Goal: Task Accomplishment & Management: Manage account settings

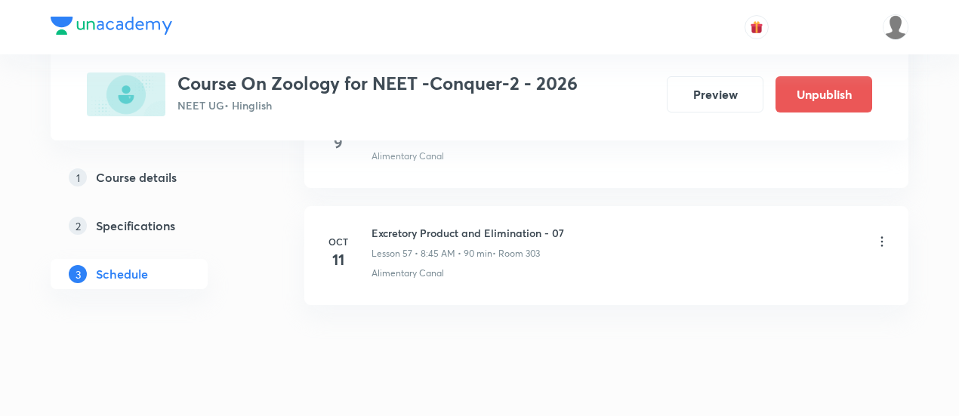
scroll to position [7437, 0]
drag, startPoint x: 372, startPoint y: 198, endPoint x: 594, endPoint y: 198, distance: 222.8
click at [594, 225] on div "Excretory Product and Elimination - 07 Lesson 57 • 8:45 AM • 90 min • Room 303" at bounding box center [631, 242] width 518 height 35
copy h6 "Excretory Product and Elimination - 07"
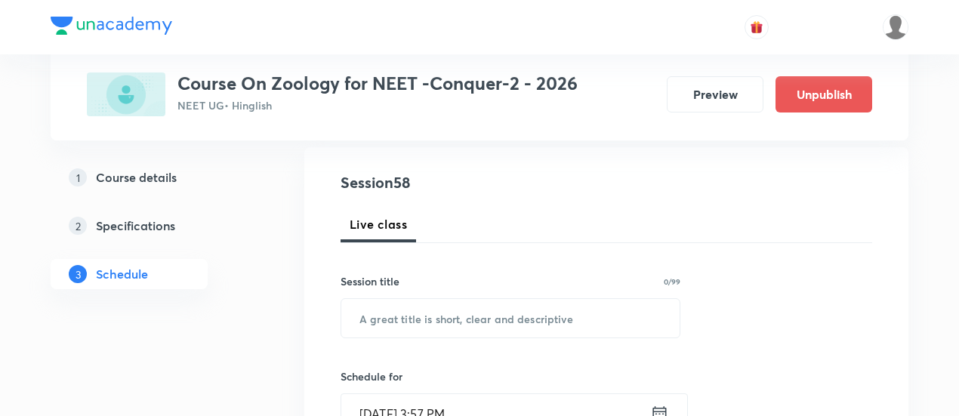
scroll to position [214, 0]
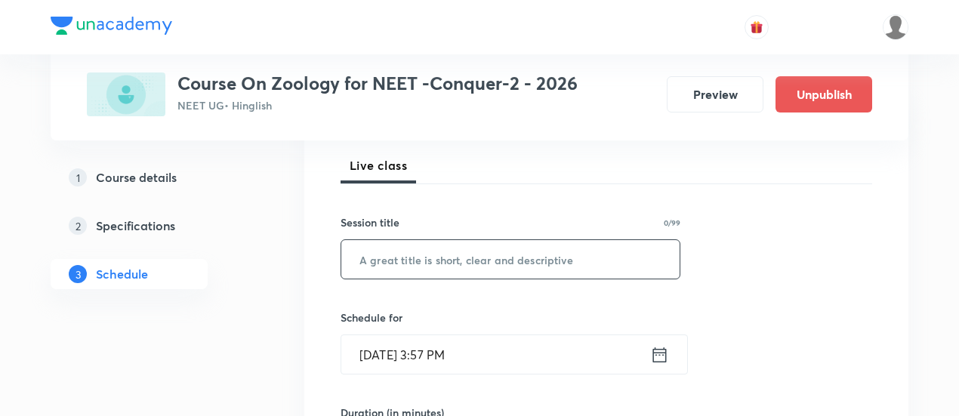
click at [502, 262] on input "text" at bounding box center [510, 259] width 338 height 39
paste input "Excretory Product and Elimination - 07"
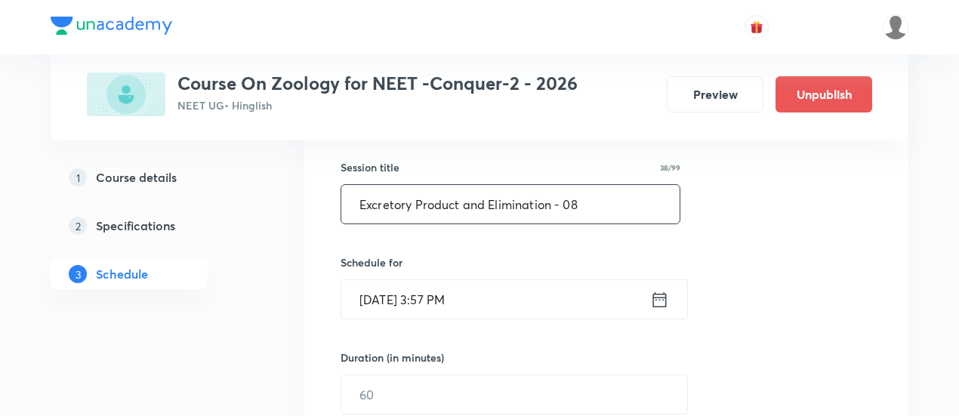
scroll to position [272, 0]
type input "Excretory Product and Elimination - 08"
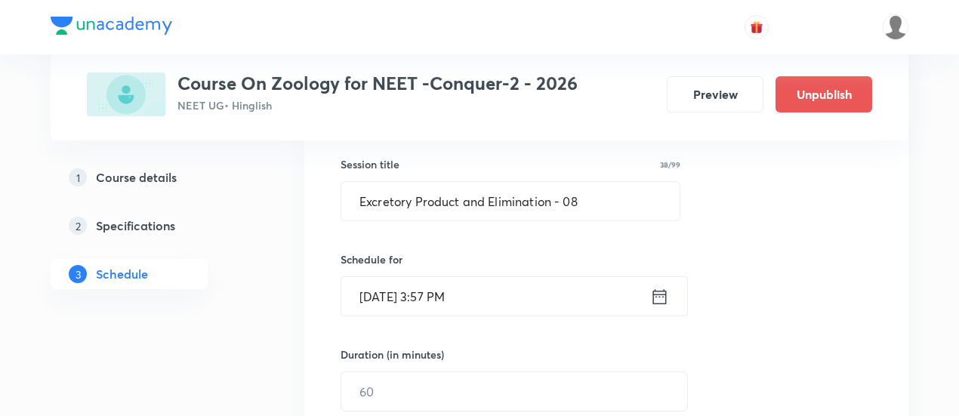
click at [656, 296] on icon at bounding box center [659, 296] width 19 height 21
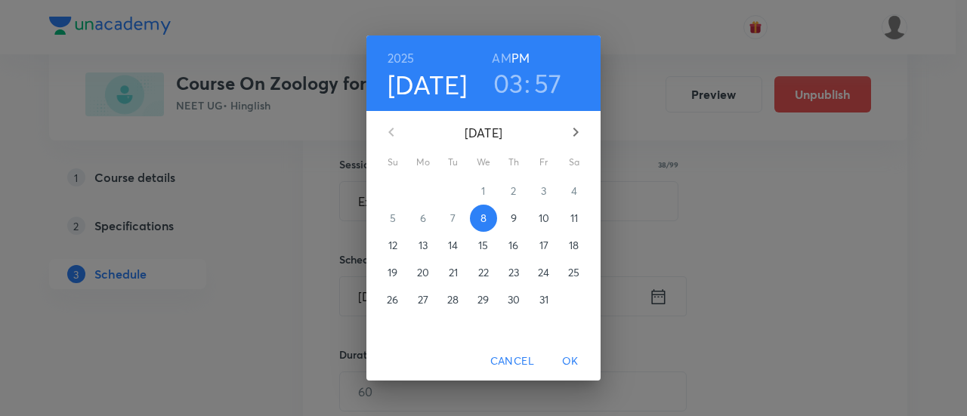
click at [393, 242] on p "12" at bounding box center [392, 245] width 9 height 15
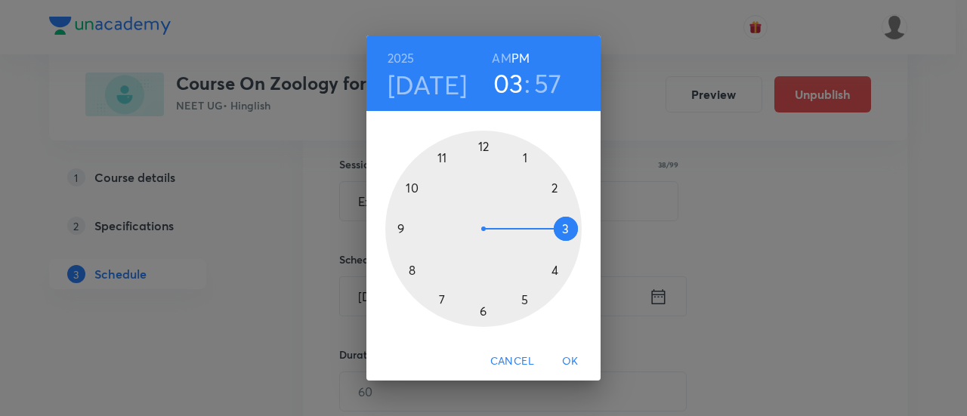
click at [499, 55] on h6 "AM" at bounding box center [501, 58] width 19 height 21
click at [409, 270] on div at bounding box center [483, 229] width 196 height 196
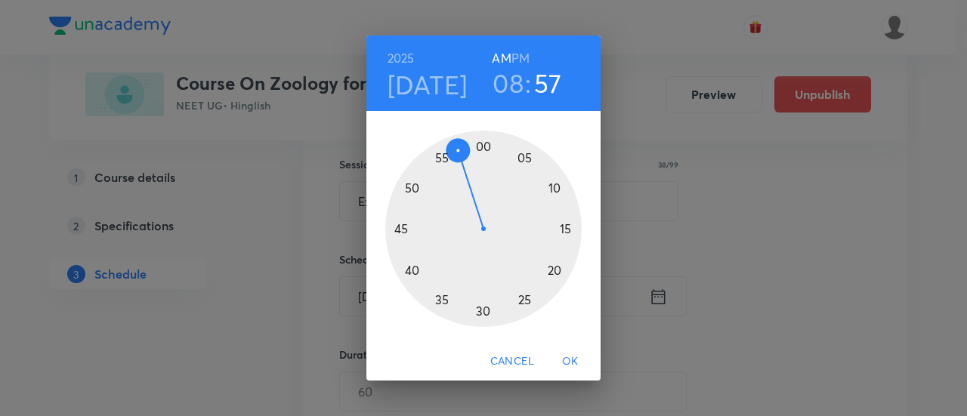
click at [400, 228] on div at bounding box center [483, 229] width 196 height 196
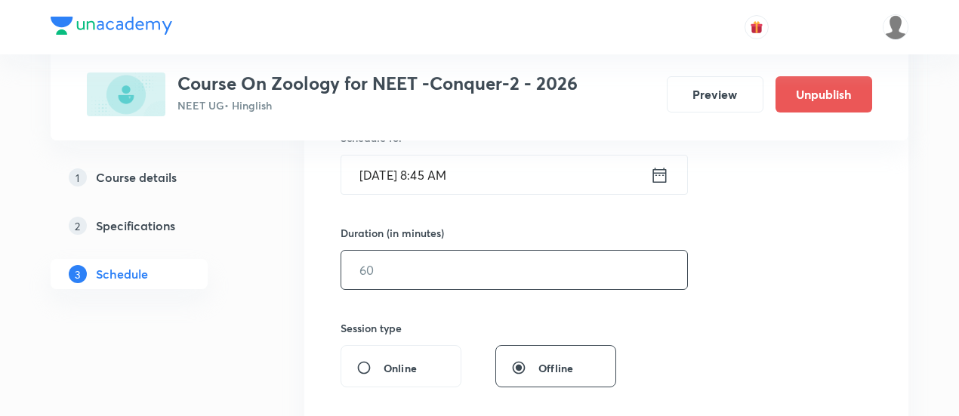
scroll to position [395, 0]
click at [628, 270] on input "text" at bounding box center [514, 268] width 346 height 39
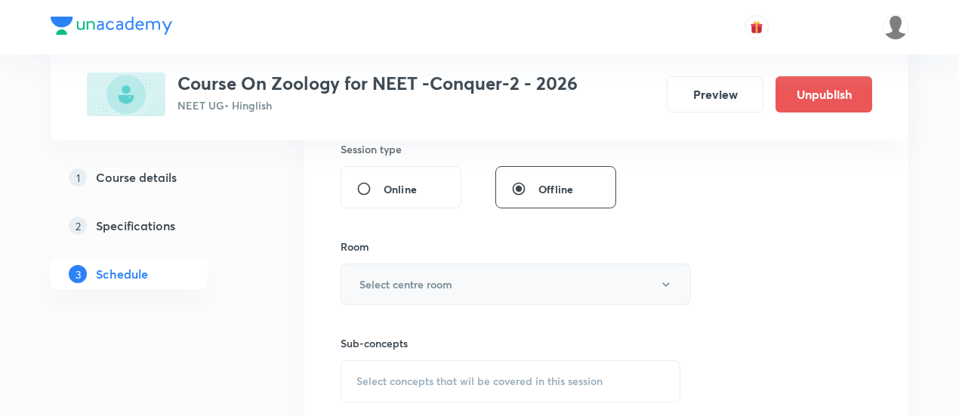
scroll to position [574, 0]
type input "90"
click at [465, 277] on button "Select centre room" at bounding box center [516, 283] width 350 height 42
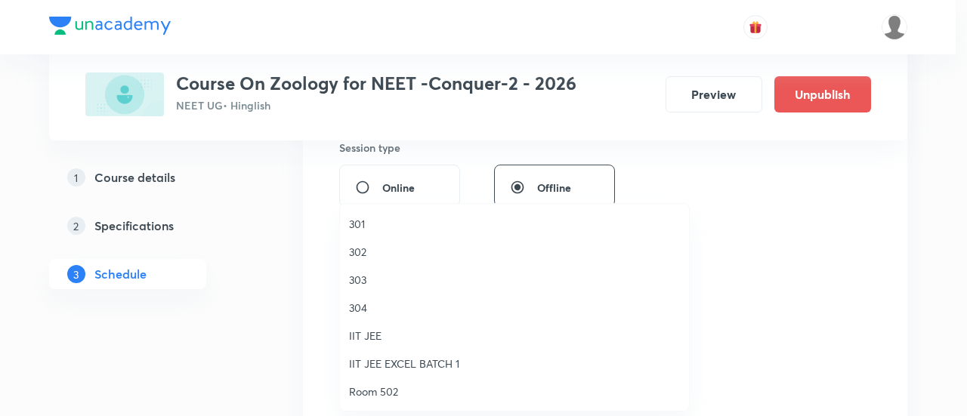
click at [371, 304] on span "304" at bounding box center [514, 308] width 331 height 16
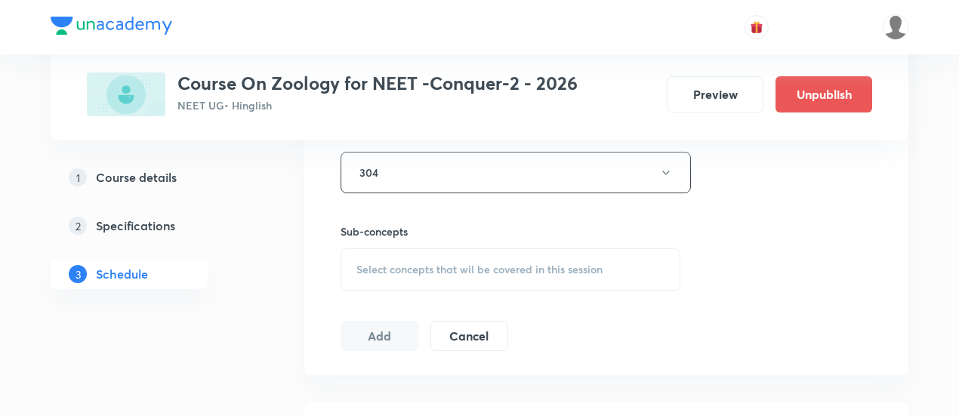
scroll to position [690, 0]
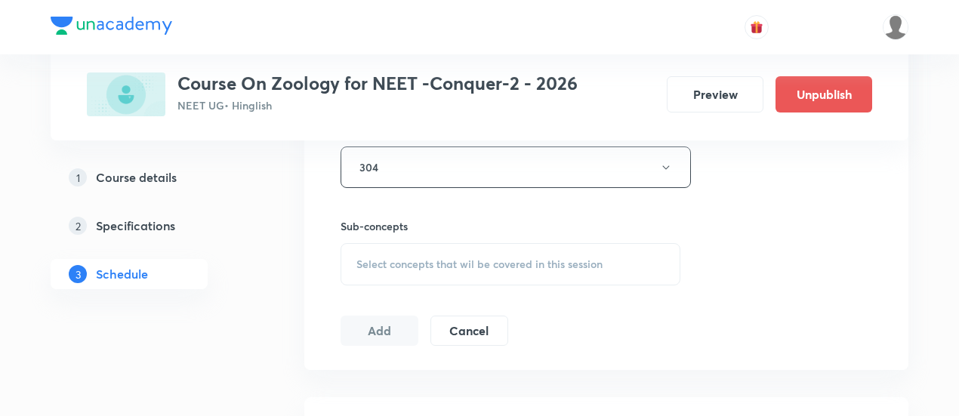
click at [516, 258] on span "Select concepts that wil be covered in this session" at bounding box center [479, 264] width 246 height 12
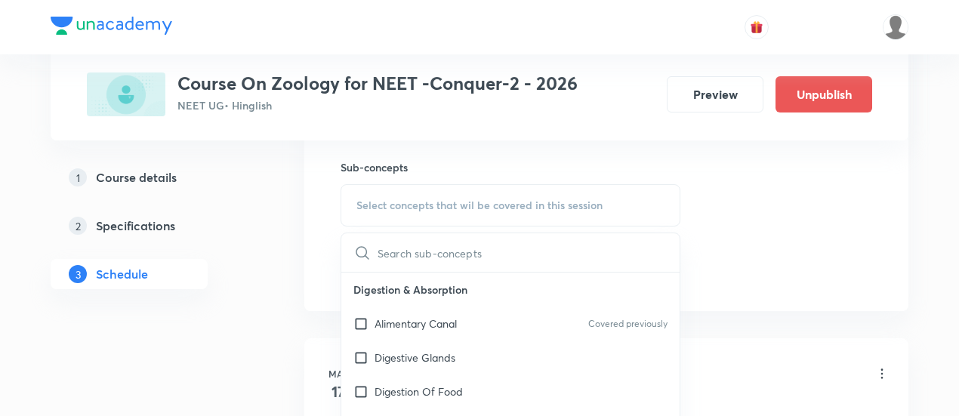
scroll to position [760, 0]
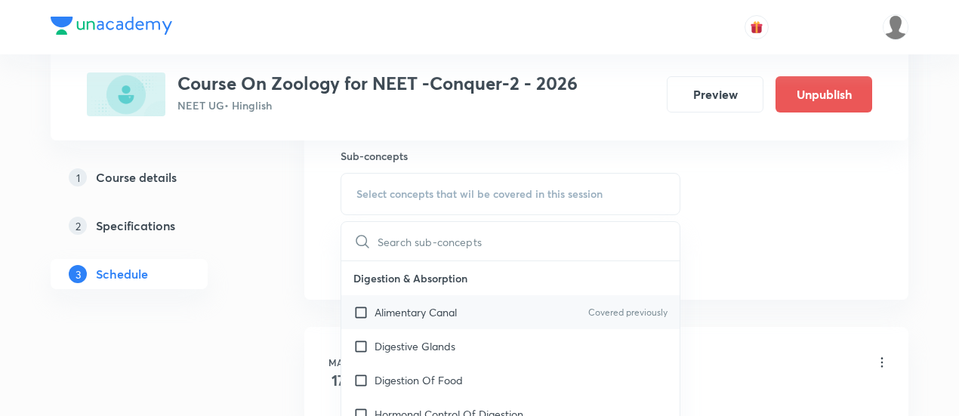
click at [456, 309] on p "Alimentary Canal" at bounding box center [416, 312] width 82 height 16
checkbox input "true"
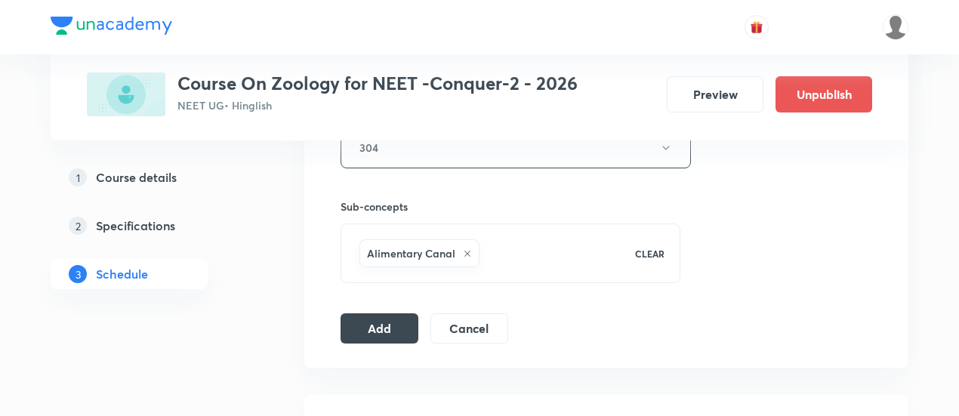
scroll to position [718, 0]
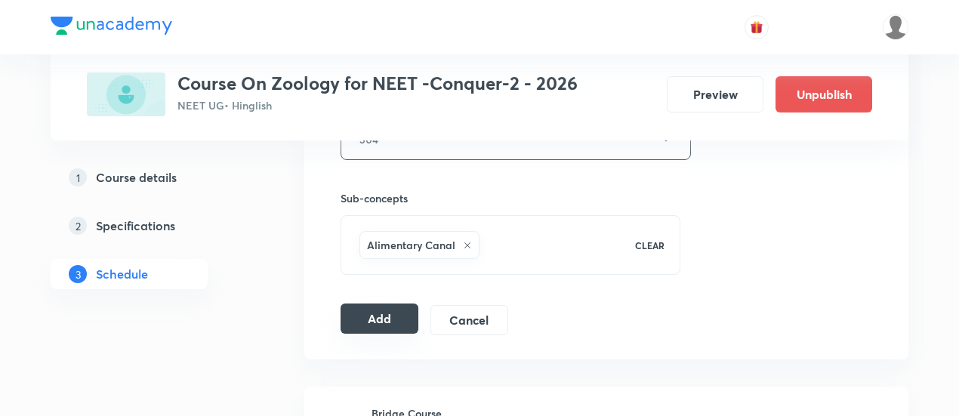
click at [370, 315] on button "Add" at bounding box center [380, 319] width 78 height 30
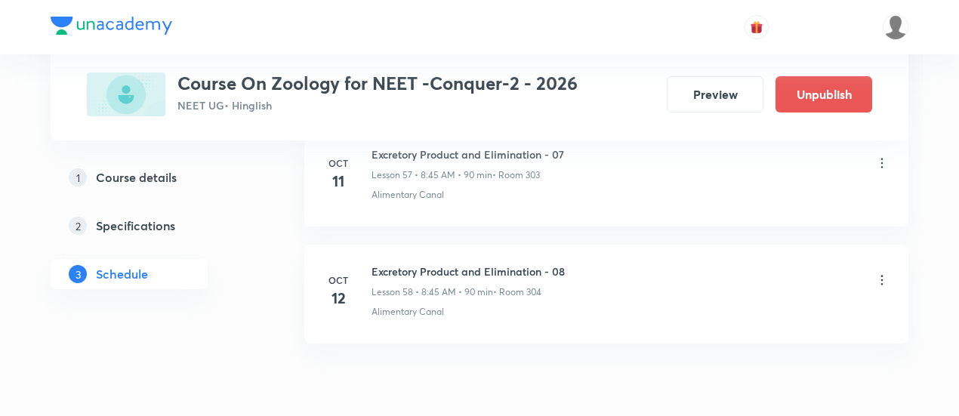
scroll to position [6861, 0]
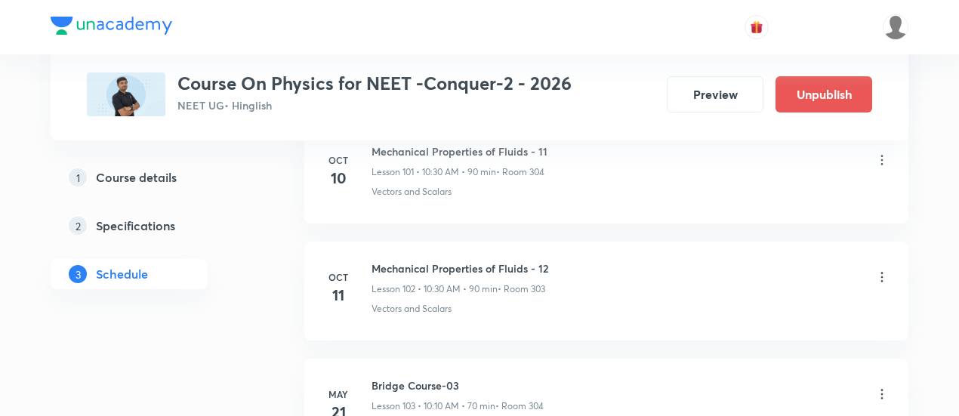
scroll to position [12665, 0]
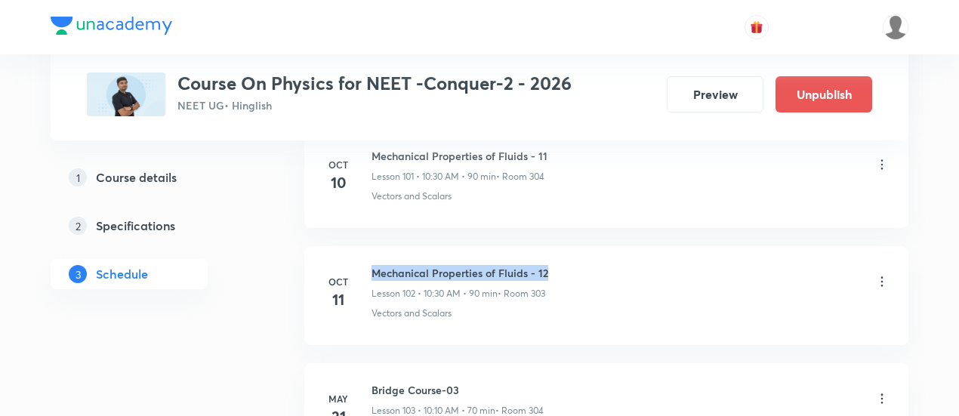
drag, startPoint x: 372, startPoint y: 218, endPoint x: 569, endPoint y: 218, distance: 196.4
click at [569, 265] on div "Mechanical Properties of Fluids - 12 Lesson 102 • 10:30 AM • 90 min • Room 303" at bounding box center [631, 282] width 518 height 35
copy h6 "Mechanical Properties of Fluids - 12"
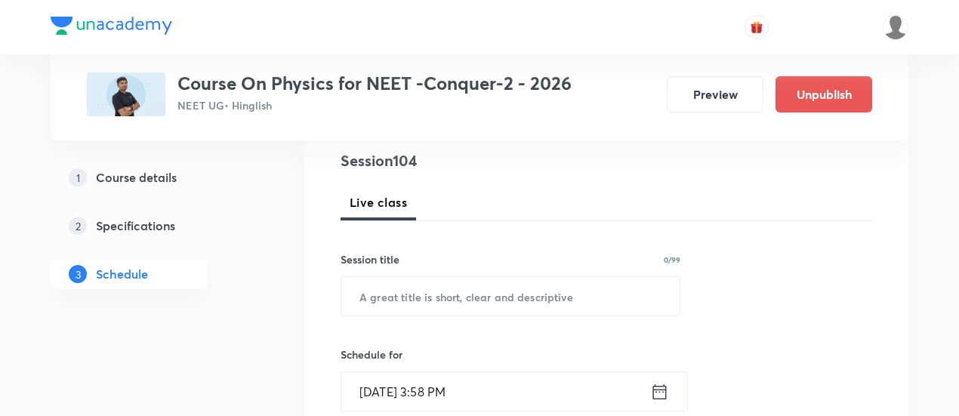
scroll to position [211, 0]
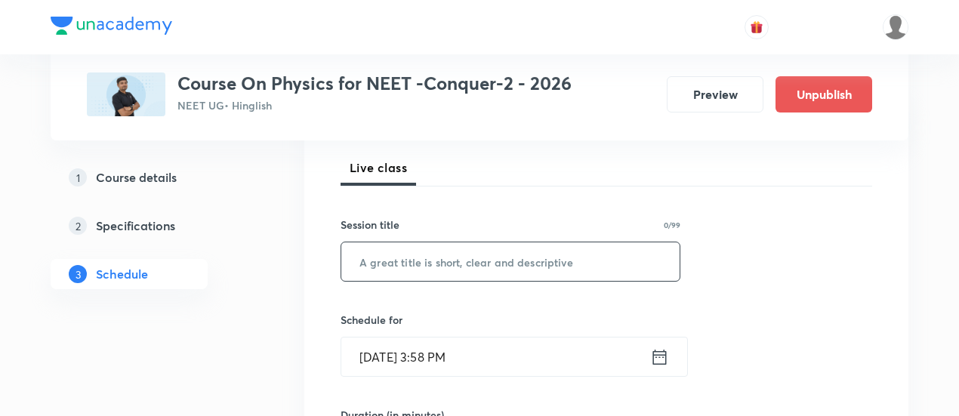
click at [514, 258] on input "text" at bounding box center [510, 261] width 338 height 39
paste input "Mechanical Properties of Fluids - 12"
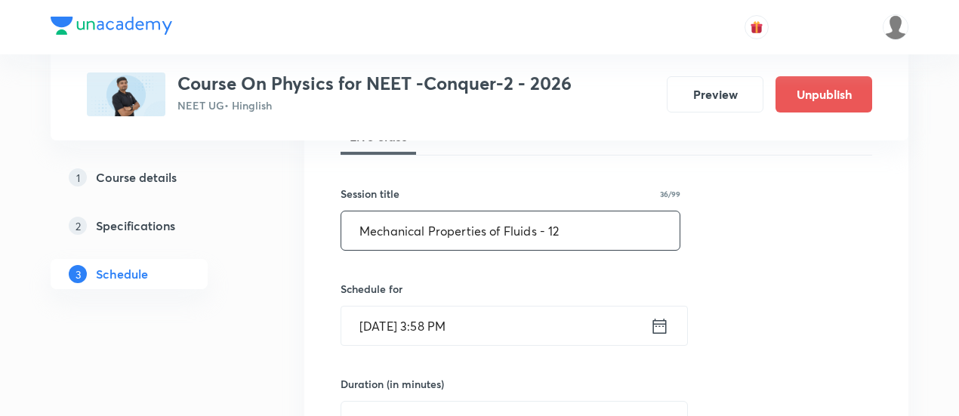
scroll to position [287, 0]
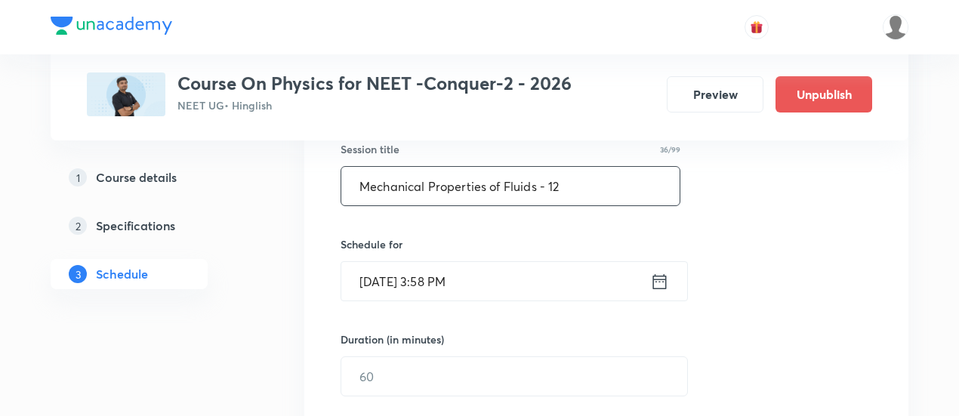
type input "Mechanical Properties of Fluids - 12"
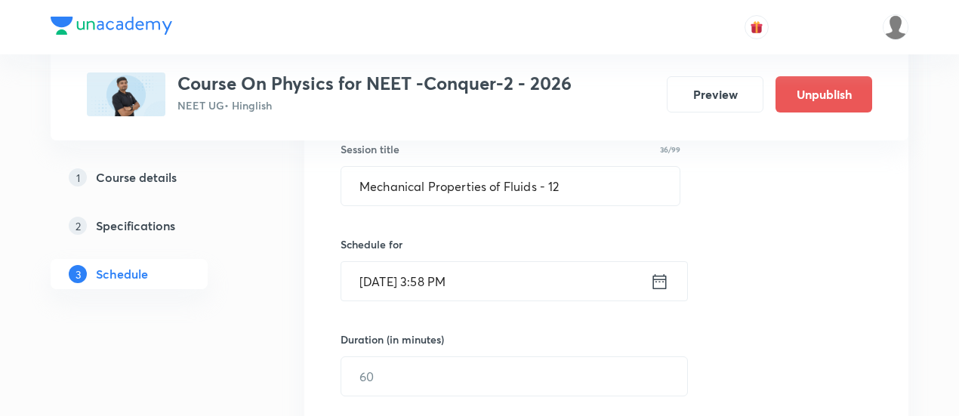
click at [669, 281] on div "Oct 8, 2025, 3:58 PM ​" at bounding box center [514, 281] width 347 height 40
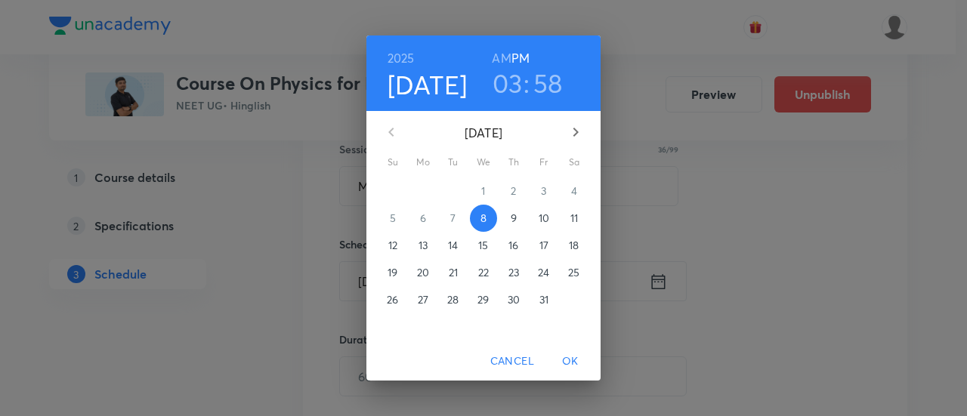
click at [391, 243] on p "12" at bounding box center [392, 245] width 9 height 15
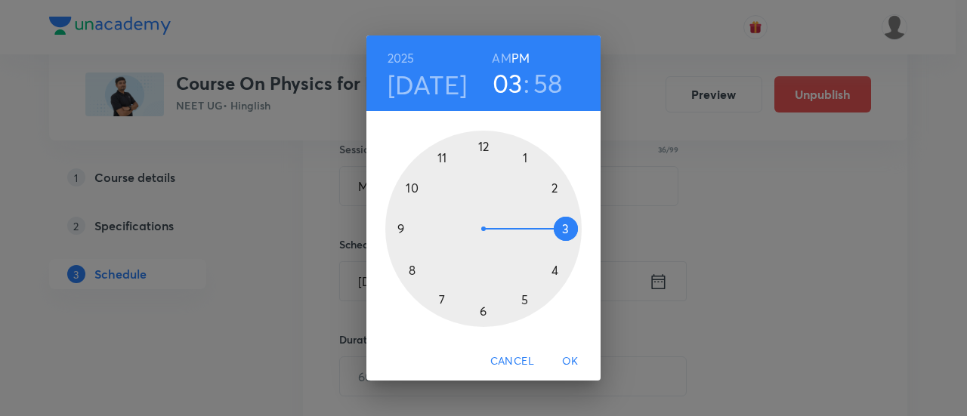
click at [500, 59] on h6 "AM" at bounding box center [501, 58] width 19 height 21
click at [411, 190] on div at bounding box center [483, 229] width 196 height 196
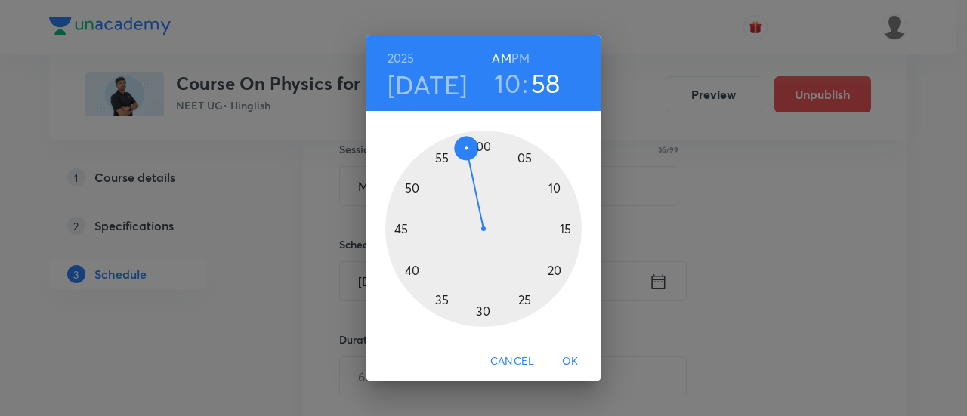
click at [482, 309] on div at bounding box center [483, 229] width 196 height 196
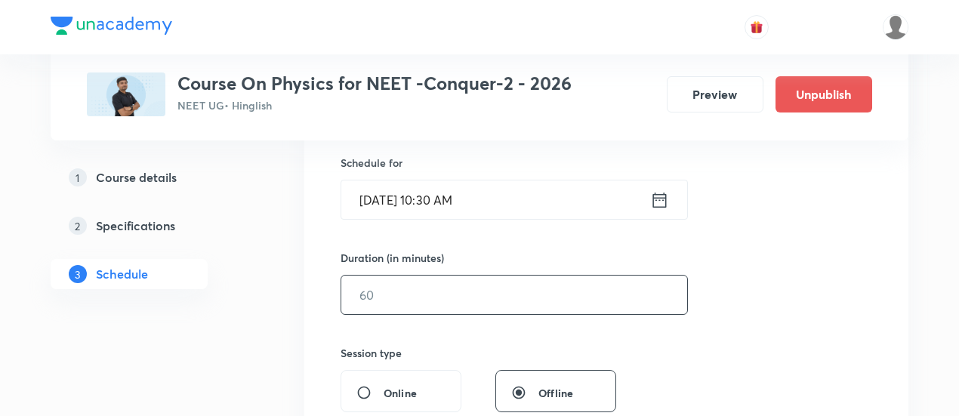
scroll to position [375, 0]
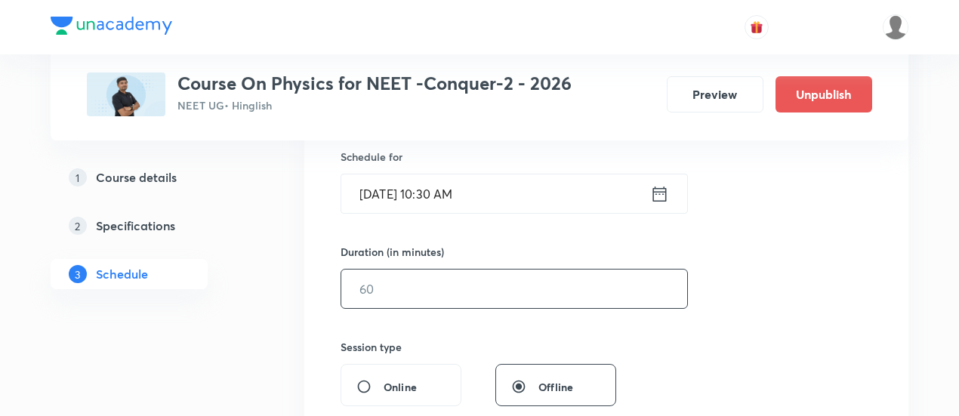
click at [538, 282] on input "text" at bounding box center [514, 289] width 346 height 39
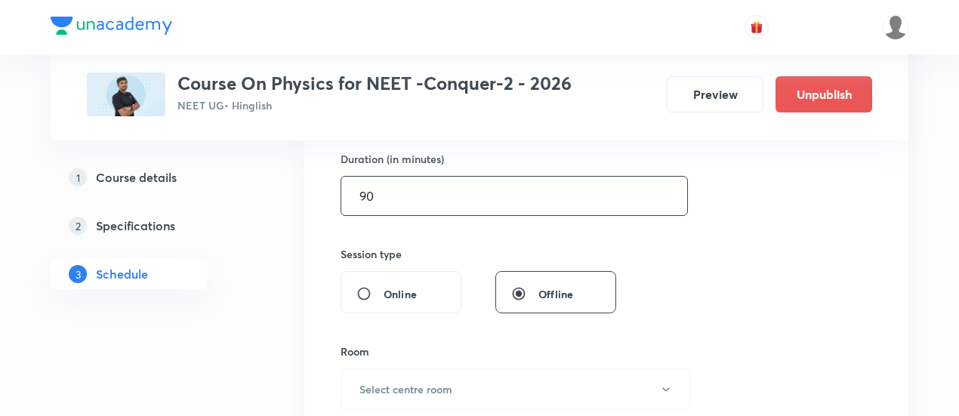
scroll to position [498, 0]
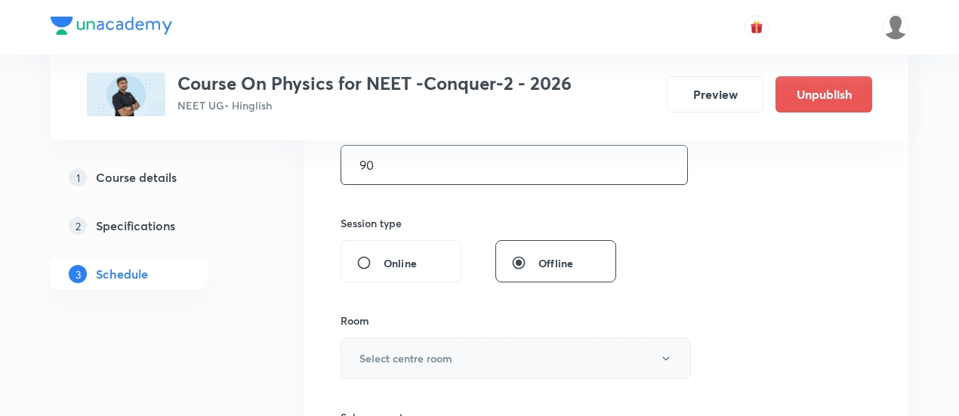
type input "90"
click at [554, 353] on button "Select centre room" at bounding box center [516, 359] width 350 height 42
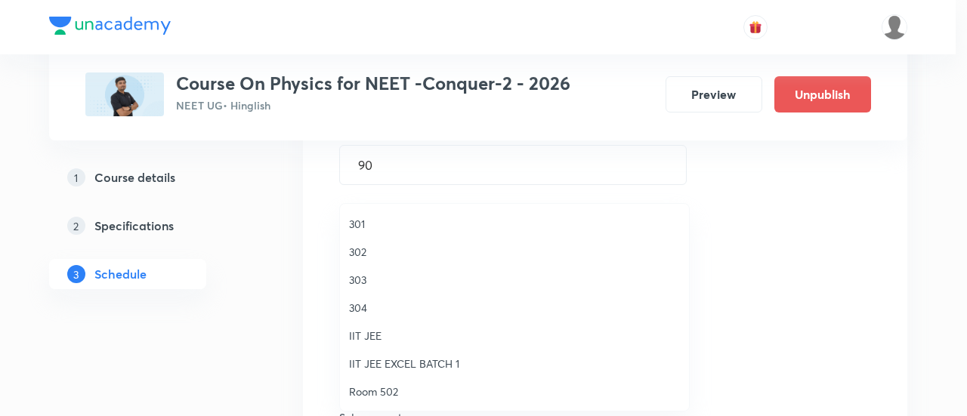
click at [375, 308] on span "304" at bounding box center [514, 308] width 331 height 16
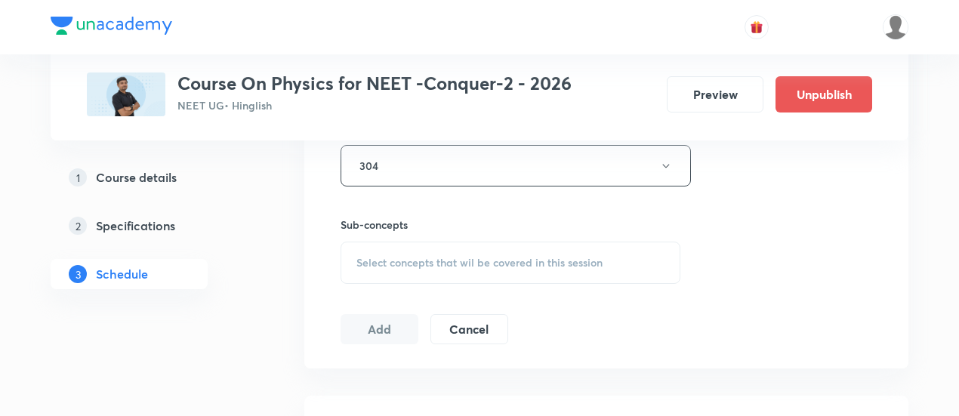
scroll to position [692, 0]
click at [456, 256] on span "Select concepts that wil be covered in this session" at bounding box center [479, 262] width 246 height 12
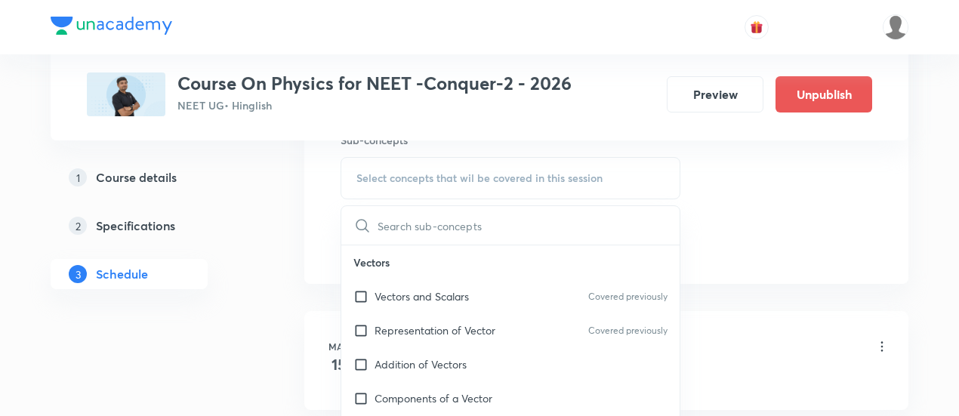
scroll to position [778, 0]
click at [434, 291] on p "Vectors and Scalars" at bounding box center [422, 294] width 94 height 16
checkbox input "true"
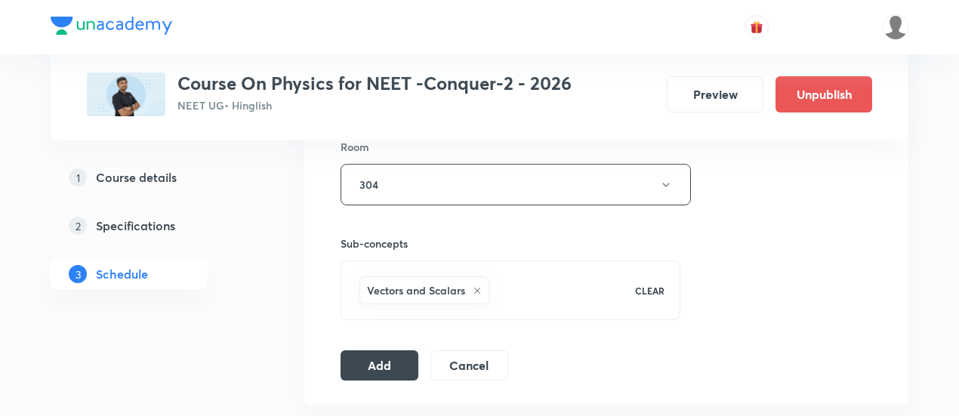
scroll to position [674, 0]
click at [393, 356] on button "Add" at bounding box center [380, 362] width 78 height 30
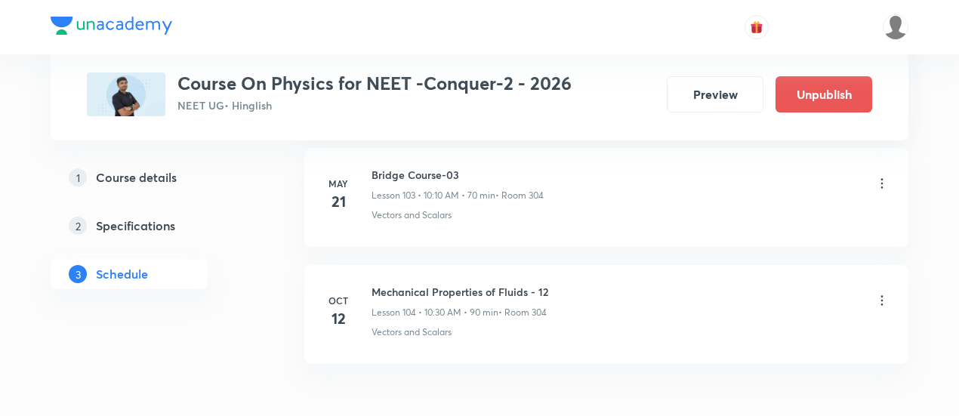
scroll to position [12223, 0]
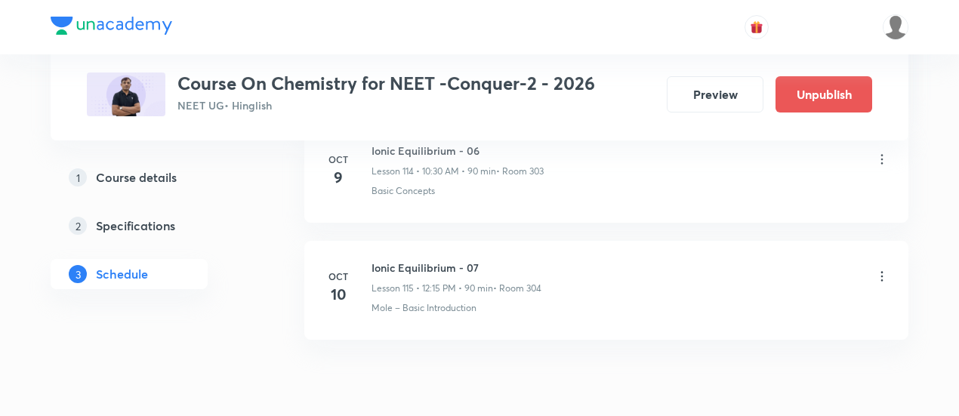
scroll to position [14197, 0]
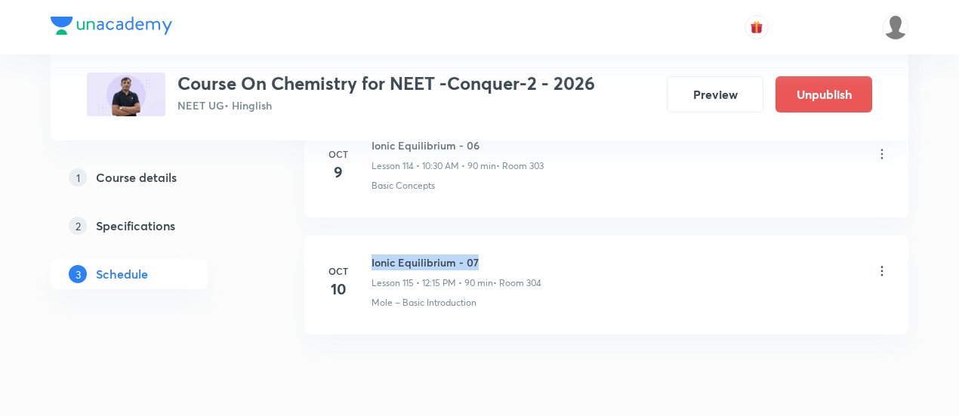
drag, startPoint x: 370, startPoint y: 198, endPoint x: 491, endPoint y: 199, distance: 120.8
click at [491, 255] on div "Oct 10 Ionic Equilibrium - 07 Lesson 115 • 12:15 PM • 90 min • Room 304 Mole – …" at bounding box center [606, 282] width 566 height 55
copy h6 "Ionic Equilibrium - 07"
click at [491, 255] on h6 "Ionic Equilibrium - 07" at bounding box center [457, 263] width 170 height 16
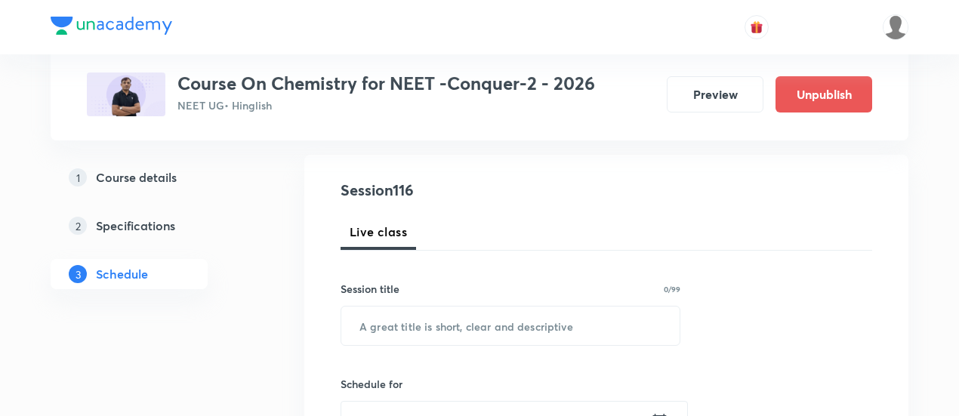
scroll to position [199, 0]
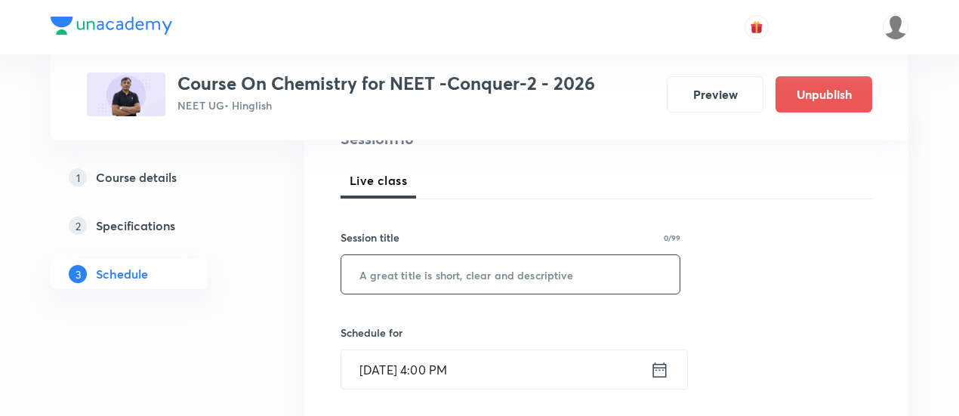
click at [458, 276] on input "text" at bounding box center [510, 274] width 338 height 39
paste input "Ionic Equilibrium - 07"
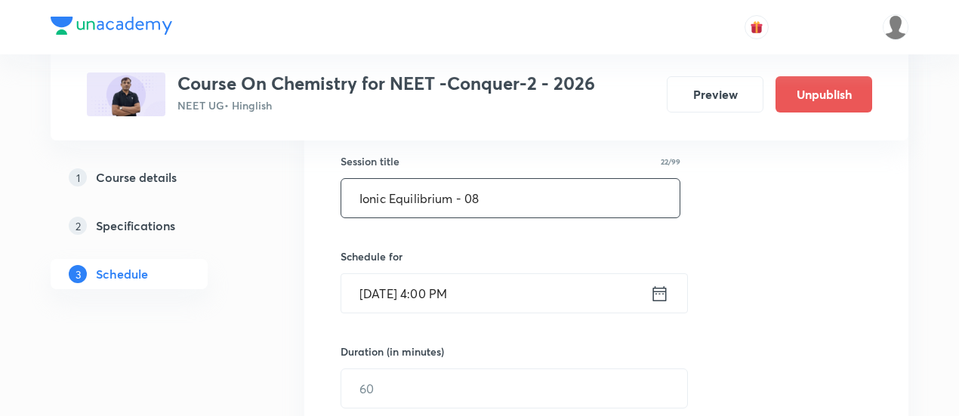
scroll to position [276, 0]
type input "Ionic Equilibrium - 08"
click at [659, 291] on icon at bounding box center [659, 292] width 19 height 21
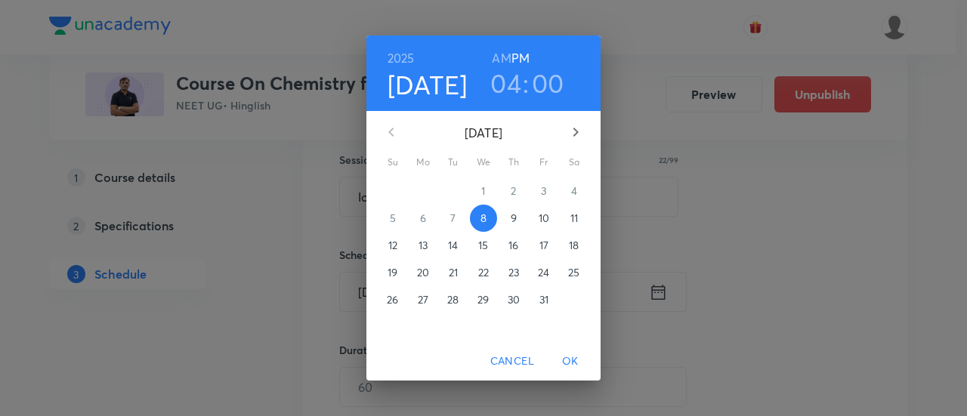
click at [391, 249] on p "12" at bounding box center [392, 245] width 9 height 15
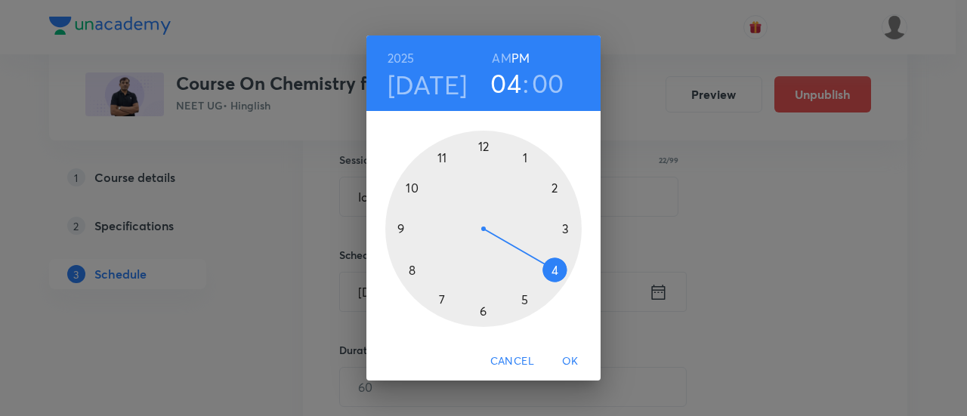
click at [486, 146] on div at bounding box center [483, 229] width 196 height 196
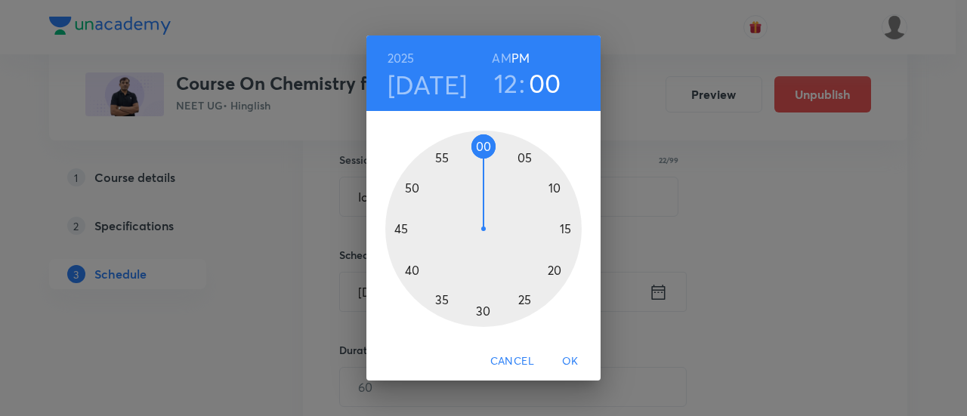
click at [568, 230] on div at bounding box center [483, 229] width 196 height 196
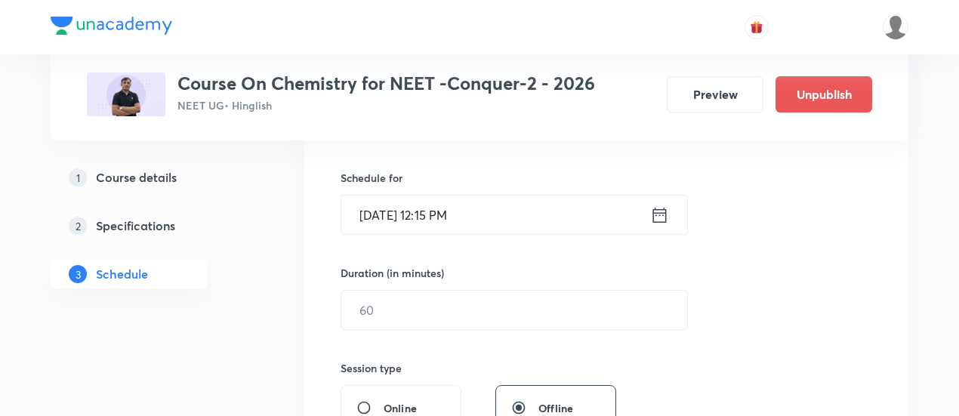
scroll to position [375, 0]
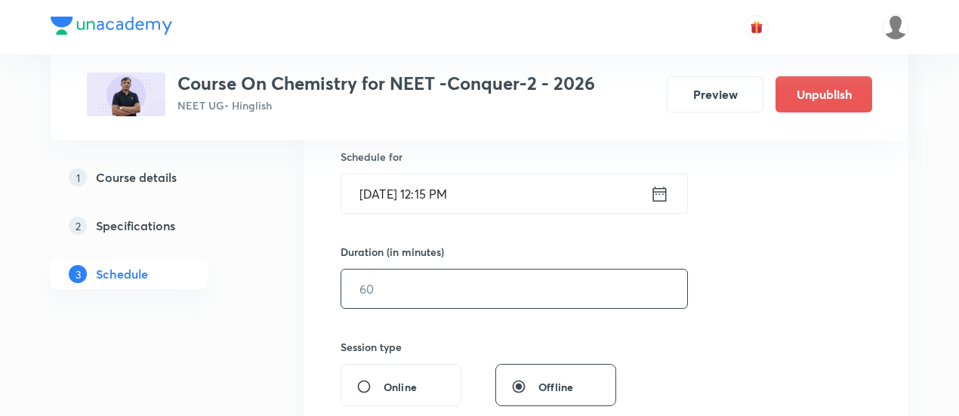
click at [578, 276] on input "text" at bounding box center [514, 289] width 346 height 39
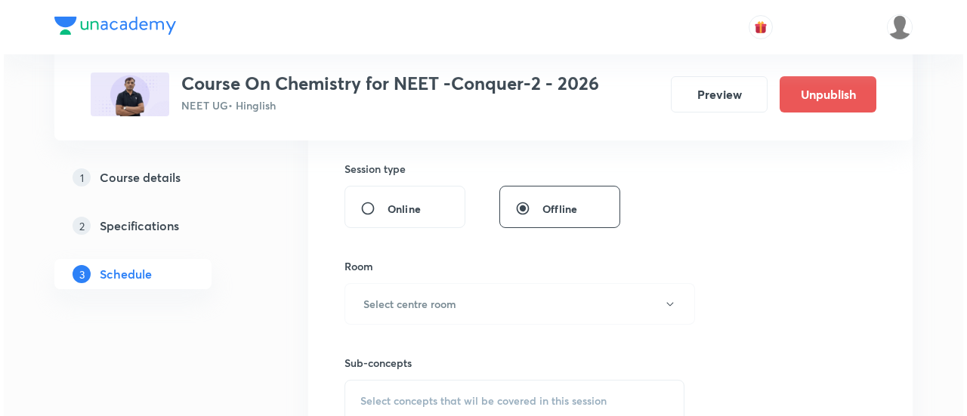
scroll to position [556, 0]
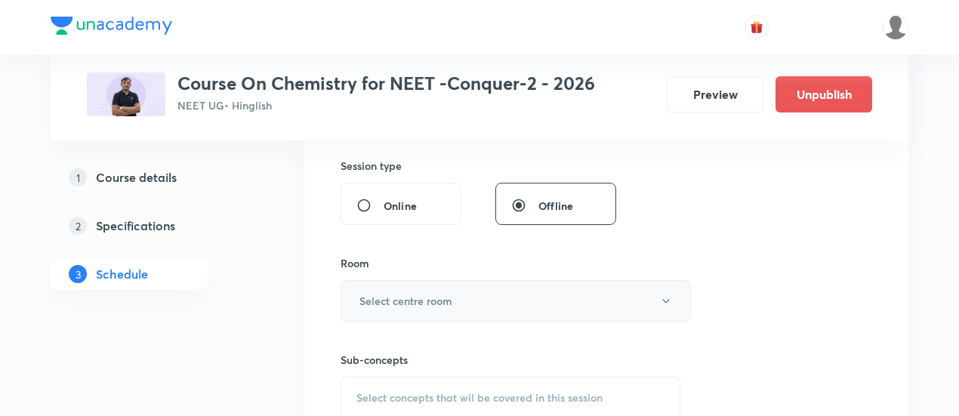
type input "90"
click at [451, 297] on h6 "Select centre room" at bounding box center [406, 301] width 93 height 16
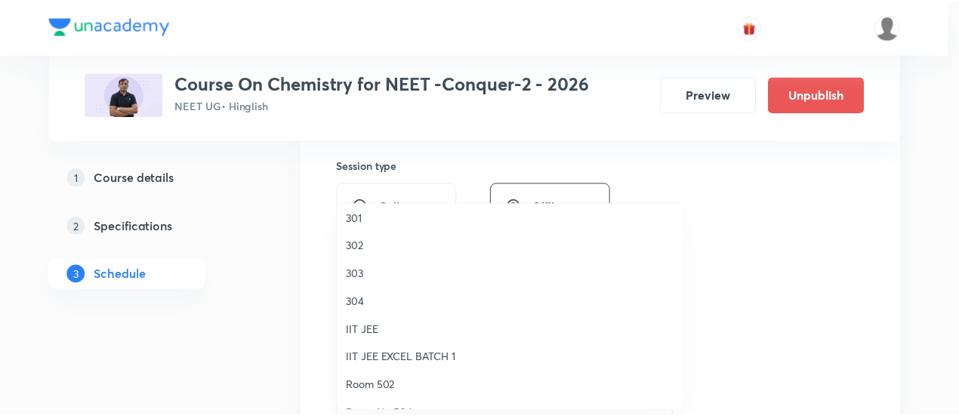
scroll to position [17, 0]
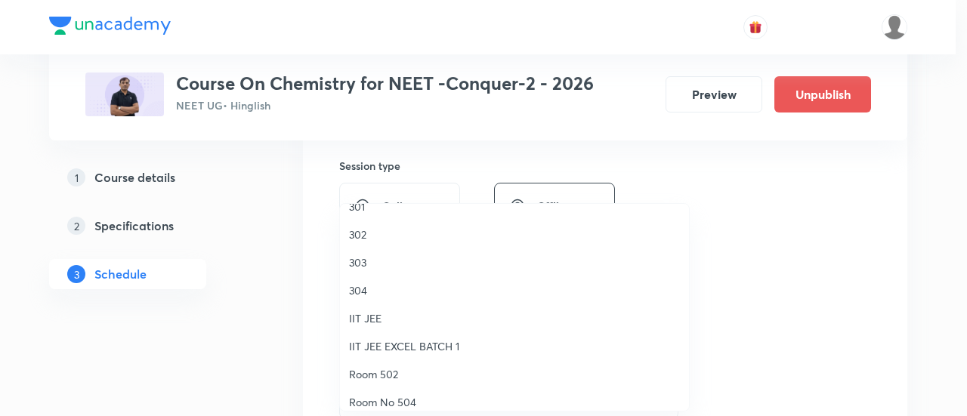
click at [384, 288] on span "304" at bounding box center [514, 290] width 331 height 16
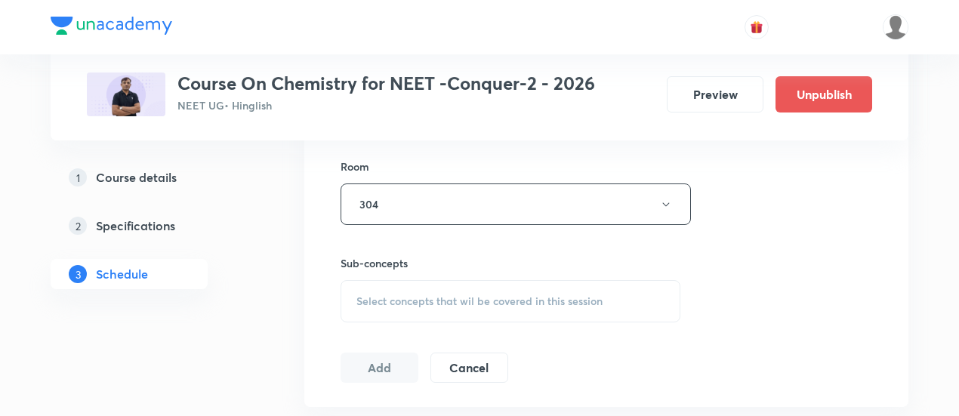
scroll to position [659, 0]
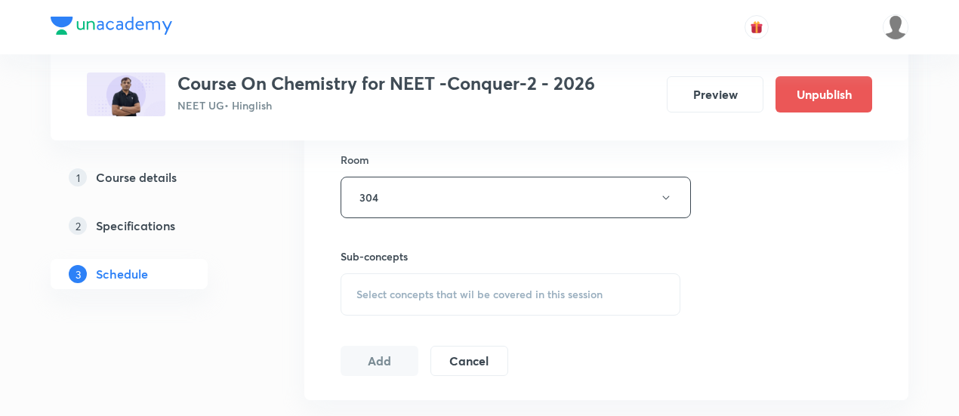
click at [531, 294] on span "Select concepts that wil be covered in this session" at bounding box center [479, 295] width 246 height 12
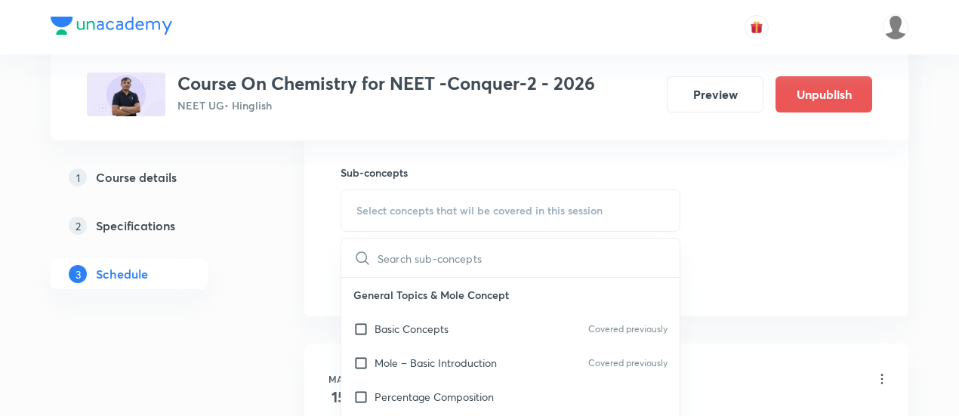
scroll to position [752, 0]
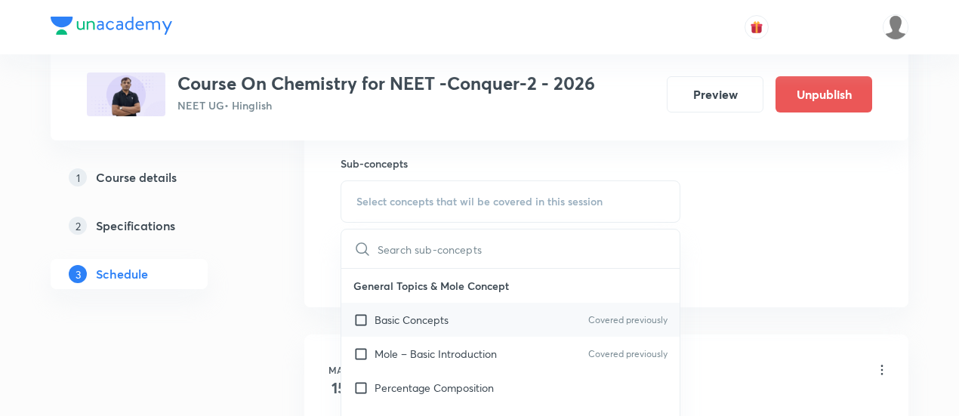
click at [439, 313] on p "Basic Concepts" at bounding box center [412, 320] width 74 height 16
checkbox input "true"
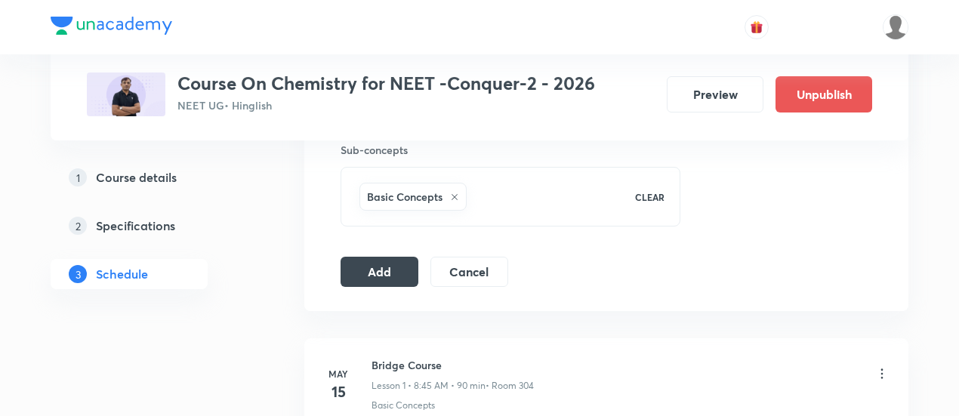
scroll to position [767, 0]
click at [402, 267] on button "Add" at bounding box center [380, 269] width 78 height 30
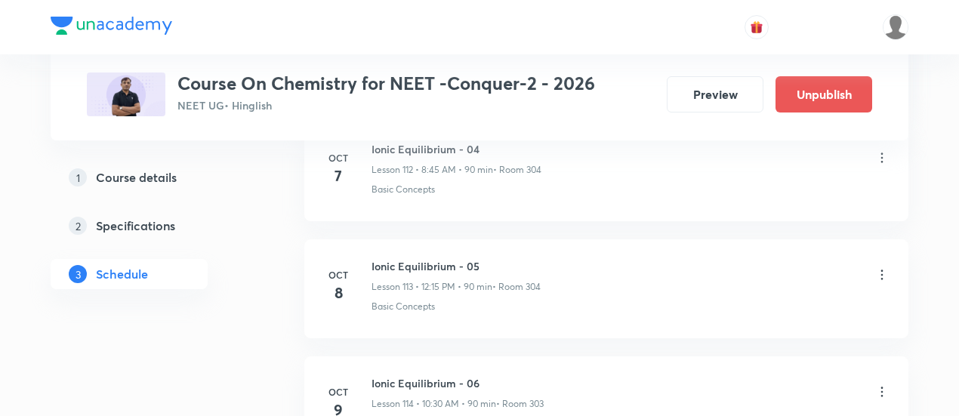
scroll to position [13505, 0]
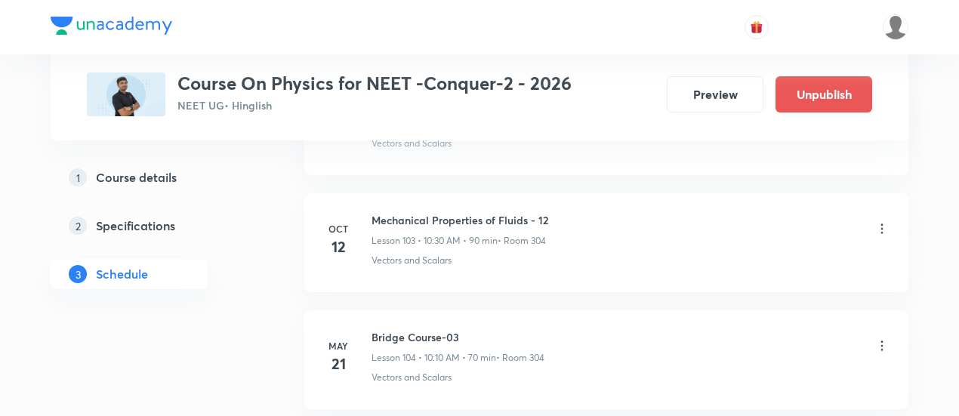
scroll to position [12832, 0]
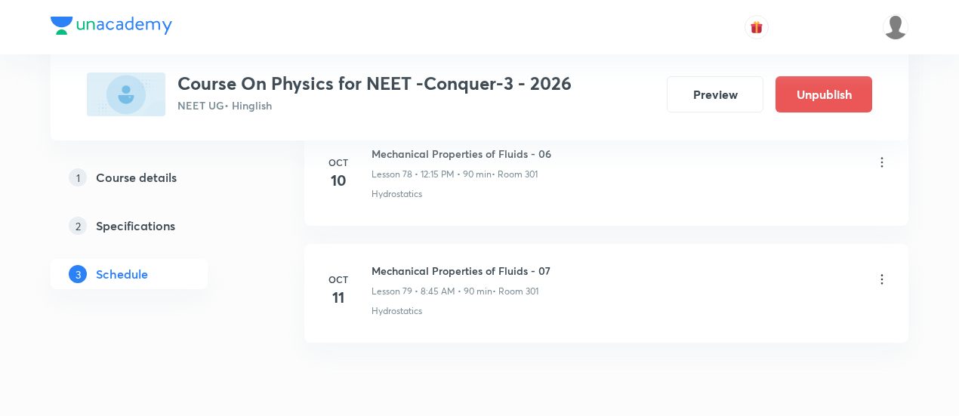
scroll to position [9978, 0]
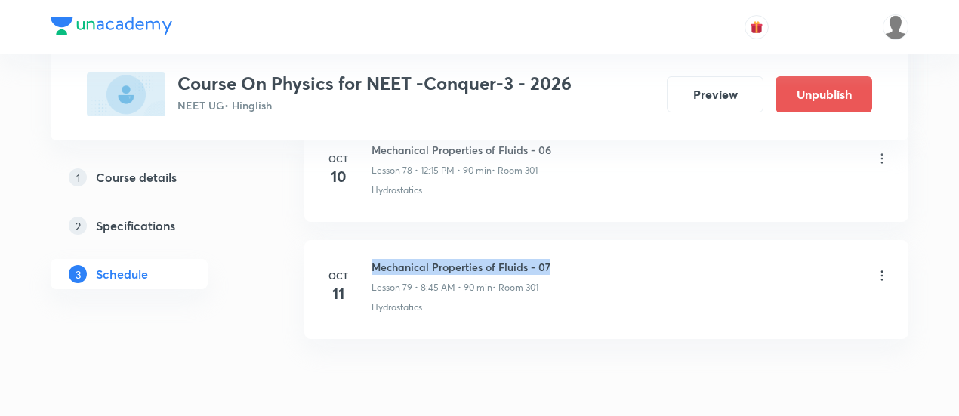
drag, startPoint x: 373, startPoint y: 222, endPoint x: 580, endPoint y: 221, distance: 206.9
click at [580, 259] on div "Mechanical Properties of Fluids - 07 Lesson 79 • 8:45 AM • 90 min • Room 301" at bounding box center [631, 276] width 518 height 35
copy h6 "Mechanical Properties of Fluids - 07"
click at [580, 259] on div "Mechanical Properties of Fluids - 07 Lesson 79 • 8:45 AM • 90 min • Room 301" at bounding box center [631, 276] width 518 height 35
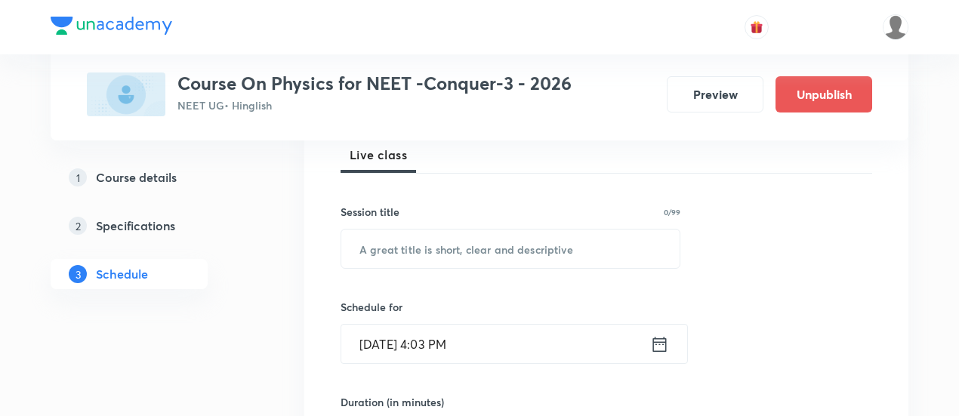
scroll to position [229, 0]
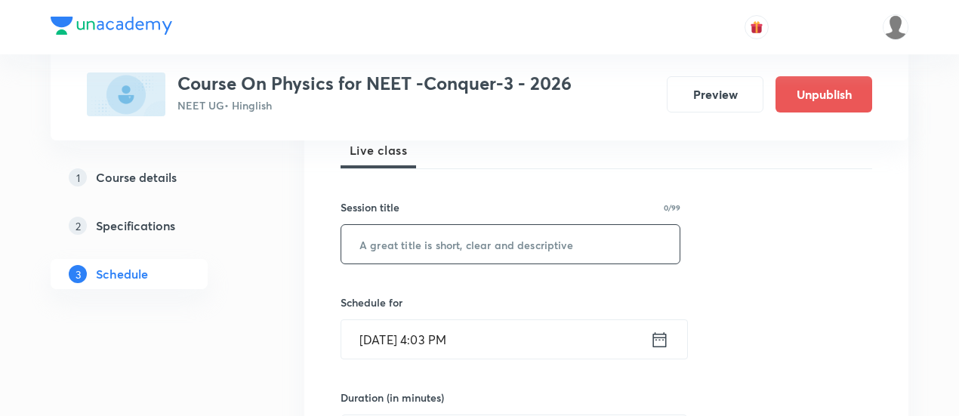
click at [498, 246] on input "text" at bounding box center [510, 244] width 338 height 39
paste input "Mechanical Properties of Fluids - 07"
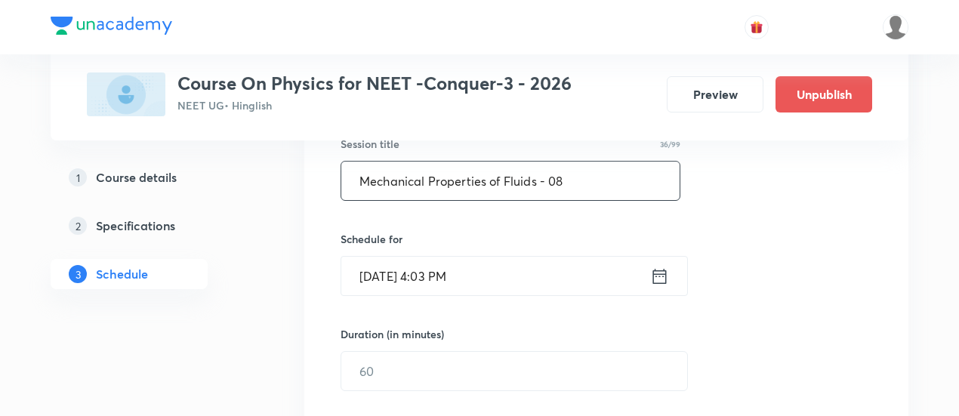
scroll to position [295, 0]
type input "Mechanical Properties of Fluids - 08"
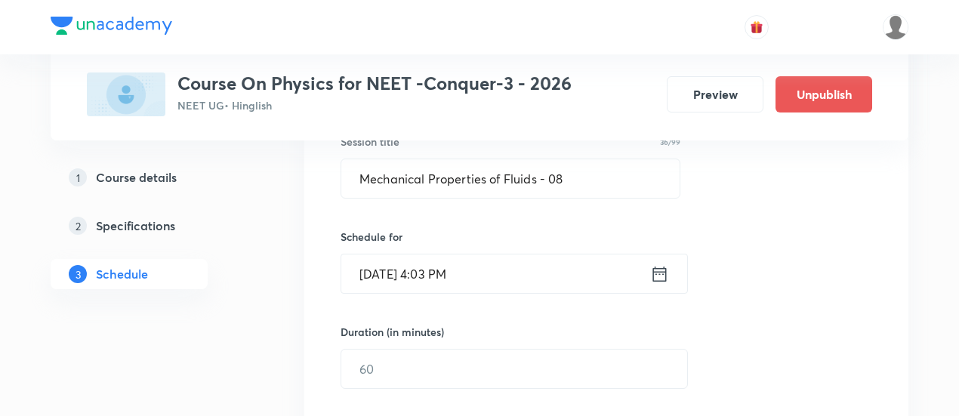
click at [662, 274] on icon at bounding box center [659, 274] width 19 height 21
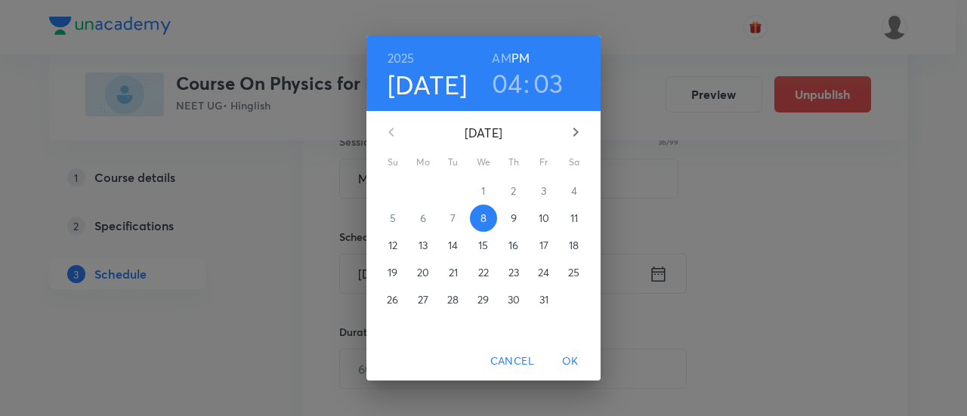
click at [390, 243] on p "12" at bounding box center [392, 245] width 9 height 15
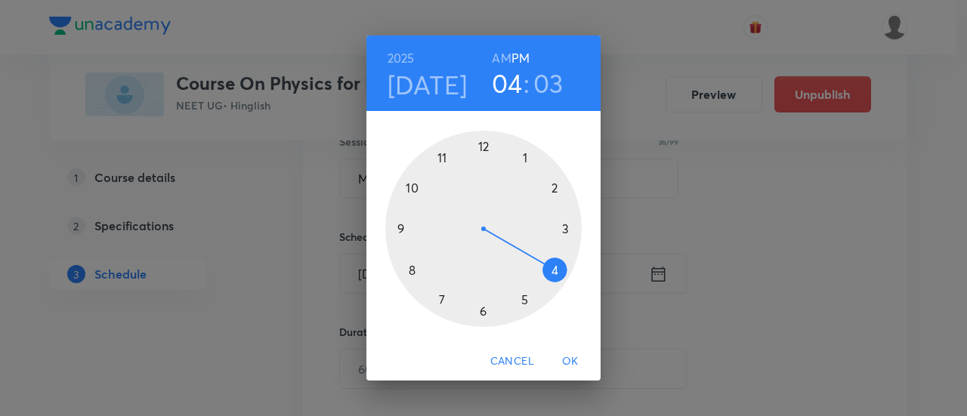
click at [496, 61] on h6 "AM" at bounding box center [501, 58] width 19 height 21
click at [408, 272] on div at bounding box center [483, 229] width 196 height 196
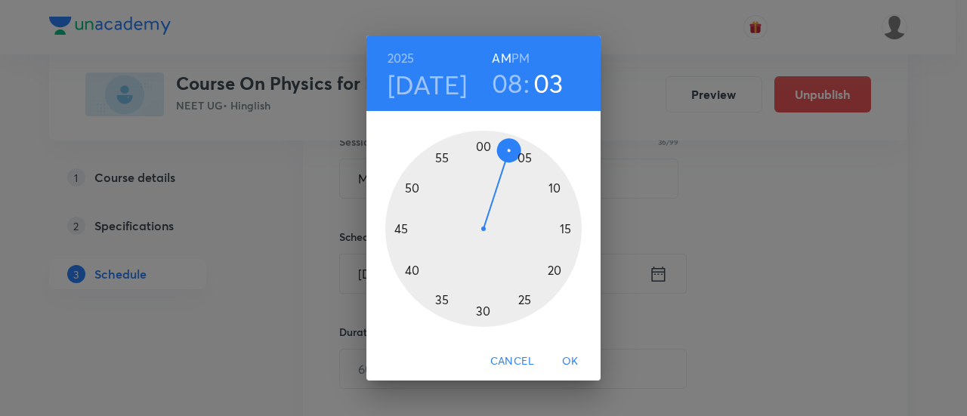
click at [396, 229] on div at bounding box center [483, 229] width 196 height 196
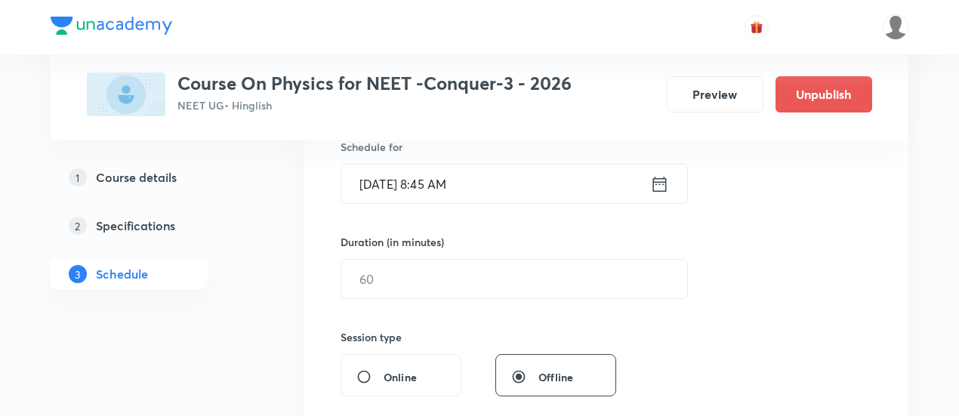
scroll to position [390, 0]
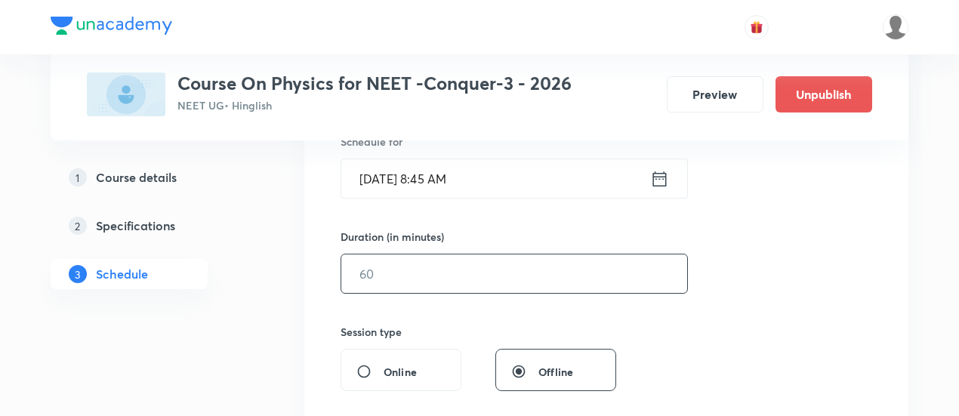
click at [497, 269] on input "text" at bounding box center [514, 274] width 346 height 39
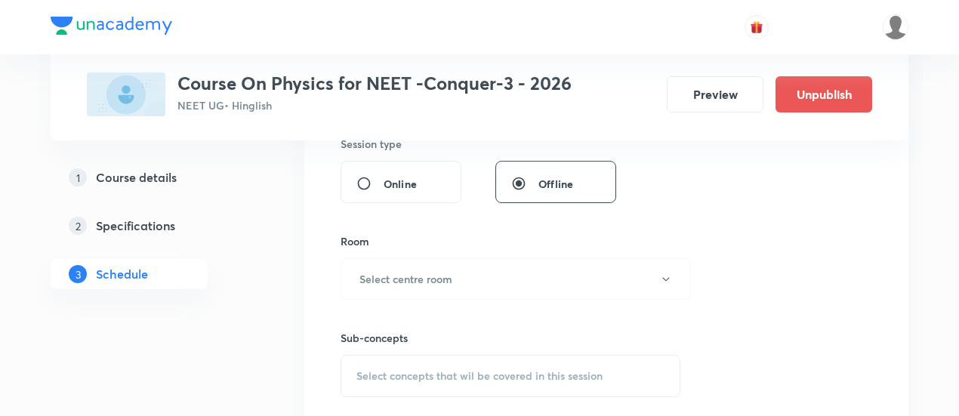
scroll to position [584, 0]
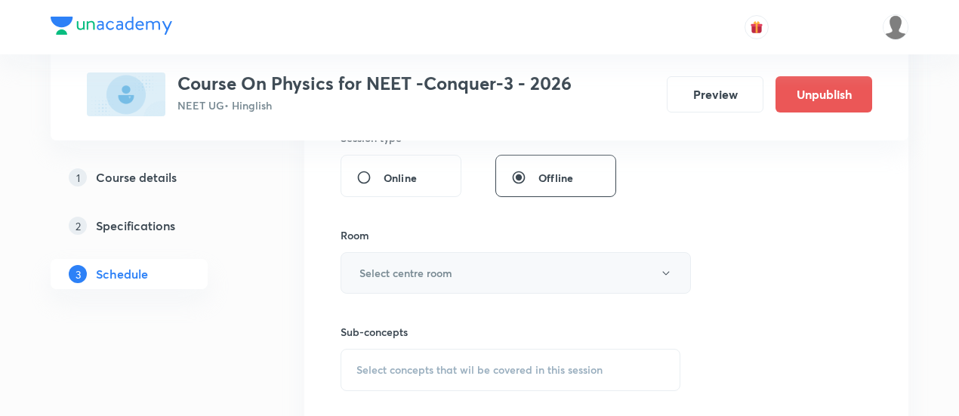
type input "90"
click at [436, 270] on h6 "Select centre room" at bounding box center [406, 273] width 93 height 16
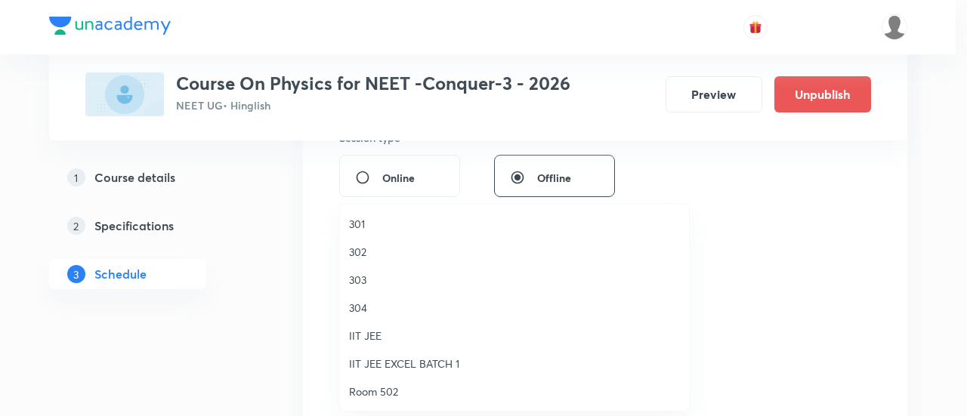
click at [372, 225] on span "301" at bounding box center [514, 224] width 331 height 16
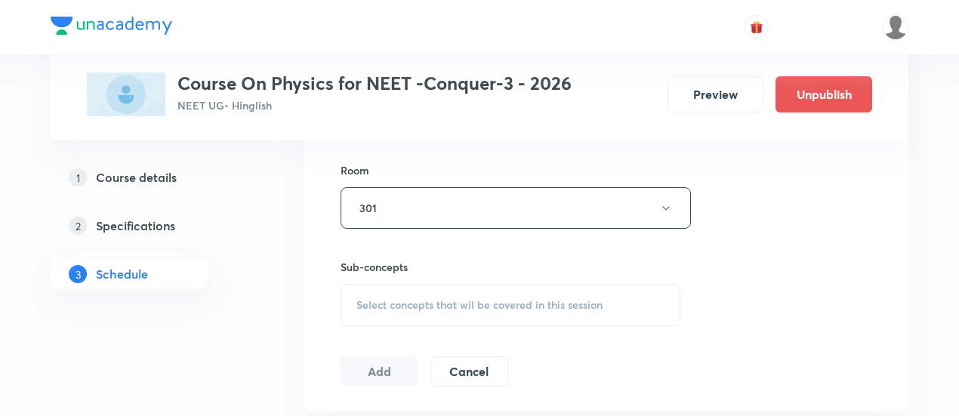
scroll to position [650, 0]
click at [527, 301] on span "Select concepts that wil be covered in this session" at bounding box center [479, 304] width 246 height 12
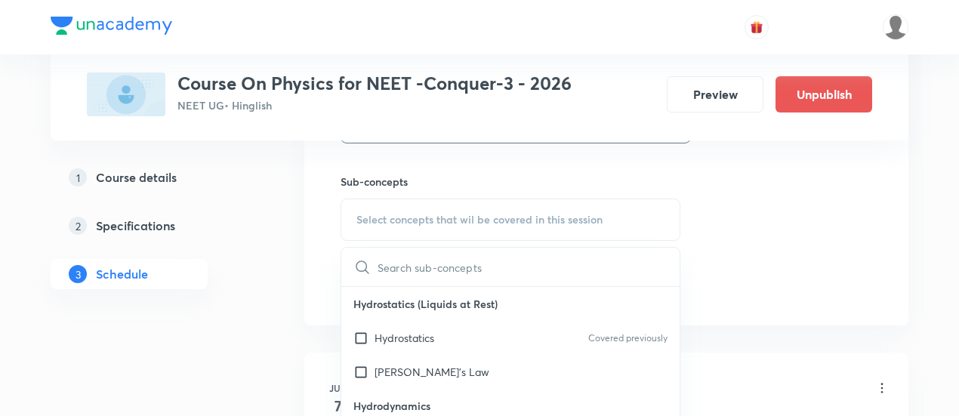
scroll to position [745, 0]
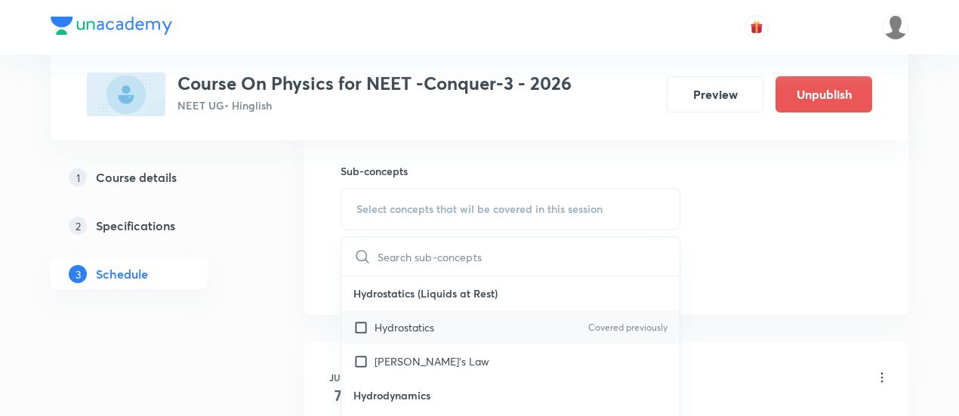
click at [443, 330] on div "Hydrostatics Covered previously" at bounding box center [510, 327] width 338 height 34
checkbox input "true"
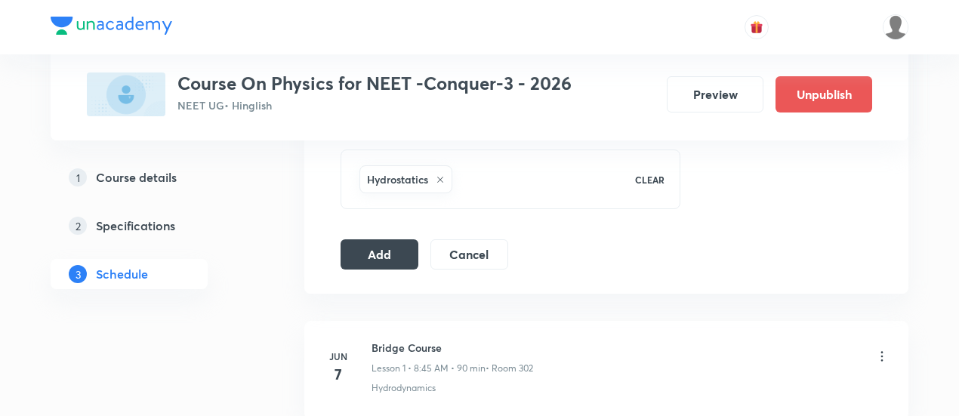
scroll to position [788, 0]
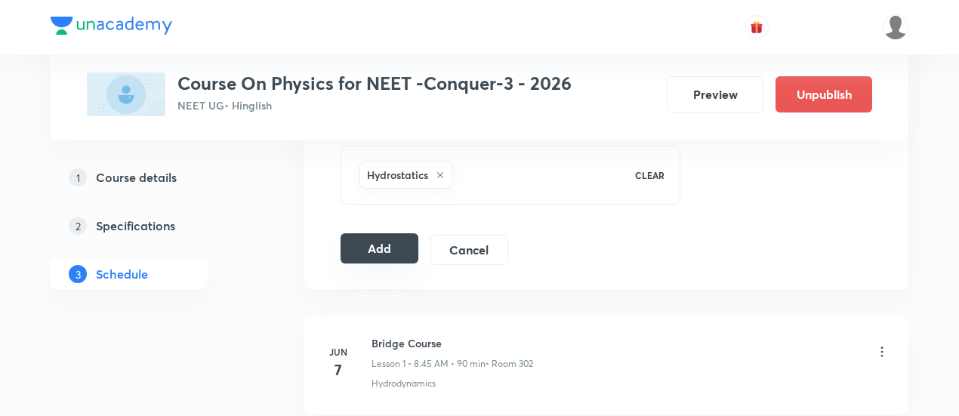
click at [360, 247] on button "Add" at bounding box center [380, 248] width 78 height 30
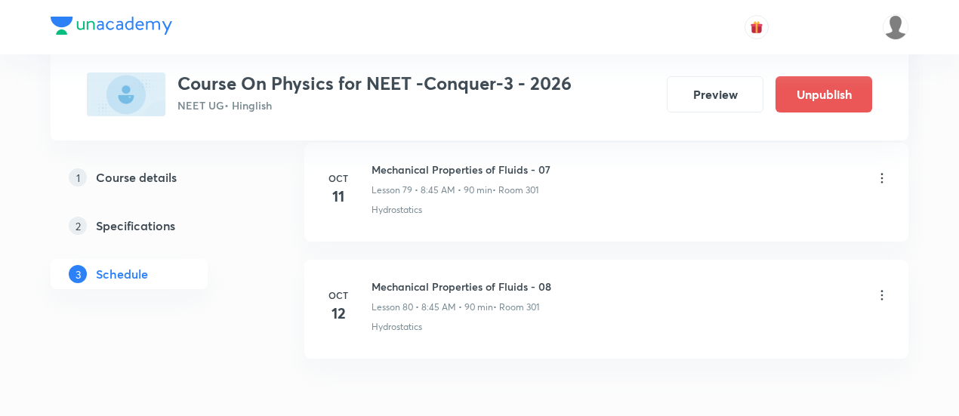
scroll to position [9387, 0]
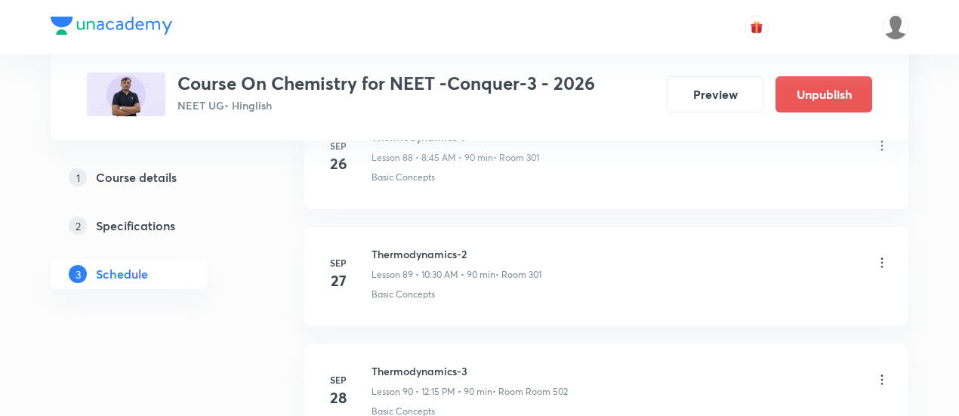
scroll to position [11749, 0]
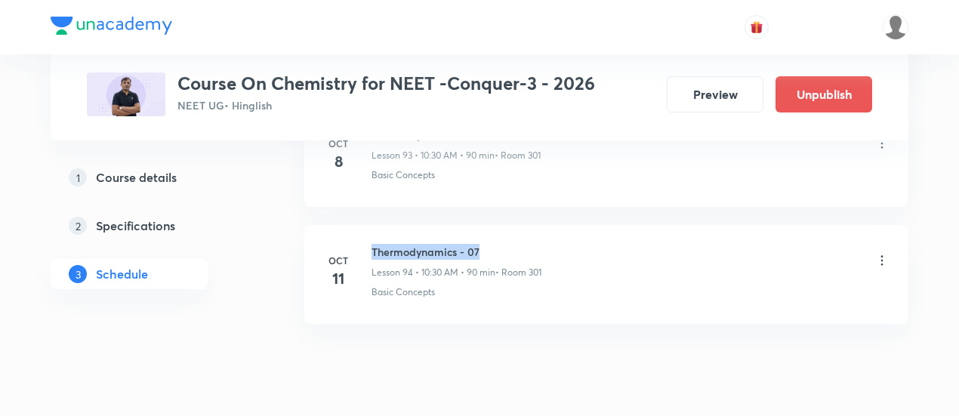
drag, startPoint x: 372, startPoint y: 199, endPoint x: 488, endPoint y: 205, distance: 115.8
click at [488, 244] on h6 "Thermodynamics - 07" at bounding box center [457, 252] width 170 height 16
copy h6 "Thermodynamics - 07"
click at [488, 244] on h6 "Thermodynamics - 07" at bounding box center [457, 252] width 170 height 16
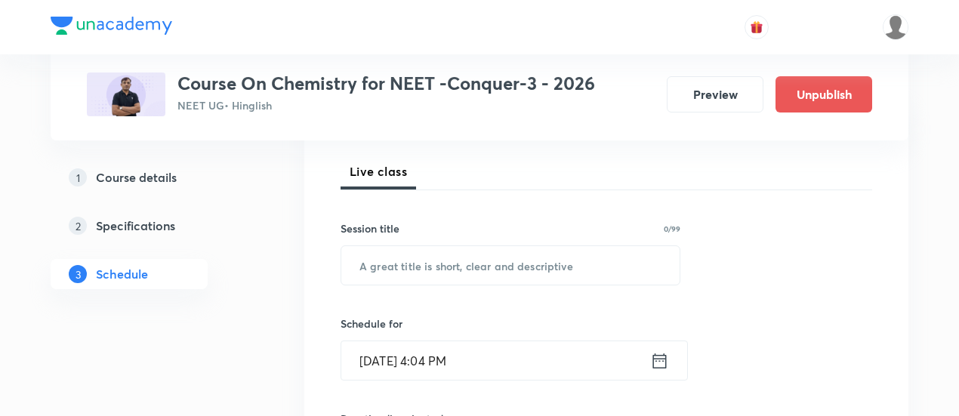
scroll to position [208, 0]
click at [462, 264] on input "text" at bounding box center [510, 264] width 338 height 39
paste input "Thermodynamics - 07"
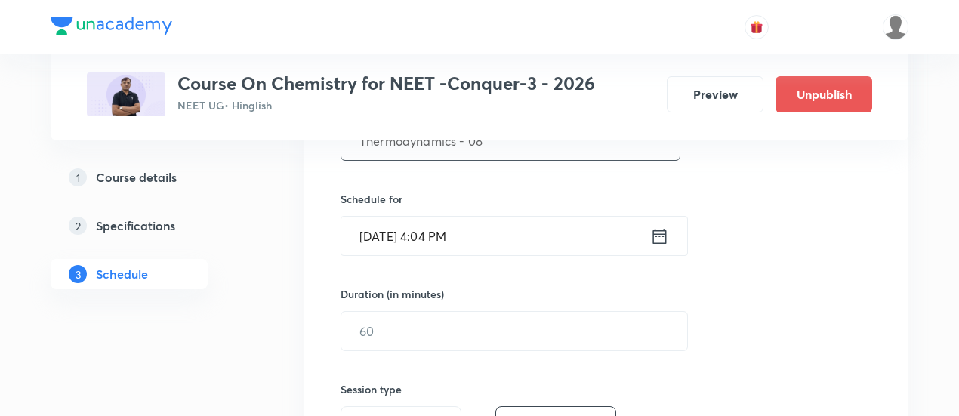
scroll to position [337, 0]
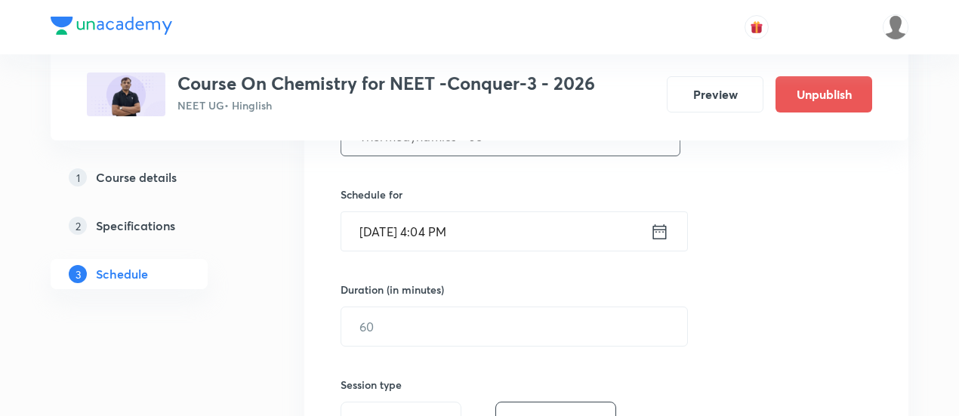
type input "Thermodynamics - 08"
click at [658, 229] on icon at bounding box center [659, 231] width 19 height 21
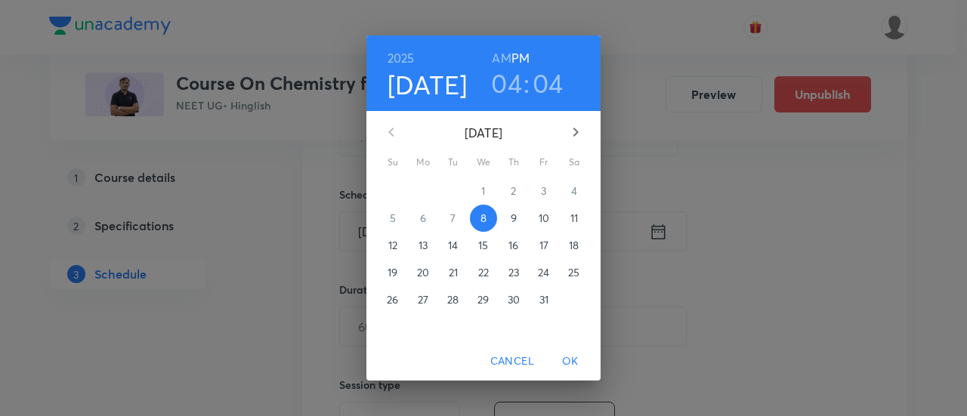
click at [397, 240] on p "12" at bounding box center [392, 245] width 9 height 15
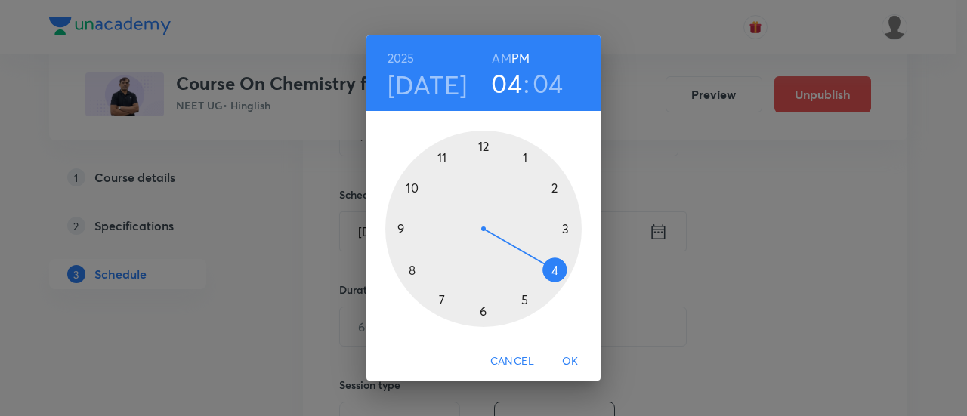
click at [498, 60] on h6 "AM" at bounding box center [501, 58] width 19 height 21
click at [412, 186] on div at bounding box center [483, 229] width 196 height 196
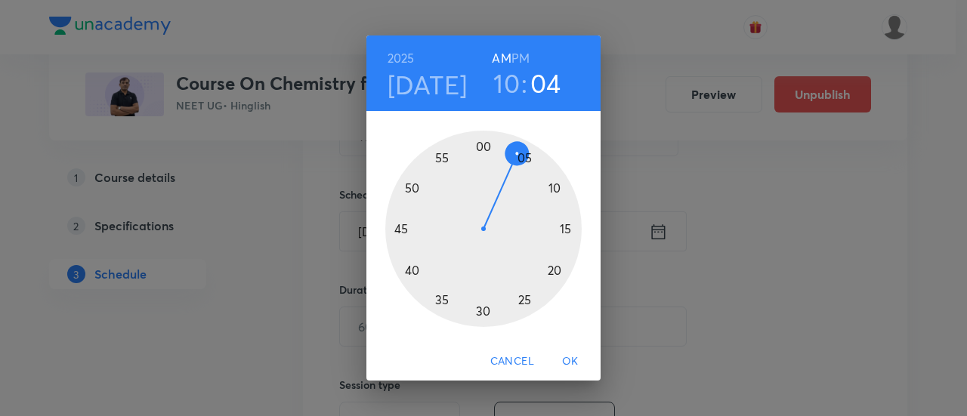
click at [483, 313] on div at bounding box center [483, 229] width 196 height 196
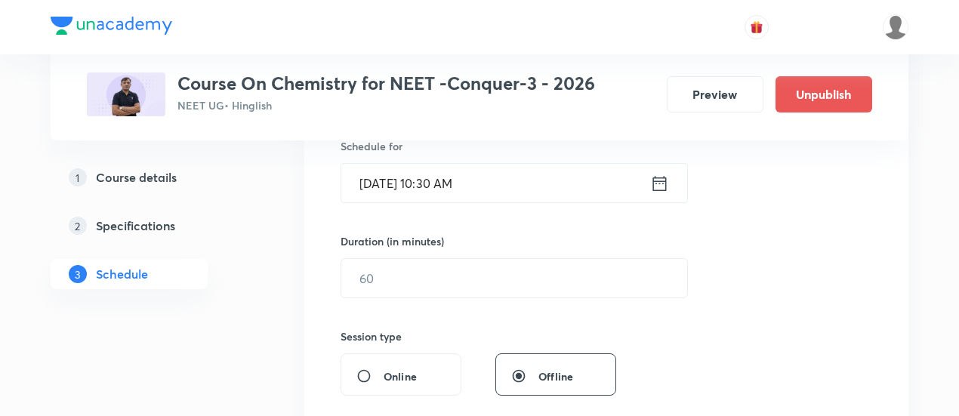
scroll to position [387, 0]
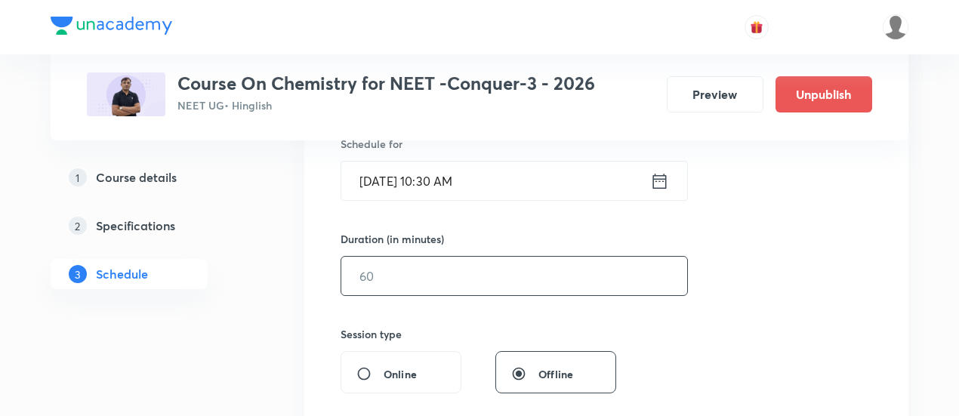
click at [554, 283] on input "text" at bounding box center [514, 276] width 346 height 39
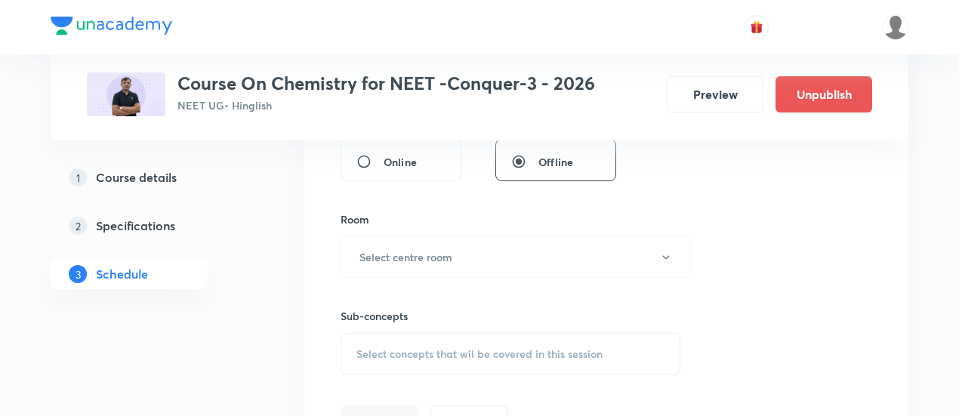
scroll to position [601, 0]
type input "90"
click at [461, 250] on button "Select centre room" at bounding box center [516, 256] width 350 height 42
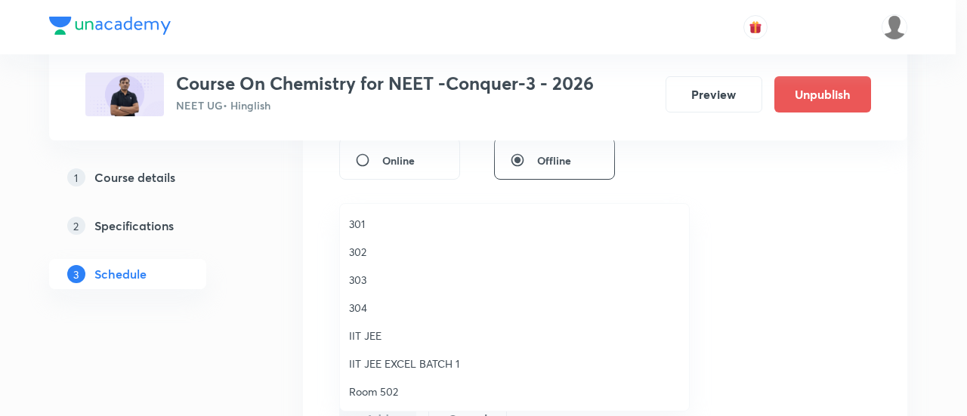
click at [358, 223] on span "301" at bounding box center [514, 224] width 331 height 16
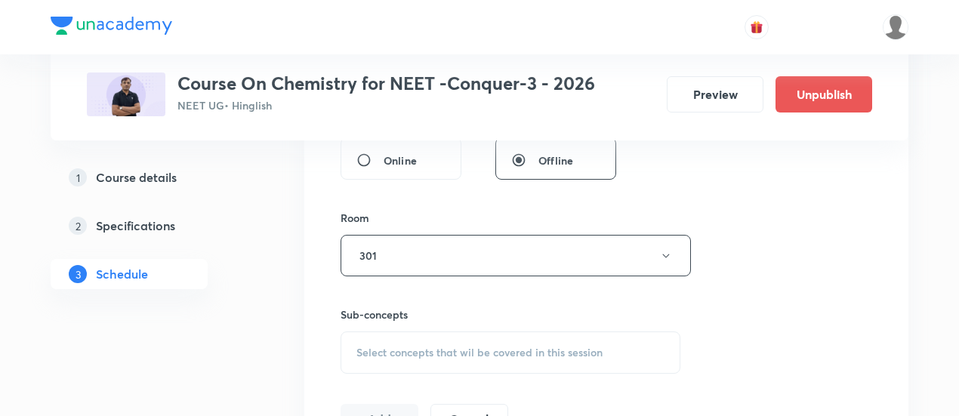
click at [732, 252] on div "Session 95 Live class Session title 19/99 Thermodynamics - 08 ​ Schedule for Oc…" at bounding box center [607, 79] width 532 height 709
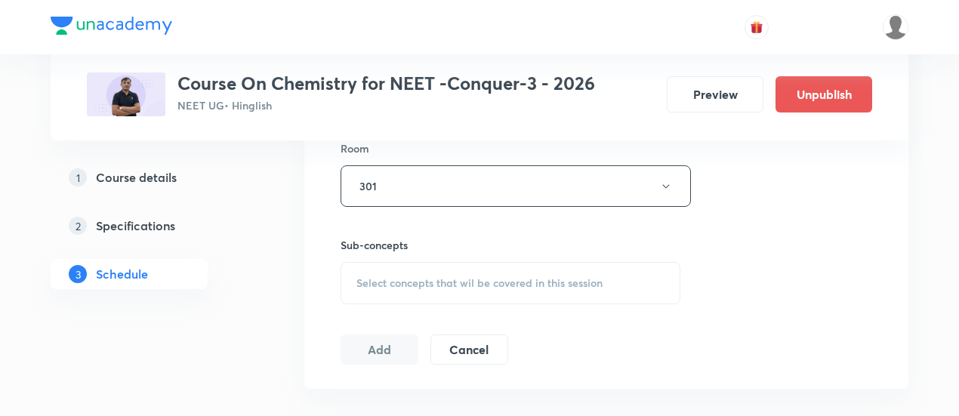
scroll to position [680, 0]
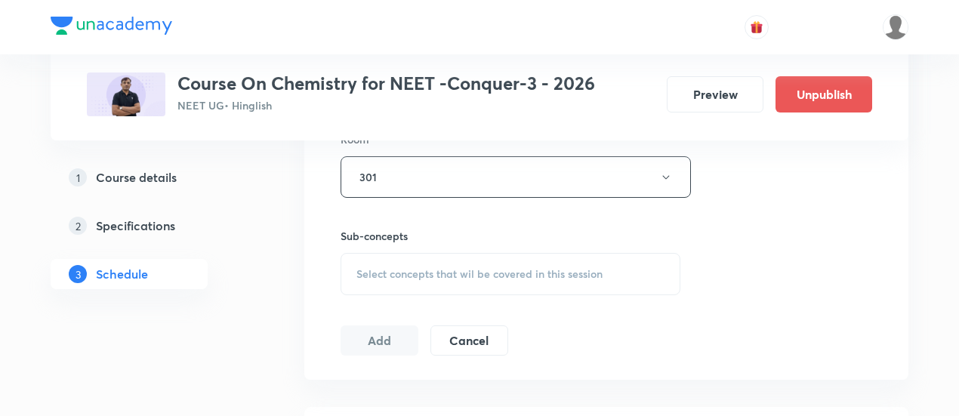
click at [489, 264] on div "Select concepts that wil be covered in this session" at bounding box center [511, 274] width 340 height 42
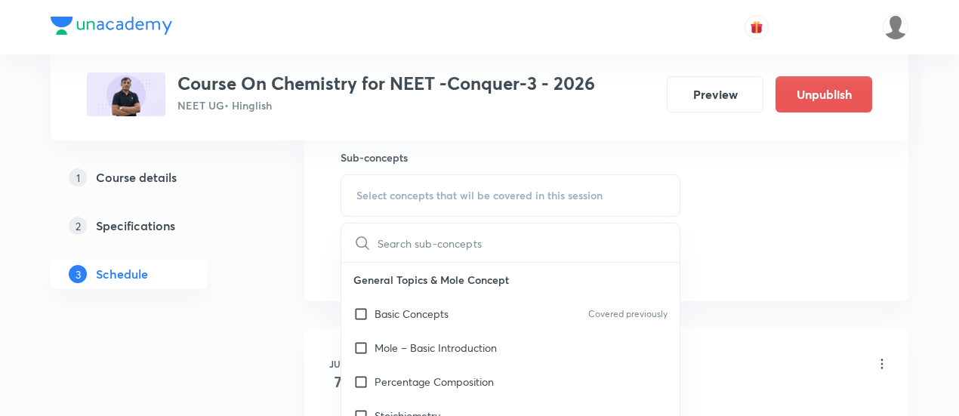
scroll to position [765, 0]
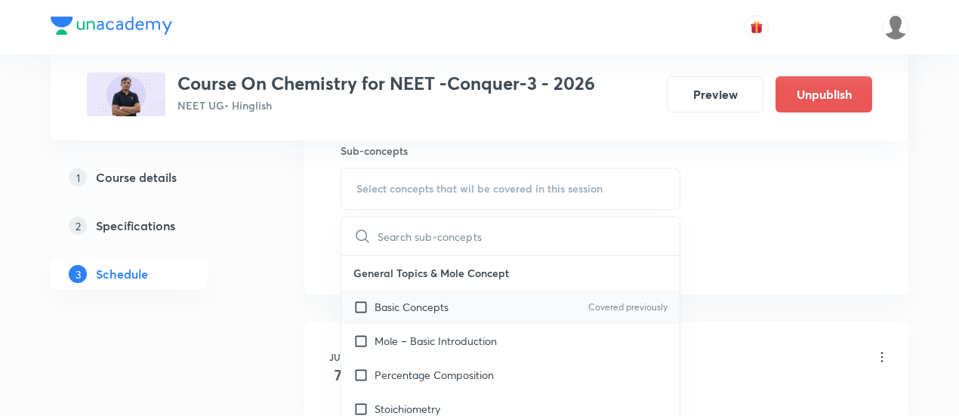
click at [434, 303] on p "Basic Concepts" at bounding box center [412, 307] width 74 height 16
checkbox input "true"
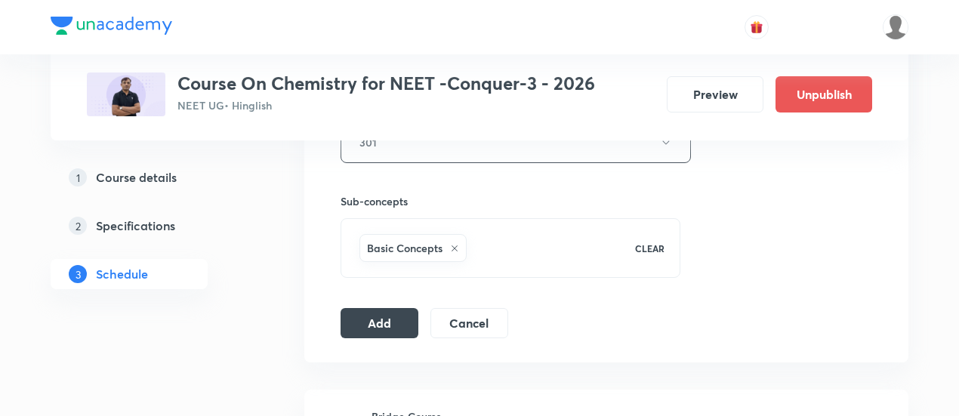
scroll to position [722, 0]
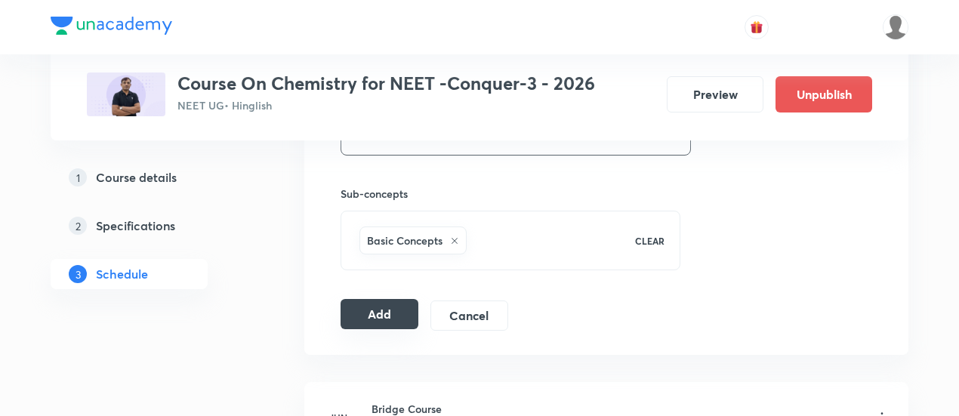
click at [368, 312] on button "Add" at bounding box center [380, 314] width 78 height 30
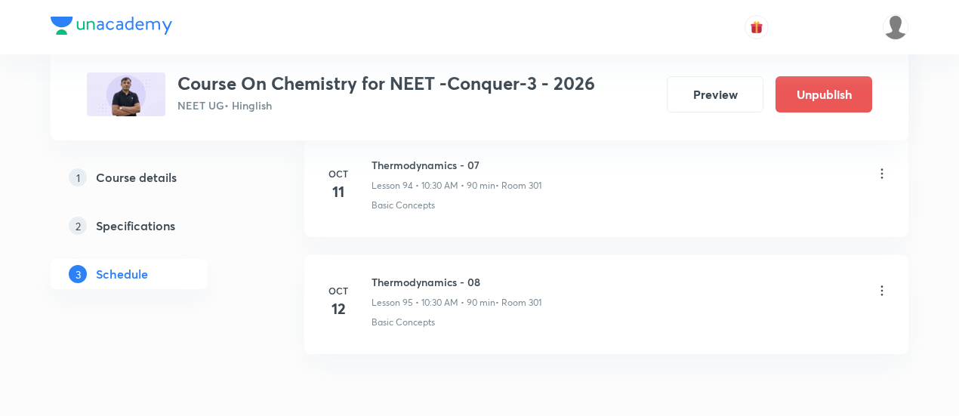
scroll to position [11174, 0]
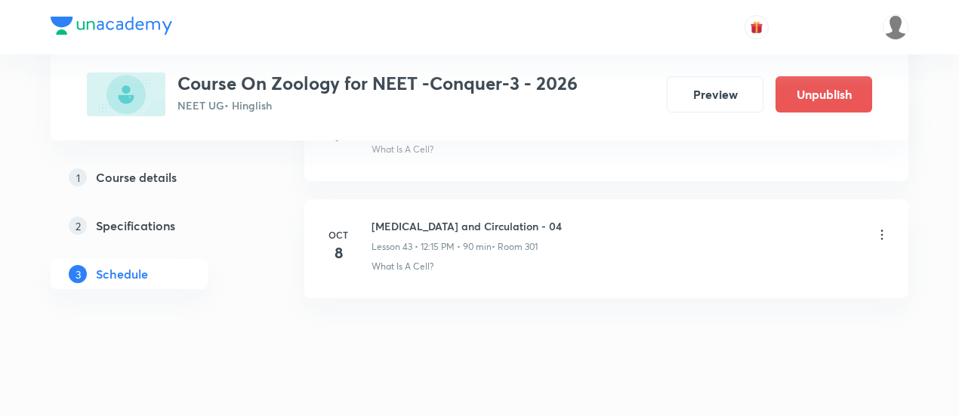
scroll to position [5792, 0]
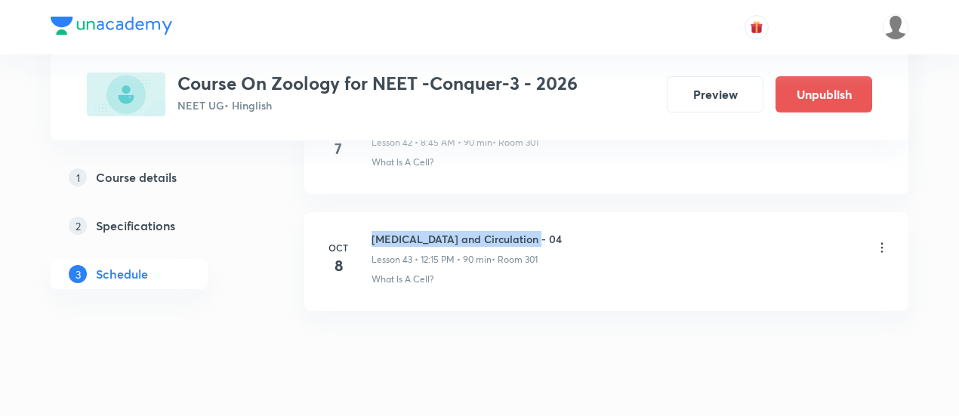
drag, startPoint x: 373, startPoint y: 211, endPoint x: 538, endPoint y: 212, distance: 164.7
click at [538, 231] on h6 "[MEDICAL_DATA] and Circulation - 04" at bounding box center [467, 239] width 190 height 16
copy h6 "[MEDICAL_DATA] and Circulation - 04"
click at [539, 231] on h6 "[MEDICAL_DATA] and Circulation - 04" at bounding box center [467, 239] width 190 height 16
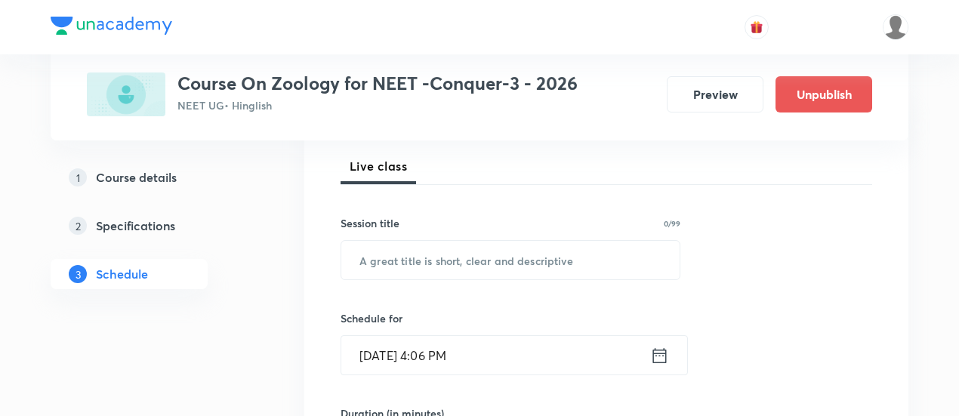
scroll to position [214, 0]
click at [488, 264] on input "text" at bounding box center [510, 259] width 338 height 39
paste input "[MEDICAL_DATA] and Circulation - 04"
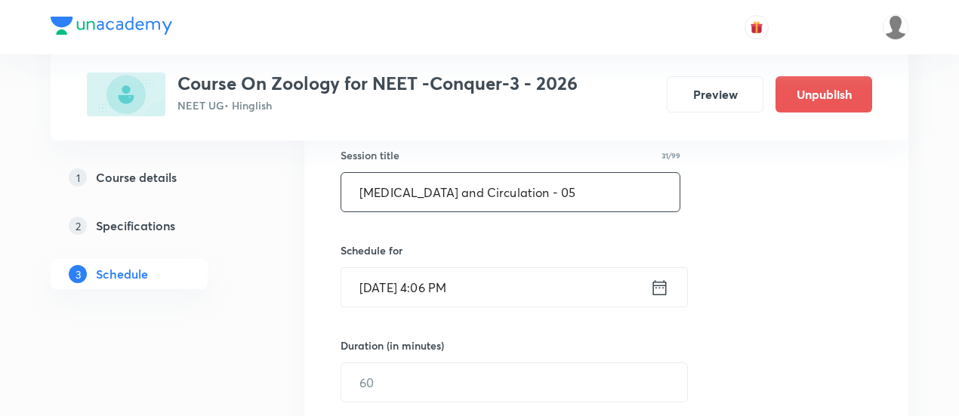
scroll to position [292, 0]
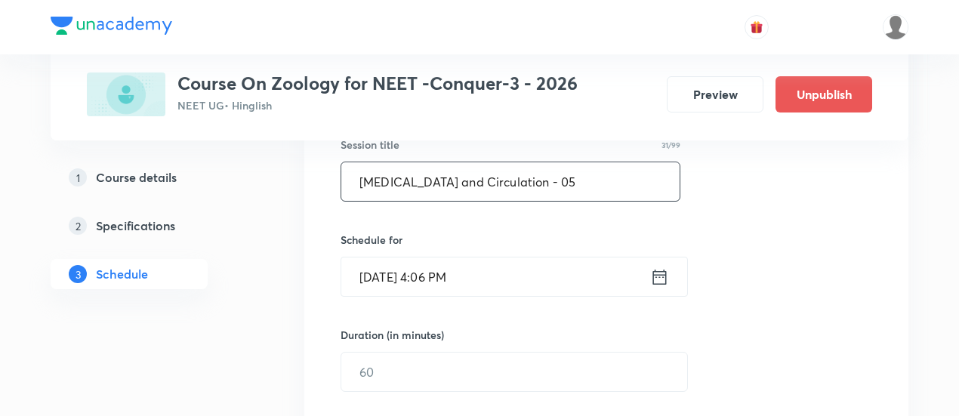
type input "[MEDICAL_DATA] and Circulation - 05"
click at [663, 275] on icon at bounding box center [660, 276] width 14 height 15
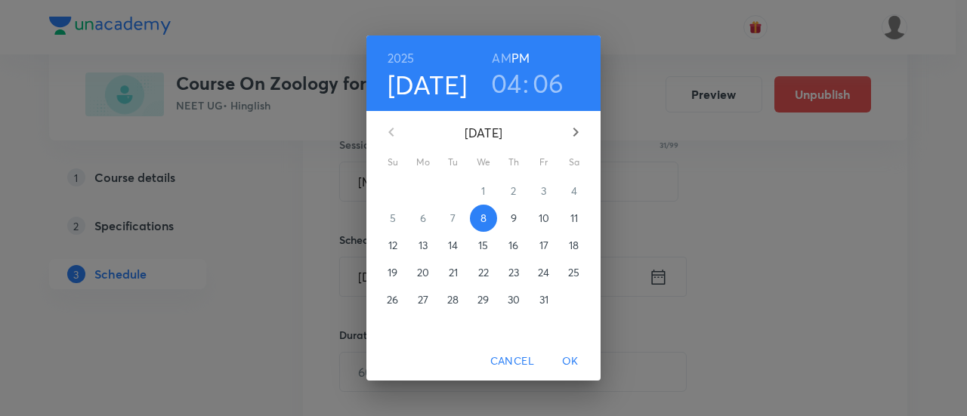
click at [393, 245] on p "12" at bounding box center [392, 245] width 9 height 15
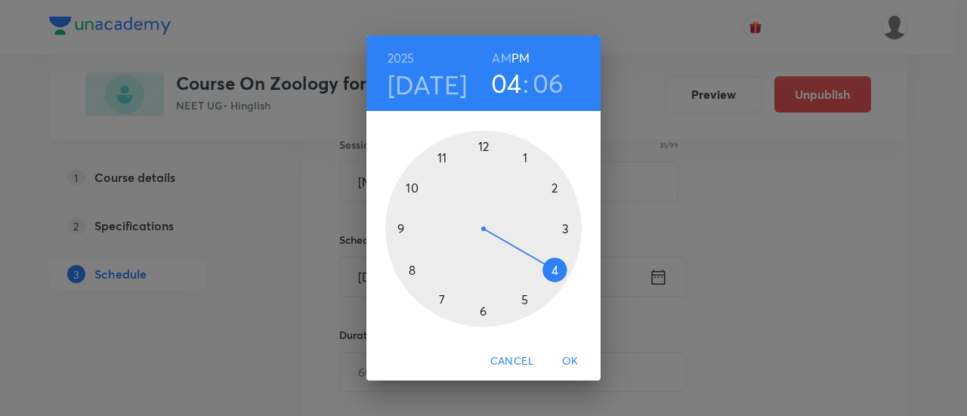
click at [482, 150] on div at bounding box center [483, 229] width 196 height 196
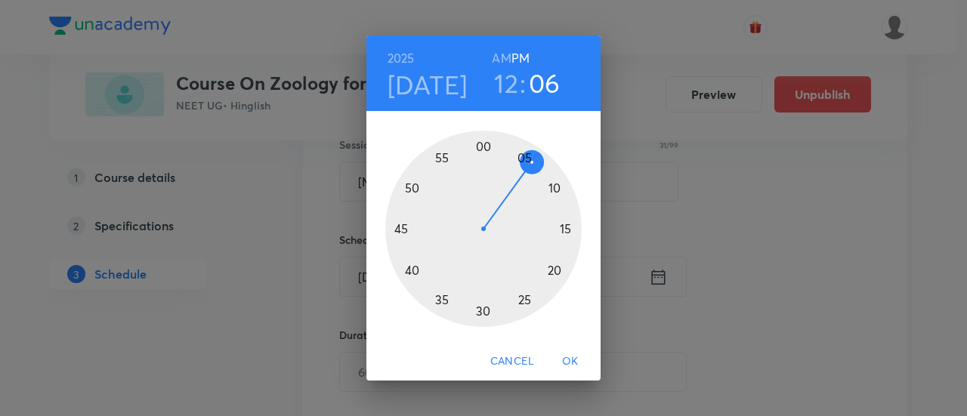
click at [569, 231] on div at bounding box center [483, 229] width 196 height 196
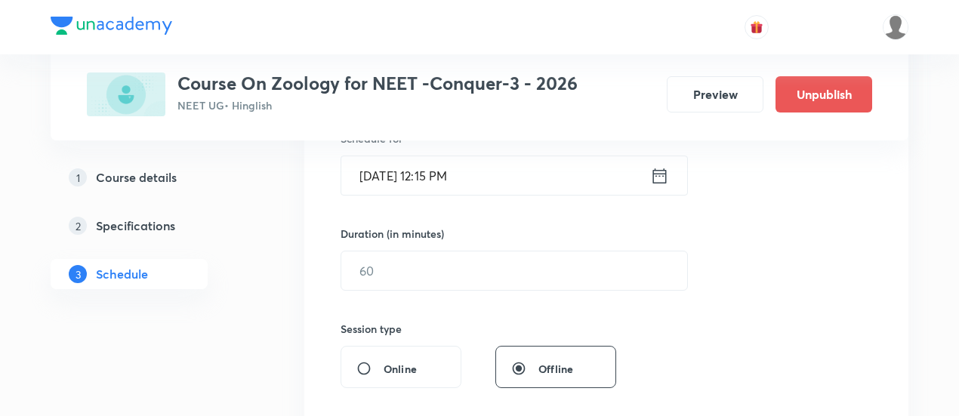
scroll to position [397, 0]
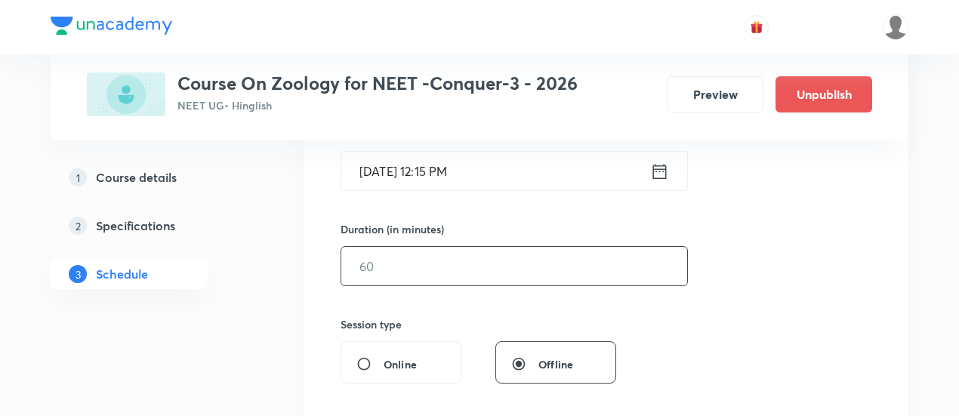
click at [617, 268] on input "text" at bounding box center [514, 266] width 346 height 39
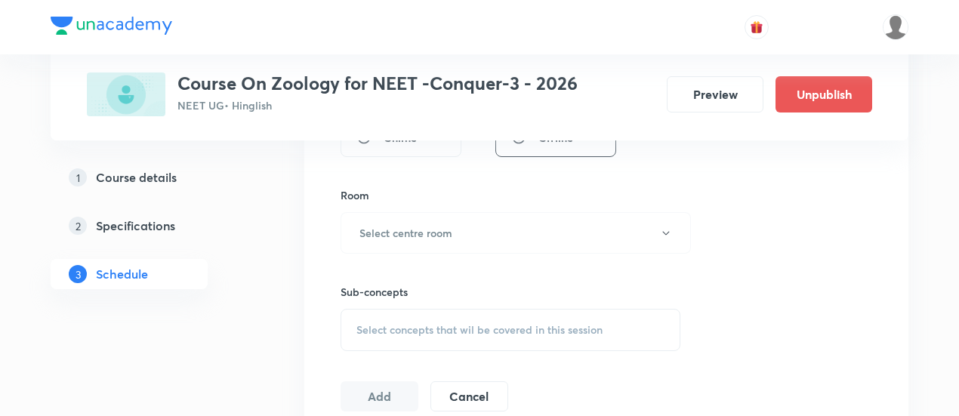
scroll to position [624, 0]
type input "90"
click at [474, 232] on button "Select centre room" at bounding box center [516, 233] width 350 height 42
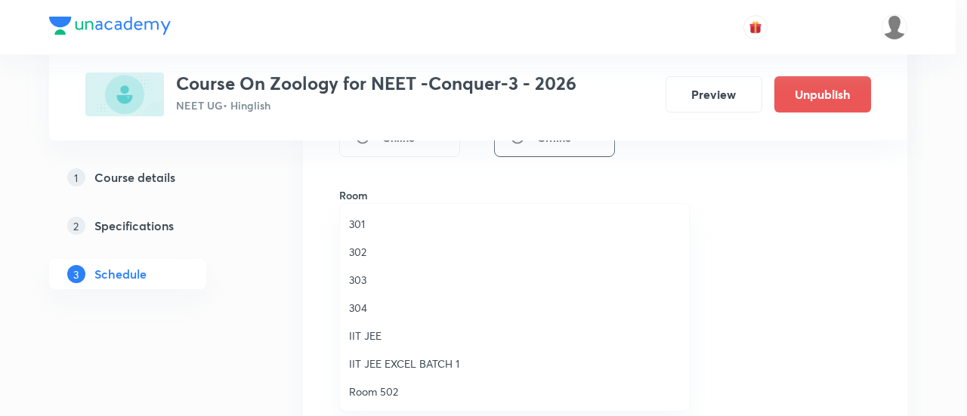
click at [369, 221] on span "301" at bounding box center [514, 224] width 331 height 16
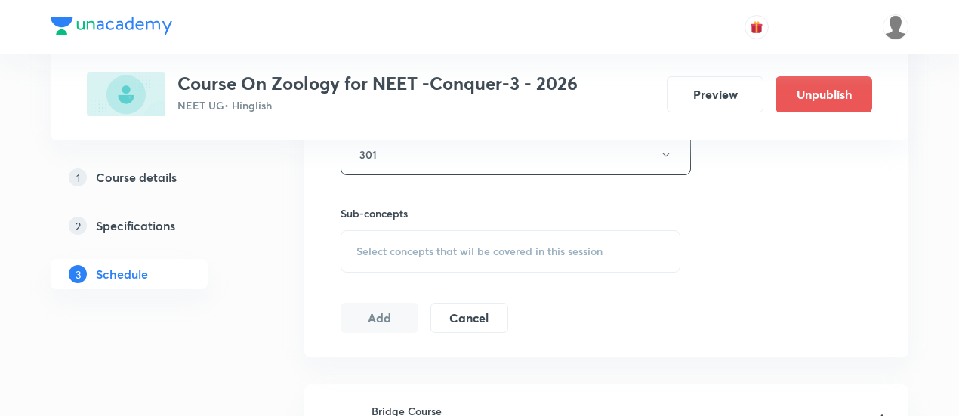
scroll to position [712, 0]
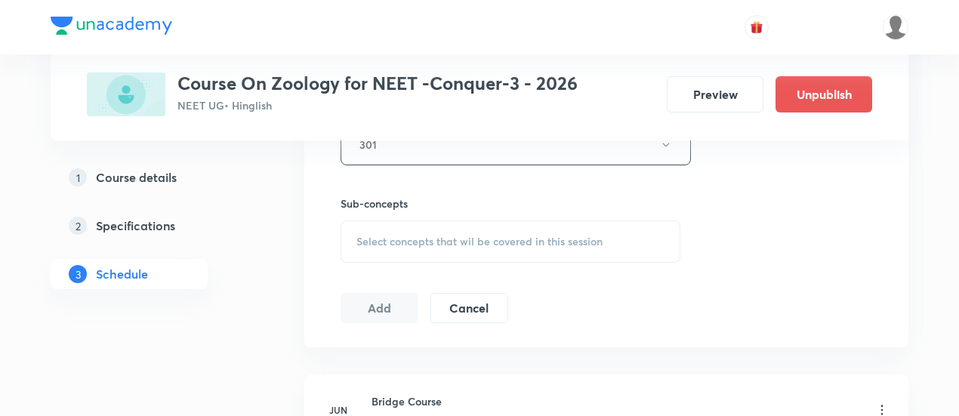
click at [518, 242] on span "Select concepts that wil be covered in this session" at bounding box center [479, 242] width 246 height 12
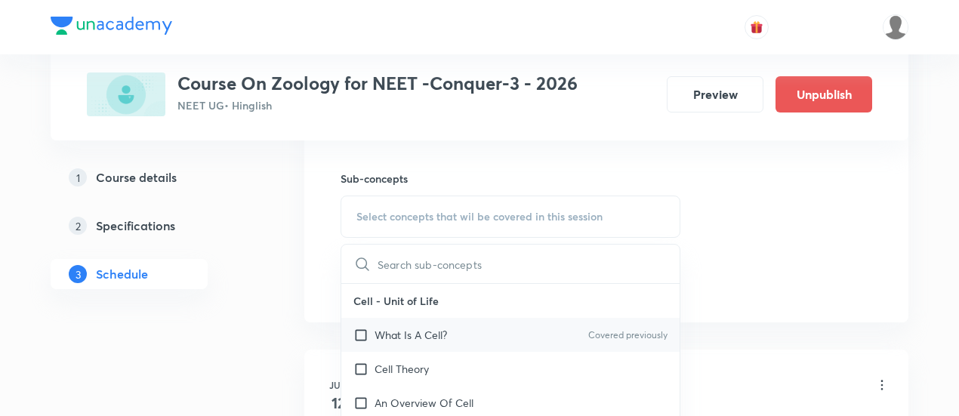
scroll to position [737, 0]
click at [452, 333] on div "What Is A Cell? Covered previously" at bounding box center [510, 335] width 338 height 34
checkbox input "true"
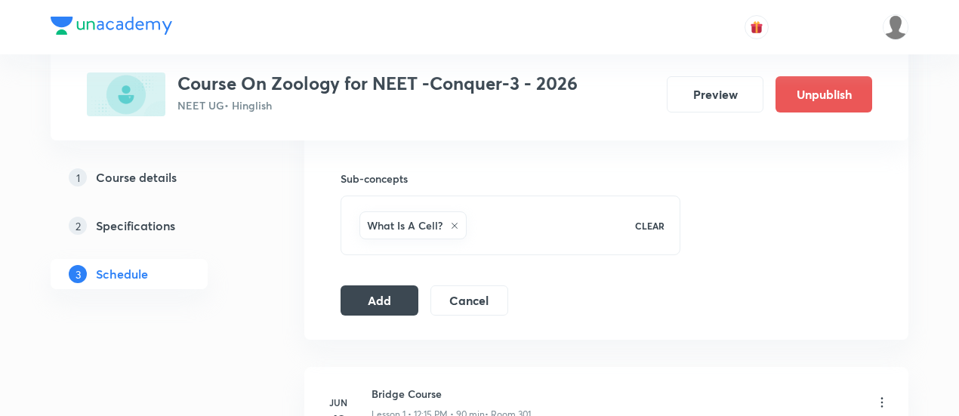
scroll to position [742, 0]
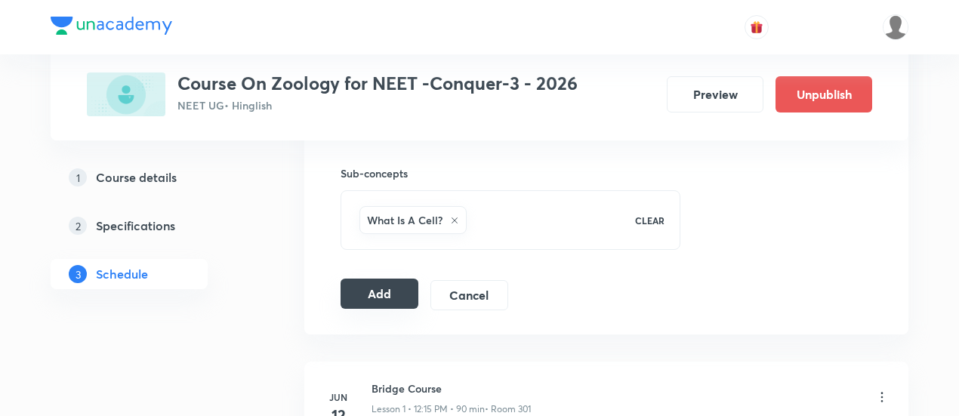
click at [379, 289] on button "Add" at bounding box center [380, 294] width 78 height 30
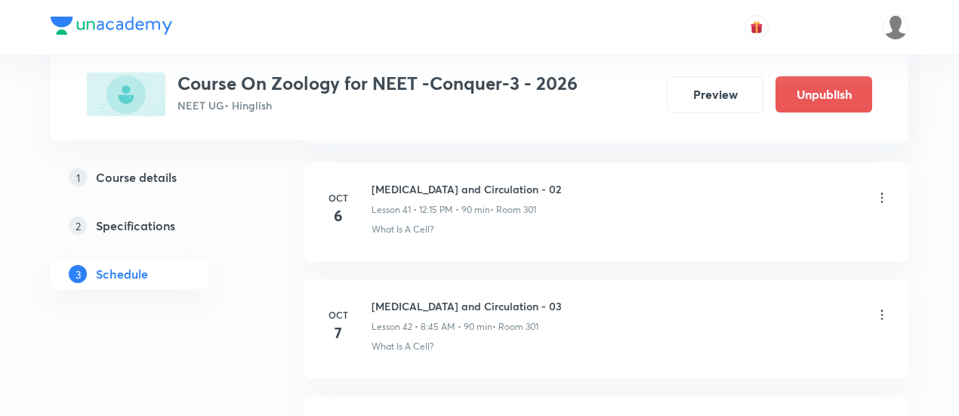
scroll to position [5229, 0]
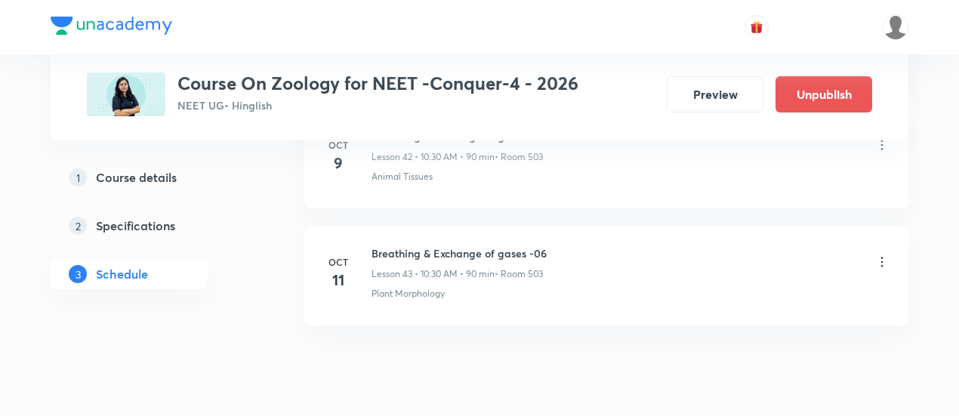
scroll to position [5804, 0]
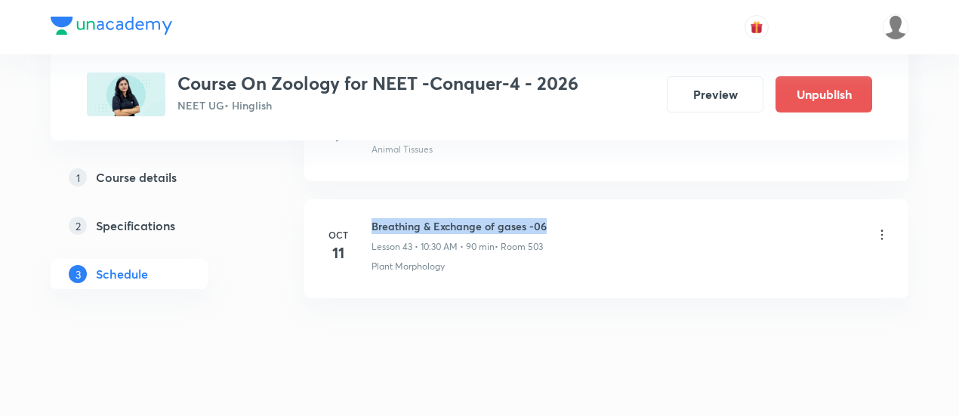
drag, startPoint x: 372, startPoint y: 199, endPoint x: 557, endPoint y: 203, distance: 185.9
click at [557, 218] on div "Breathing & Exchange of gases -06 Lesson 43 • 10:30 AM • 90 min • Room 503" at bounding box center [631, 235] width 518 height 35
copy h6 "Breathing & Exchange of gases -06"
click at [557, 218] on div "Breathing & Exchange of gases -06 Lesson 43 • 10:30 AM • 90 min • Room 503" at bounding box center [631, 235] width 518 height 35
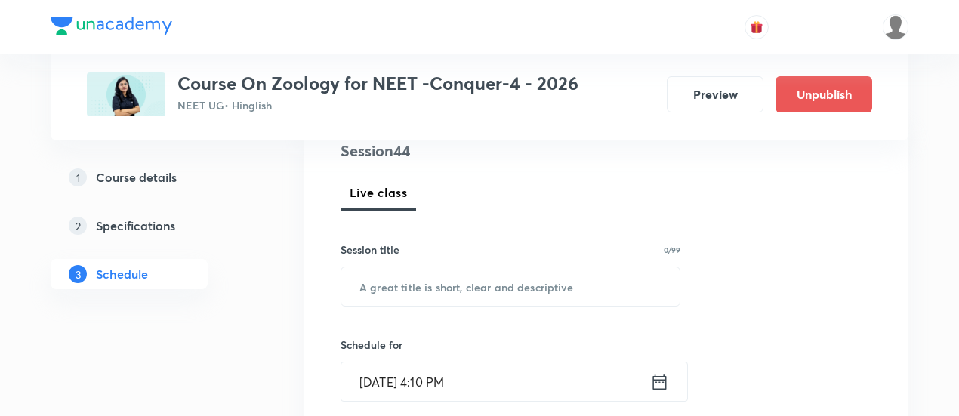
scroll to position [257, 0]
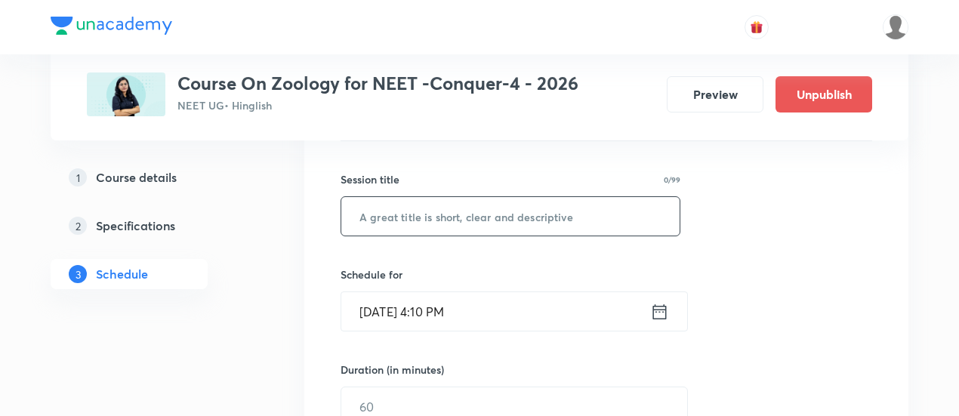
click at [502, 212] on input "text" at bounding box center [510, 216] width 338 height 39
paste input "Breathing & Exchange of gases -06"
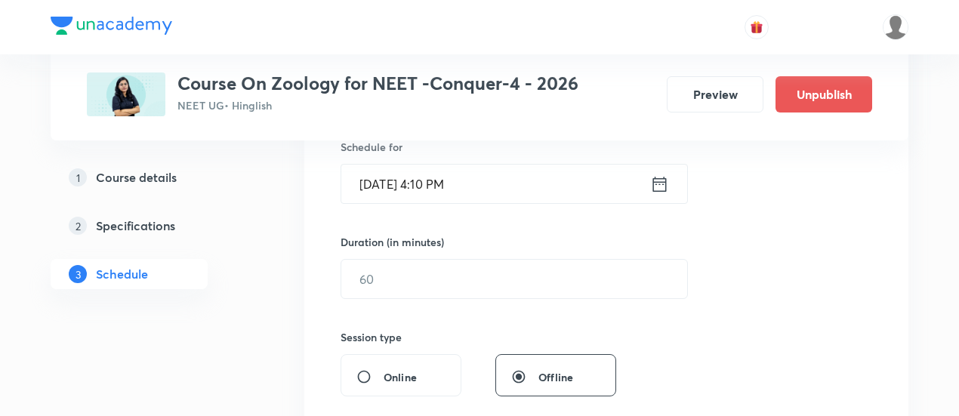
scroll to position [385, 0]
type input "Breathing & Exchange of gases -07"
click at [657, 174] on icon at bounding box center [659, 183] width 19 height 21
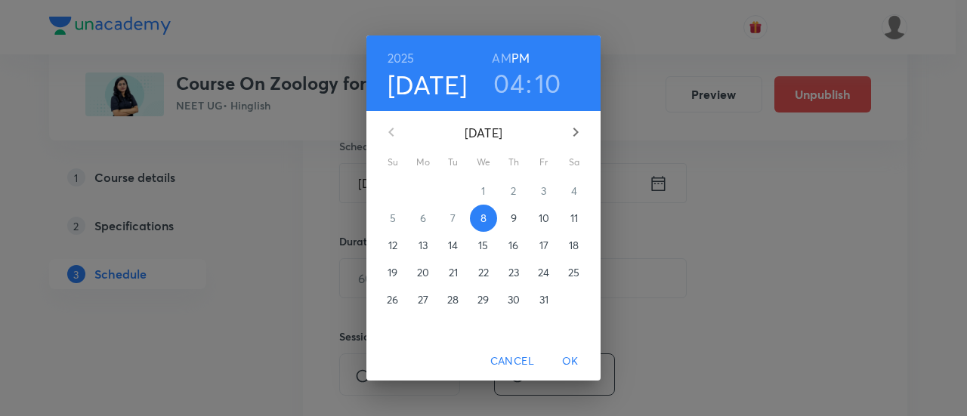
click at [503, 63] on h6 "AM" at bounding box center [501, 58] width 19 height 21
click at [391, 248] on p "12" at bounding box center [392, 245] width 9 height 15
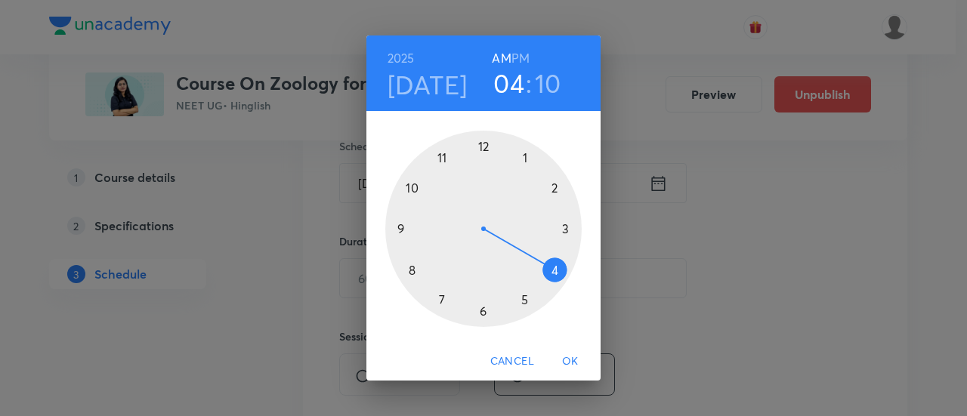
click at [412, 270] on div at bounding box center [483, 229] width 196 height 196
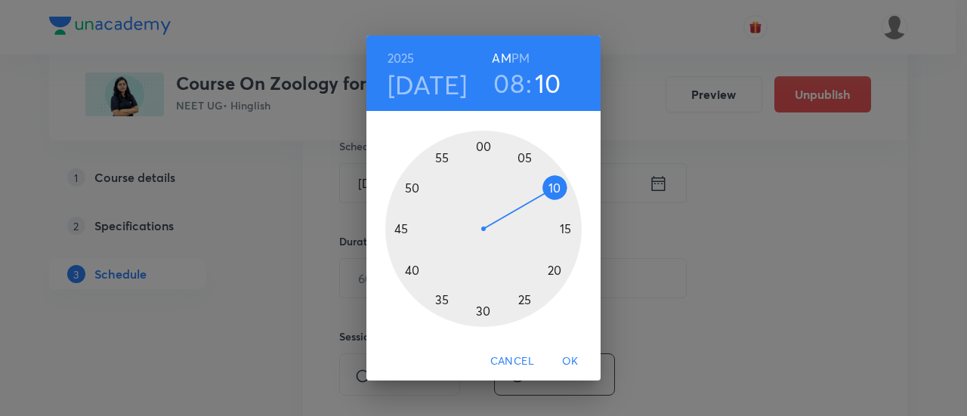
click at [402, 229] on div at bounding box center [483, 229] width 196 height 196
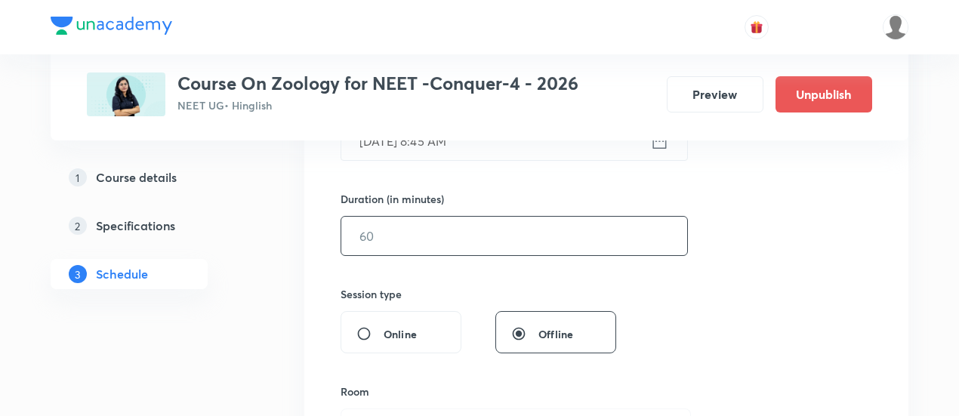
scroll to position [431, 0]
click at [577, 235] on input "text" at bounding box center [514, 233] width 346 height 39
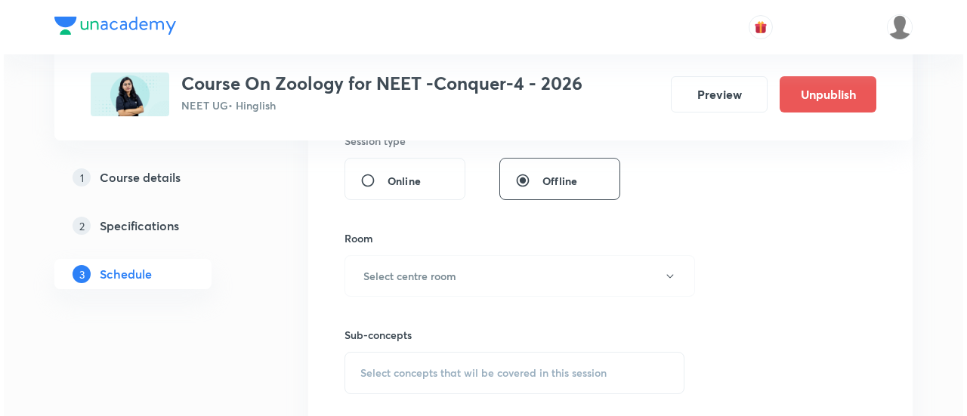
scroll to position [584, 0]
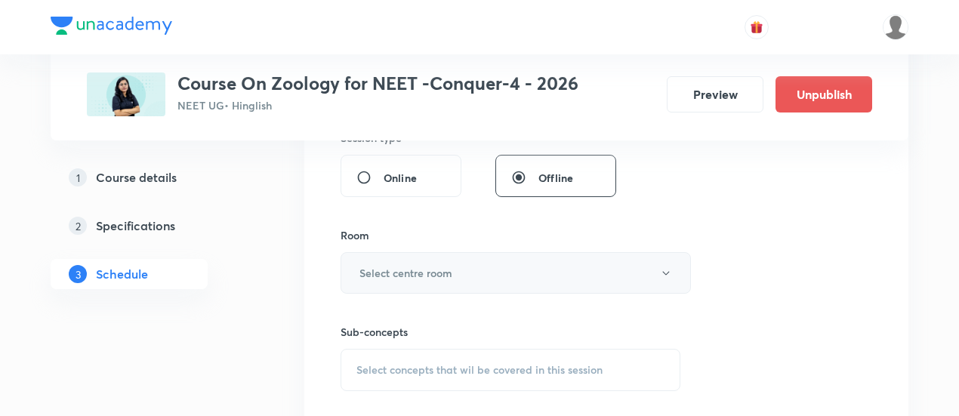
type input "90"
click at [459, 273] on button "Select centre room" at bounding box center [516, 273] width 350 height 42
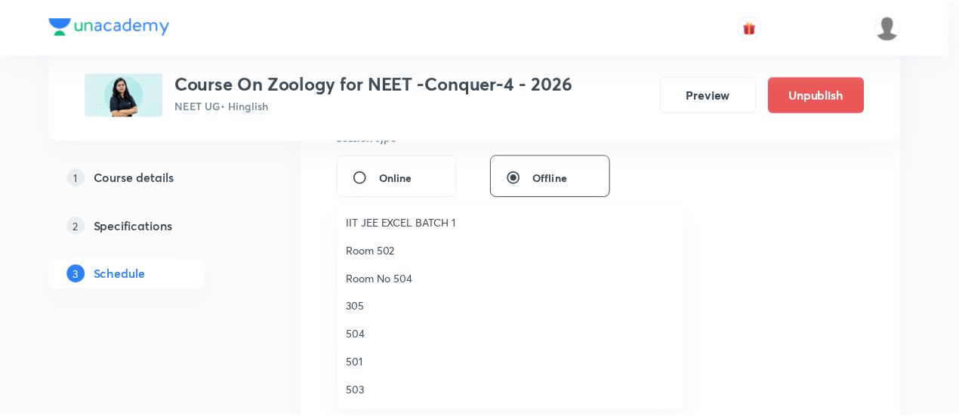
scroll to position [186, 0]
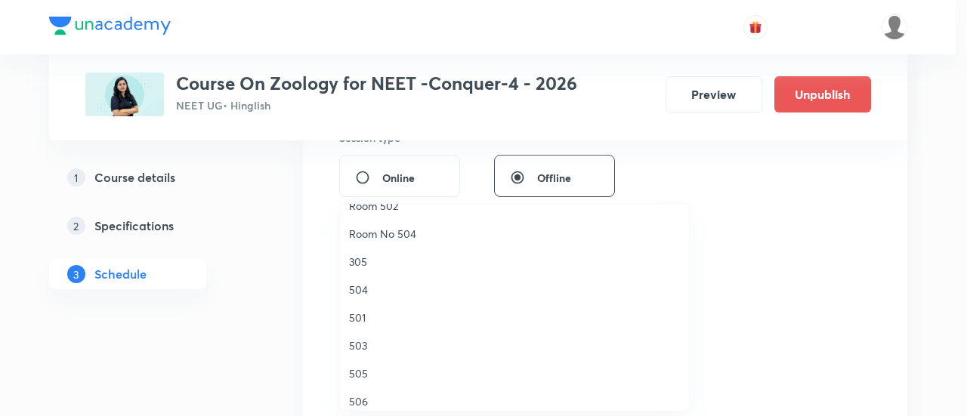
click at [365, 341] on span "503" at bounding box center [514, 346] width 331 height 16
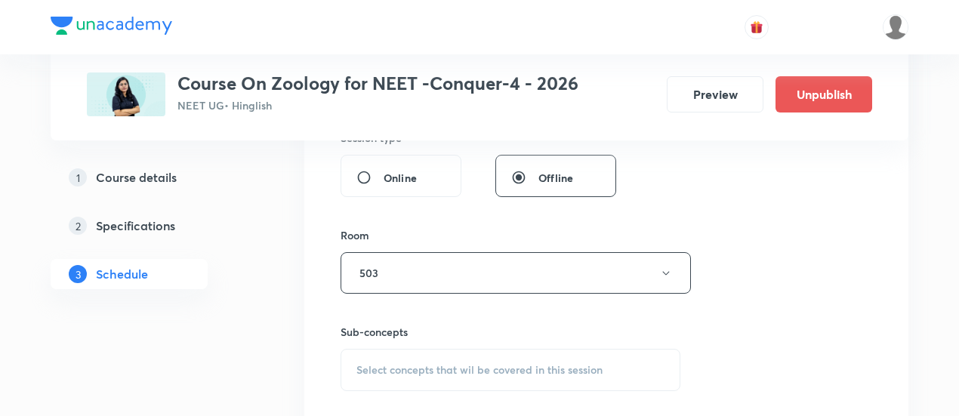
scroll to position [601, 0]
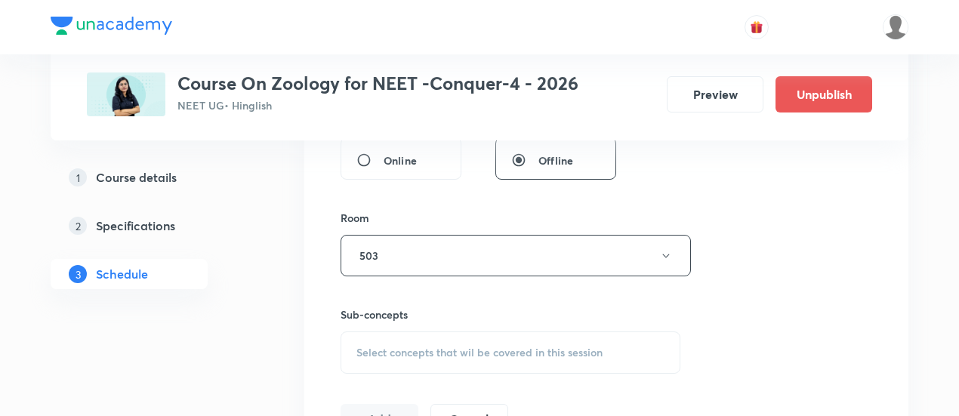
click at [547, 347] on span "Select concepts that wil be covered in this session" at bounding box center [479, 353] width 246 height 12
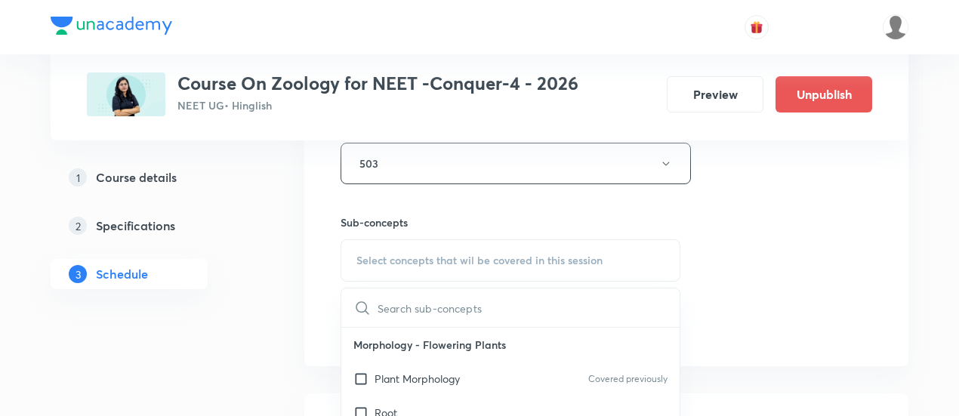
scroll to position [699, 0]
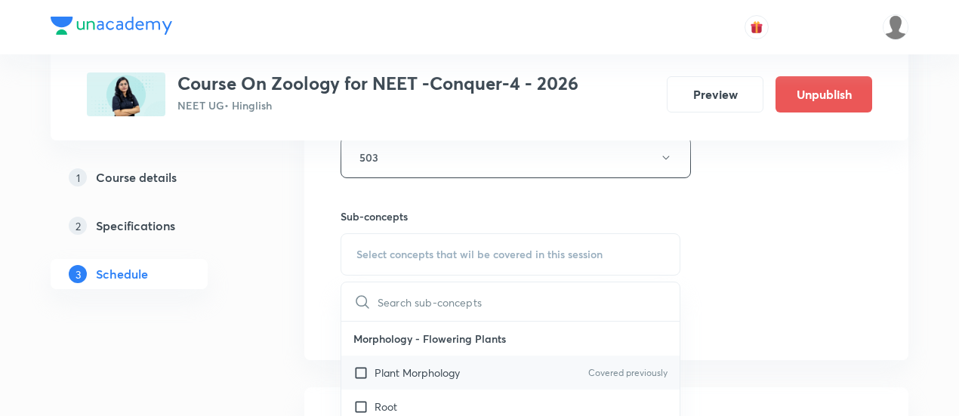
click at [432, 372] on p "Plant Morphology" at bounding box center [417, 373] width 85 height 16
checkbox input "true"
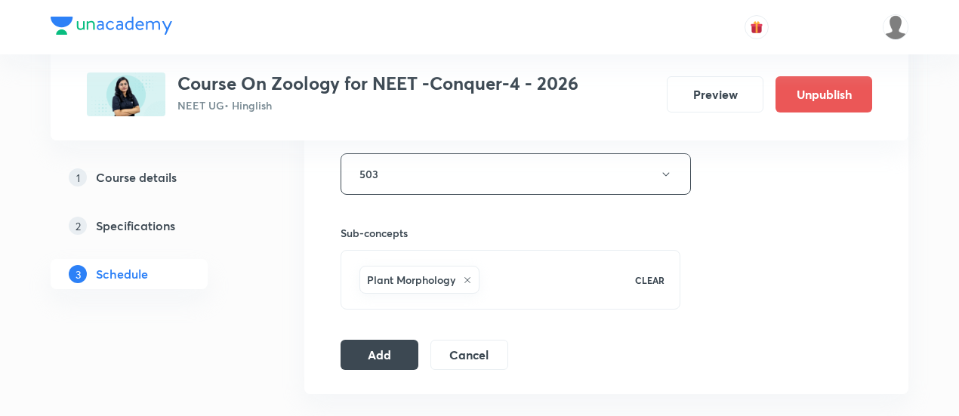
scroll to position [690, 0]
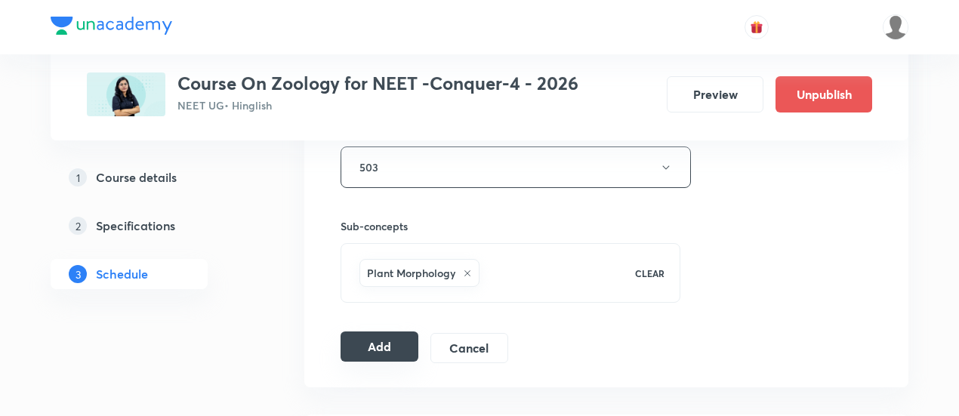
click at [366, 343] on button "Add" at bounding box center [380, 347] width 78 height 30
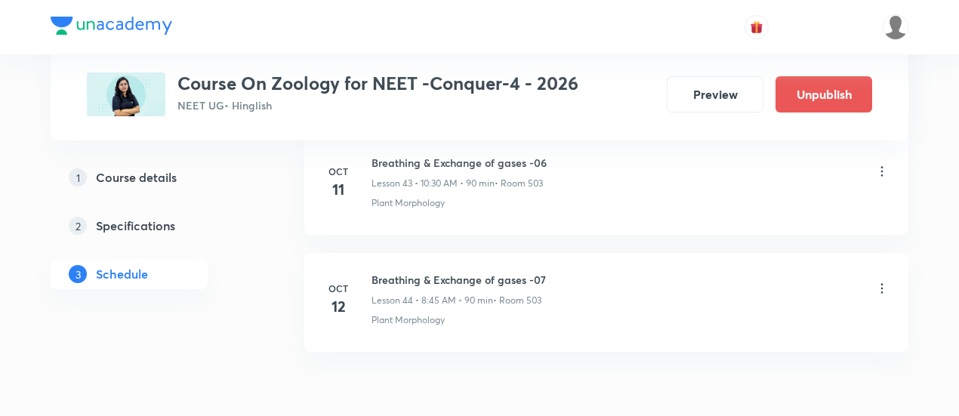
scroll to position [5229, 0]
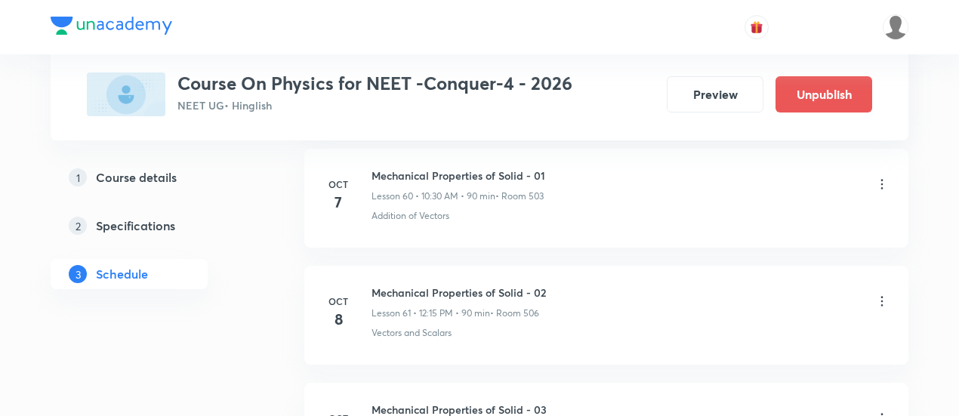
scroll to position [8252, 0]
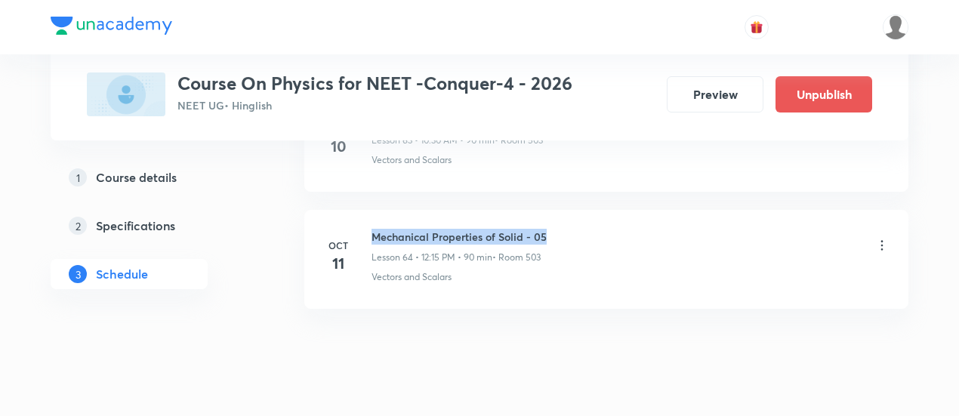
drag, startPoint x: 372, startPoint y: 201, endPoint x: 559, endPoint y: 203, distance: 186.6
click at [559, 229] on div "Mechanical Properties of Solid - 05 Lesson 64 • 12:15 PM • 90 min • Room 503" at bounding box center [631, 246] width 518 height 35
copy h6 "Mechanical Properties of Solid - 05"
click at [559, 229] on div "Mechanical Properties of Solid - 05 Lesson 64 • 12:15 PM • 90 min • Room 503" at bounding box center [631, 246] width 518 height 35
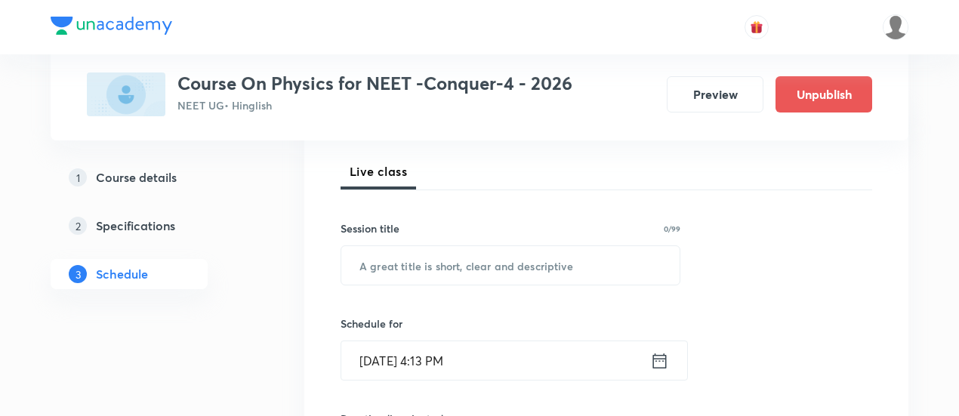
scroll to position [208, 0]
click at [517, 262] on input "text" at bounding box center [510, 264] width 338 height 39
paste input "Mechanical Properties of Solid - 05"
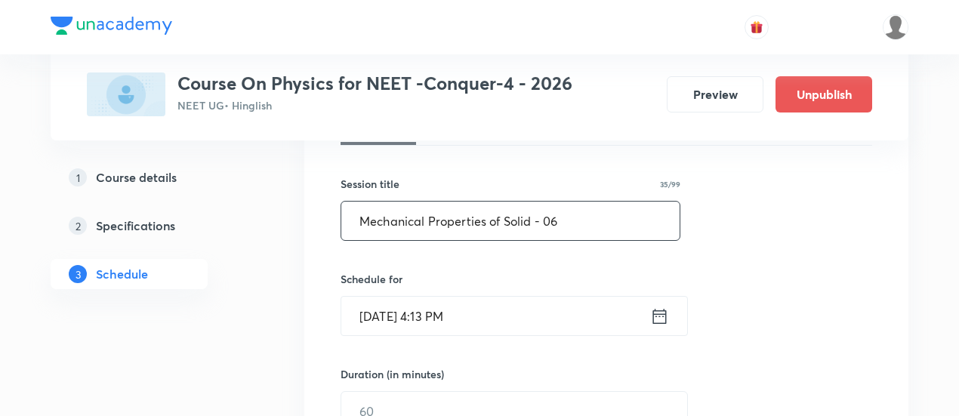
scroll to position [327, 0]
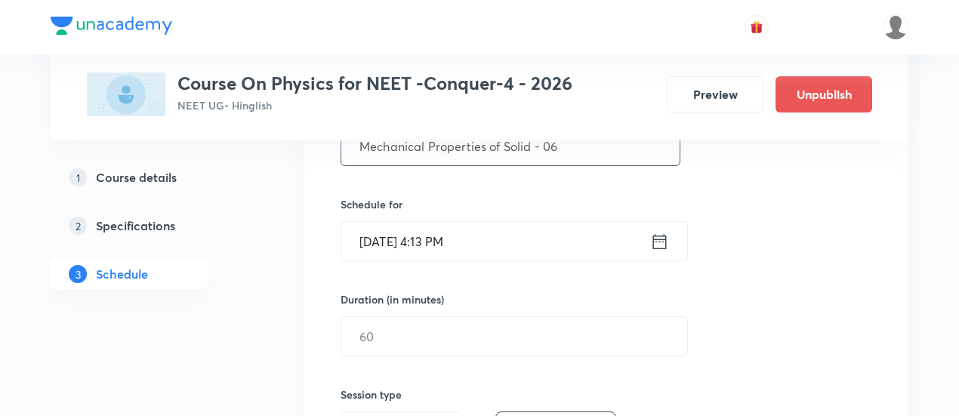
type input "Mechanical Properties of Solid - 06"
click at [658, 235] on icon at bounding box center [660, 240] width 14 height 15
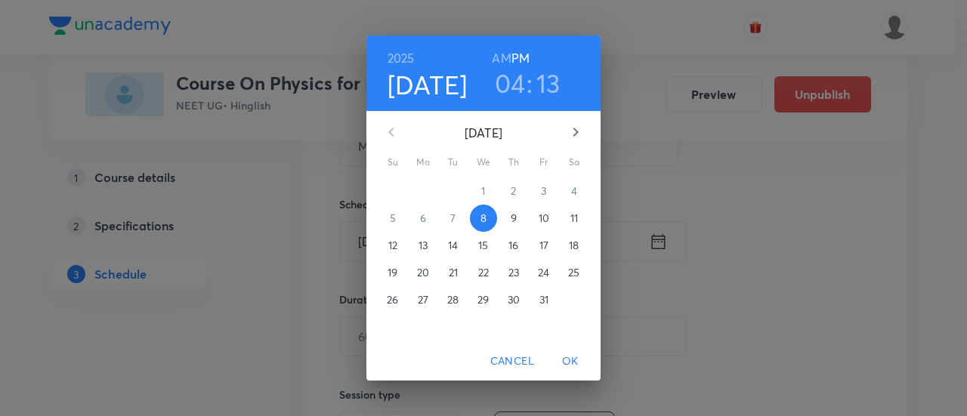
click at [394, 244] on p "12" at bounding box center [392, 245] width 9 height 15
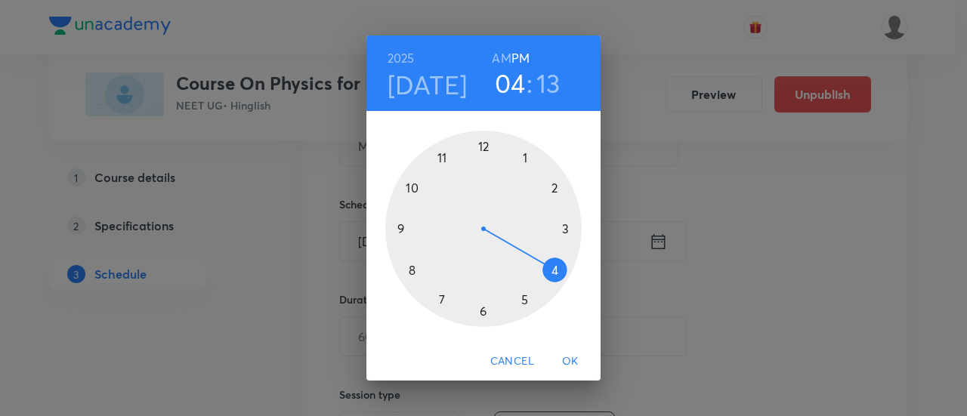
click at [508, 57] on h6 "AM" at bounding box center [501, 58] width 19 height 21
click at [412, 189] on div at bounding box center [483, 229] width 196 height 196
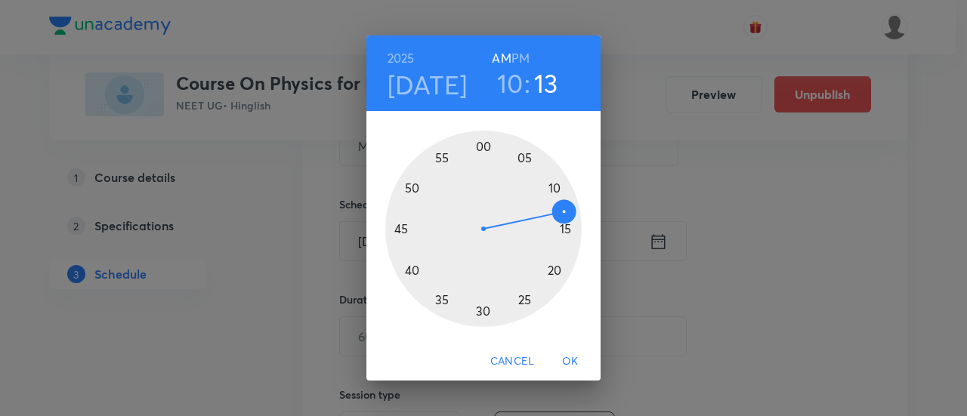
click at [482, 313] on div at bounding box center [483, 229] width 196 height 196
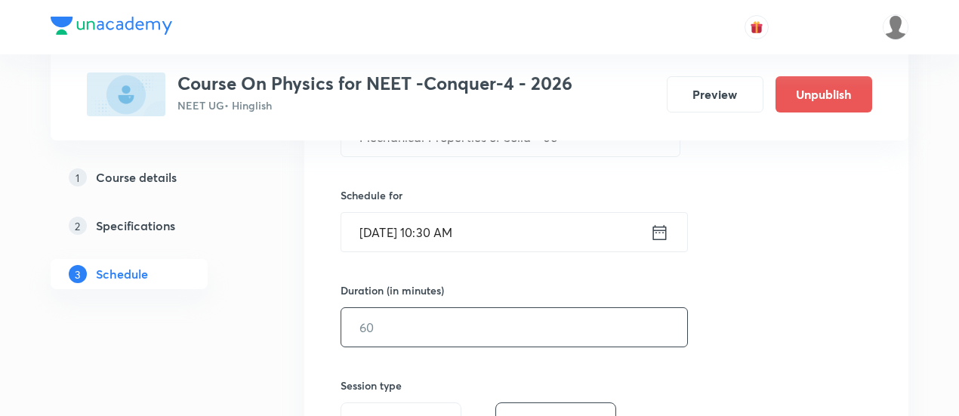
scroll to position [352, 0]
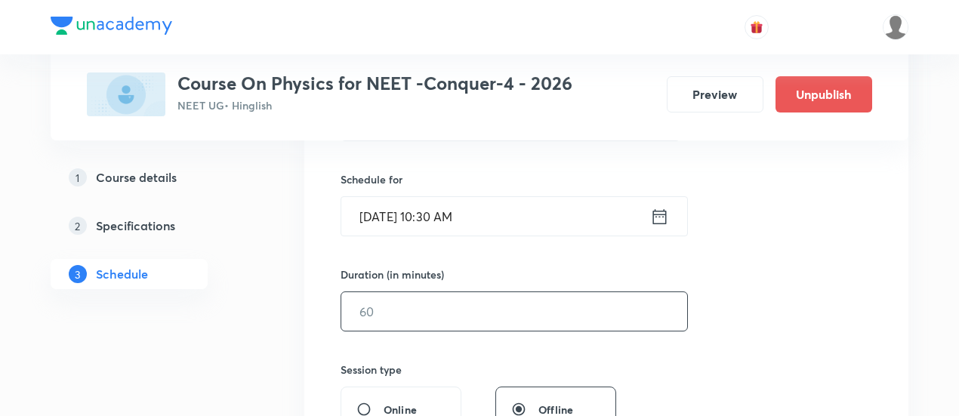
click at [657, 310] on input "text" at bounding box center [514, 311] width 346 height 39
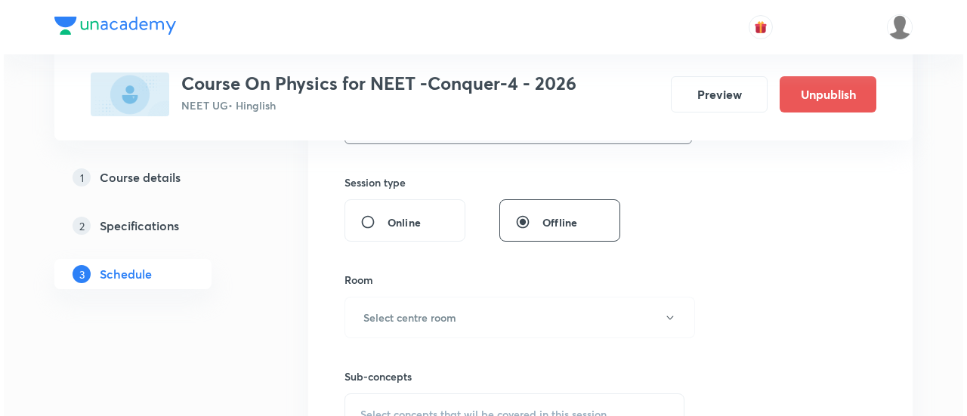
scroll to position [604, 0]
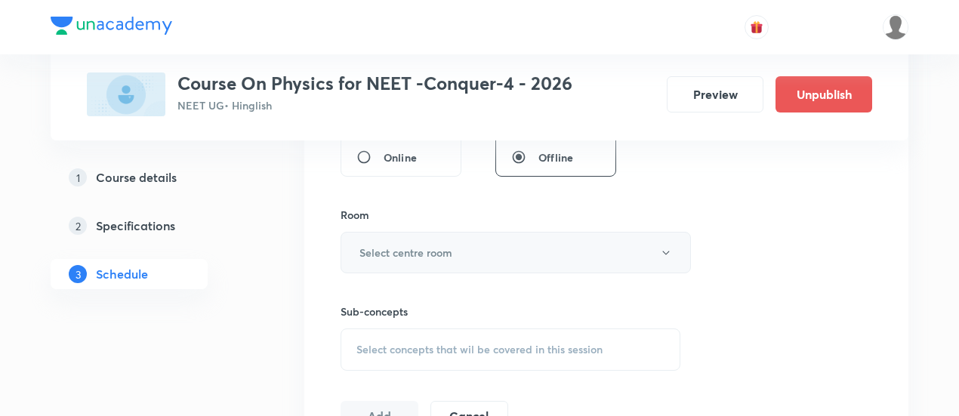
type input "90"
click at [463, 270] on button "Select centre room" at bounding box center [516, 253] width 350 height 42
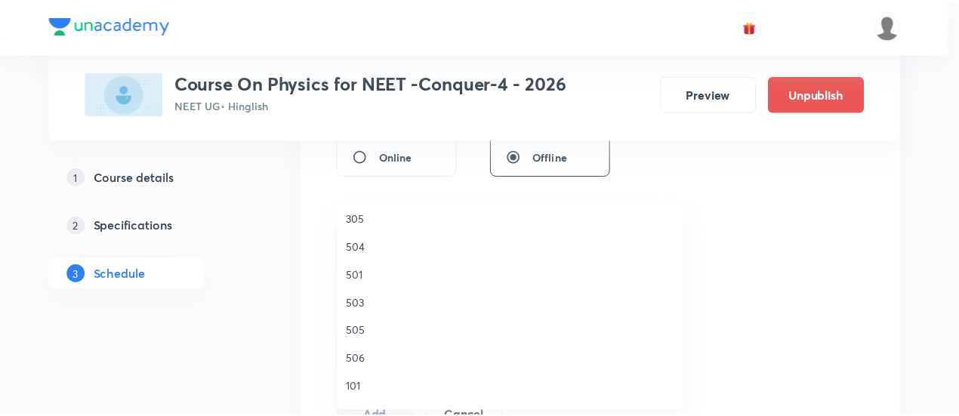
scroll to position [229, 0]
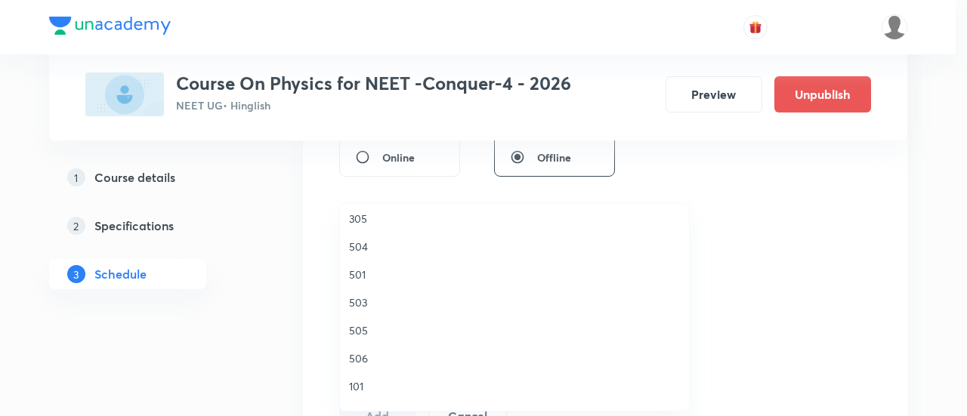
click at [368, 297] on span "503" at bounding box center [514, 303] width 331 height 16
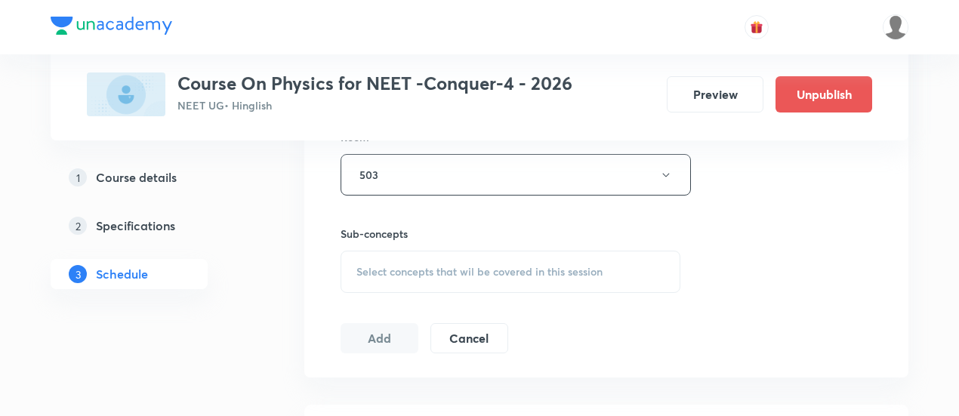
scroll to position [684, 0]
click at [489, 269] on span "Select concepts that wil be covered in this session" at bounding box center [479, 270] width 246 height 12
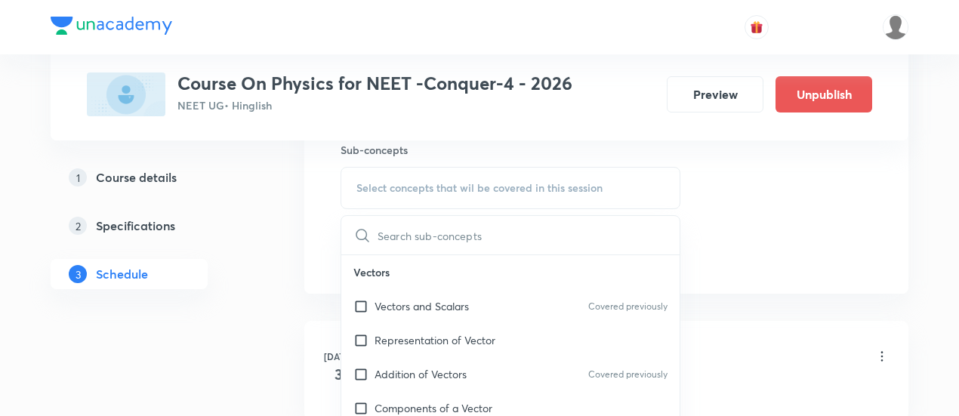
scroll to position [780, 0]
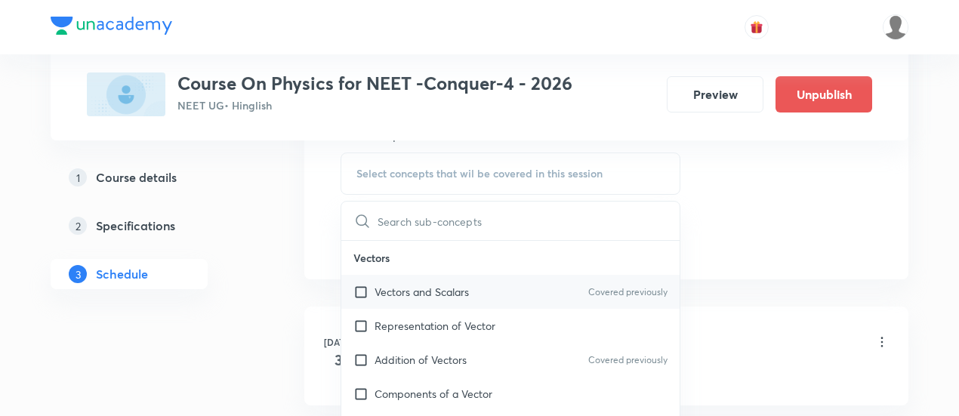
click at [441, 285] on p "Vectors and Scalars" at bounding box center [422, 292] width 94 height 16
checkbox input "true"
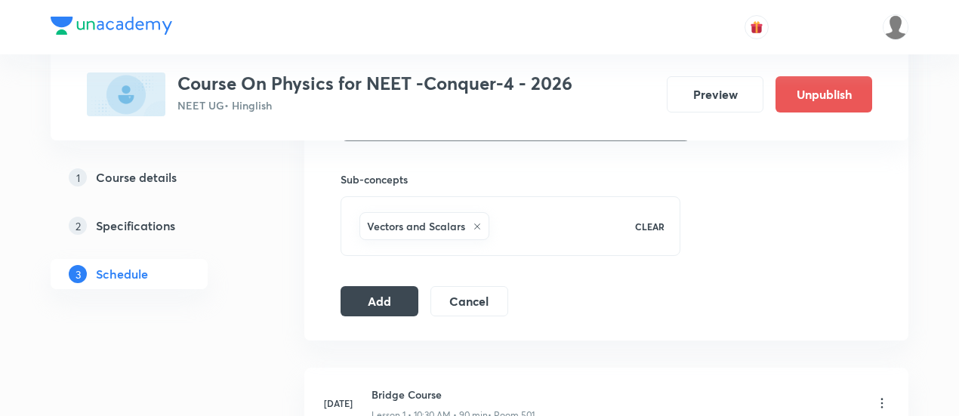
scroll to position [737, 0]
click at [399, 295] on button "Add" at bounding box center [380, 299] width 78 height 30
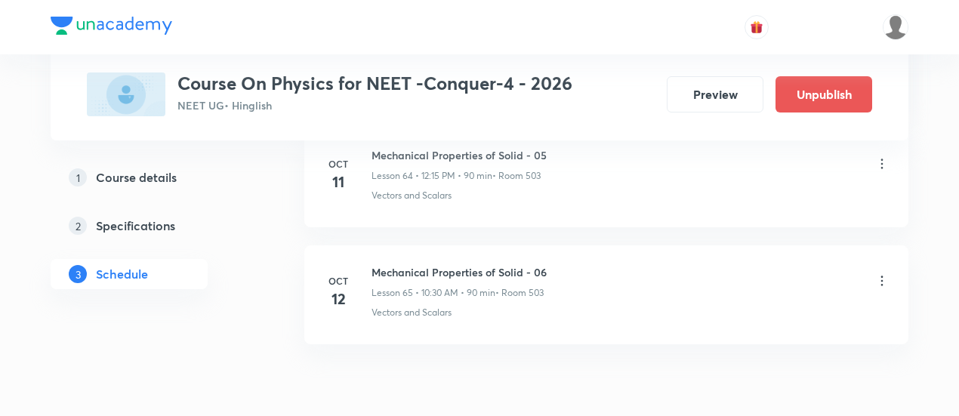
scroll to position [7677, 0]
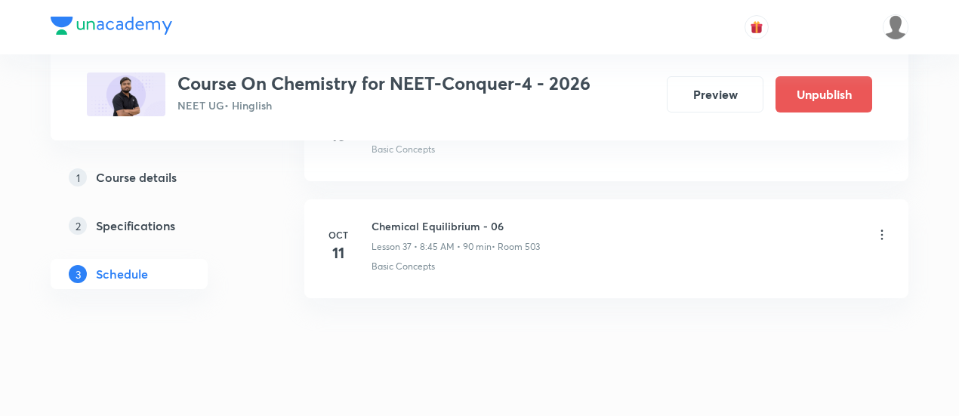
scroll to position [5105, 0]
drag, startPoint x: 372, startPoint y: 198, endPoint x: 514, endPoint y: 202, distance: 141.3
click at [514, 215] on h6 "Chemical Equilibrium - 06" at bounding box center [456, 223] width 168 height 16
copy h6 "Chemical Equilibrium - 06"
click at [514, 215] on h6 "Chemical Equilibrium - 06" at bounding box center [456, 223] width 168 height 16
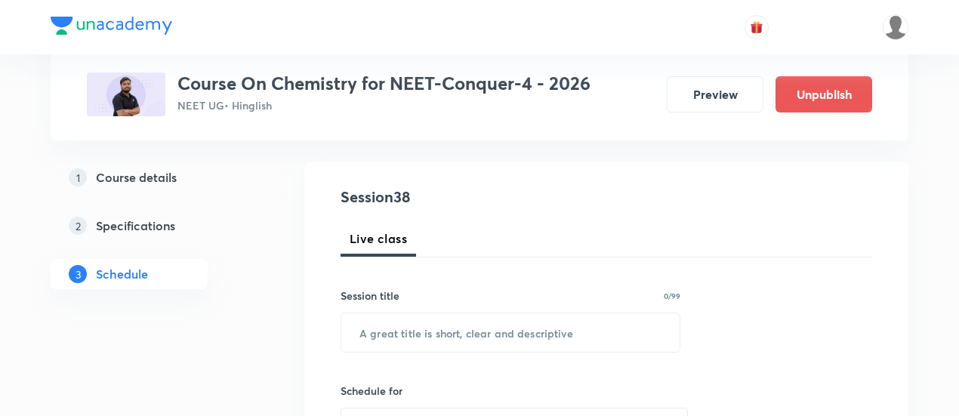
scroll to position [153, 0]
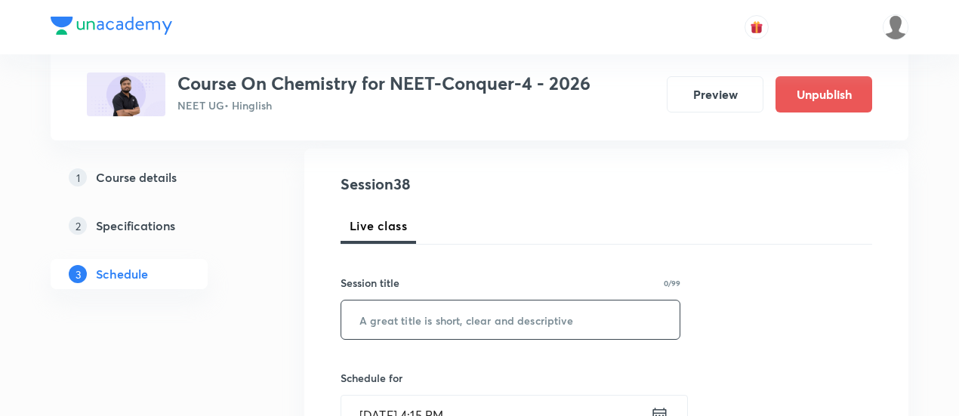
click at [474, 316] on input "text" at bounding box center [510, 320] width 338 height 39
paste input "Chemical Equilibrium - 06"
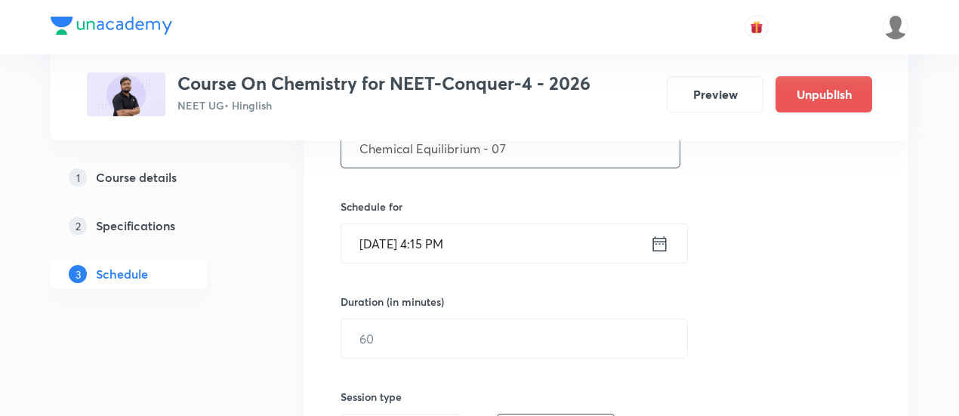
scroll to position [327, 0]
type input "Chemical Equilibrium - 07"
click at [657, 237] on icon at bounding box center [660, 240] width 14 height 15
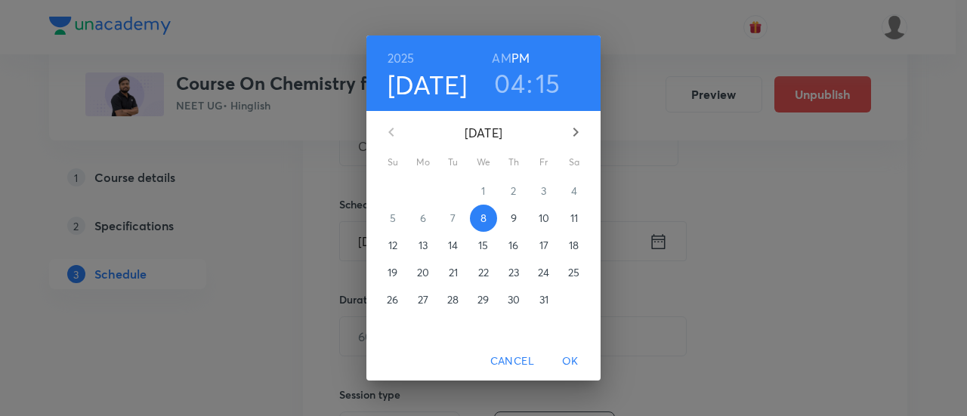
click at [390, 246] on p "12" at bounding box center [392, 245] width 9 height 15
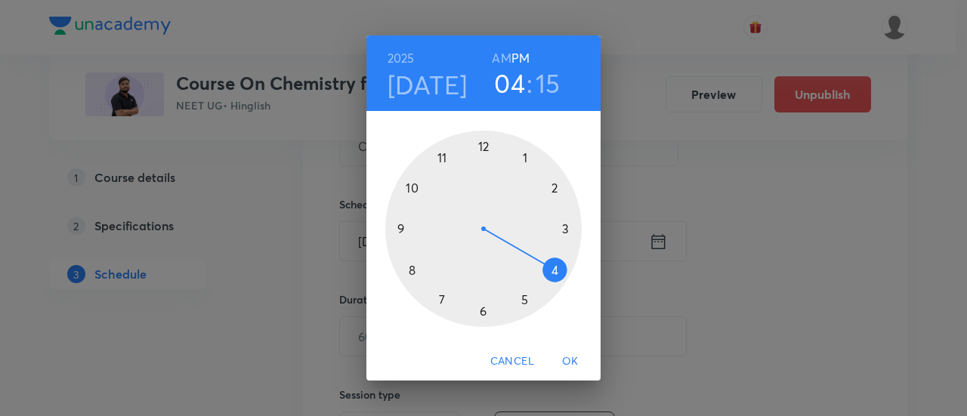
click at [482, 147] on div at bounding box center [483, 229] width 196 height 196
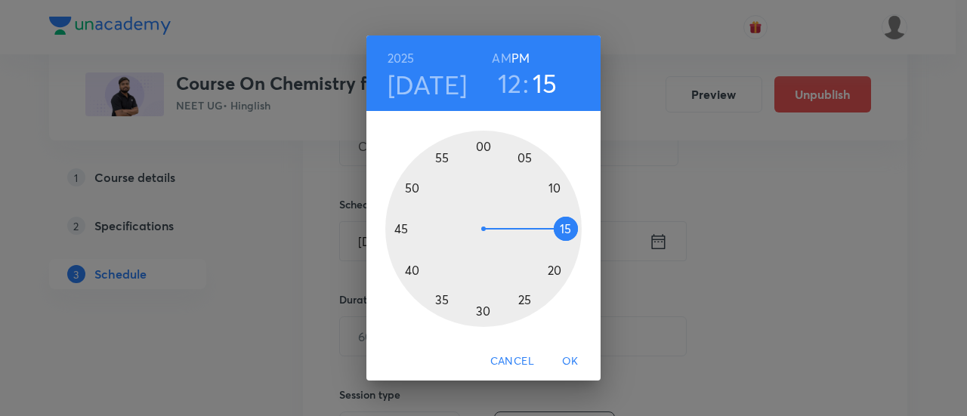
click at [570, 232] on div at bounding box center [483, 229] width 196 height 196
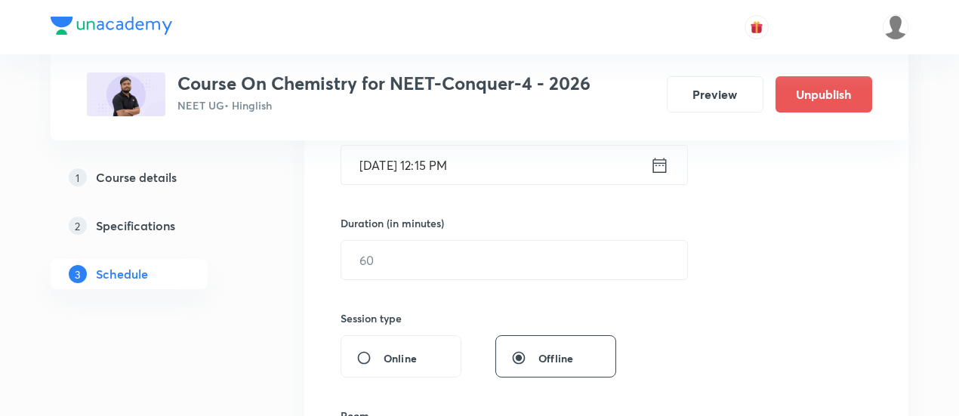
scroll to position [408, 0]
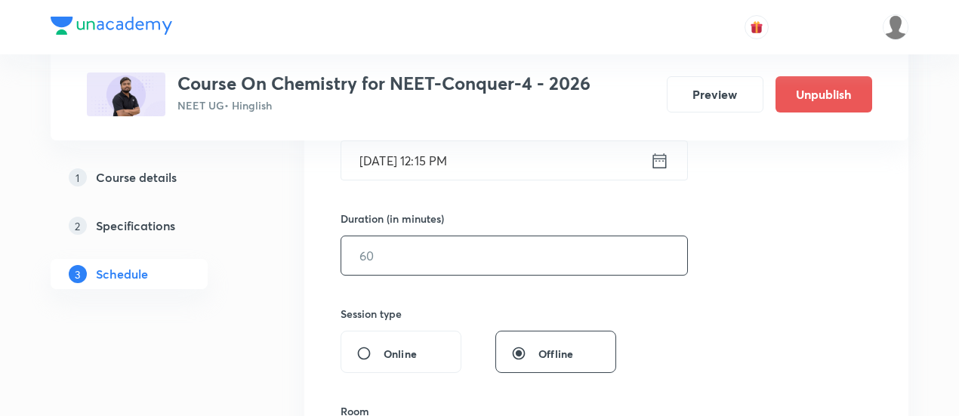
click at [587, 255] on input "text" at bounding box center [514, 255] width 346 height 39
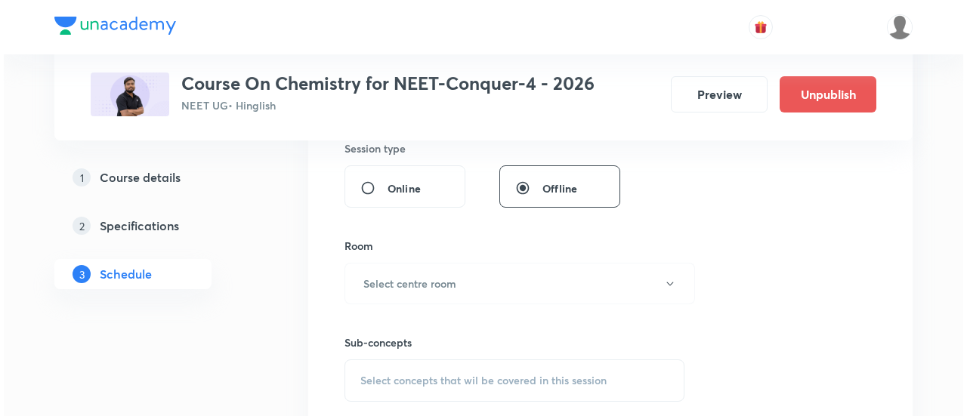
scroll to position [574, 0]
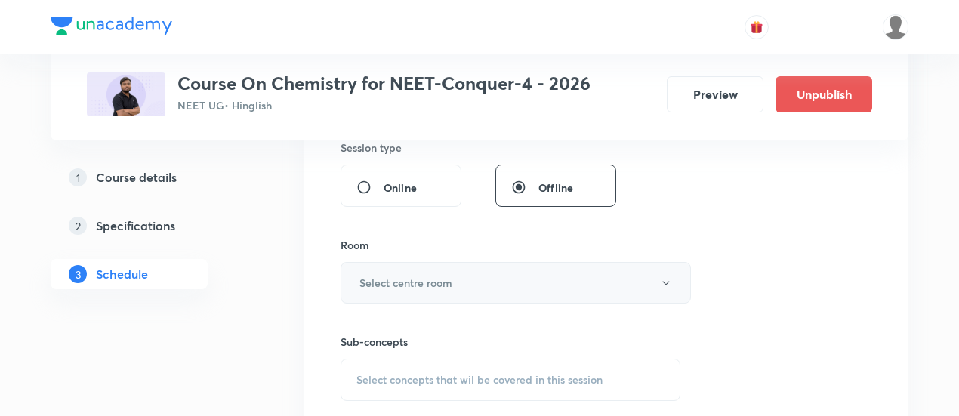
type input "90"
click at [447, 279] on h6 "Select centre room" at bounding box center [406, 283] width 93 height 16
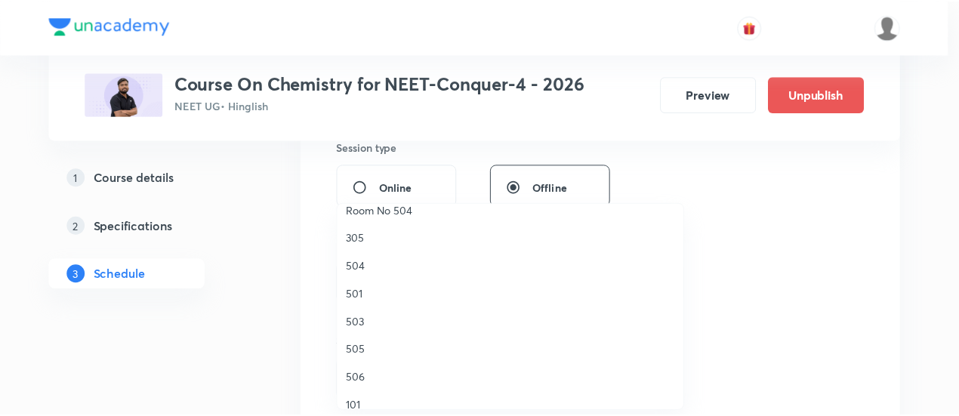
scroll to position [214, 0]
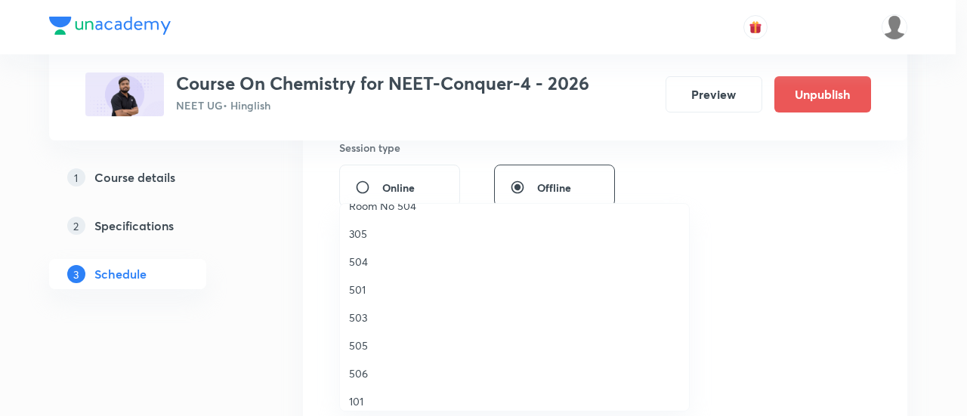
click at [360, 315] on span "503" at bounding box center [514, 318] width 331 height 16
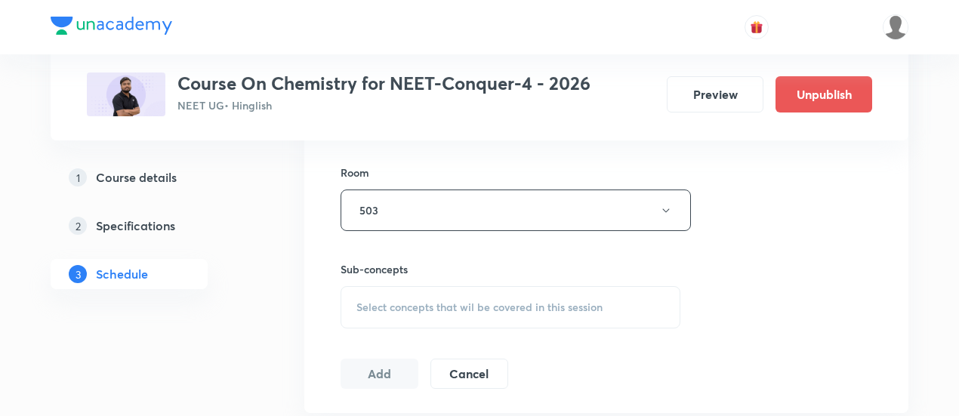
scroll to position [650, 0]
click at [480, 300] on span "Select concepts that wil be covered in this session" at bounding box center [479, 304] width 246 height 12
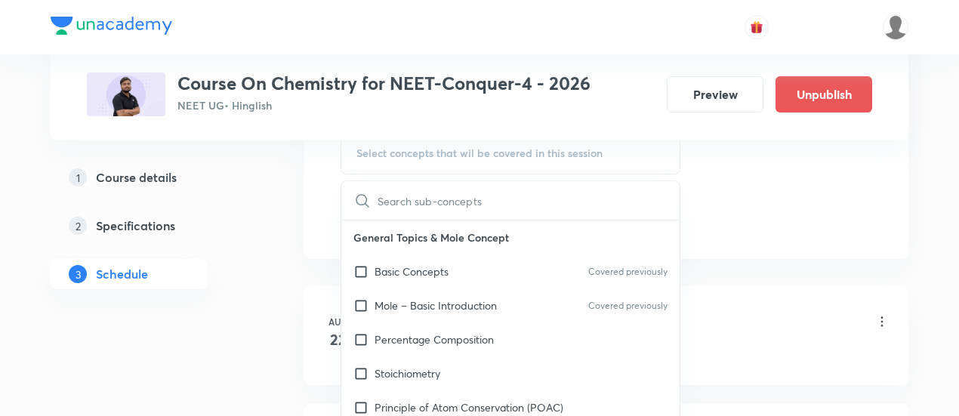
scroll to position [803, 0]
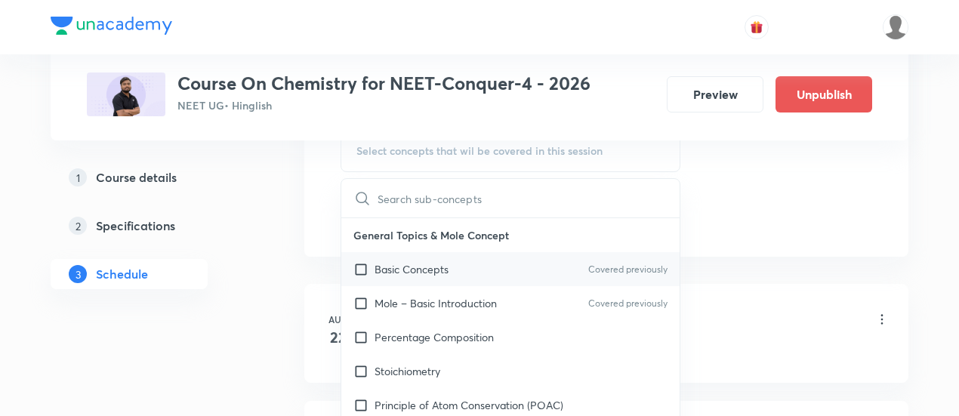
click at [438, 267] on p "Basic Concepts" at bounding box center [412, 269] width 74 height 16
checkbox input "true"
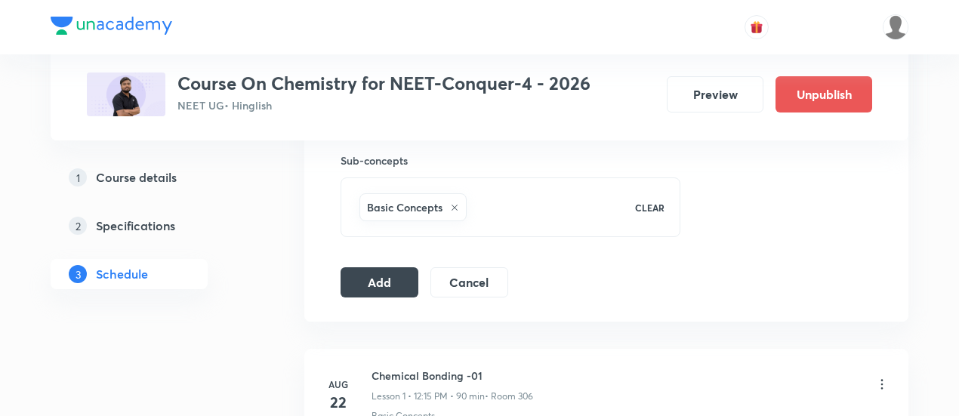
scroll to position [760, 0]
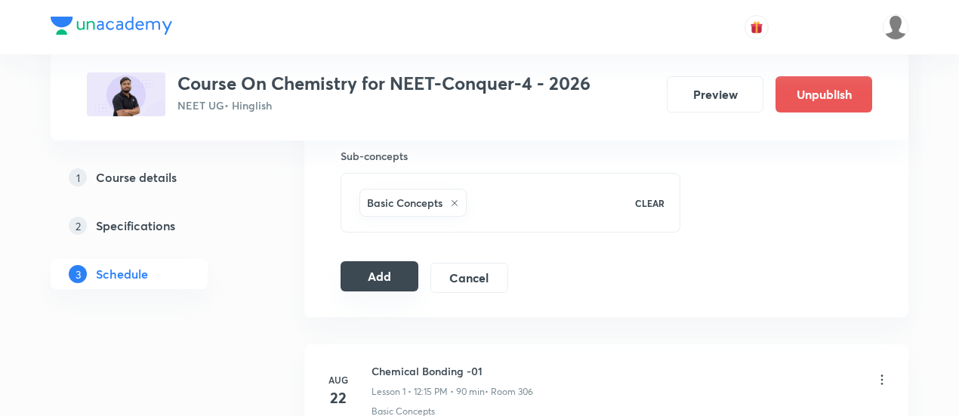
click at [398, 274] on button "Add" at bounding box center [380, 276] width 78 height 30
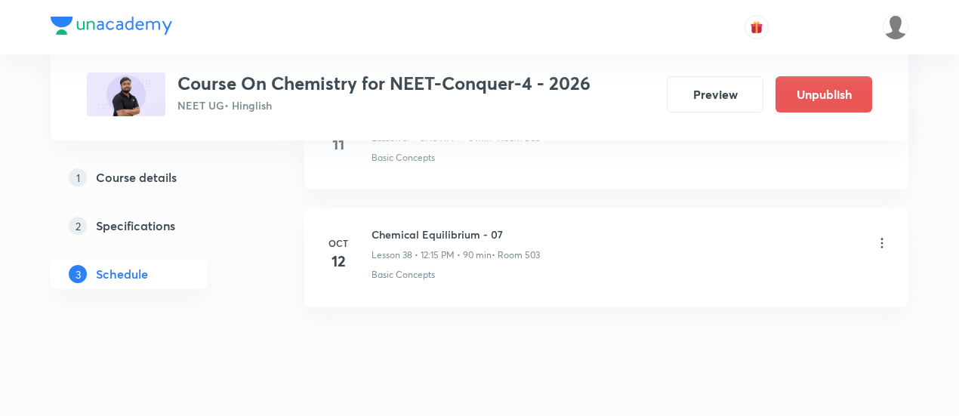
scroll to position [4529, 0]
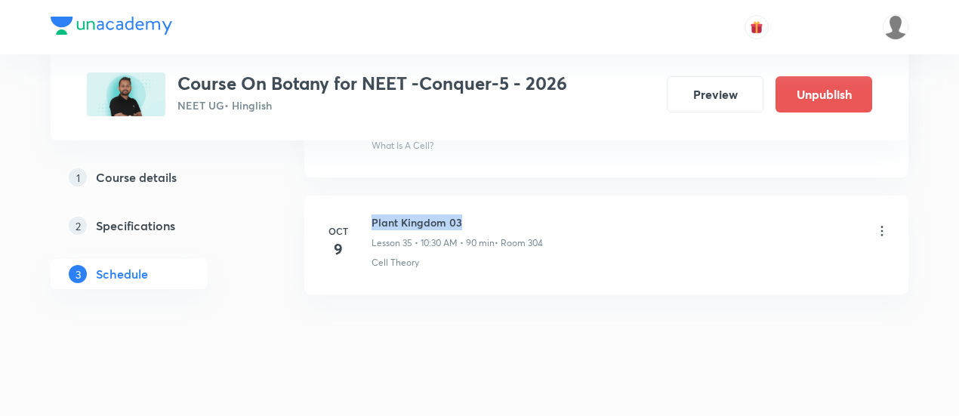
drag, startPoint x: 372, startPoint y: 197, endPoint x: 476, endPoint y: 192, distance: 103.6
click at [476, 196] on li "[DATE] Plant Kingdom 03 Lesson 35 • 10:30 AM • 90 min • Room 304 Cell Theory" at bounding box center [606, 245] width 604 height 99
copy h6 "Plant Kingdom 03"
click at [483, 215] on h6 "Plant Kingdom 03" at bounding box center [457, 223] width 171 height 16
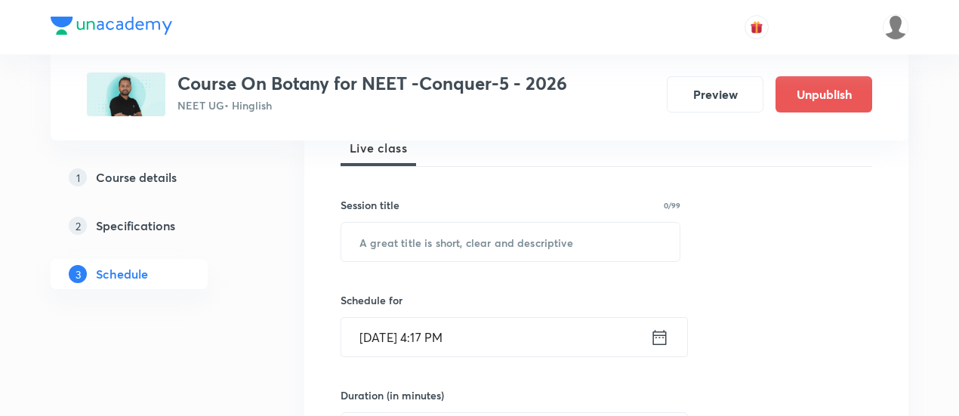
scroll to position [231, 0]
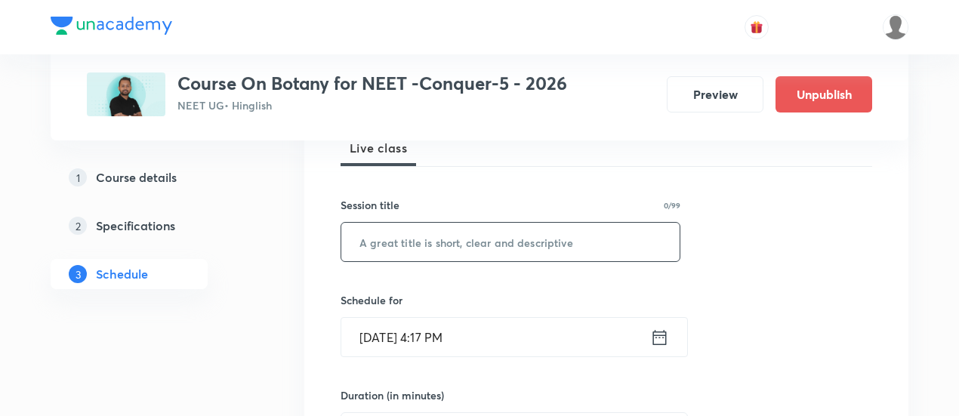
click at [455, 240] on input "text" at bounding box center [510, 242] width 338 height 39
paste input "Plant Kingdom 03"
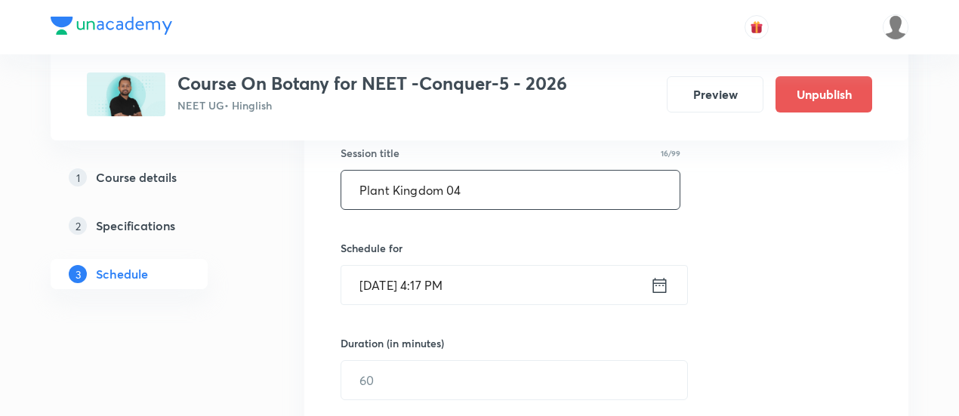
scroll to position [287, 0]
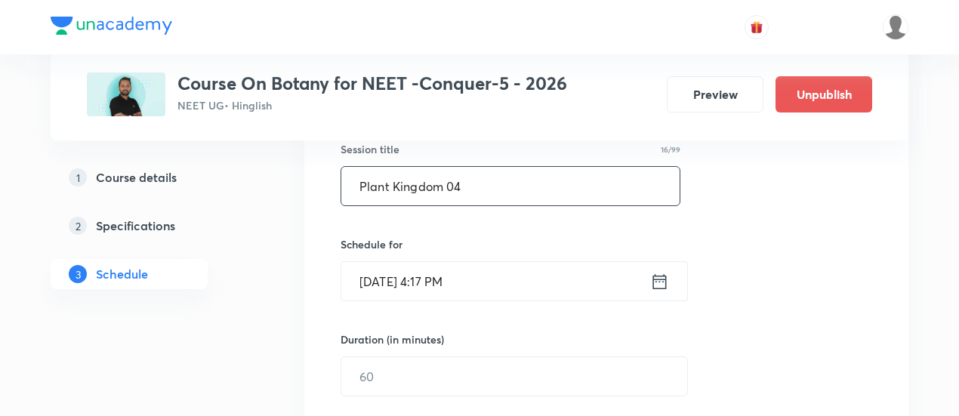
type input "Plant Kingdom 04"
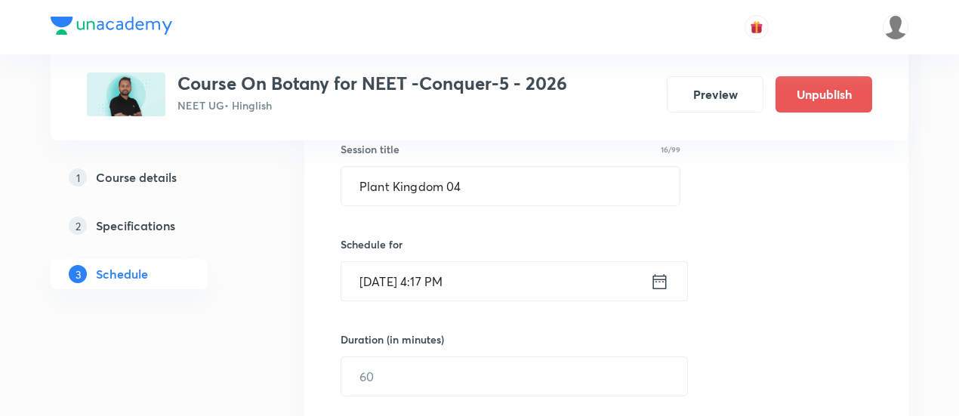
click at [656, 276] on icon at bounding box center [659, 281] width 19 height 21
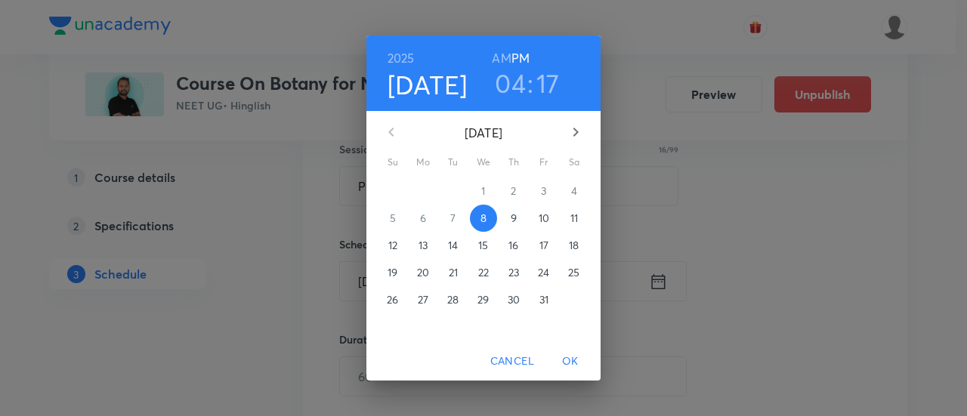
click at [395, 247] on p "12" at bounding box center [392, 245] width 9 height 15
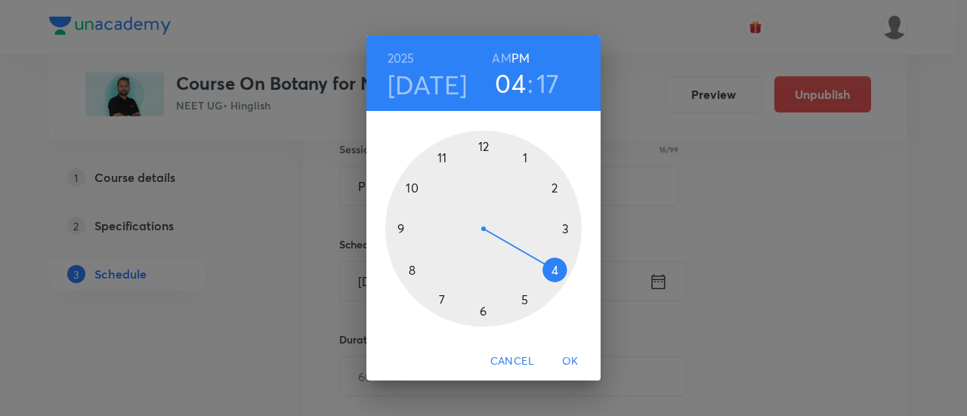
click at [498, 57] on h6 "AM" at bounding box center [501, 58] width 19 height 21
click at [414, 269] on div at bounding box center [483, 229] width 196 height 196
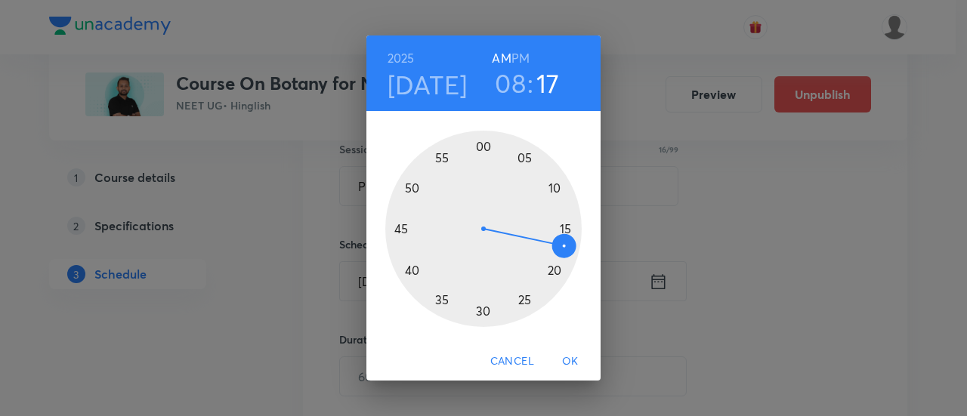
click at [403, 229] on div at bounding box center [483, 229] width 196 height 196
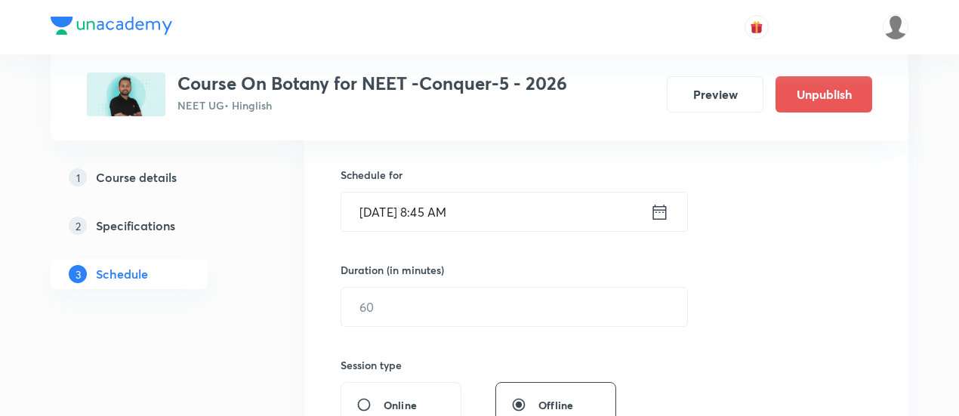
scroll to position [390, 0]
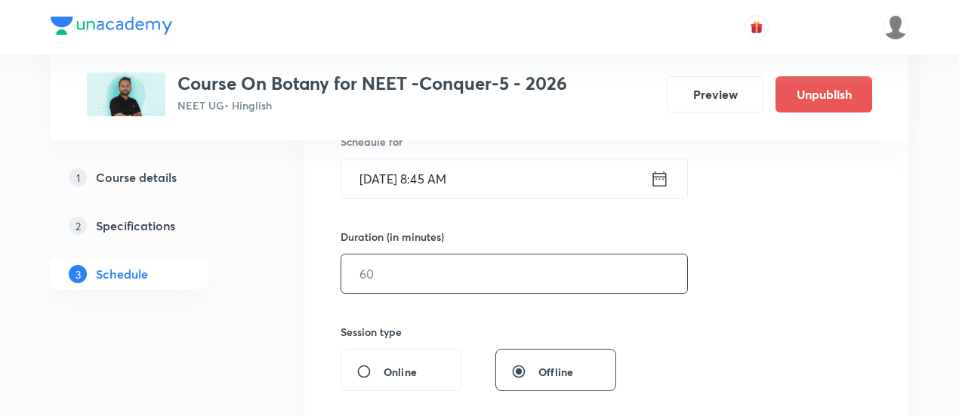
click at [548, 267] on input "text" at bounding box center [514, 274] width 346 height 39
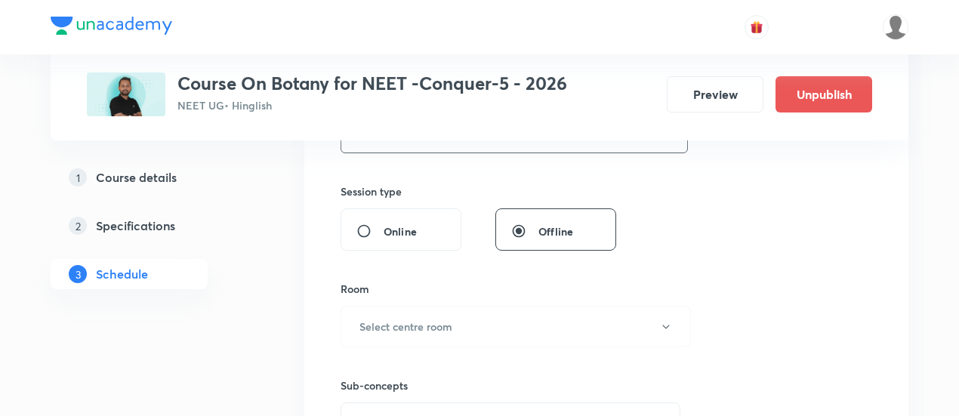
scroll to position [569, 0]
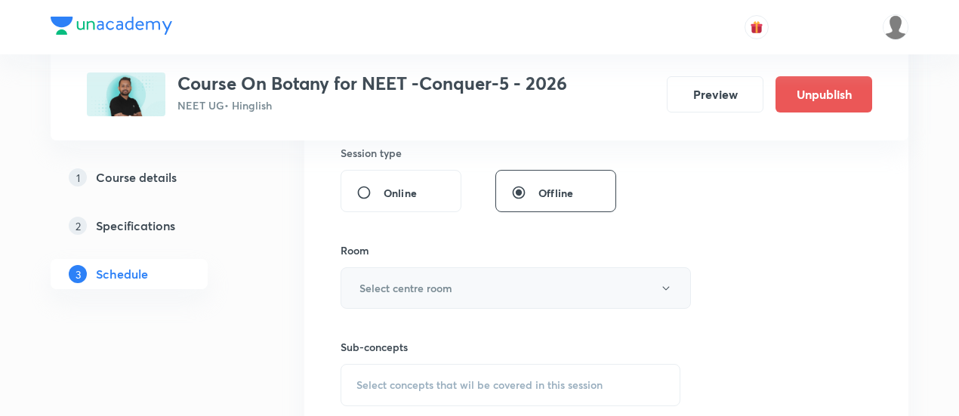
type input "90"
click at [459, 286] on button "Select centre room" at bounding box center [516, 288] width 350 height 42
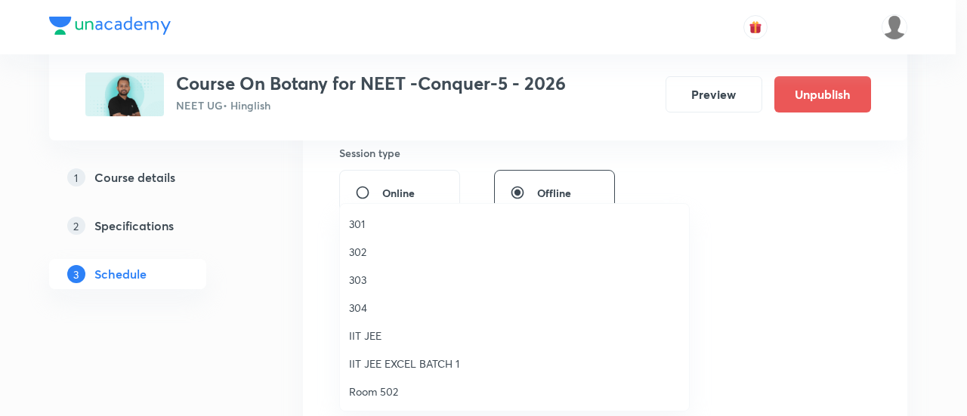
click at [344, 274] on li "303" at bounding box center [514, 280] width 349 height 28
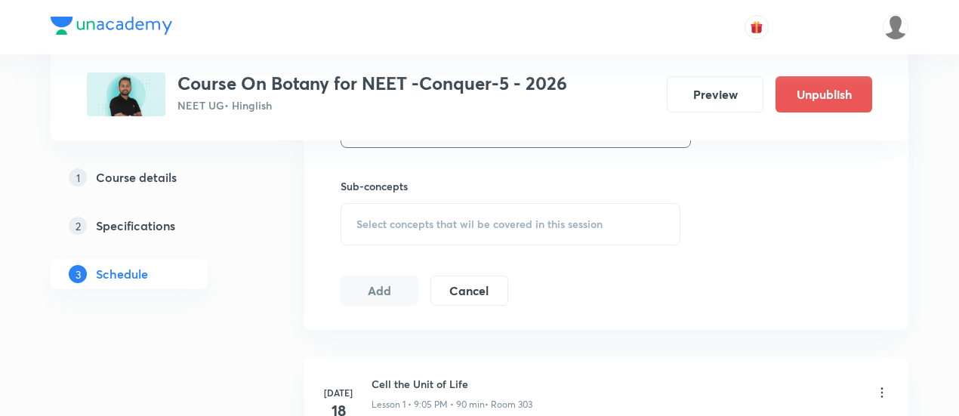
scroll to position [730, 0]
click at [494, 218] on span "Select concepts that wil be covered in this session" at bounding box center [479, 224] width 246 height 12
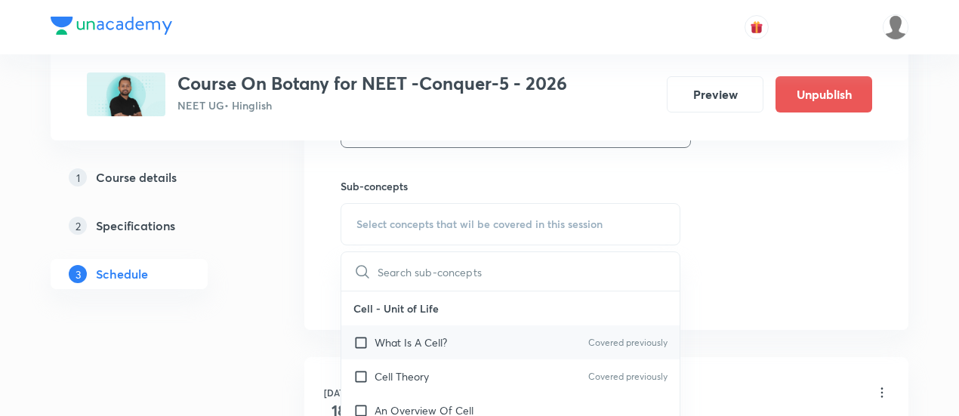
click at [436, 341] on p "What Is A Cell?" at bounding box center [411, 343] width 73 height 16
checkbox input "true"
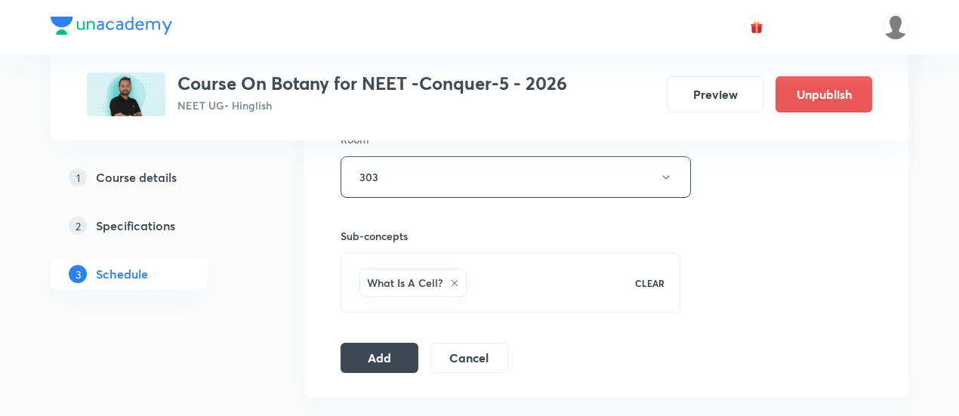
scroll to position [692, 0]
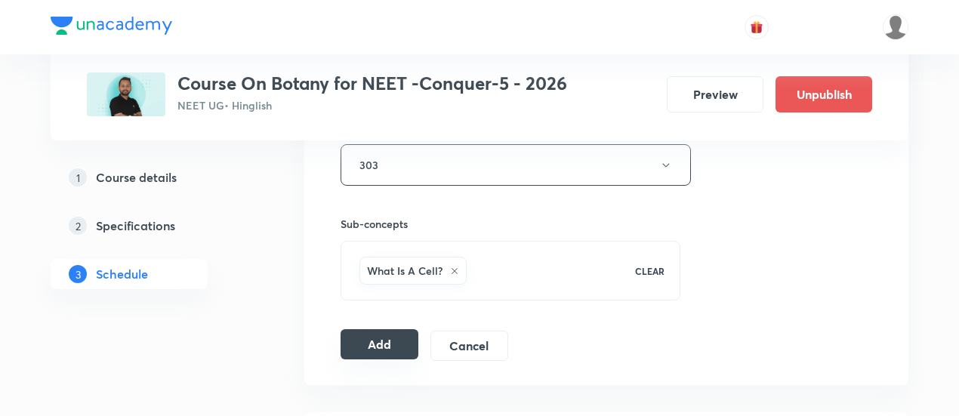
click at [367, 336] on button "Add" at bounding box center [380, 344] width 78 height 30
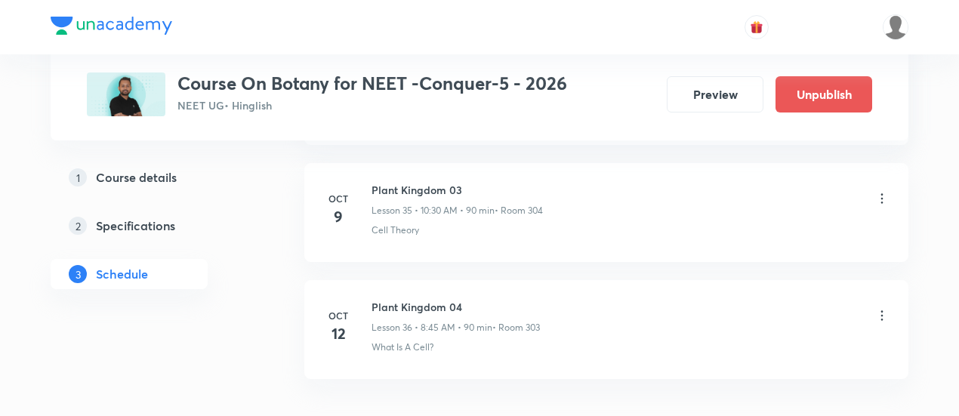
scroll to position [4296, 0]
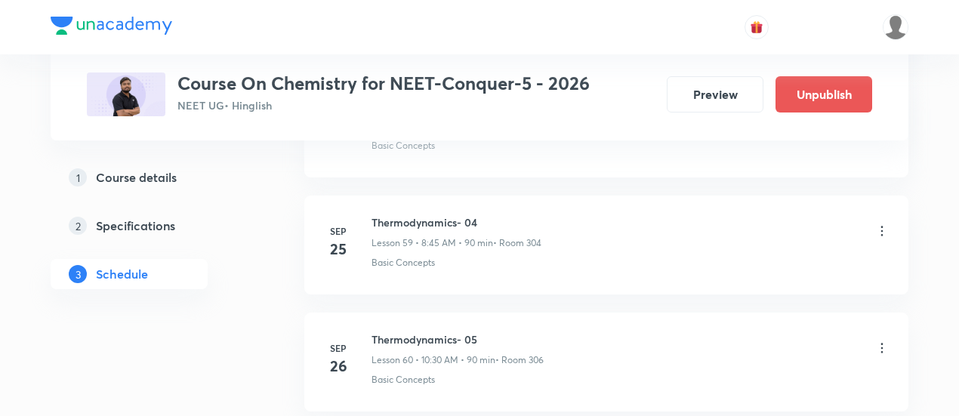
scroll to position [8602, 0]
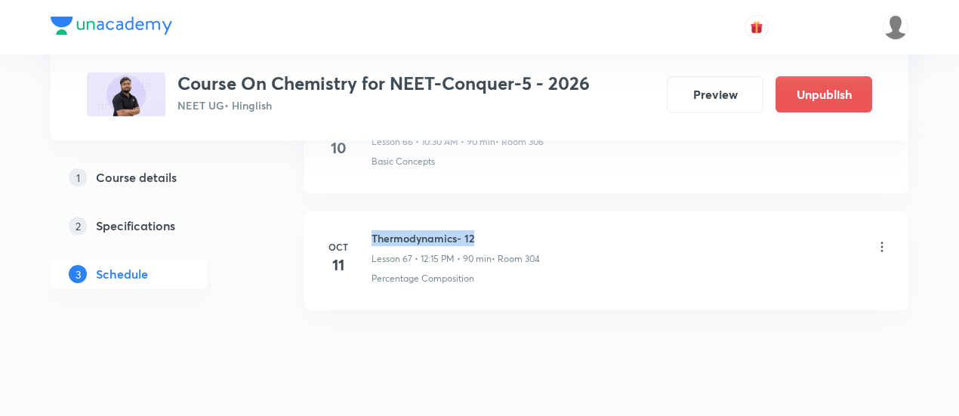
drag, startPoint x: 372, startPoint y: 196, endPoint x: 491, endPoint y: 194, distance: 118.6
click at [491, 230] on h6 "Thermodynamics- 12" at bounding box center [456, 238] width 168 height 16
copy h6 "Thermodynamics- 12"
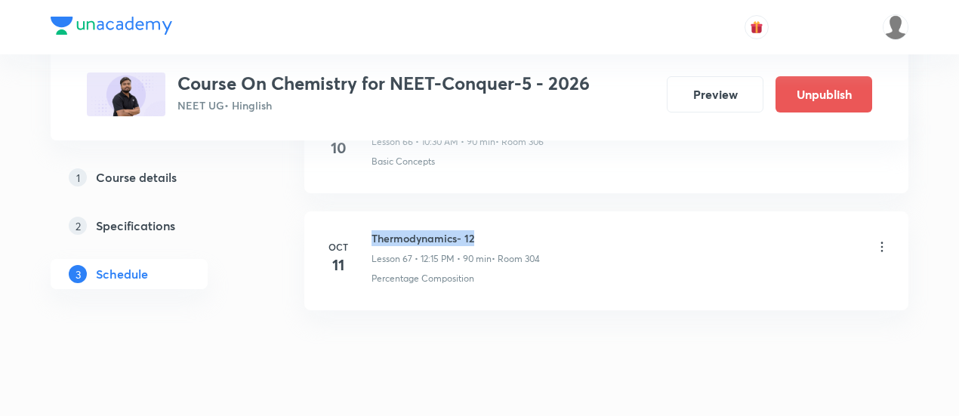
click at [503, 230] on h6 "Thermodynamics- 12" at bounding box center [456, 238] width 168 height 16
drag, startPoint x: 372, startPoint y: 198, endPoint x: 483, endPoint y: 200, distance: 111.1
click at [483, 230] on h6 "Thermodynamics- 12" at bounding box center [456, 238] width 168 height 16
copy h6 "Thermodynamics- 12"
click at [483, 230] on h6 "Thermodynamics- 12" at bounding box center [456, 238] width 168 height 16
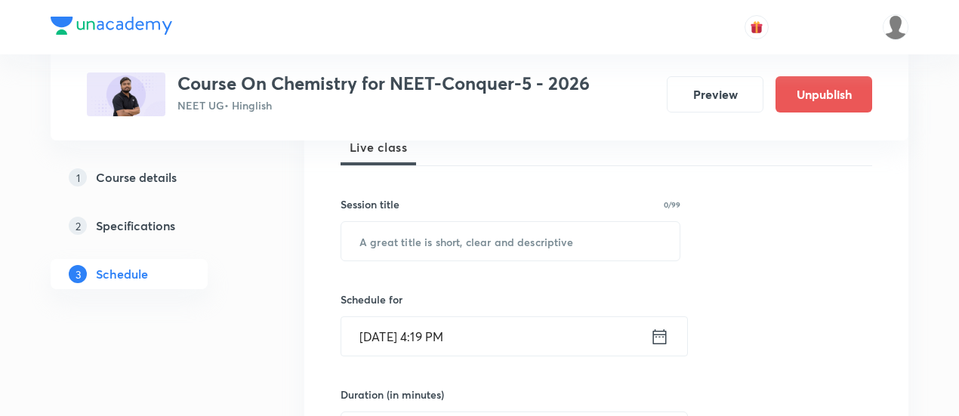
scroll to position [236, 0]
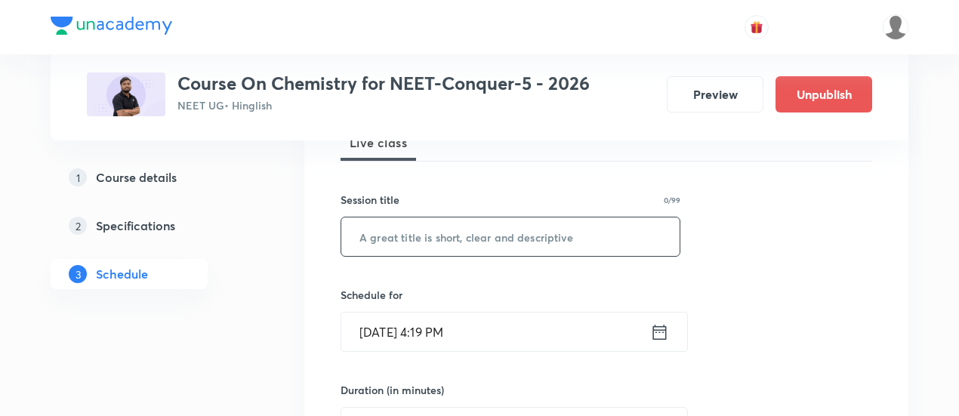
click at [478, 239] on input "text" at bounding box center [510, 237] width 338 height 39
paste input "Thermodynamics- 12"
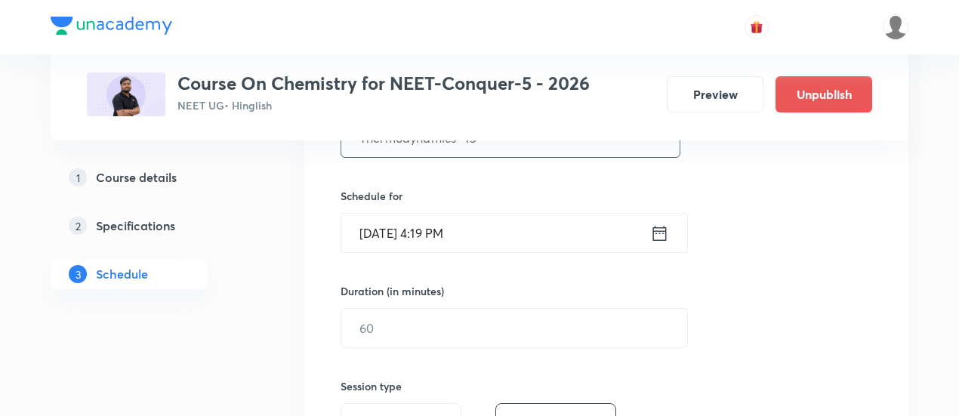
scroll to position [332, 0]
type input "Thermodynamics- 13"
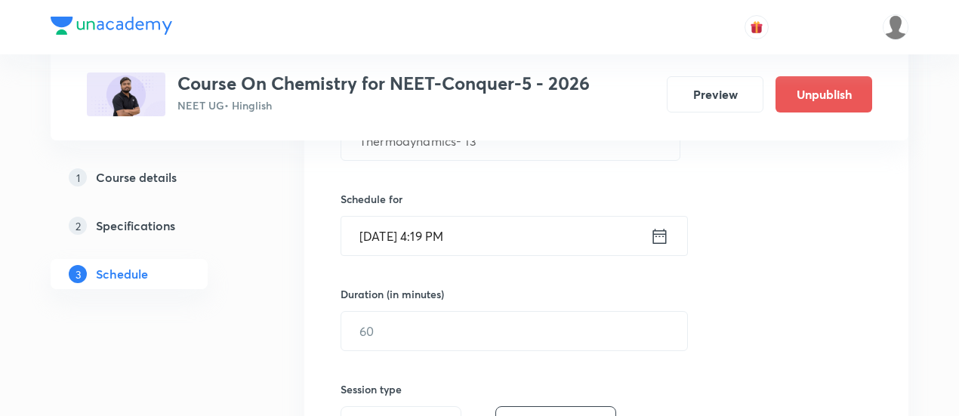
click at [660, 230] on icon at bounding box center [659, 236] width 19 height 21
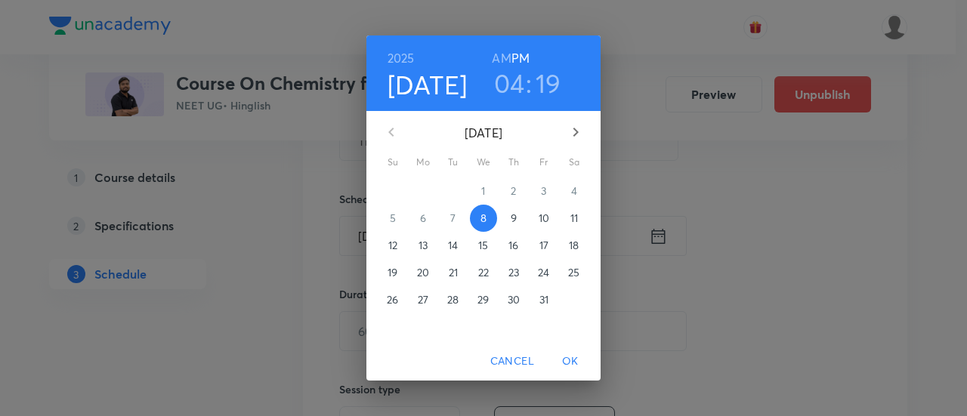
click at [396, 245] on p "12" at bounding box center [392, 245] width 9 height 15
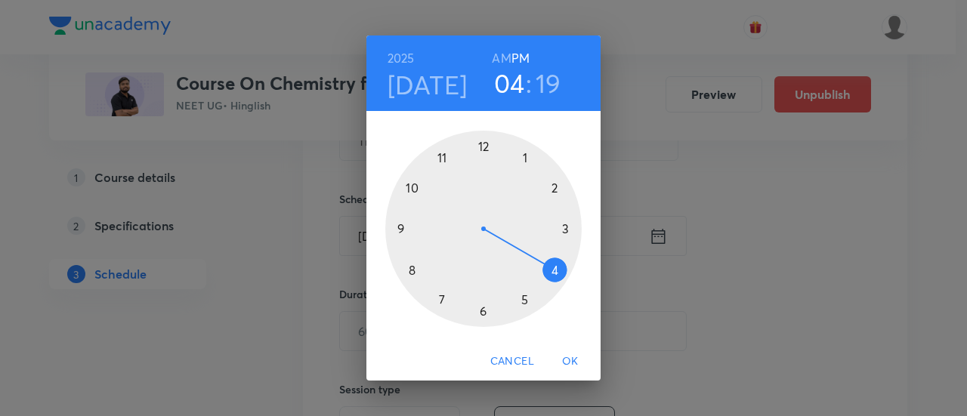
click at [505, 58] on h6 "AM" at bounding box center [501, 58] width 19 height 21
click at [412, 187] on div at bounding box center [483, 229] width 196 height 196
click at [483, 312] on div at bounding box center [483, 229] width 196 height 196
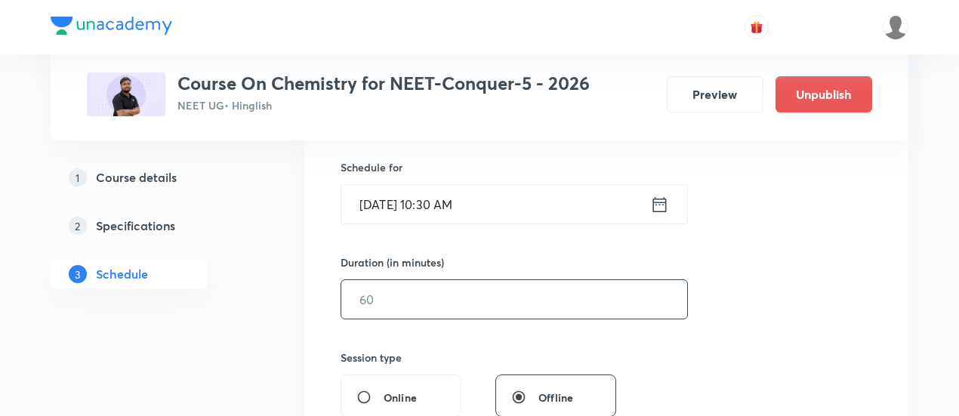
scroll to position [365, 0]
click at [610, 296] on input "text" at bounding box center [514, 298] width 346 height 39
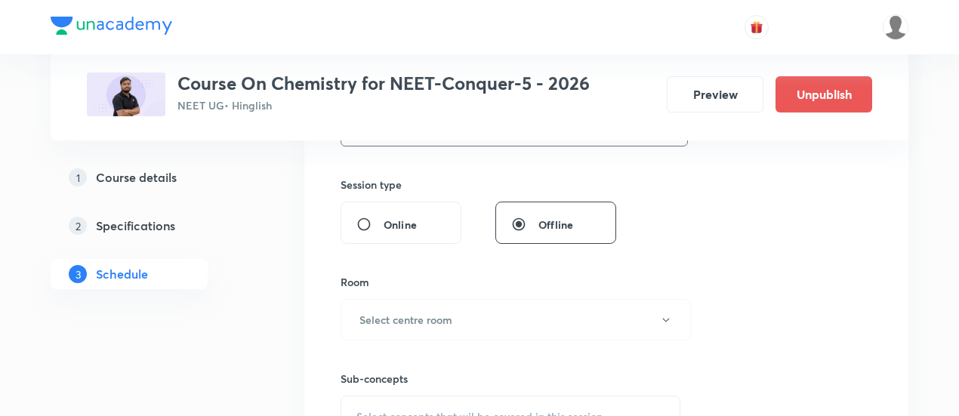
scroll to position [539, 0]
type input "90"
click at [521, 308] on button "Select centre room" at bounding box center [516, 319] width 350 height 42
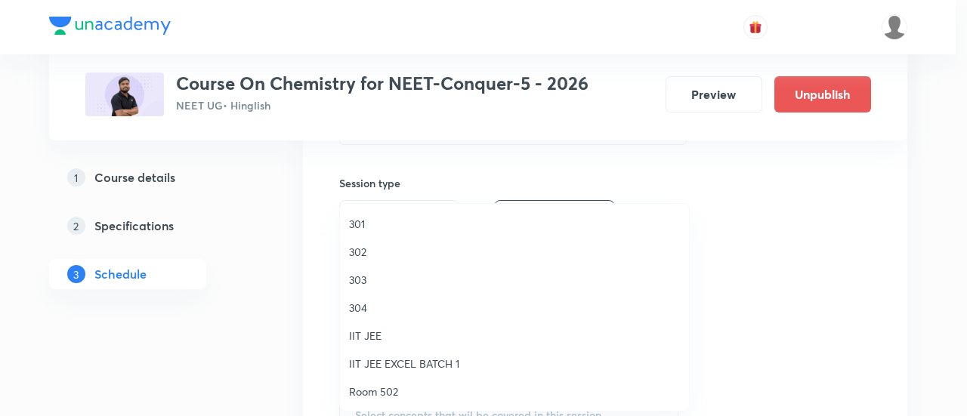
click at [382, 275] on span "303" at bounding box center [514, 280] width 331 height 16
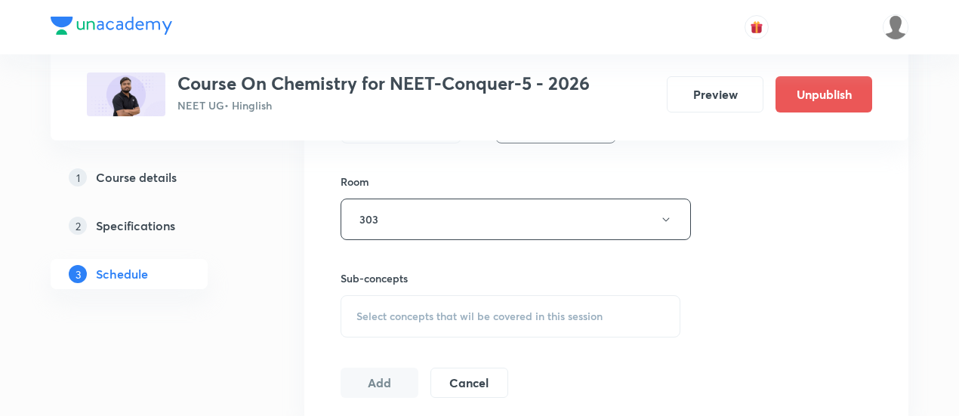
scroll to position [650, 0]
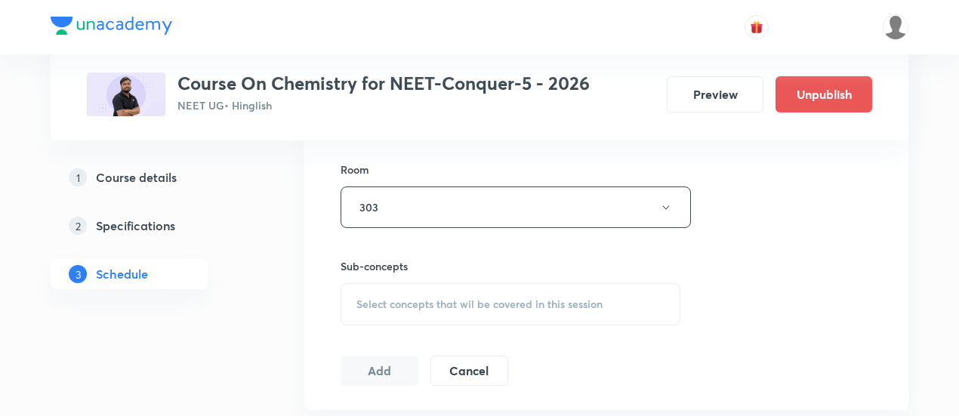
click at [473, 304] on span "Select concepts that wil be covered in this session" at bounding box center [479, 304] width 246 height 12
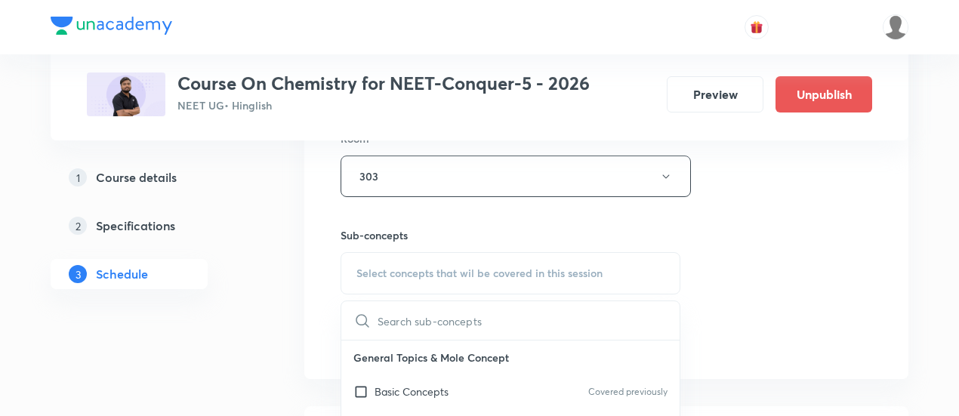
scroll to position [765, 0]
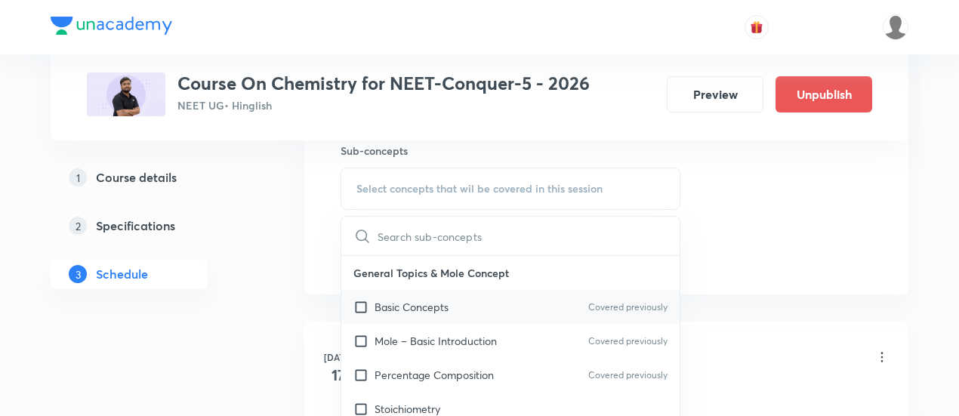
click at [435, 306] on p "Basic Concepts" at bounding box center [412, 307] width 74 height 16
checkbox input "true"
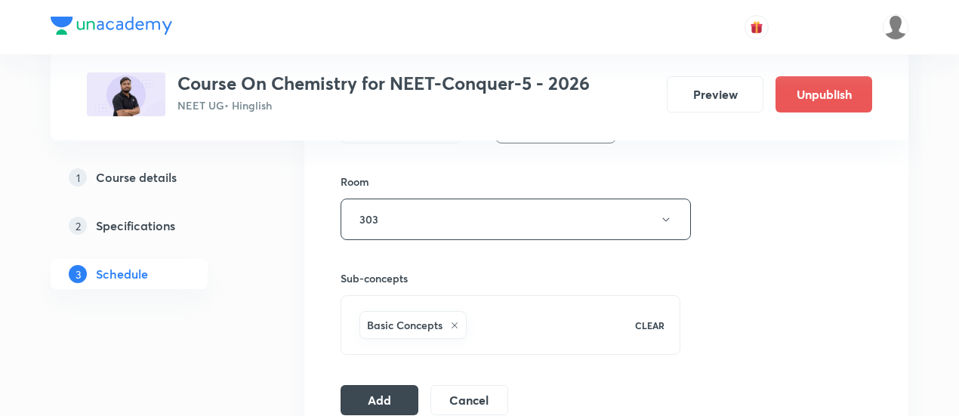
scroll to position [650, 0]
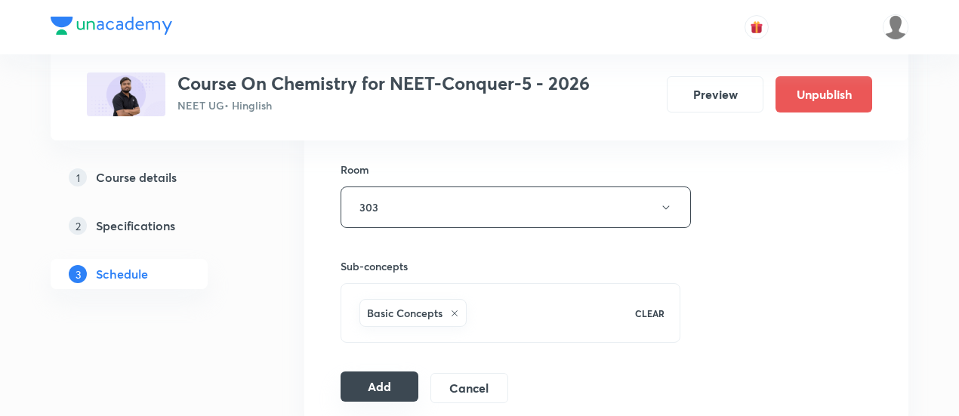
click at [376, 381] on button "Add" at bounding box center [380, 387] width 78 height 30
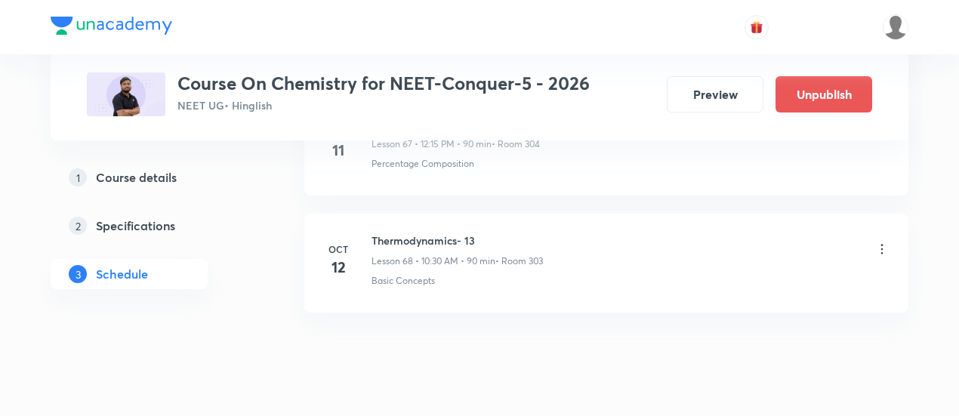
scroll to position [8026, 0]
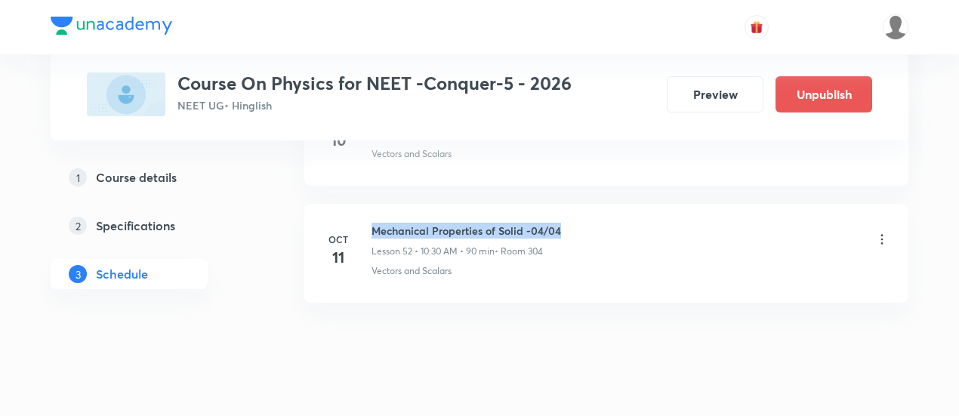
drag, startPoint x: 372, startPoint y: 196, endPoint x: 586, endPoint y: 200, distance: 213.8
click at [586, 223] on div "Mechanical Properties of Solid -04/04 Lesson 52 • 10:30 AM • 90 min • Room 304" at bounding box center [631, 240] width 518 height 35
copy h6 "Mechanical Properties of Solid -04/04"
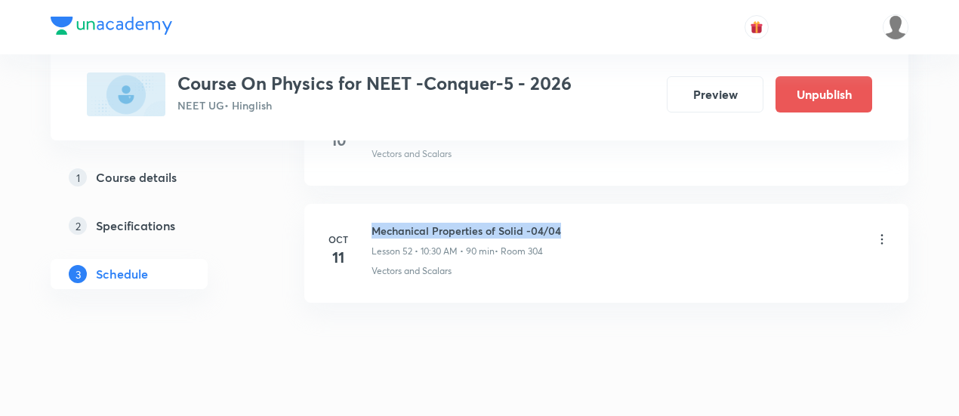
click at [588, 223] on div "Mechanical Properties of Solid -04/04 Lesson 52 • 10:30 AM • 90 min • Room 304" at bounding box center [631, 240] width 518 height 35
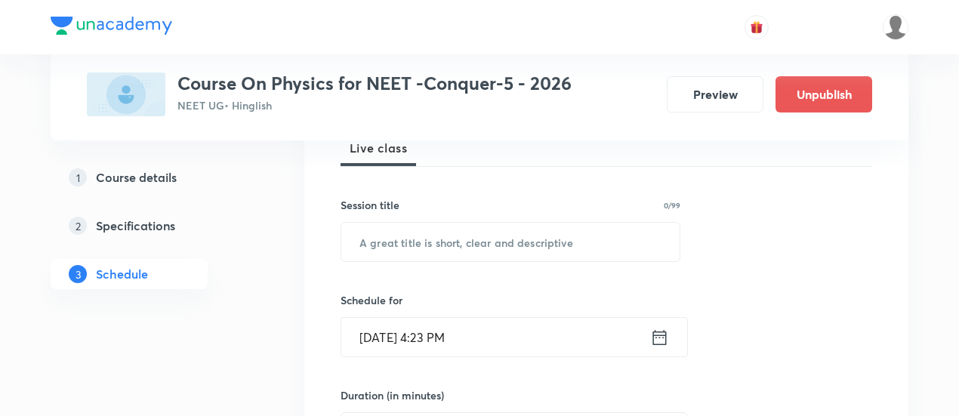
scroll to position [231, 0]
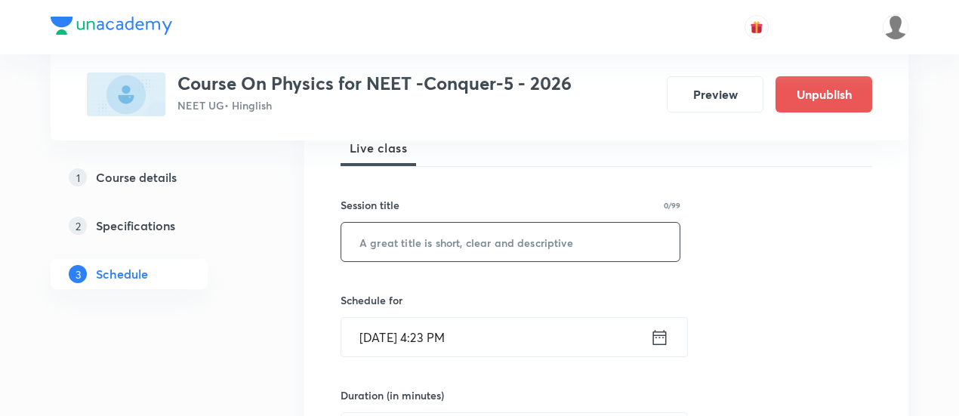
click at [545, 243] on input "text" at bounding box center [510, 242] width 338 height 39
paste input "Mechanical Properties of Solid -04/04"
click at [556, 239] on input "Mechanical Properties of Solid -04/04" at bounding box center [510, 242] width 338 height 39
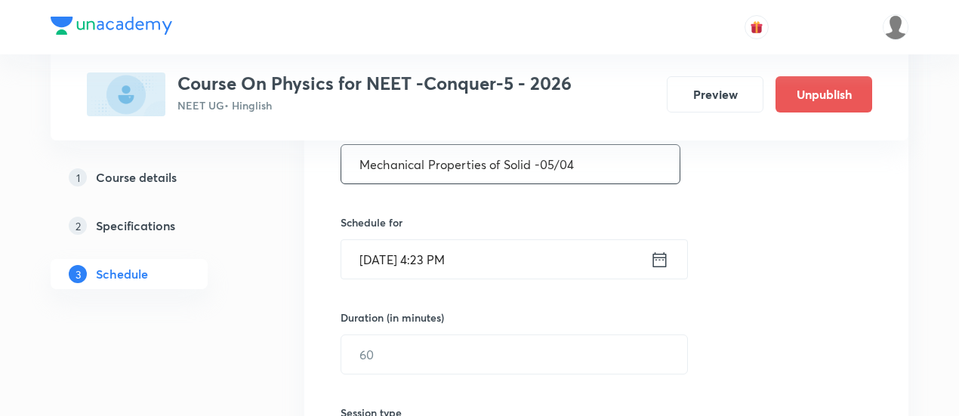
scroll to position [314, 0]
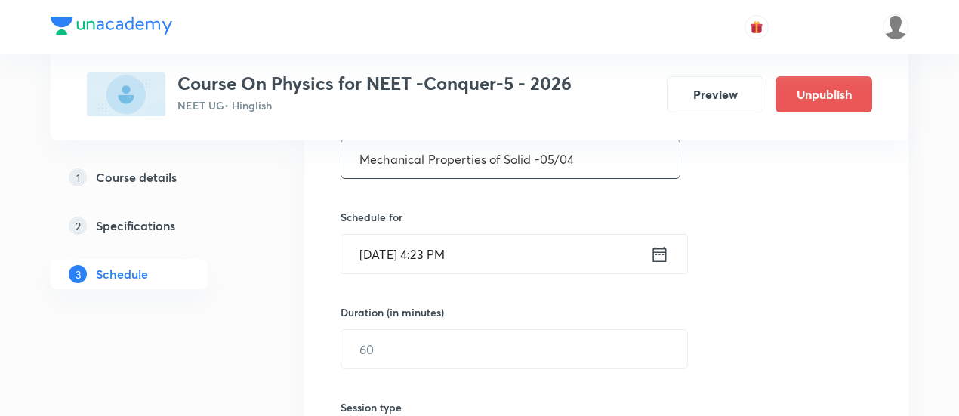
type input "Mechanical Properties of Solid -05/04"
click at [664, 252] on icon at bounding box center [660, 253] width 14 height 15
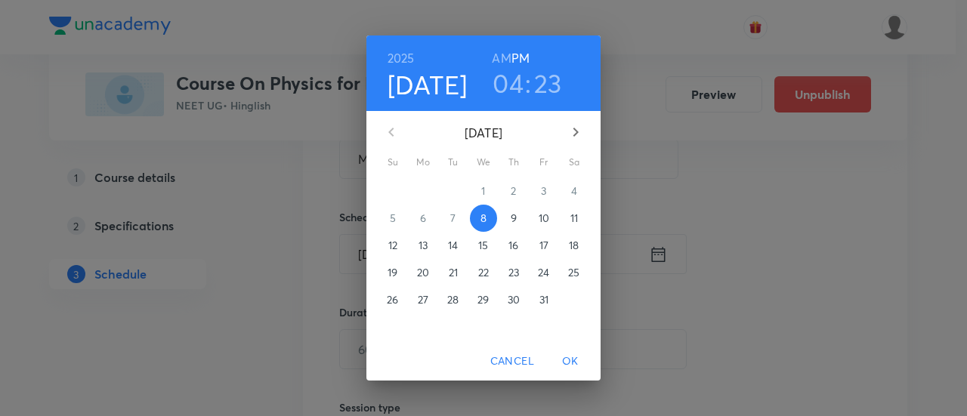
click at [400, 244] on span "12" at bounding box center [392, 245] width 27 height 15
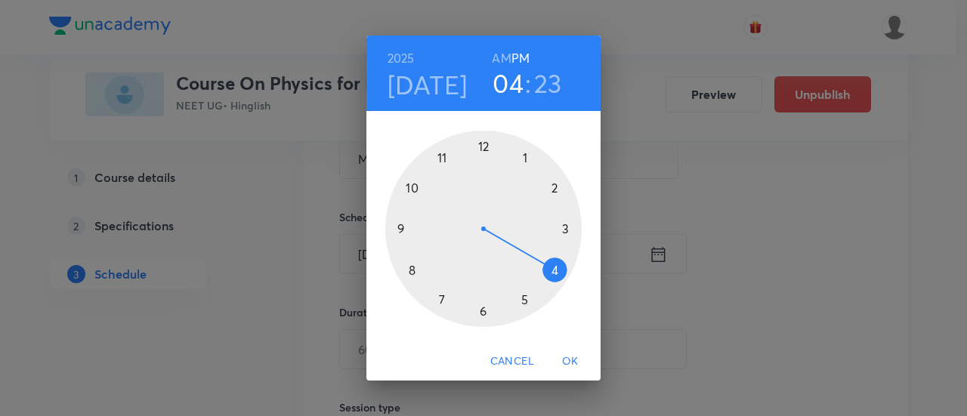
click at [480, 144] on div at bounding box center [483, 229] width 196 height 196
click at [566, 222] on div at bounding box center [483, 229] width 196 height 196
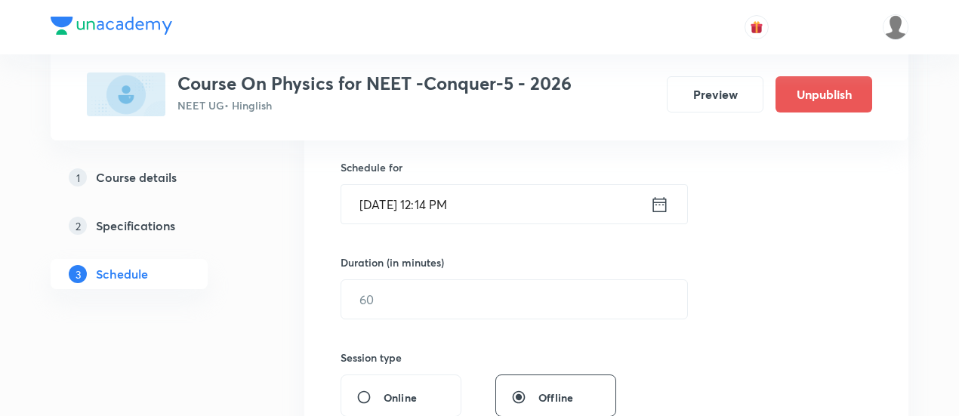
scroll to position [375, 0]
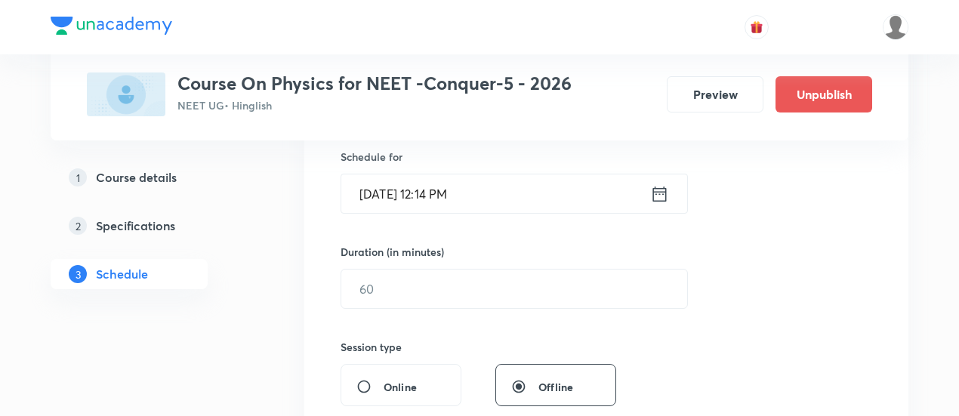
click at [662, 193] on icon at bounding box center [659, 194] width 19 height 21
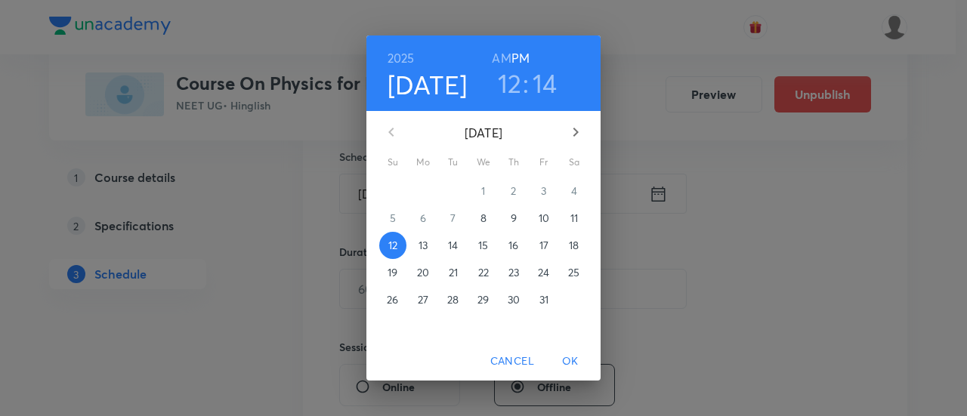
click at [545, 84] on h3 "14" at bounding box center [544, 83] width 25 height 32
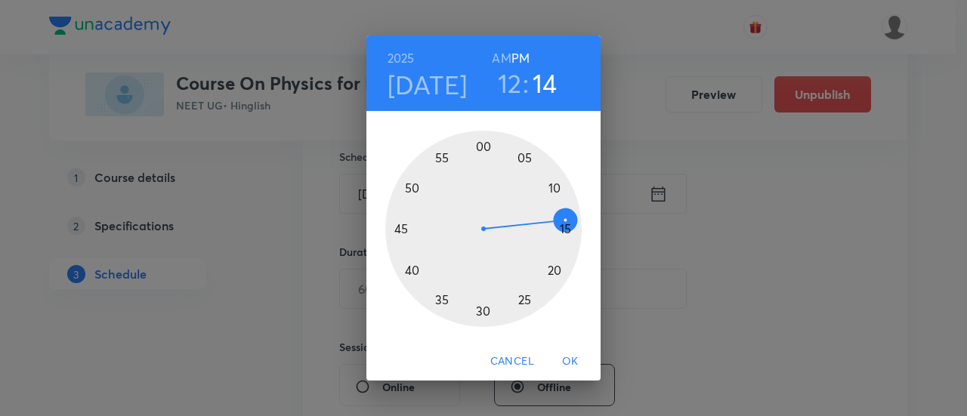
click at [563, 227] on div at bounding box center [483, 229] width 196 height 196
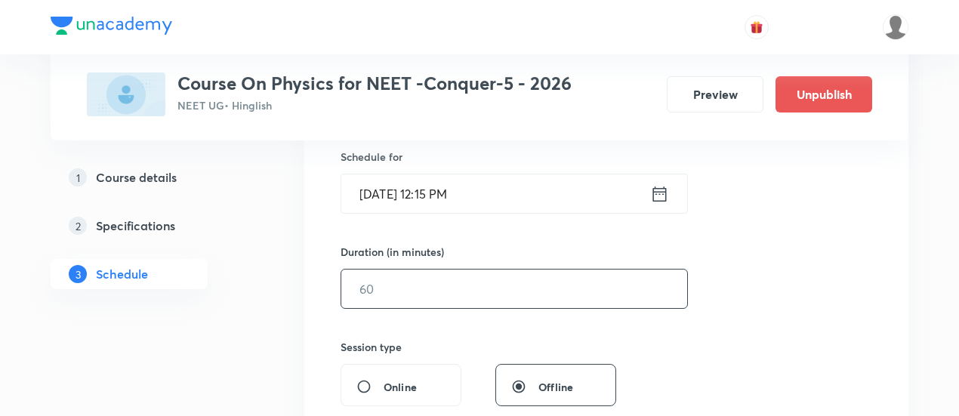
click at [592, 278] on input "text" at bounding box center [514, 289] width 346 height 39
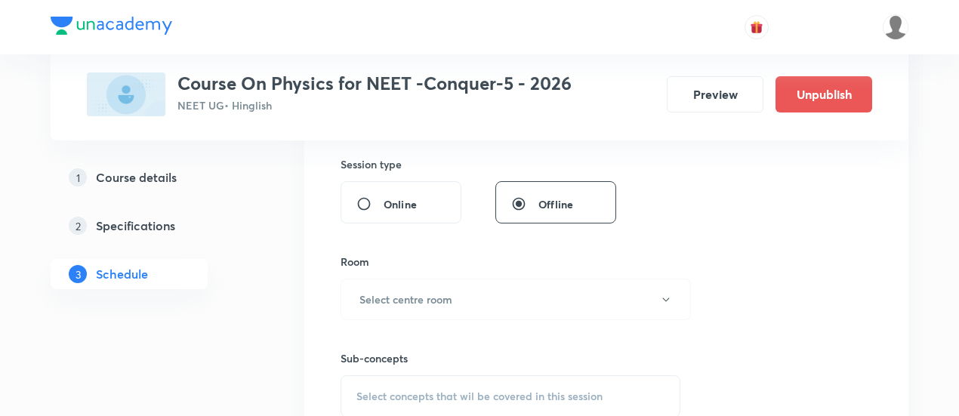
scroll to position [559, 0]
type input "90"
click at [497, 304] on button "Select centre room" at bounding box center [516, 298] width 350 height 42
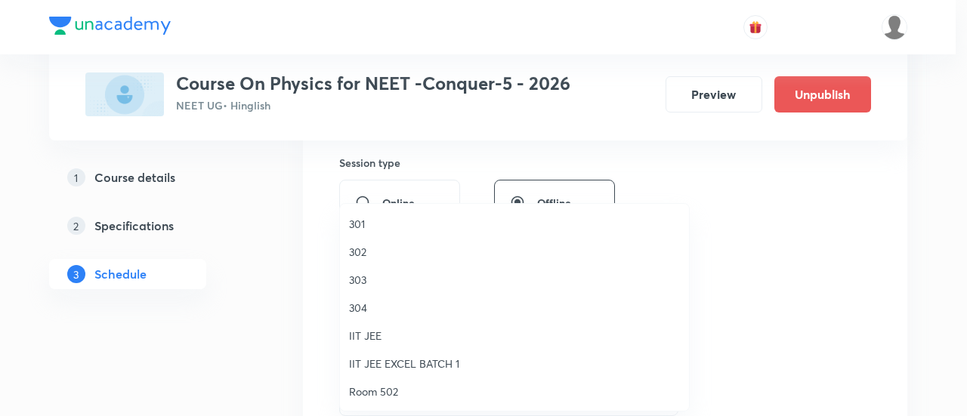
click at [352, 280] on span "303" at bounding box center [514, 280] width 331 height 16
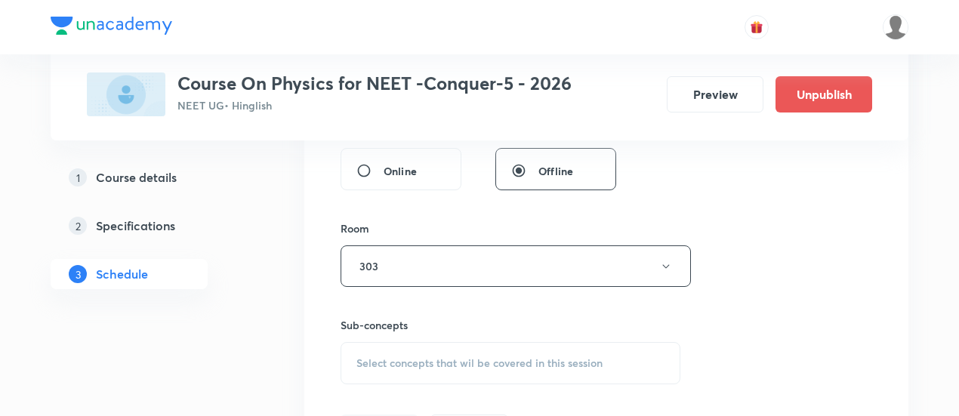
scroll to position [657, 0]
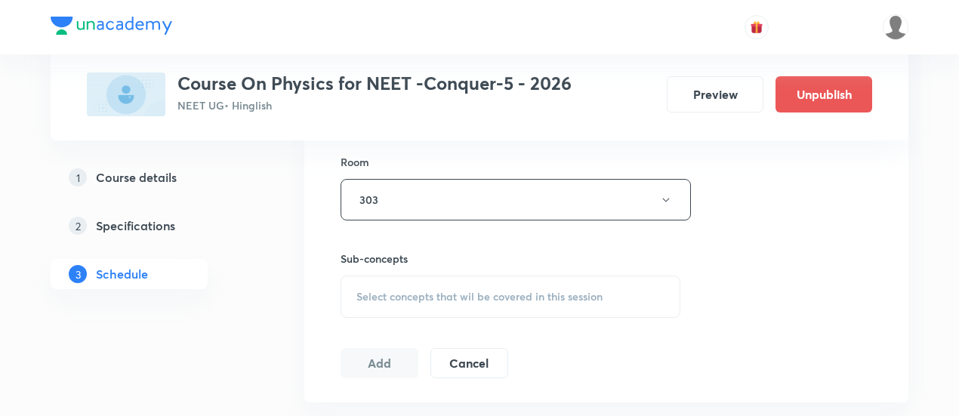
click at [515, 295] on span "Select concepts that wil be covered in this session" at bounding box center [479, 297] width 246 height 12
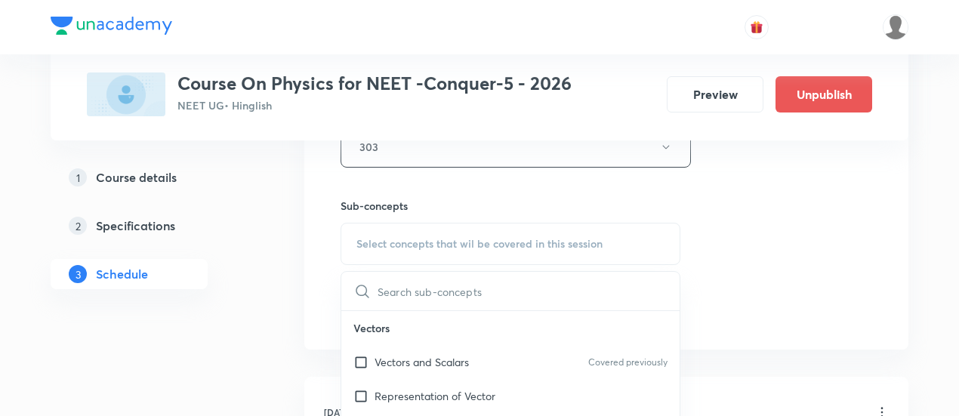
scroll to position [740, 0]
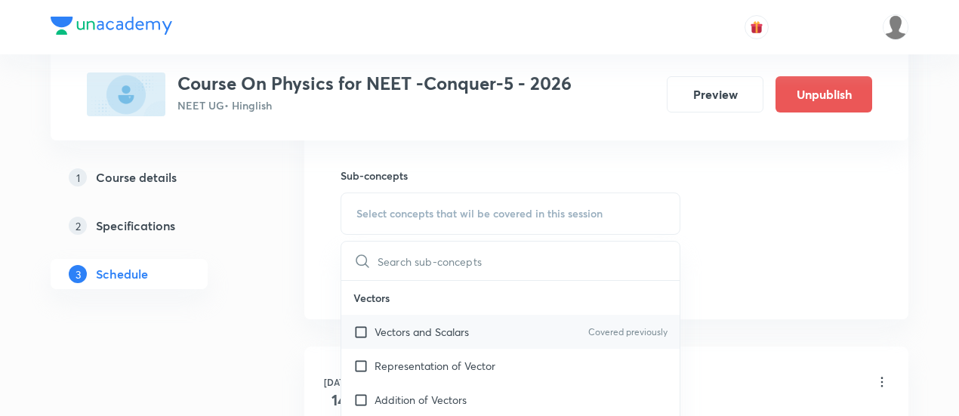
click at [446, 329] on p "Vectors and Scalars" at bounding box center [422, 332] width 94 height 16
checkbox input "true"
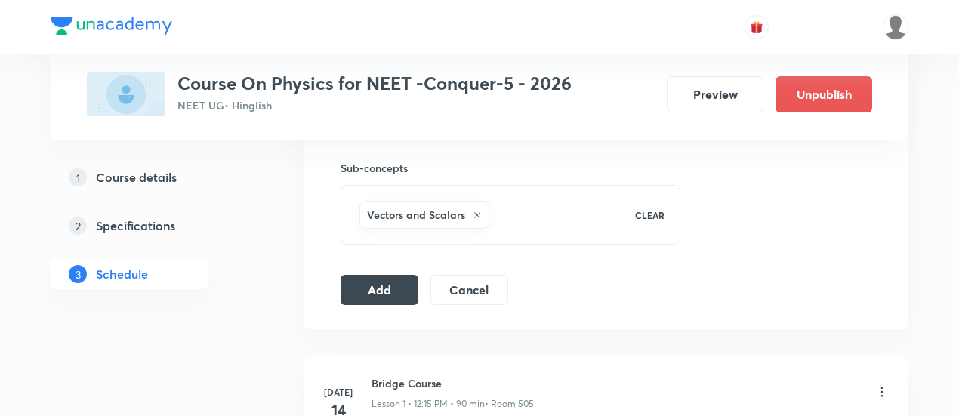
scroll to position [831, 0]
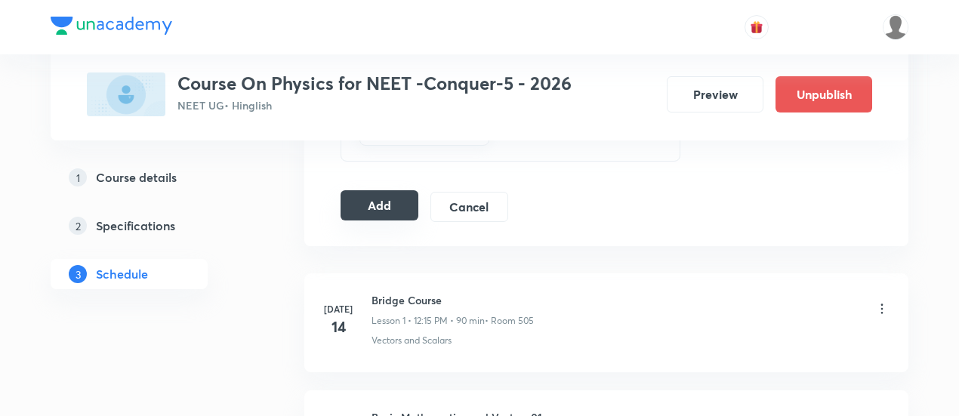
click at [403, 205] on button "Add" at bounding box center [380, 205] width 78 height 30
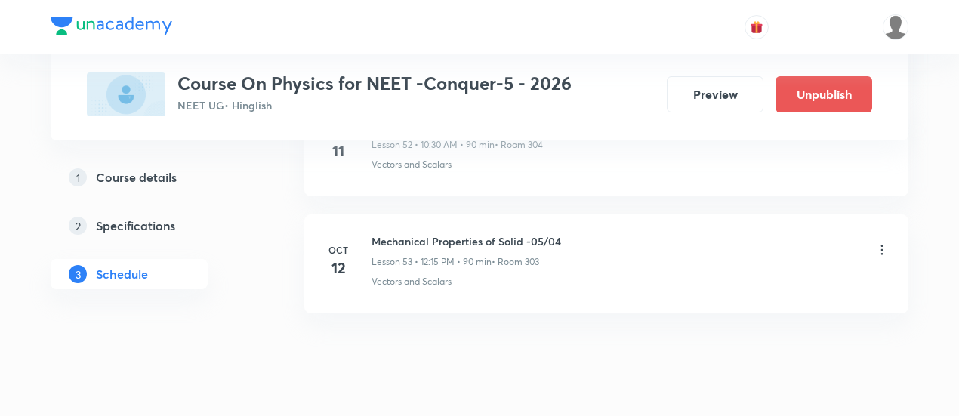
scroll to position [6278, 0]
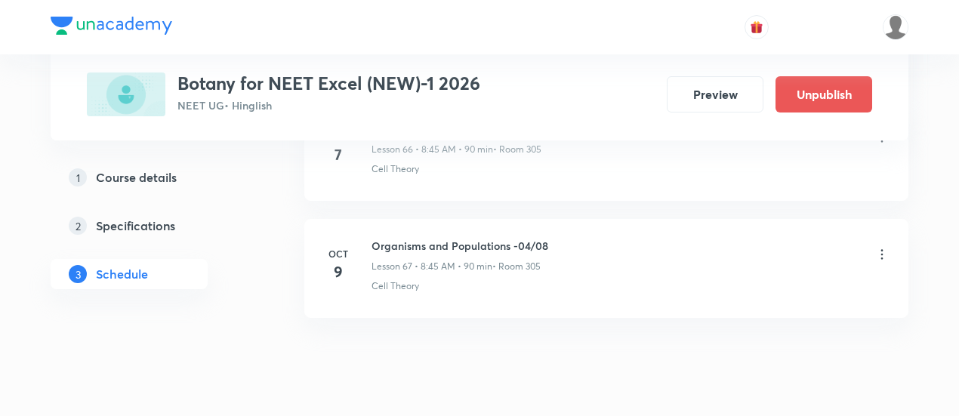
scroll to position [8603, 0]
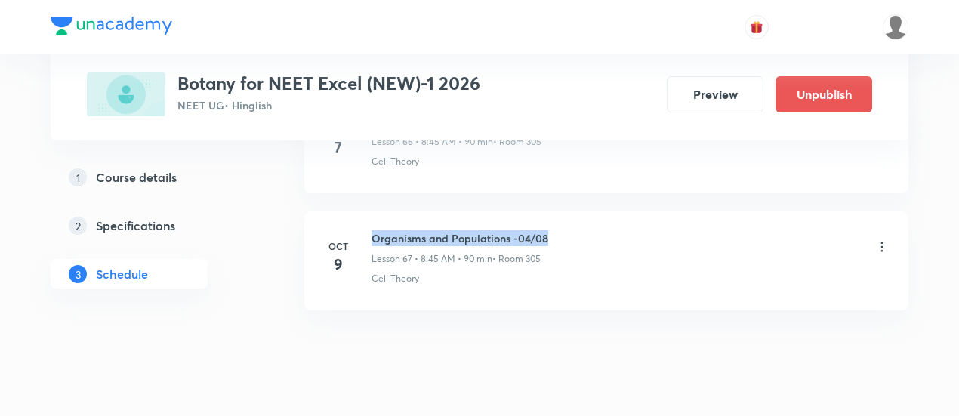
drag, startPoint x: 374, startPoint y: 199, endPoint x: 550, endPoint y: 198, distance: 176.0
click at [550, 230] on div "Organisms and Populations -04/08 Lesson 67 • 8:45 AM • 90 min • Room 305" at bounding box center [631, 247] width 518 height 35
copy h6 "Organisms and Populations -04/08"
click at [550, 230] on div "Organisms and Populations -04/08 Lesson 67 • 8:45 AM • 90 min • Room 305" at bounding box center [631, 247] width 518 height 35
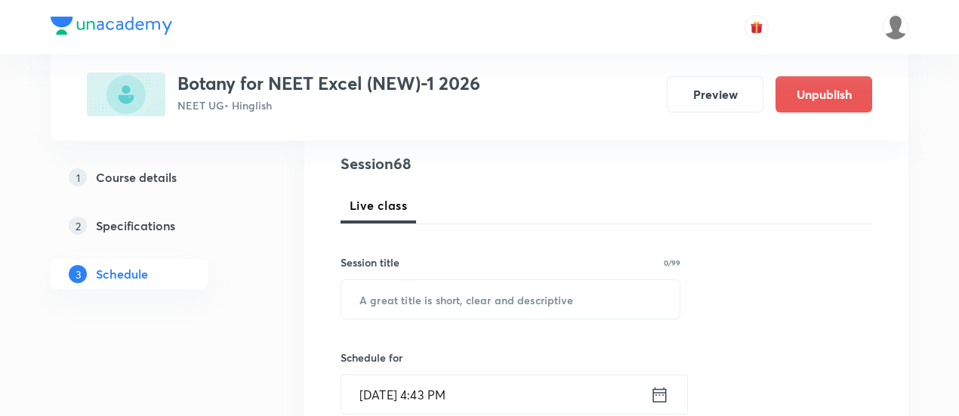
scroll to position [176, 0]
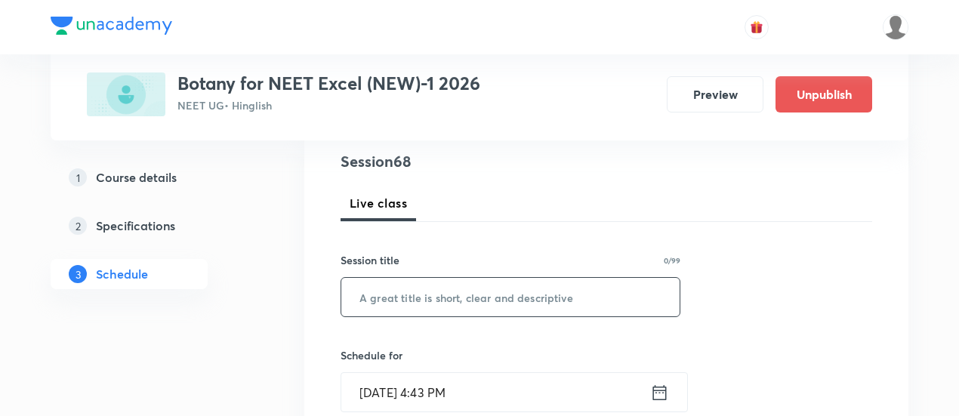
click at [463, 295] on input "text" at bounding box center [510, 297] width 338 height 39
paste input "Organisms and Populations -04/08"
click at [537, 294] on input "Organisms and Populations -04/08" at bounding box center [510, 297] width 338 height 39
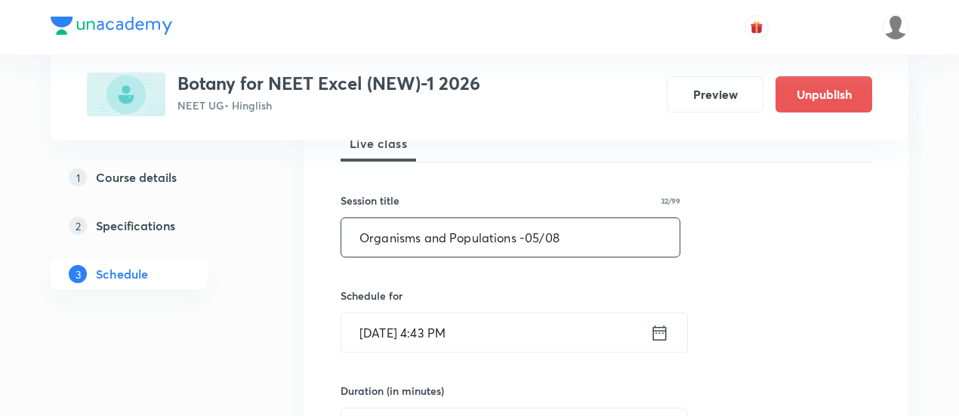
scroll to position [236, 0]
type input "Organisms and Populations -05/08"
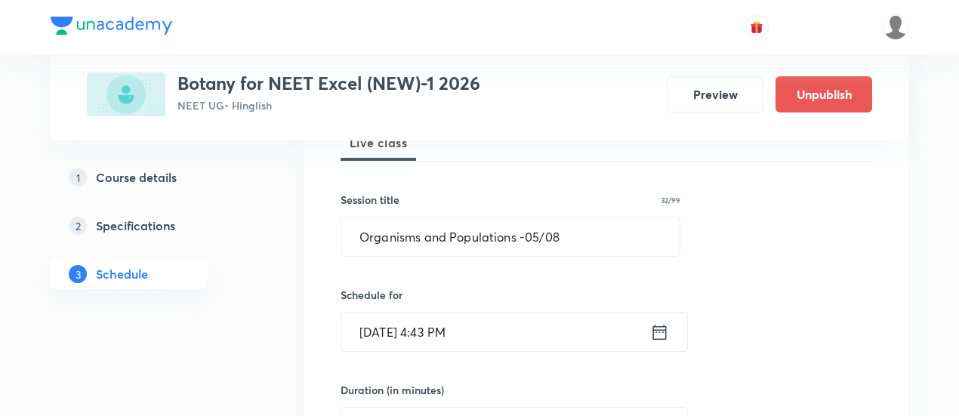
click at [661, 329] on icon at bounding box center [660, 331] width 14 height 15
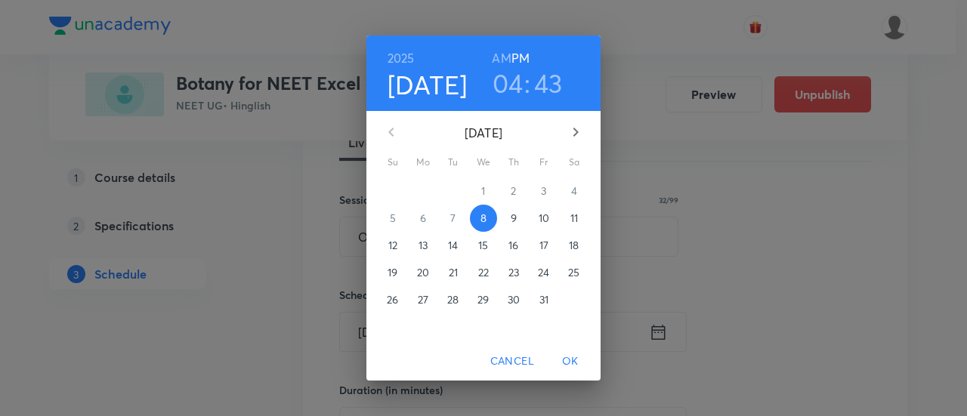
click at [395, 245] on p "12" at bounding box center [392, 245] width 9 height 15
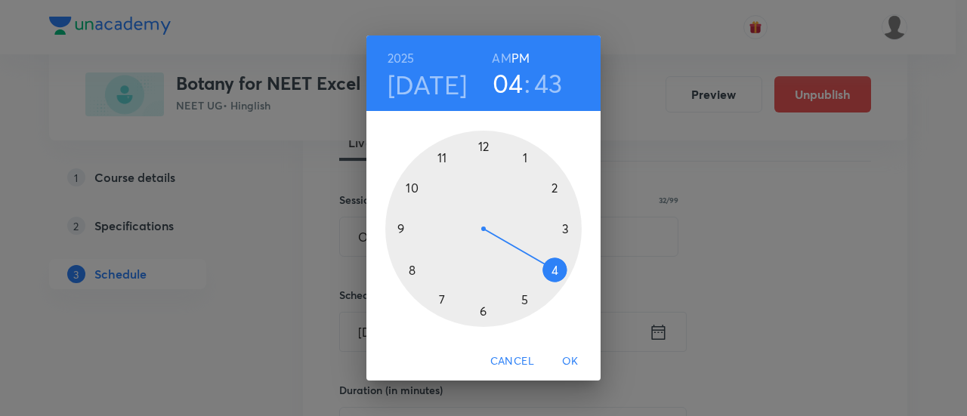
click at [504, 54] on h6 "AM" at bounding box center [501, 58] width 19 height 21
click at [410, 273] on div at bounding box center [483, 229] width 196 height 196
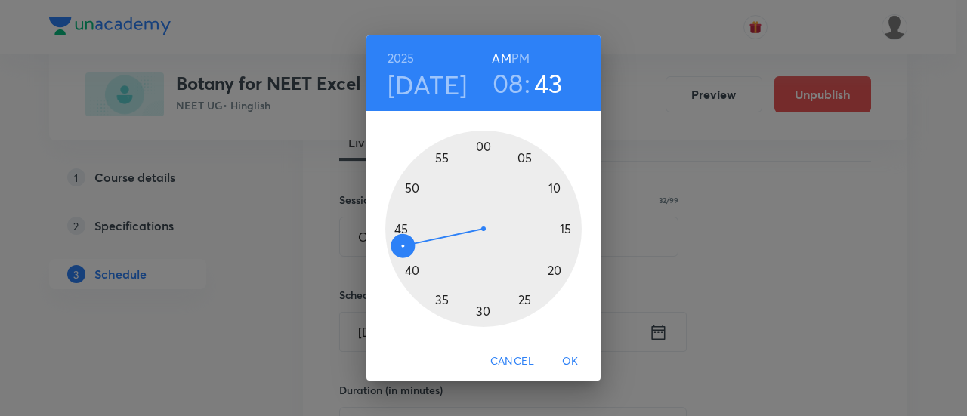
click at [402, 232] on div at bounding box center [483, 229] width 196 height 196
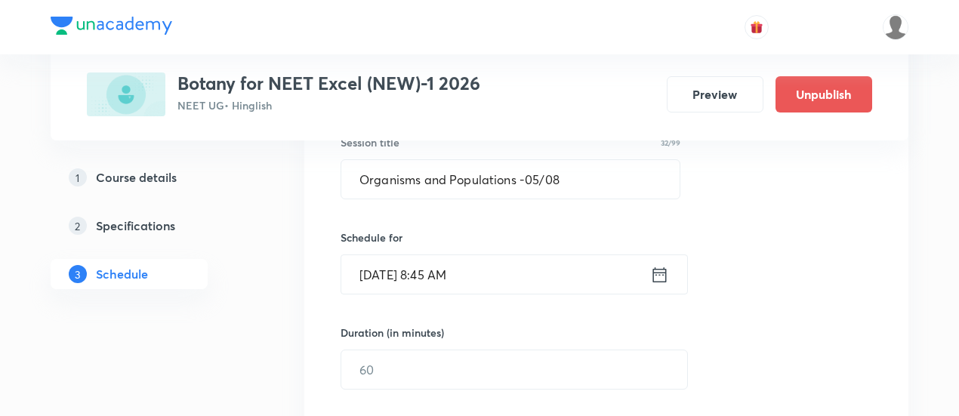
scroll to position [299, 0]
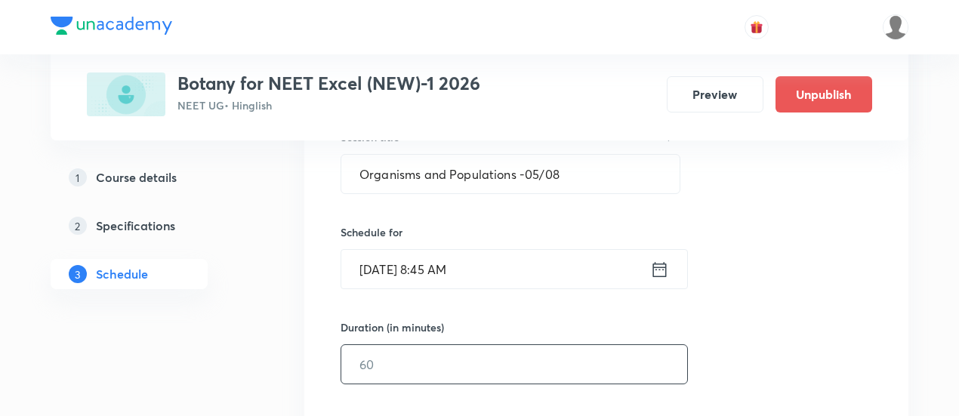
click at [514, 378] on input "text" at bounding box center [514, 364] width 346 height 39
click at [514, 375] on input "text" at bounding box center [514, 364] width 346 height 39
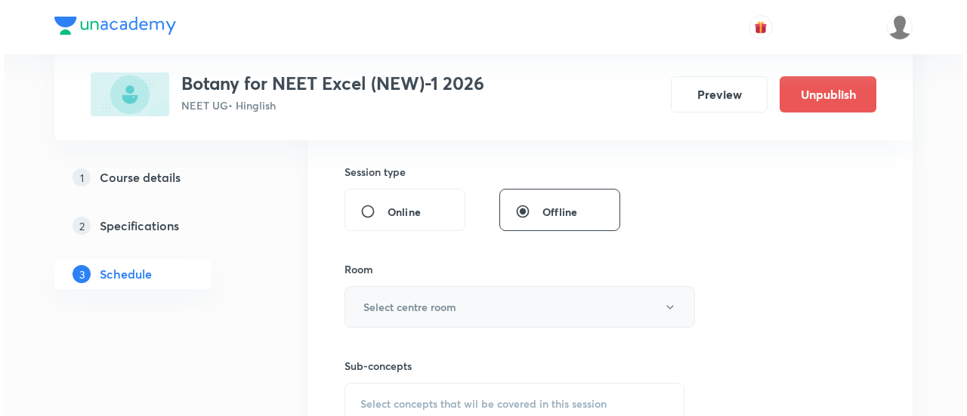
scroll to position [551, 0]
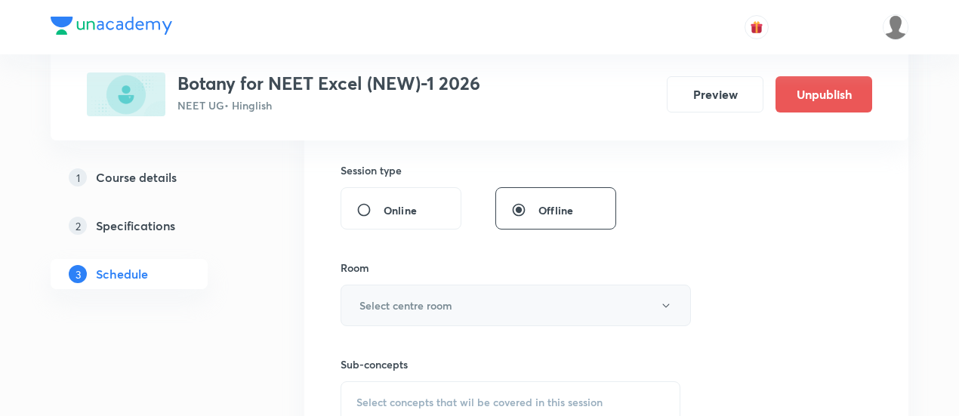
type input "90"
click at [504, 310] on button "Select centre room" at bounding box center [516, 306] width 350 height 42
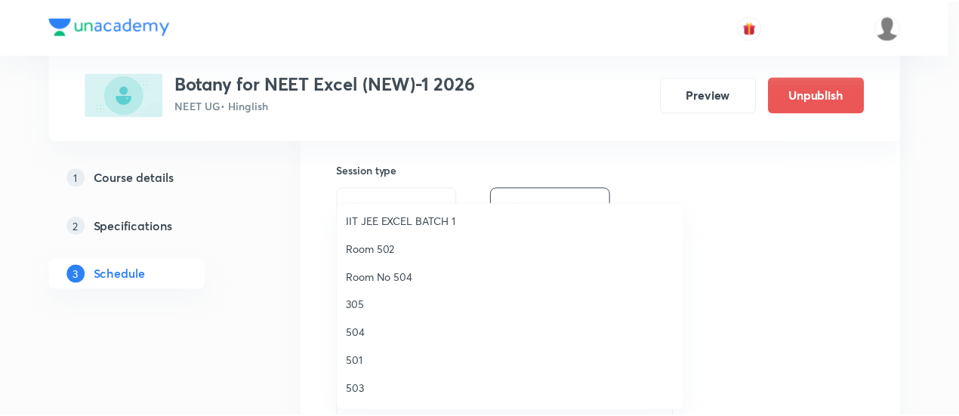
scroll to position [144, 0]
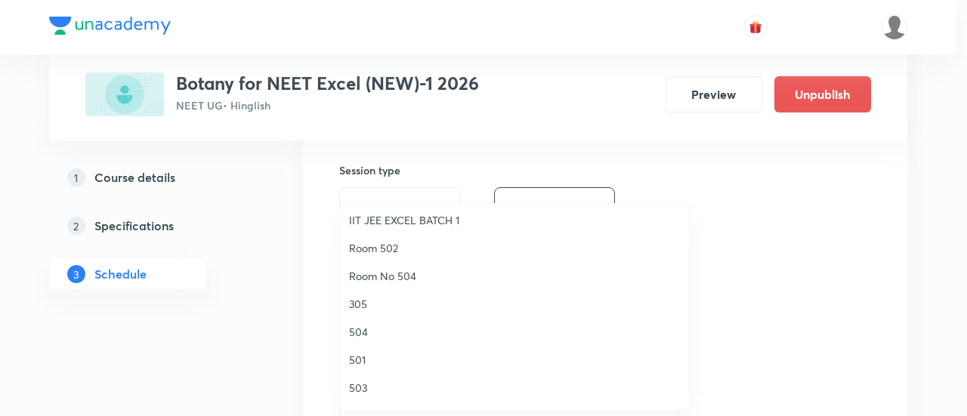
click at [363, 305] on span "305" at bounding box center [514, 304] width 331 height 16
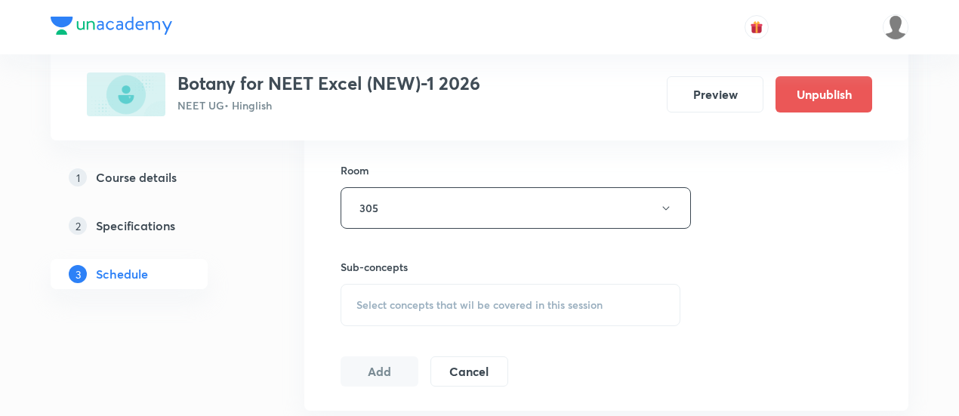
scroll to position [650, 0]
click at [536, 298] on span "Select concepts that wil be covered in this session" at bounding box center [479, 304] width 246 height 12
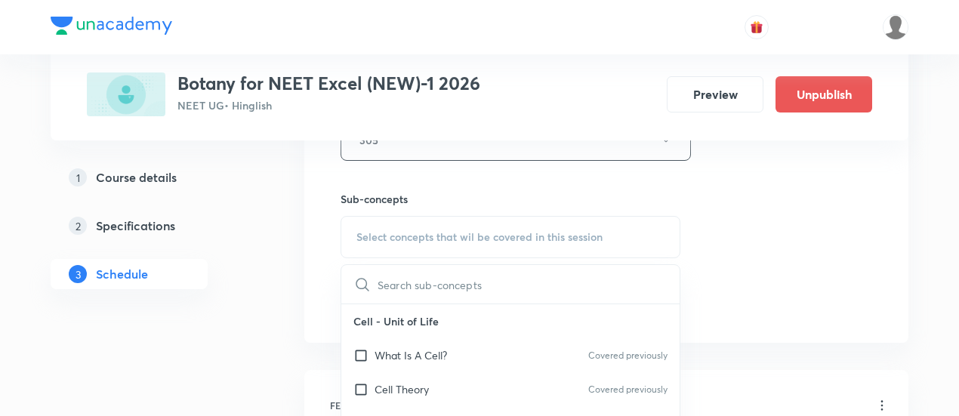
scroll to position [720, 0]
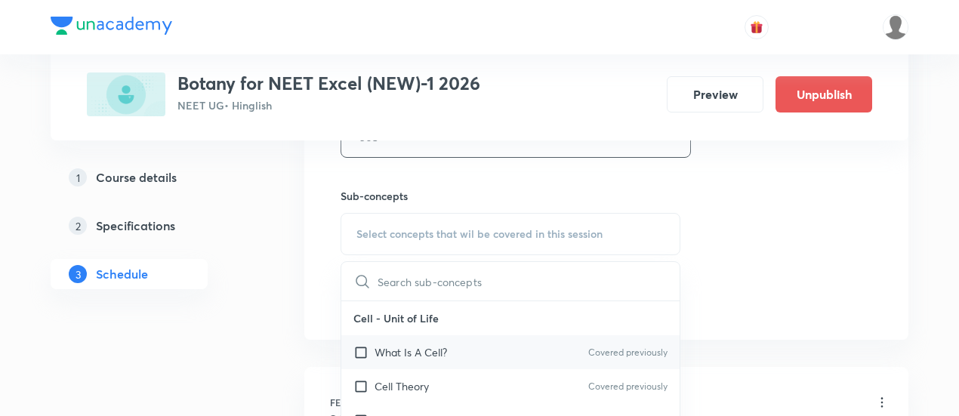
click at [443, 349] on p "What Is A Cell?" at bounding box center [411, 352] width 73 height 16
checkbox input "true"
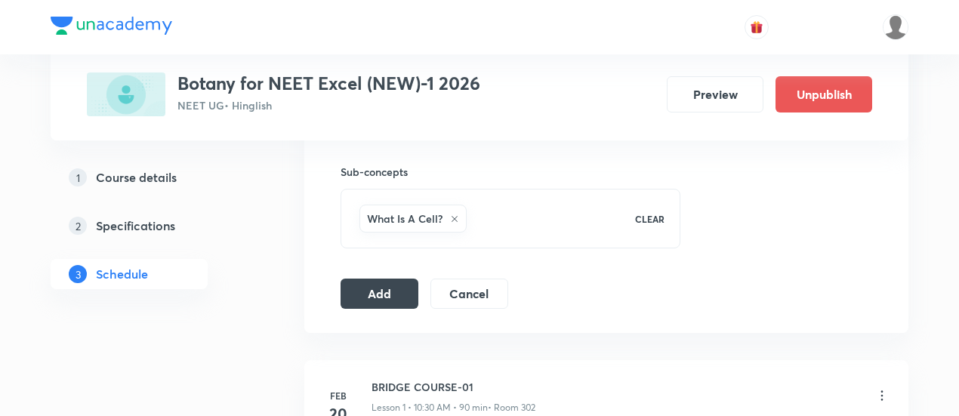
scroll to position [745, 0]
click at [396, 289] on button "Add" at bounding box center [380, 291] width 78 height 30
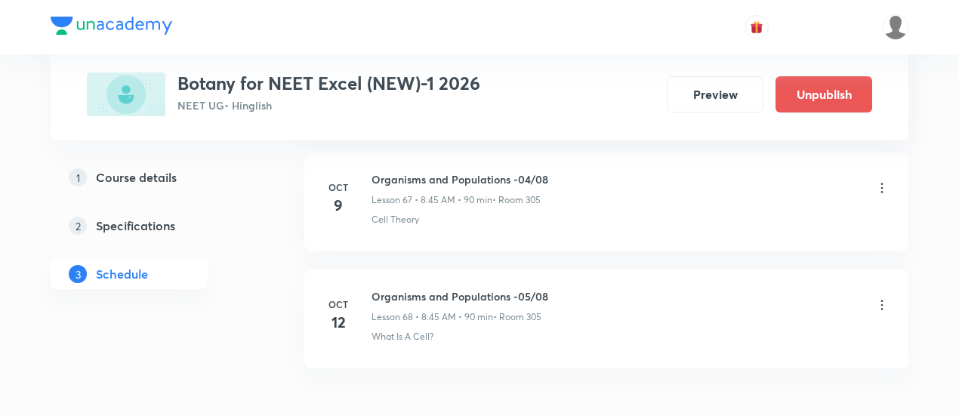
scroll to position [8027, 0]
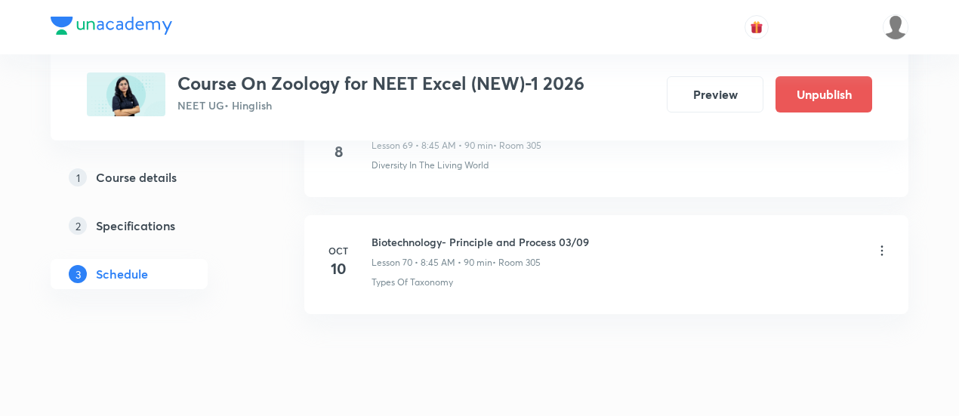
scroll to position [8952, 0]
drag, startPoint x: 372, startPoint y: 202, endPoint x: 606, endPoint y: 193, distance: 234.3
click at [606, 213] on li "[DATE] Biotechnology- Principle and Process 03/09 Lesson 70 • 8:45 AM • 90 min …" at bounding box center [606, 262] width 604 height 99
copy h6 "Biotechnology- Principle and Process 03/09"
click at [634, 232] on div "Biotechnology- Principle and Process 03/09 Lesson 70 • 8:45 AM • 90 min • Room …" at bounding box center [631, 249] width 518 height 35
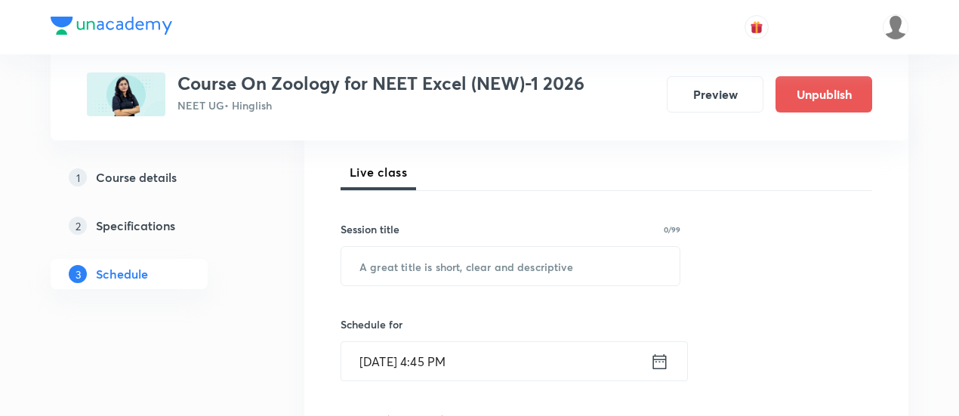
scroll to position [264, 0]
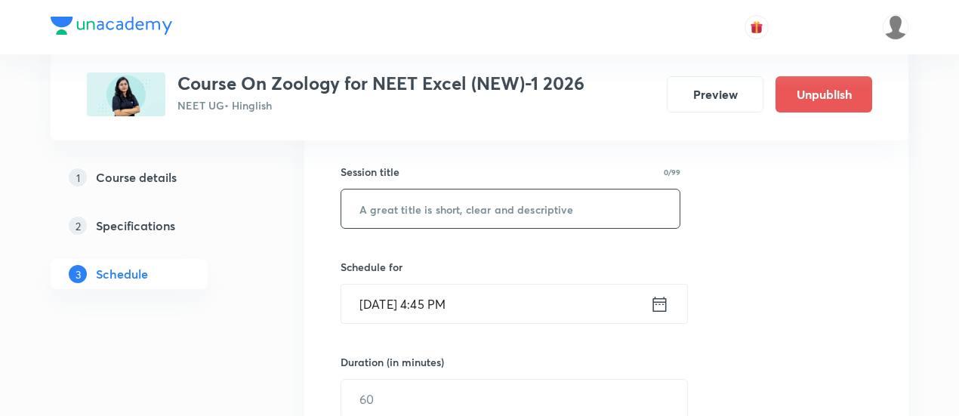
click at [526, 208] on input "text" at bounding box center [510, 209] width 338 height 39
paste input "Biotechnology- Principle and Process 03/09"
click at [587, 205] on input "Biotechnology- Principle and Process 03/09" at bounding box center [510, 209] width 338 height 39
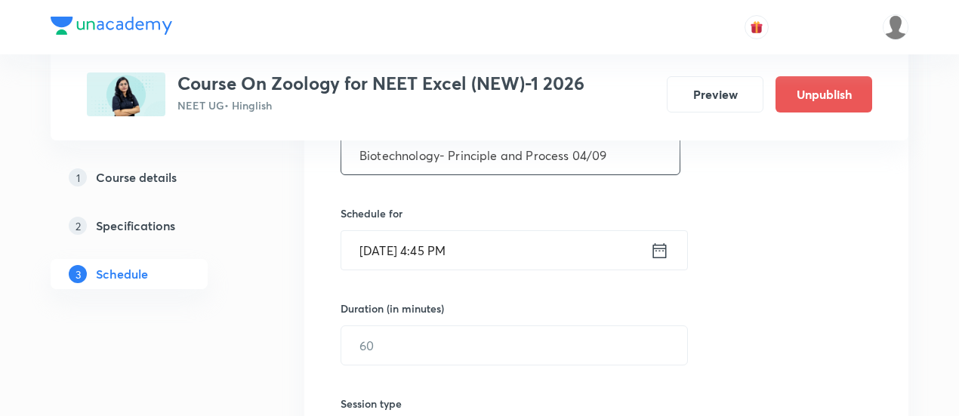
scroll to position [319, 0]
type input "Biotechnology- Principle and Process 04/09"
click at [669, 246] on div "Oct 8, 2025, 4:45 PM ​" at bounding box center [514, 249] width 347 height 40
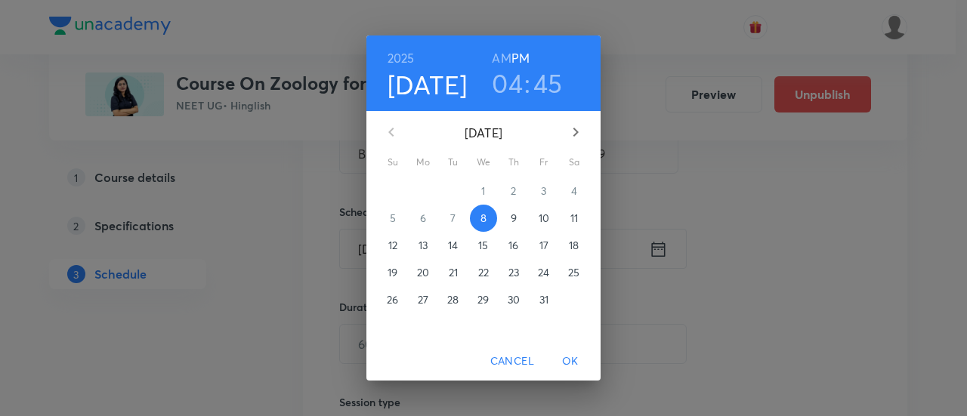
click at [385, 242] on span "12" at bounding box center [392, 245] width 27 height 15
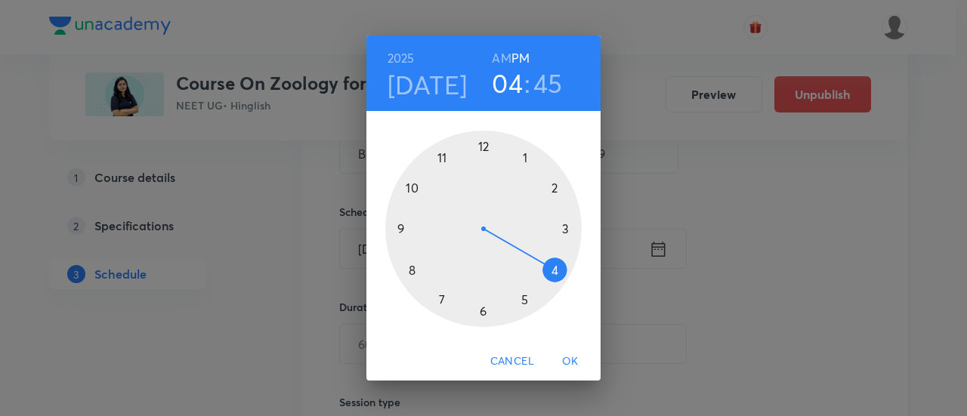
click at [499, 58] on h6 "AM" at bounding box center [501, 58] width 19 height 21
click at [414, 188] on div at bounding box center [483, 229] width 196 height 196
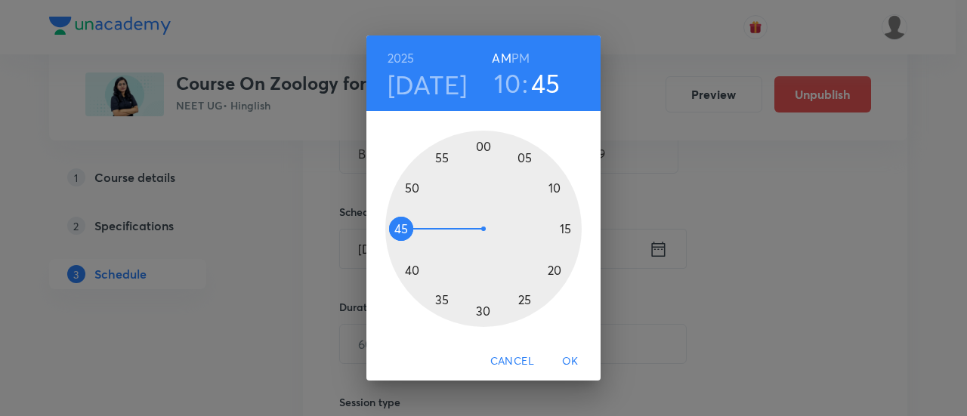
click at [483, 310] on div at bounding box center [483, 229] width 196 height 196
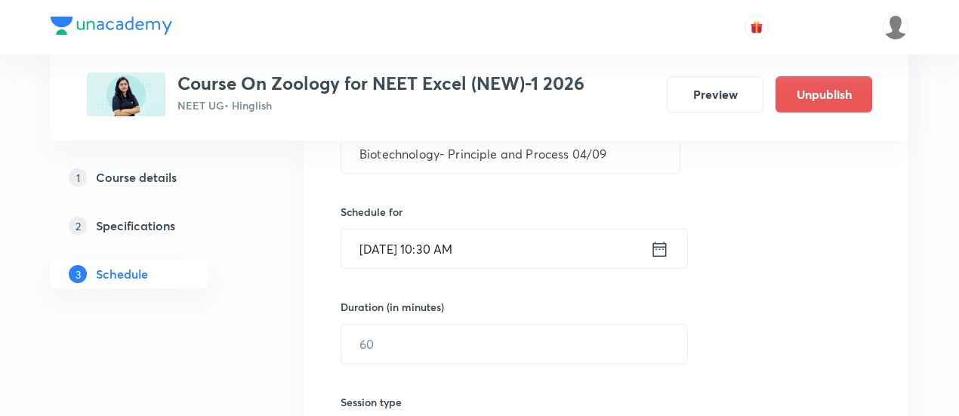
scroll to position [347, 0]
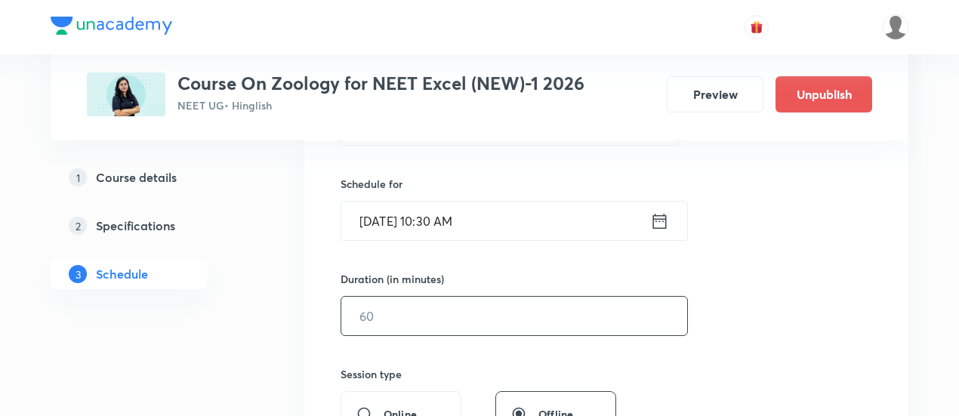
click at [468, 310] on input "text" at bounding box center [514, 316] width 346 height 39
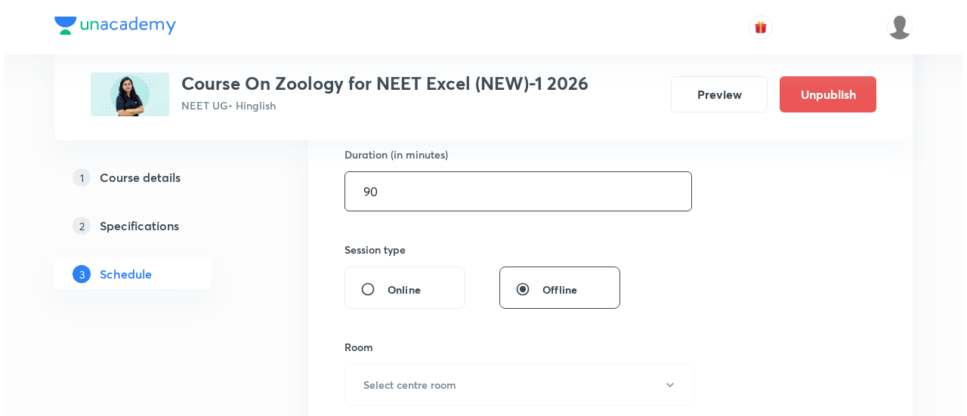
scroll to position [476, 0]
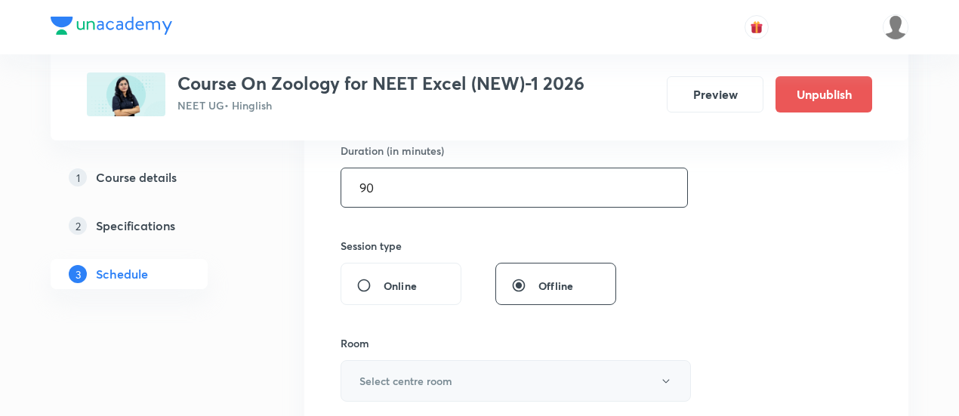
type input "90"
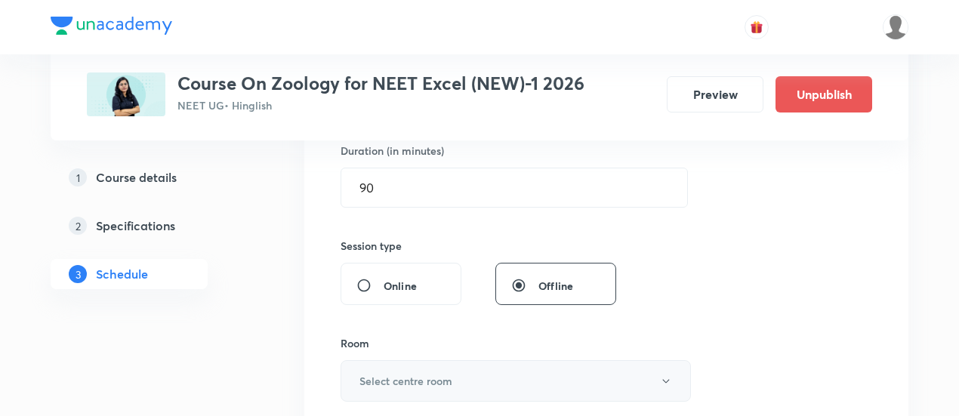
click at [532, 366] on button "Select centre room" at bounding box center [516, 381] width 350 height 42
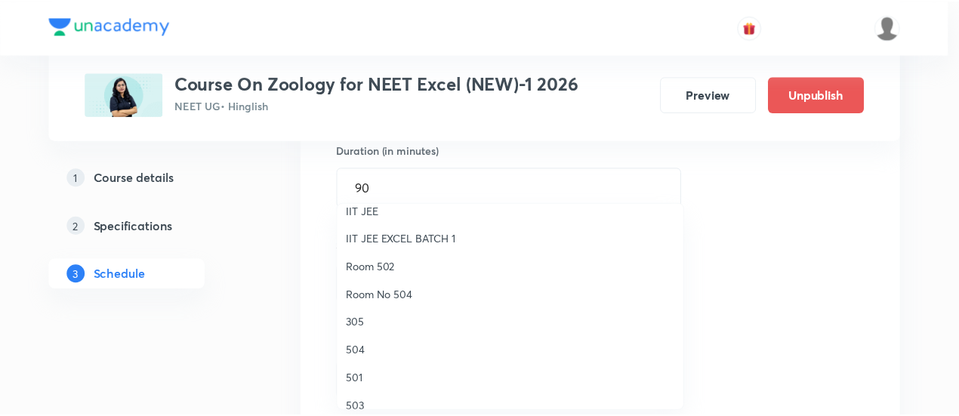
scroll to position [125, 0]
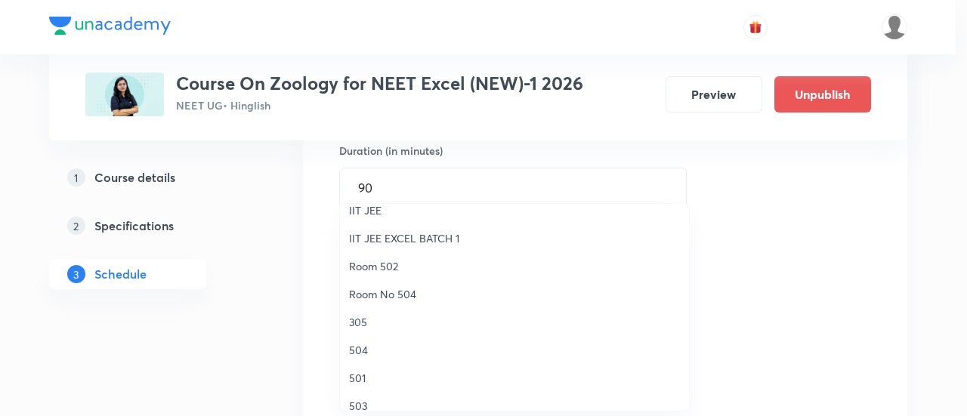
click at [390, 325] on span "305" at bounding box center [514, 322] width 331 height 16
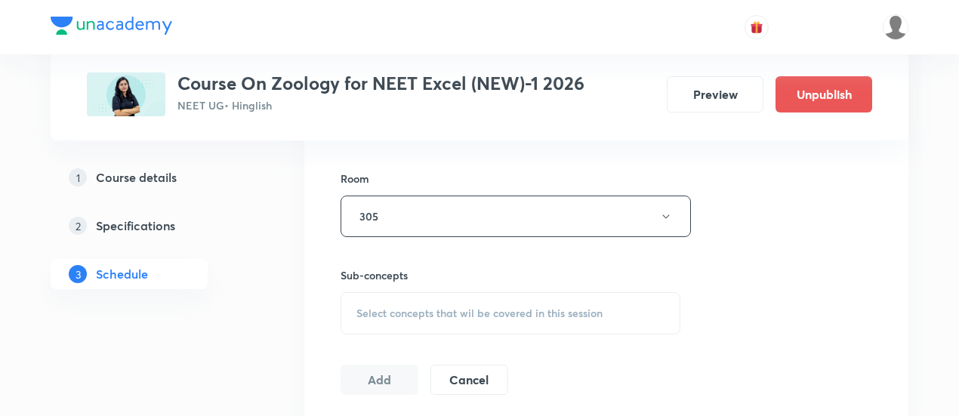
scroll to position [642, 0]
click at [440, 301] on div "Select concepts that wil be covered in this session" at bounding box center [511, 312] width 340 height 42
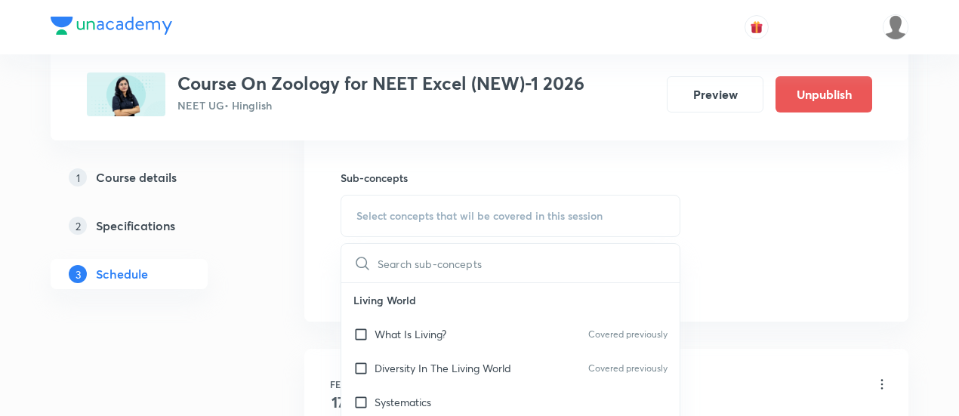
scroll to position [765, 0]
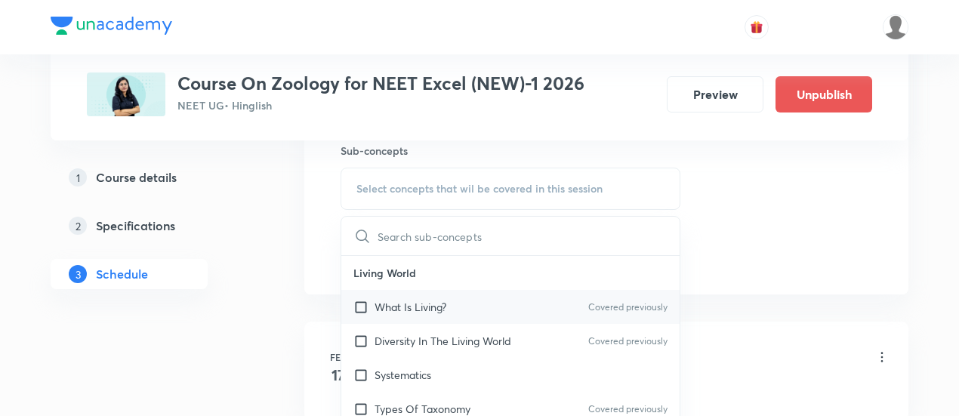
click at [417, 307] on p "What Is Living?" at bounding box center [411, 307] width 72 height 16
checkbox input "true"
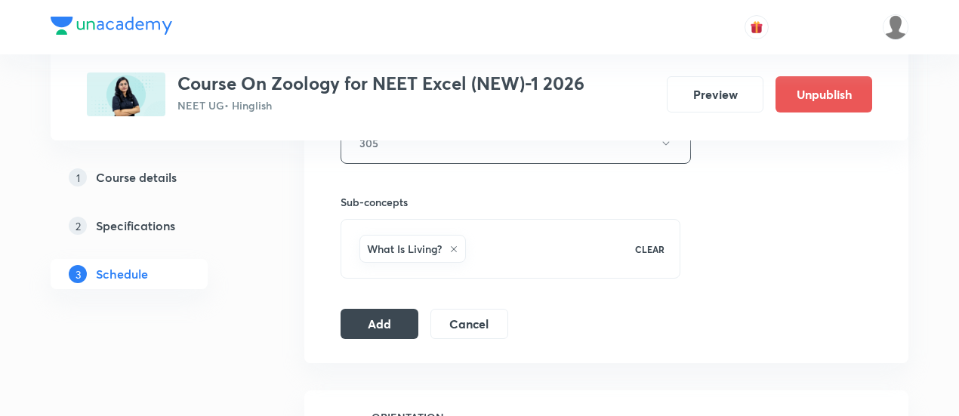
scroll to position [710, 0]
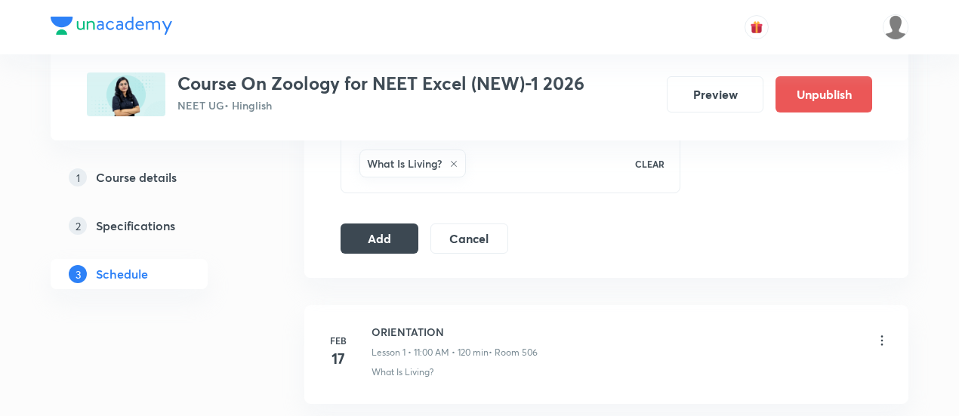
scroll to position [803, 0]
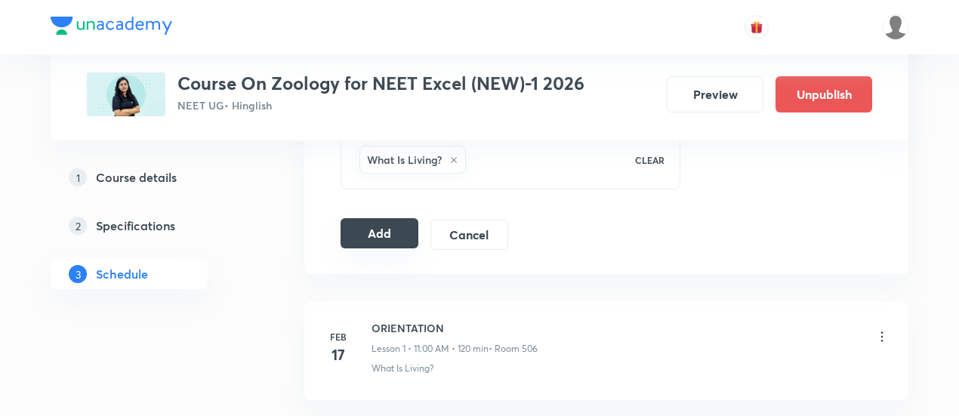
click at [378, 229] on button "Add" at bounding box center [380, 233] width 78 height 30
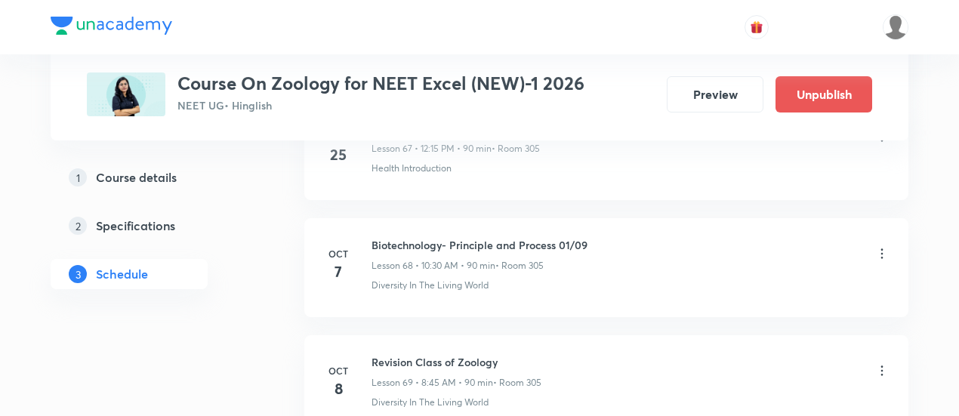
scroll to position [8376, 0]
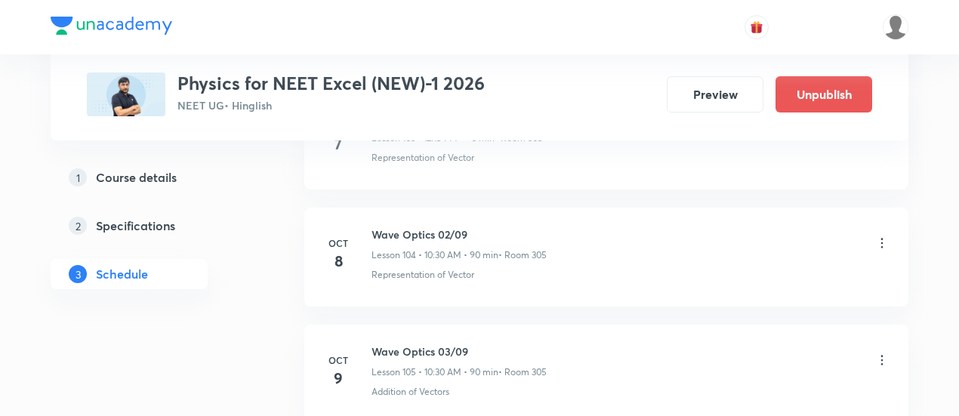
scroll to position [13264, 0]
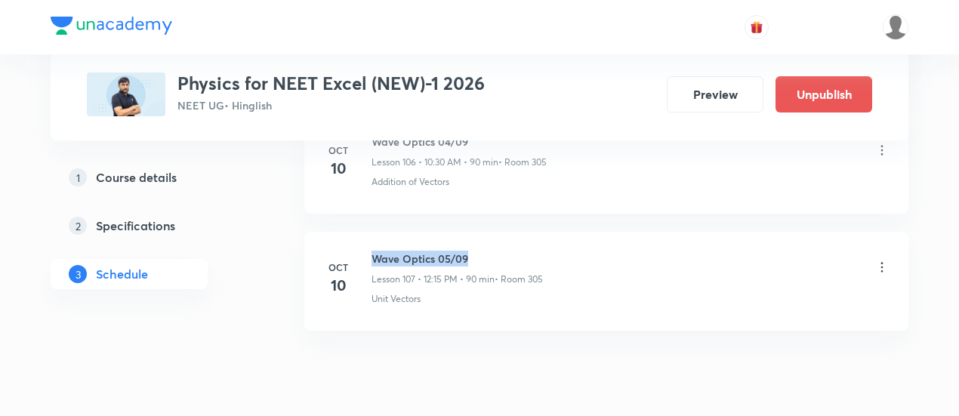
drag, startPoint x: 372, startPoint y: 197, endPoint x: 473, endPoint y: 199, distance: 100.5
click at [473, 251] on h6 "Wave Optics 05/09" at bounding box center [457, 259] width 171 height 16
copy h6 "Wave Optics 05/09"
click at [474, 251] on h6 "Wave Optics 05/09" at bounding box center [457, 259] width 171 height 16
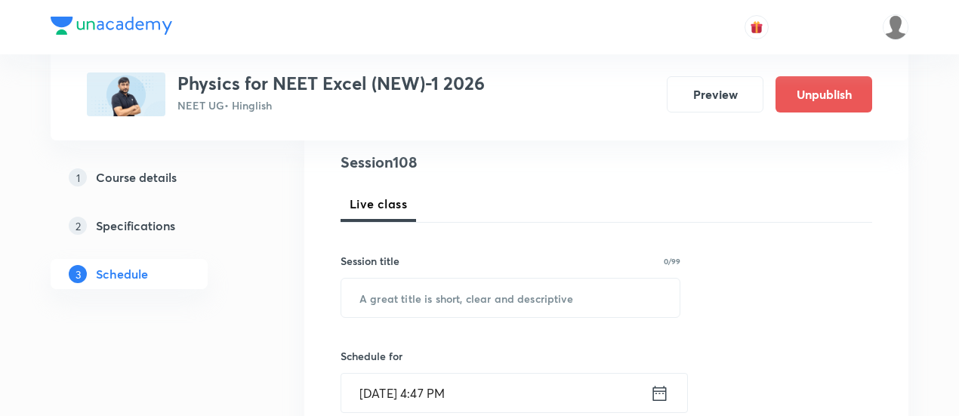
scroll to position [176, 0]
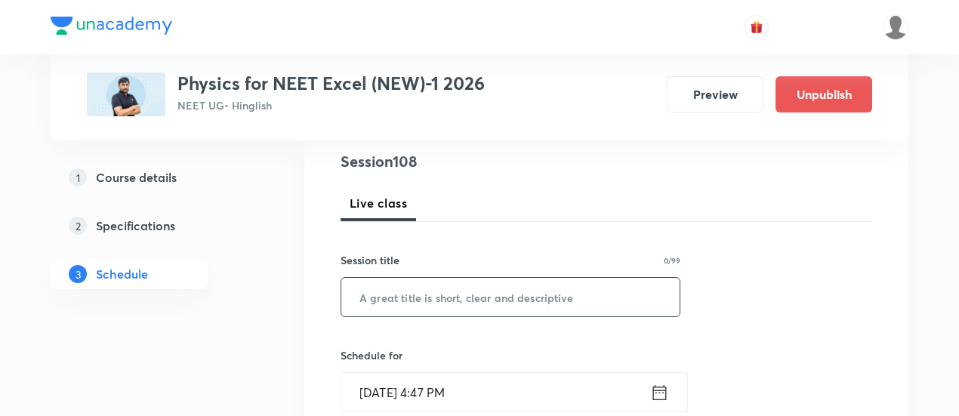
click at [437, 295] on input "text" at bounding box center [510, 297] width 338 height 39
paste input "Wave Optics 05/09"
click at [449, 294] on input "Wave Optics 05/09" at bounding box center [510, 297] width 338 height 39
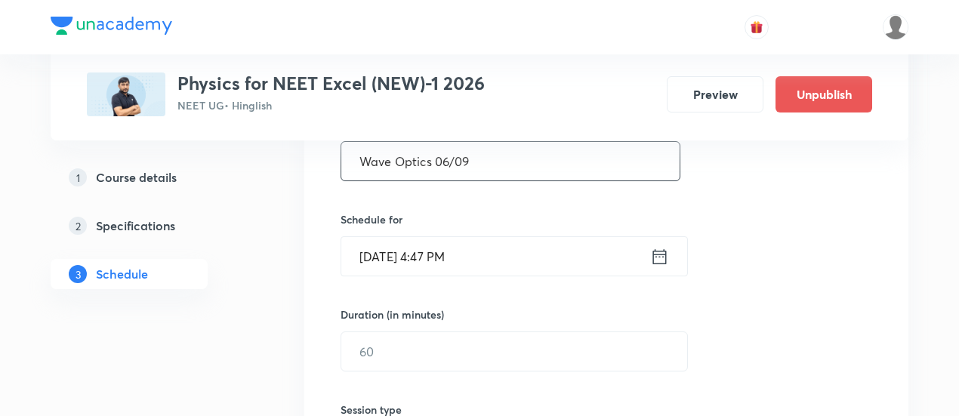
scroll to position [314, 0]
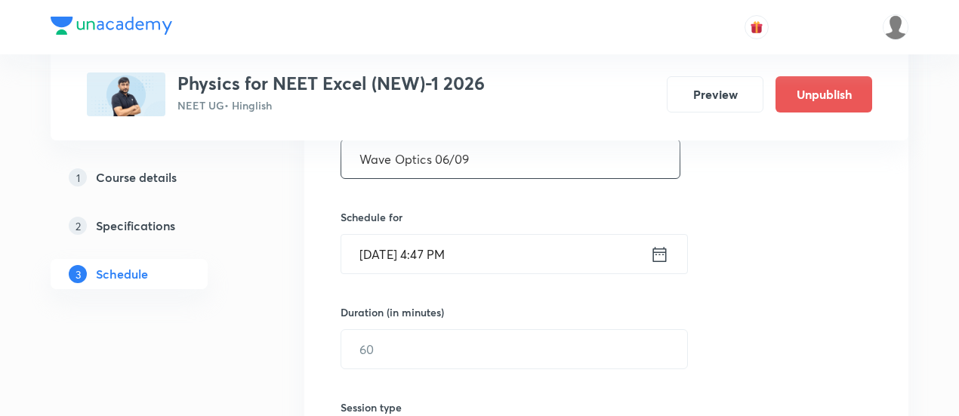
type input "Wave Optics 06/09"
click at [659, 251] on icon at bounding box center [660, 253] width 14 height 15
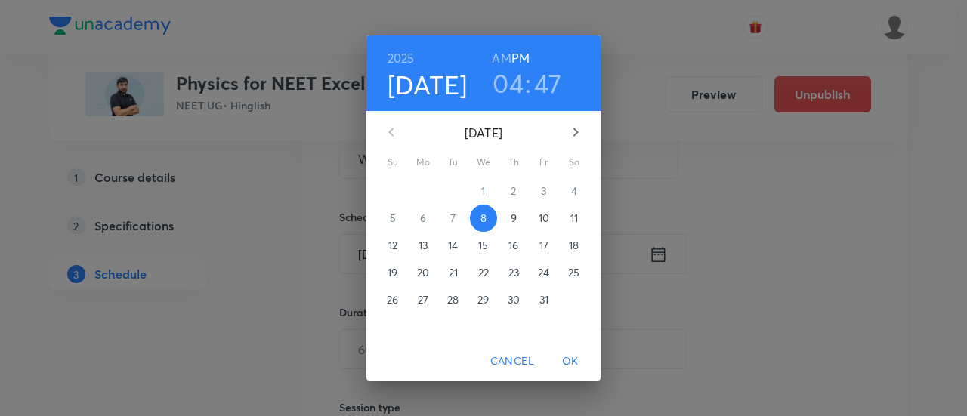
click at [389, 245] on p "12" at bounding box center [392, 245] width 9 height 15
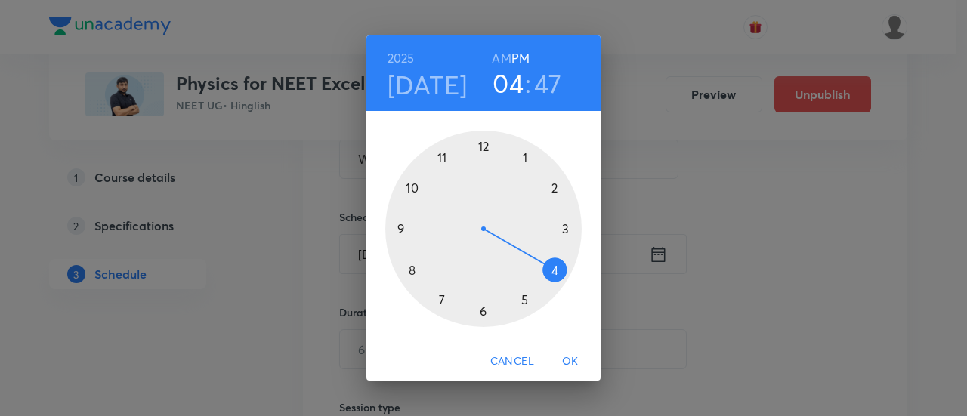
click at [482, 143] on div at bounding box center [483, 229] width 196 height 196
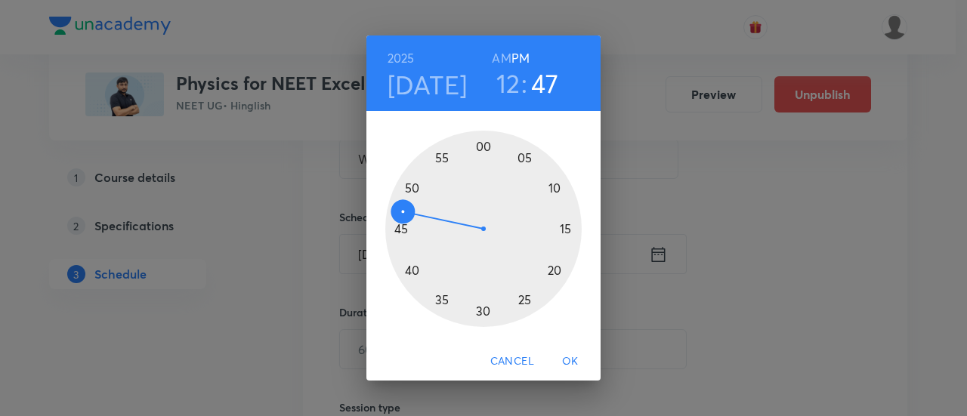
click at [563, 227] on div at bounding box center [483, 229] width 196 height 196
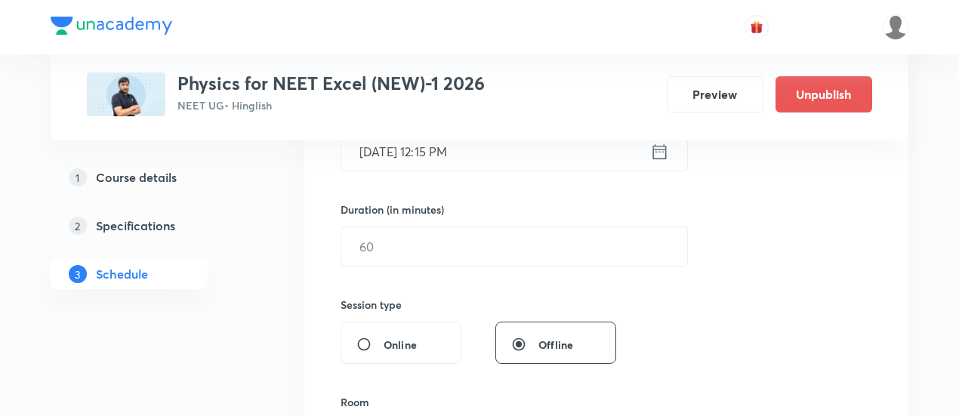
scroll to position [421, 0]
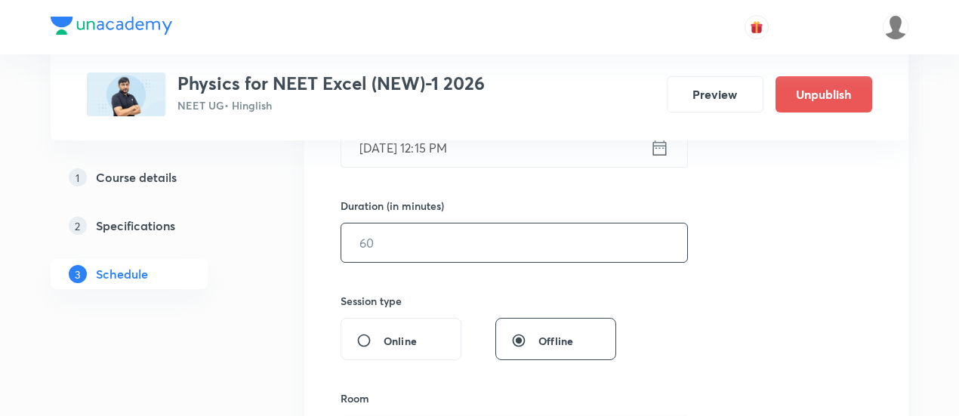
click at [565, 246] on input "text" at bounding box center [514, 243] width 346 height 39
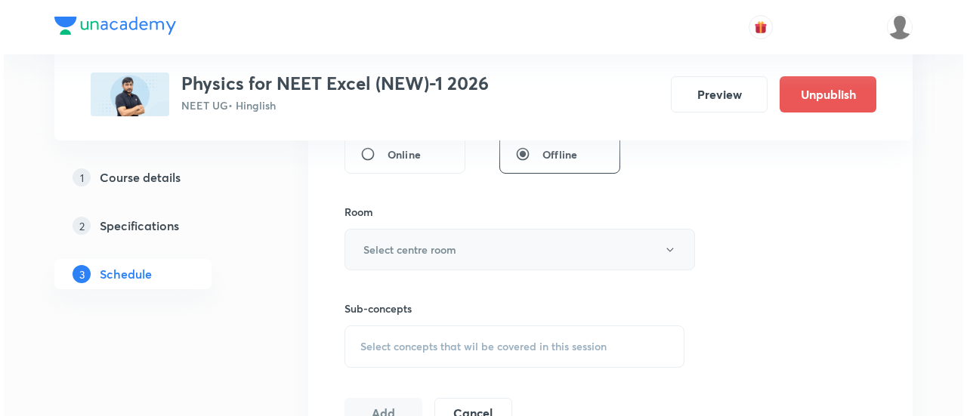
scroll to position [610, 0]
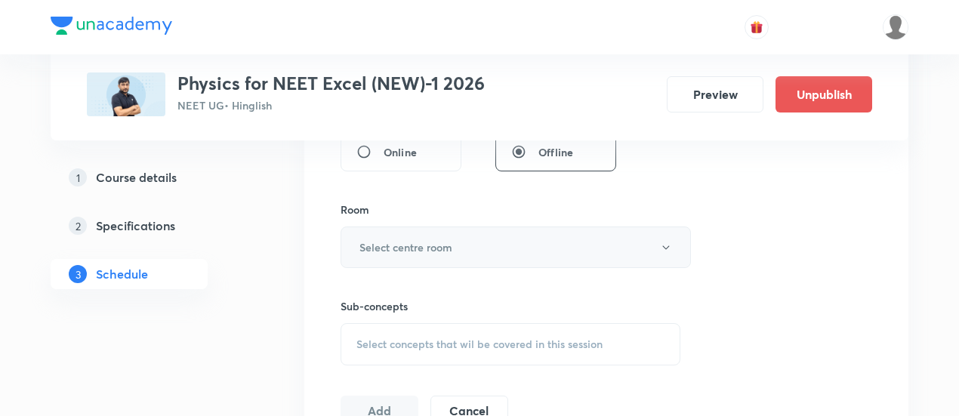
type input "90"
click at [489, 243] on button "Select centre room" at bounding box center [516, 248] width 350 height 42
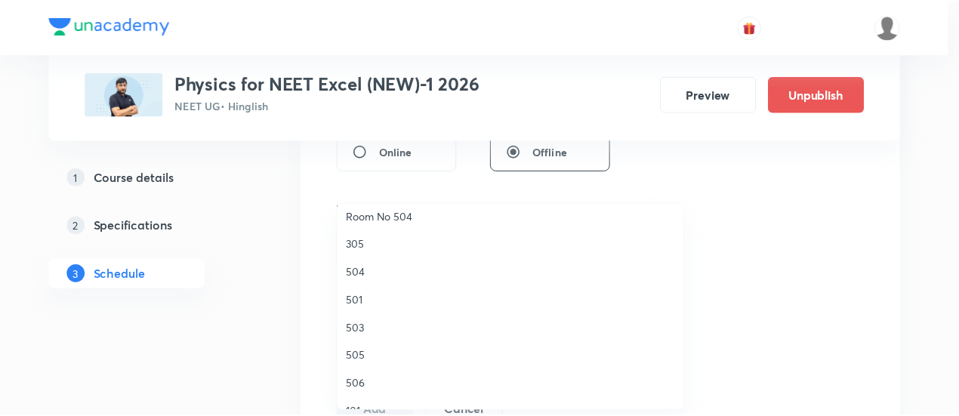
scroll to position [206, 0]
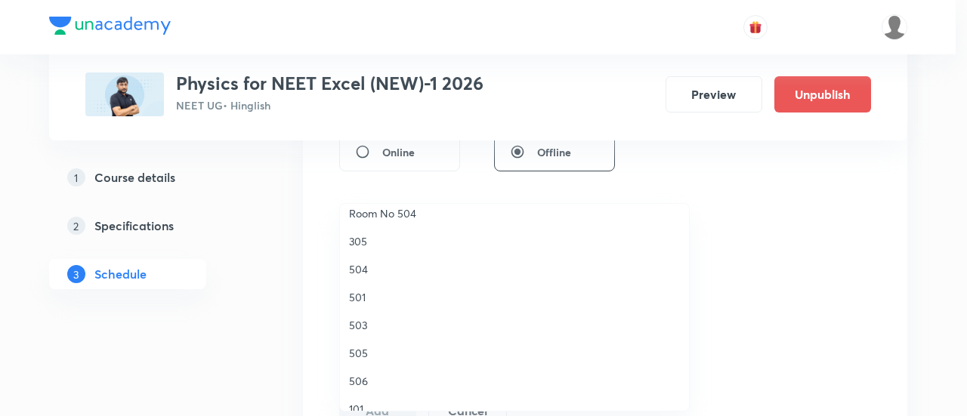
click at [368, 238] on span "305" at bounding box center [514, 241] width 331 height 16
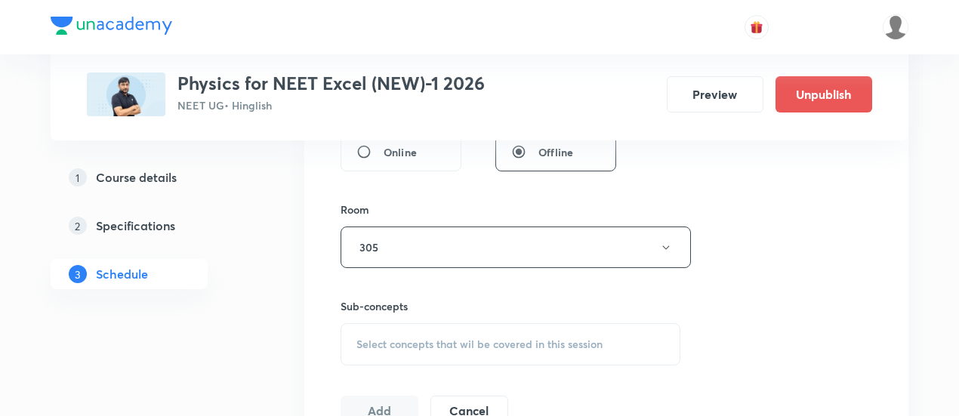
click at [732, 230] on div "Session 108 Live class Session title 17/99 Wave Optics 06/09 ​ Schedule for Oct…" at bounding box center [607, 71] width 532 height 709
click at [489, 352] on div "Select concepts that wil be covered in this session" at bounding box center [511, 344] width 340 height 42
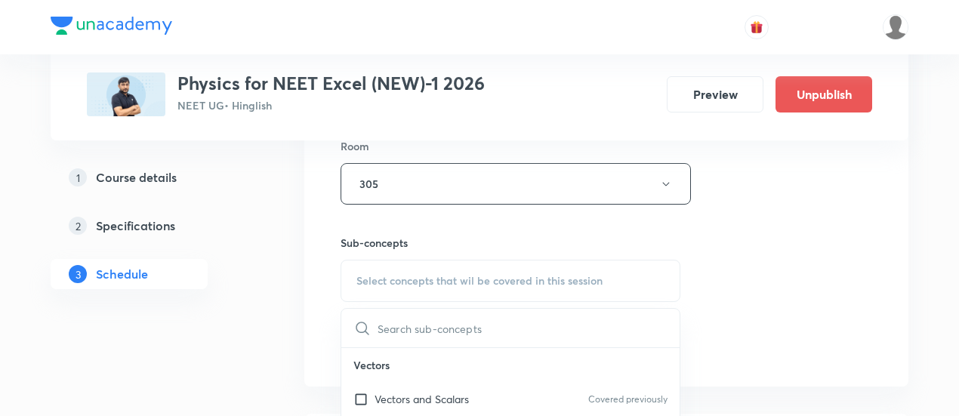
scroll to position [718, 0]
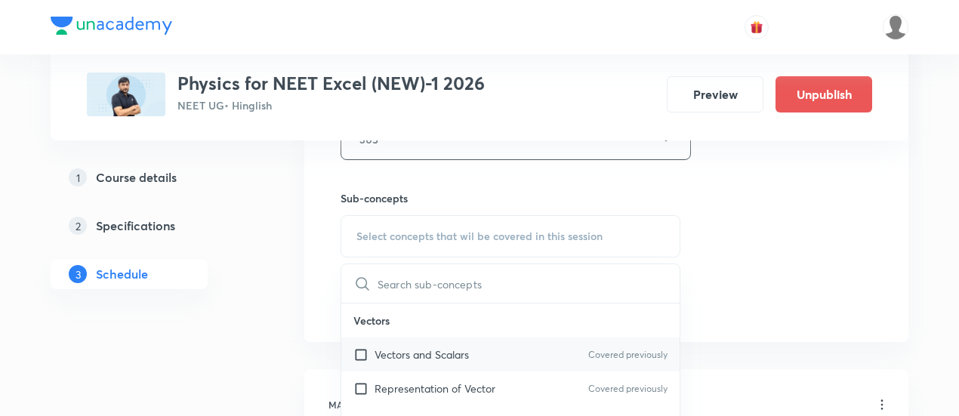
click at [457, 351] on p "Vectors and Scalars" at bounding box center [422, 355] width 94 height 16
checkbox input "true"
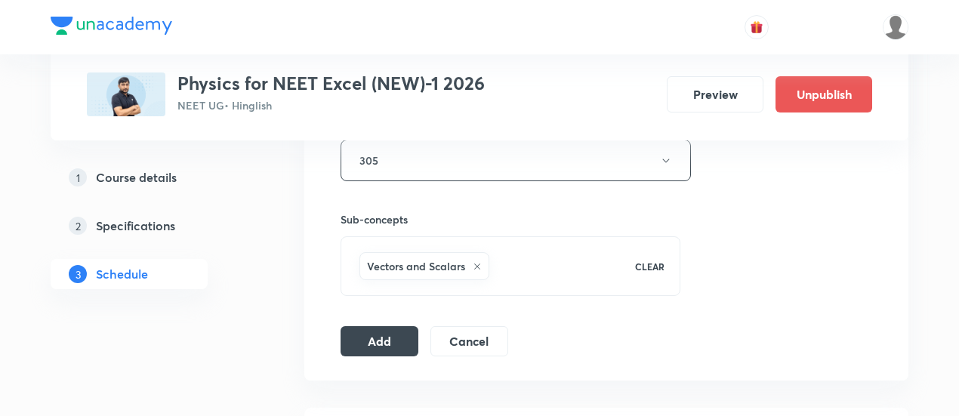
scroll to position [727, 0]
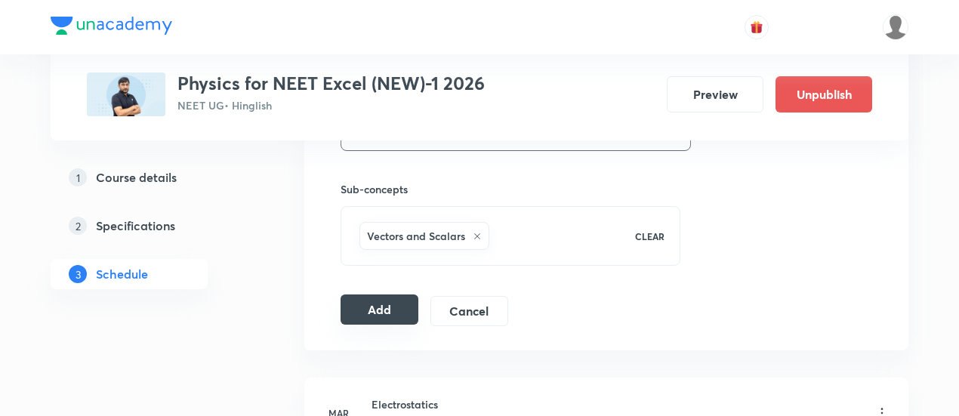
click at [372, 316] on button "Add" at bounding box center [380, 310] width 78 height 30
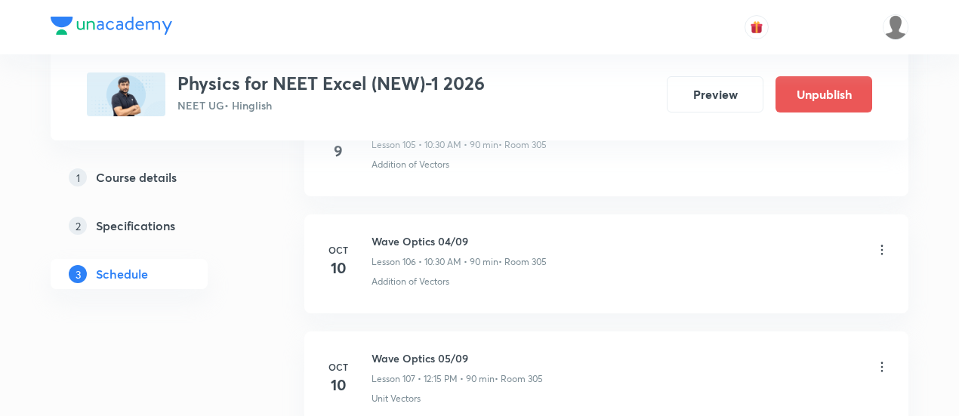
scroll to position [12689, 0]
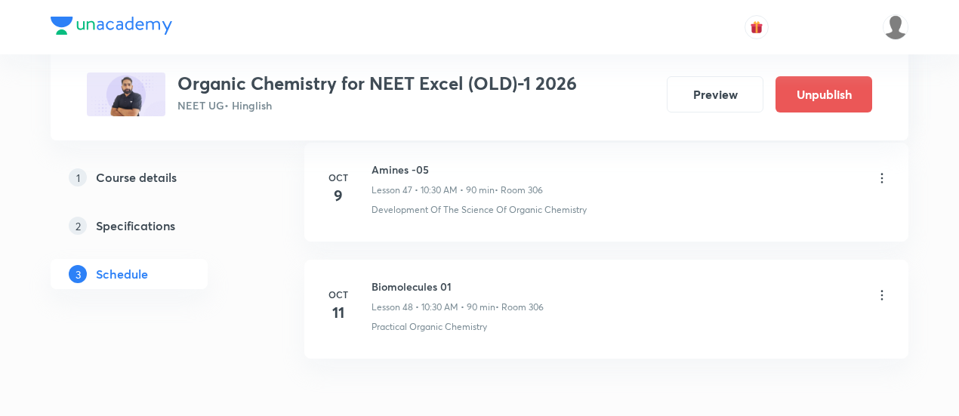
scroll to position [6387, 0]
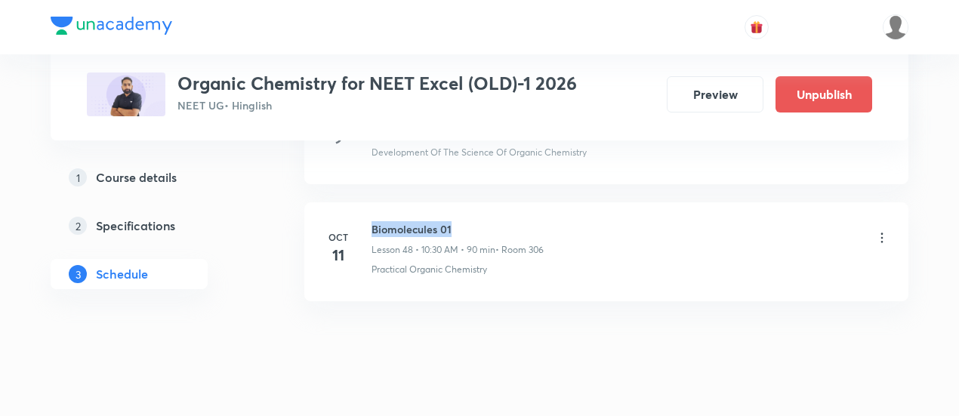
drag, startPoint x: 370, startPoint y: 197, endPoint x: 461, endPoint y: 202, distance: 90.7
click at [461, 221] on div "[DATE] Biomolecules 01 Lesson 48 • 10:30 AM • 90 min • Room 306 Practical Organ…" at bounding box center [606, 248] width 566 height 55
copy h6 "Biomolecules 01"
click at [469, 221] on h6 "Biomolecules 01" at bounding box center [458, 229] width 172 height 16
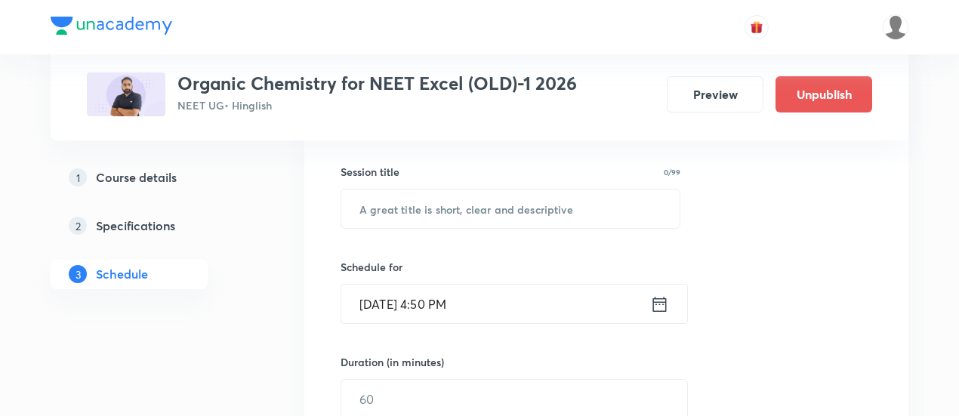
scroll to position [272, 0]
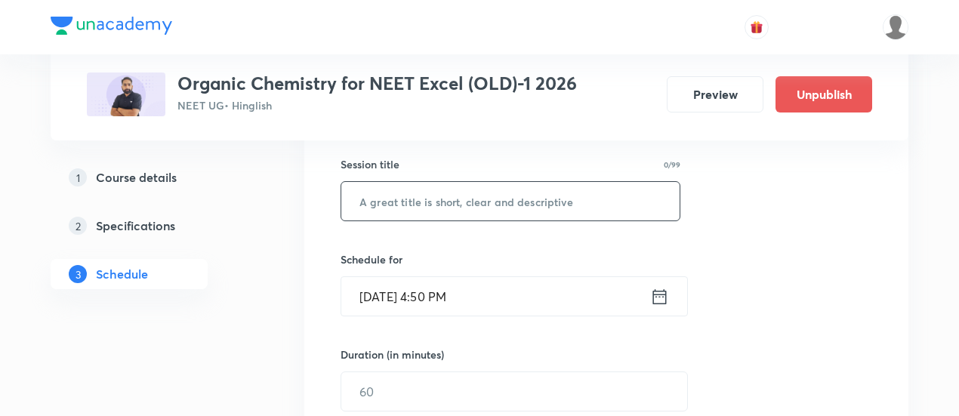
click at [458, 197] on input "text" at bounding box center [510, 201] width 338 height 39
paste input "Biomolecules 01"
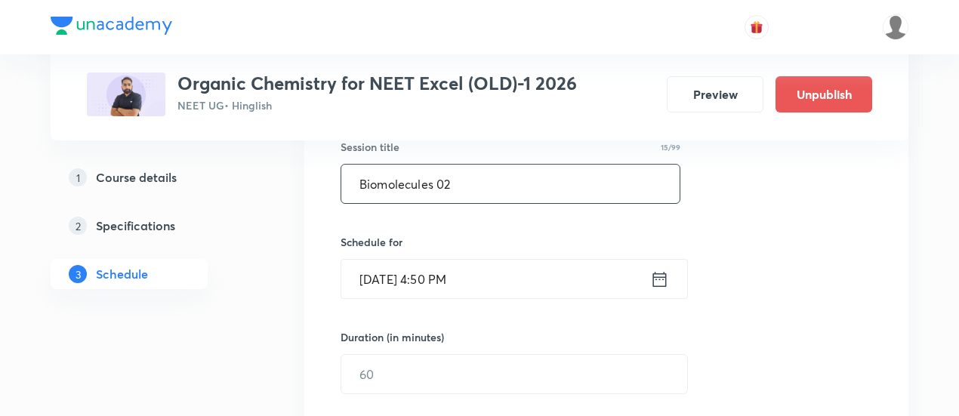
scroll to position [310, 0]
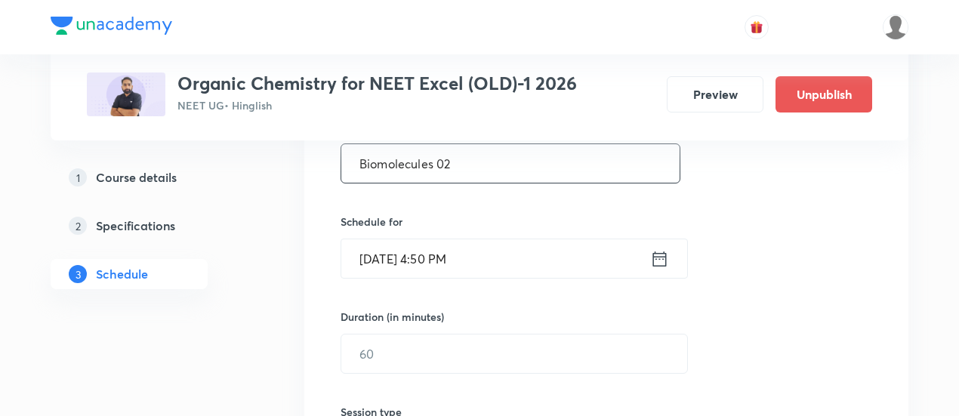
type input "Biomolecules 02"
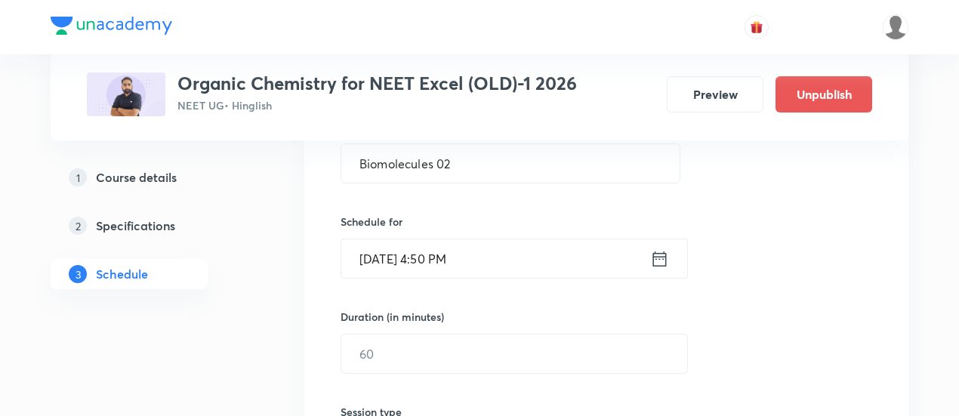
click at [659, 255] on icon at bounding box center [659, 258] width 19 height 21
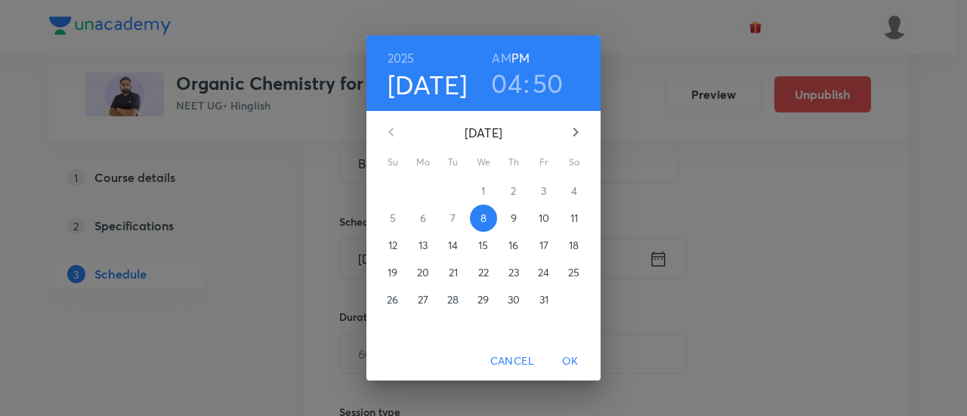
click at [390, 244] on p "12" at bounding box center [392, 245] width 9 height 15
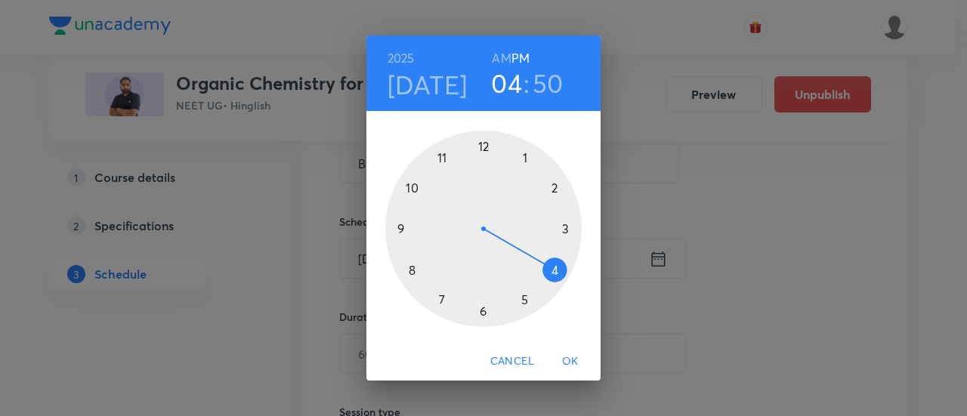
click at [503, 58] on h6 "AM" at bounding box center [501, 58] width 19 height 21
click at [411, 271] on div at bounding box center [483, 229] width 196 height 196
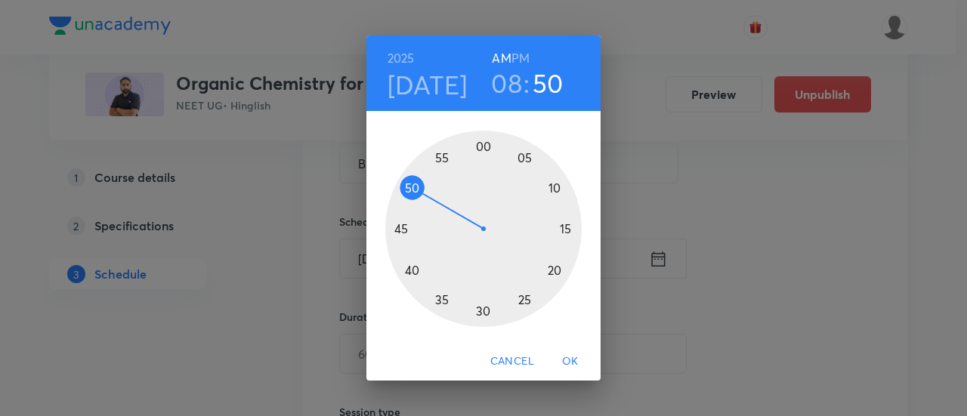
click at [400, 227] on div at bounding box center [483, 229] width 196 height 196
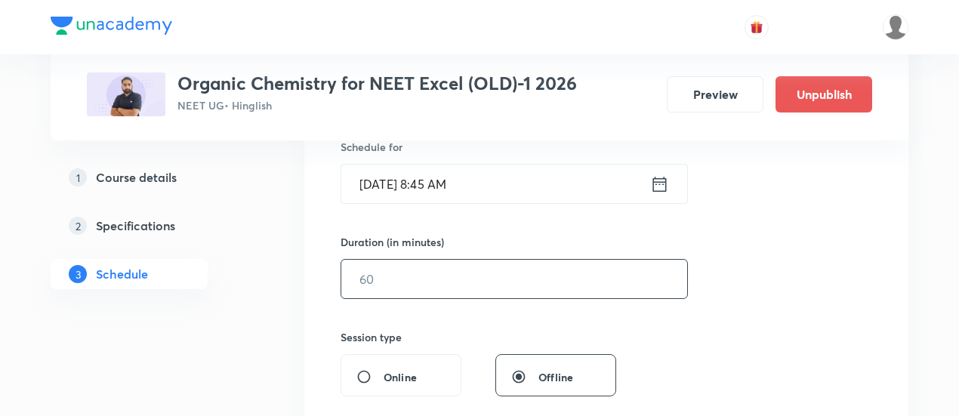
scroll to position [385, 0]
click at [581, 282] on input "text" at bounding box center [514, 278] width 346 height 39
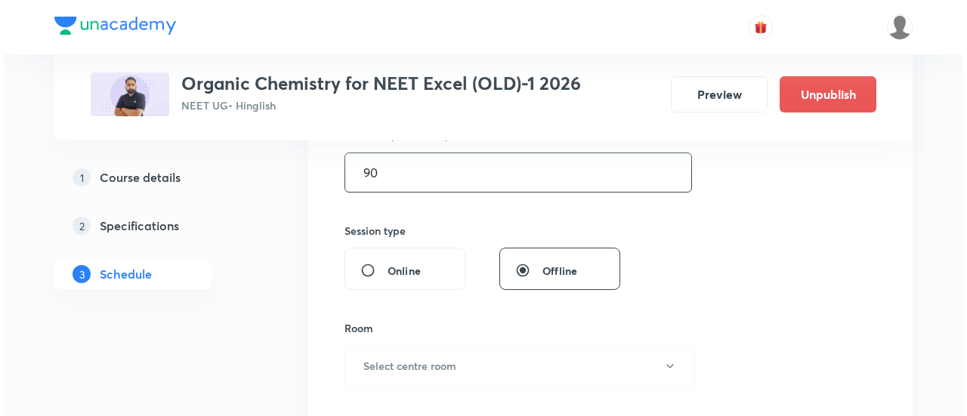
scroll to position [599, 0]
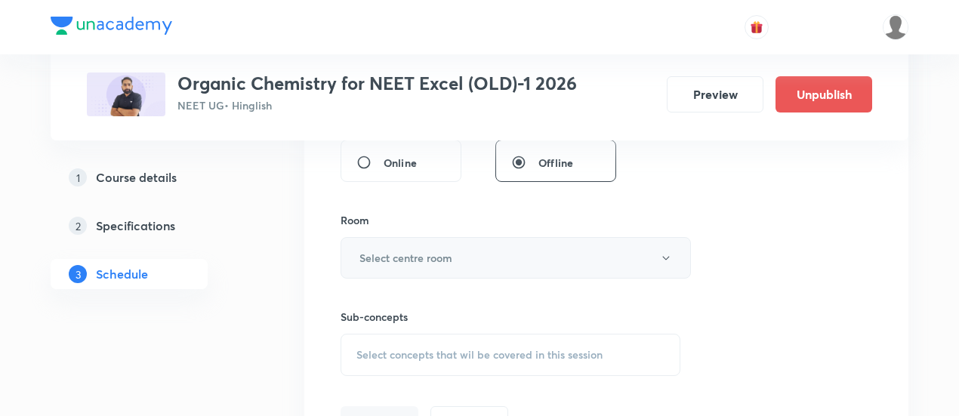
type input "90"
click at [461, 262] on button "Select centre room" at bounding box center [516, 258] width 350 height 42
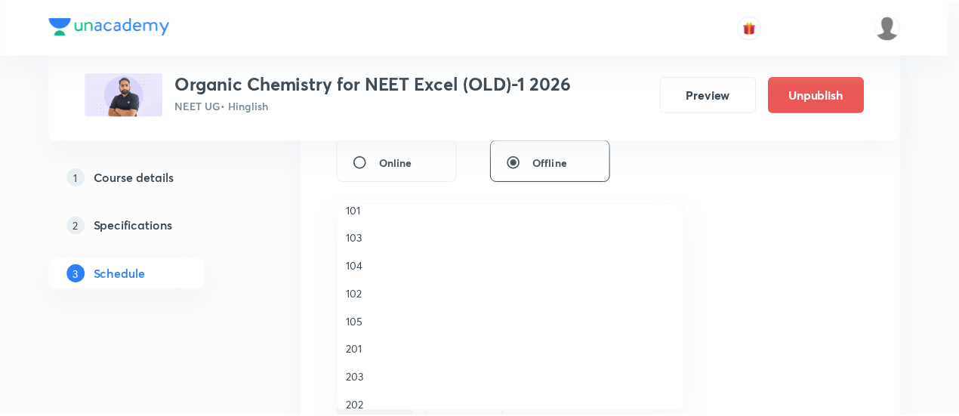
scroll to position [503, 0]
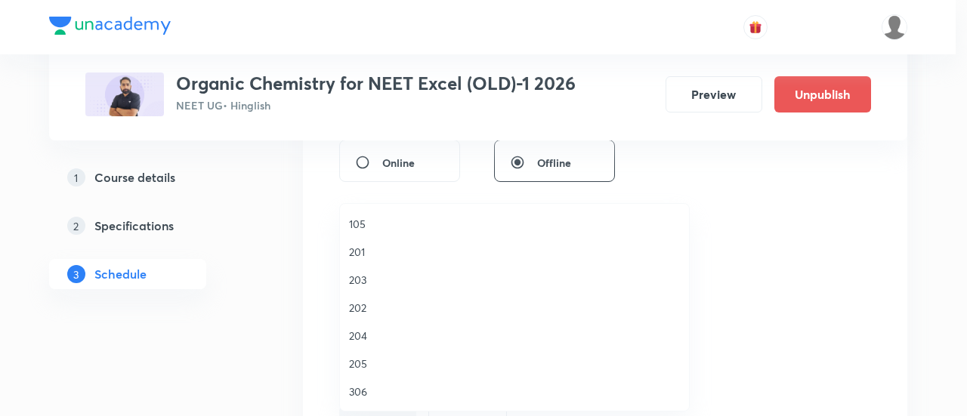
click at [368, 390] on span "306" at bounding box center [514, 392] width 331 height 16
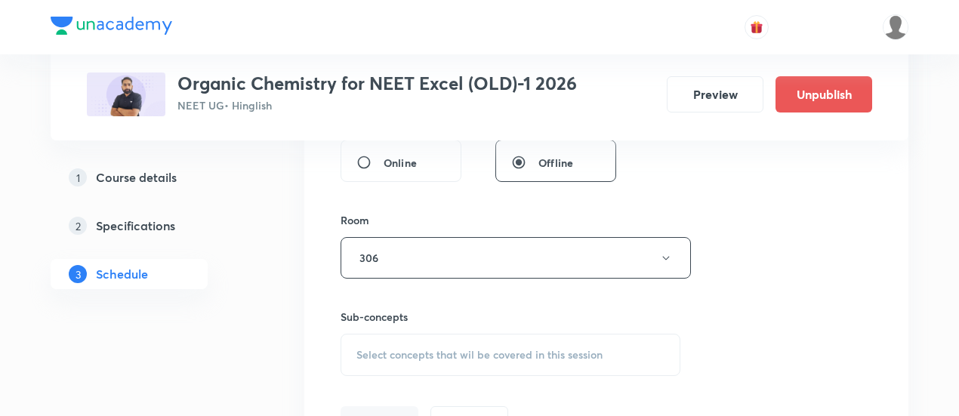
click at [537, 351] on span "Select concepts that wil be covered in this session" at bounding box center [479, 355] width 246 height 12
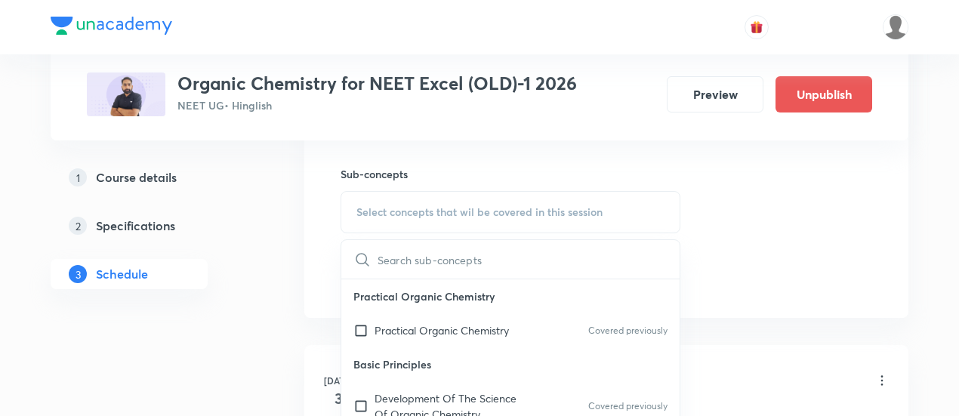
scroll to position [745, 0]
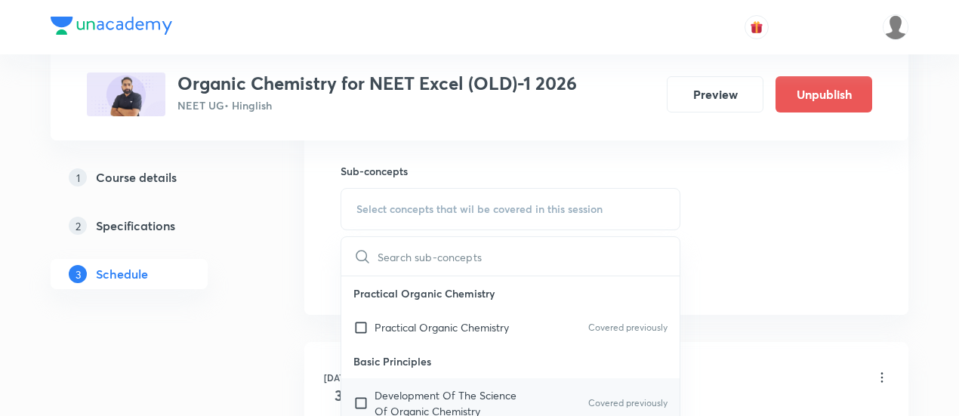
click at [455, 397] on p "Development Of The Science Of Organic Chemistry" at bounding box center [451, 403] width 153 height 32
checkbox input "true"
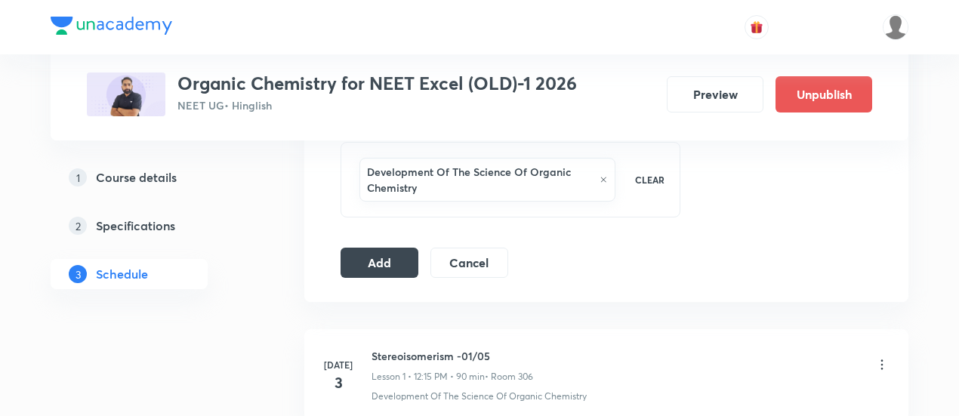
scroll to position [801, 0]
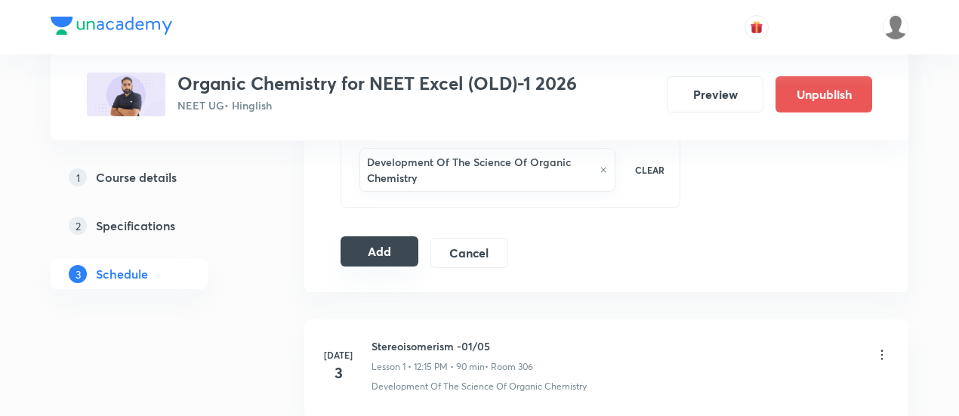
click at [371, 248] on button "Add" at bounding box center [380, 251] width 78 height 30
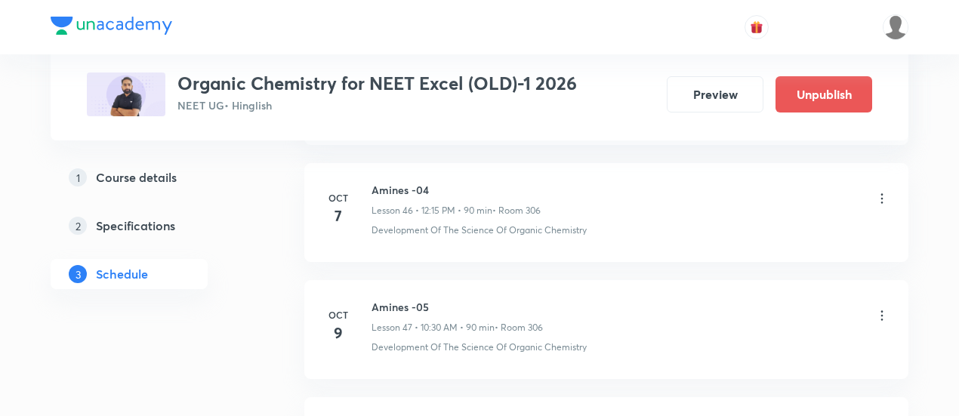
scroll to position [5813, 0]
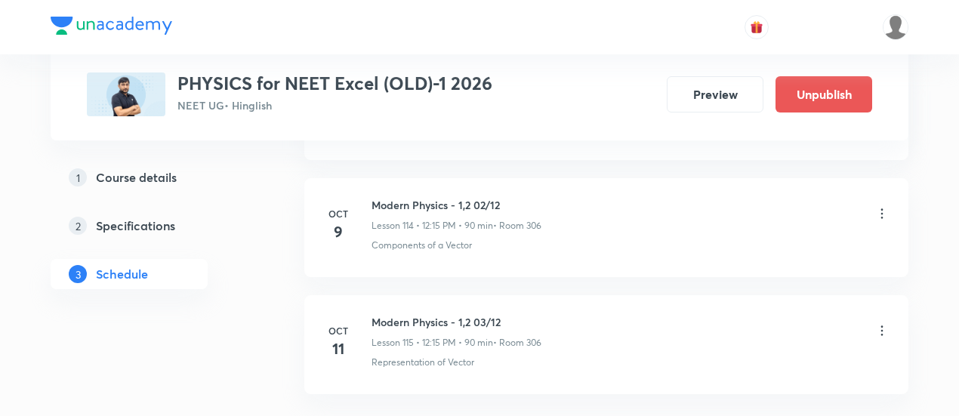
scroll to position [14197, 0]
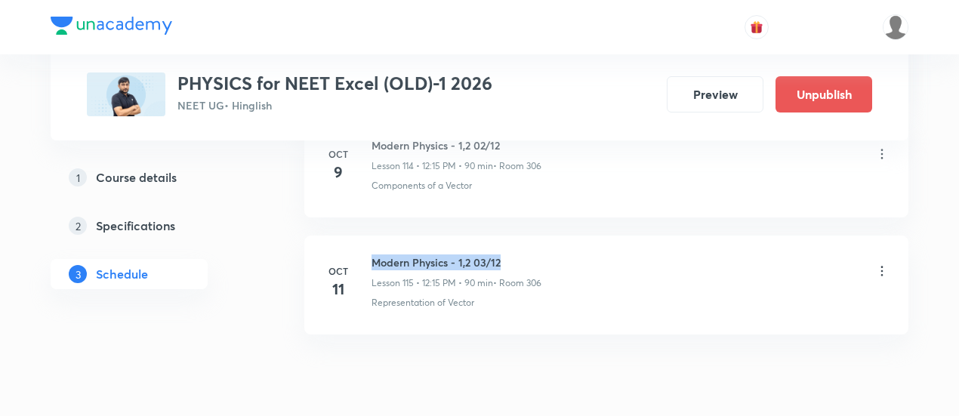
drag, startPoint x: 371, startPoint y: 199, endPoint x: 515, endPoint y: 199, distance: 144.3
click at [515, 255] on h6 "Modern Physics - 1,2 03/12" at bounding box center [457, 263] width 170 height 16
copy h6 "Modern Physics - 1,2 03/12"
click at [607, 255] on div "Modern Physics - 1,2 03/12 Lesson 115 • 12:15 PM • 90 min • Room 306" at bounding box center [631, 272] width 518 height 35
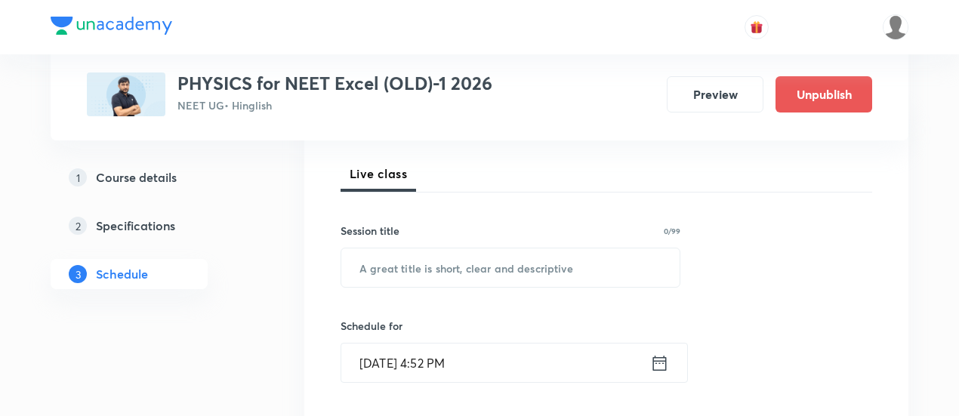
scroll to position [236, 0]
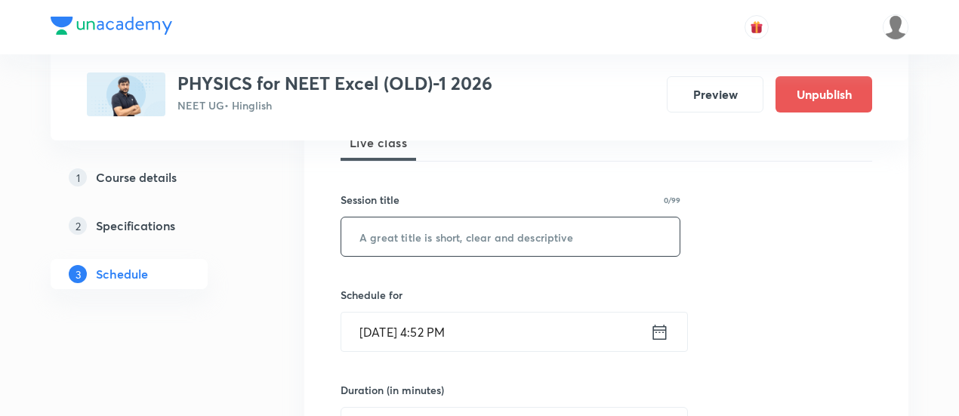
click at [508, 244] on input "text" at bounding box center [510, 237] width 338 height 39
paste input "Modern Physics - 1,2 03/12"
click at [476, 233] on input "Modern Physics - 1,2 03/12" at bounding box center [510, 237] width 338 height 39
click at [494, 235] on input "Modern Physics - 1,2 -03/12" at bounding box center [510, 237] width 338 height 39
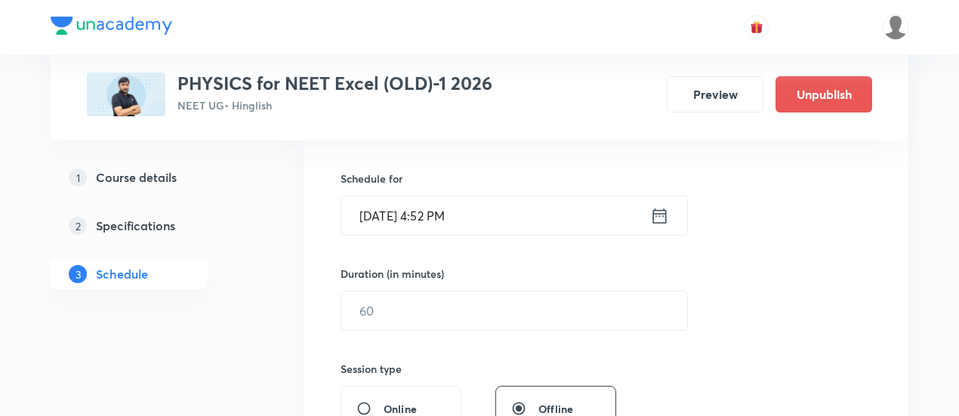
scroll to position [355, 0]
type input "Modern Physics - 1,2 -04/12"
click at [650, 214] on icon at bounding box center [659, 213] width 19 height 21
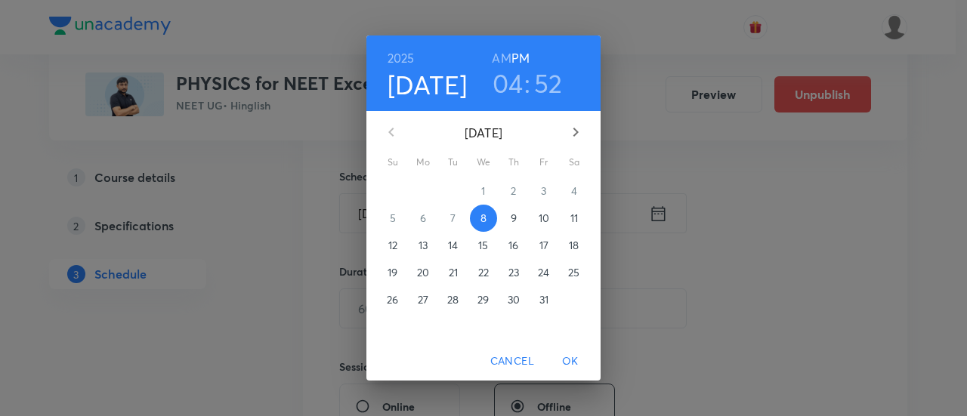
click at [395, 247] on p "12" at bounding box center [392, 245] width 9 height 15
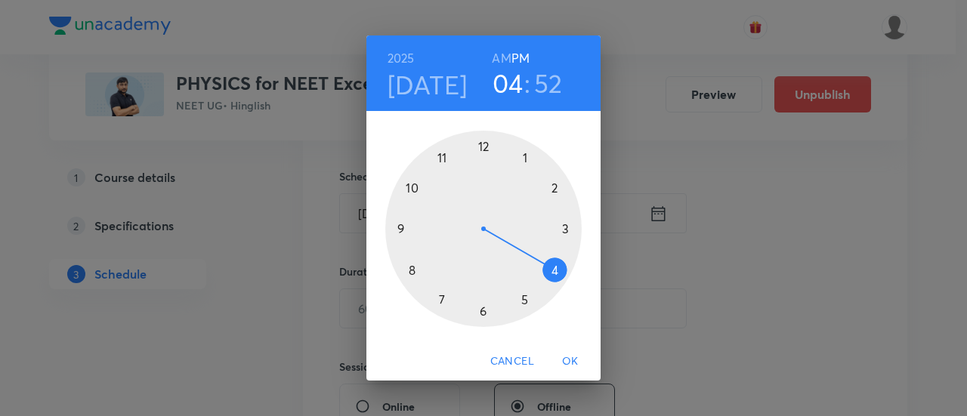
click at [498, 57] on h6 "AM" at bounding box center [501, 58] width 19 height 21
click at [414, 186] on div at bounding box center [483, 229] width 196 height 196
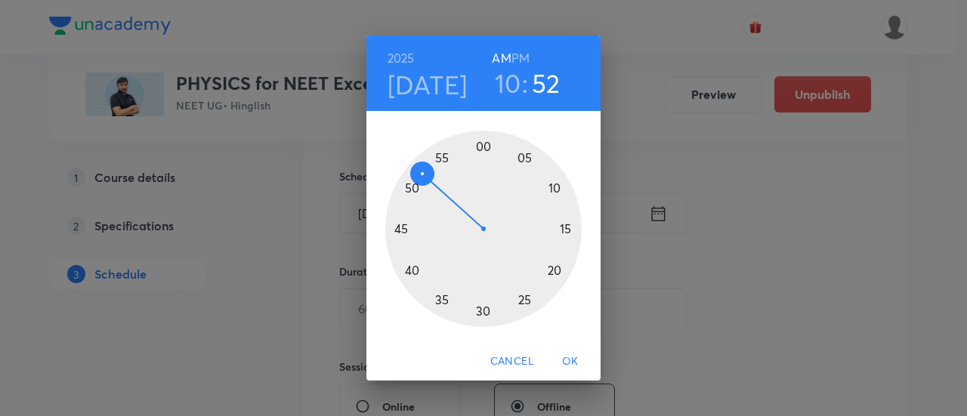
click at [483, 311] on div at bounding box center [483, 229] width 196 height 196
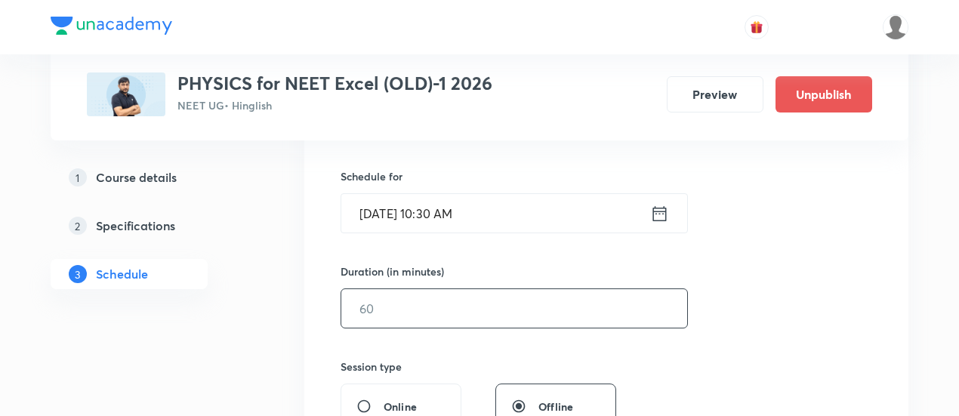
scroll to position [370, 0]
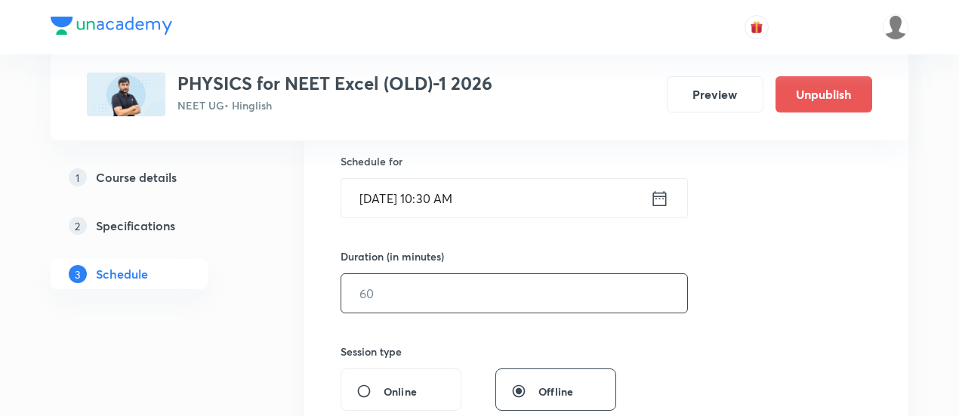
click at [573, 289] on input "text" at bounding box center [514, 293] width 346 height 39
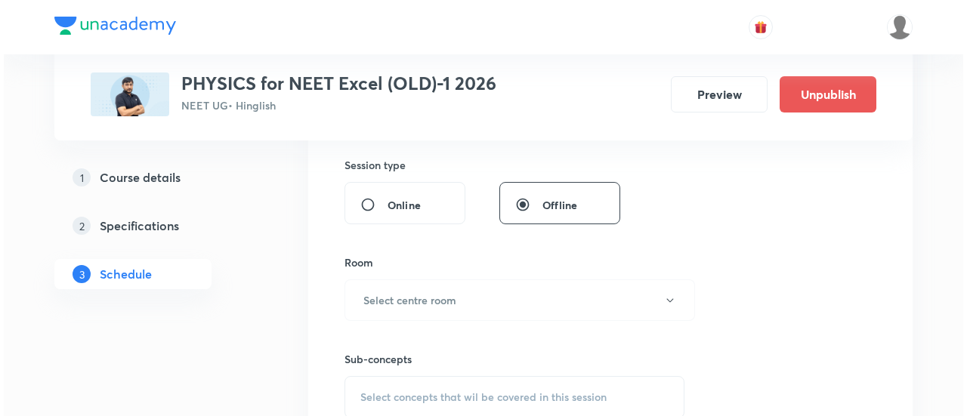
scroll to position [561, 0]
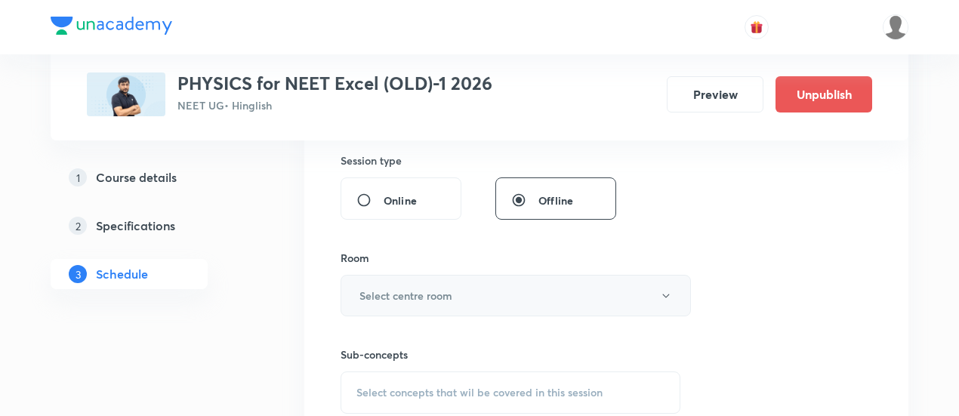
type input "90"
click at [495, 294] on button "Select centre room" at bounding box center [516, 296] width 350 height 42
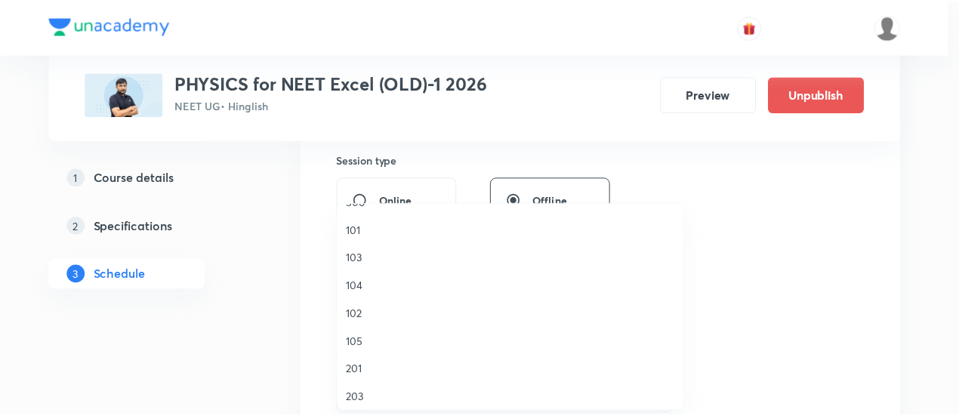
scroll to position [503, 0]
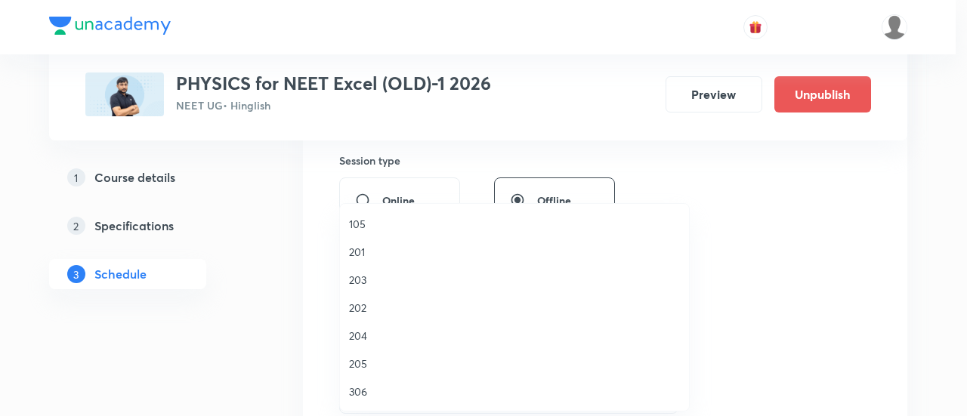
click at [397, 392] on span "306" at bounding box center [514, 392] width 331 height 16
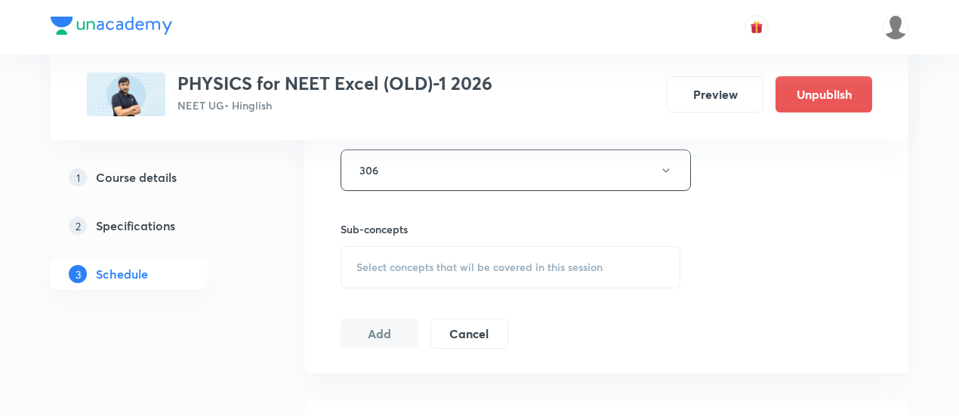
scroll to position [687, 0]
click at [486, 263] on span "Select concepts that wil be covered in this session" at bounding box center [479, 267] width 246 height 12
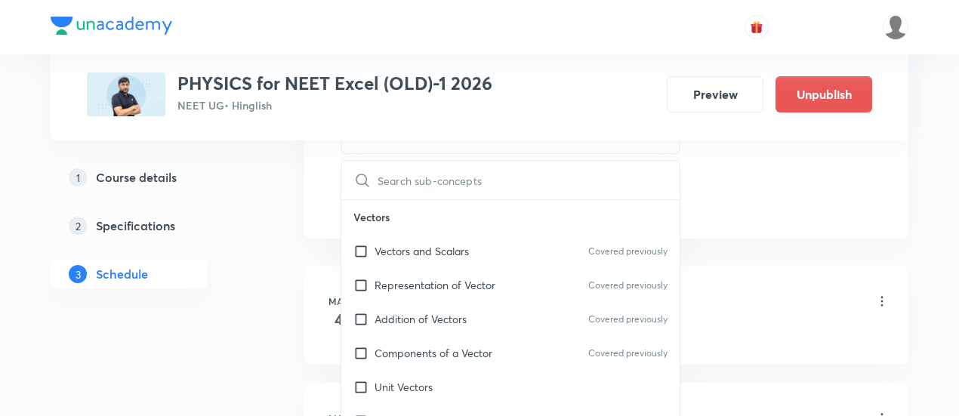
scroll to position [790, 0]
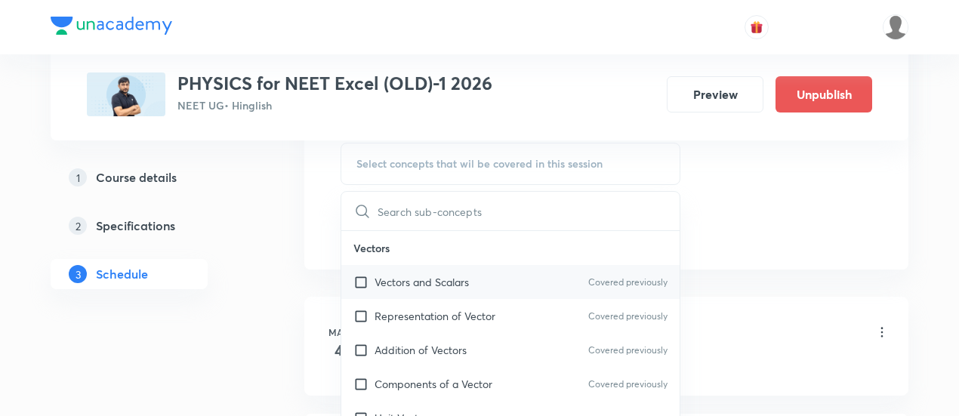
click at [432, 276] on p "Vectors and Scalars" at bounding box center [422, 282] width 94 height 16
checkbox input "true"
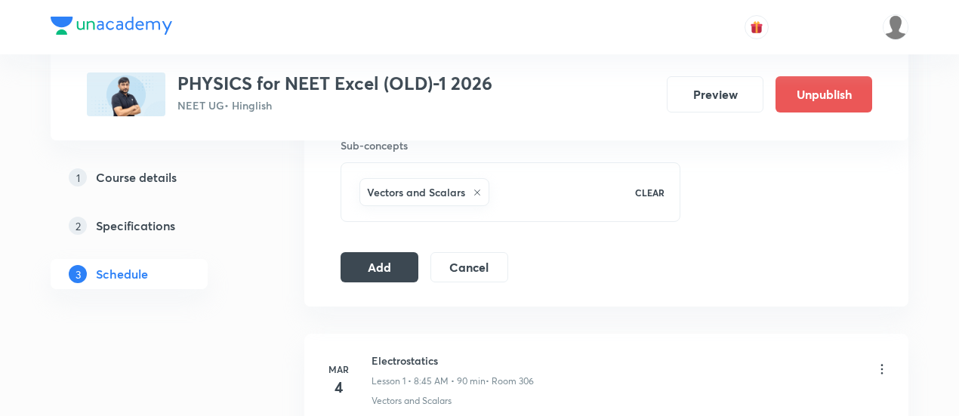
scroll to position [778, 0]
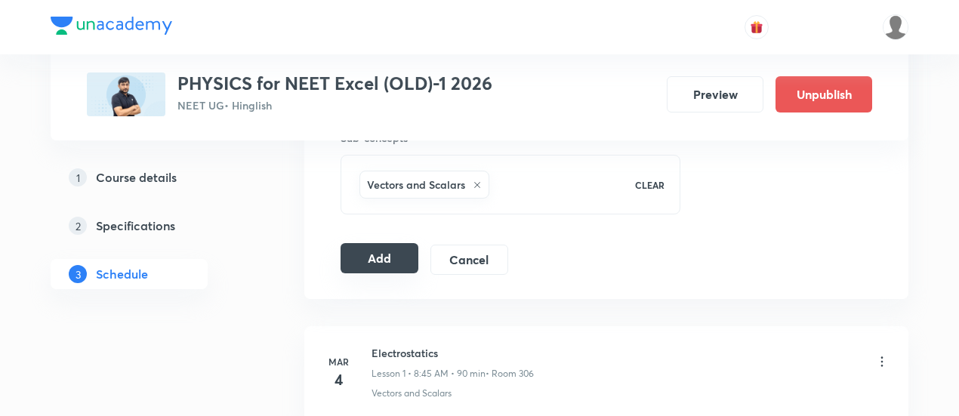
click at [393, 258] on button "Add" at bounding box center [380, 258] width 78 height 30
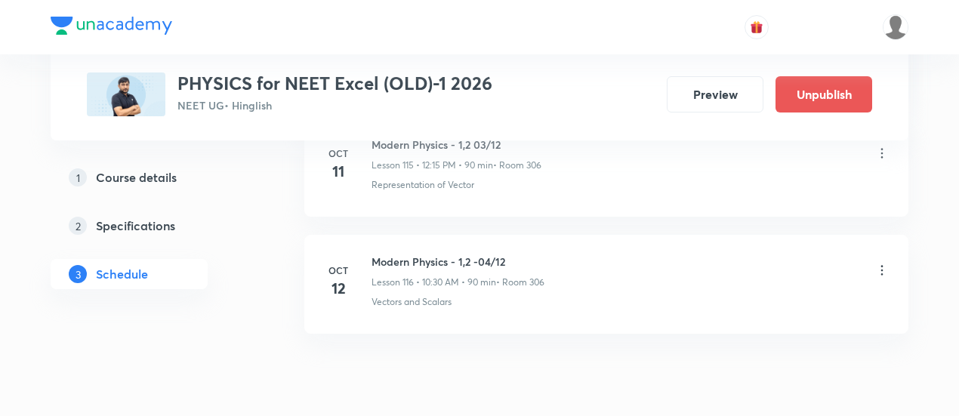
scroll to position [13622, 0]
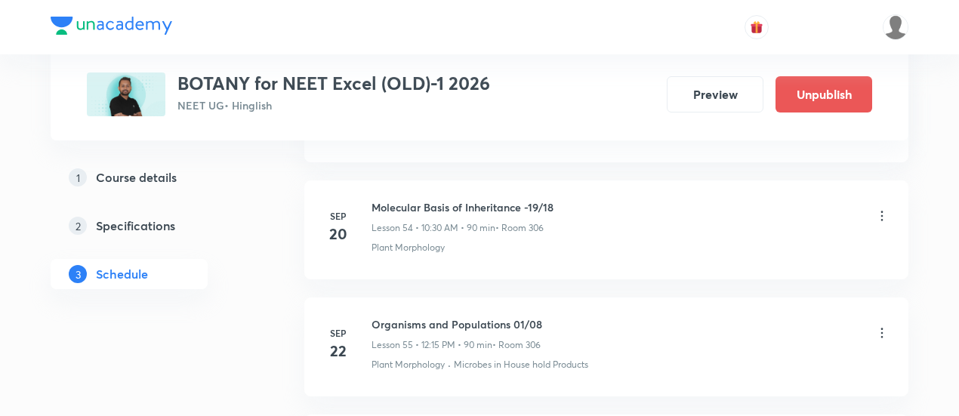
scroll to position [7553, 0]
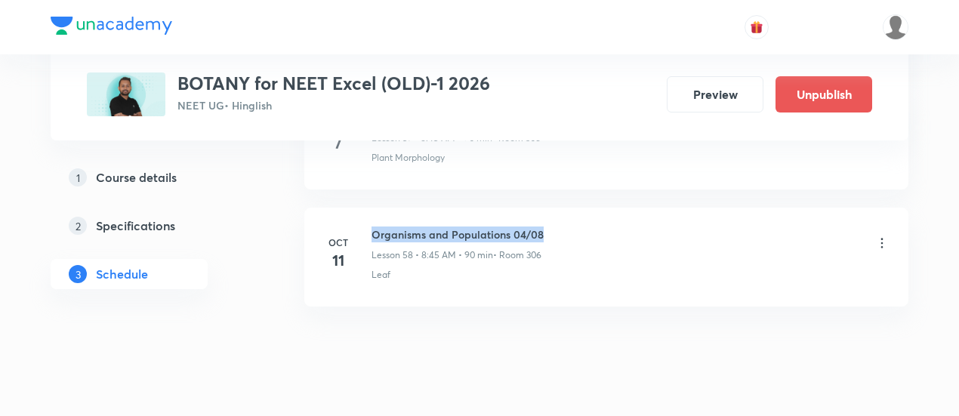
drag, startPoint x: 372, startPoint y: 199, endPoint x: 552, endPoint y: 199, distance: 179.8
click at [552, 227] on div "Organisms and Populations 04/08 Lesson 58 • 8:45 AM • 90 min • Room 306" at bounding box center [631, 244] width 518 height 35
copy h6 "Organisms and Populations 04/08"
click at [552, 227] on div "Organisms and Populations 04/08 Lesson 58 • 8:45 AM • 90 min • Room 306" at bounding box center [631, 244] width 518 height 35
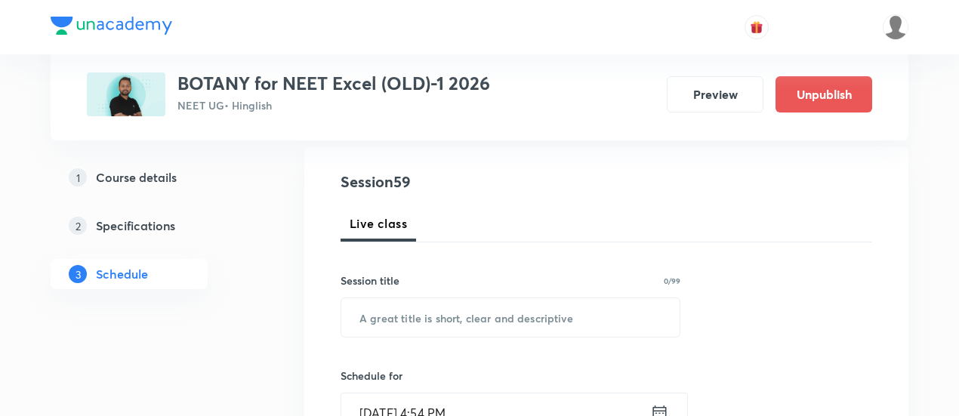
scroll to position [176, 0]
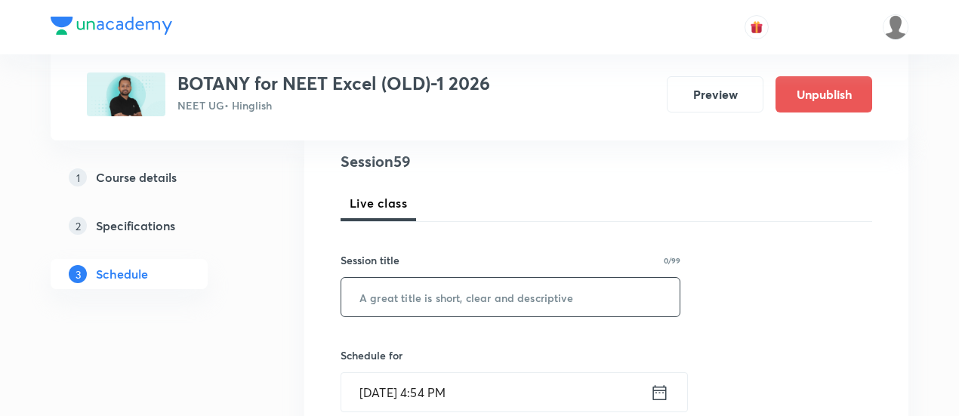
click at [467, 293] on input "text" at bounding box center [510, 297] width 338 height 39
paste input "Organisms and Populations 04/08"
click at [532, 294] on input "Organisms and Populations 04/08" at bounding box center [510, 297] width 338 height 39
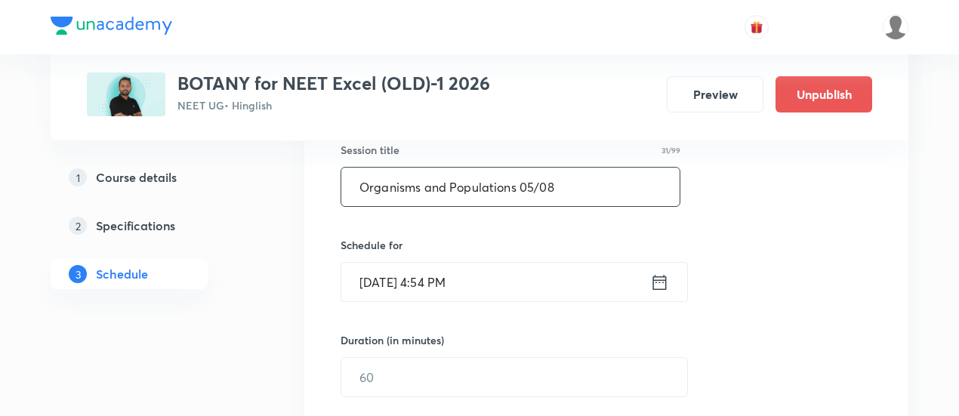
scroll to position [289, 0]
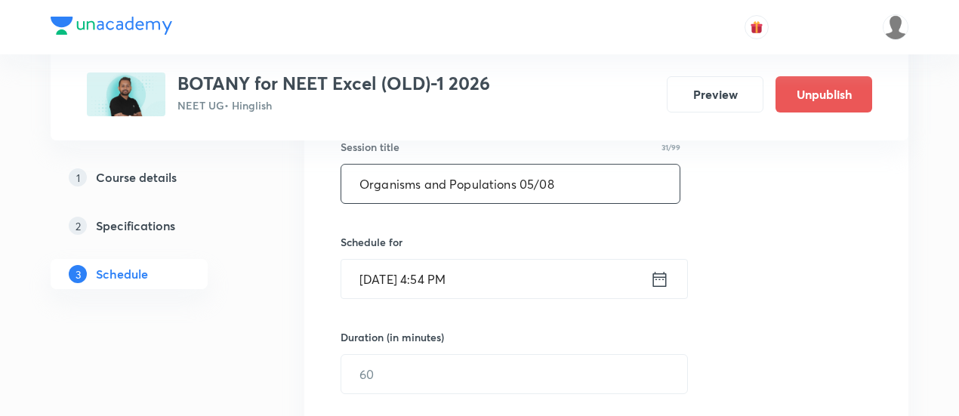
type input "Organisms and Populations 05/08"
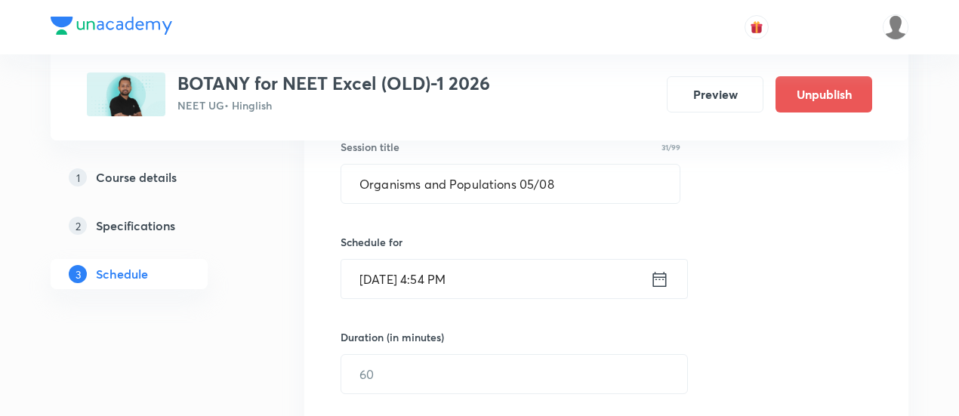
click at [661, 277] on icon at bounding box center [659, 279] width 19 height 21
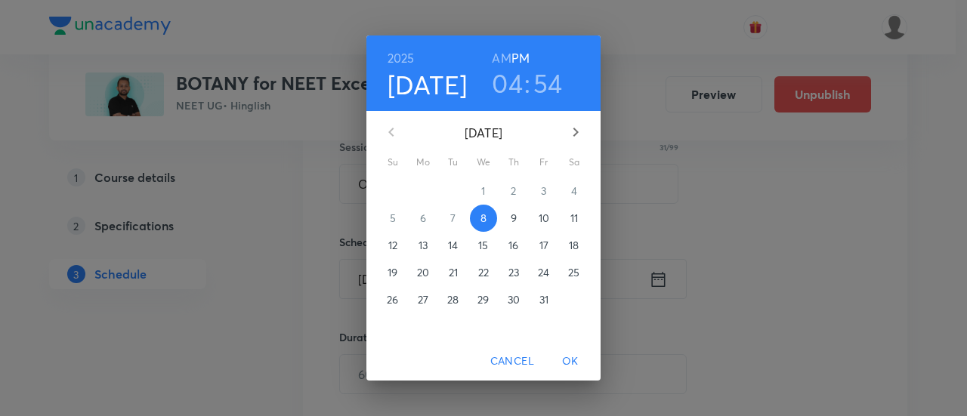
click at [400, 245] on span "12" at bounding box center [392, 245] width 27 height 15
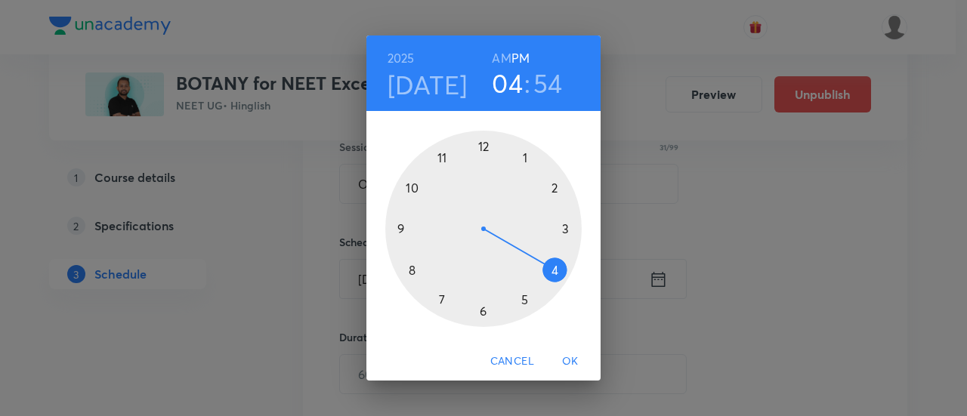
click at [483, 147] on div at bounding box center [483, 229] width 196 height 196
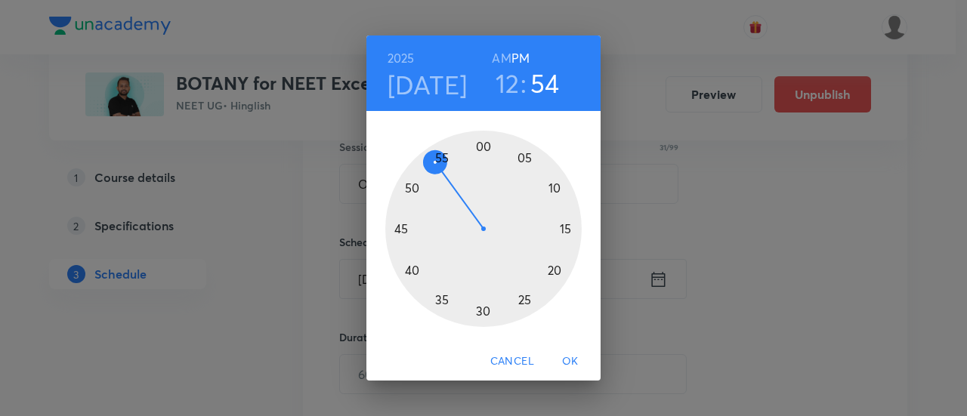
click at [568, 227] on div at bounding box center [483, 229] width 196 height 196
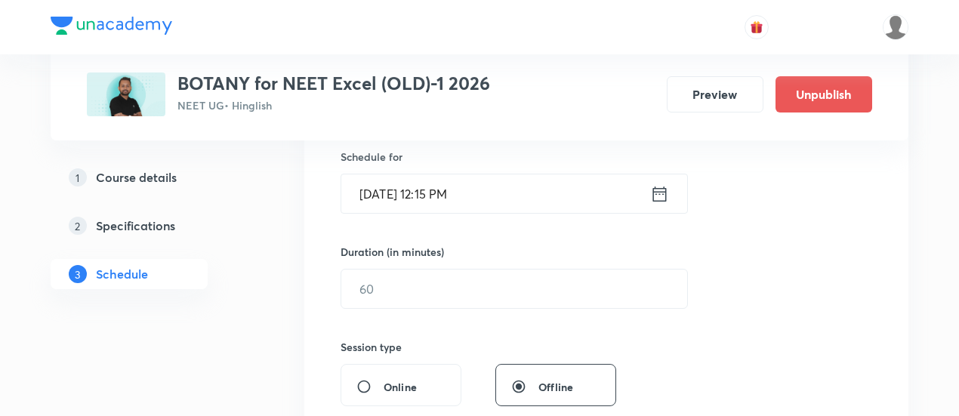
scroll to position [382, 0]
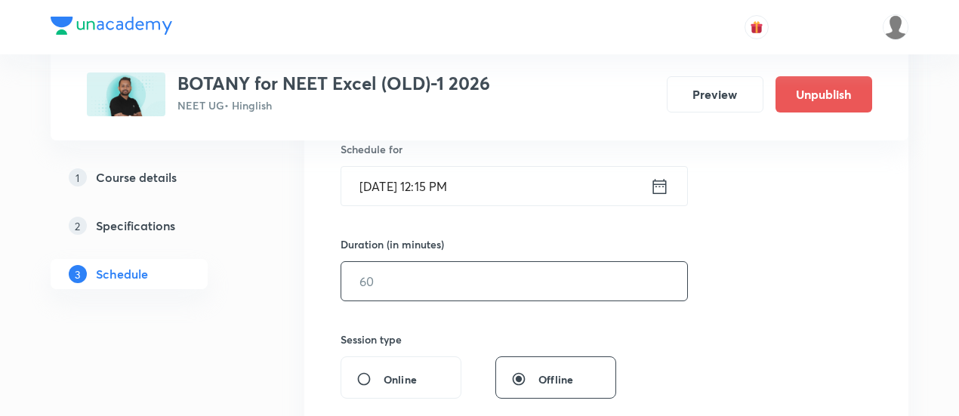
click at [580, 282] on input "text" at bounding box center [514, 281] width 346 height 39
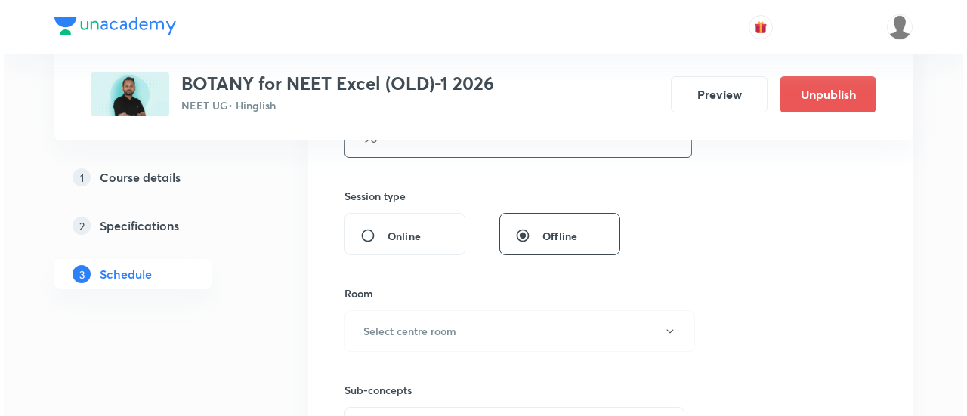
scroll to position [539, 0]
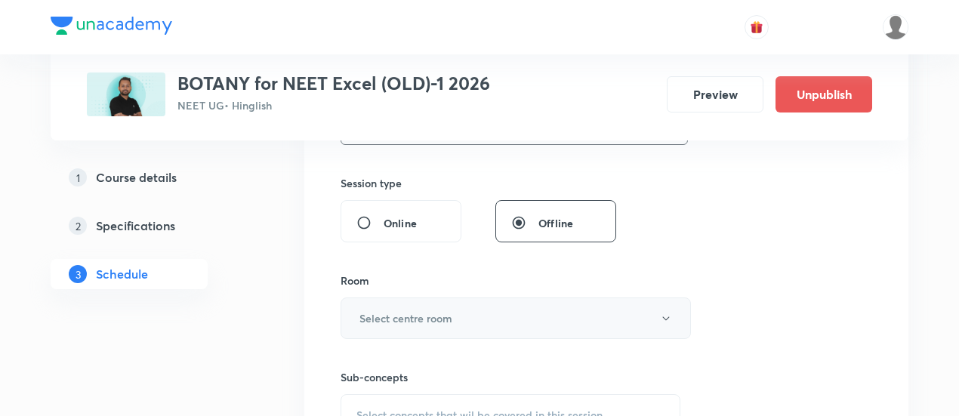
type input "90"
click at [486, 320] on button "Select centre room" at bounding box center [516, 319] width 350 height 42
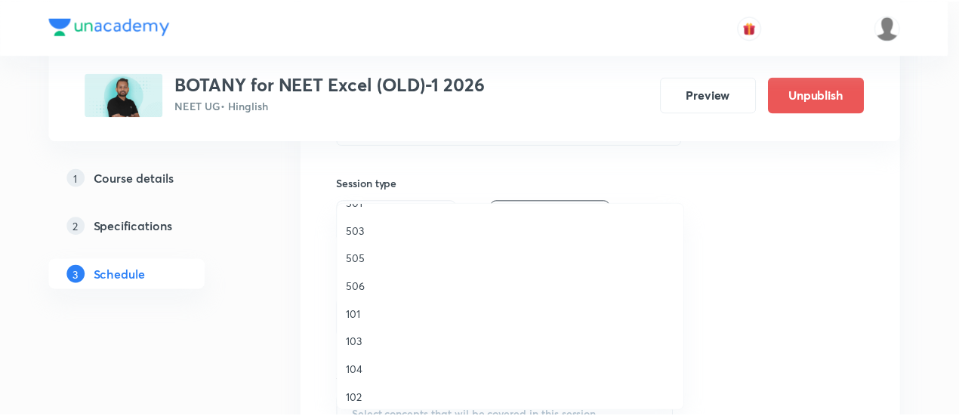
scroll to position [503, 0]
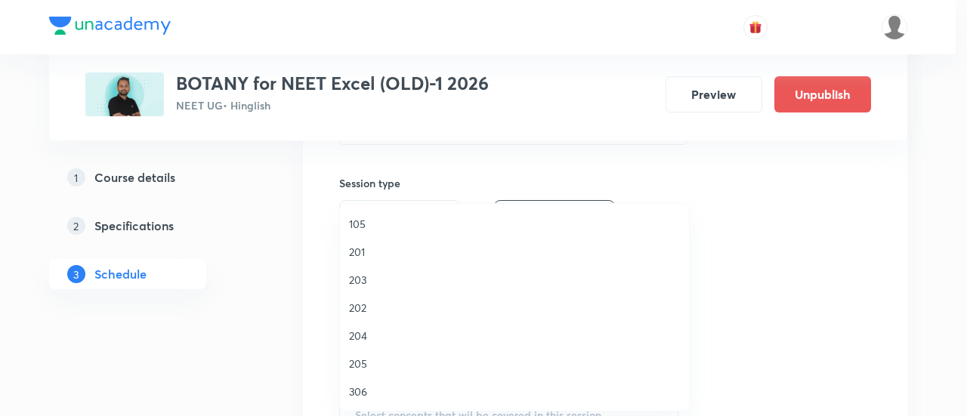
click at [381, 394] on span "306" at bounding box center [514, 392] width 331 height 16
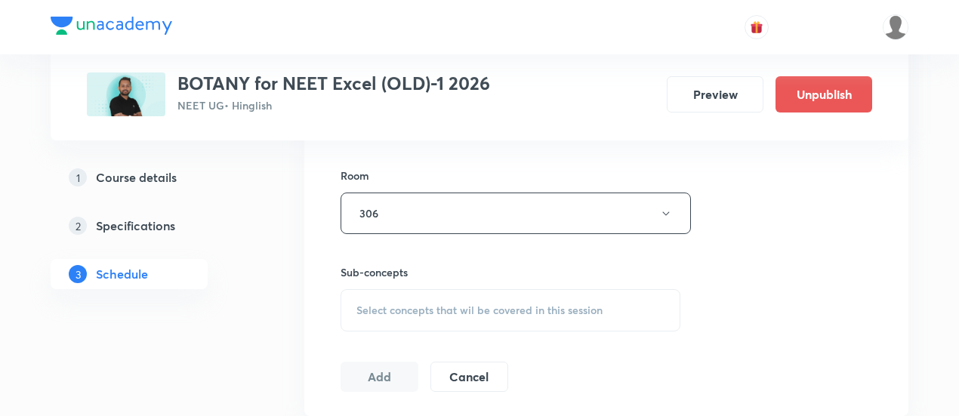
scroll to position [692, 0]
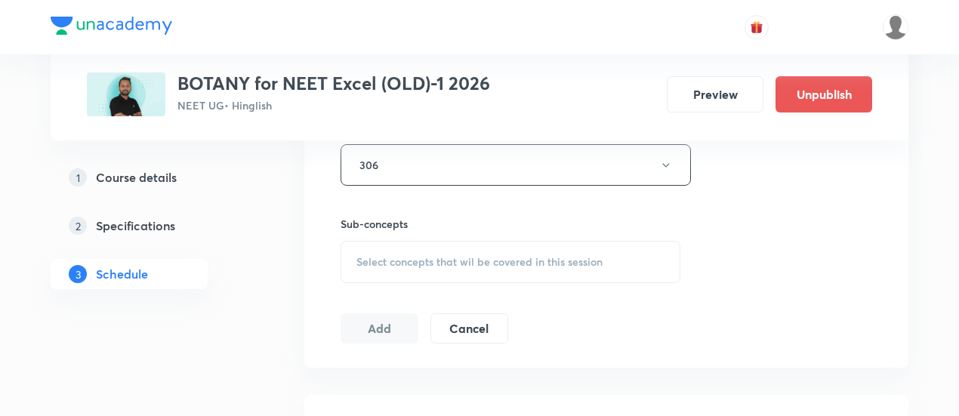
click at [511, 256] on span "Select concepts that wil be covered in this session" at bounding box center [479, 262] width 246 height 12
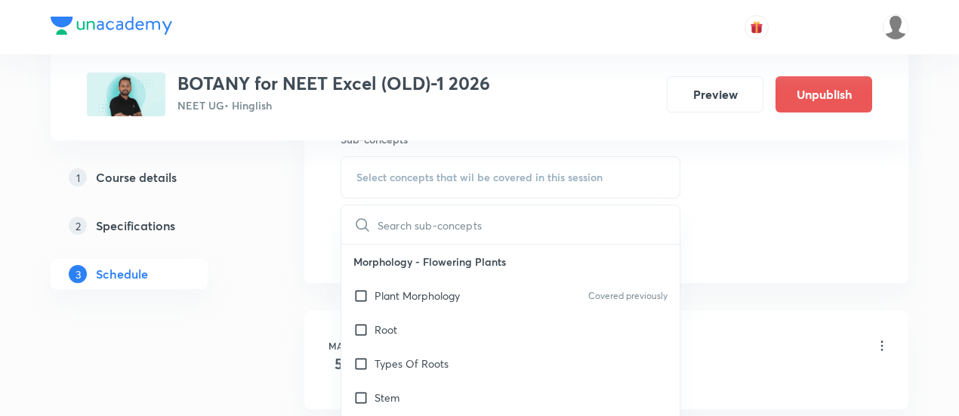
scroll to position [782, 0]
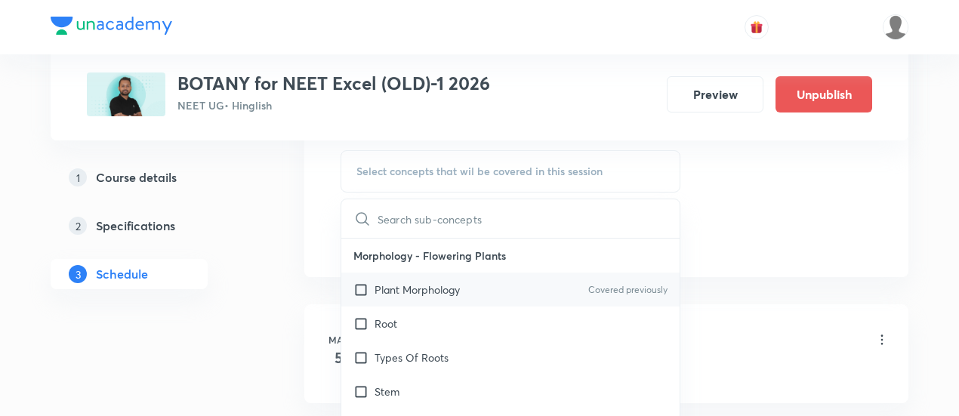
click at [437, 291] on p "Plant Morphology" at bounding box center [417, 290] width 85 height 16
checkbox input "true"
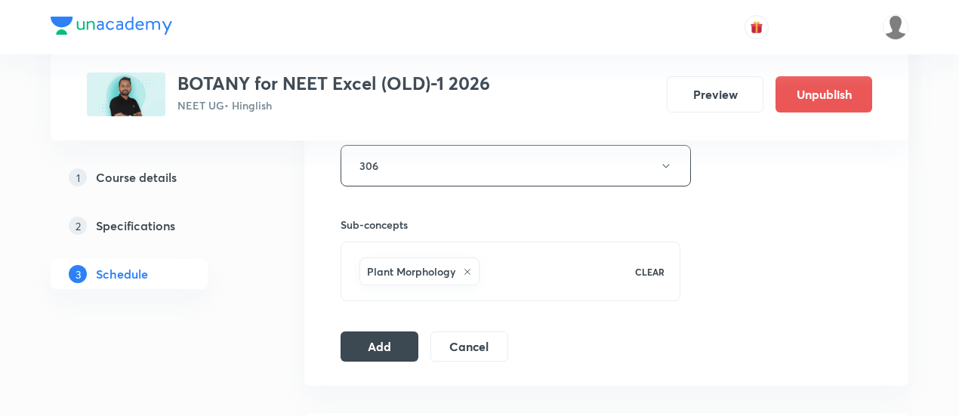
scroll to position [699, 0]
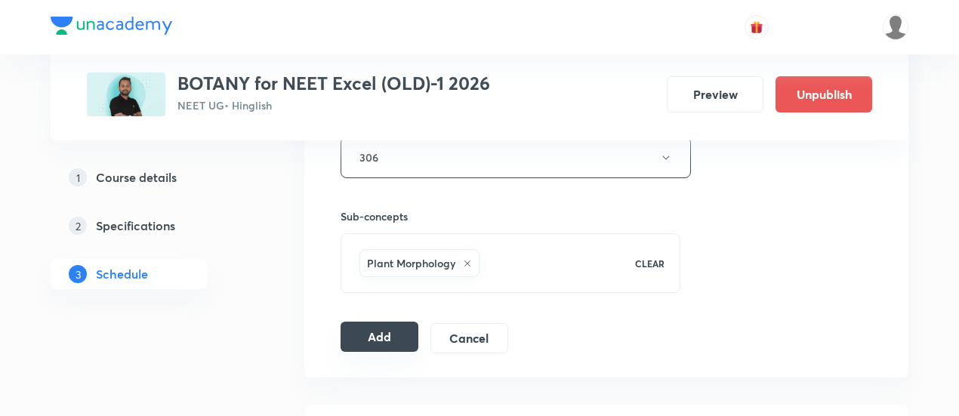
click at [382, 335] on button "Add" at bounding box center [380, 337] width 78 height 30
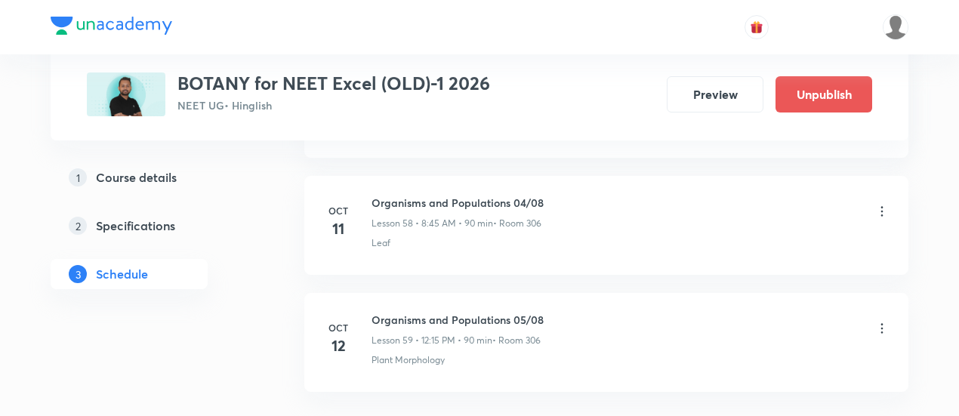
scroll to position [6978, 0]
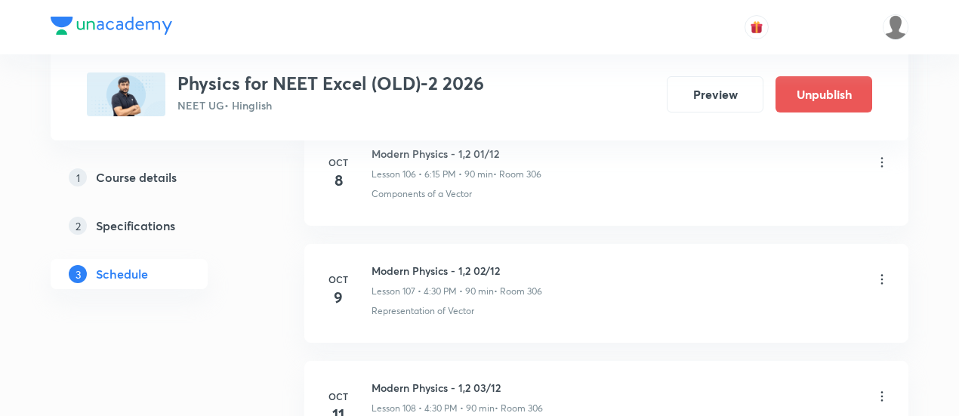
scroll to position [13381, 0]
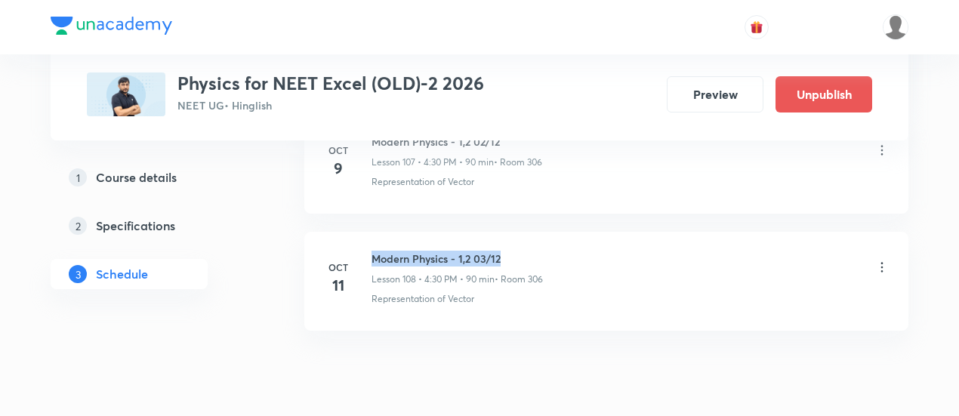
drag, startPoint x: 371, startPoint y: 198, endPoint x: 524, endPoint y: 196, distance: 153.3
click at [524, 251] on h6 "Modern Physics - 1,2 03/12" at bounding box center [457, 259] width 171 height 16
copy h6 "Modern Physics - 1,2 03/12"
click at [524, 251] on h6 "Modern Physics - 1,2 03/12" at bounding box center [457, 259] width 171 height 16
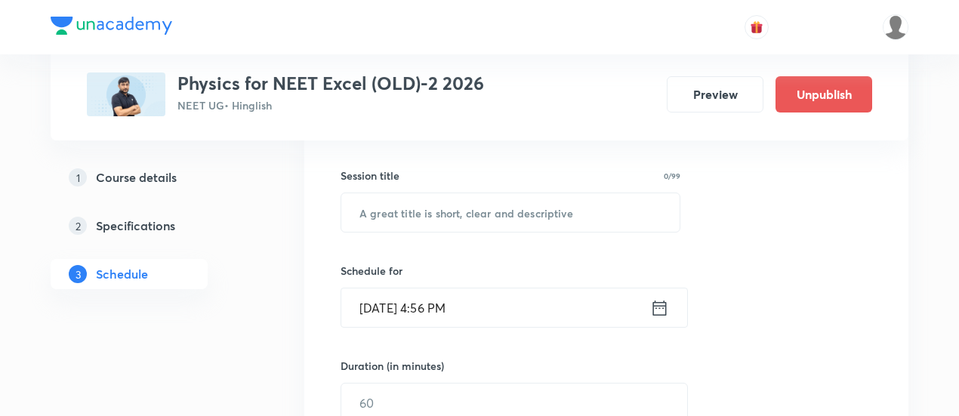
scroll to position [267, 0]
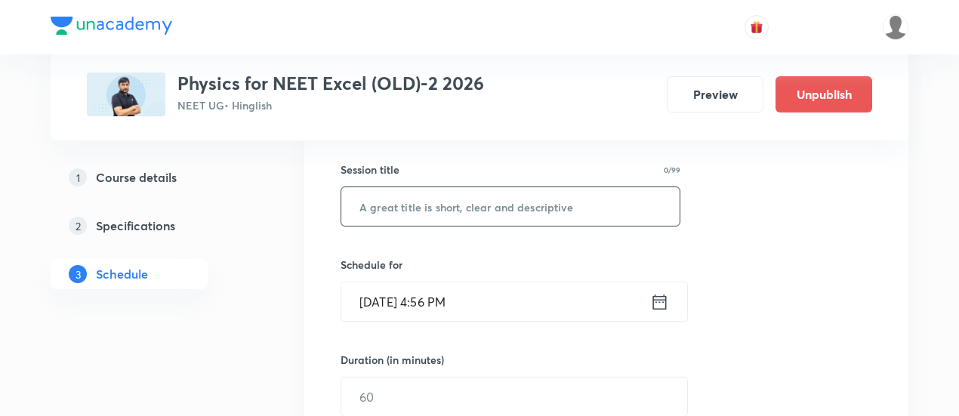
click at [498, 200] on input "text" at bounding box center [510, 206] width 338 height 39
paste input "Modern Physics - 1,2 03/12"
click at [477, 203] on input "Modern Physics - 1,2 03/12" at bounding box center [510, 206] width 338 height 39
click at [493, 203] on input "Modern Physics - 1,2 -03/12" at bounding box center [510, 206] width 338 height 39
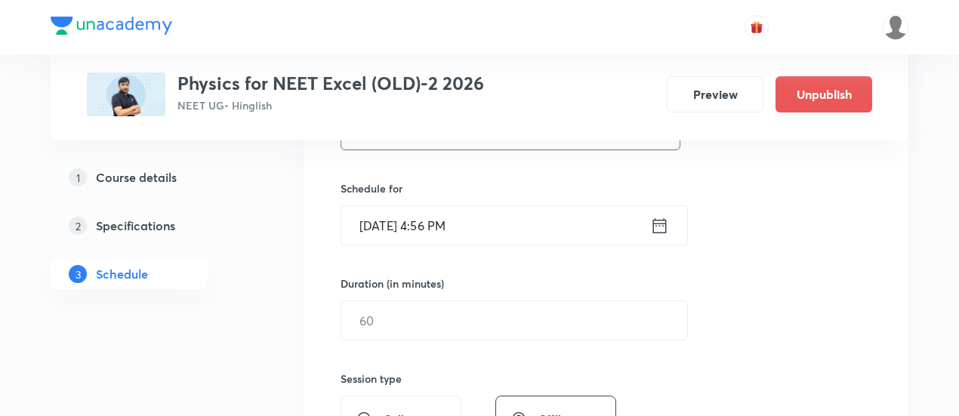
scroll to position [344, 0]
type input "Modern Physics - 1,2 -04/12"
click at [661, 219] on icon at bounding box center [659, 224] width 19 height 21
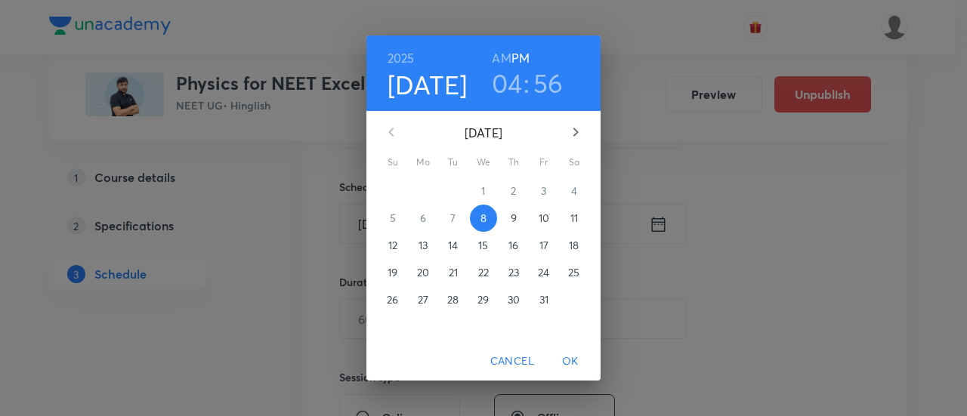
click at [391, 244] on p "12" at bounding box center [392, 245] width 9 height 15
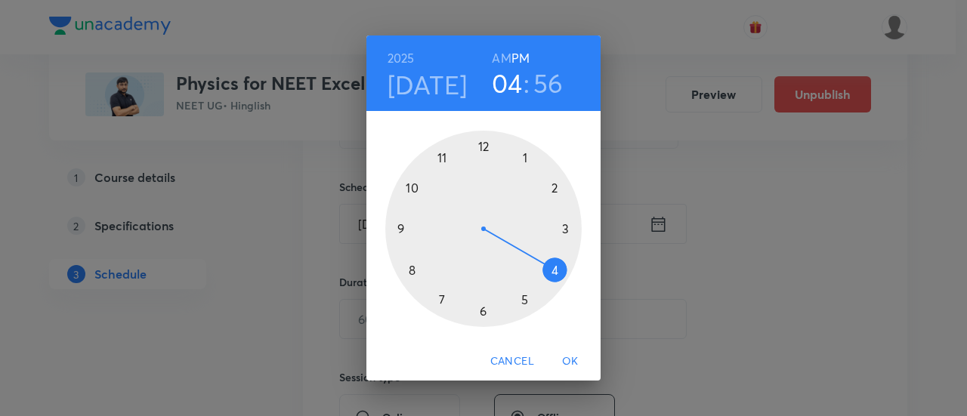
click at [497, 55] on h6 "AM" at bounding box center [501, 58] width 19 height 21
click at [410, 269] on div at bounding box center [483, 229] width 196 height 196
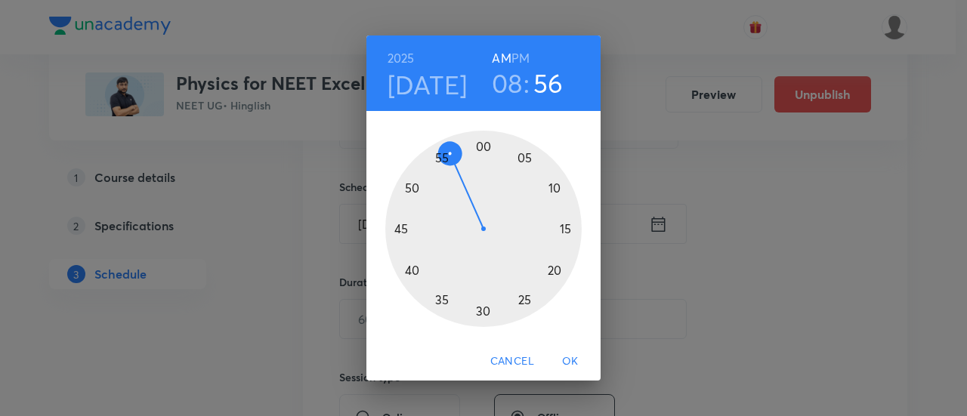
click at [400, 230] on div at bounding box center [483, 229] width 196 height 196
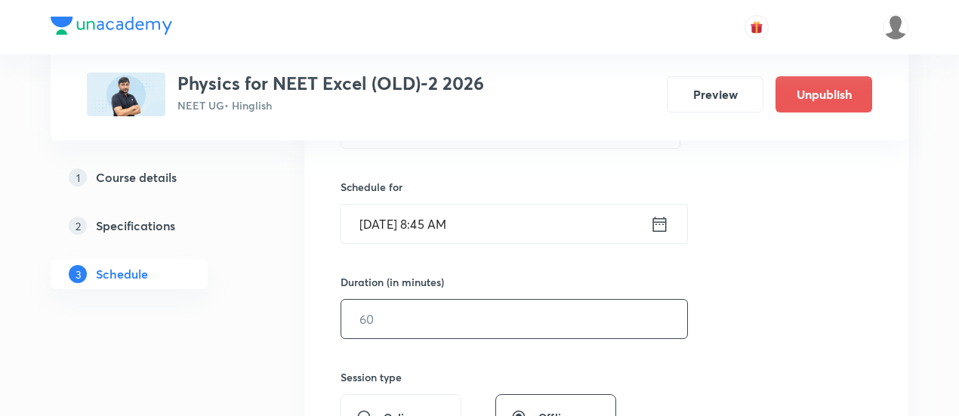
click at [575, 315] on input "text" at bounding box center [514, 319] width 346 height 39
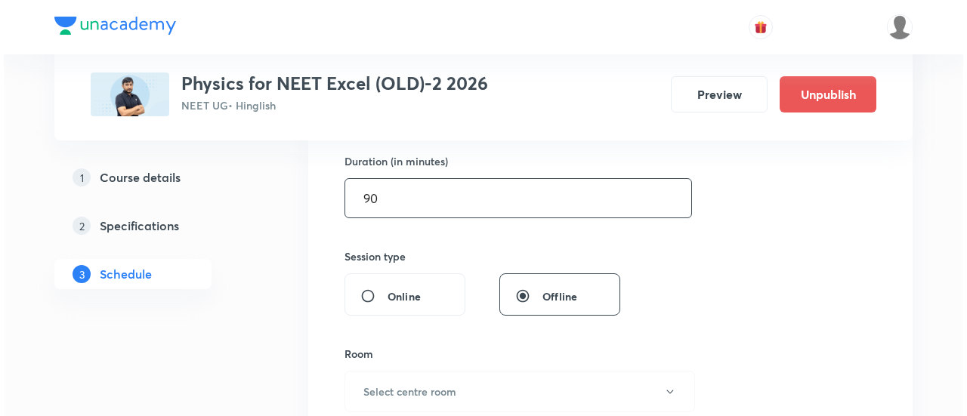
scroll to position [514, 0]
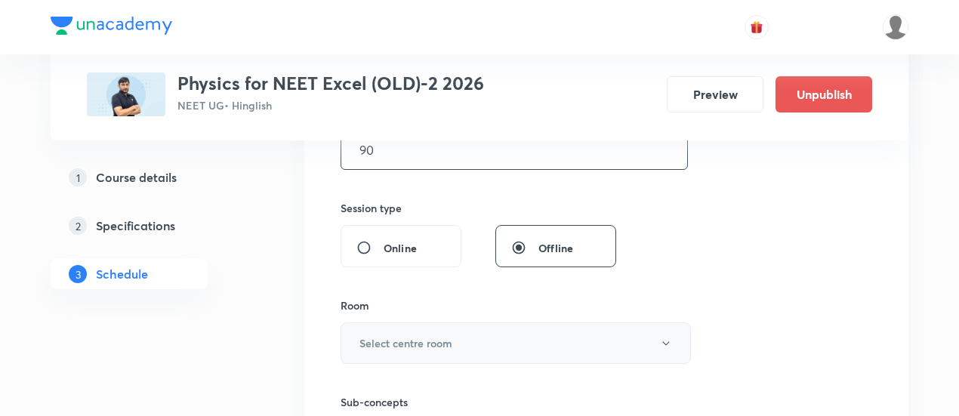
type input "90"
click at [480, 329] on button "Select centre room" at bounding box center [516, 344] width 350 height 42
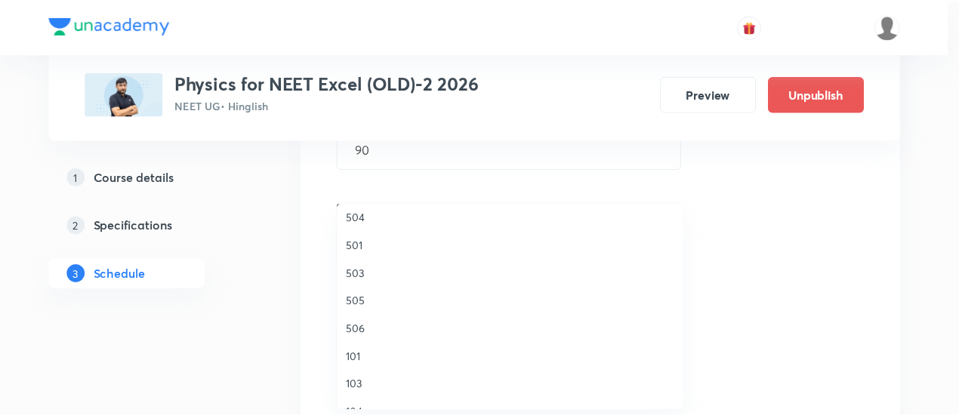
scroll to position [259, 0]
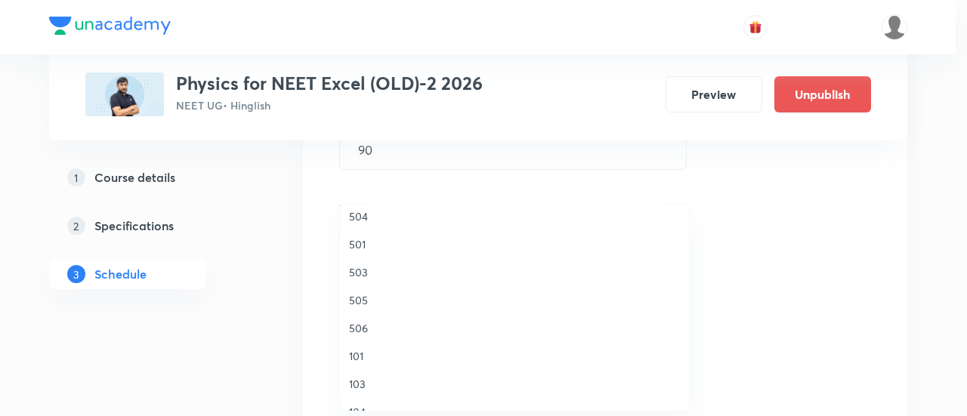
click at [353, 327] on span "506" at bounding box center [514, 328] width 331 height 16
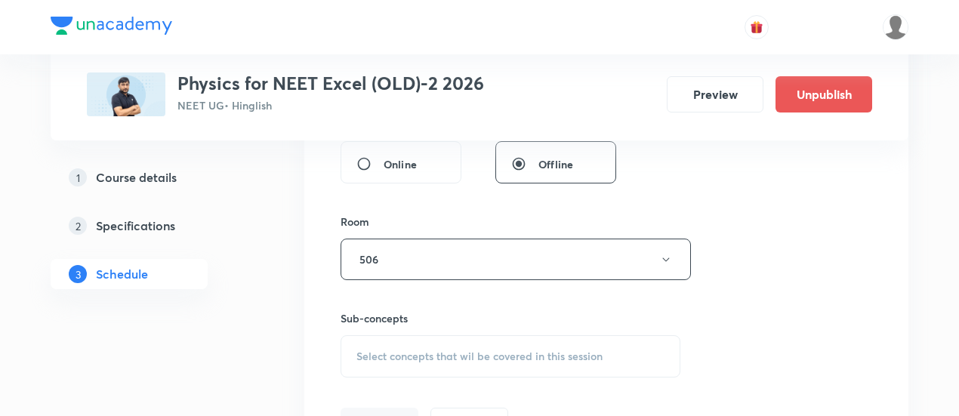
scroll to position [599, 0]
click at [468, 360] on div "Select concepts that wil be covered in this session" at bounding box center [511, 355] width 340 height 42
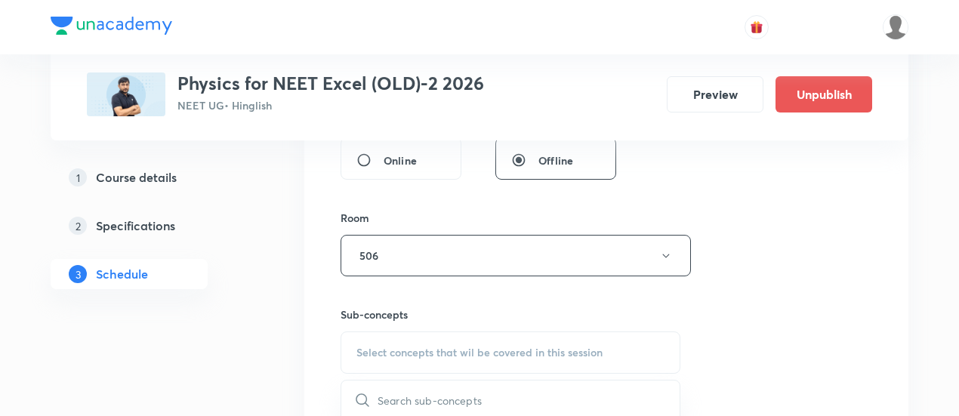
click at [470, 350] on span "Select concepts that wil be covered in this session" at bounding box center [479, 353] width 246 height 12
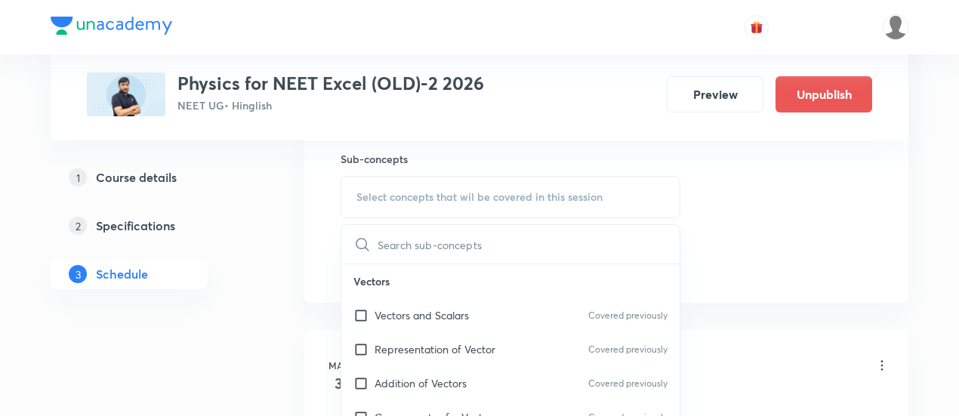
scroll to position [758, 0]
click at [451, 311] on p "Vectors and Scalars" at bounding box center [422, 315] width 94 height 16
checkbox input "true"
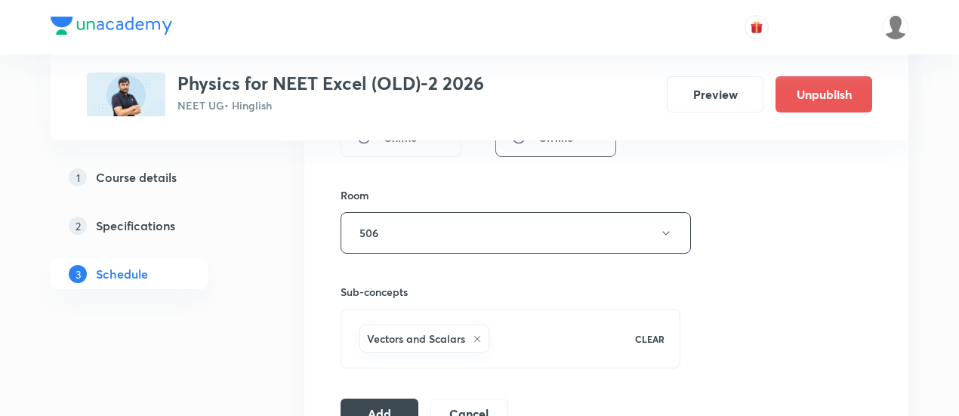
scroll to position [712, 0]
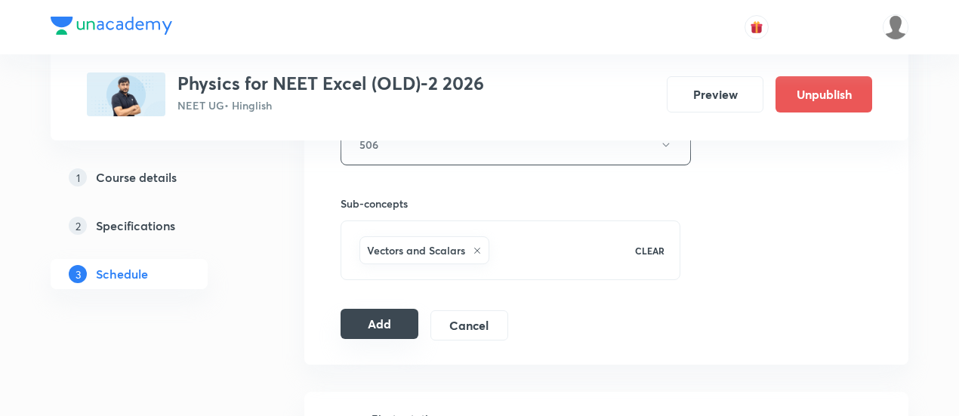
click at [369, 319] on button "Add" at bounding box center [380, 324] width 78 height 30
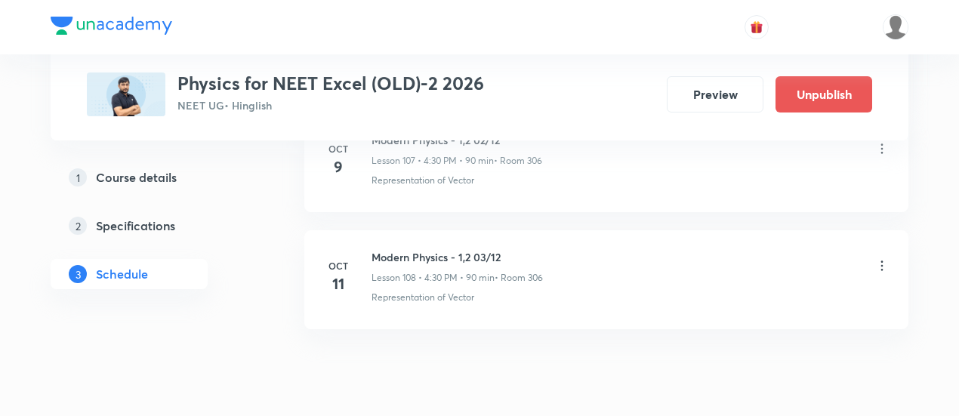
scroll to position [12690, 0]
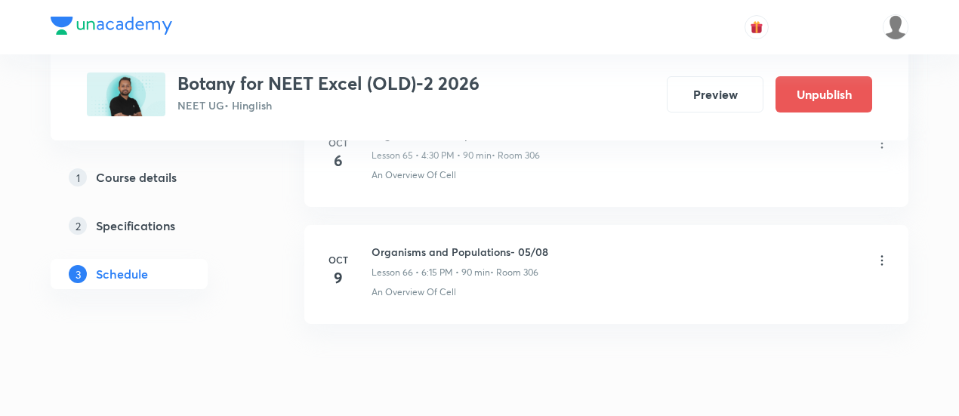
scroll to position [8486, 0]
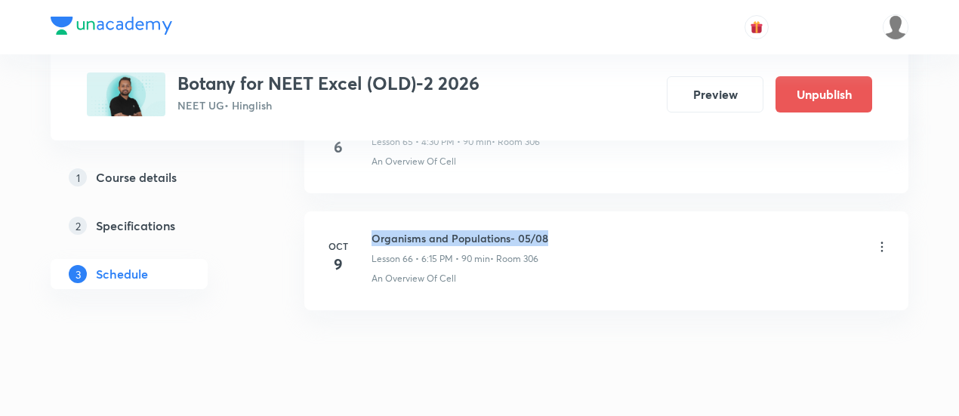
drag, startPoint x: 373, startPoint y: 197, endPoint x: 554, endPoint y: 193, distance: 180.6
click at [554, 211] on li "Oct 9 Organisms and Populations- 05/08 Lesson 66 • 6:15 PM • 90 min • Room 306 …" at bounding box center [606, 260] width 604 height 99
copy h6 "Organisms and Populations- 05/08"
click at [554, 211] on li "Oct 9 Organisms and Populations- 05/08 Lesson 66 • 6:15 PM • 90 min • Room 306 …" at bounding box center [606, 260] width 604 height 99
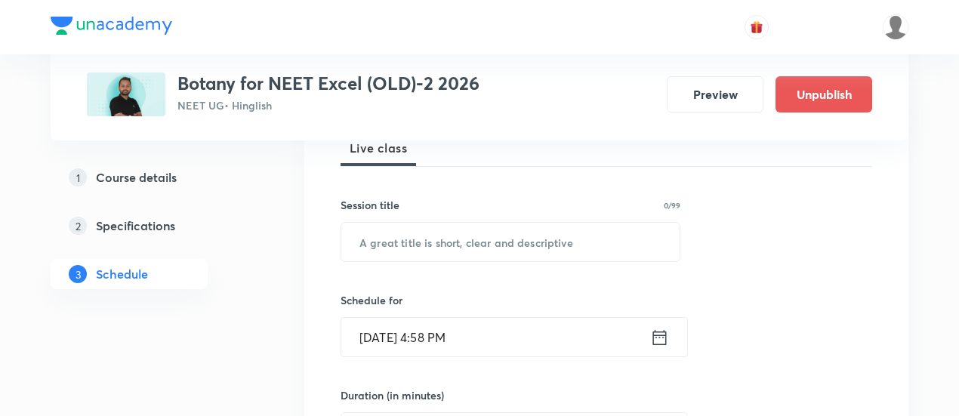
scroll to position [249, 0]
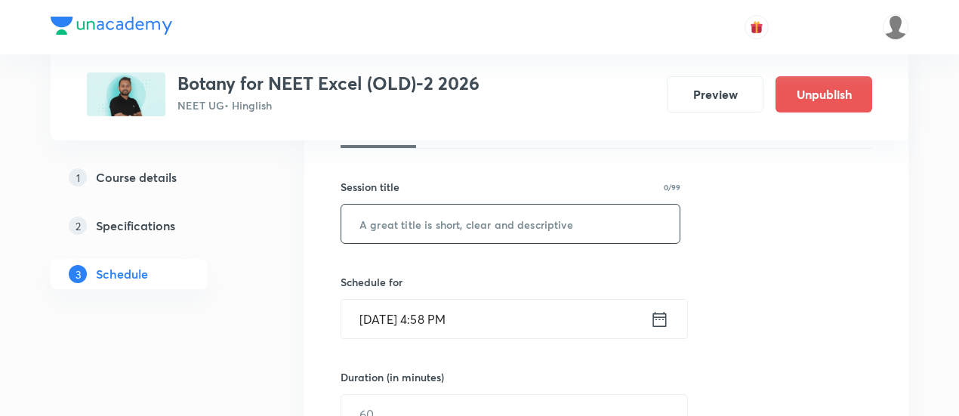
click at [514, 221] on input "text" at bounding box center [510, 224] width 338 height 39
paste input "Organisms and Populations- 05/08"
click at [538, 220] on input "Organisms and Populations- 05/08" at bounding box center [510, 224] width 338 height 39
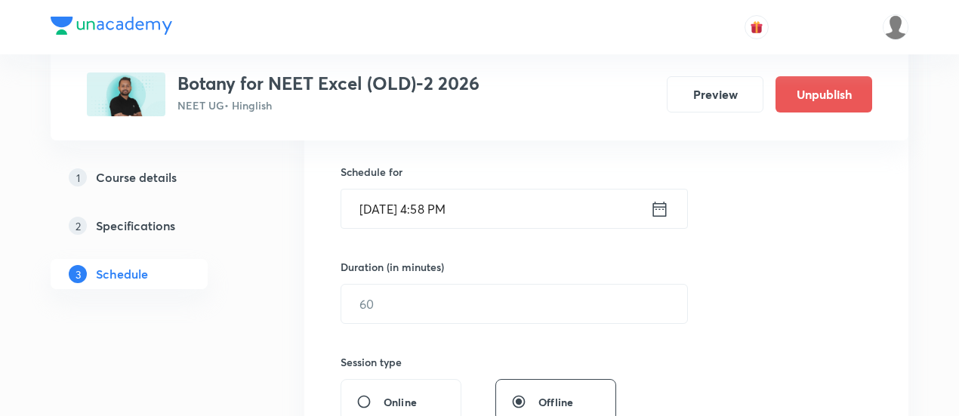
scroll to position [363, 0]
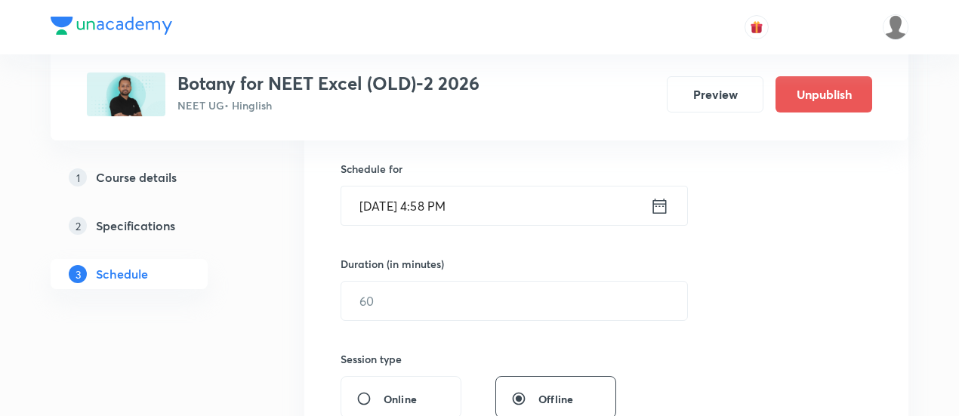
type input "Organisms and Populations- 06/08"
click at [657, 208] on icon at bounding box center [659, 206] width 19 height 21
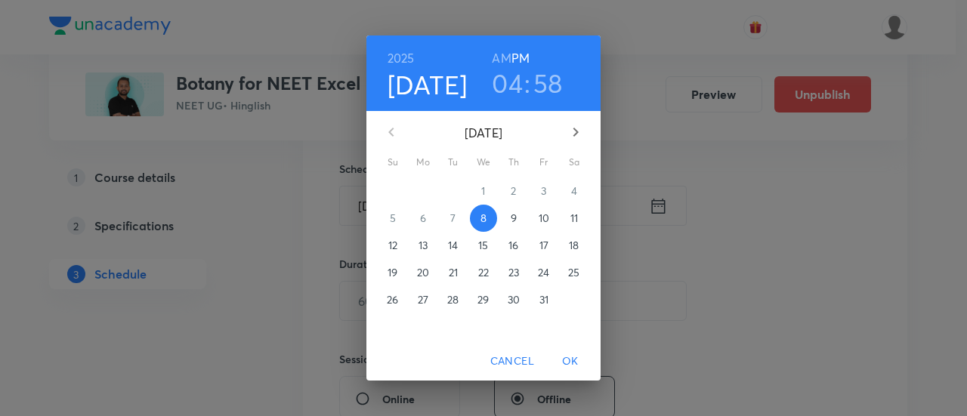
click at [391, 248] on p "12" at bounding box center [392, 245] width 9 height 15
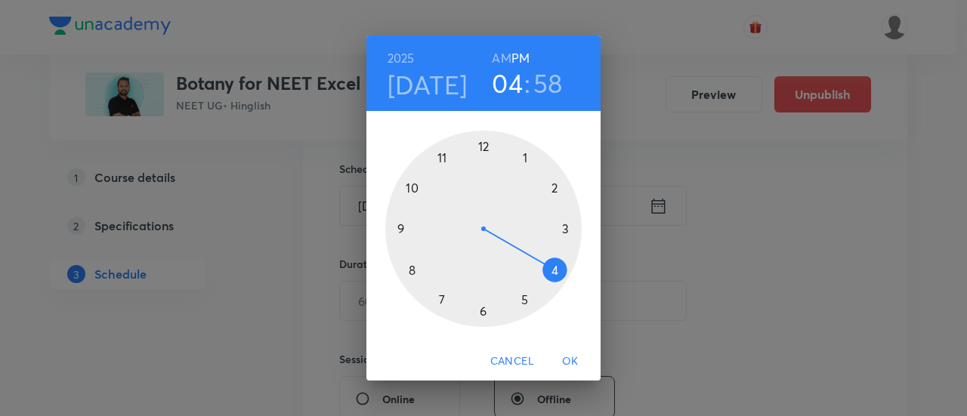
click at [507, 57] on h6 "AM" at bounding box center [501, 58] width 19 height 21
click at [412, 187] on div at bounding box center [483, 229] width 196 height 196
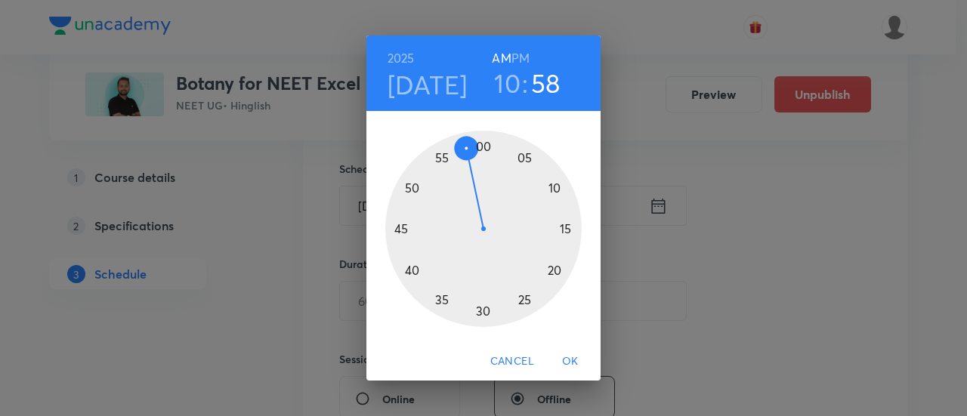
click at [480, 313] on div at bounding box center [483, 229] width 196 height 196
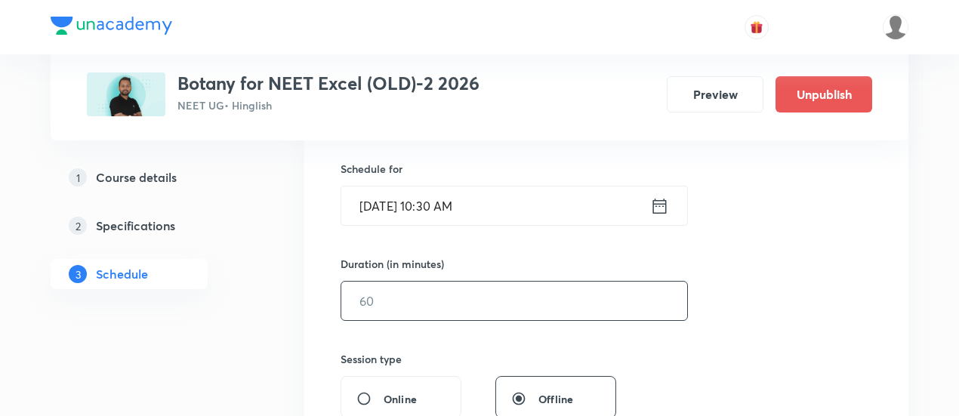
click at [616, 298] on input "text" at bounding box center [514, 301] width 346 height 39
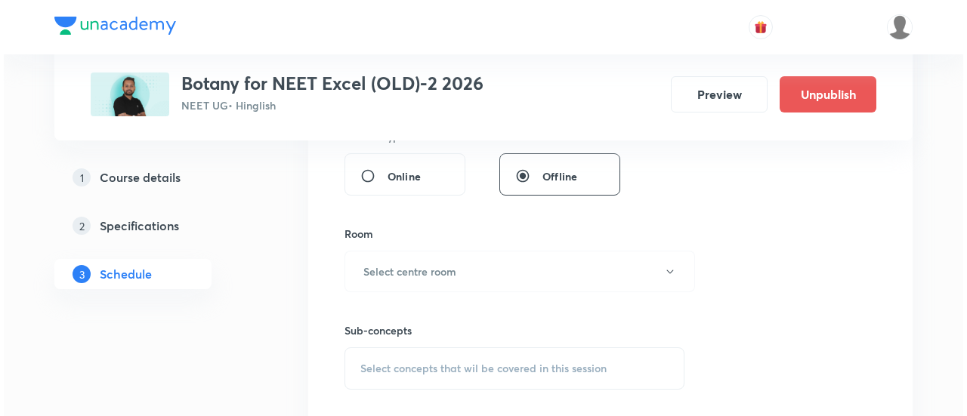
scroll to position [591, 0]
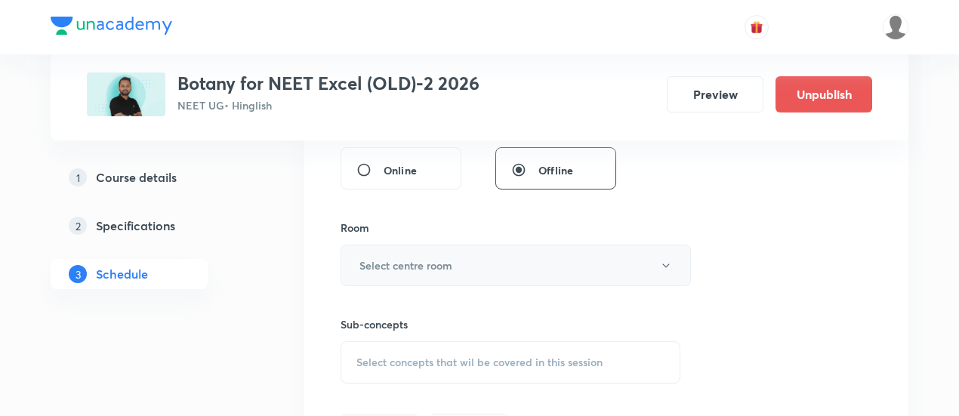
type input "90"
click at [488, 272] on button "Select centre room" at bounding box center [516, 266] width 350 height 42
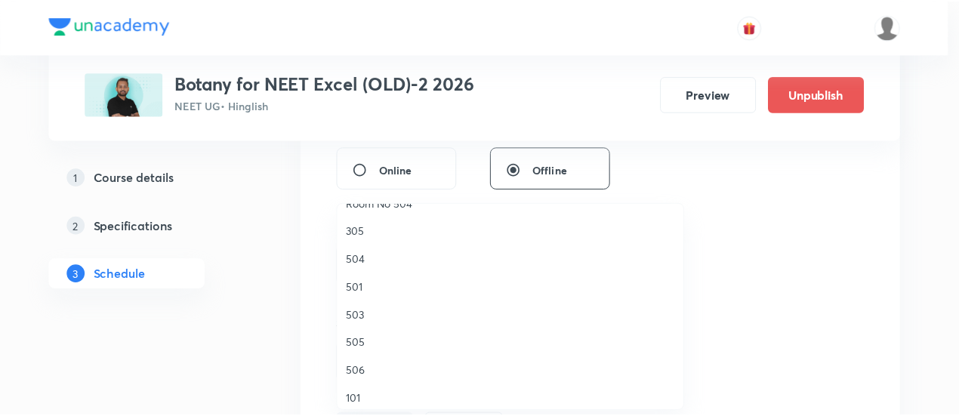
scroll to position [224, 0]
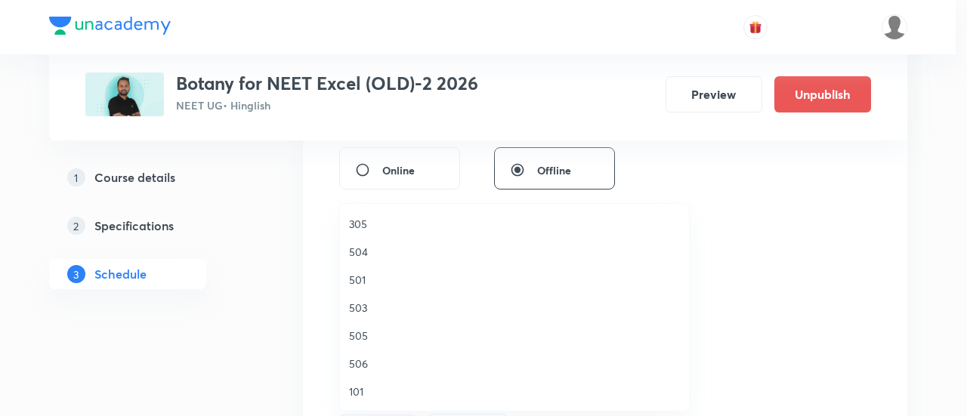
click at [367, 359] on span "506" at bounding box center [514, 364] width 331 height 16
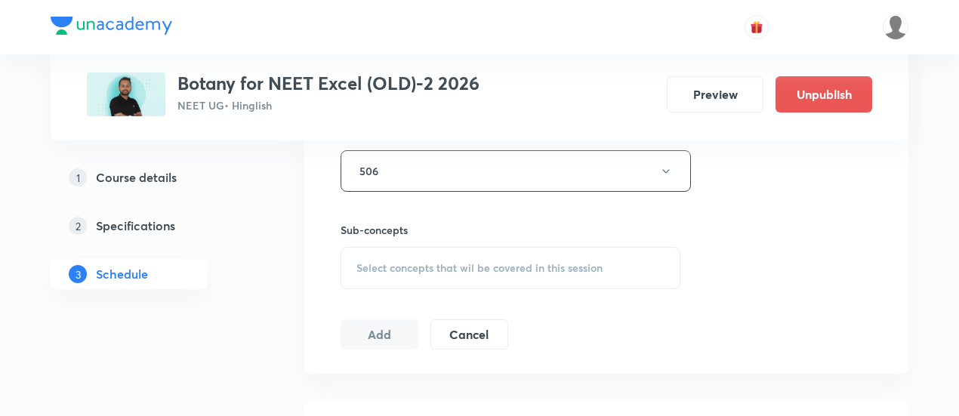
scroll to position [710, 0]
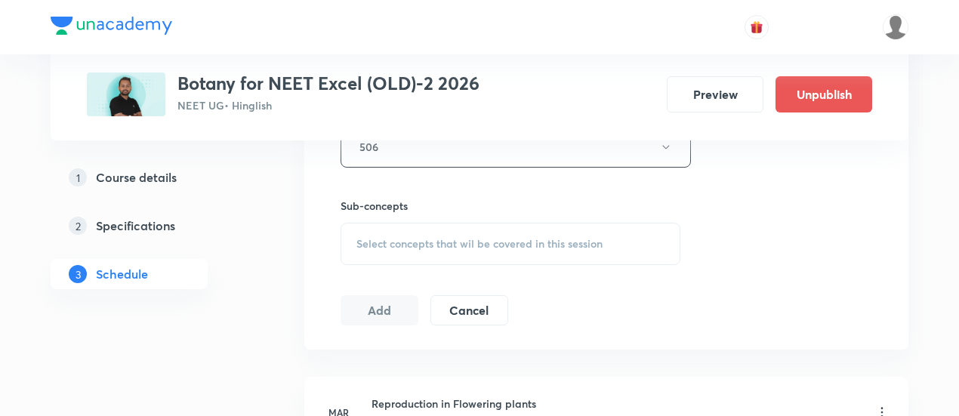
click at [464, 242] on span "Select concepts that wil be covered in this session" at bounding box center [479, 244] width 246 height 12
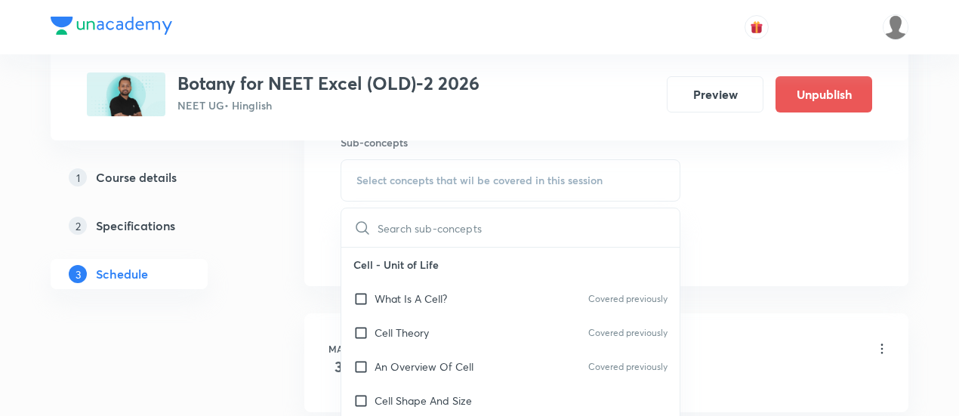
scroll to position [778, 0]
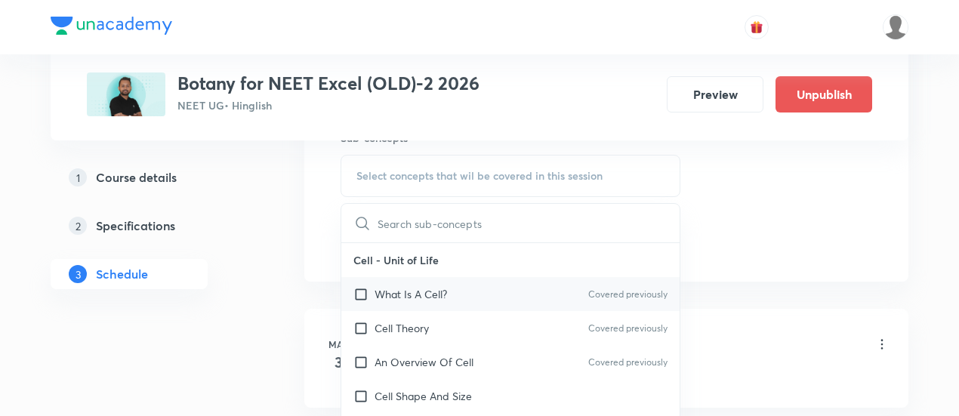
click at [424, 292] on p "What Is A Cell?" at bounding box center [411, 294] width 73 height 16
checkbox input "true"
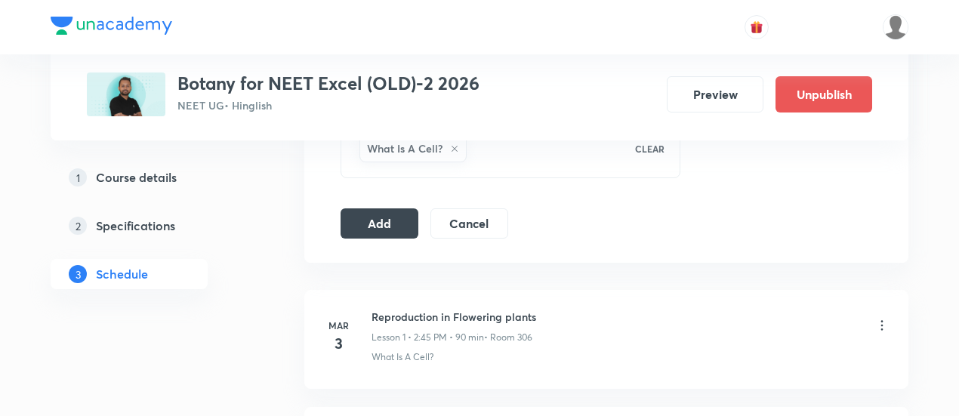
scroll to position [816, 0]
click at [371, 226] on button "Add" at bounding box center [380, 220] width 78 height 30
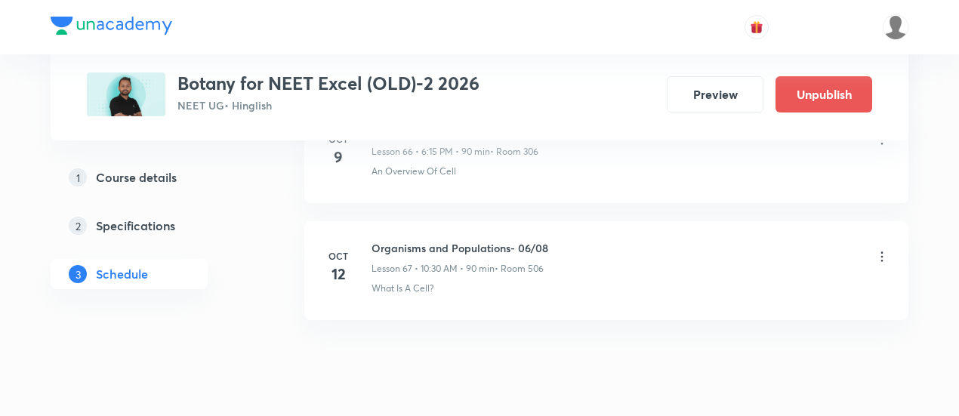
scroll to position [7911, 0]
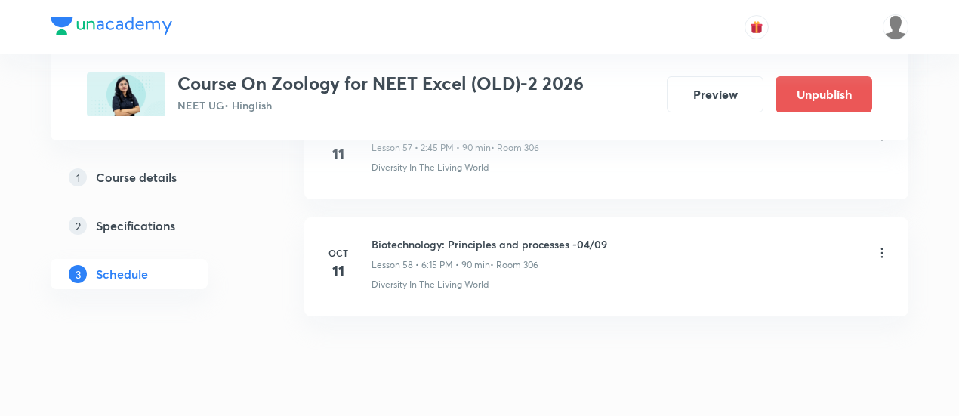
scroll to position [7553, 0]
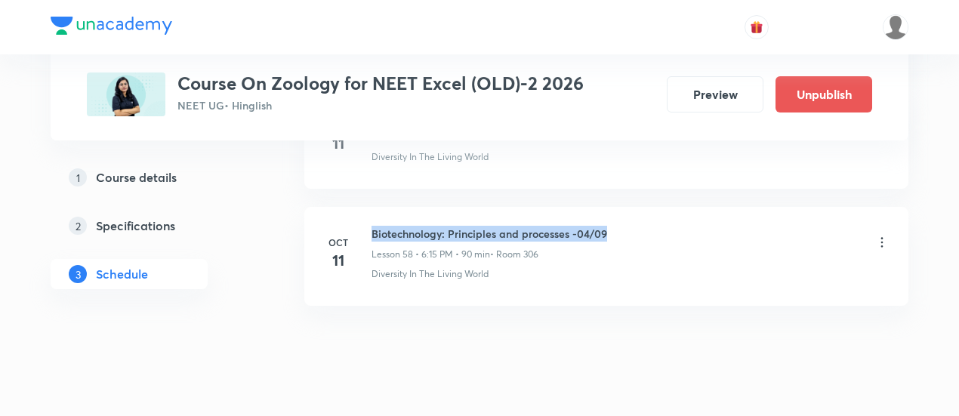
drag, startPoint x: 373, startPoint y: 200, endPoint x: 606, endPoint y: 200, distance: 233.4
click at [606, 226] on h6 "Biotechnology: Principles and processes -04/09" at bounding box center [490, 234] width 236 height 16
copy h6 "Biotechnology: Principles and processes -04/09"
click at [606, 226] on h6 "Biotechnology: Principles and processes -04/09" at bounding box center [490, 234] width 236 height 16
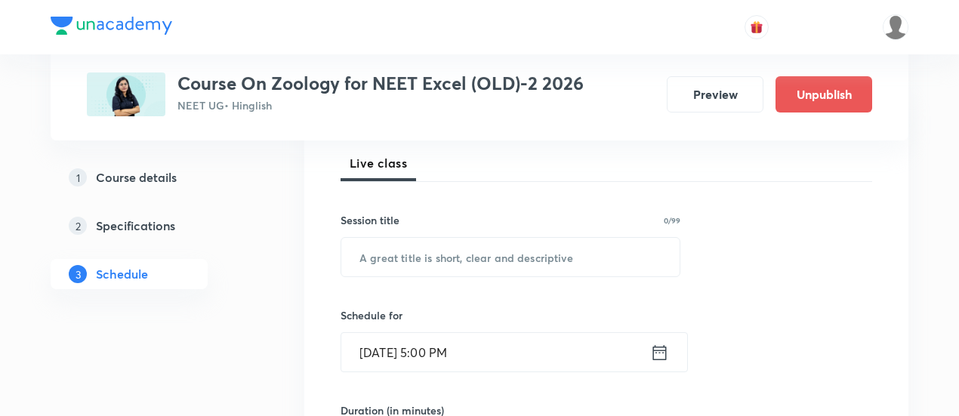
scroll to position [216, 0]
click at [539, 253] on input "text" at bounding box center [510, 257] width 338 height 39
paste input "Biotechnology: Principles and processes -04/09"
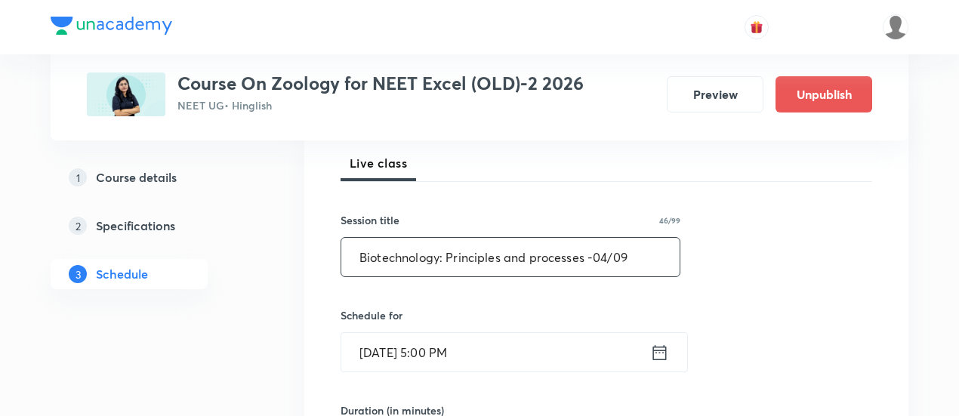
click at [606, 255] on input "Biotechnology: Principles and processes -04/09" at bounding box center [510, 257] width 338 height 39
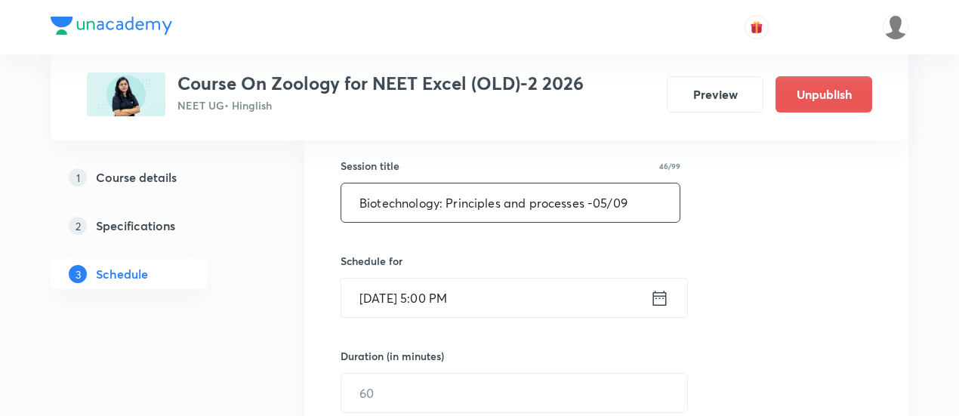
scroll to position [274, 0]
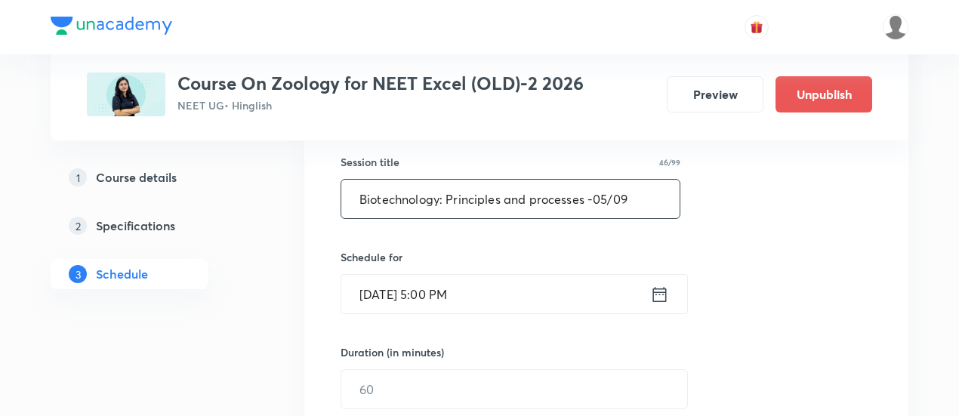
type input "Biotechnology: Principles and processes -05/09"
click at [662, 289] on icon at bounding box center [659, 294] width 19 height 21
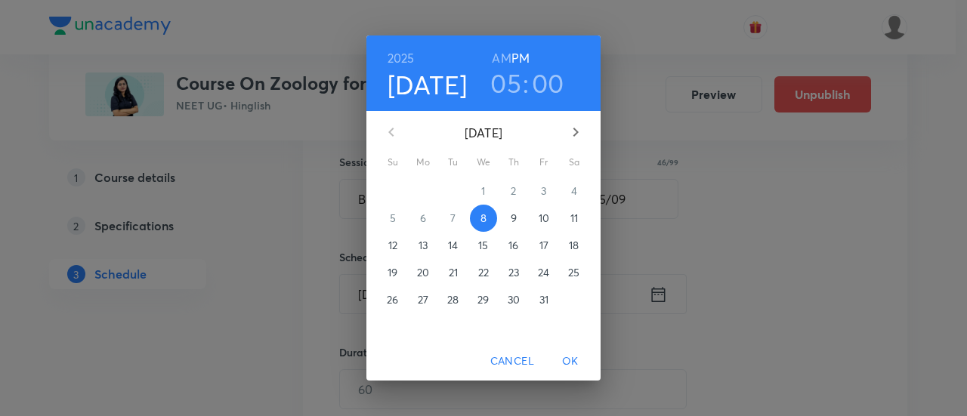
click at [395, 247] on p "12" at bounding box center [392, 245] width 9 height 15
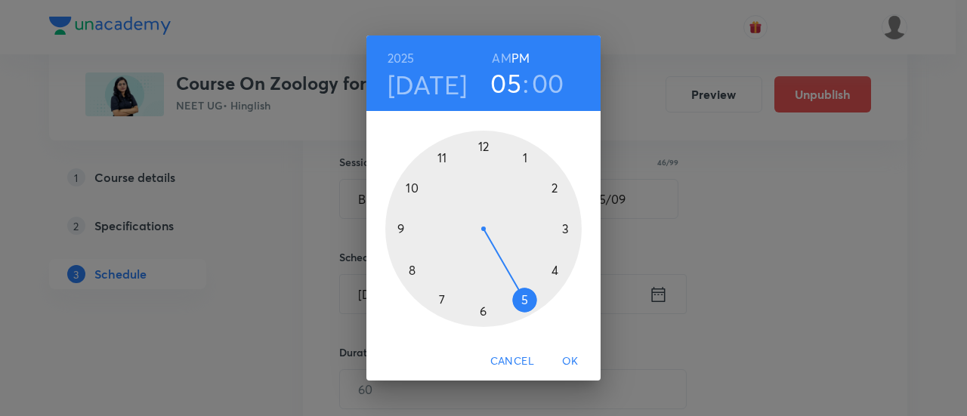
click at [483, 147] on div at bounding box center [483, 229] width 196 height 196
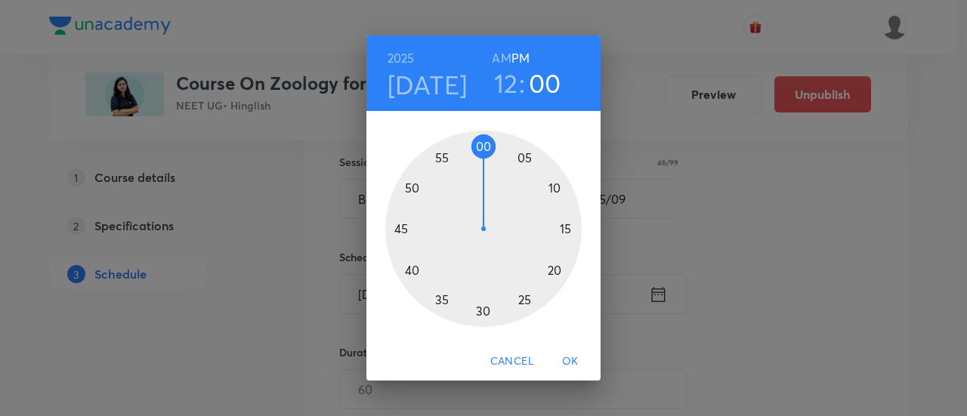
click at [571, 230] on div at bounding box center [483, 229] width 196 height 196
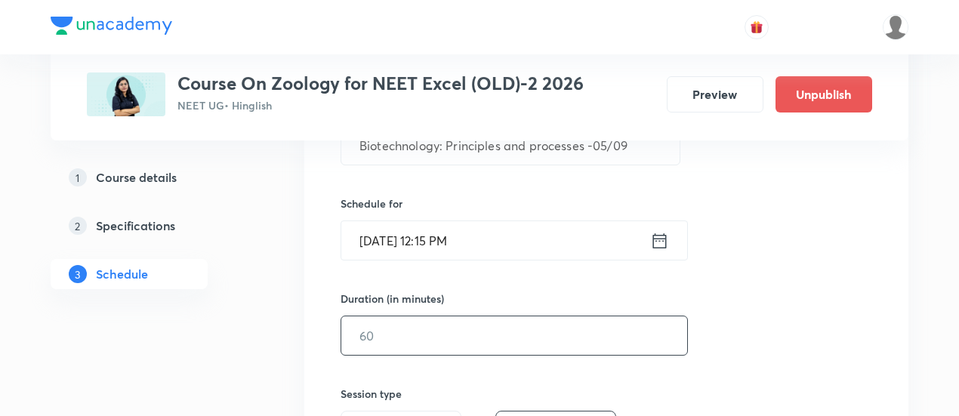
scroll to position [329, 0]
click at [585, 338] on input "text" at bounding box center [514, 334] width 346 height 39
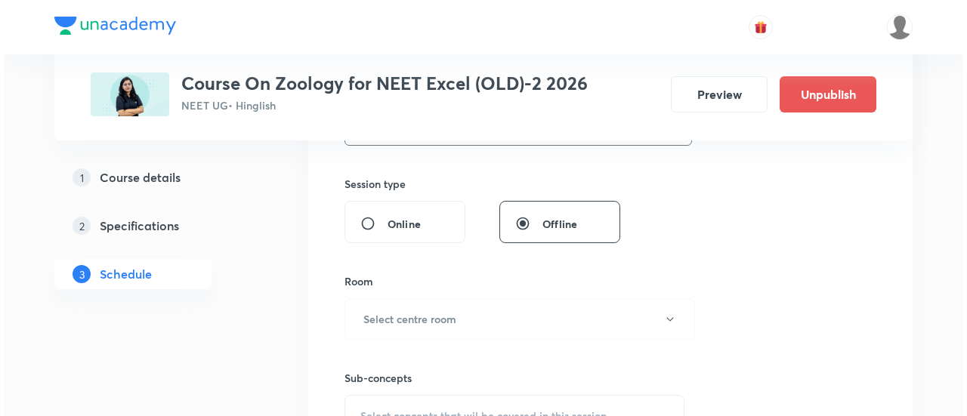
scroll to position [539, 0]
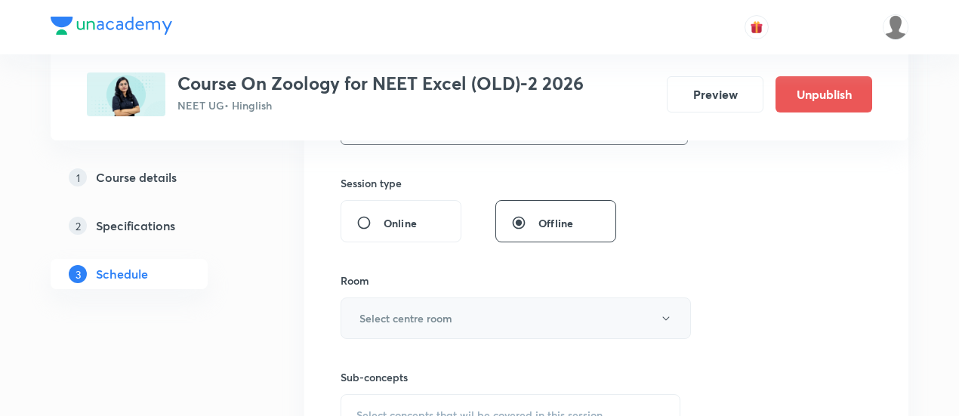
type input "90"
click at [523, 316] on button "Select centre room" at bounding box center [516, 319] width 350 height 42
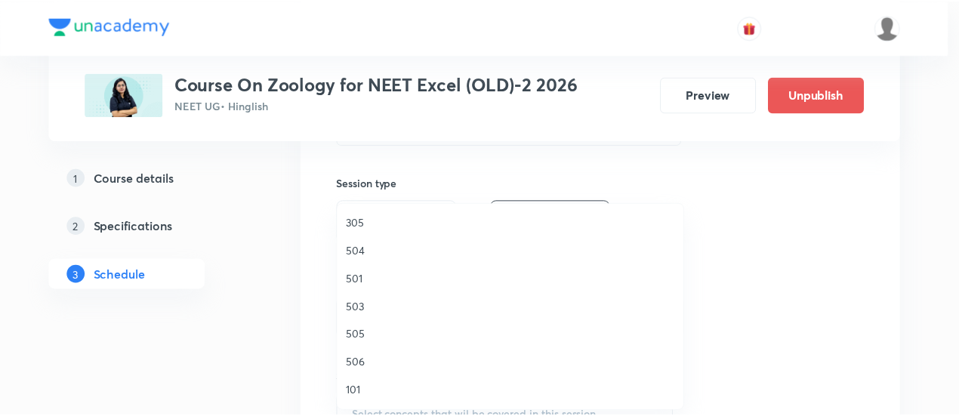
scroll to position [234, 0]
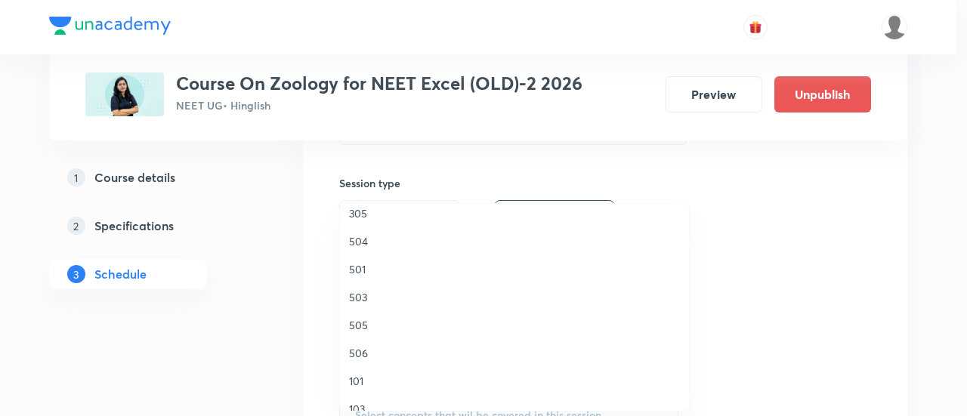
click at [371, 350] on span "506" at bounding box center [514, 353] width 331 height 16
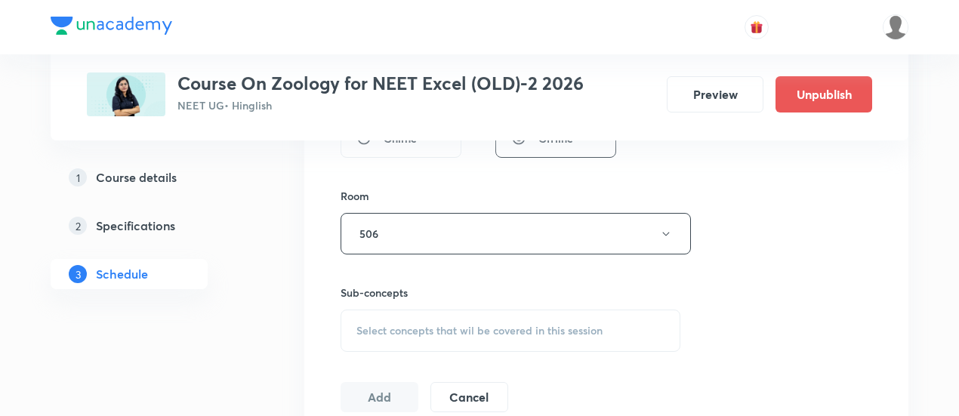
scroll to position [627, 0]
click at [413, 341] on div "Select concepts that wil be covered in this session" at bounding box center [511, 327] width 340 height 42
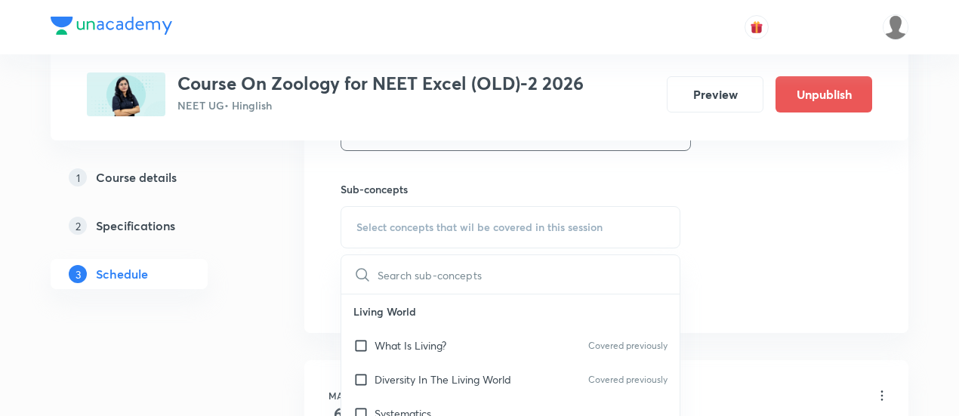
scroll to position [750, 0]
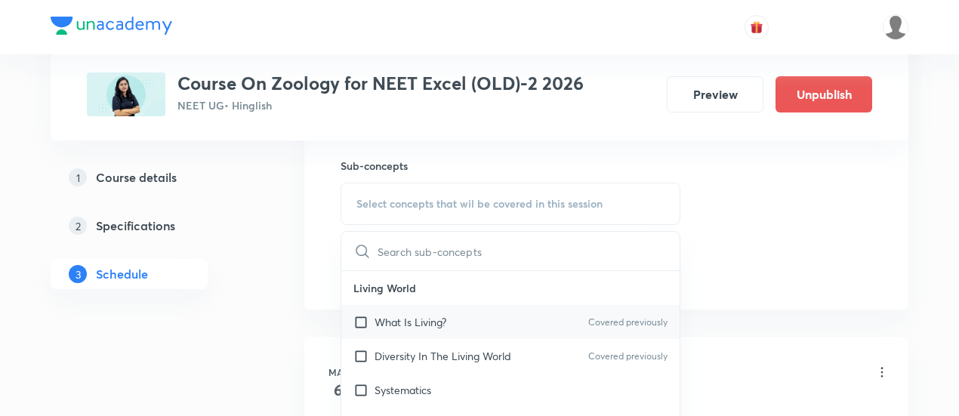
click at [403, 328] on div "What Is Living? Covered previously" at bounding box center [510, 322] width 338 height 34
checkbox input "true"
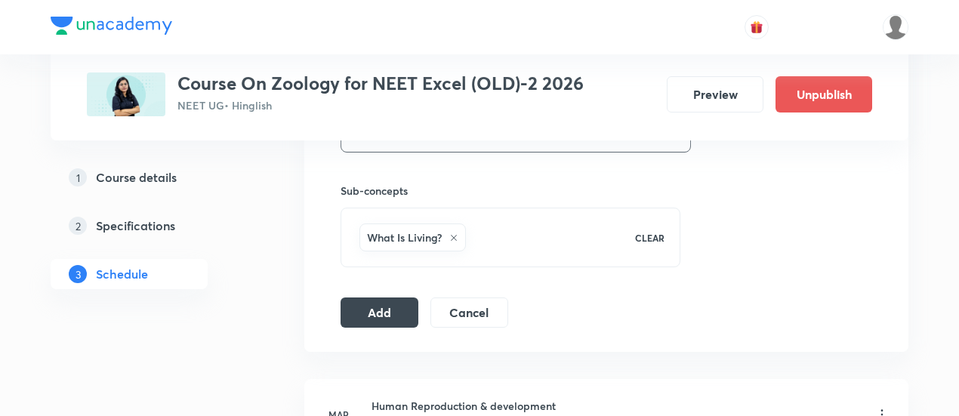
scroll to position [727, 0]
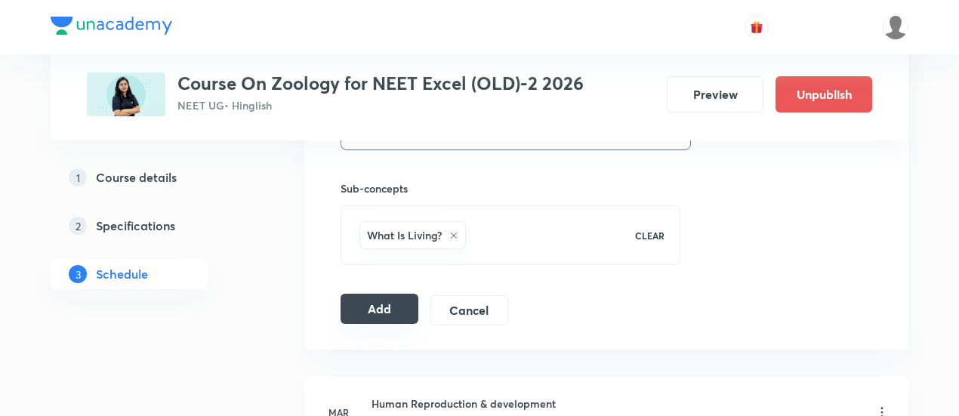
click at [378, 300] on button "Add" at bounding box center [380, 309] width 78 height 30
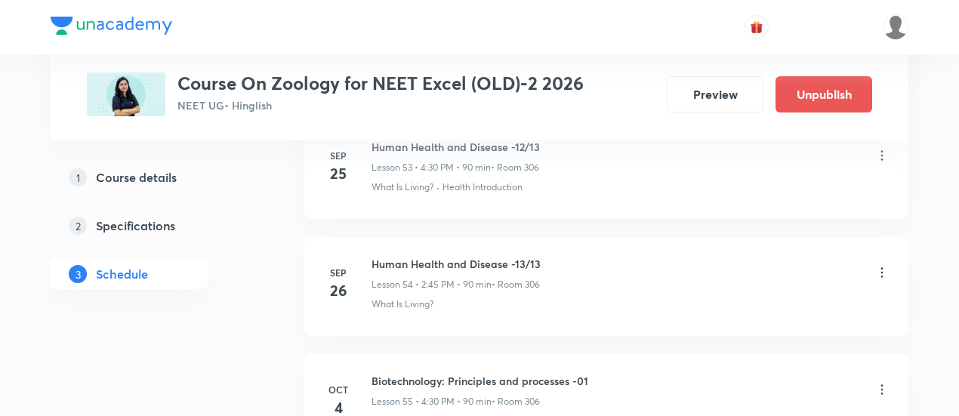
scroll to position [6977, 0]
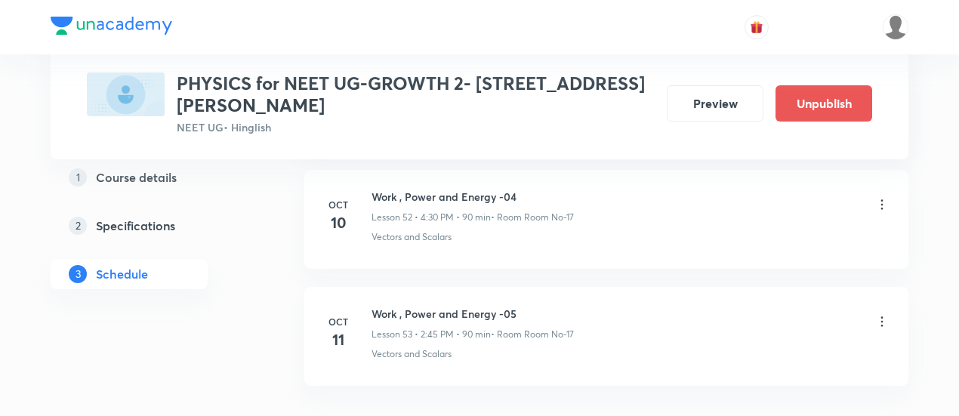
scroll to position [6988, 0]
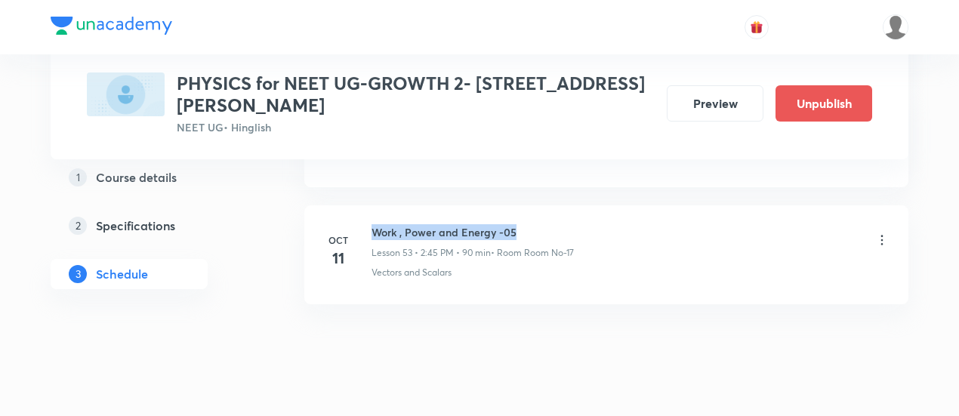
drag, startPoint x: 373, startPoint y: 202, endPoint x: 523, endPoint y: 199, distance: 149.6
click at [523, 224] on h6 "Work , Power and Energy -05" at bounding box center [473, 232] width 202 height 16
copy h6 "Work , Power and Energy -05"
click at [523, 224] on h6 "Work , Power and Energy -05" at bounding box center [473, 232] width 202 height 16
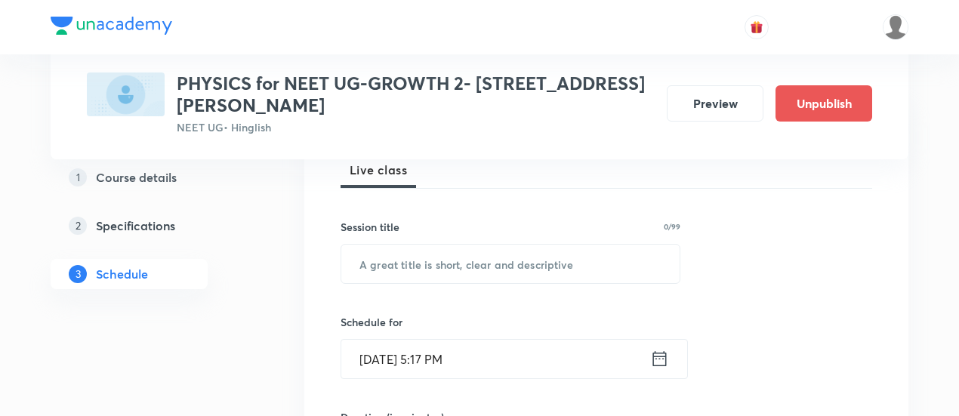
scroll to position [289, 0]
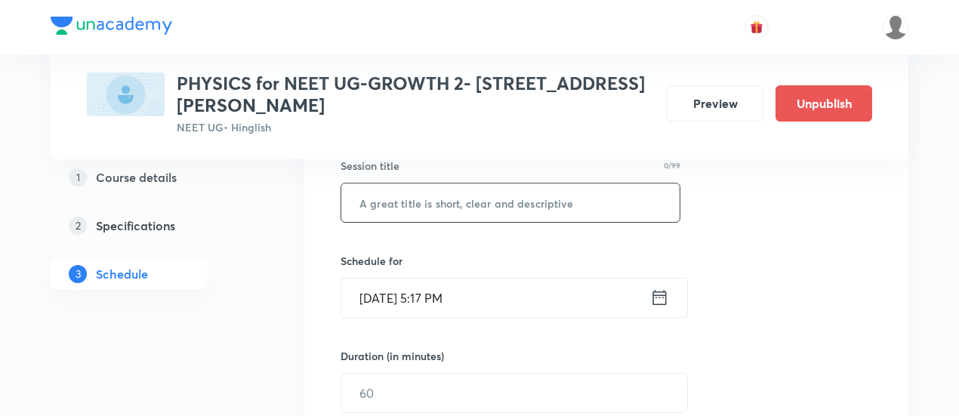
click at [501, 200] on input "text" at bounding box center [510, 203] width 338 height 39
paste input "Work , Power and Energy -05"
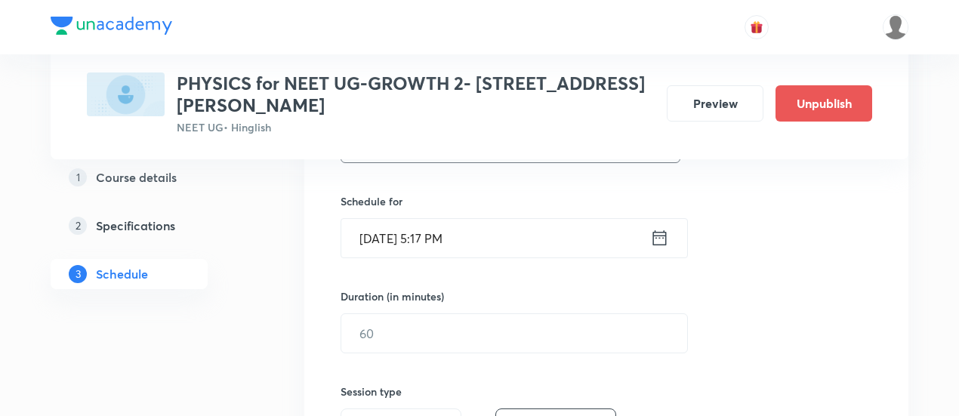
scroll to position [352, 0]
type input "Work , Power and Energy -06"
click at [659, 235] on icon at bounding box center [659, 234] width 19 height 21
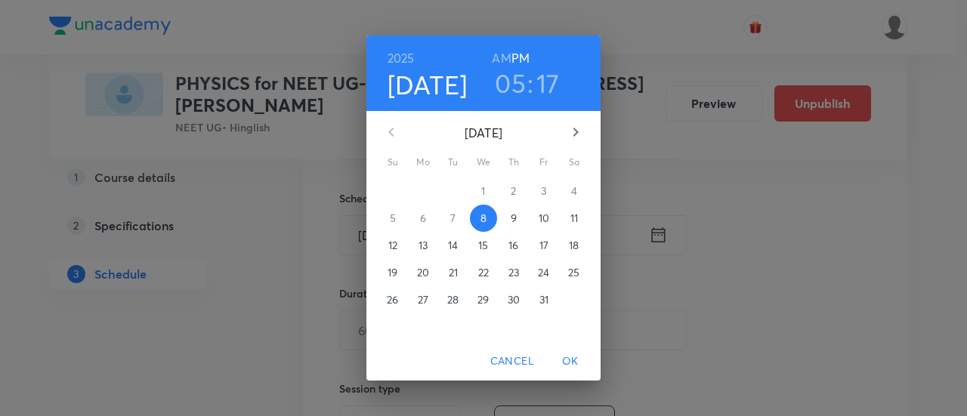
click at [396, 242] on p "12" at bounding box center [392, 245] width 9 height 15
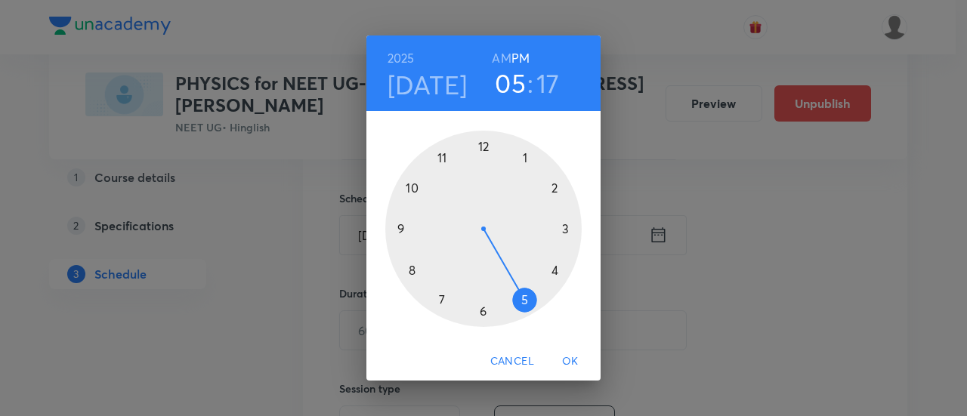
click at [500, 52] on h6 "AM" at bounding box center [501, 58] width 19 height 21
click at [409, 268] on div at bounding box center [483, 229] width 196 height 196
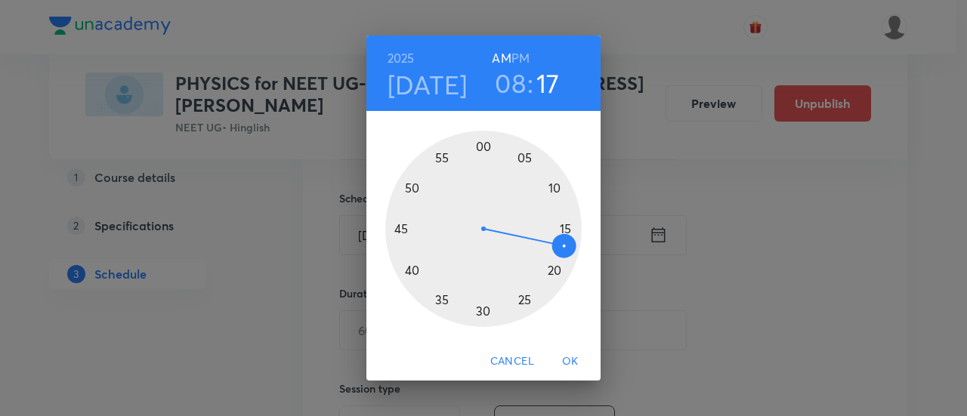
click at [399, 224] on div at bounding box center [483, 229] width 196 height 196
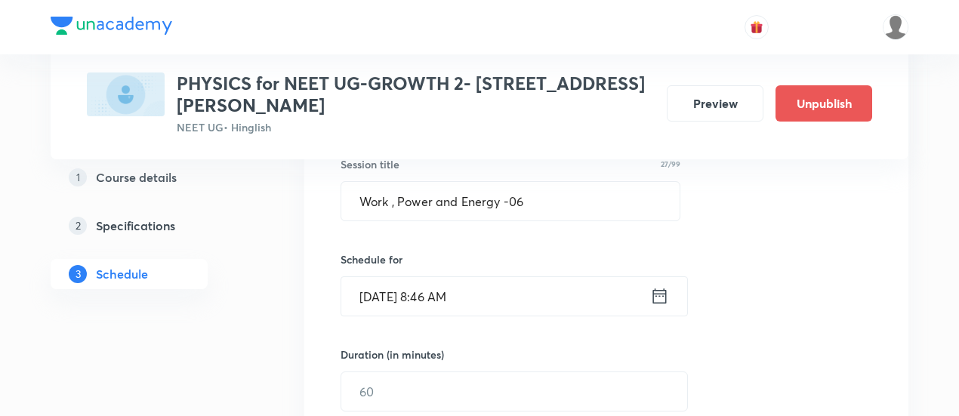
scroll to position [289, 0]
click at [663, 298] on icon at bounding box center [659, 297] width 19 height 21
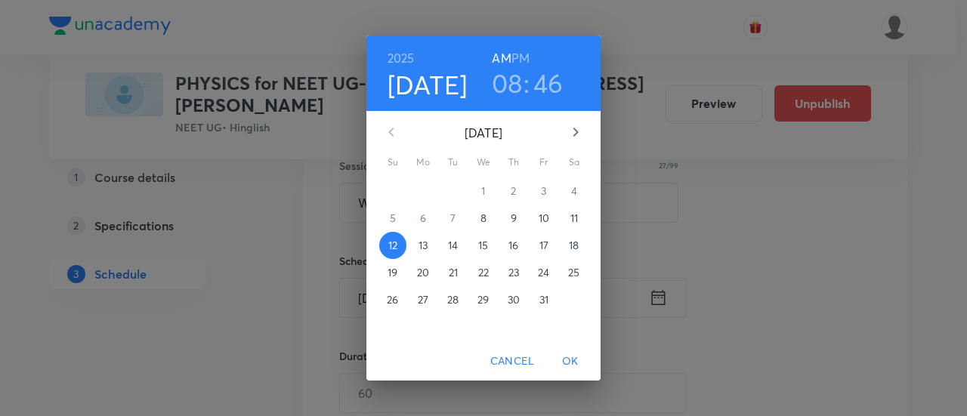
click at [551, 79] on h3 "46" at bounding box center [548, 83] width 30 height 32
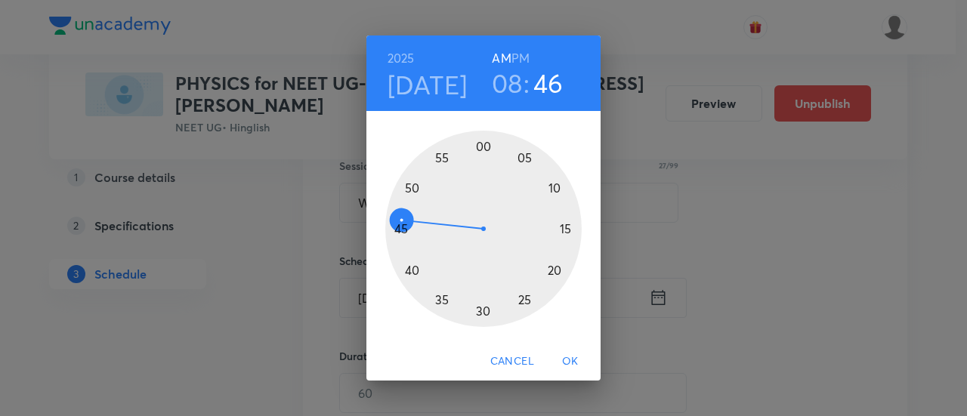
click at [402, 229] on div at bounding box center [483, 229] width 196 height 196
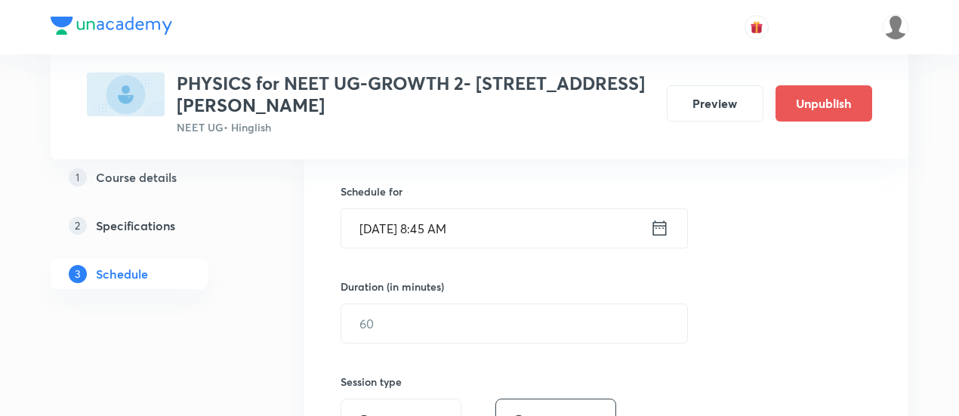
scroll to position [363, 0]
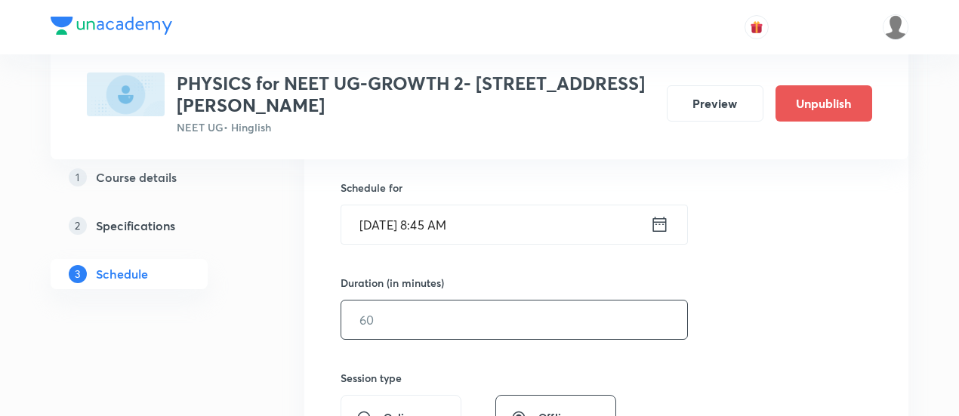
click at [550, 313] on input "text" at bounding box center [514, 320] width 346 height 39
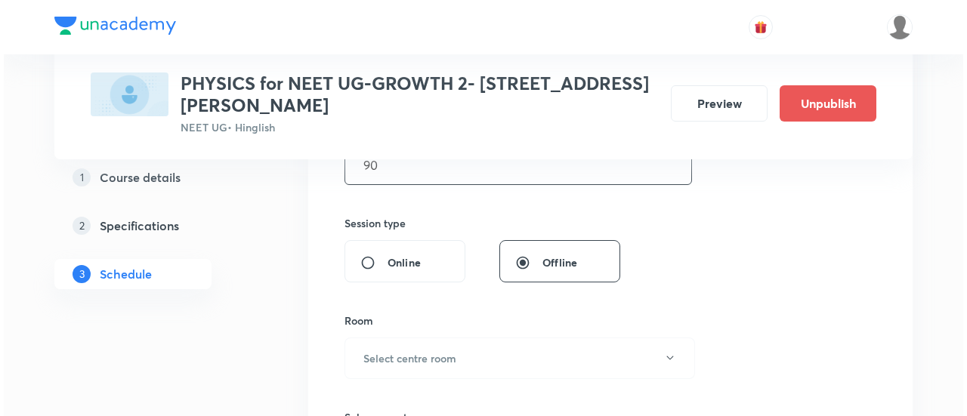
scroll to position [566, 0]
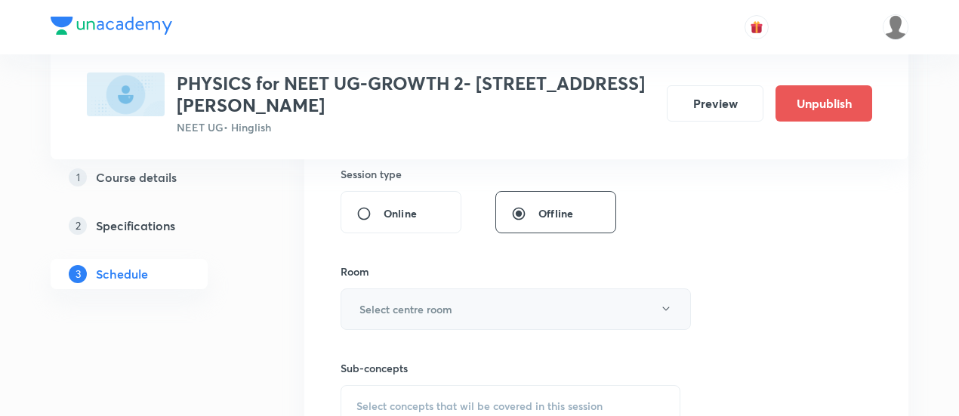
type input "90"
click at [512, 306] on button "Select centre room" at bounding box center [516, 310] width 350 height 42
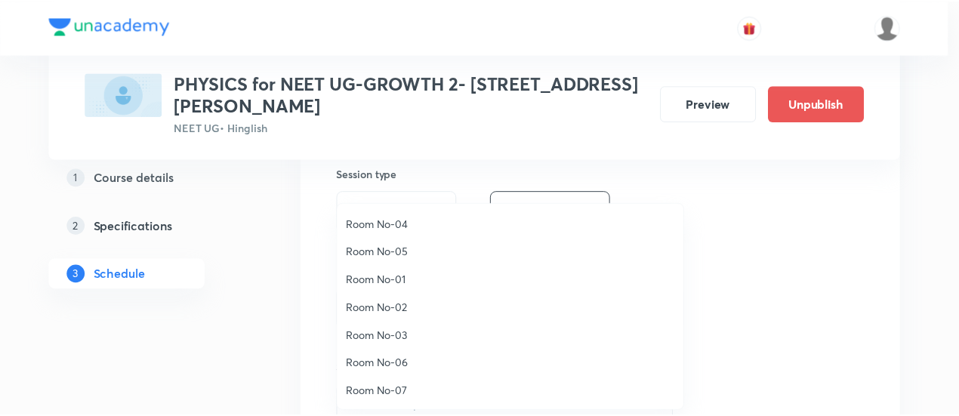
scroll to position [168, 0]
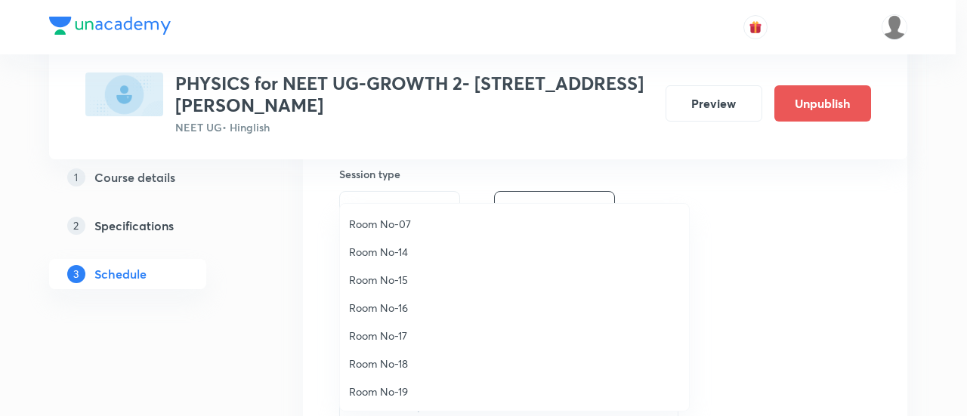
click at [403, 333] on span "Room No-17" at bounding box center [514, 336] width 331 height 16
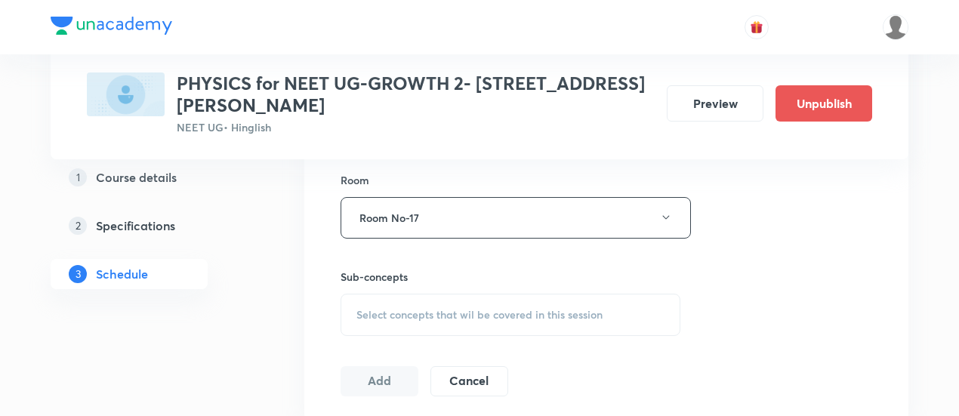
scroll to position [659, 0]
click at [510, 307] on span "Select concepts that wil be covered in this session" at bounding box center [479, 313] width 246 height 12
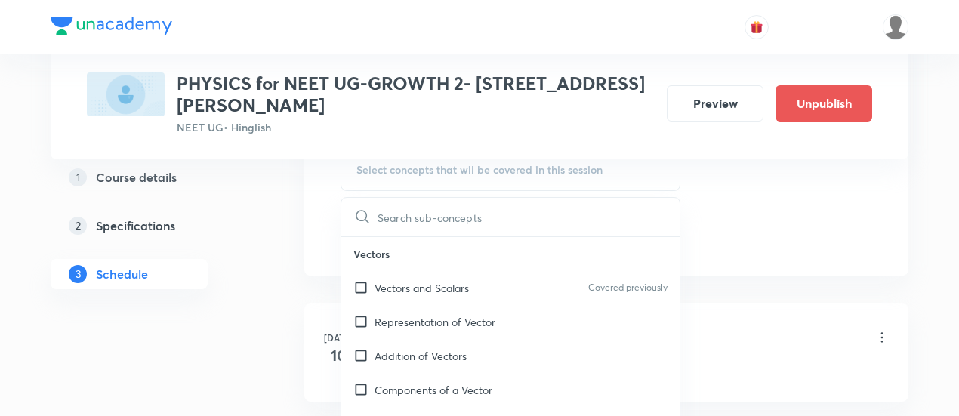
scroll to position [816, 0]
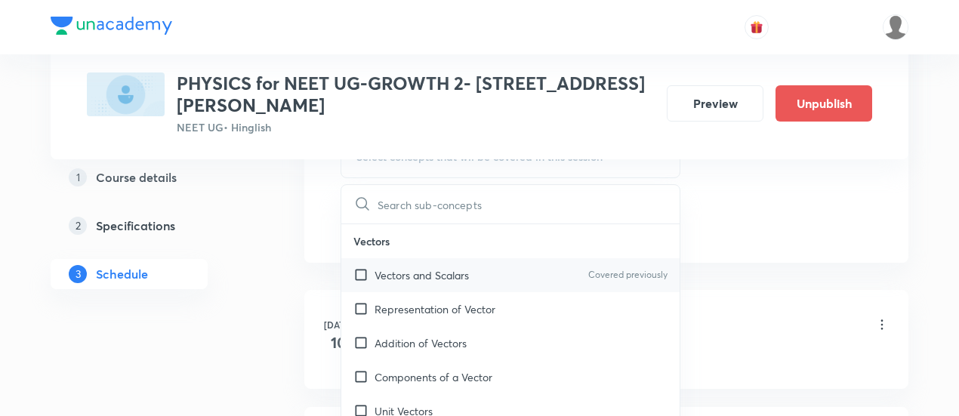
click at [452, 271] on p "Vectors and Scalars" at bounding box center [422, 275] width 94 height 16
checkbox input "true"
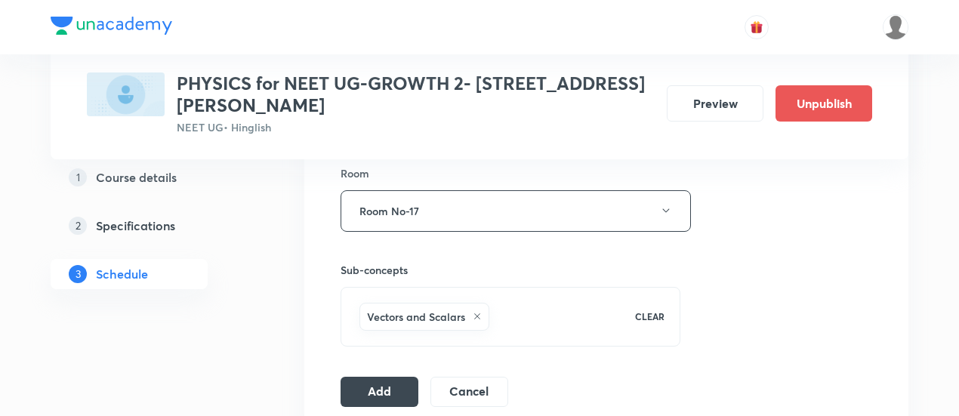
scroll to position [782, 0]
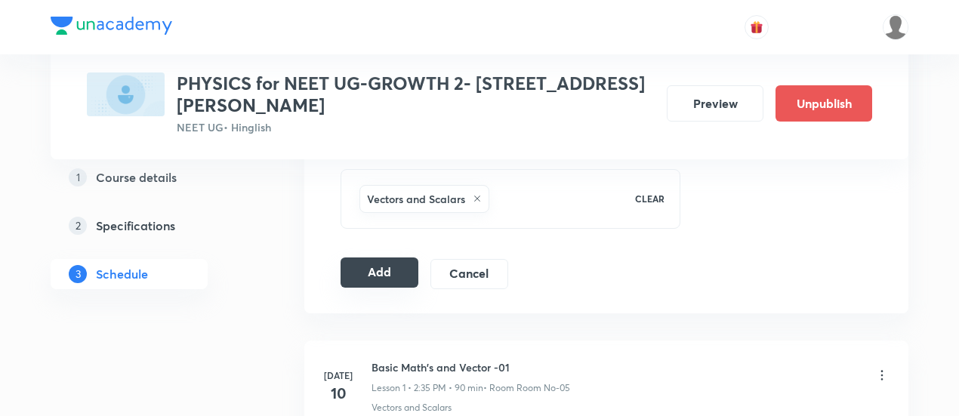
click at [385, 267] on button "Add" at bounding box center [380, 273] width 78 height 30
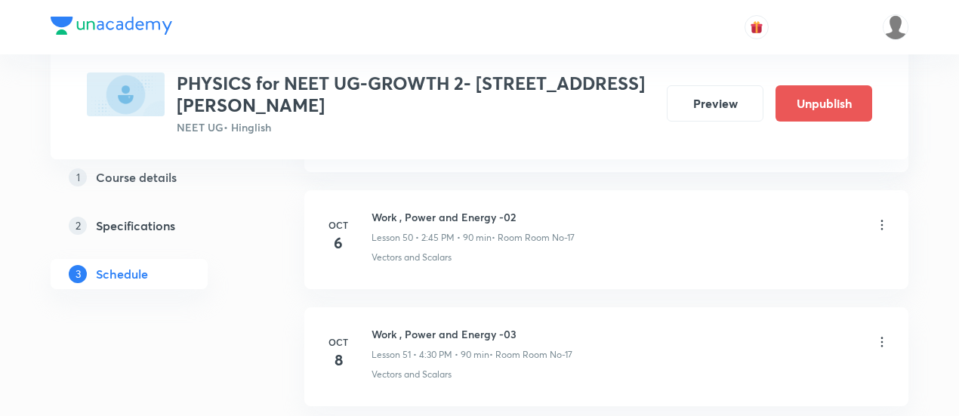
scroll to position [6413, 0]
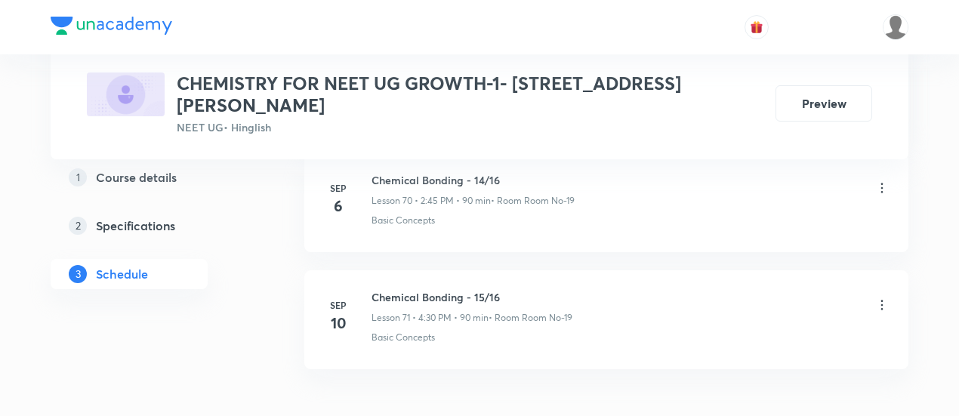
scroll to position [9068, 0]
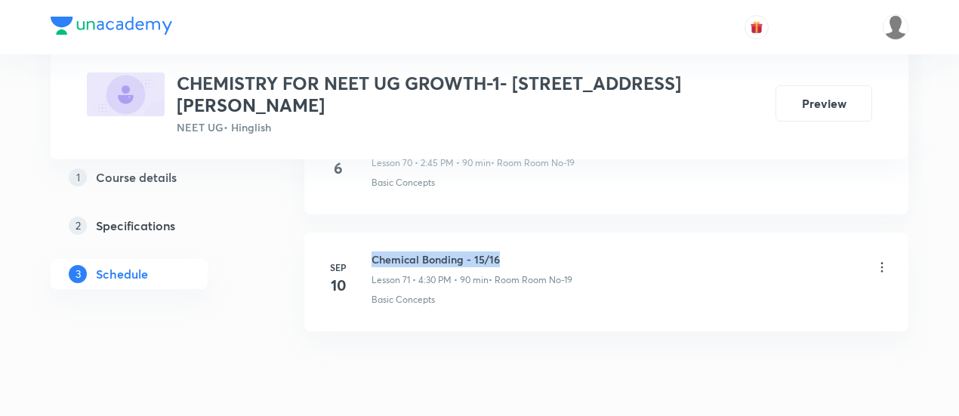
drag, startPoint x: 372, startPoint y: 200, endPoint x: 507, endPoint y: 200, distance: 134.4
click at [507, 252] on h6 "Chemical Bonding - 15/16" at bounding box center [472, 260] width 201 height 16
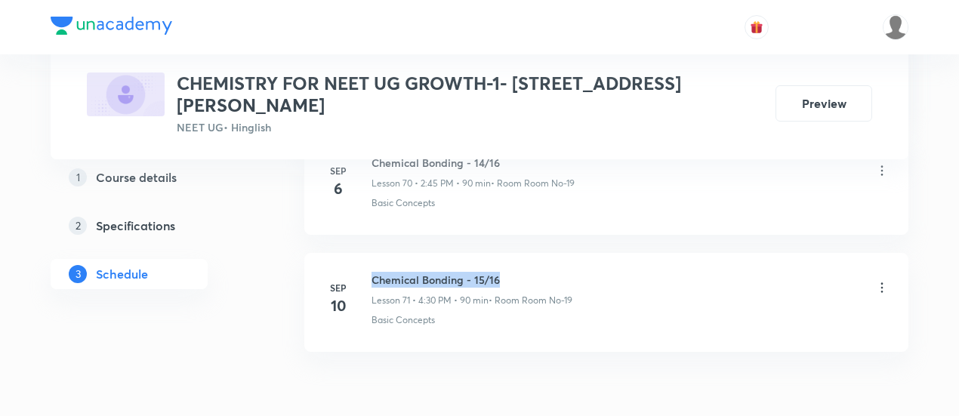
scroll to position [9048, 0]
click at [516, 252] on li "[DATE] Chemical Bonding - 15/16 Lesson 71 • 4:30 PM • 90 min • Room Room No-19 …" at bounding box center [606, 301] width 604 height 99
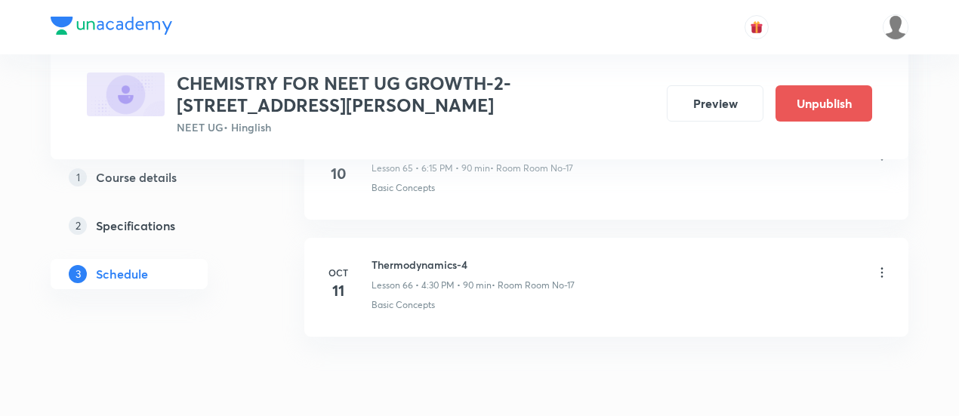
scroll to position [8504, 0]
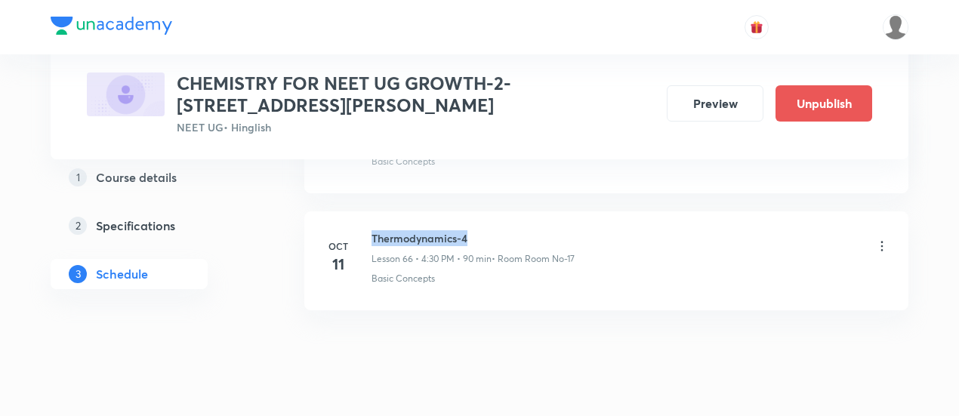
drag, startPoint x: 372, startPoint y: 199, endPoint x: 479, endPoint y: 199, distance: 107.3
click at [479, 230] on h6 "Thermodynamics-4" at bounding box center [473, 238] width 203 height 16
copy h6 "Thermodynamics-4"
click at [479, 230] on h6 "Thermodynamics-4" at bounding box center [473, 238] width 203 height 16
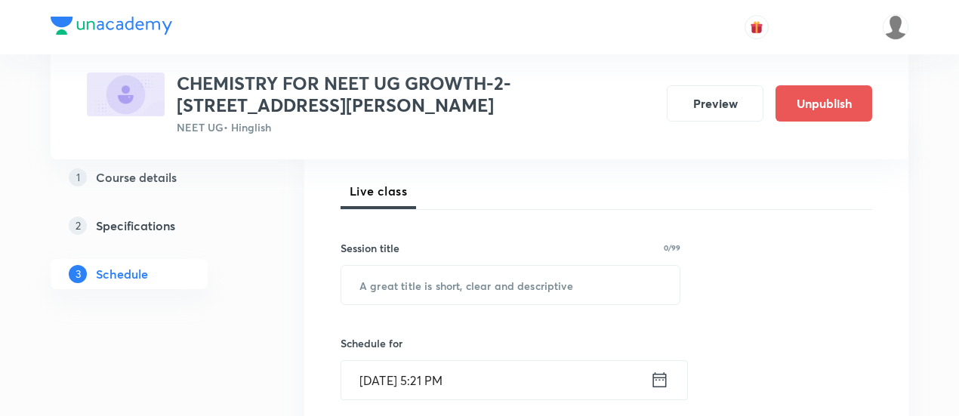
scroll to position [208, 0]
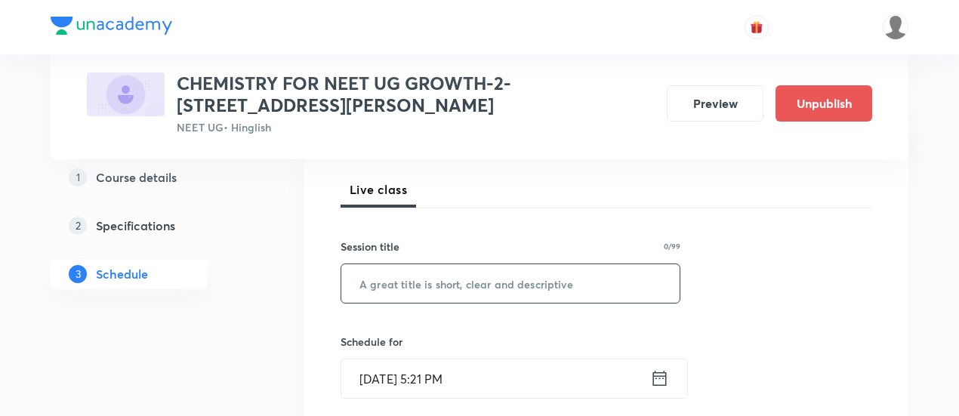
click at [417, 285] on input "text" at bounding box center [510, 283] width 338 height 39
paste input "Thermodynamics-4"
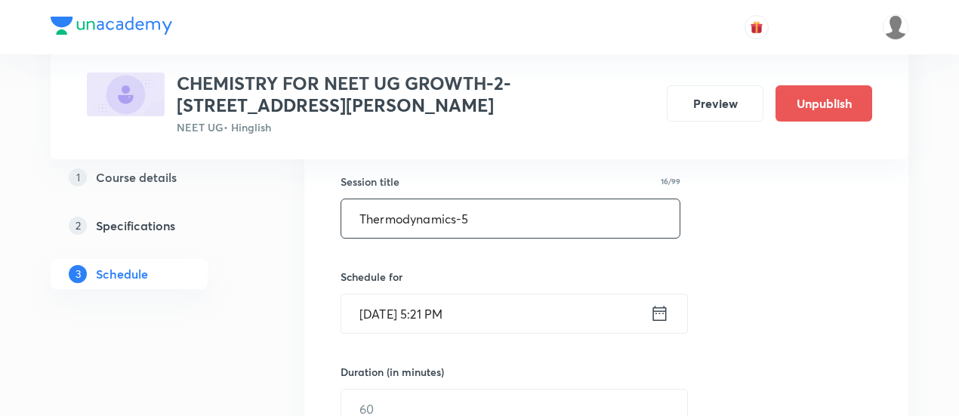
scroll to position [274, 0]
type input "Thermodynamics-5"
click at [657, 312] on icon at bounding box center [659, 312] width 19 height 21
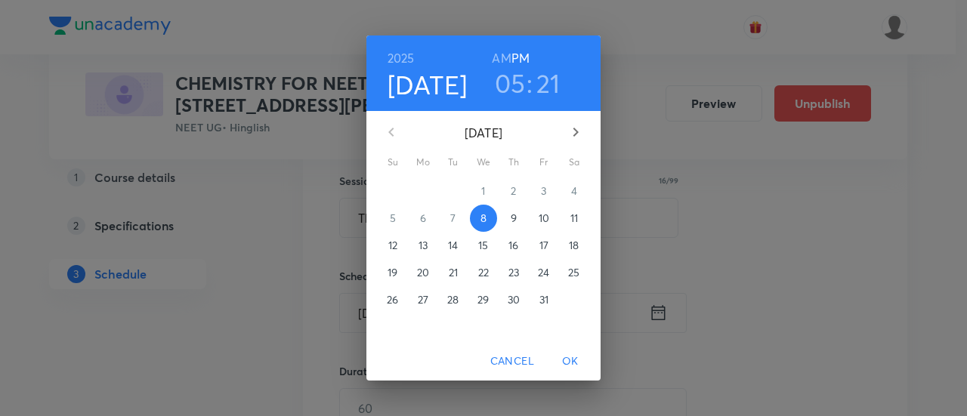
click at [397, 242] on p "12" at bounding box center [392, 245] width 9 height 15
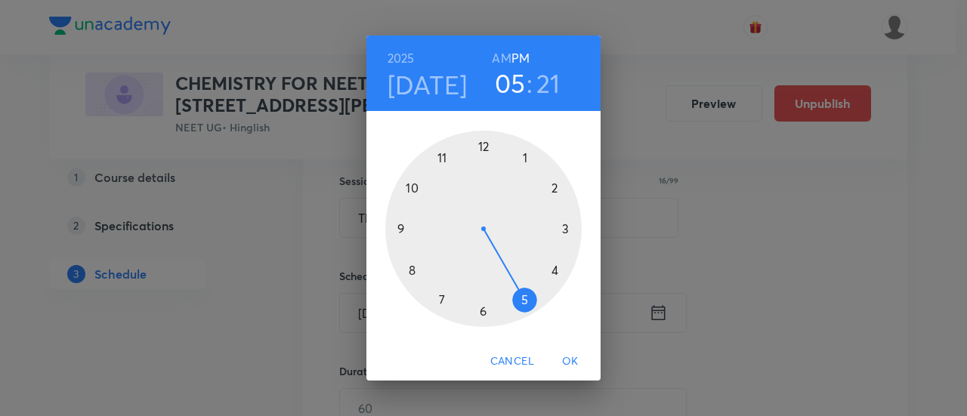
click at [504, 57] on h6 "AM" at bounding box center [501, 58] width 19 height 21
click at [415, 187] on div at bounding box center [483, 229] width 196 height 196
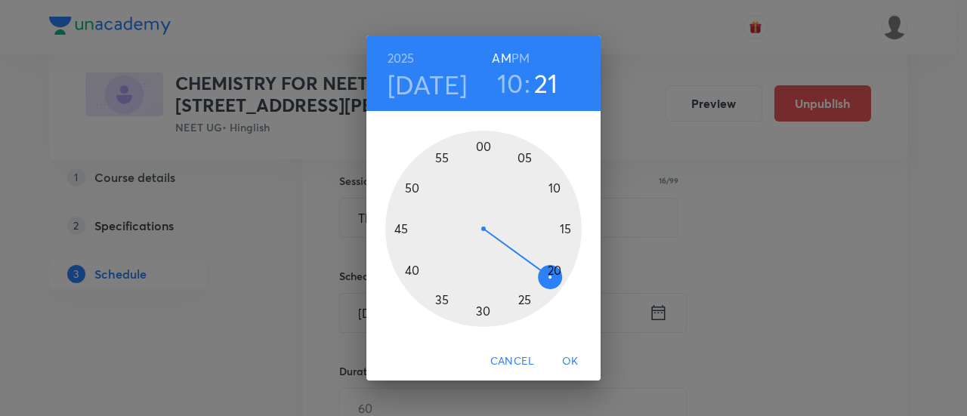
click at [483, 313] on div at bounding box center [483, 229] width 196 height 196
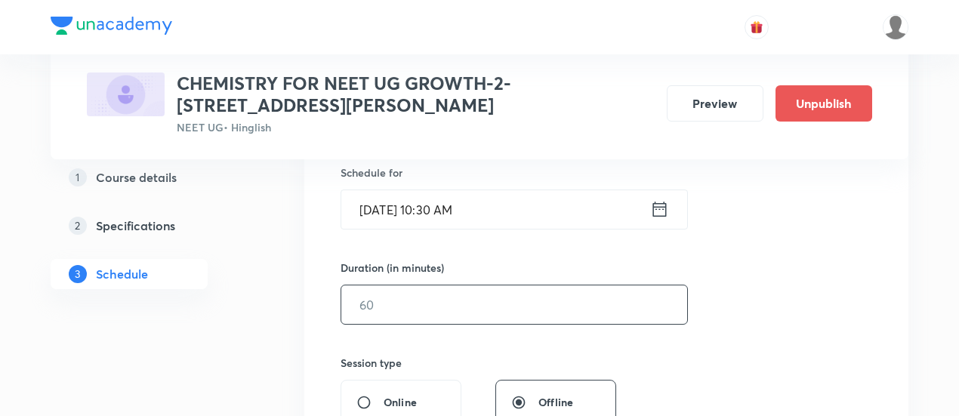
scroll to position [381, 0]
click at [548, 306] on input "text" at bounding box center [514, 301] width 346 height 39
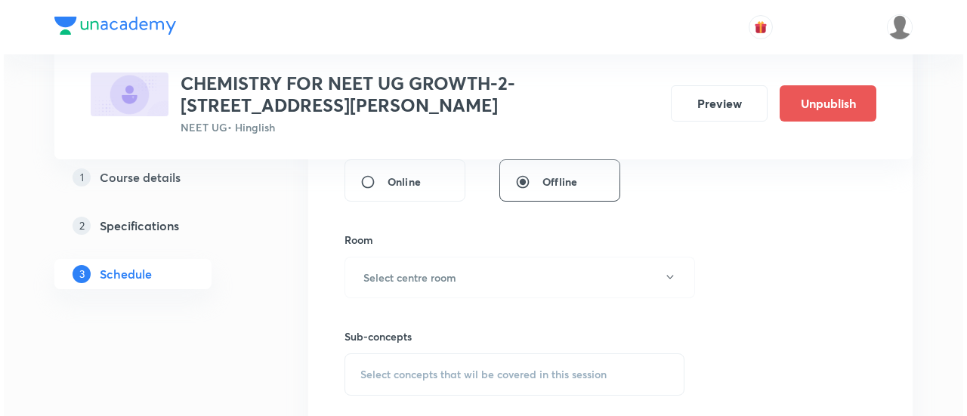
scroll to position [600, 0]
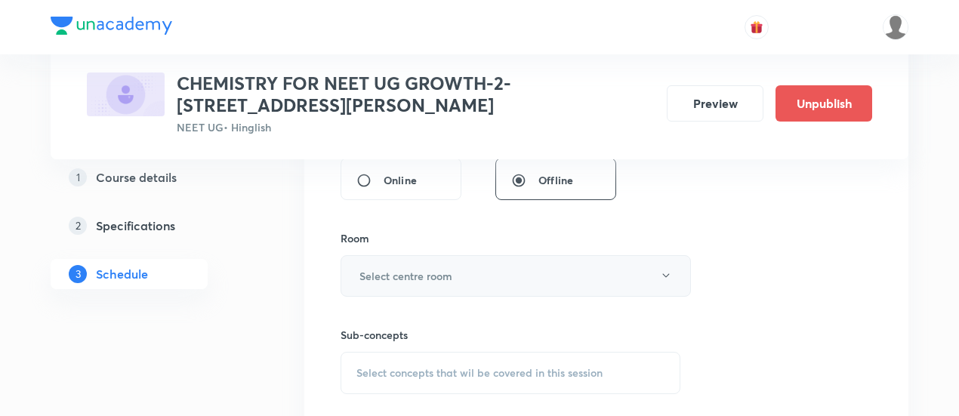
type input "90"
click at [489, 277] on button "Select centre room" at bounding box center [516, 276] width 350 height 42
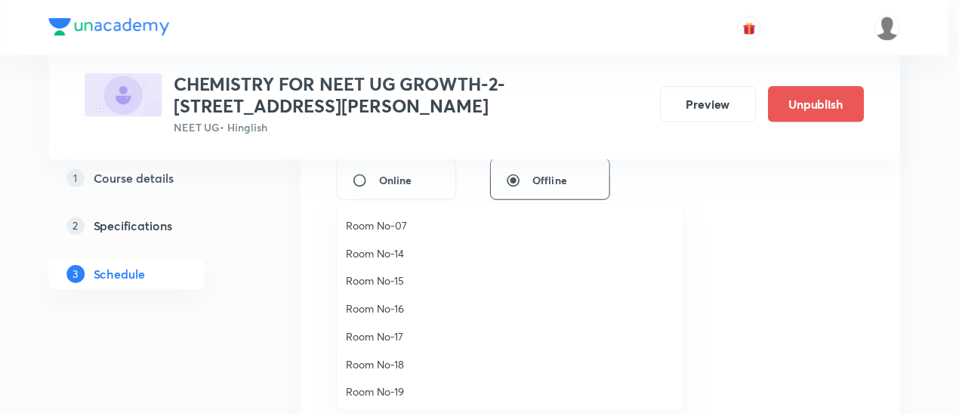
scroll to position [168, 0]
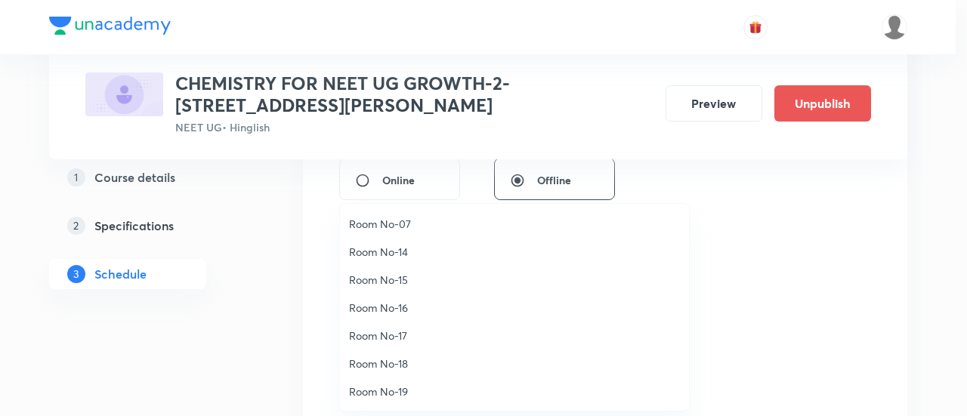
click at [400, 337] on span "Room No-17" at bounding box center [514, 336] width 331 height 16
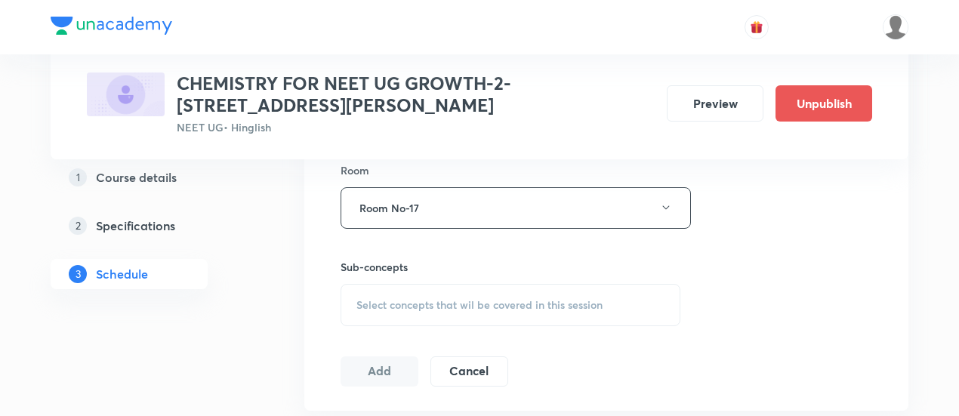
scroll to position [672, 0]
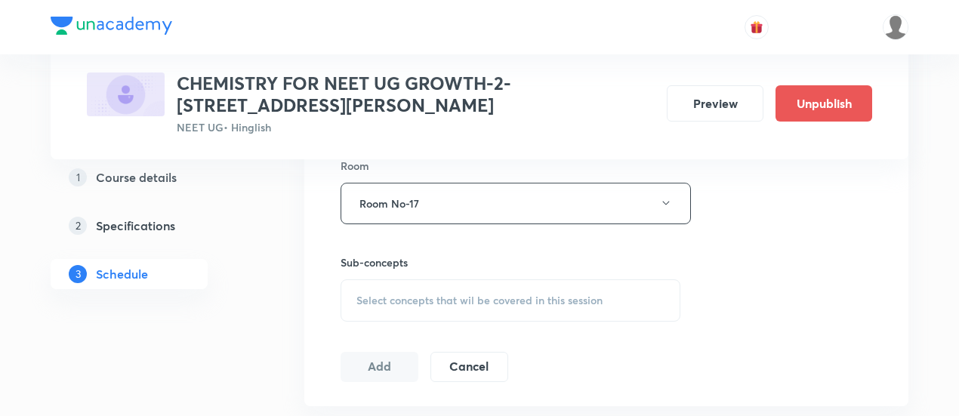
click at [505, 296] on span "Select concepts that wil be covered in this session" at bounding box center [479, 301] width 246 height 12
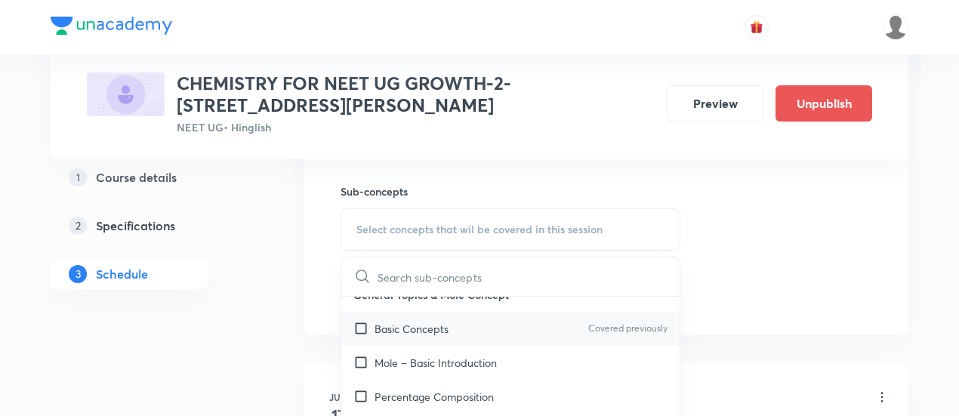
scroll to position [24, 0]
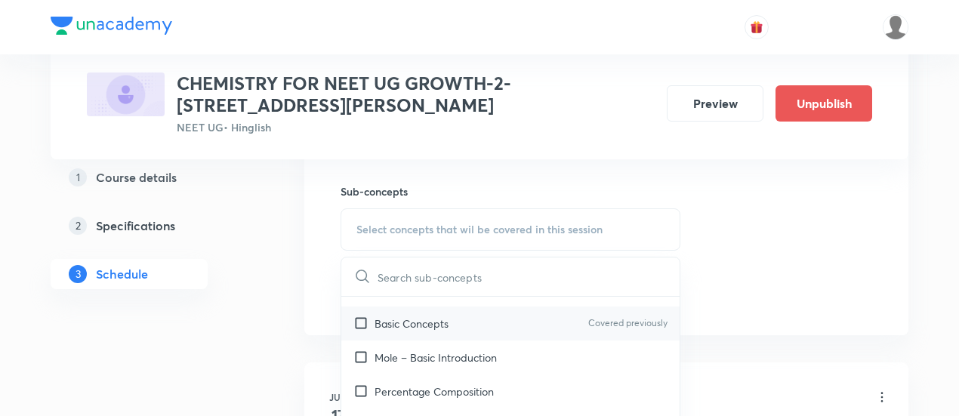
click at [418, 332] on div "Basic Concepts Covered previously" at bounding box center [510, 324] width 338 height 34
checkbox input "true"
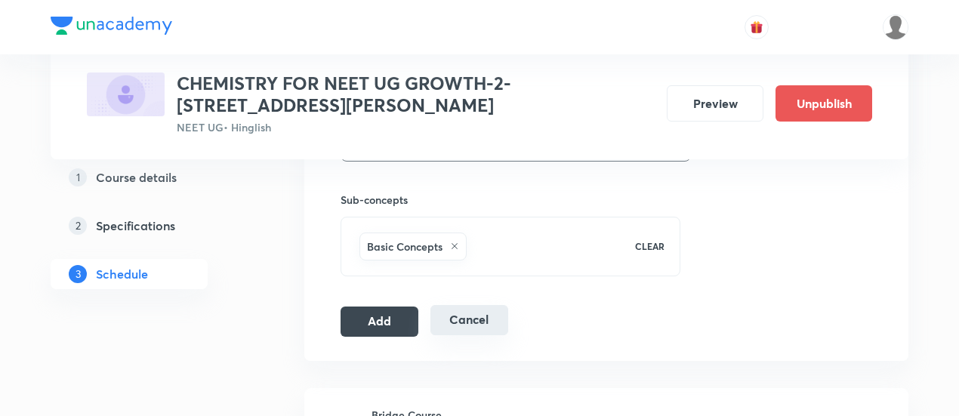
scroll to position [736, 0]
click at [394, 313] on button "Add" at bounding box center [380, 319] width 78 height 30
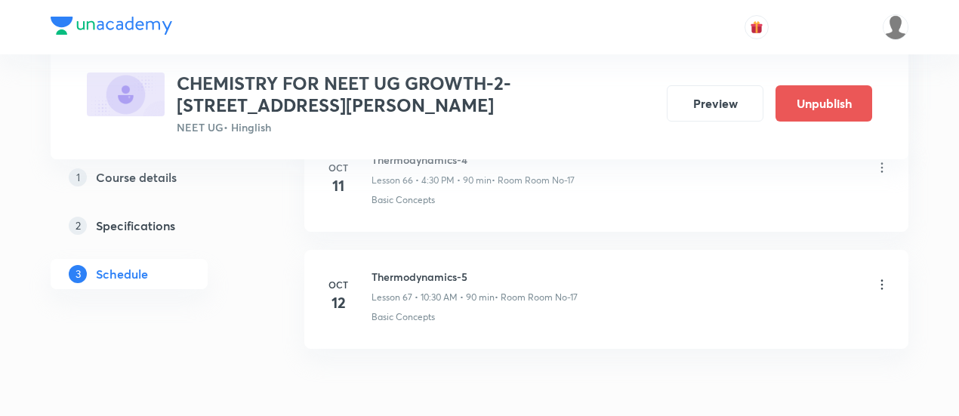
scroll to position [7928, 0]
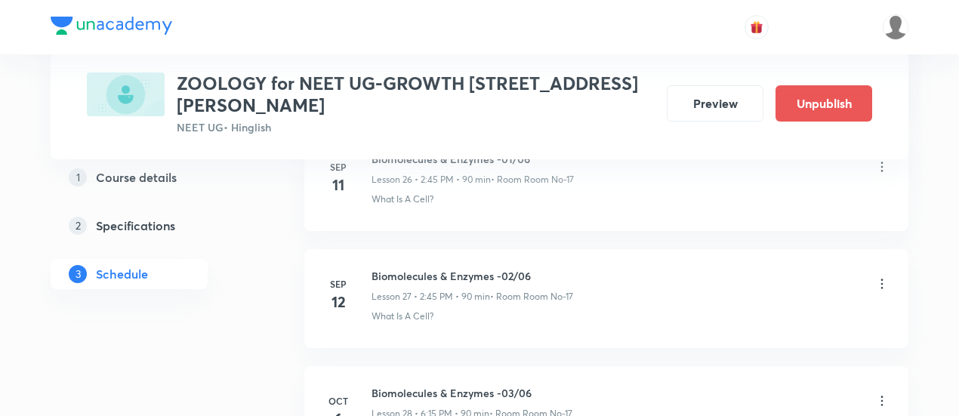
scroll to position [4190, 0]
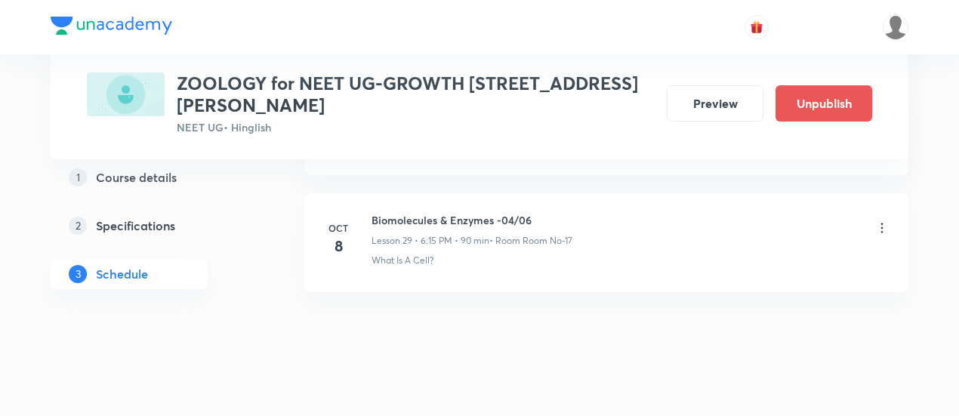
click at [370, 212] on div "[DATE] Biomolecules & Enzymes -04/06 Lesson 29 • 6:15 PM • 90 min • Room Room N…" at bounding box center [606, 239] width 566 height 55
drag, startPoint x: 370, startPoint y: 200, endPoint x: 540, endPoint y: 202, distance: 169.9
click at [540, 212] on div "[DATE] Biomolecules & Enzymes -04/06 Lesson 29 • 6:15 PM • 90 min • Room Room N…" at bounding box center [606, 239] width 566 height 55
copy h6 "Biomolecules & Enzymes -04/06"
click at [540, 212] on h6 "Biomolecules & Enzymes -04/06" at bounding box center [472, 220] width 201 height 16
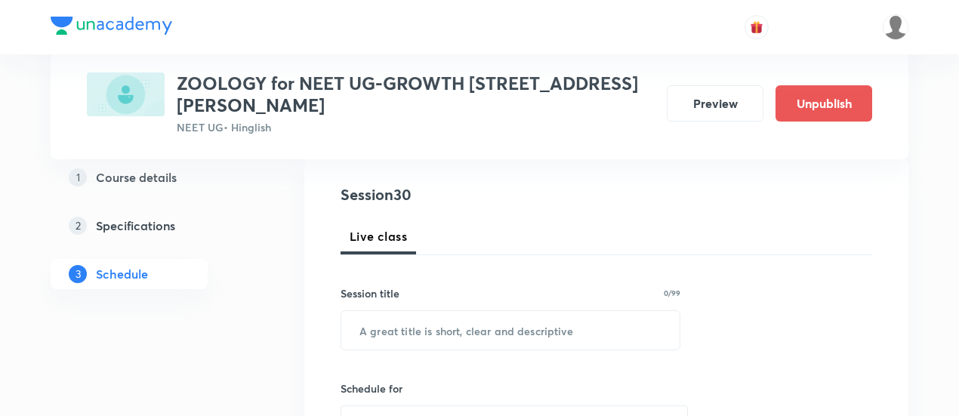
scroll to position [184, 0]
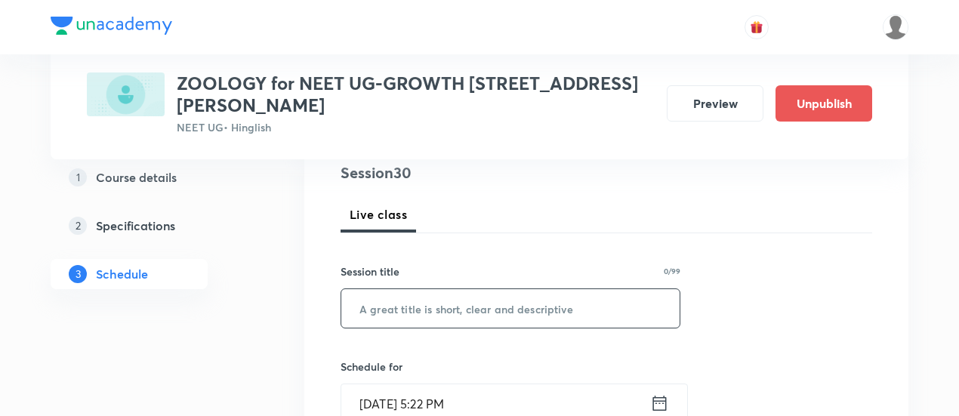
click at [469, 304] on input "text" at bounding box center [510, 308] width 338 height 39
paste input "Biomolecules & Enzymes -04/06"
click at [520, 304] on input "Biomolecules & Enzymes -04/06" at bounding box center [510, 308] width 338 height 39
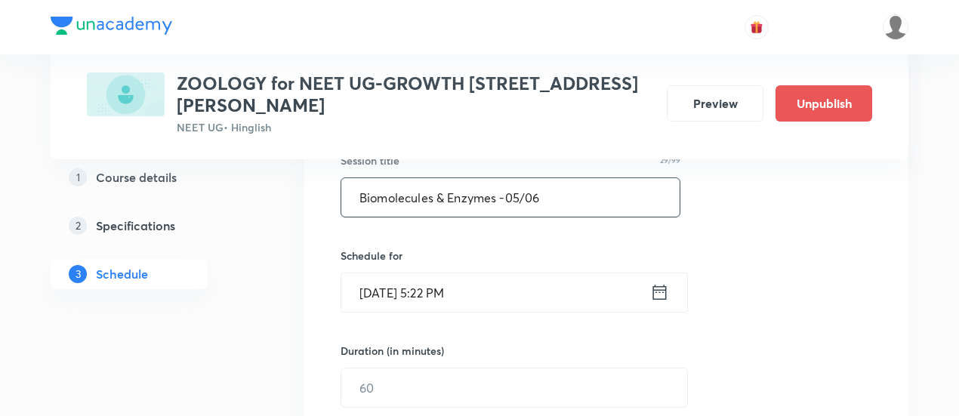
scroll to position [337, 0]
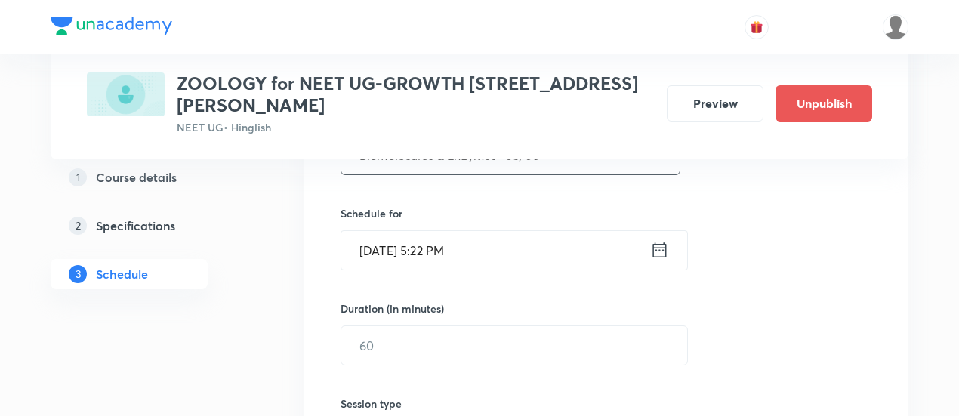
type input "Biomolecules & Enzymes -05/06"
click at [656, 249] on icon at bounding box center [659, 249] width 19 height 21
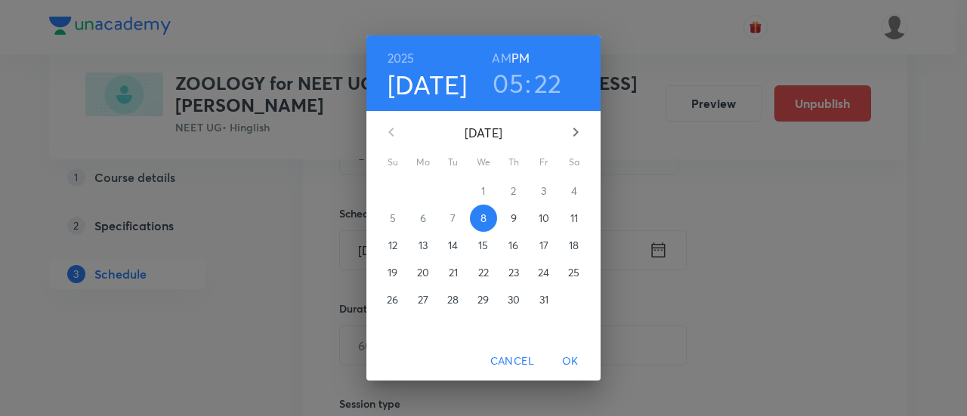
click at [390, 248] on p "12" at bounding box center [392, 245] width 9 height 15
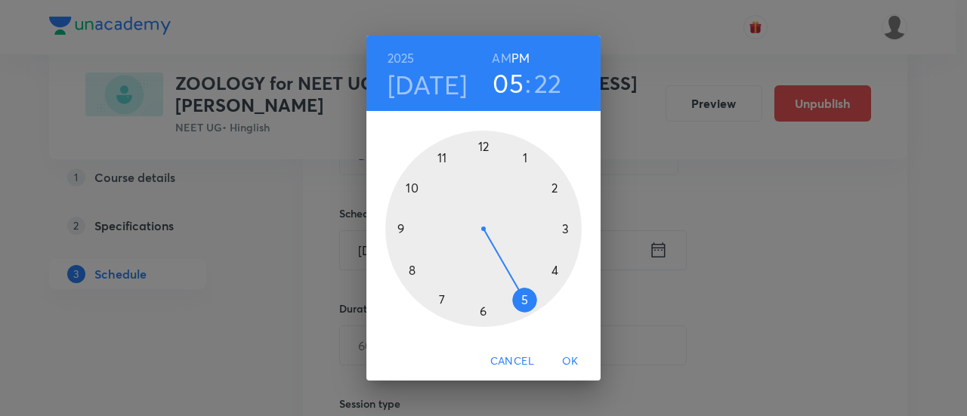
click at [481, 312] on div at bounding box center [483, 229] width 196 height 196
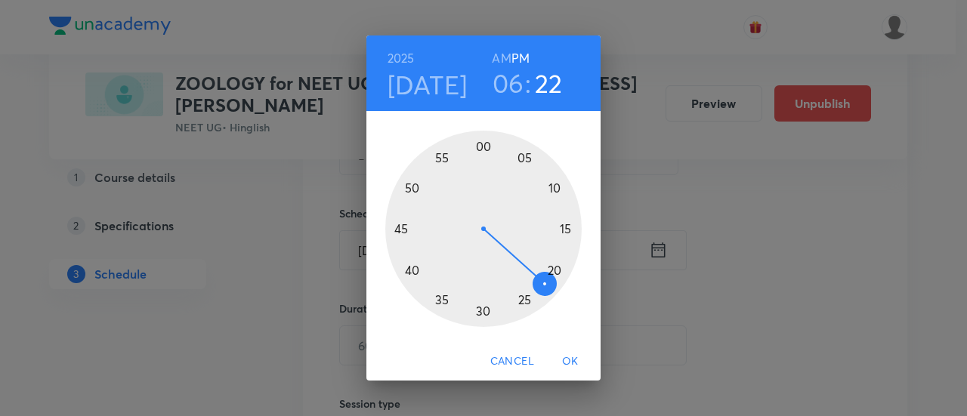
click at [565, 227] on div at bounding box center [483, 229] width 196 height 196
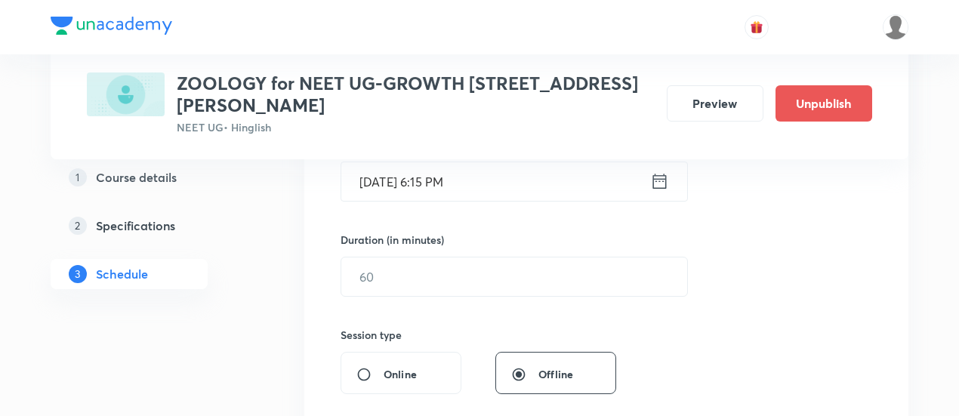
scroll to position [410, 0]
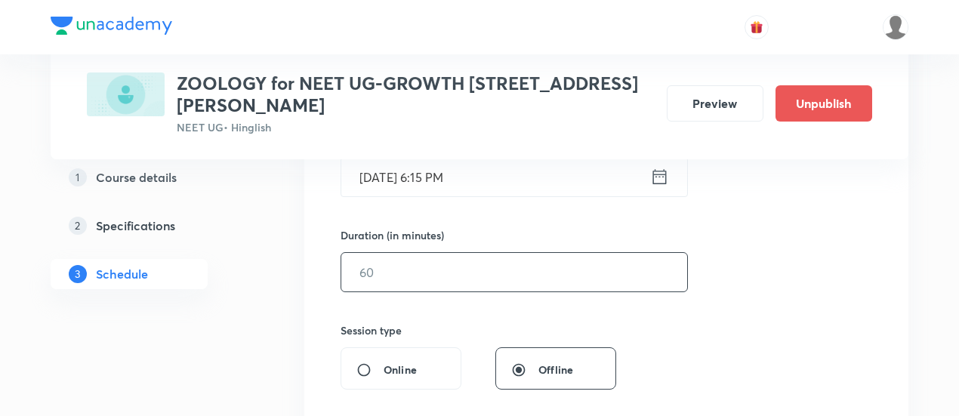
click at [480, 262] on input "text" at bounding box center [514, 272] width 346 height 39
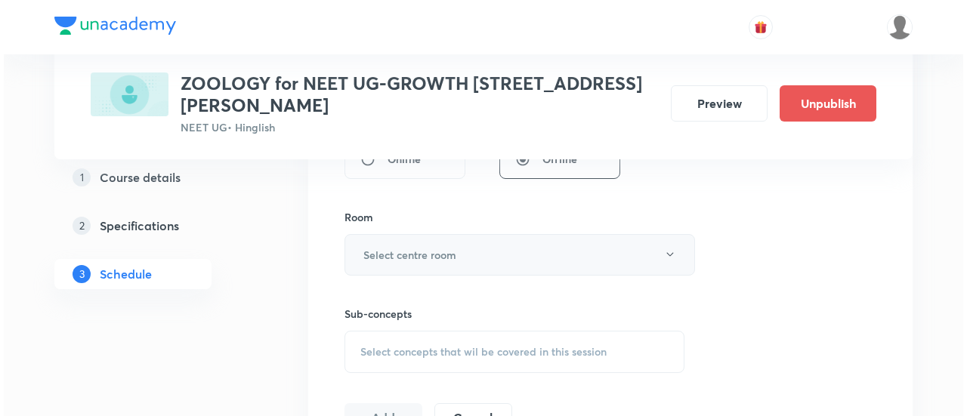
scroll to position [624, 0]
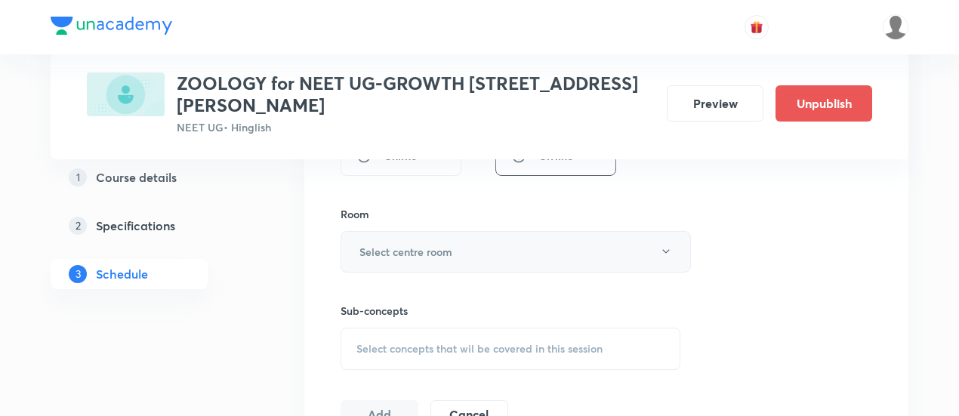
type input "90"
click at [452, 248] on h6 "Select centre room" at bounding box center [406, 252] width 93 height 16
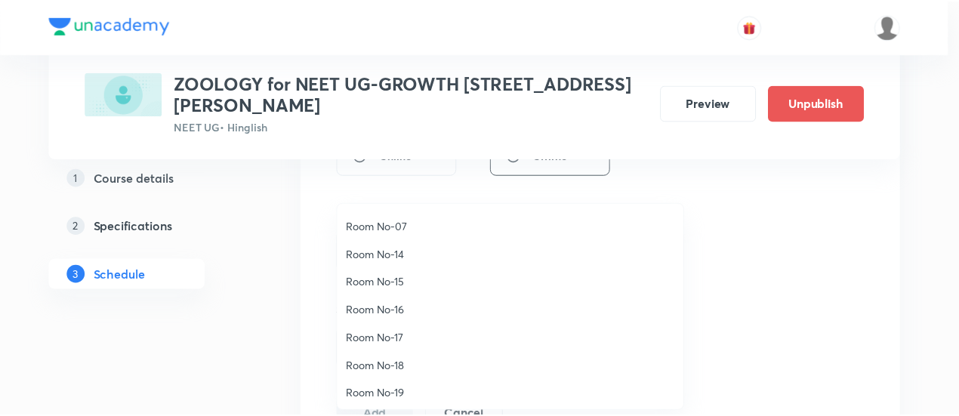
scroll to position [168, 0]
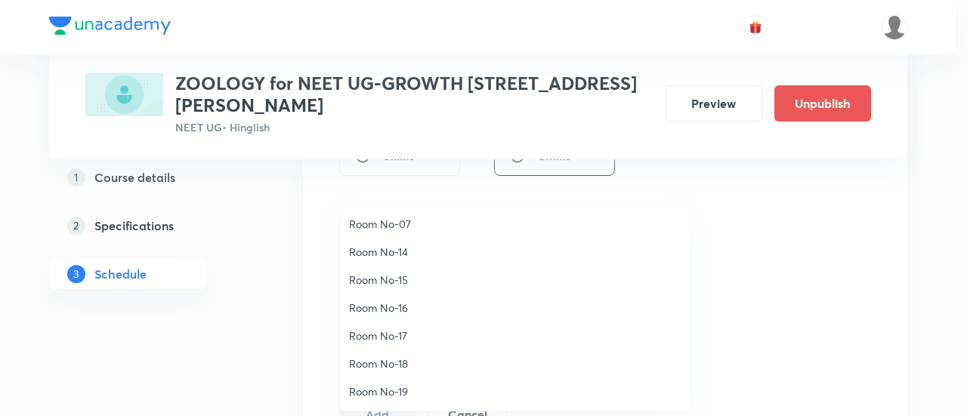
click at [400, 335] on span "Room No-17" at bounding box center [514, 336] width 331 height 16
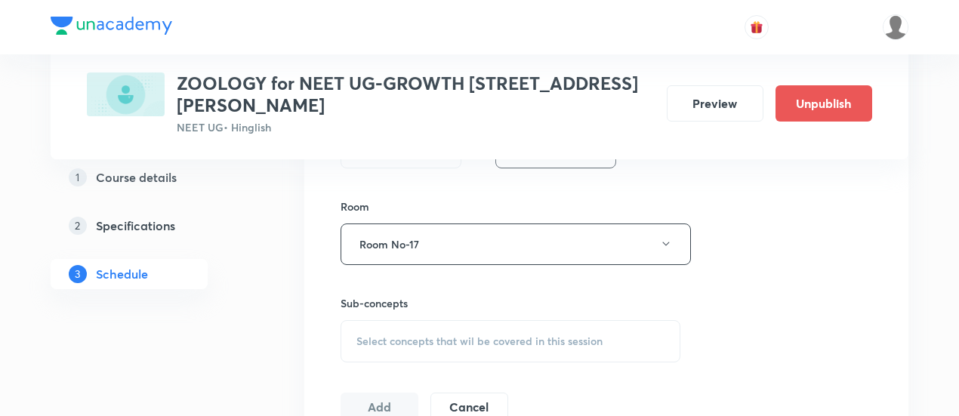
scroll to position [637, 0]
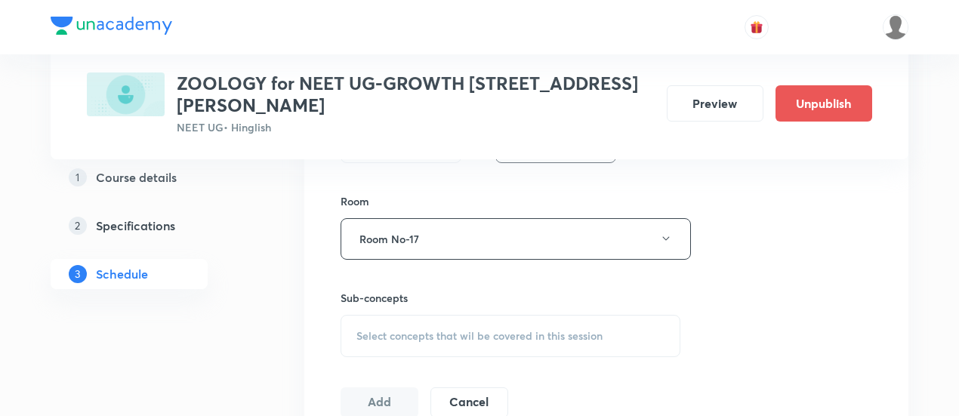
click at [536, 333] on span "Select concepts that wil be covered in this session" at bounding box center [479, 336] width 246 height 12
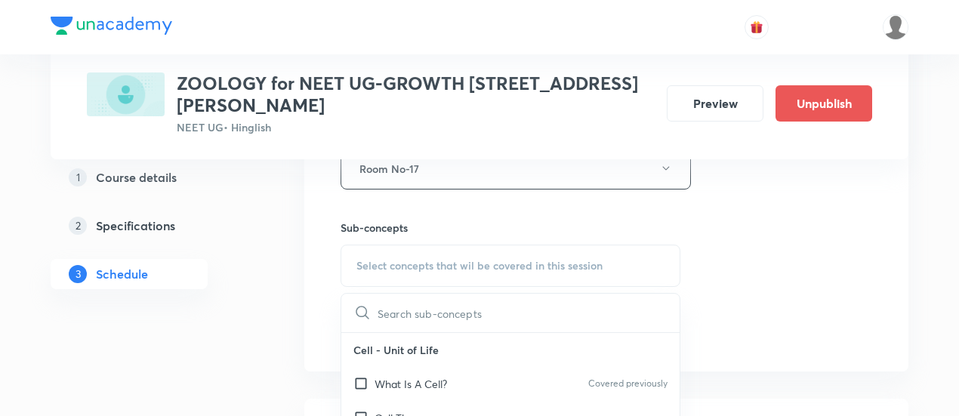
scroll to position [725, 0]
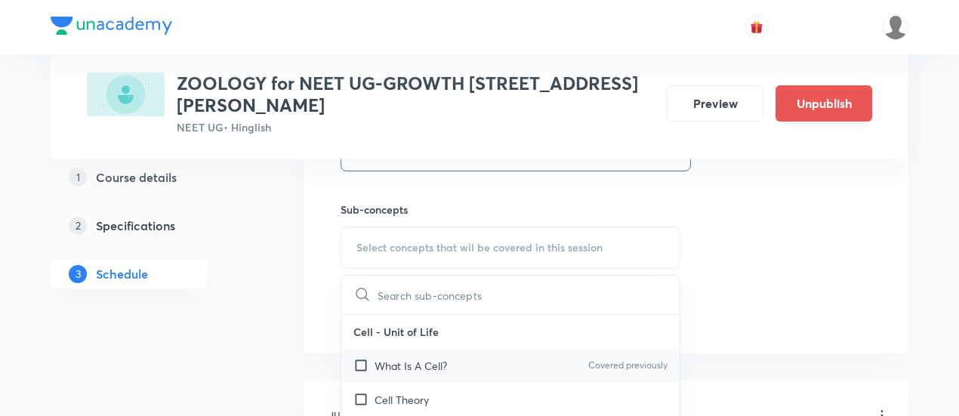
click at [468, 358] on div "What Is A Cell? Covered previously" at bounding box center [510, 366] width 338 height 34
checkbox input "true"
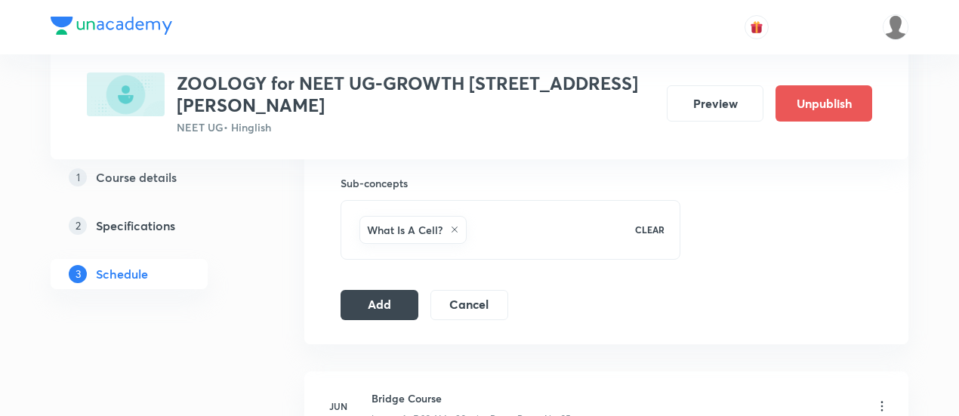
scroll to position [753, 0]
click at [390, 288] on button "Add" at bounding box center [380, 302] width 78 height 30
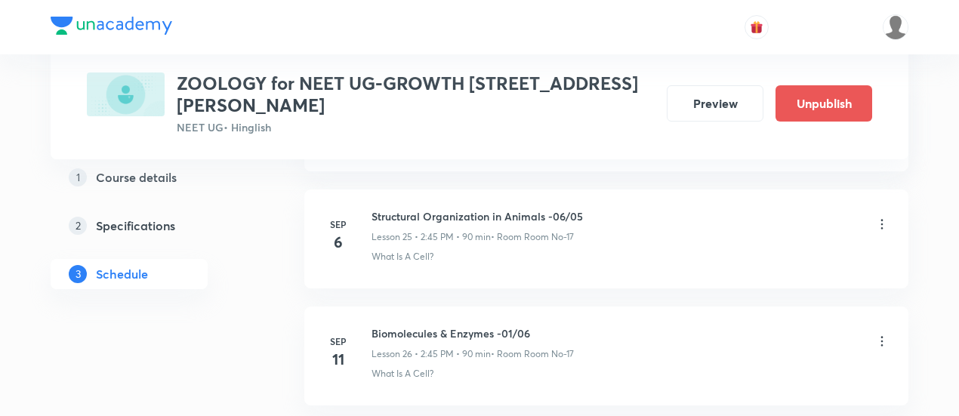
scroll to position [3616, 0]
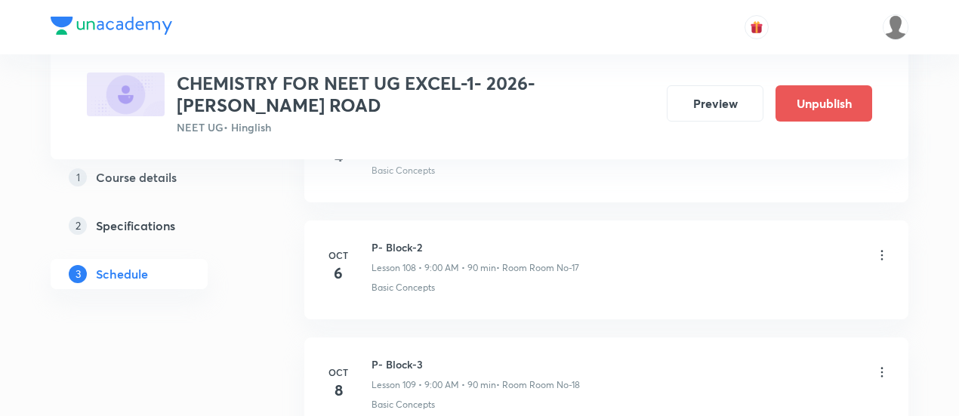
scroll to position [13633, 0]
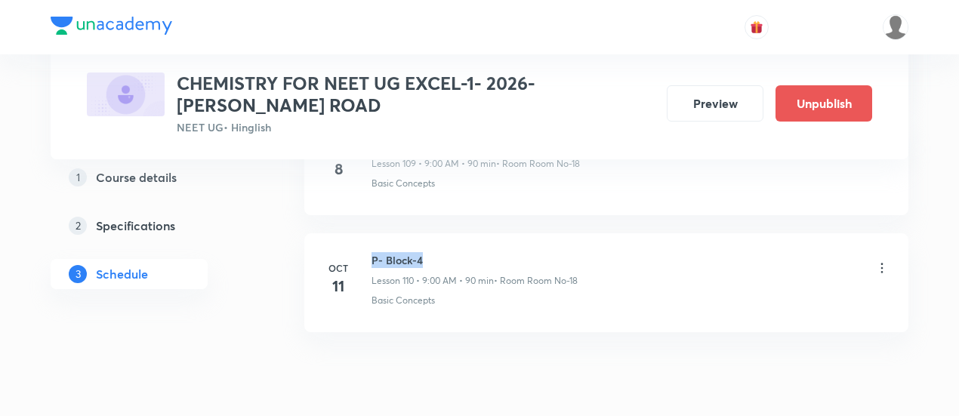
drag, startPoint x: 369, startPoint y: 199, endPoint x: 426, endPoint y: 197, distance: 56.7
click at [426, 252] on div "[DATE] P- Block-4 Lesson 110 • 9:00 AM • 90 min • Room Room No-18 Basic Concepts" at bounding box center [606, 279] width 566 height 55
copy h6 "P- Block-4"
click at [426, 252] on h6 "P- Block-4" at bounding box center [475, 260] width 206 height 16
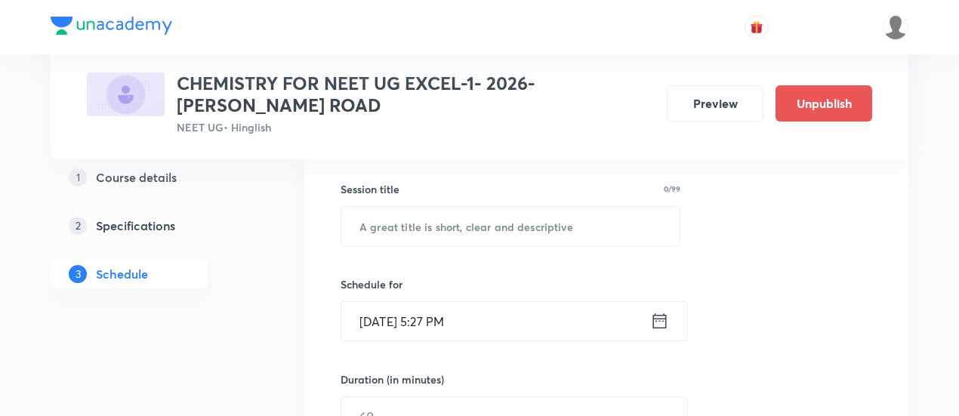
scroll to position [276, 0]
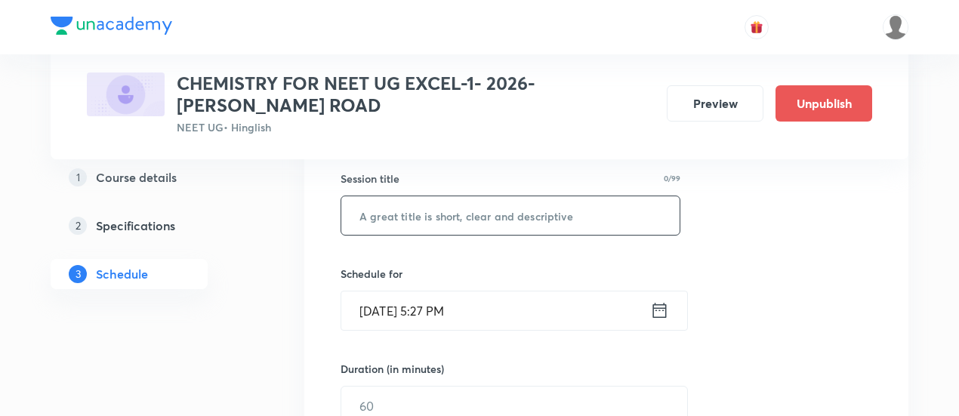
click at [422, 211] on input "text" at bounding box center [510, 215] width 338 height 39
paste input "P- Block-4"
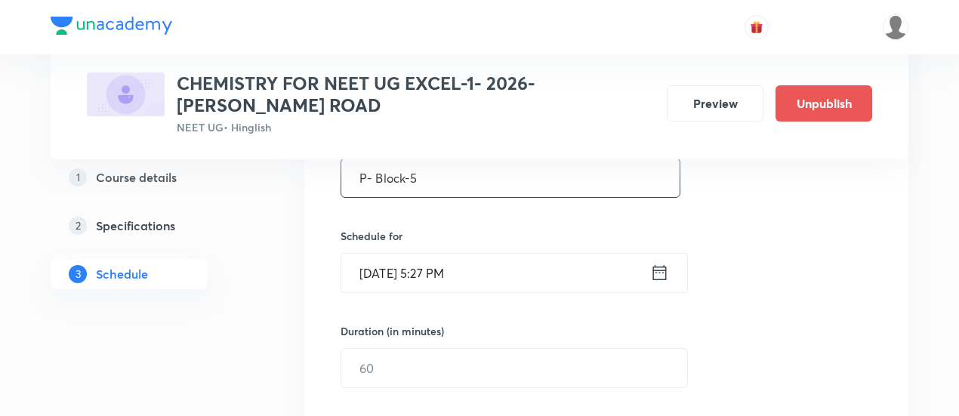
scroll to position [323, 0]
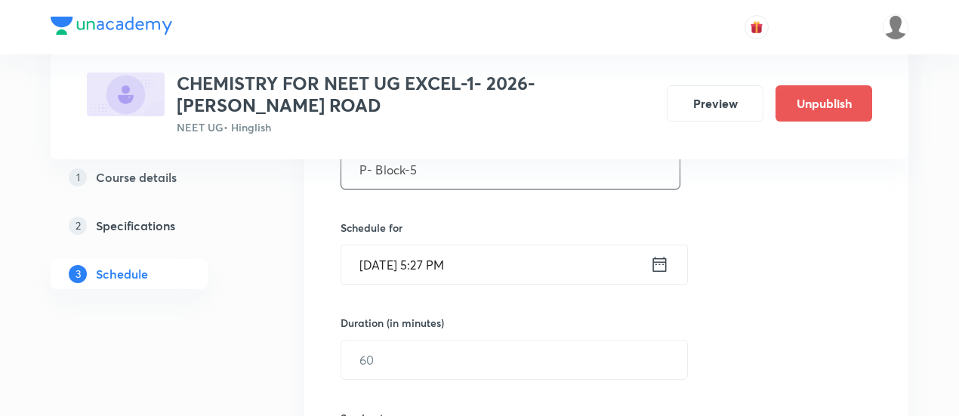
type input "P- Block-5"
click at [660, 261] on icon at bounding box center [660, 264] width 14 height 15
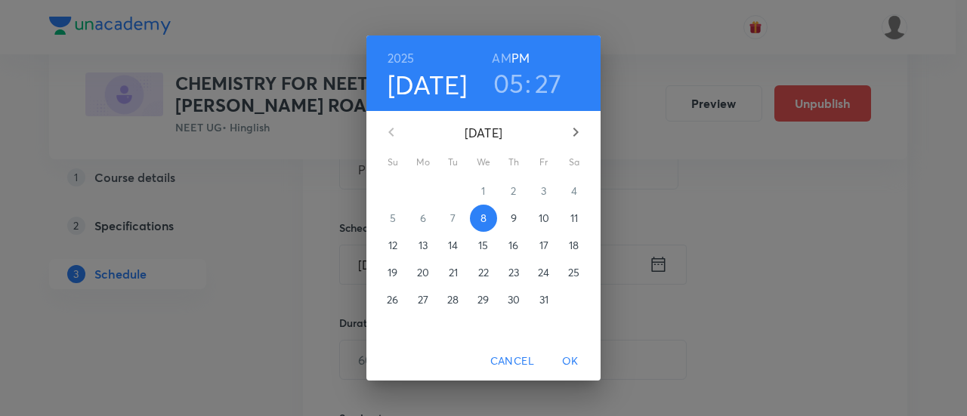
click at [397, 245] on p "12" at bounding box center [392, 245] width 9 height 15
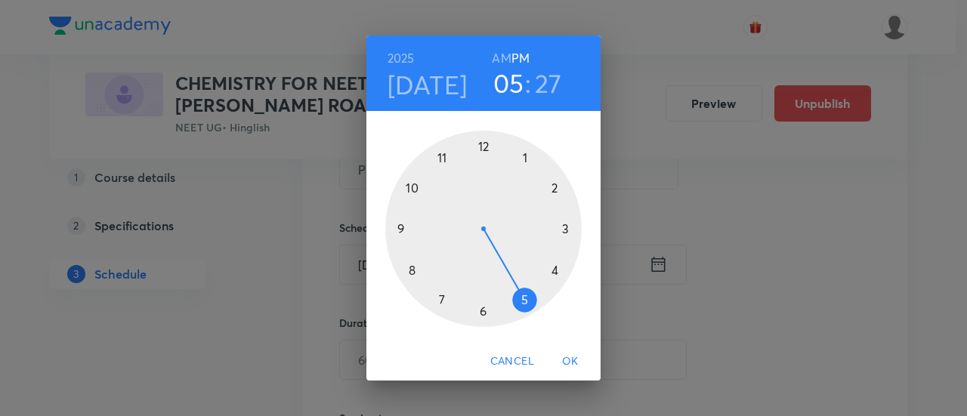
click at [497, 54] on h6 "AM" at bounding box center [501, 58] width 19 height 21
click at [399, 230] on div at bounding box center [483, 229] width 196 height 196
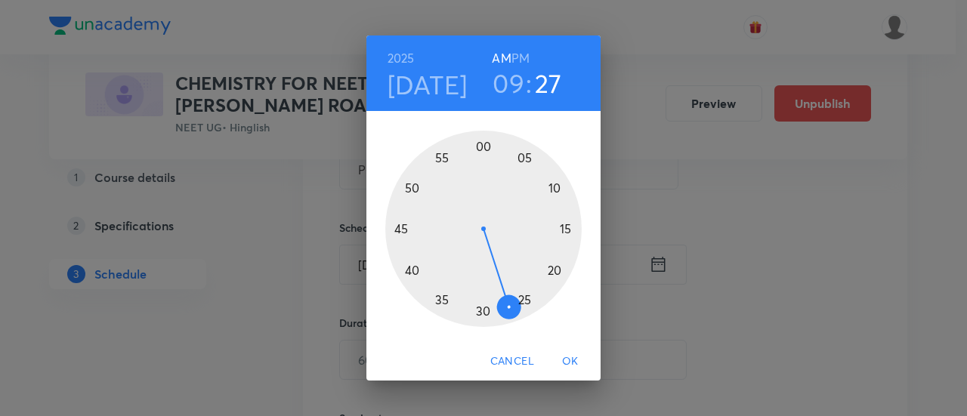
click at [484, 147] on div at bounding box center [483, 229] width 196 height 196
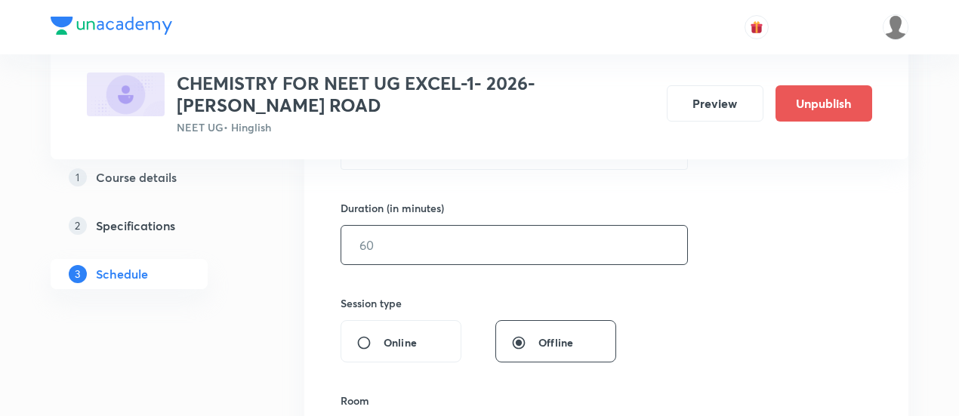
scroll to position [438, 0]
click at [565, 243] on input "text" at bounding box center [514, 244] width 346 height 39
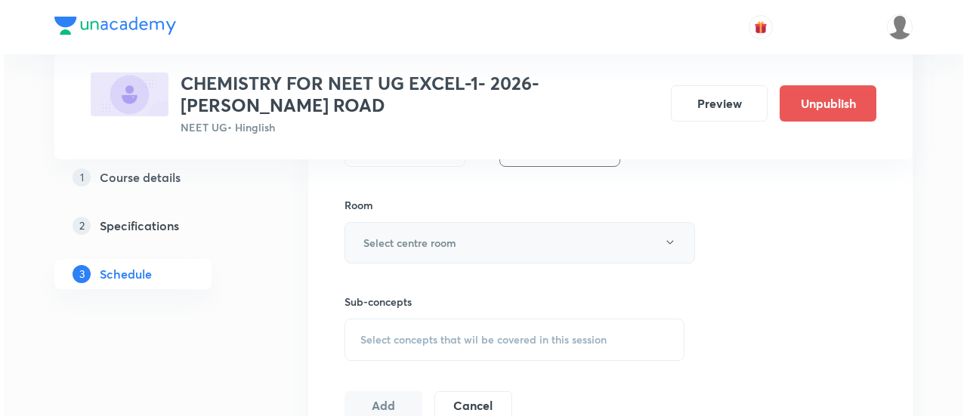
scroll to position [637, 0]
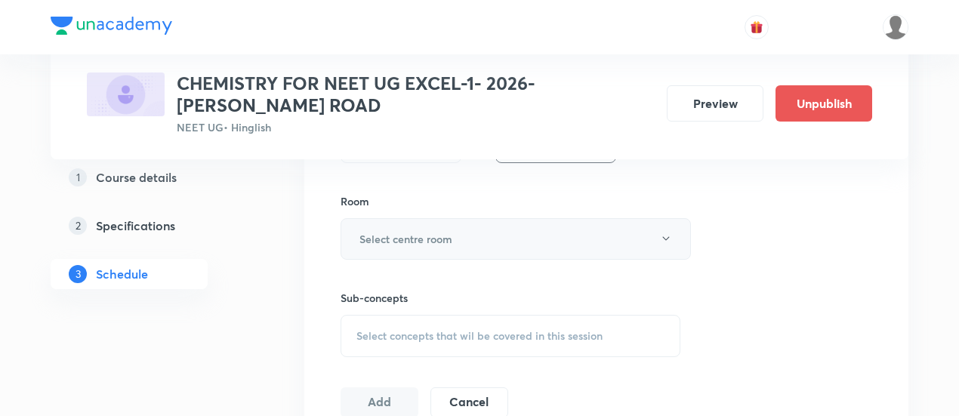
type input "90"
click at [492, 231] on button "Select centre room" at bounding box center [516, 239] width 350 height 42
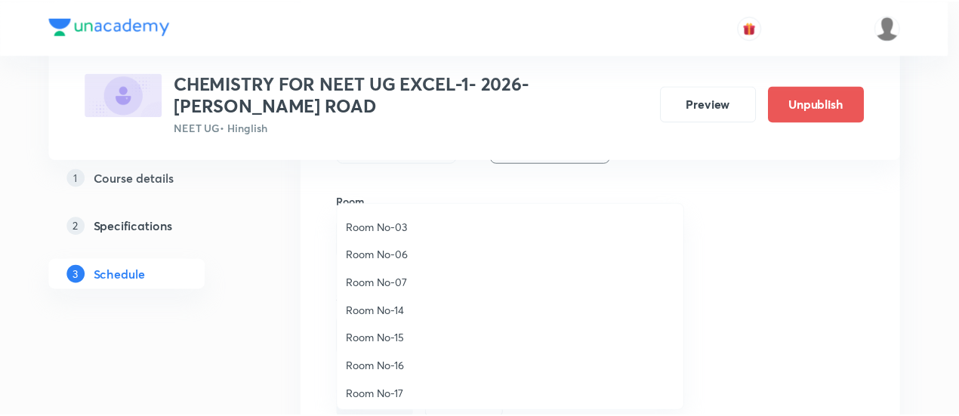
scroll to position [168, 0]
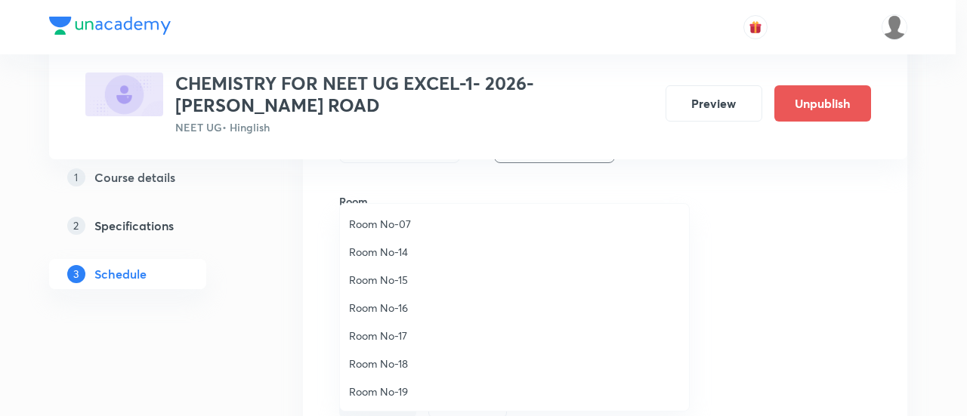
click at [397, 330] on span "Room No-17" at bounding box center [514, 336] width 331 height 16
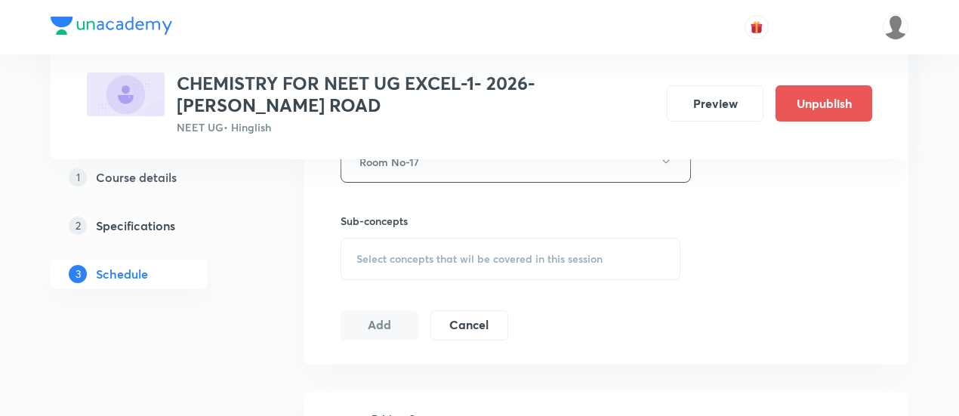
scroll to position [715, 0]
click at [477, 259] on span "Select concepts that wil be covered in this session" at bounding box center [479, 258] width 246 height 12
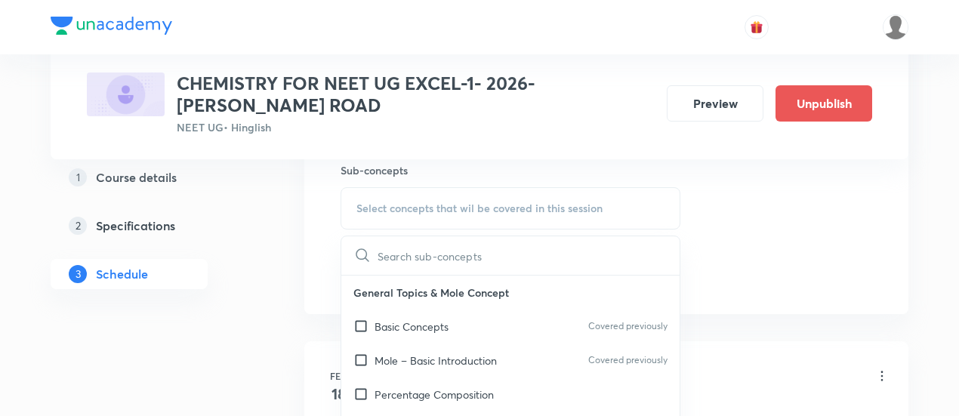
scroll to position [767, 0]
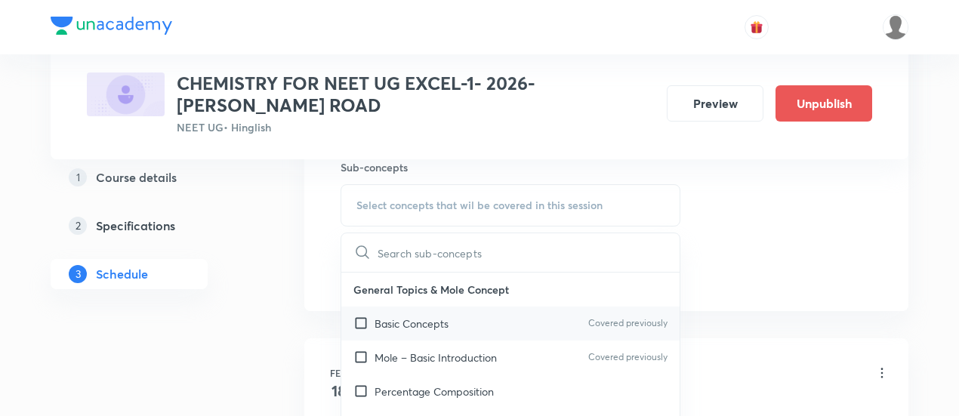
click at [402, 326] on p "Basic Concepts" at bounding box center [412, 324] width 74 height 16
checkbox input "true"
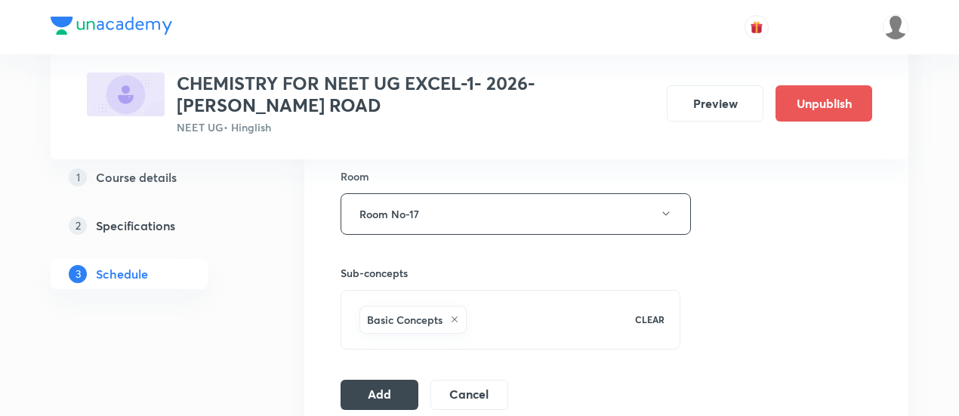
scroll to position [712, 0]
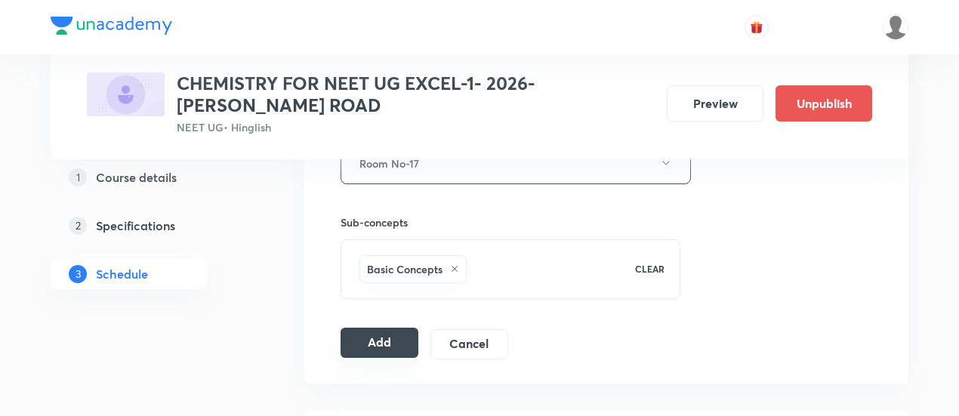
click at [399, 338] on button "Add" at bounding box center [380, 343] width 78 height 30
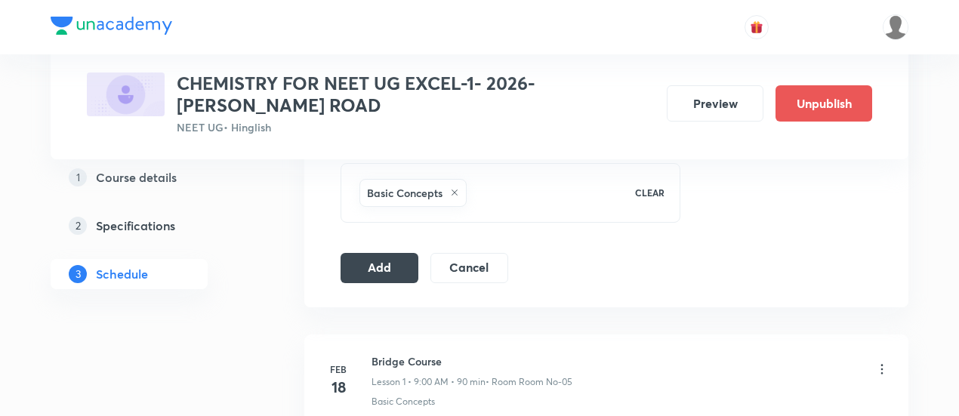
scroll to position [790, 0]
click at [390, 255] on button "Add" at bounding box center [380, 265] width 78 height 30
click at [388, 264] on button "Add" at bounding box center [380, 265] width 78 height 30
click at [390, 258] on button "Add" at bounding box center [380, 265] width 78 height 30
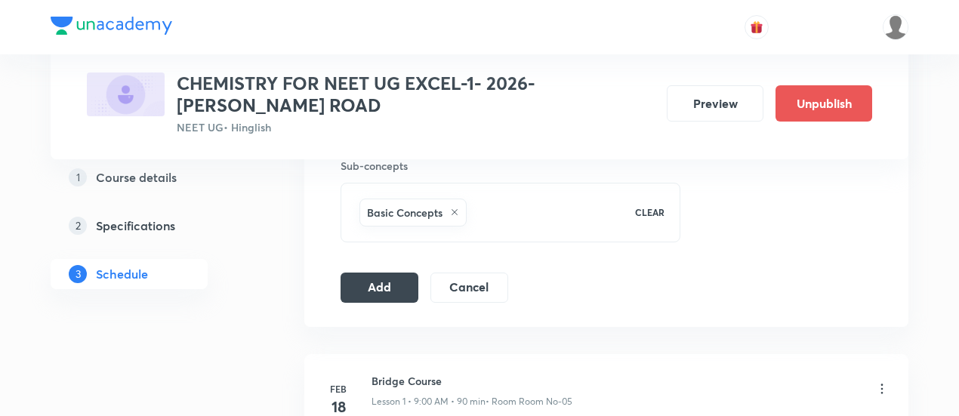
scroll to position [770, 0]
click at [391, 276] on button "Add" at bounding box center [380, 285] width 78 height 30
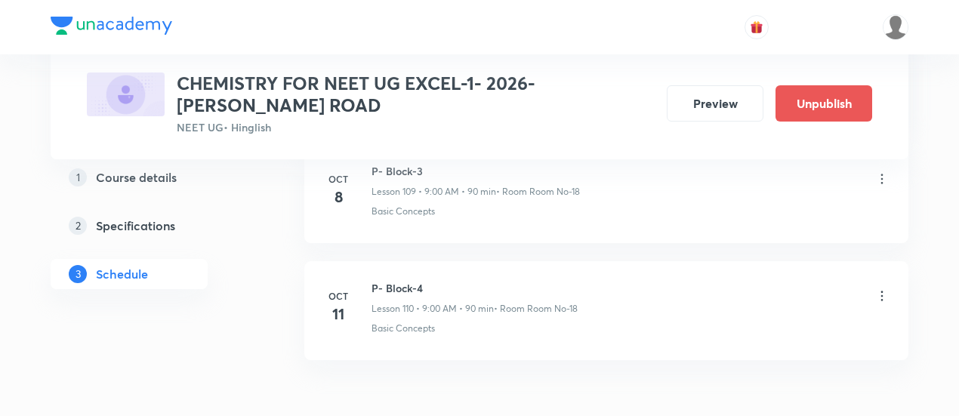
scroll to position [12941, 0]
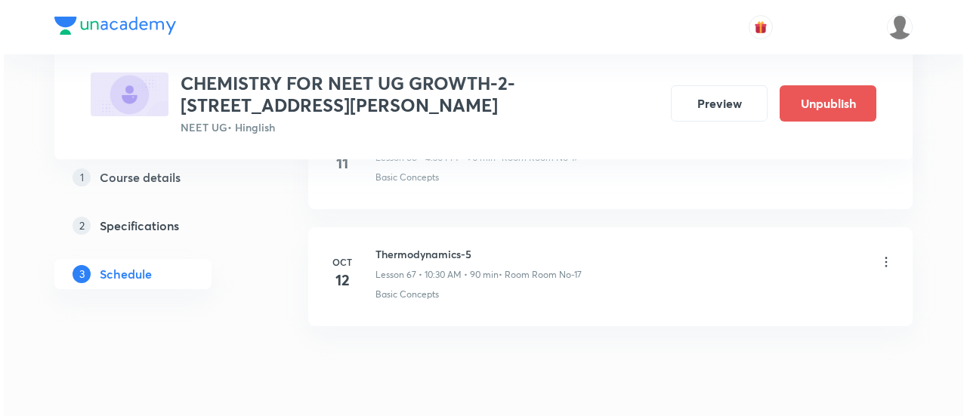
scroll to position [8620, 0]
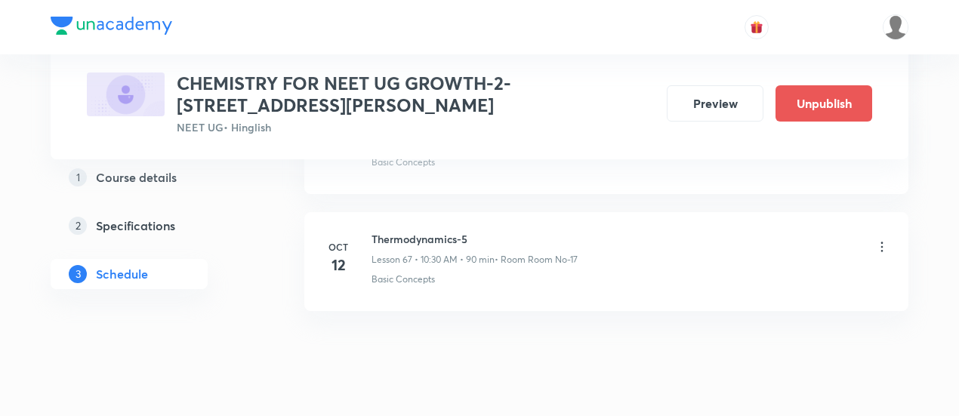
click at [881, 239] on icon at bounding box center [882, 246] width 15 height 15
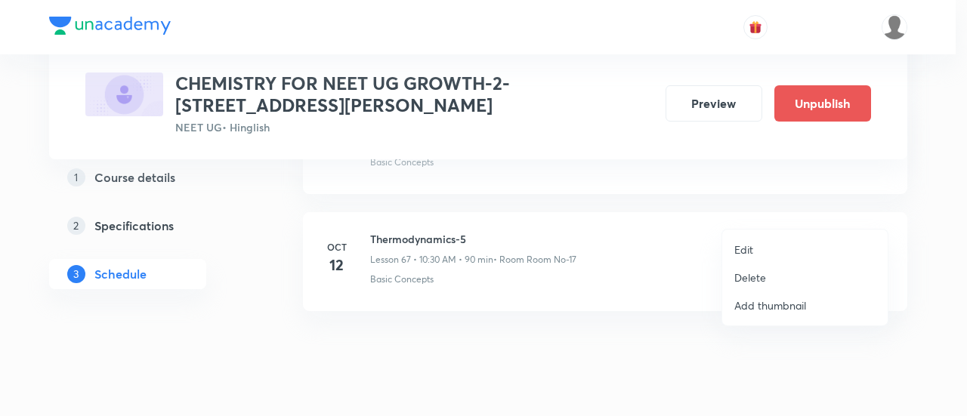
click at [749, 251] on p "Edit" at bounding box center [743, 250] width 19 height 16
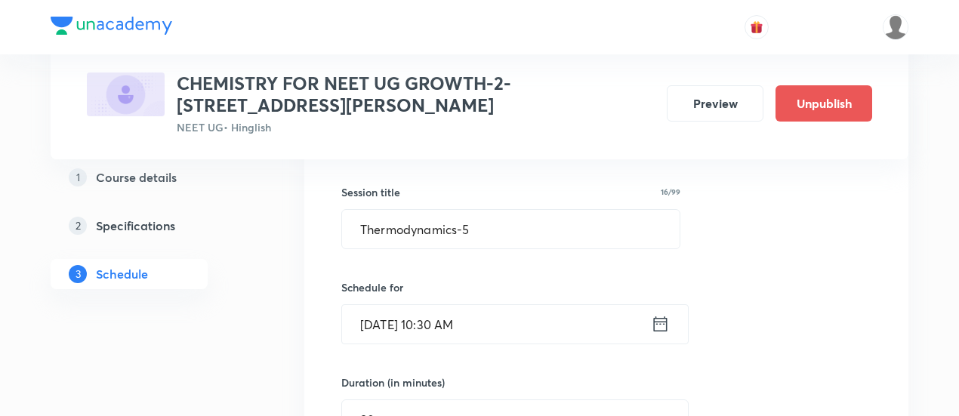
scroll to position [7980, 0]
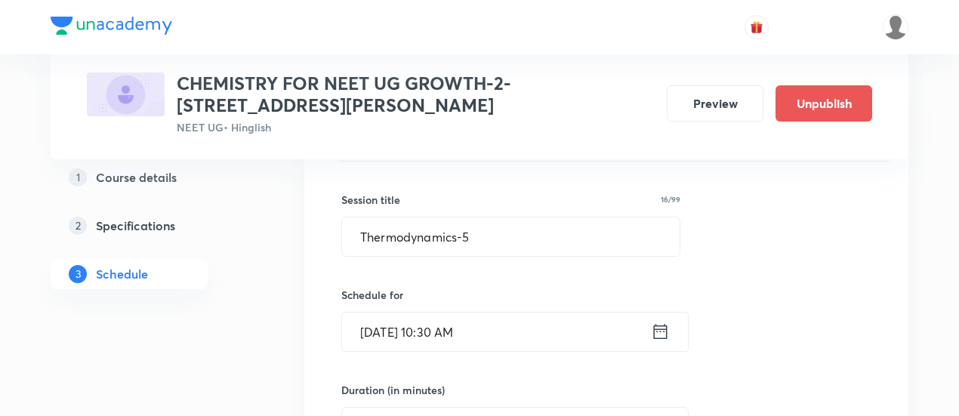
click at [658, 321] on icon at bounding box center [660, 331] width 19 height 21
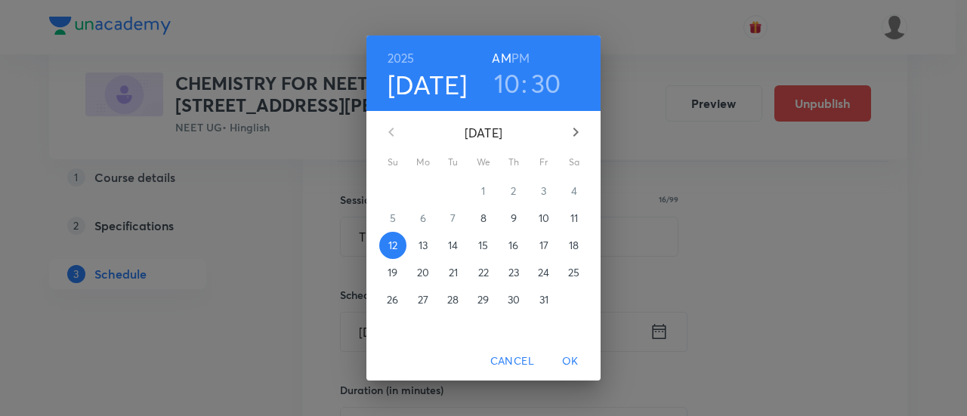
click at [518, 57] on h6 "PM" at bounding box center [520, 58] width 18 height 21
click at [506, 79] on h3 "10" at bounding box center [507, 83] width 26 height 32
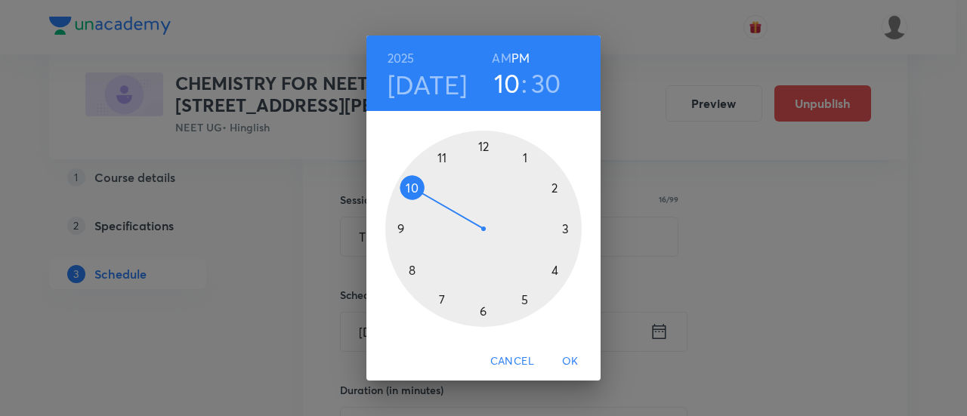
click at [554, 270] on div at bounding box center [483, 229] width 196 height 196
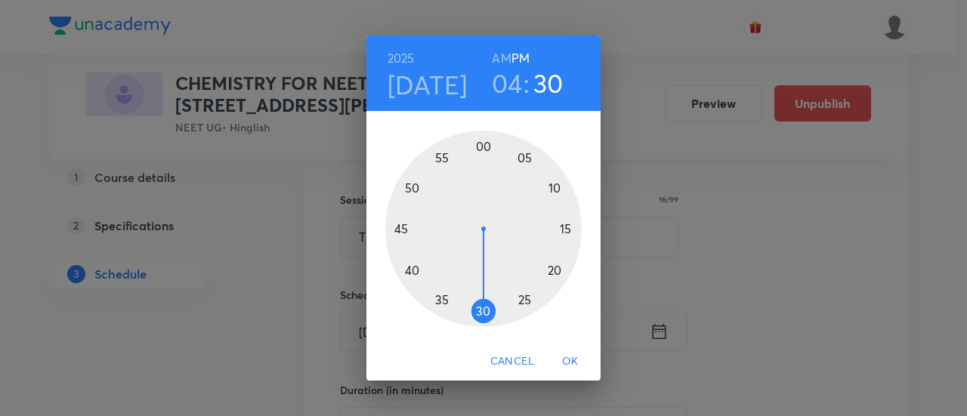
click at [483, 310] on div at bounding box center [483, 229] width 196 height 196
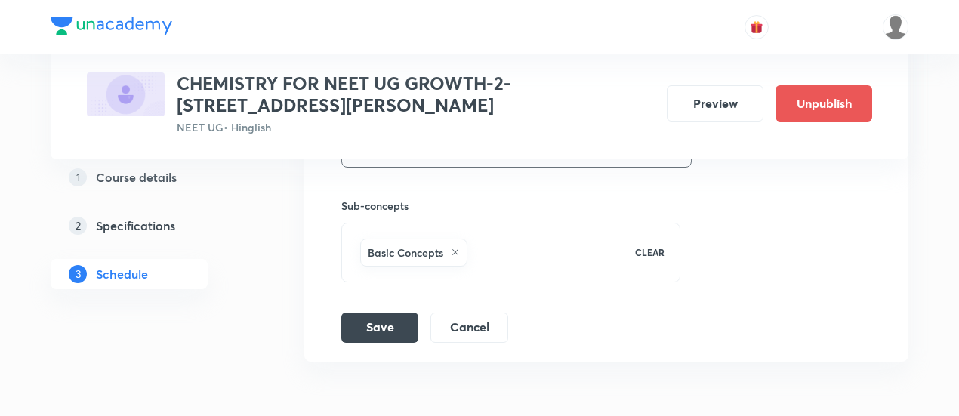
scroll to position [8506, 0]
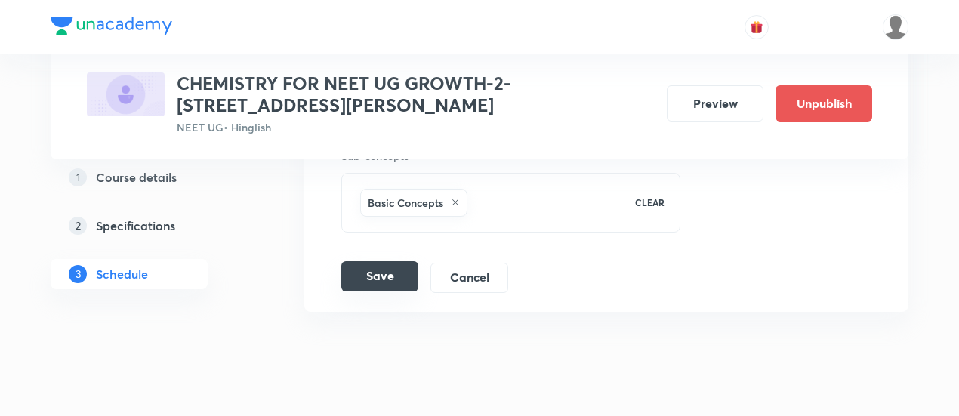
click at [391, 261] on button "Save" at bounding box center [379, 276] width 77 height 30
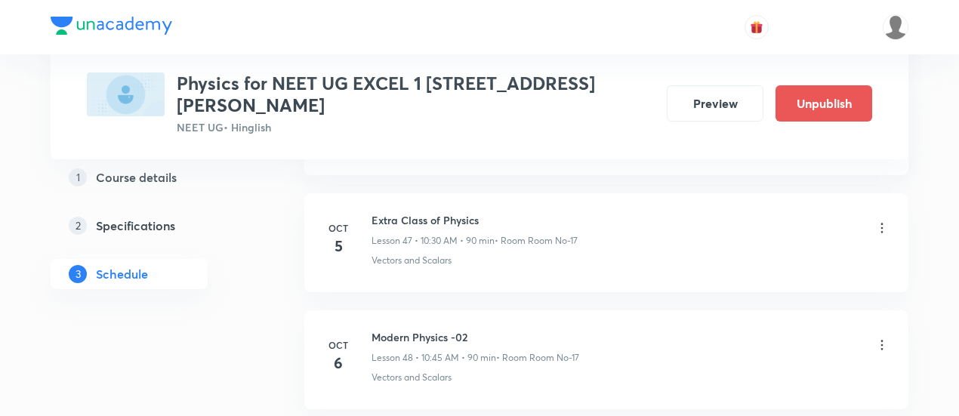
scroll to position [6620, 0]
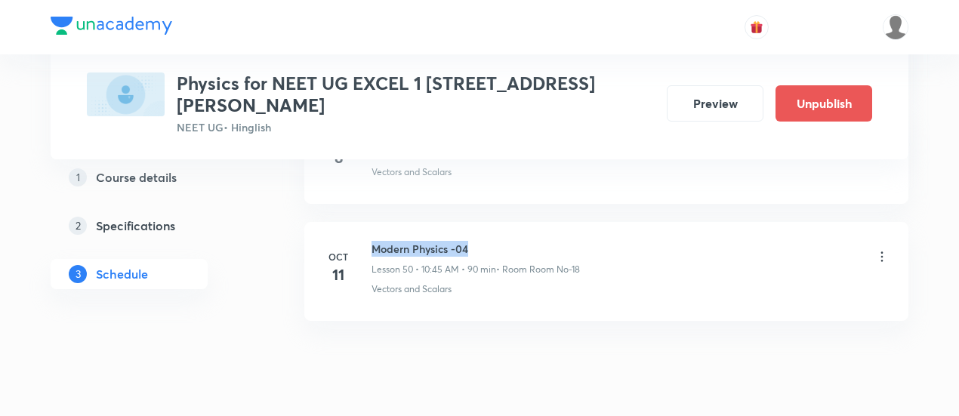
drag, startPoint x: 373, startPoint y: 202, endPoint x: 477, endPoint y: 200, distance: 104.2
click at [477, 241] on h6 "Modern Physics -04" at bounding box center [476, 249] width 208 height 16
copy h6 "Modern Physics -04"
click at [479, 241] on h6 "Modern Physics -04" at bounding box center [476, 249] width 208 height 16
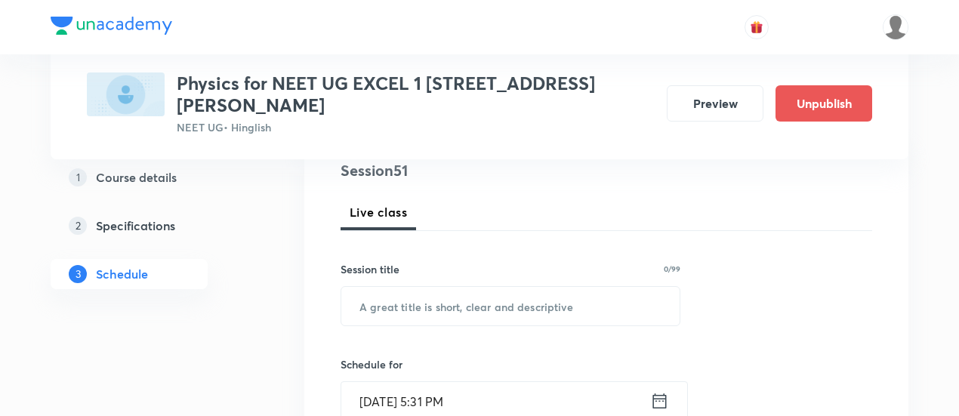
scroll to position [234, 0]
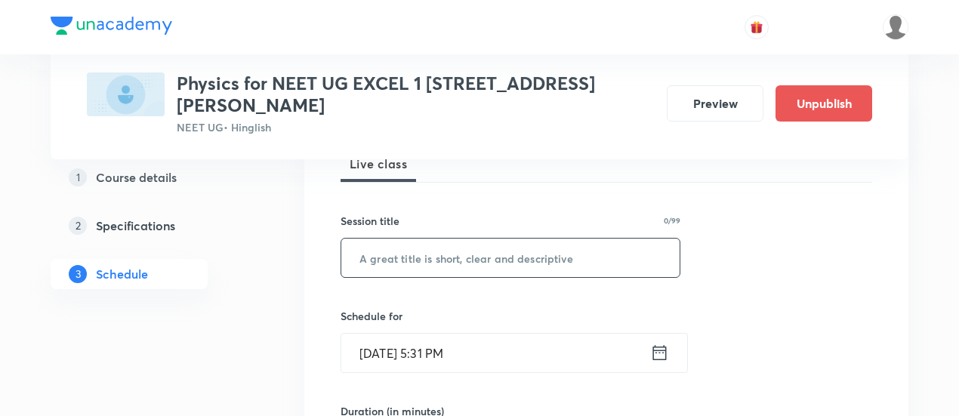
click at [458, 239] on input "text" at bounding box center [510, 258] width 338 height 39
paste input "Modern Physics -04"
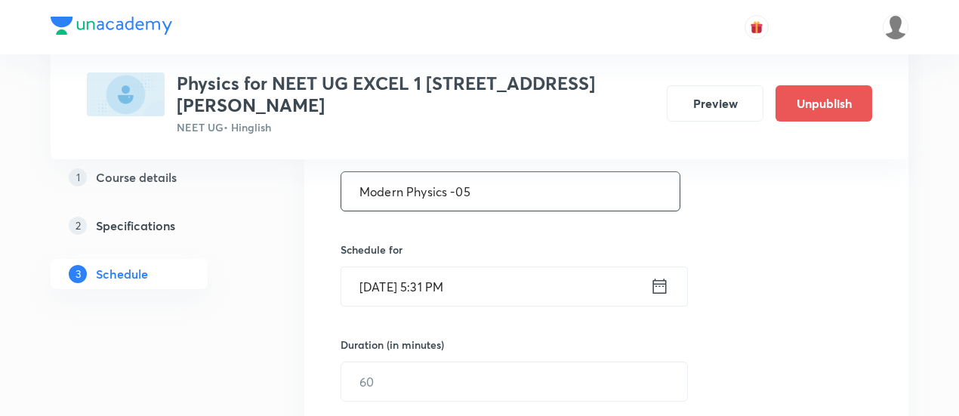
scroll to position [310, 0]
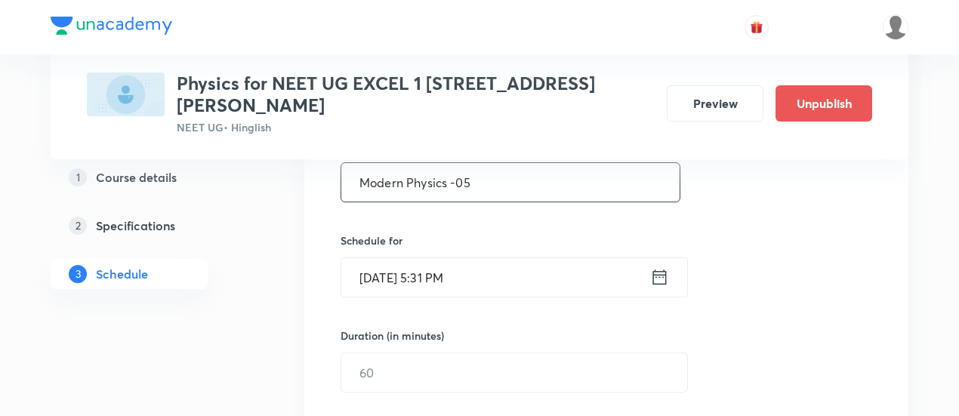
type input "Modern Physics -05"
click at [657, 267] on icon at bounding box center [659, 277] width 19 height 21
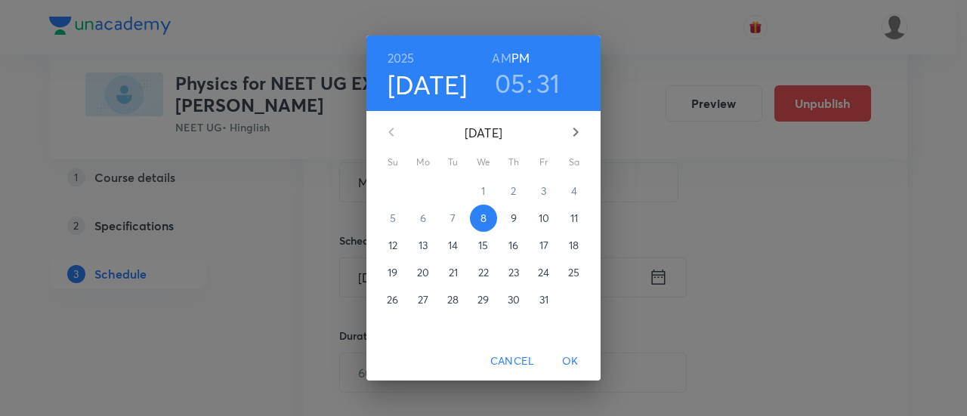
click at [397, 244] on p "12" at bounding box center [392, 245] width 9 height 15
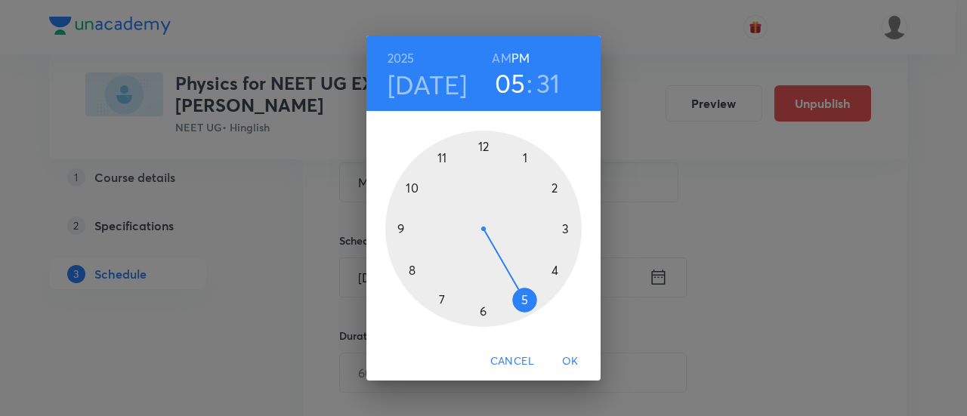
click at [497, 57] on h6 "AM" at bounding box center [501, 58] width 19 height 21
click at [409, 186] on div at bounding box center [483, 229] width 196 height 196
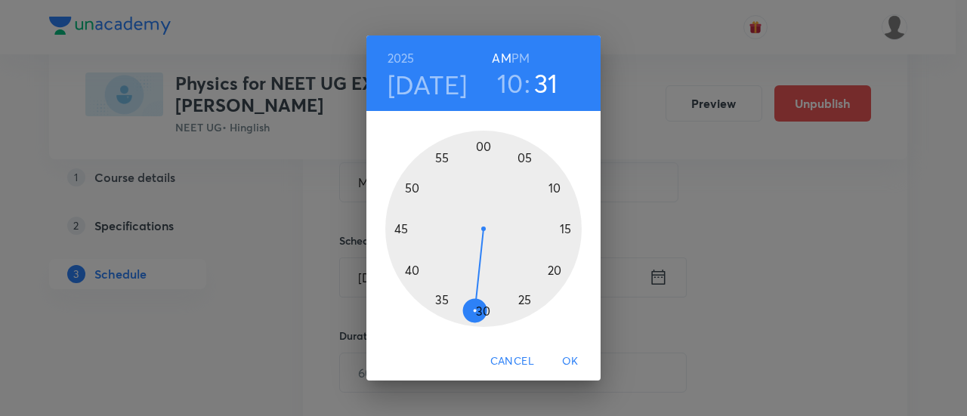
click at [400, 227] on div at bounding box center [483, 229] width 196 height 196
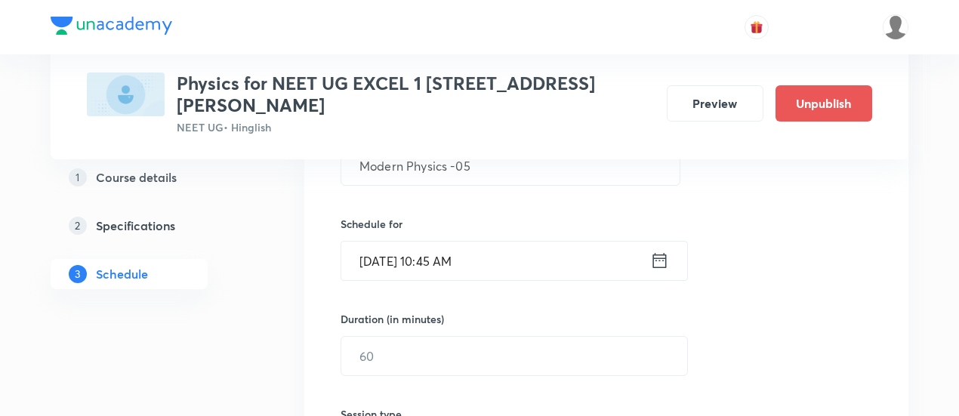
scroll to position [363, 0]
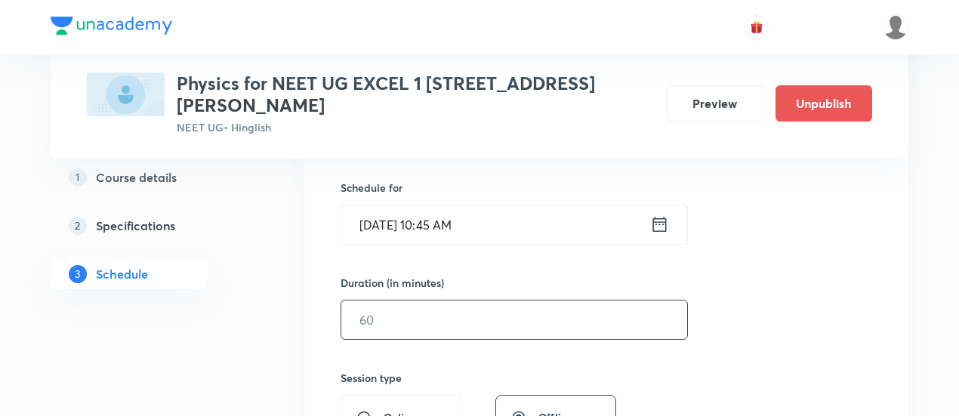
click at [508, 304] on input "text" at bounding box center [514, 320] width 346 height 39
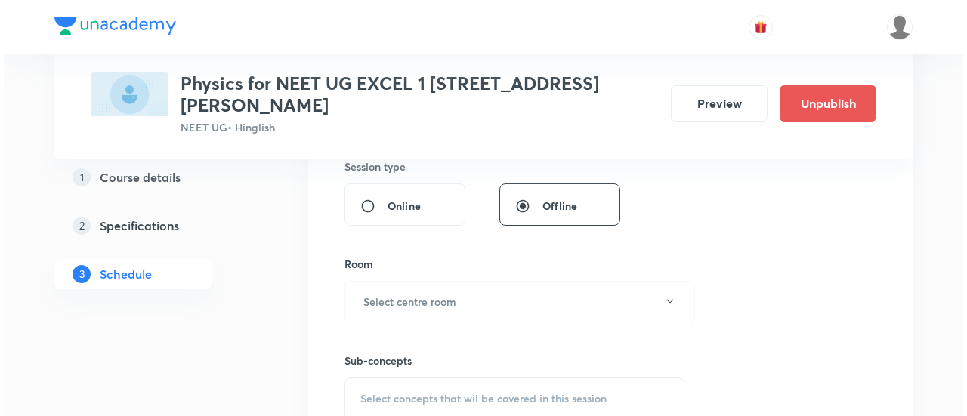
scroll to position [576, 0]
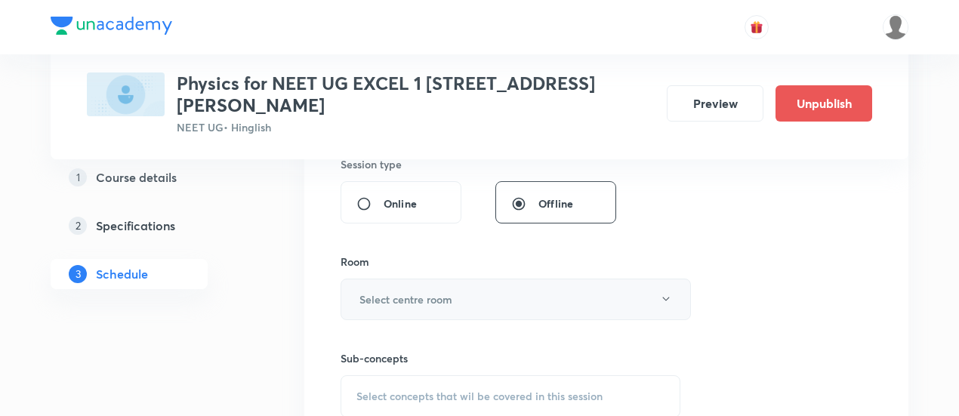
type input "90"
click at [453, 279] on button "Select centre room" at bounding box center [516, 300] width 350 height 42
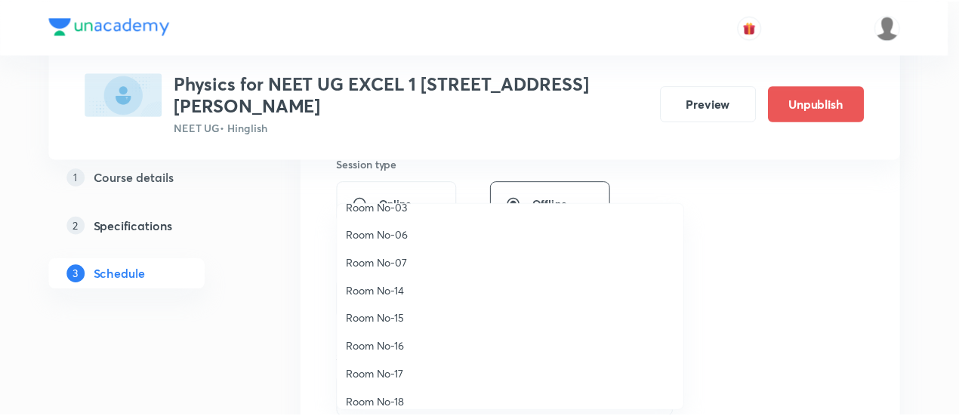
scroll to position [168, 0]
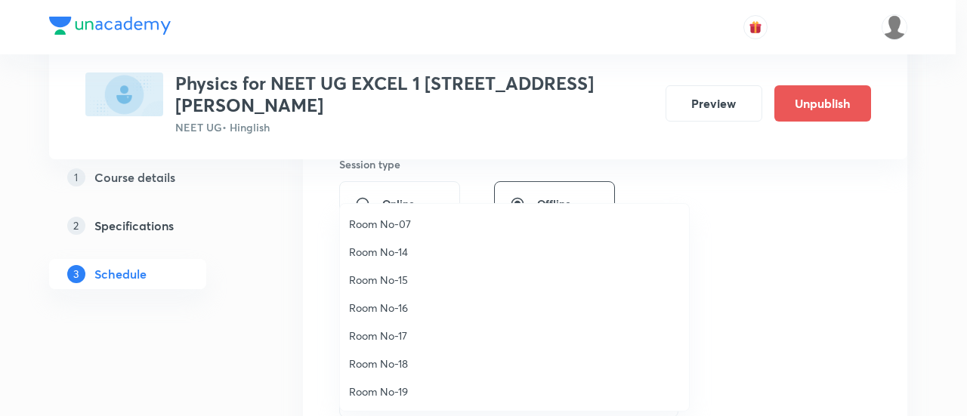
click at [396, 336] on span "Room No-17" at bounding box center [514, 336] width 331 height 16
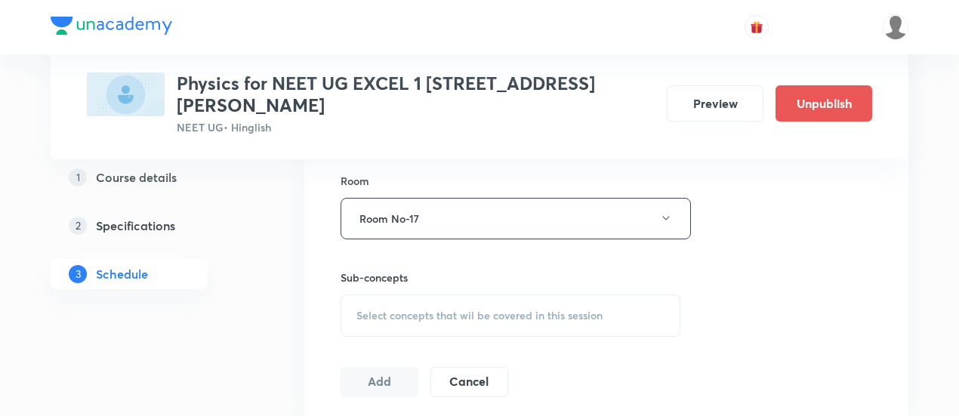
scroll to position [659, 0]
click at [529, 307] on span "Select concepts that wil be covered in this session" at bounding box center [479, 313] width 246 height 12
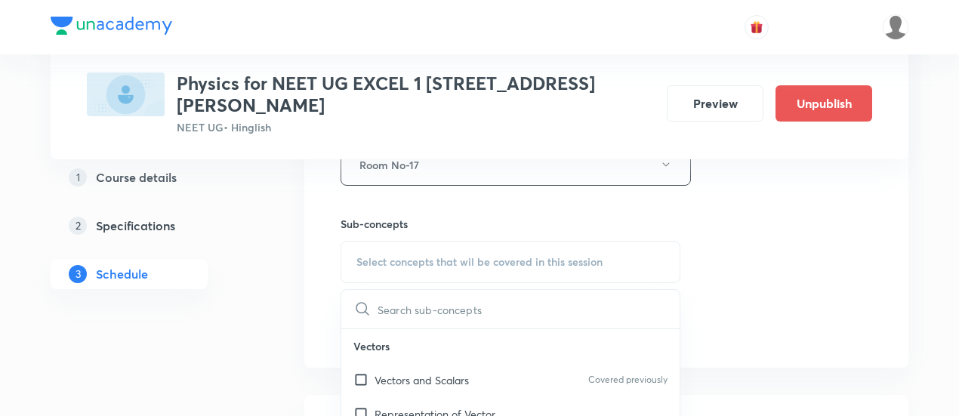
scroll to position [718, 0]
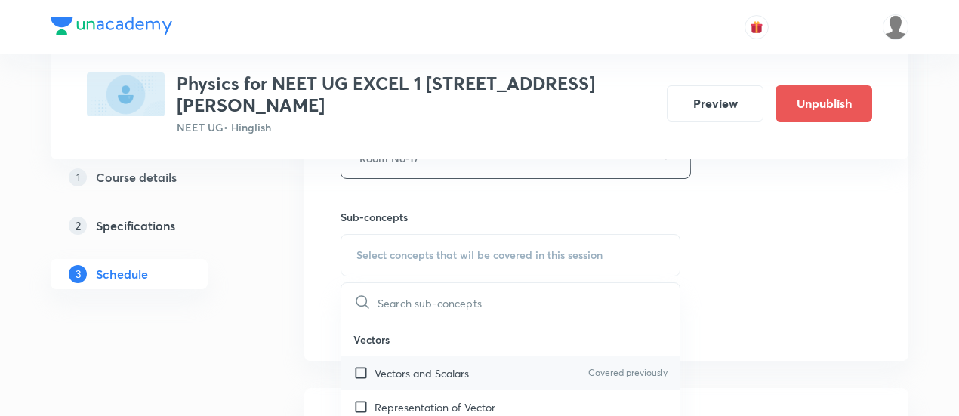
click at [450, 366] on p "Vectors and Scalars" at bounding box center [422, 374] width 94 height 16
checkbox input "true"
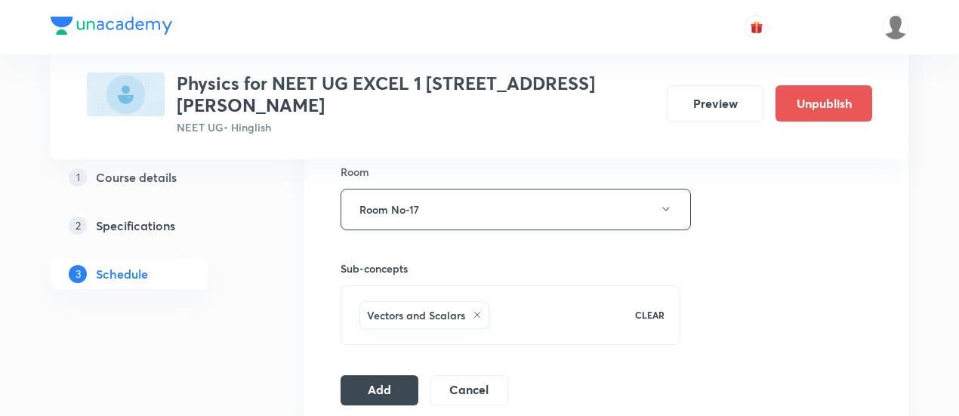
scroll to position [669, 0]
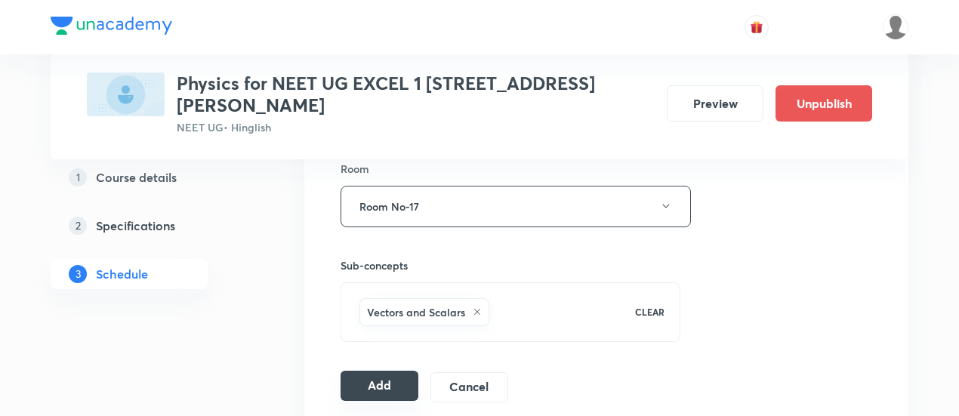
click at [391, 371] on button "Add" at bounding box center [380, 386] width 78 height 30
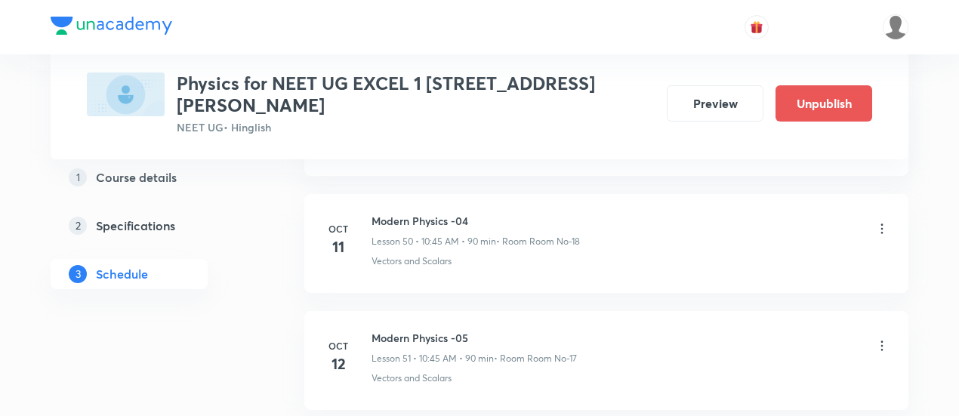
scroll to position [6045, 0]
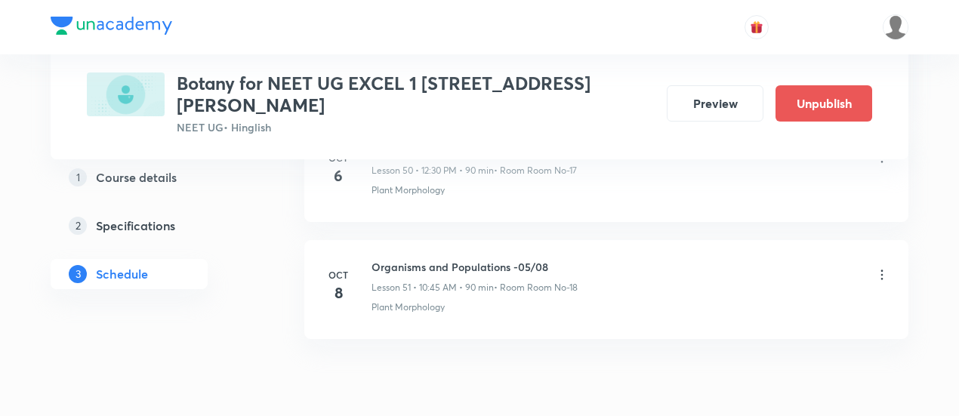
scroll to position [6737, 0]
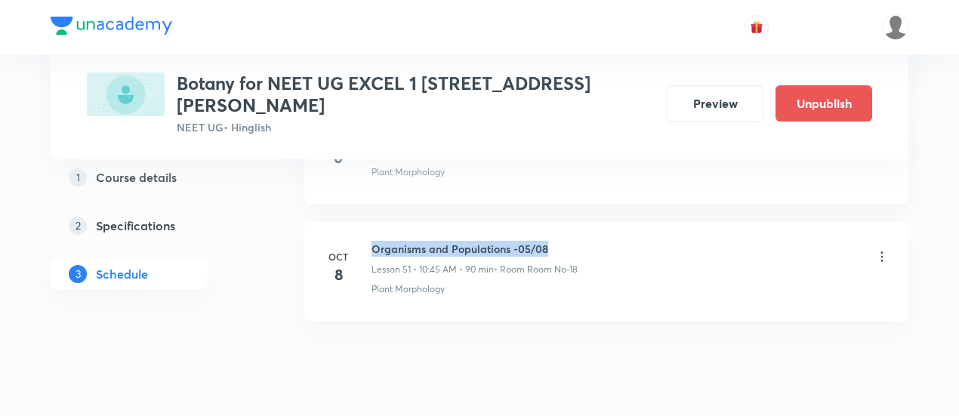
drag, startPoint x: 371, startPoint y: 201, endPoint x: 563, endPoint y: 199, distance: 192.6
click at [563, 241] on div "Oct 8 Organisms and Populations -05/08 Lesson 51 • 10:45 AM • 90 min • Room Roo…" at bounding box center [606, 268] width 566 height 55
copy h6 "Organisms and Populations -05/08"
click at [563, 241] on h6 "Organisms and Populations -05/08" at bounding box center [475, 249] width 206 height 16
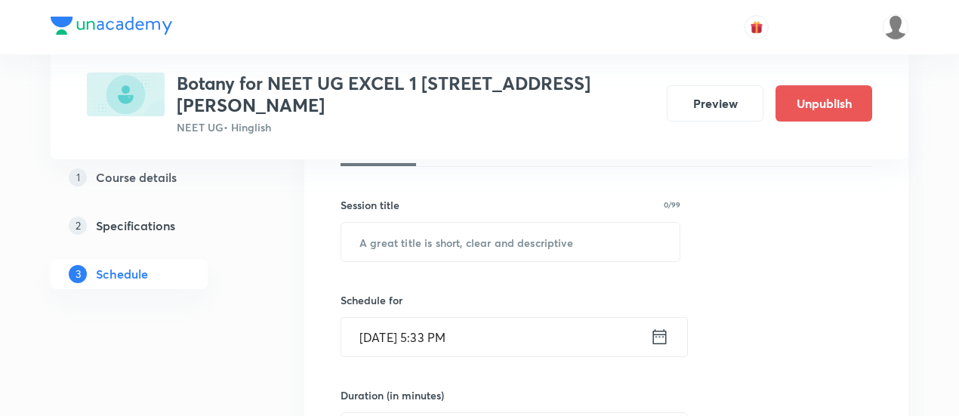
scroll to position [252, 0]
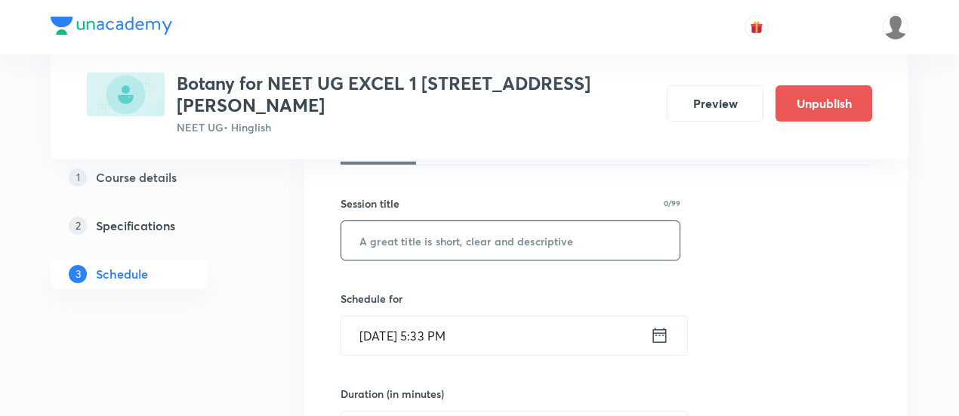
click at [533, 222] on input "text" at bounding box center [510, 240] width 338 height 39
paste input "Organisms and Populations -05/08"
click at [535, 221] on input "Organisms and Populations -05/08" at bounding box center [510, 240] width 338 height 39
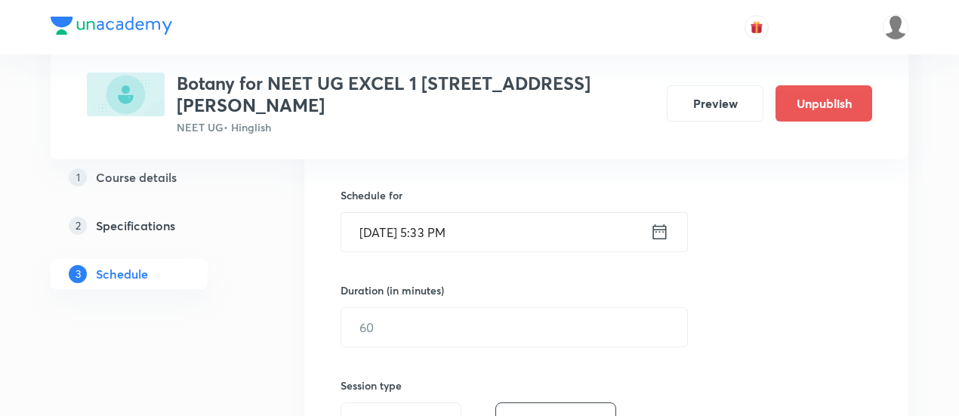
scroll to position [363, 0]
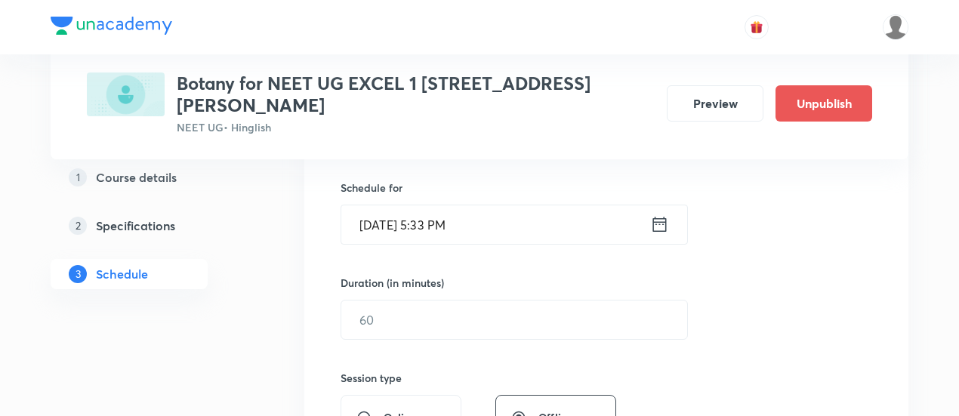
type input "Organisms and Populations -06/08"
click at [665, 214] on icon at bounding box center [659, 224] width 19 height 21
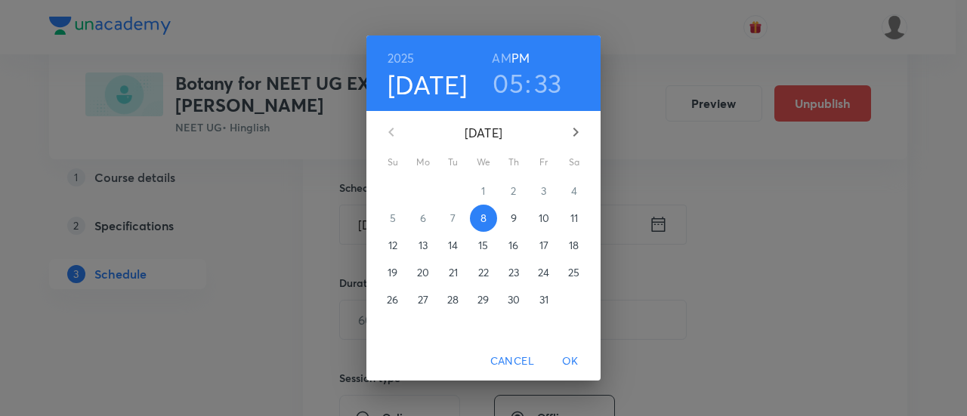
click at [392, 241] on p "12" at bounding box center [392, 245] width 9 height 15
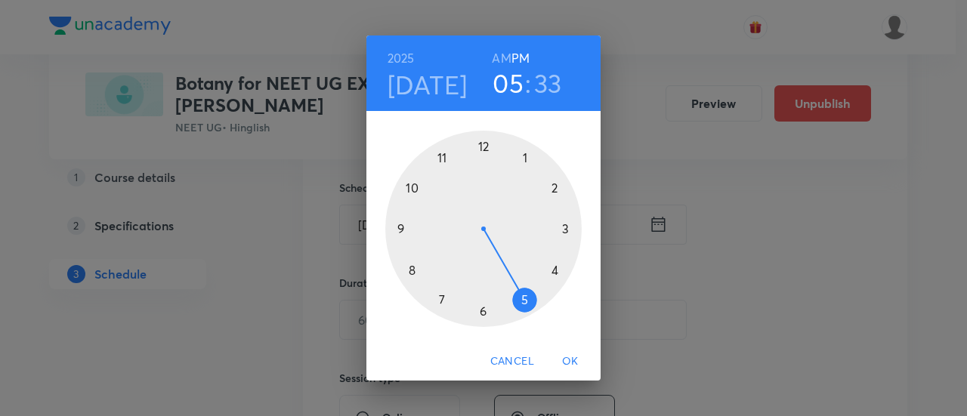
click at [483, 144] on div at bounding box center [483, 229] width 196 height 196
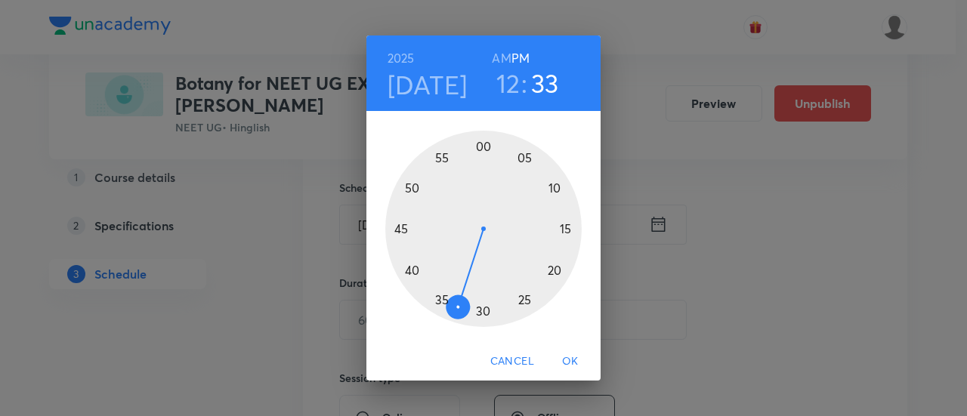
click at [480, 312] on div at bounding box center [483, 229] width 196 height 196
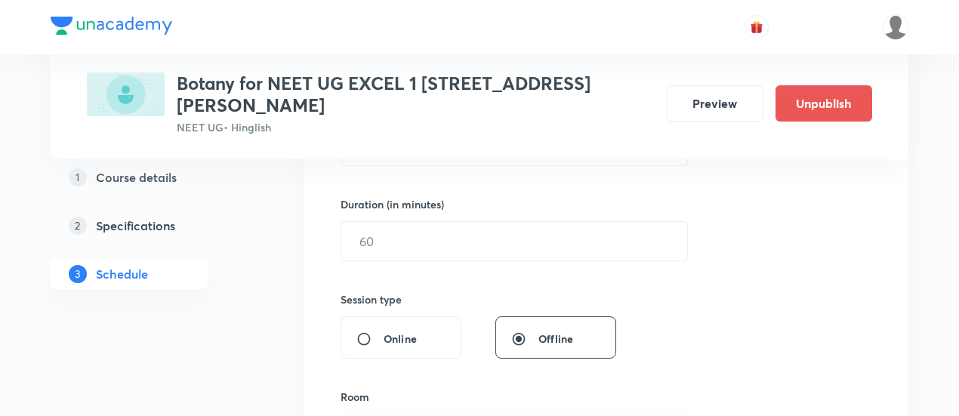
scroll to position [453, 0]
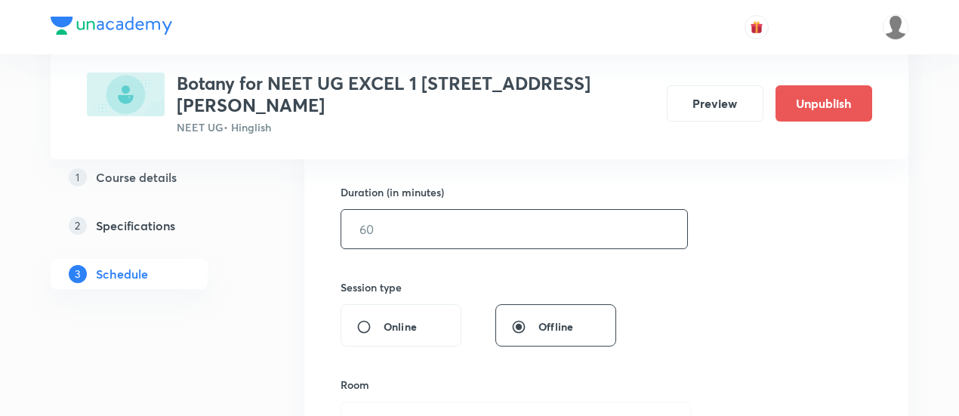
click at [489, 210] on input "text" at bounding box center [514, 229] width 346 height 39
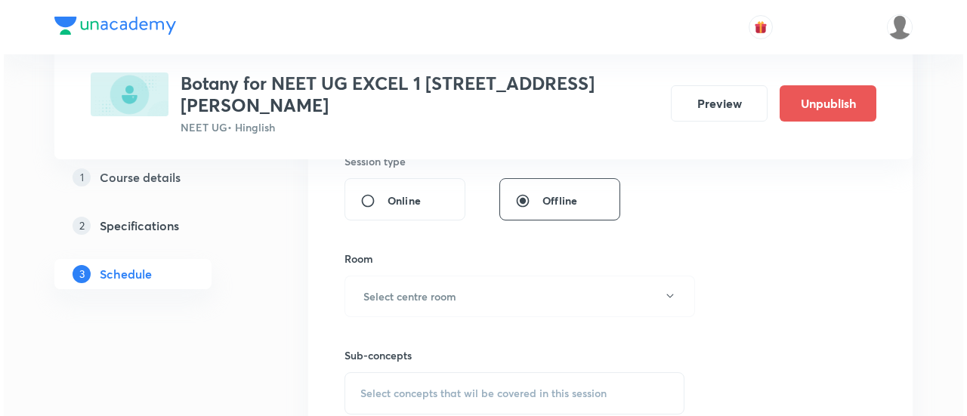
scroll to position [582, 0]
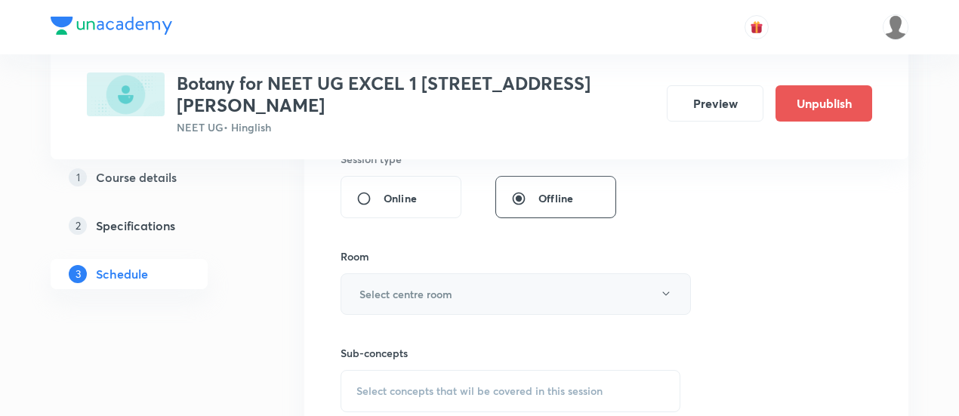
type input "90"
click at [665, 288] on icon "button" at bounding box center [666, 294] width 12 height 12
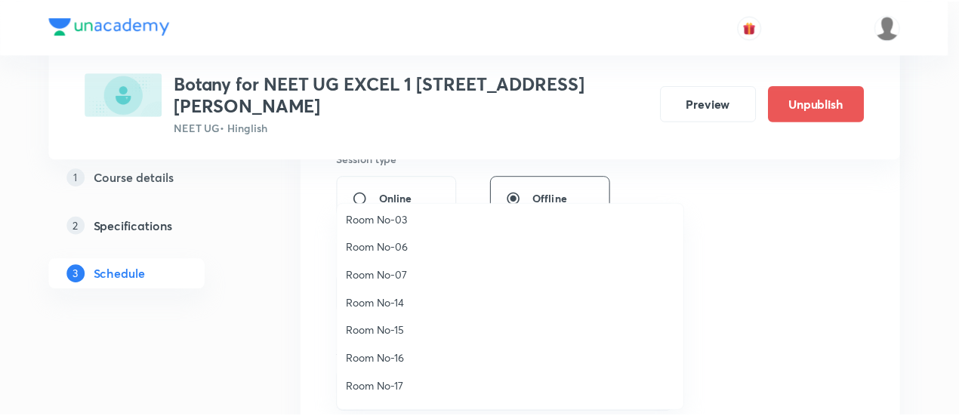
scroll to position [118, 0]
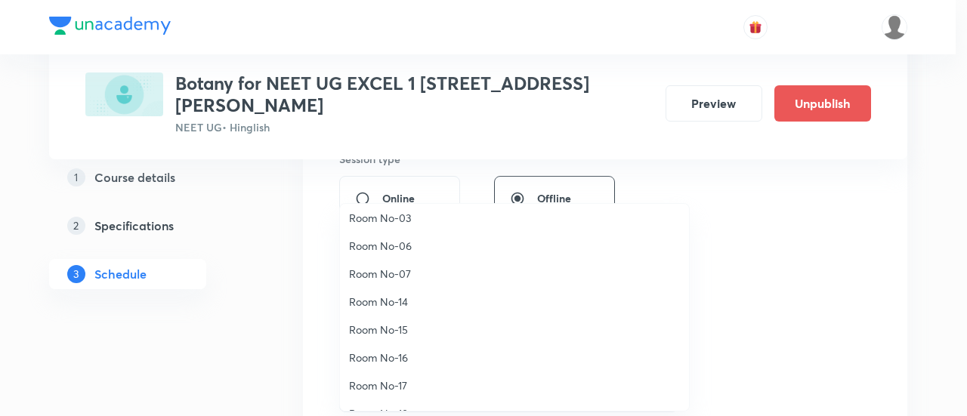
click at [398, 385] on span "Room No-17" at bounding box center [514, 386] width 331 height 16
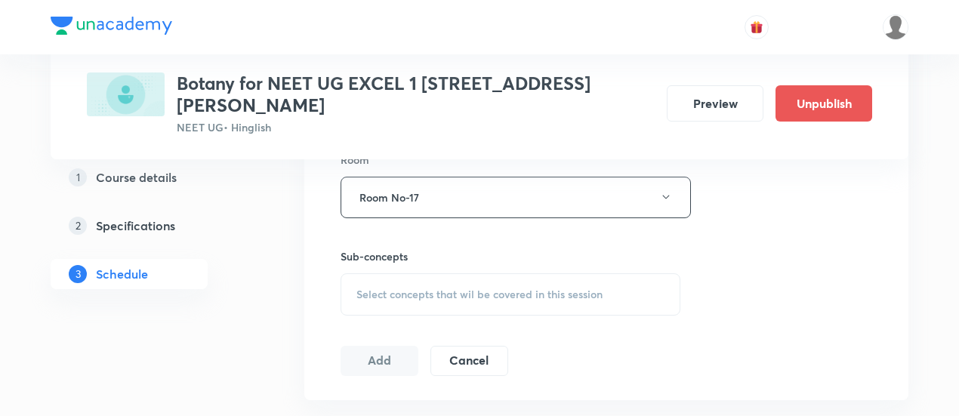
scroll to position [680, 0]
click at [514, 287] on span "Select concepts that wil be covered in this session" at bounding box center [479, 293] width 246 height 12
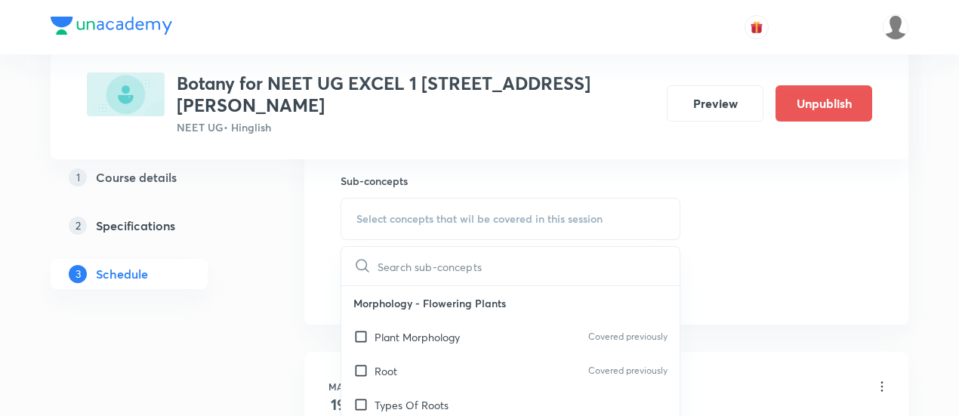
scroll to position [770, 0]
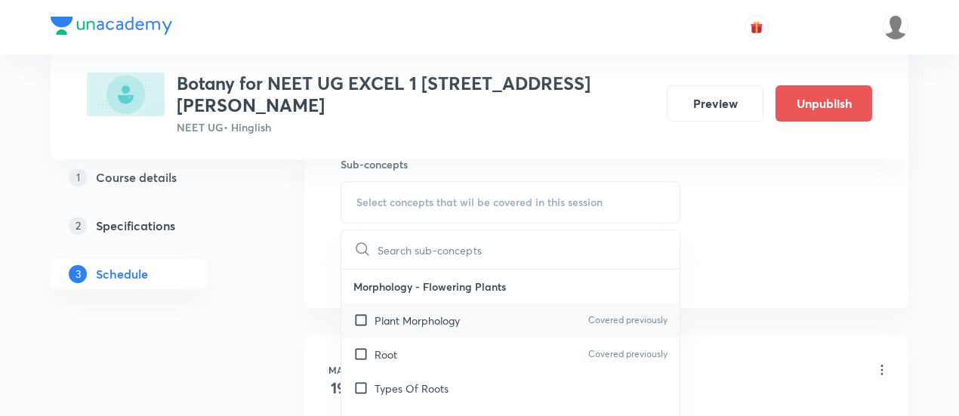
click at [438, 313] on p "Plant Morphology" at bounding box center [417, 321] width 85 height 16
checkbox input "true"
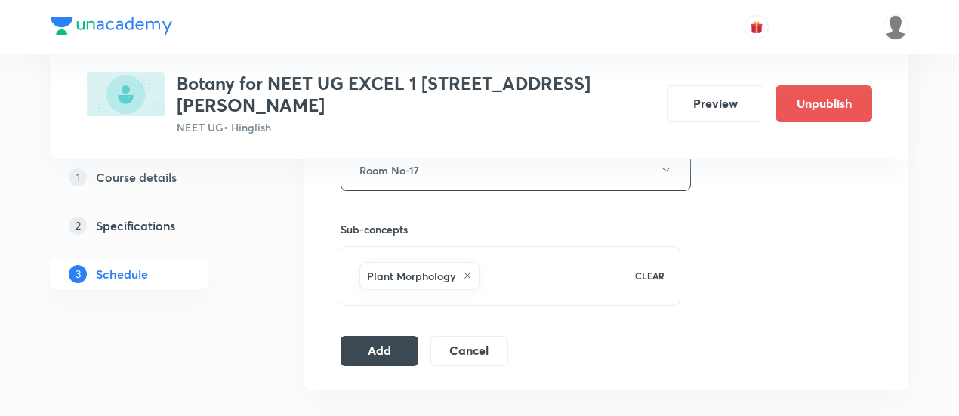
scroll to position [718, 0]
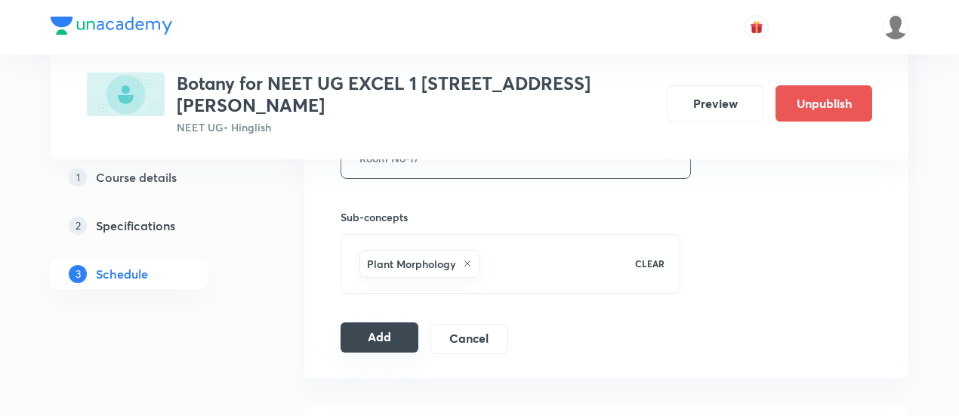
click at [394, 323] on button "Add" at bounding box center [380, 338] width 78 height 30
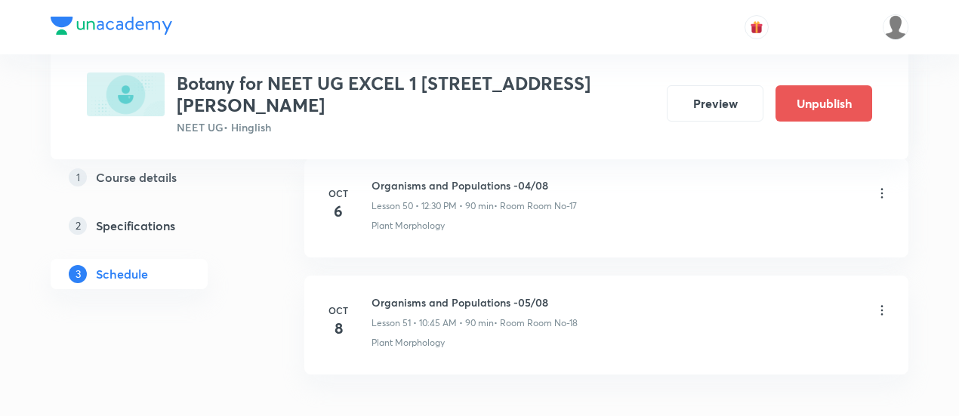
scroll to position [6045, 0]
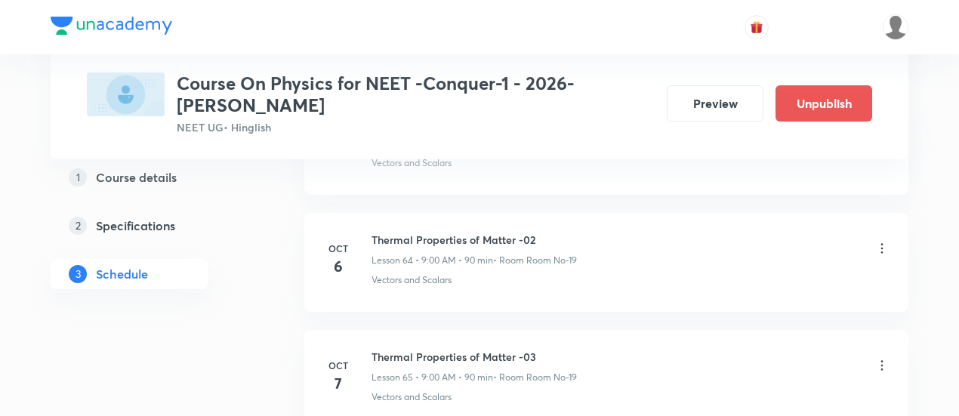
scroll to position [8739, 0]
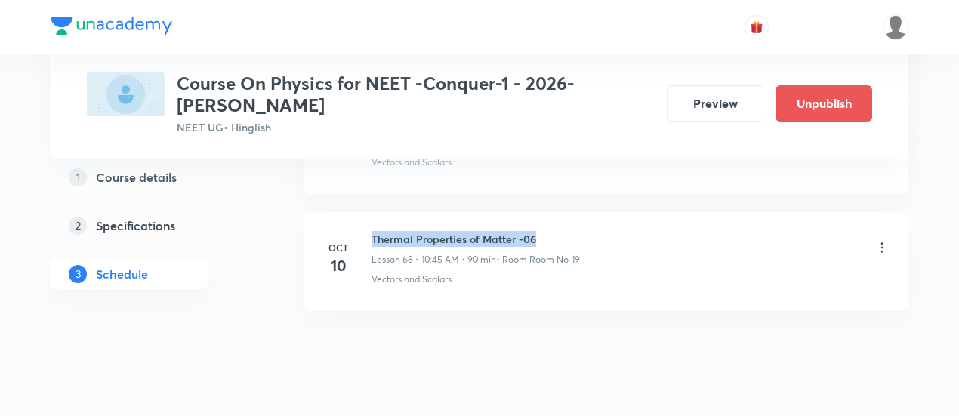
drag, startPoint x: 372, startPoint y: 203, endPoint x: 536, endPoint y: 202, distance: 164.7
click at [536, 231] on h6 "Thermal Properties of Matter -06" at bounding box center [476, 239] width 208 height 16
copy h6 "Thermal Properties of Matter -06"
click at [538, 231] on h6 "Thermal Properties of Matter -06" at bounding box center [476, 239] width 208 height 16
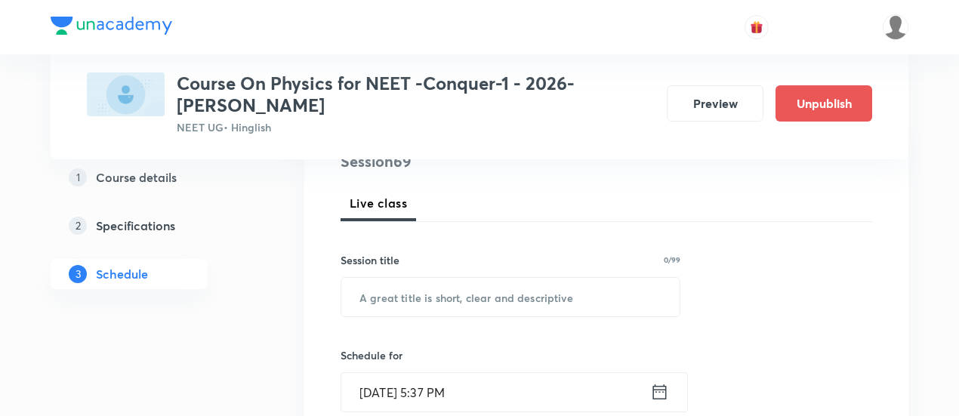
scroll to position [196, 0]
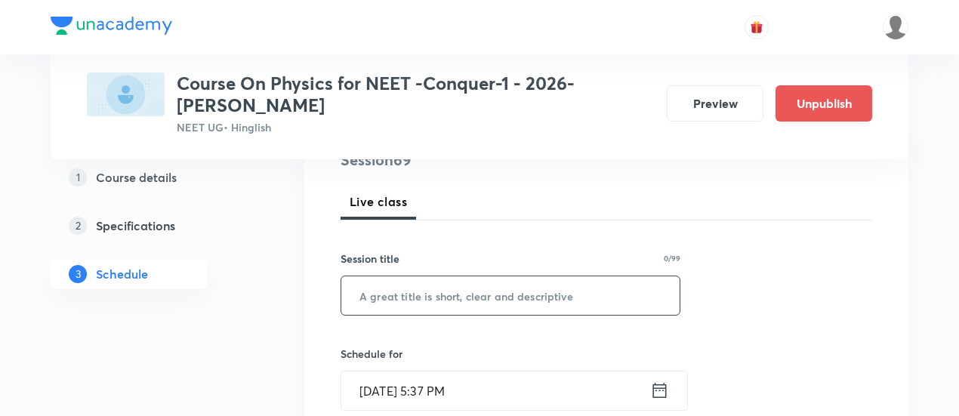
click at [461, 294] on input "text" at bounding box center [510, 295] width 338 height 39
paste input "Thermal Properties of Matter -06"
type input "Thermal Properties of Matter -07"
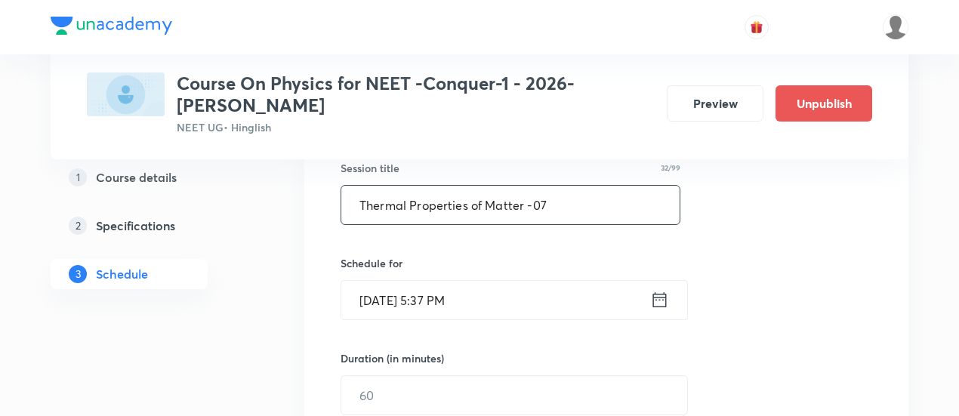
scroll to position [295, 0]
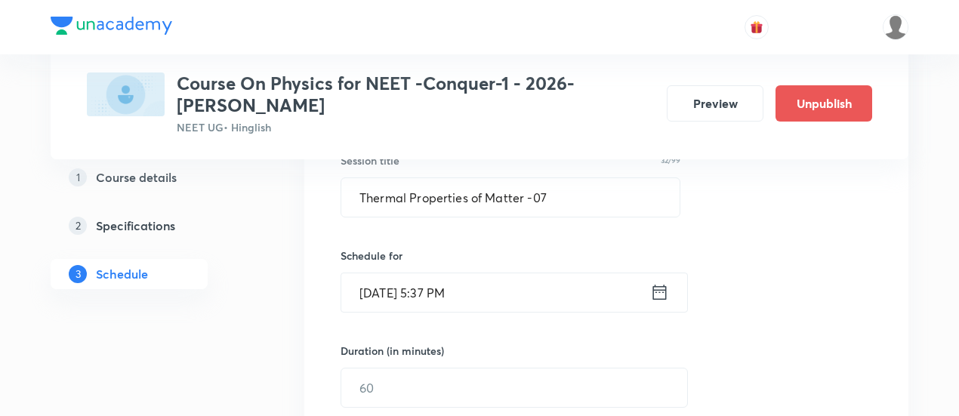
click at [662, 295] on icon at bounding box center [659, 292] width 19 height 21
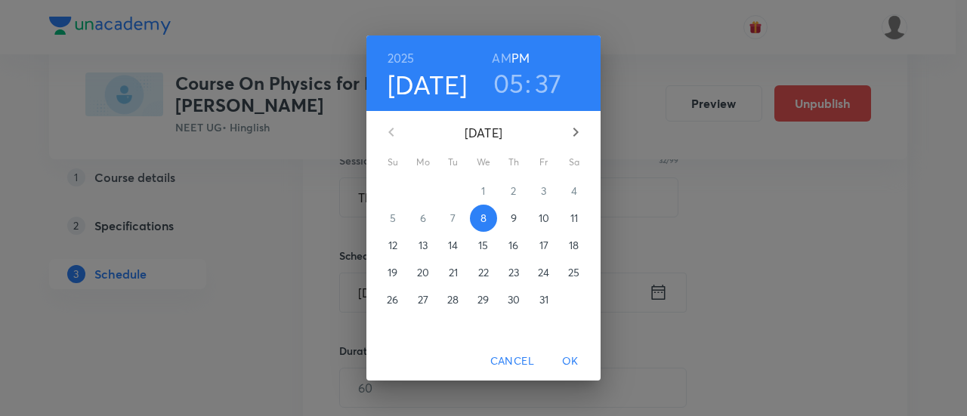
click at [394, 245] on p "12" at bounding box center [392, 245] width 9 height 15
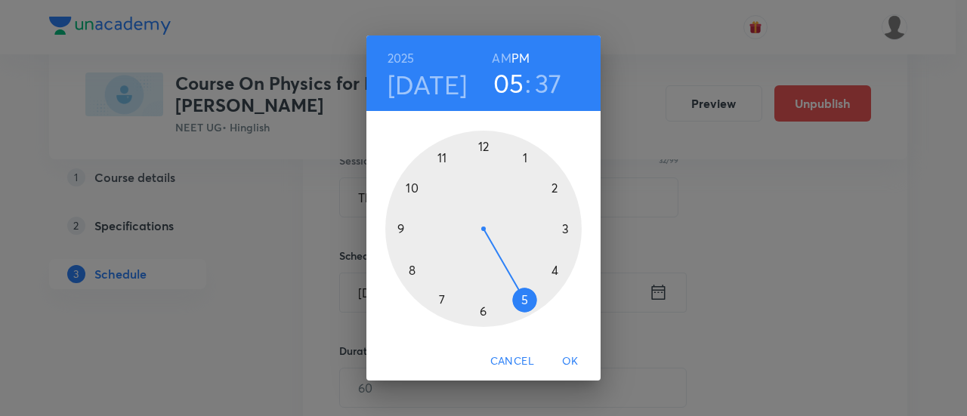
click at [500, 54] on h6 "AM" at bounding box center [501, 58] width 19 height 21
click at [400, 227] on div at bounding box center [483, 229] width 196 height 196
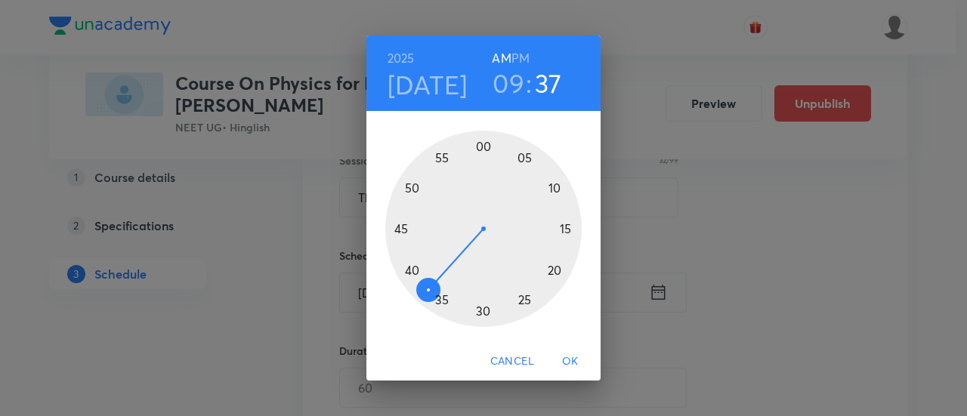
click at [481, 147] on div at bounding box center [483, 229] width 196 height 196
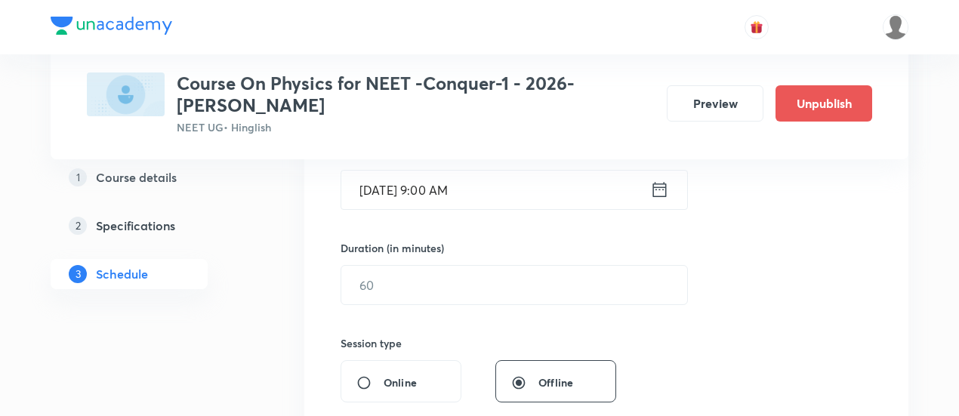
scroll to position [446, 0]
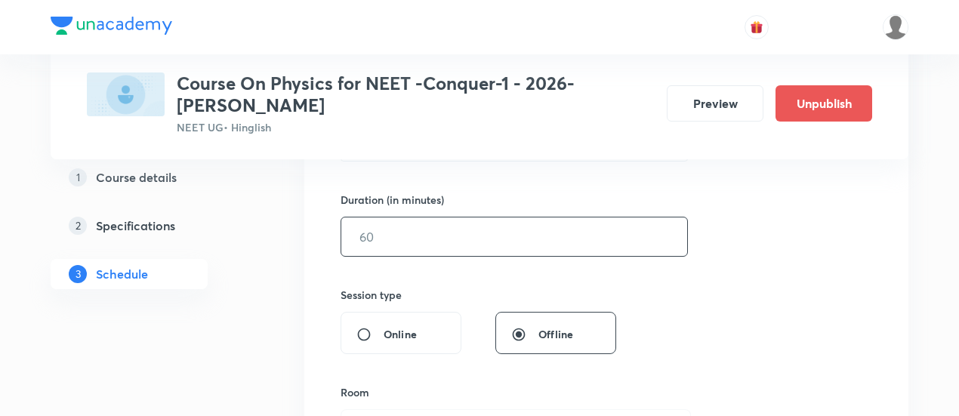
click at [538, 236] on input "text" at bounding box center [514, 237] width 346 height 39
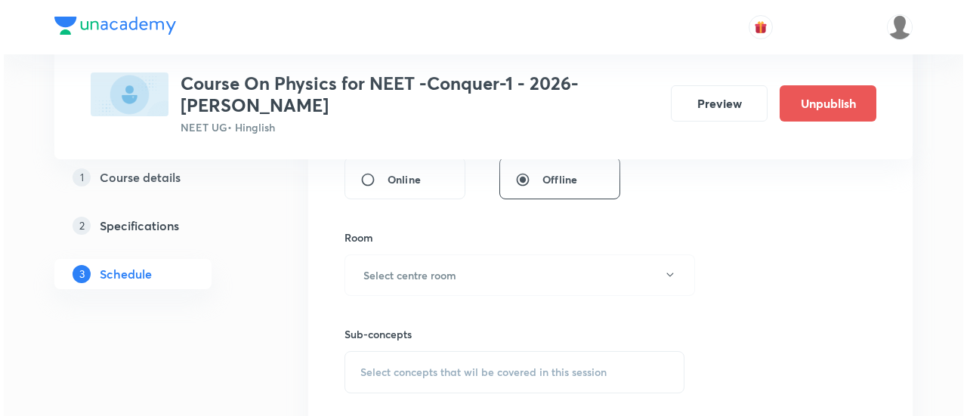
scroll to position [650, 0]
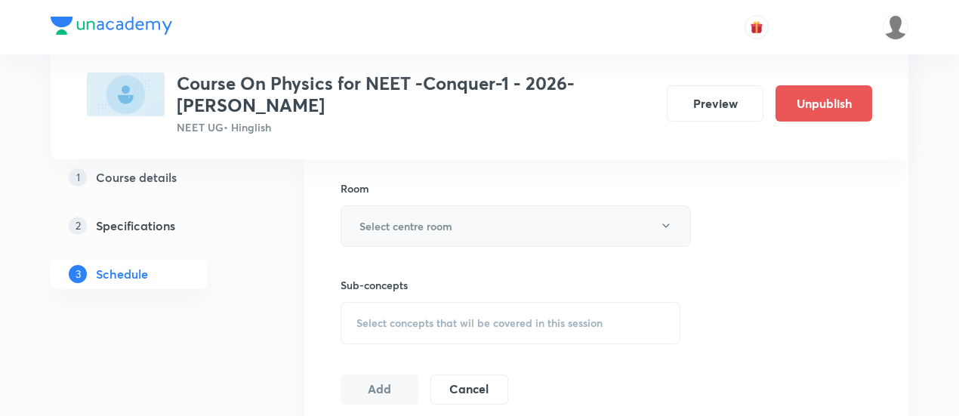
type input "90"
click at [479, 223] on button "Select centre room" at bounding box center [516, 226] width 350 height 42
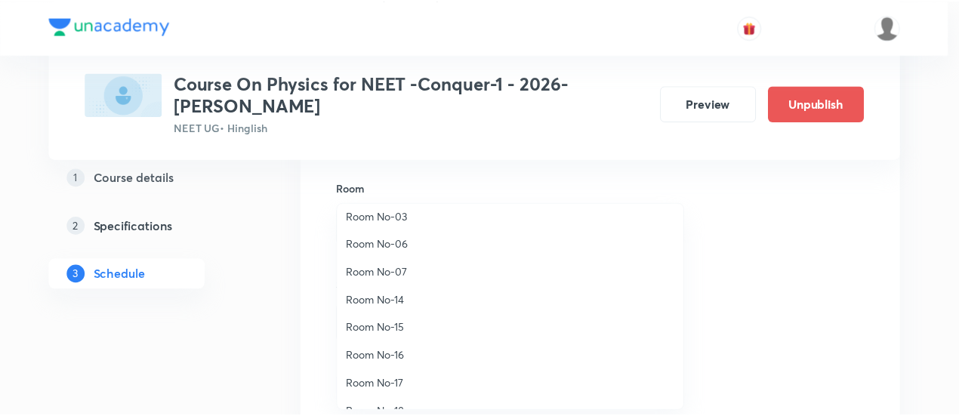
scroll to position [168, 0]
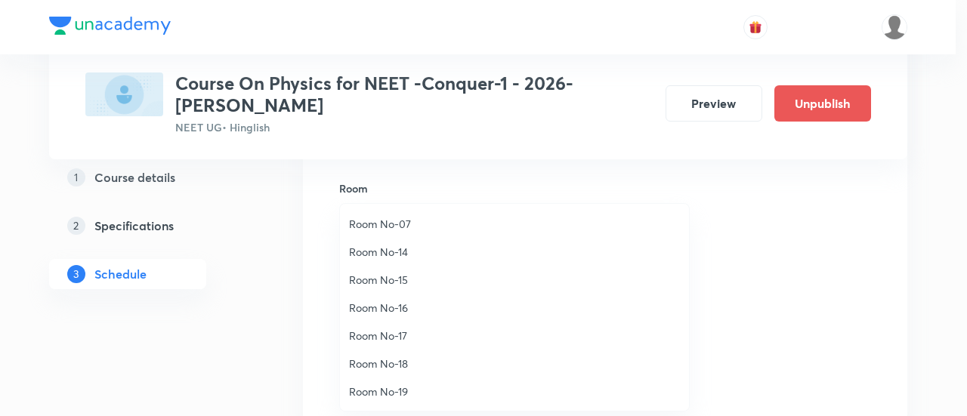
click at [403, 386] on span "Room No-19" at bounding box center [514, 392] width 331 height 16
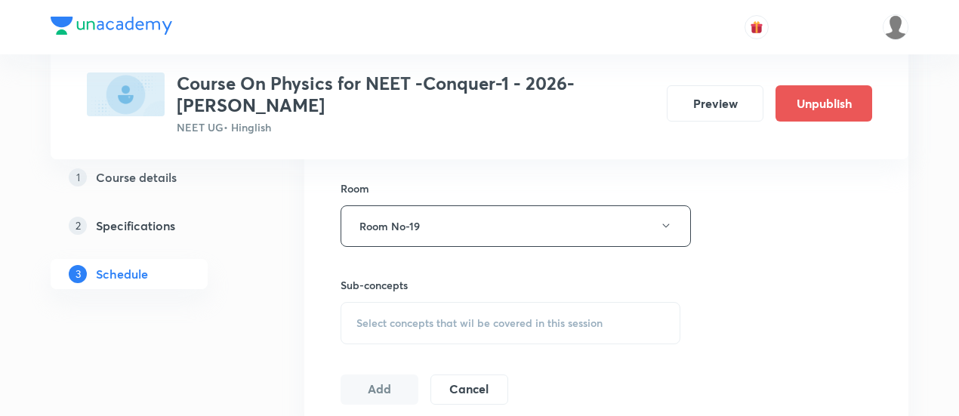
click at [565, 317] on span "Select concepts that wil be covered in this session" at bounding box center [479, 323] width 246 height 12
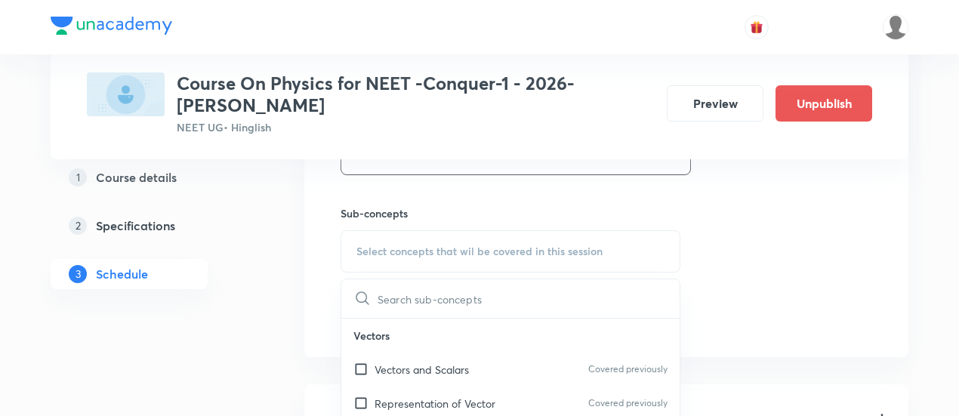
scroll to position [725, 0]
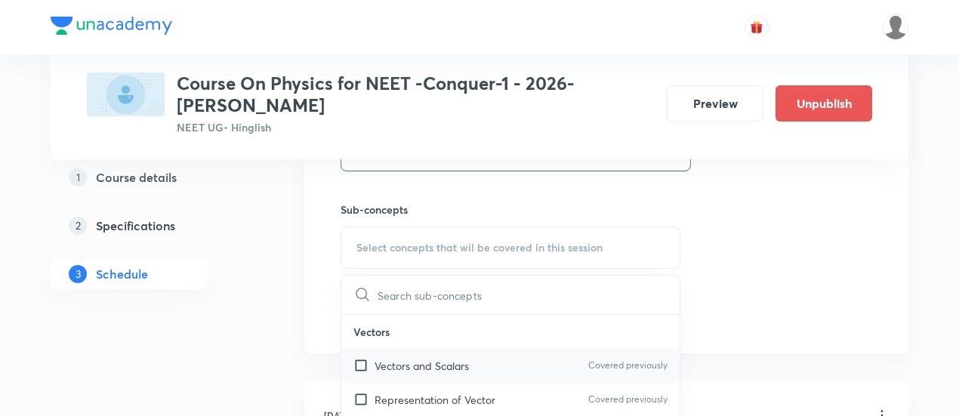
click at [465, 363] on p "Vectors and Scalars" at bounding box center [422, 366] width 94 height 16
checkbox input "true"
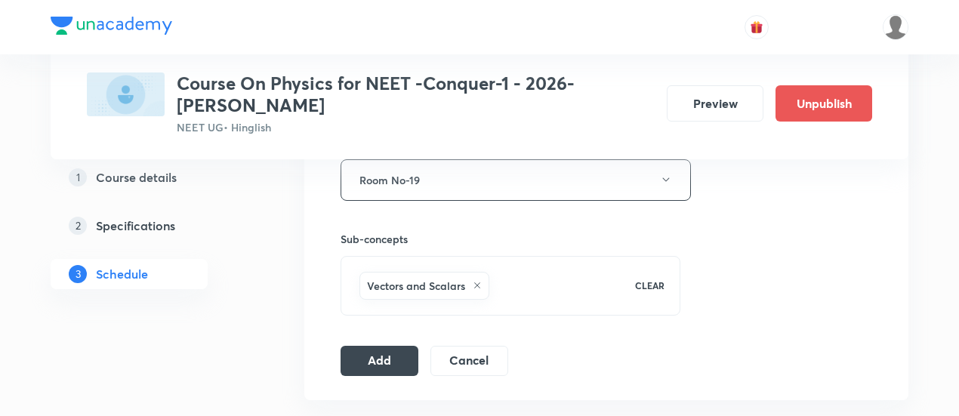
scroll to position [697, 0]
click at [368, 354] on button "Add" at bounding box center [380, 358] width 78 height 30
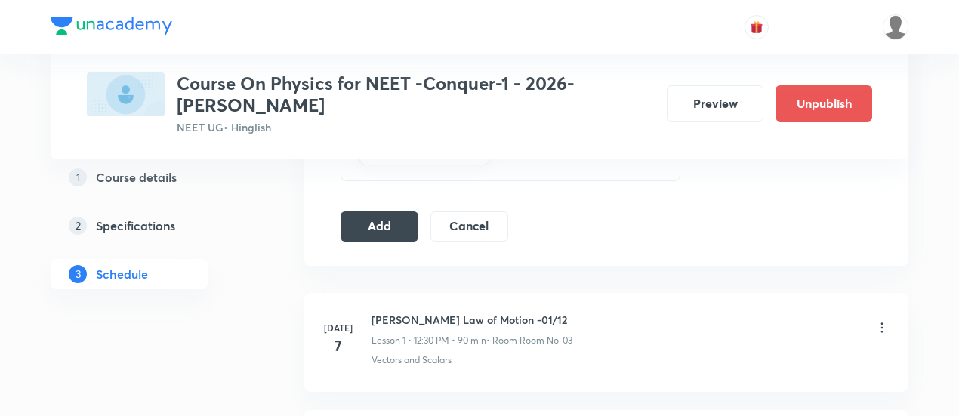
scroll to position [841, 0]
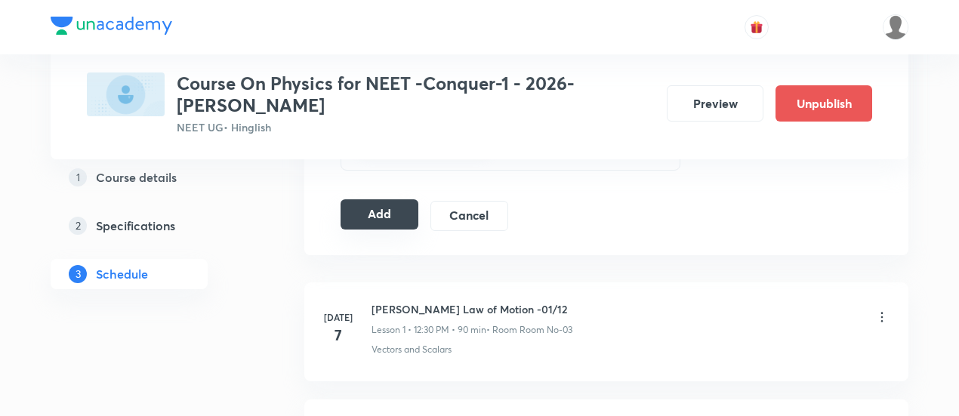
click at [409, 212] on button "Add" at bounding box center [380, 214] width 78 height 30
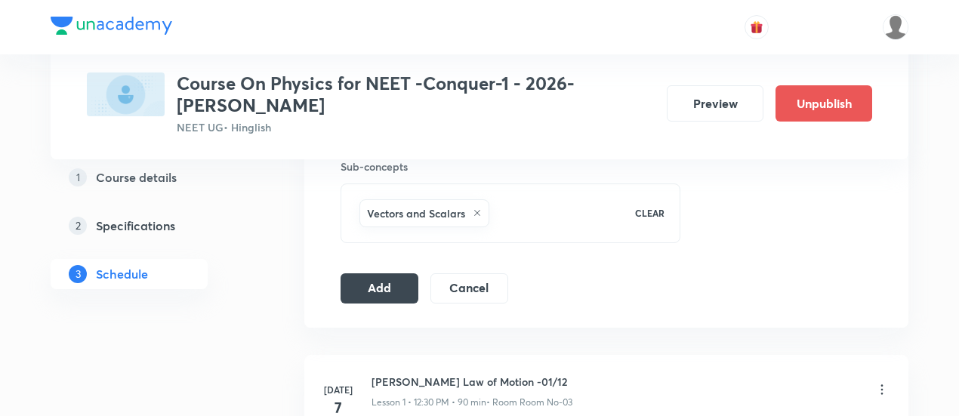
scroll to position [770, 0]
click at [367, 289] on button "Add" at bounding box center [380, 285] width 78 height 30
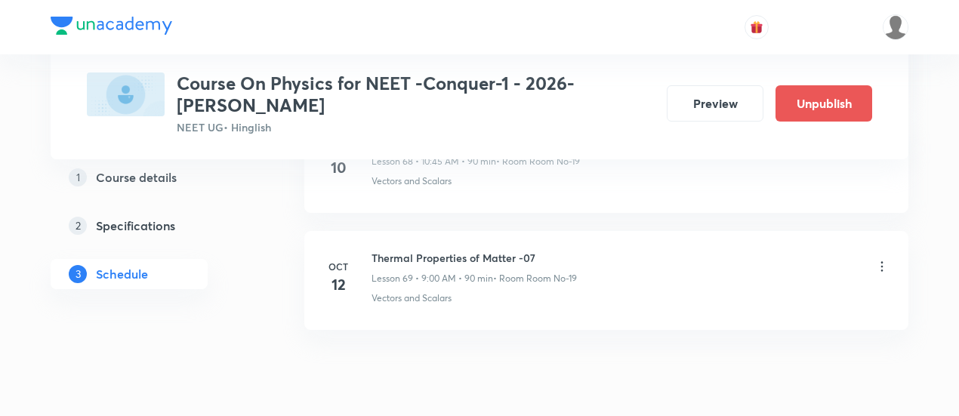
scroll to position [8165, 0]
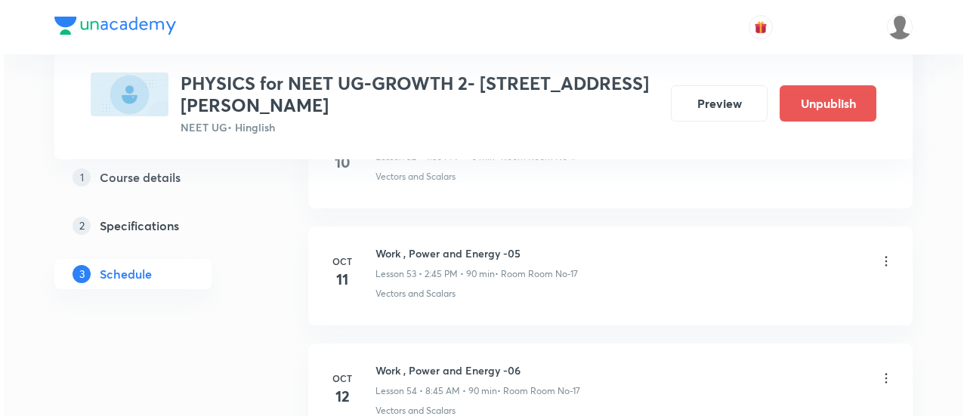
scroll to position [7105, 0]
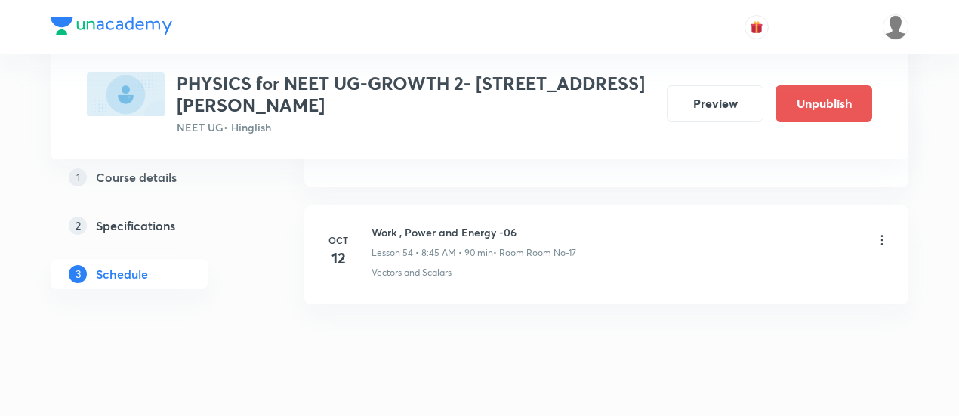
click at [884, 233] on icon at bounding box center [882, 240] width 15 height 15
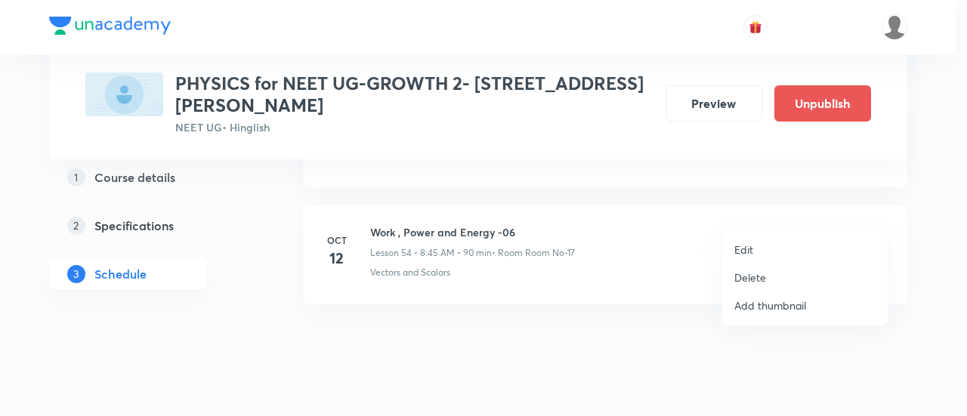
click at [748, 245] on p "Edit" at bounding box center [743, 250] width 19 height 16
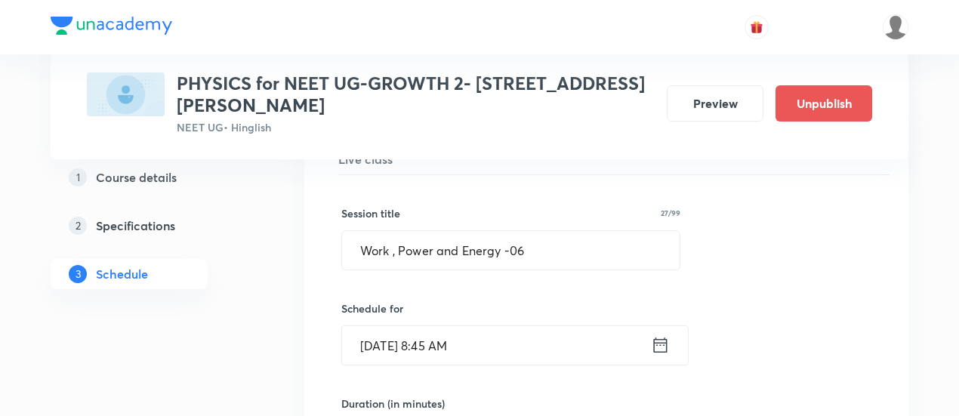
scroll to position [6429, 0]
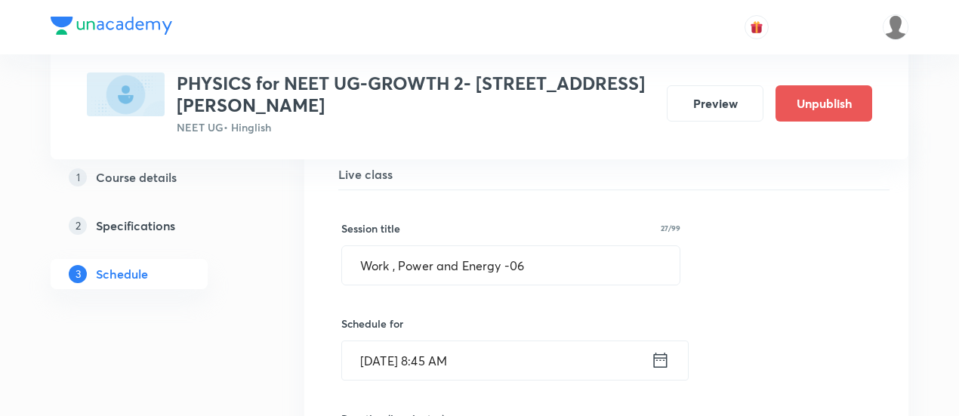
click at [662, 353] on icon at bounding box center [661, 360] width 14 height 15
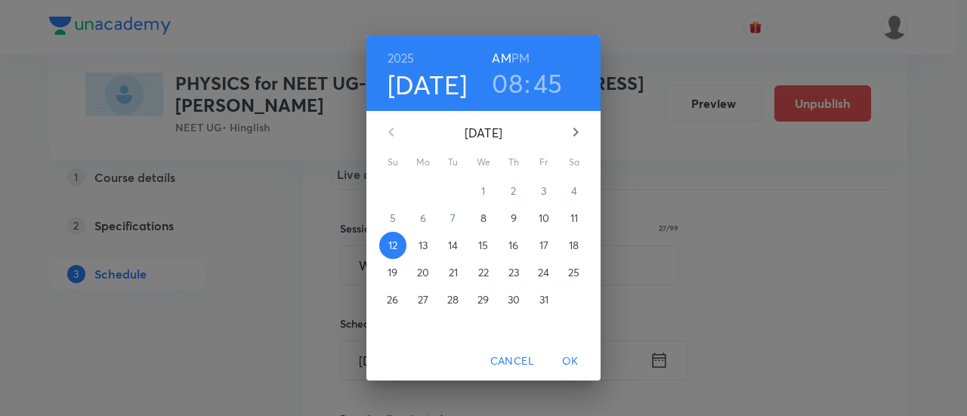
click at [529, 54] on h6 "PM" at bounding box center [520, 58] width 18 height 21
click at [511, 87] on h3 "08" at bounding box center [507, 83] width 31 height 32
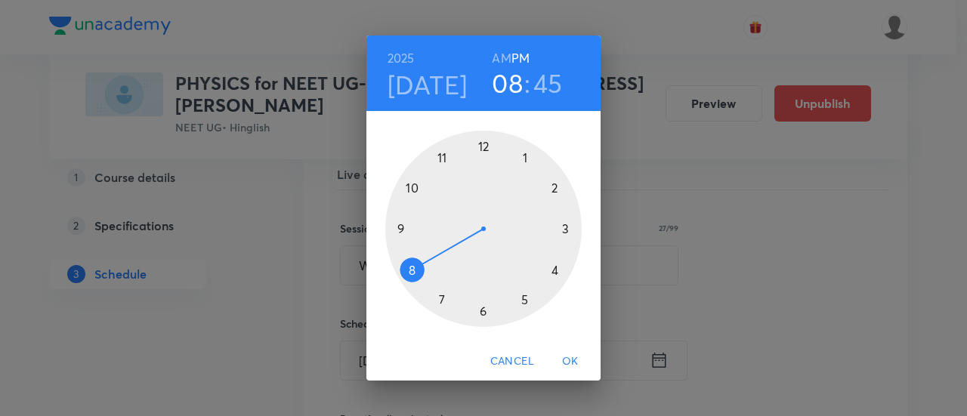
click at [552, 187] on div at bounding box center [483, 229] width 196 height 196
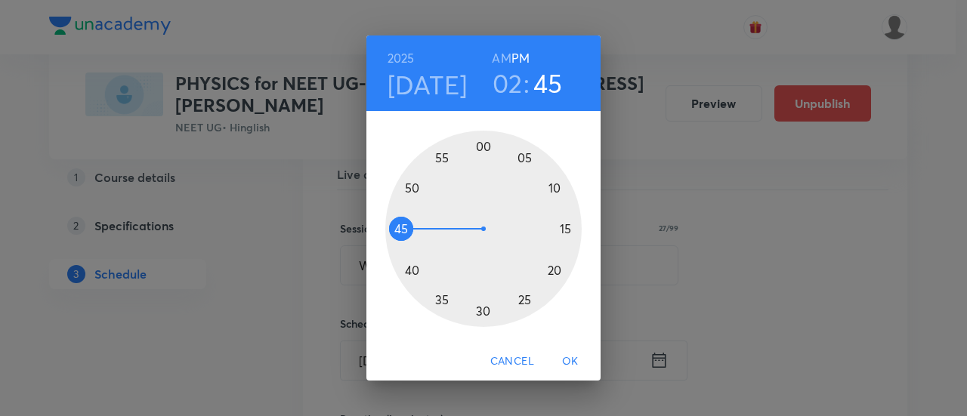
click at [393, 227] on div at bounding box center [483, 229] width 196 height 196
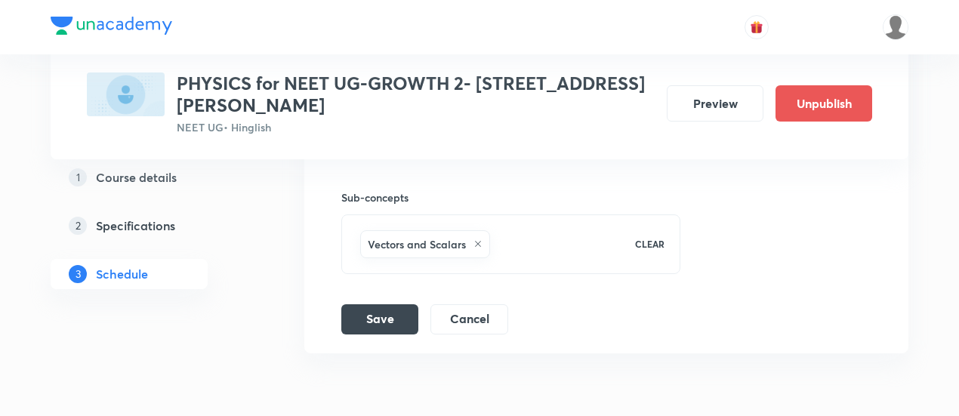
scroll to position [6991, 0]
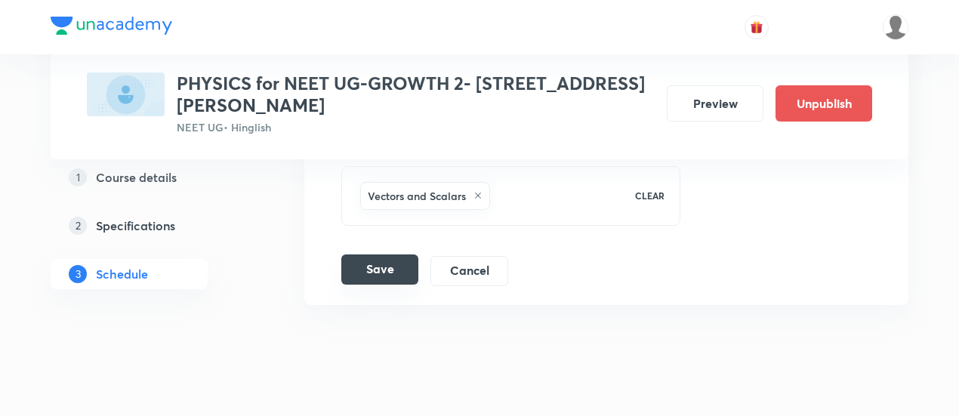
click at [393, 255] on button "Save" at bounding box center [379, 270] width 77 height 30
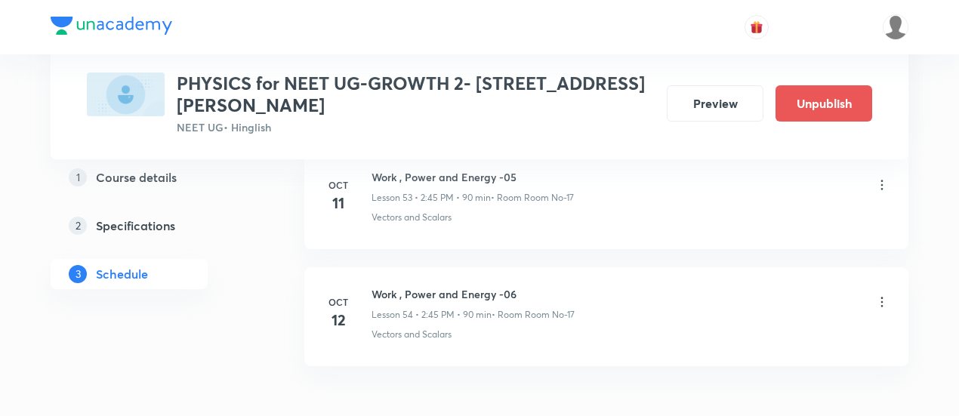
scroll to position [6350, 0]
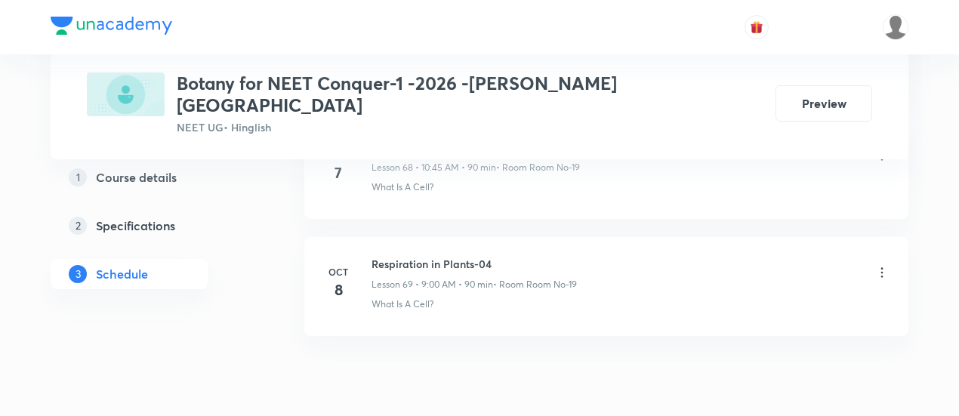
scroll to position [8835, 0]
drag, startPoint x: 372, startPoint y: 198, endPoint x: 502, endPoint y: 197, distance: 130.7
click at [502, 251] on h6 "Respiration in Plants-04" at bounding box center [474, 259] width 205 height 16
copy h6 "Respiration in Plants-04"
click at [502, 251] on h6 "Respiration in Plants-04" at bounding box center [474, 259] width 205 height 16
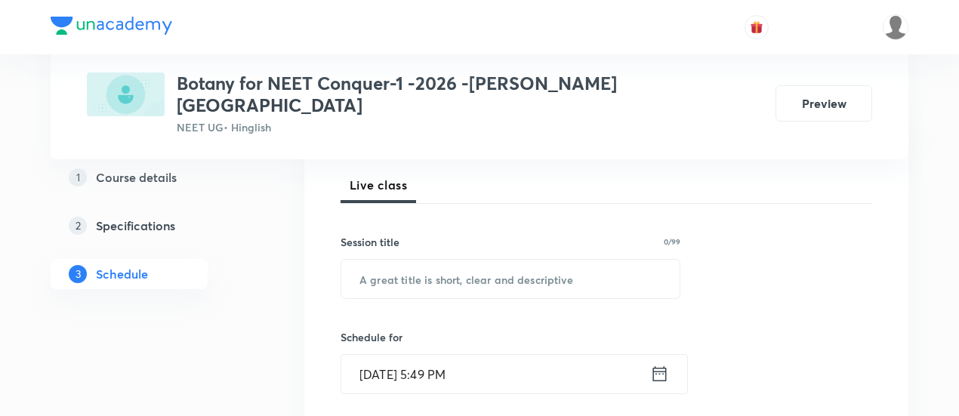
scroll to position [242, 0]
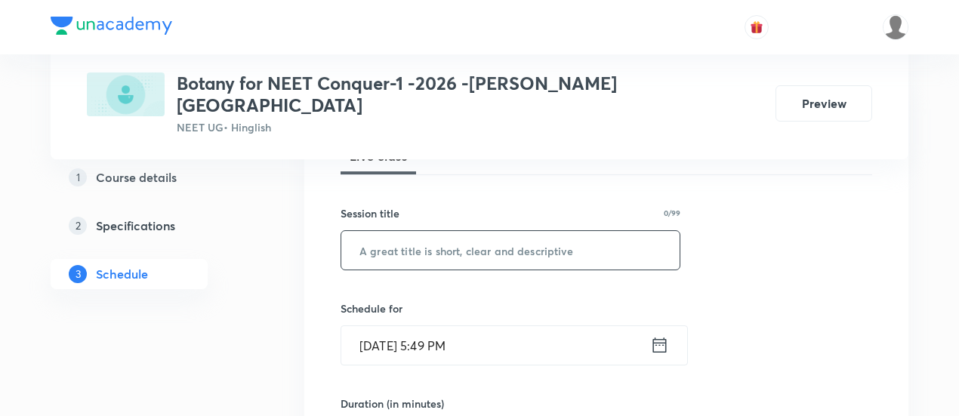
click at [473, 234] on input "text" at bounding box center [510, 250] width 338 height 39
paste input "Respiration in Plants-04"
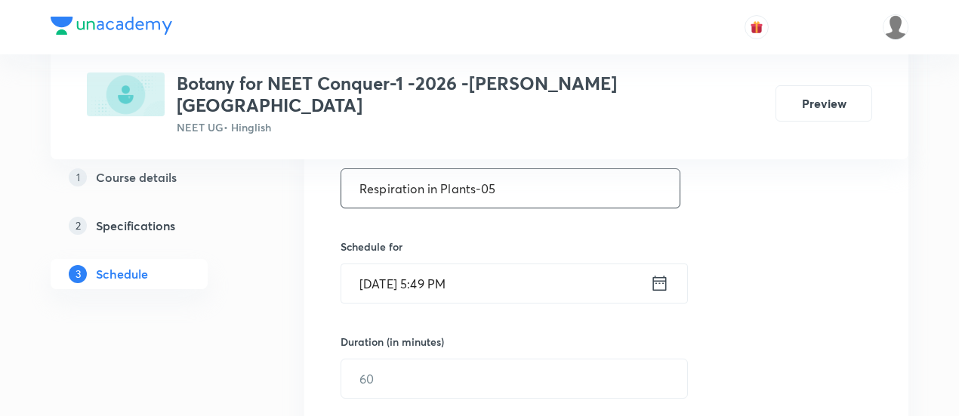
scroll to position [307, 0]
type input "Respiration in Plants-05"
click at [654, 273] on icon at bounding box center [660, 280] width 14 height 15
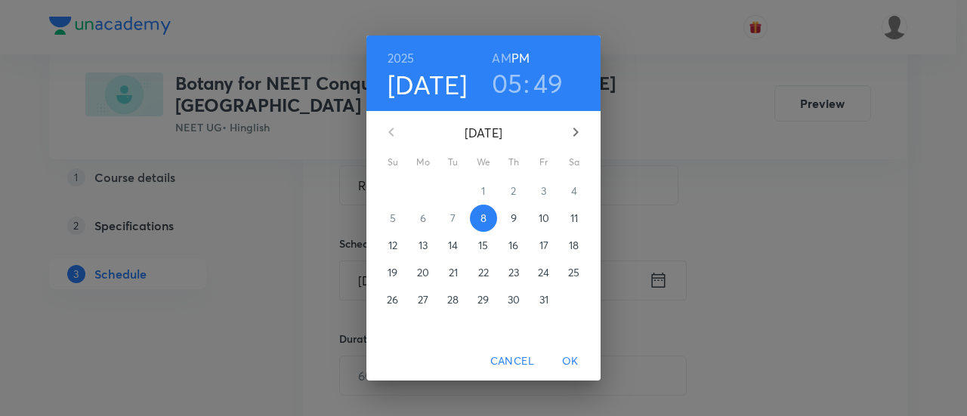
click at [396, 247] on p "12" at bounding box center [392, 245] width 9 height 15
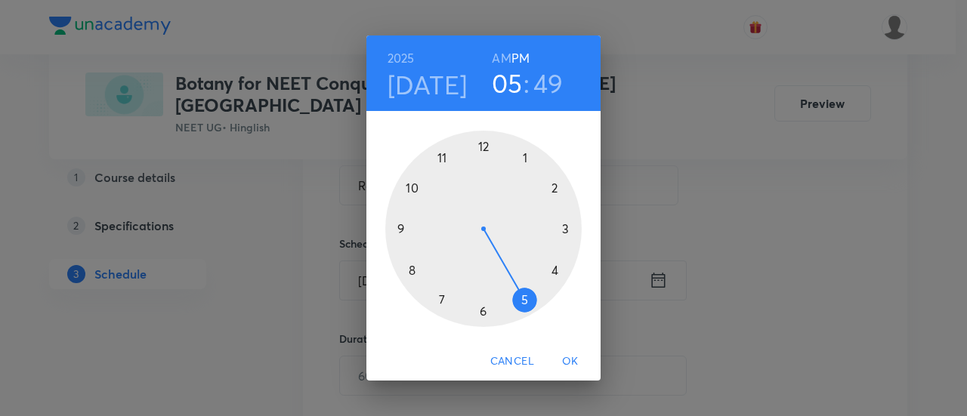
click at [492, 54] on h6 "AM" at bounding box center [501, 58] width 19 height 21
click at [414, 184] on div at bounding box center [483, 229] width 196 height 196
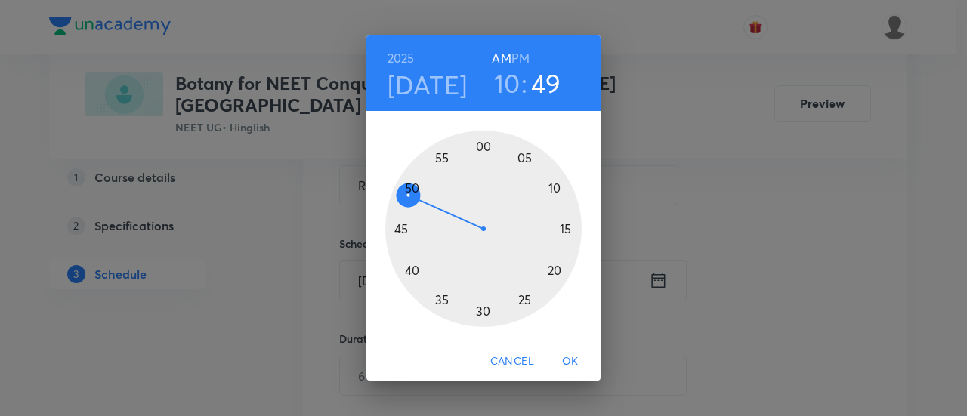
click at [402, 228] on div at bounding box center [483, 229] width 196 height 196
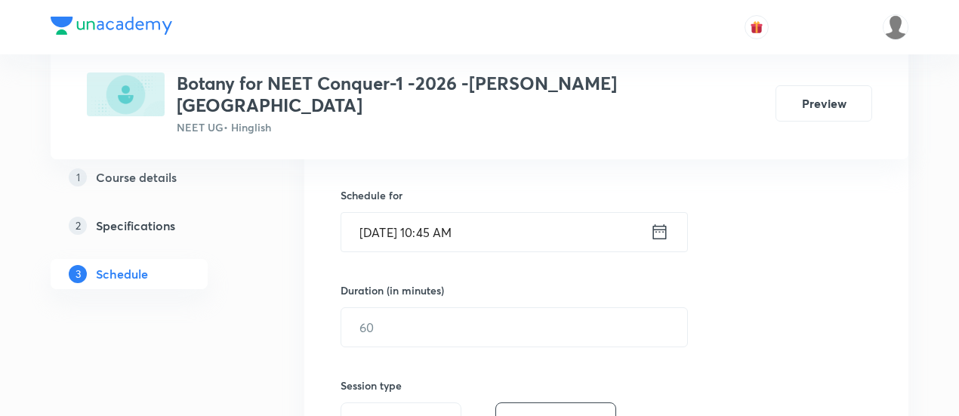
scroll to position [360, 0]
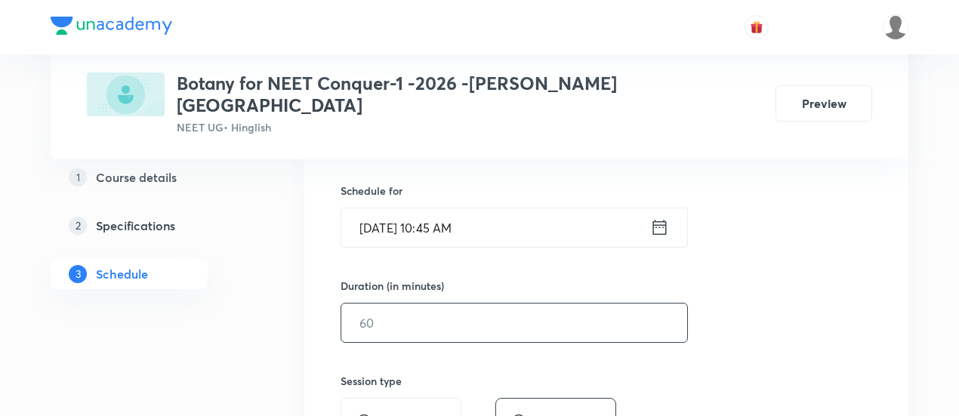
click at [600, 304] on input "text" at bounding box center [514, 323] width 346 height 39
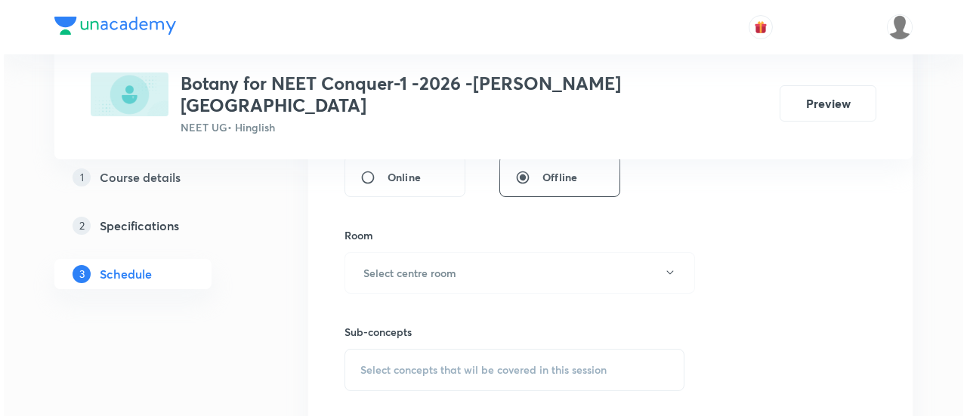
scroll to position [604, 0]
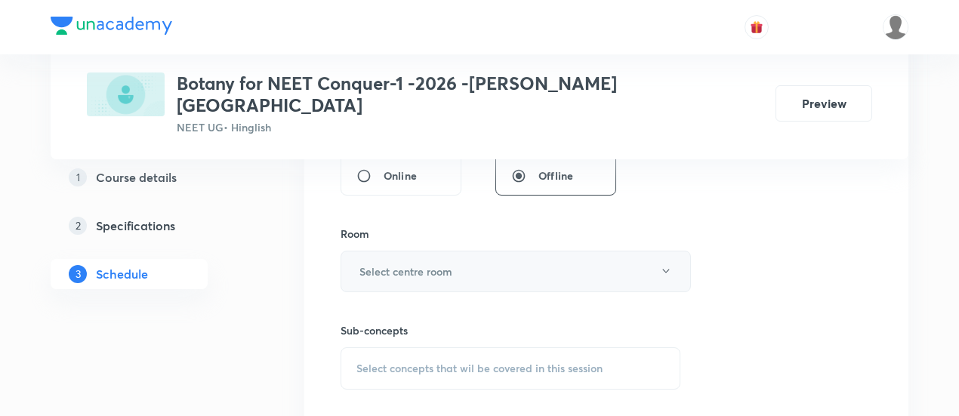
type input "90"
click at [418, 251] on button "Select centre room" at bounding box center [516, 272] width 350 height 42
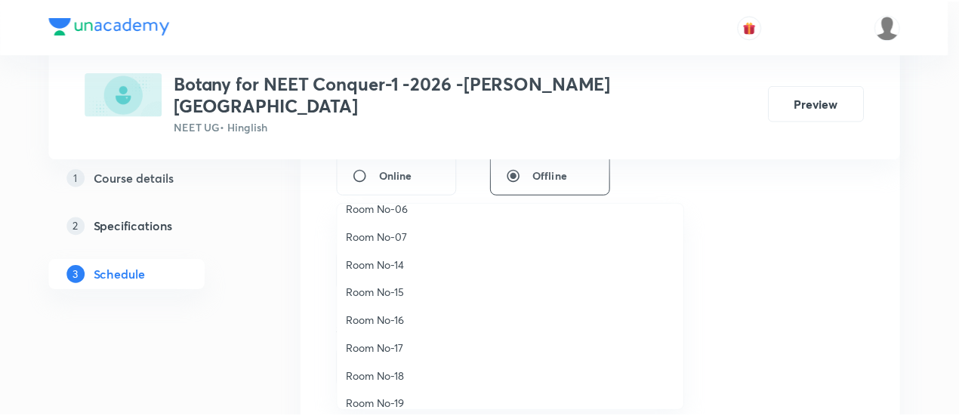
scroll to position [168, 0]
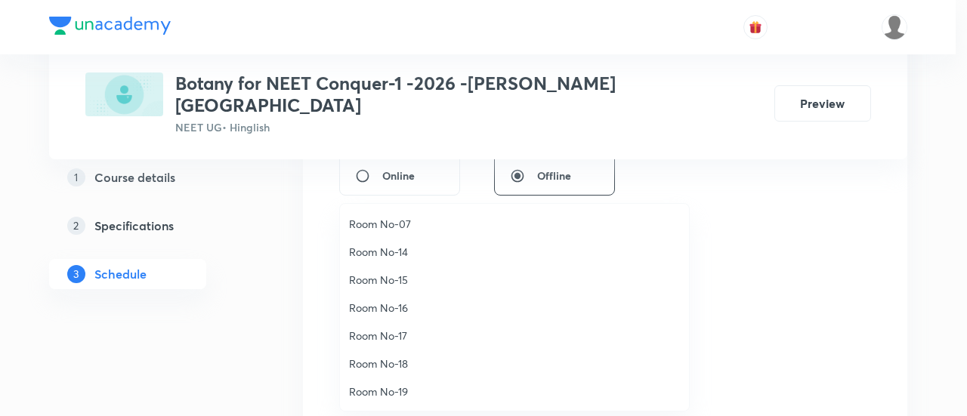
click at [401, 389] on span "Room No-19" at bounding box center [514, 392] width 331 height 16
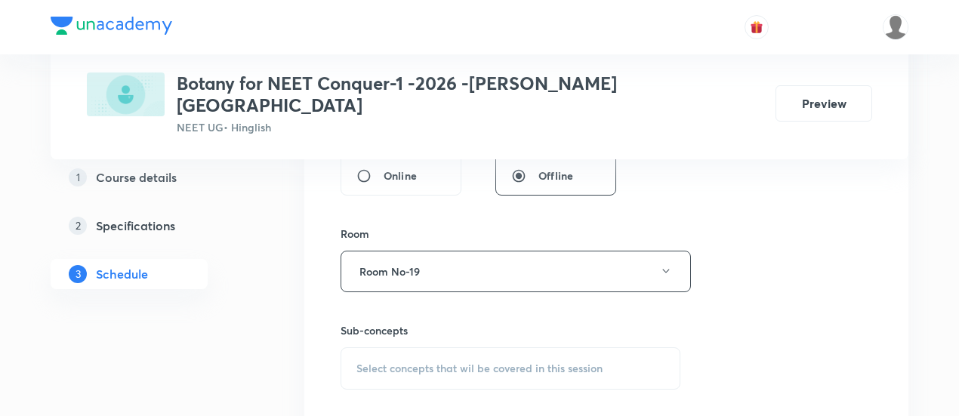
click at [533, 363] on span "Select concepts that wil be covered in this session" at bounding box center [479, 369] width 246 height 12
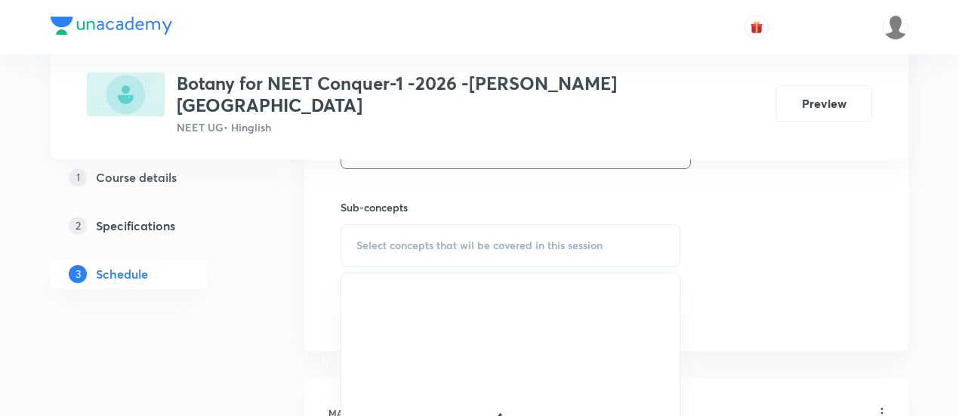
scroll to position [770, 0]
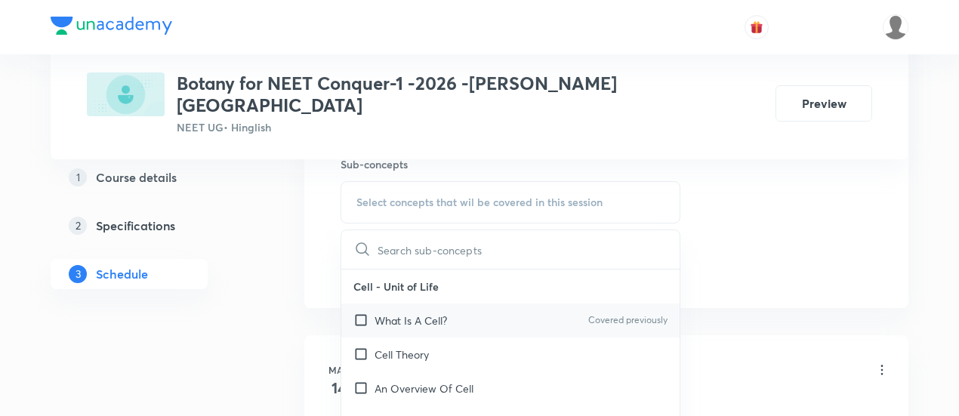
click at [455, 304] on div "What Is A Cell? Covered previously" at bounding box center [510, 321] width 338 height 34
checkbox input "true"
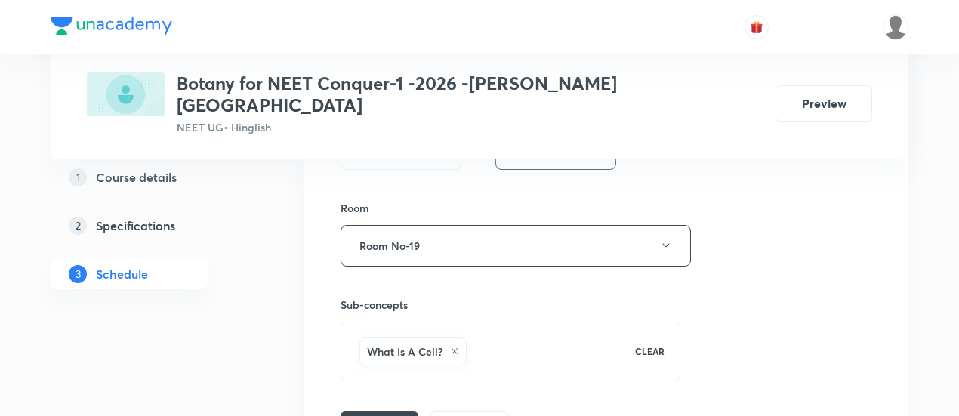
scroll to position [634, 0]
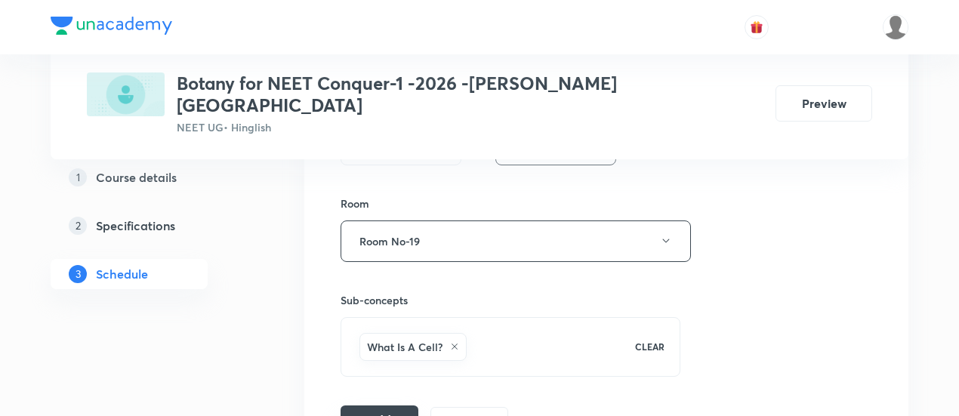
click at [374, 406] on button "Add" at bounding box center [380, 421] width 78 height 30
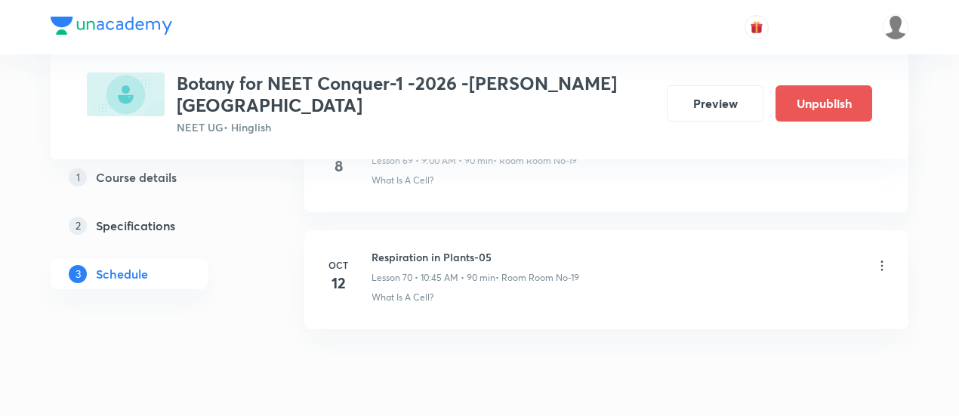
scroll to position [8261, 0]
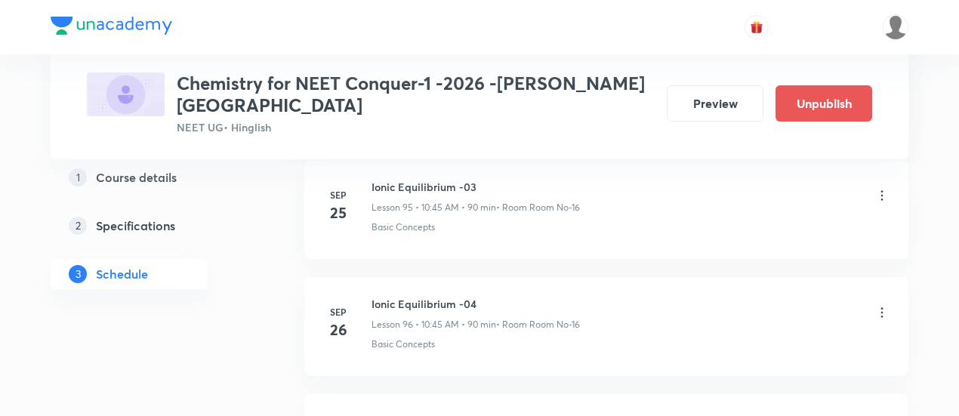
scroll to position [12683, 0]
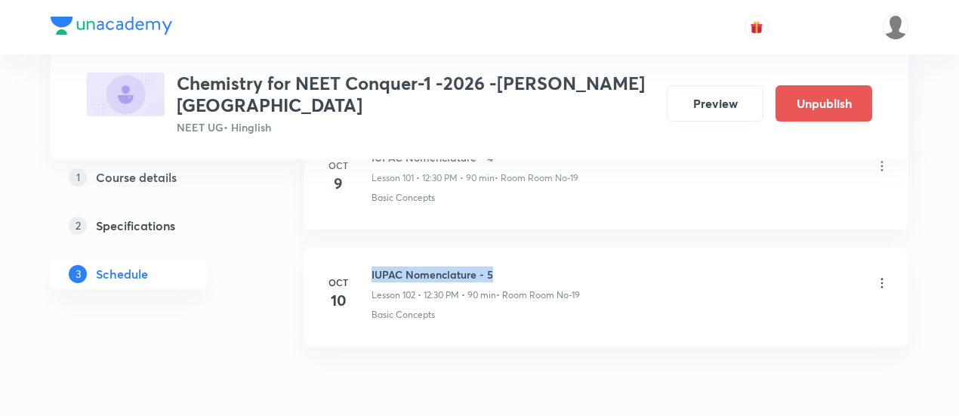
drag, startPoint x: 369, startPoint y: 202, endPoint x: 500, endPoint y: 203, distance: 130.7
click at [500, 267] on div "[DATE] IUPAC Nomenclature - 5 Lesson 102 • 12:30 PM • 90 min • Room Room No-19 …" at bounding box center [606, 294] width 566 height 55
copy h6 "IUPAC Nomenclature - 5"
click at [503, 267] on h6 "IUPAC Nomenclature - 5" at bounding box center [476, 275] width 208 height 16
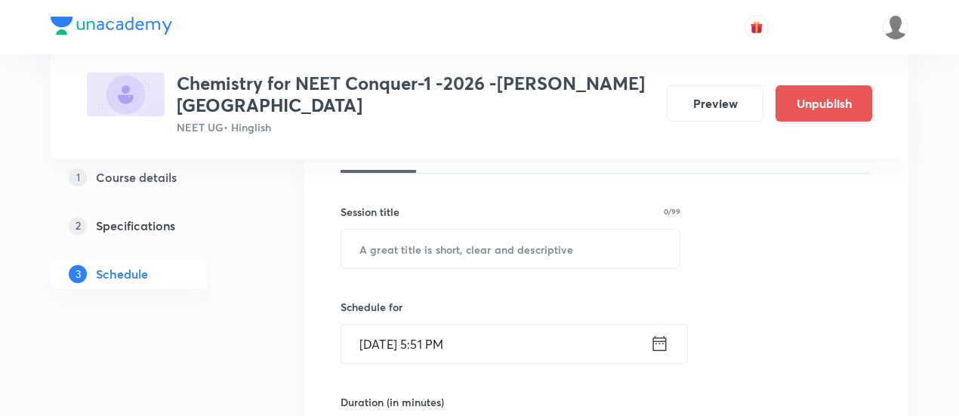
scroll to position [244, 0]
click at [477, 229] on input "text" at bounding box center [510, 248] width 338 height 39
paste input "IUPAC Nomenclature - 5"
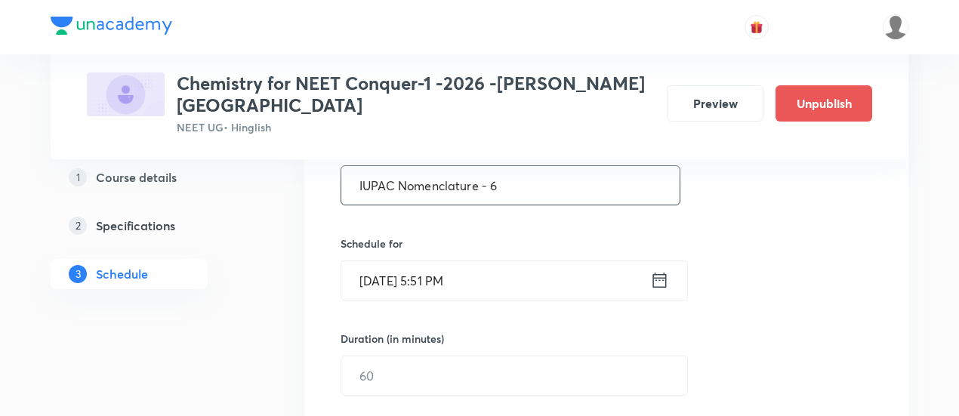
scroll to position [310, 0]
type input "IUPAC Nomenclature - 6"
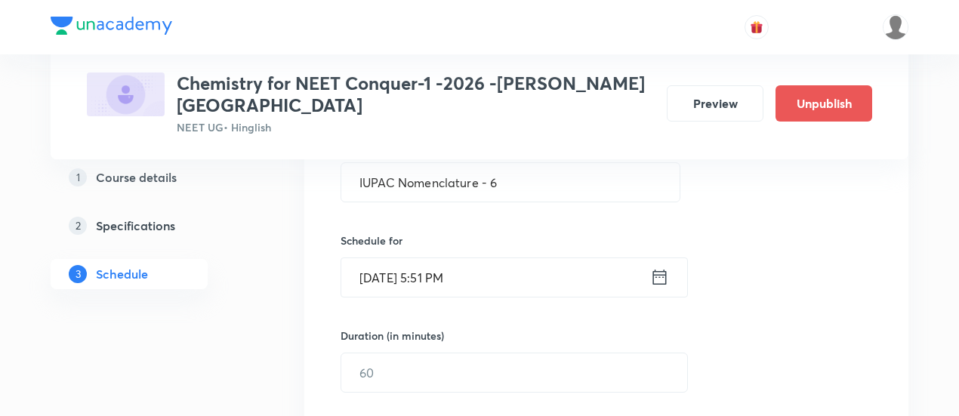
click at [663, 267] on icon at bounding box center [659, 277] width 19 height 21
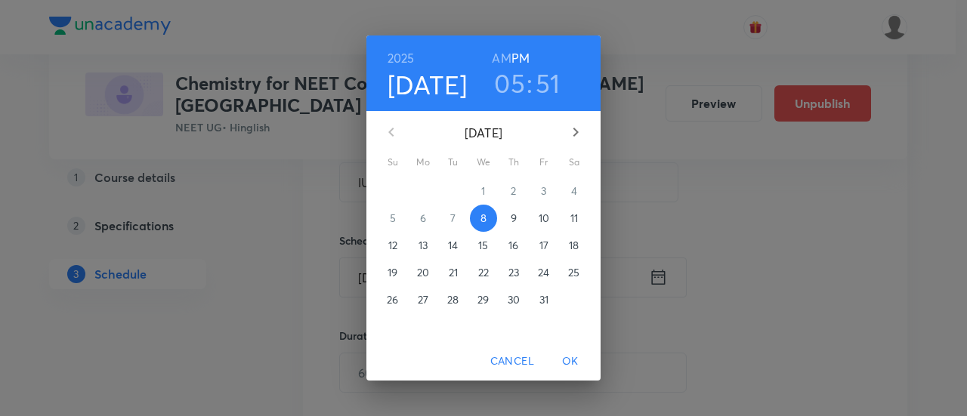
click at [395, 242] on p "12" at bounding box center [392, 245] width 9 height 15
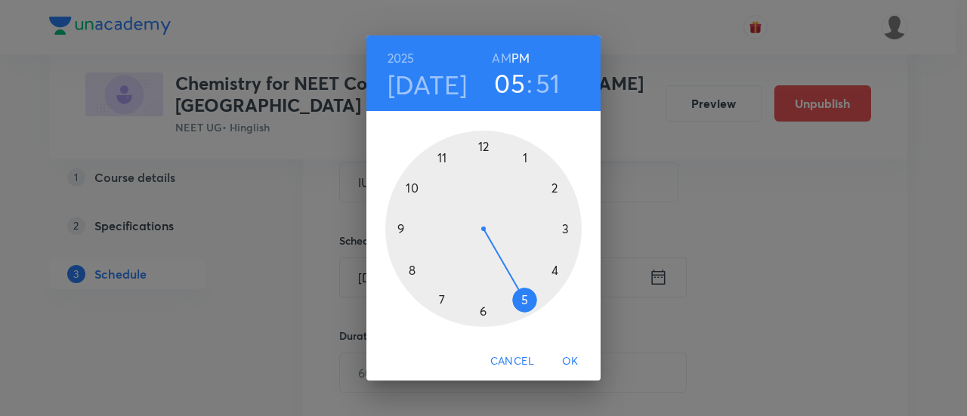
click at [483, 145] on div at bounding box center [483, 229] width 196 height 196
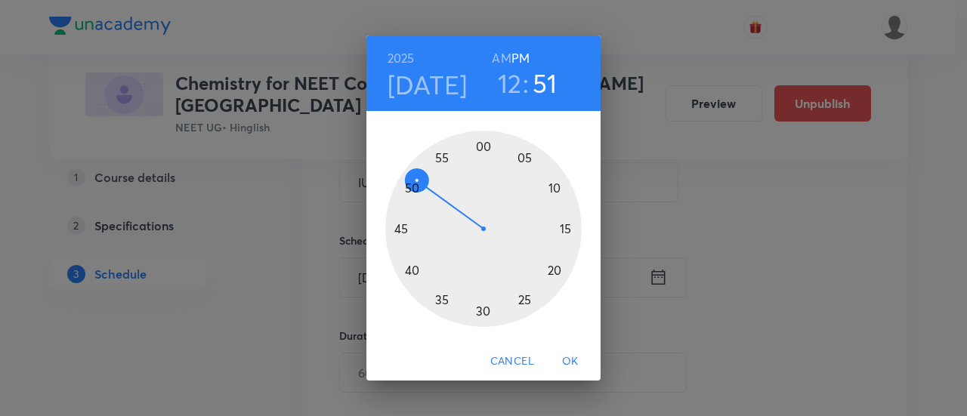
click at [483, 310] on div at bounding box center [483, 229] width 196 height 196
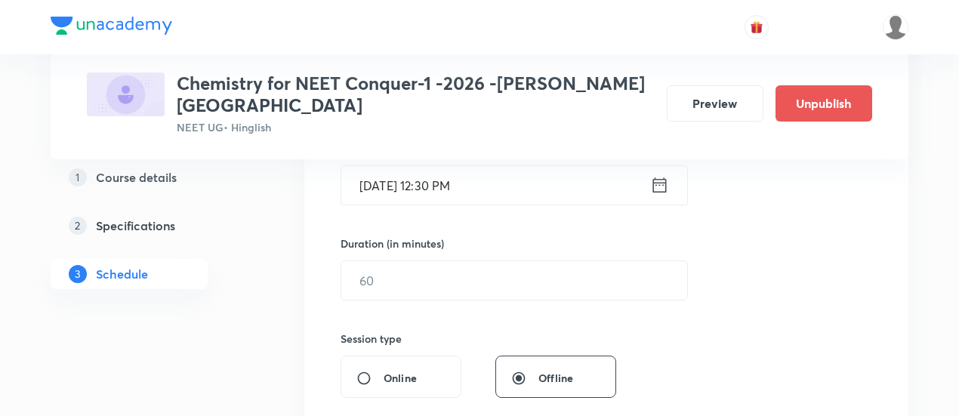
scroll to position [412, 0]
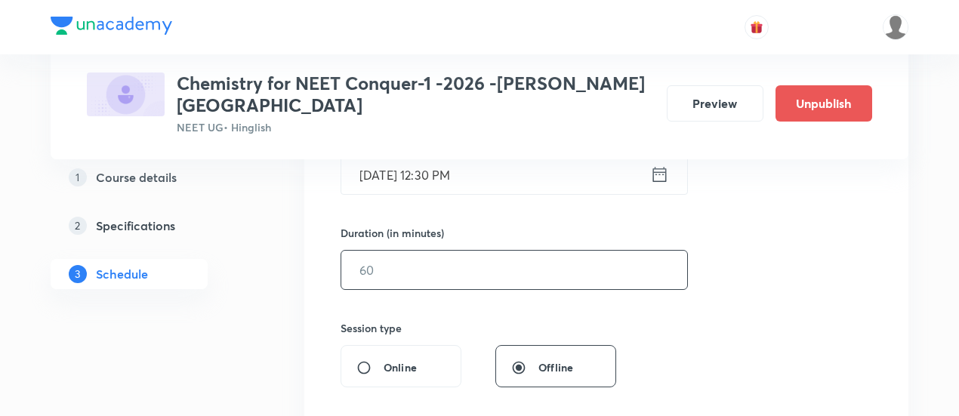
click at [589, 251] on input "text" at bounding box center [514, 270] width 346 height 39
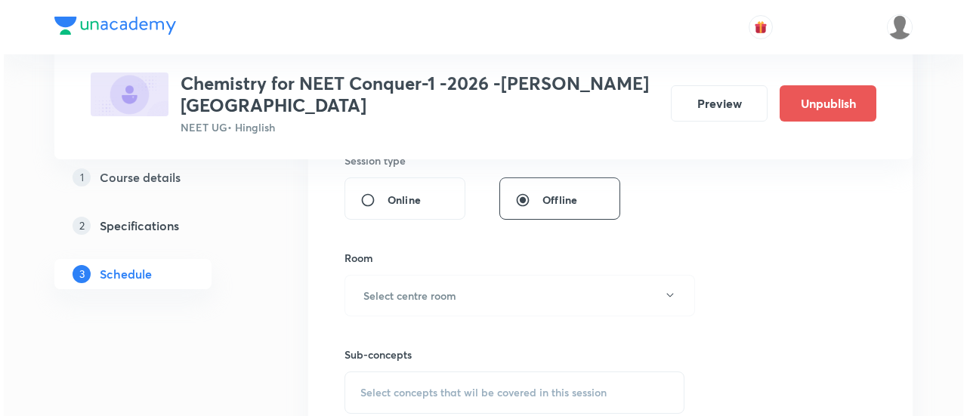
scroll to position [642, 0]
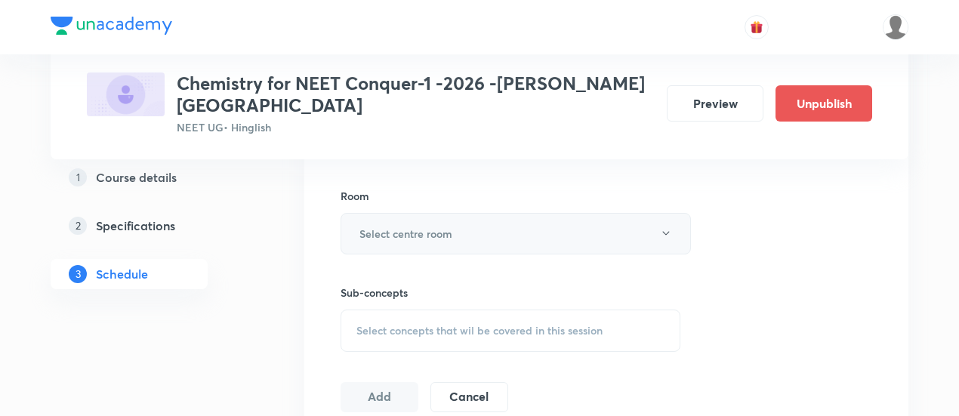
type input "90"
click at [480, 213] on button "Select centre room" at bounding box center [516, 234] width 350 height 42
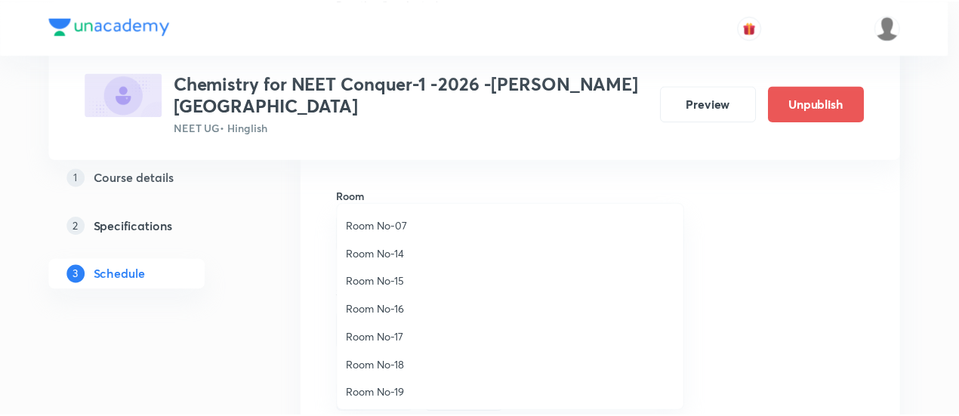
scroll to position [168, 0]
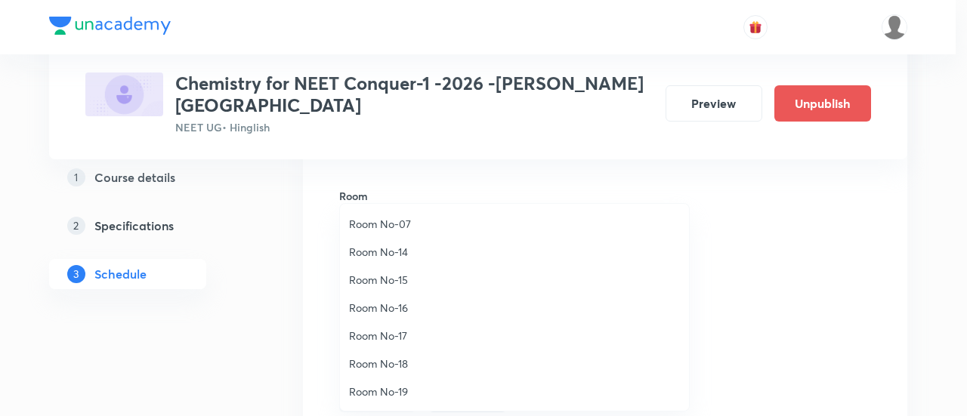
click at [397, 392] on span "Room No-19" at bounding box center [514, 392] width 331 height 16
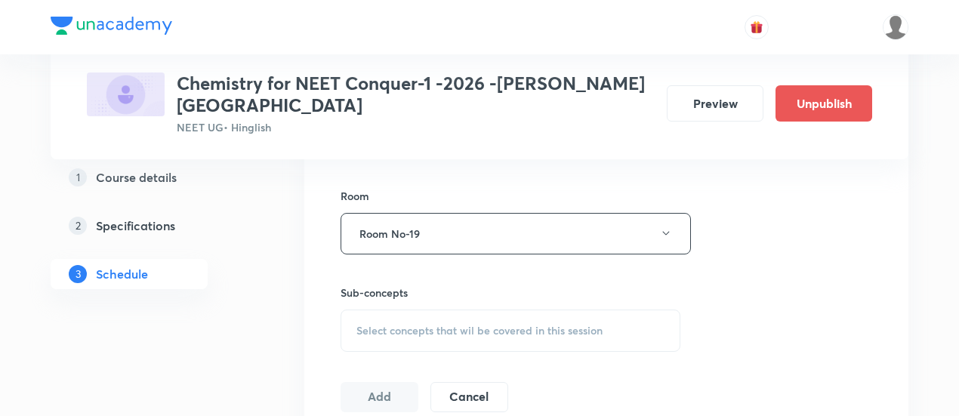
scroll to position [652, 0]
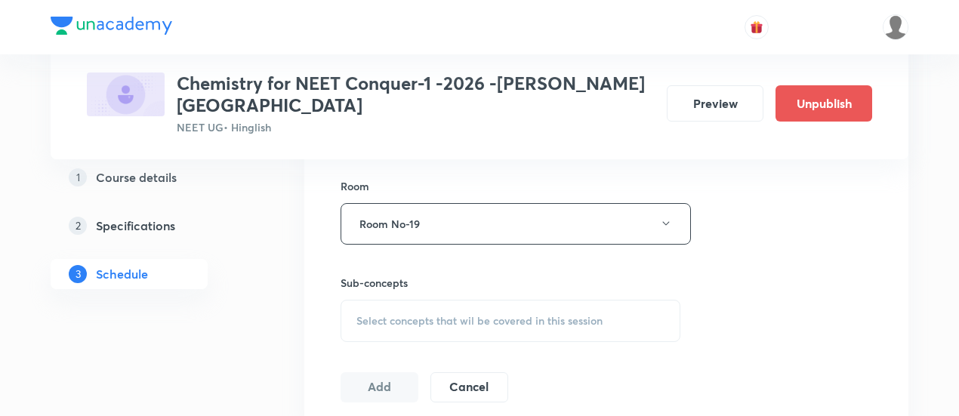
click at [554, 315] on span "Select concepts that wil be covered in this session" at bounding box center [479, 321] width 246 height 12
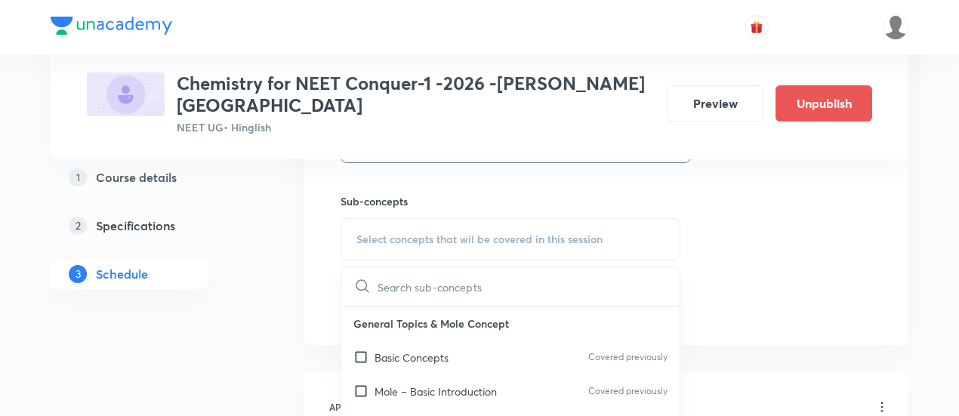
scroll to position [785, 0]
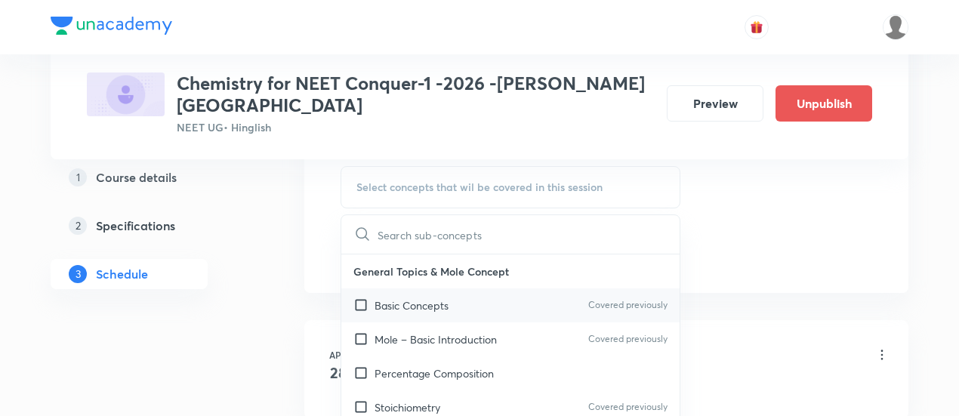
click at [427, 298] on p "Basic Concepts" at bounding box center [412, 306] width 74 height 16
checkbox input "true"
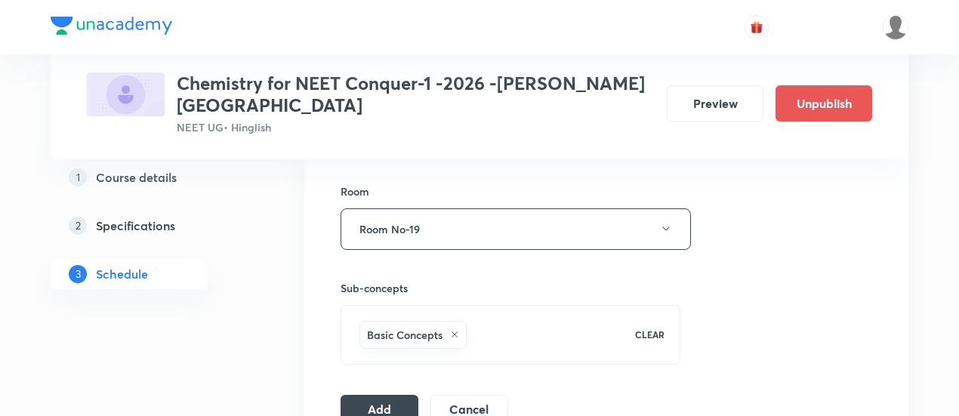
scroll to position [652, 0]
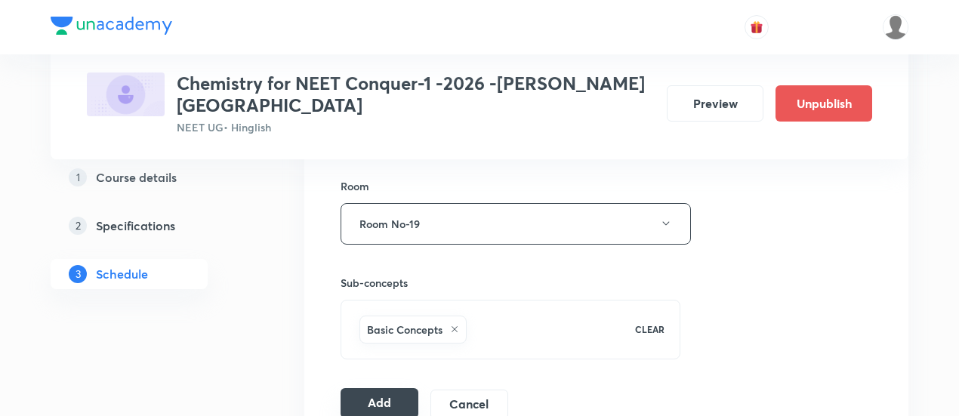
click at [394, 388] on button "Add" at bounding box center [380, 403] width 78 height 30
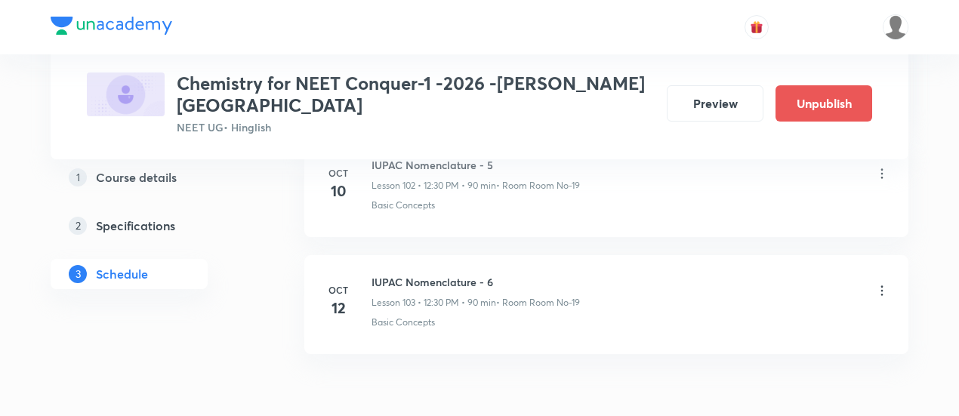
scroll to position [12107, 0]
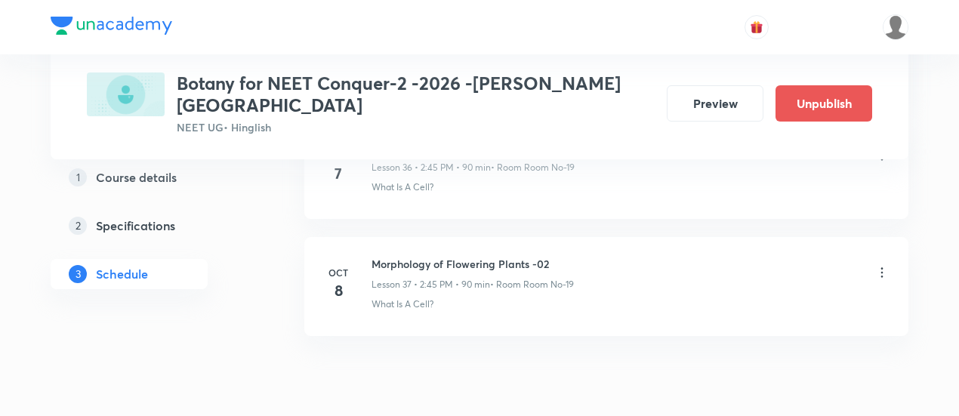
scroll to position [5106, 0]
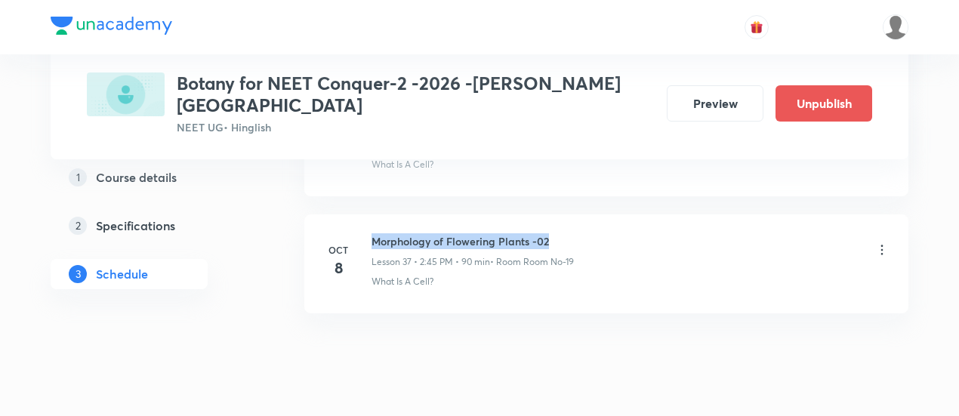
drag, startPoint x: 373, startPoint y: 198, endPoint x: 578, endPoint y: 194, distance: 204.7
click at [578, 233] on div "Morphology of Flowering Plants -02 Lesson 37 • 2:45 PM • 90 min • Room Room No-…" at bounding box center [631, 250] width 518 height 35
copy h6 "Morphology of Flowering Plants -02"
click at [578, 233] on div "Morphology of Flowering Plants -02 Lesson 37 • 2:45 PM • 90 min • Room Room No-…" at bounding box center [631, 250] width 518 height 35
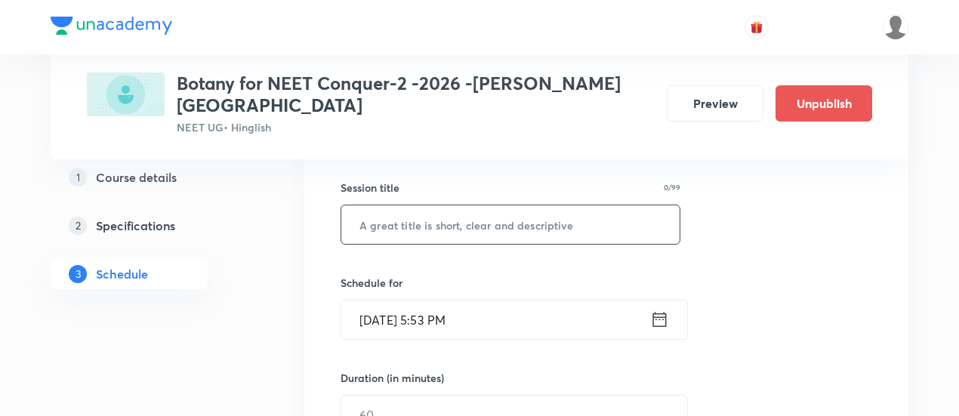
scroll to position [272, 0]
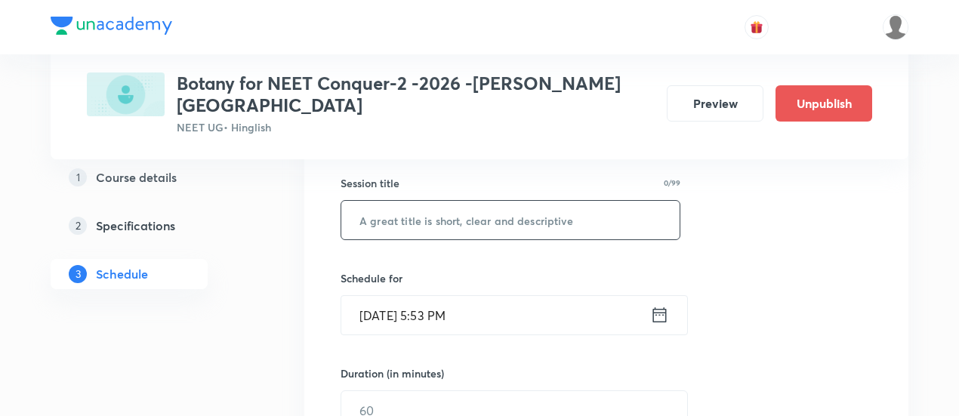
click at [547, 201] on input "text" at bounding box center [510, 220] width 338 height 39
paste input "Morphology of Flowering Plants -02"
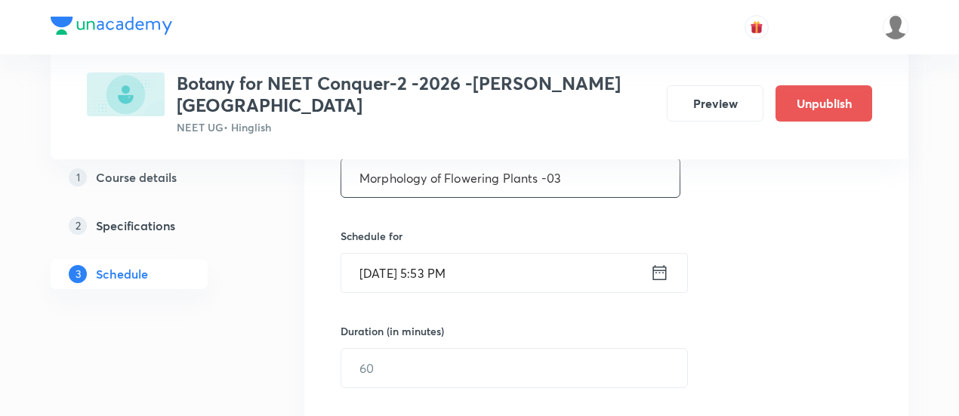
scroll to position [314, 0]
type input "Morphology of Flowering Plants -03"
click at [654, 262] on icon at bounding box center [659, 272] width 19 height 21
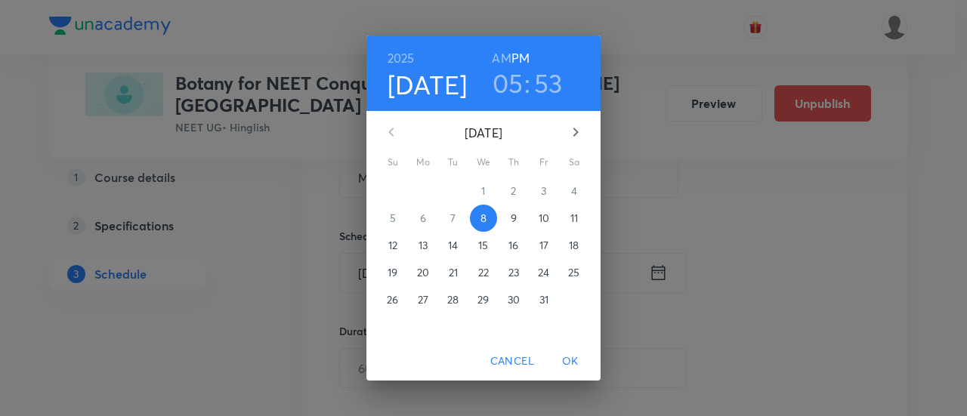
click at [398, 251] on span "12" at bounding box center [392, 245] width 27 height 15
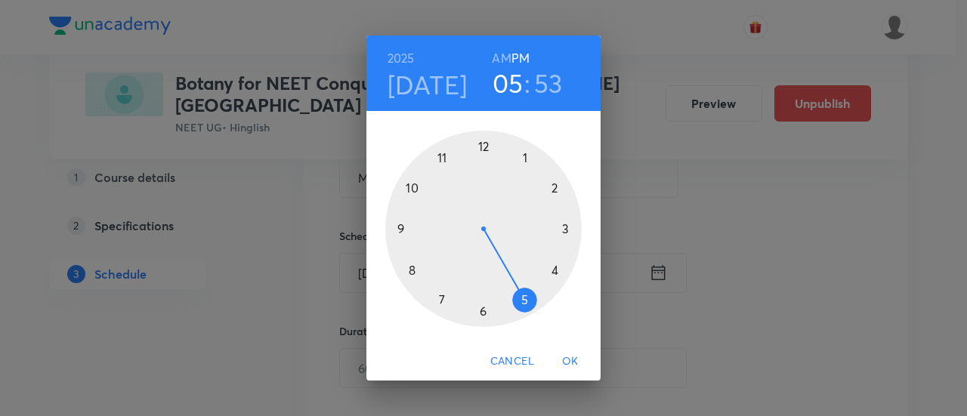
click at [555, 187] on div at bounding box center [483, 229] width 196 height 196
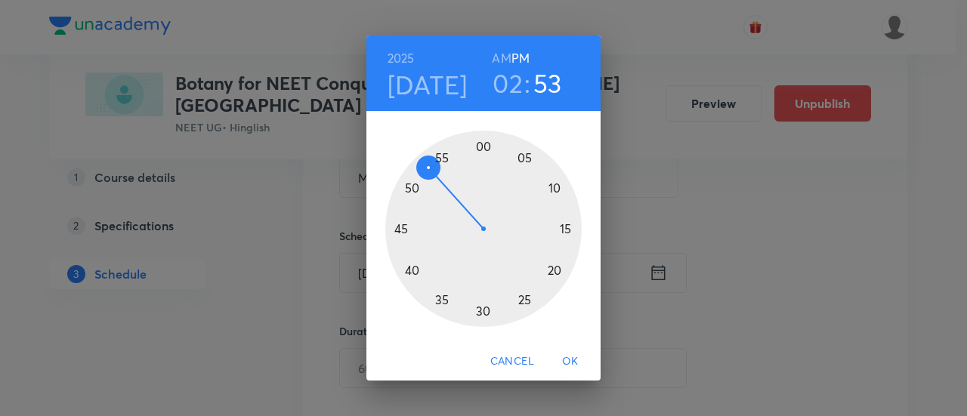
click at [399, 229] on div at bounding box center [483, 229] width 196 height 196
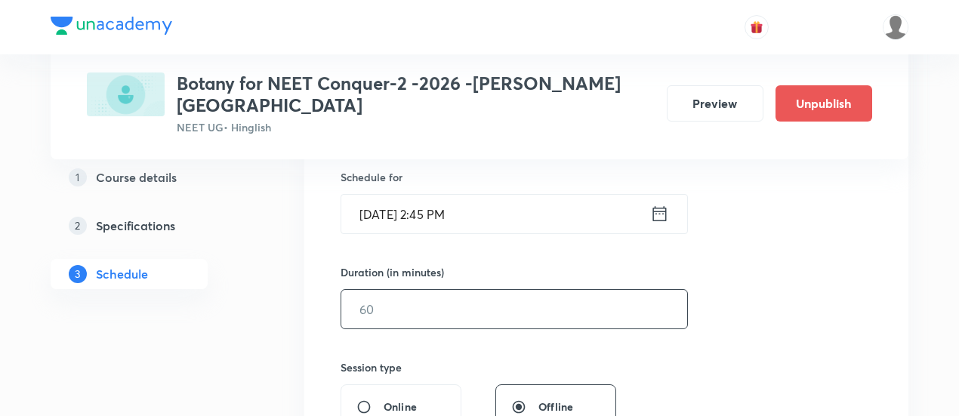
scroll to position [380, 0]
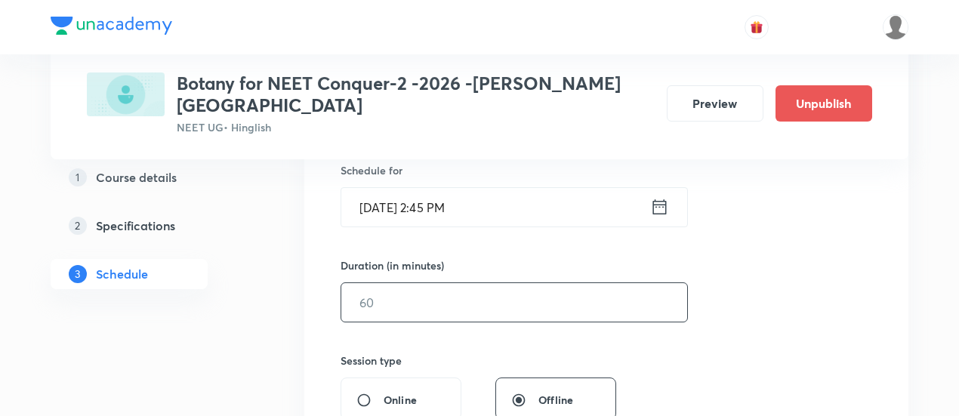
click at [604, 283] on input "text" at bounding box center [514, 302] width 346 height 39
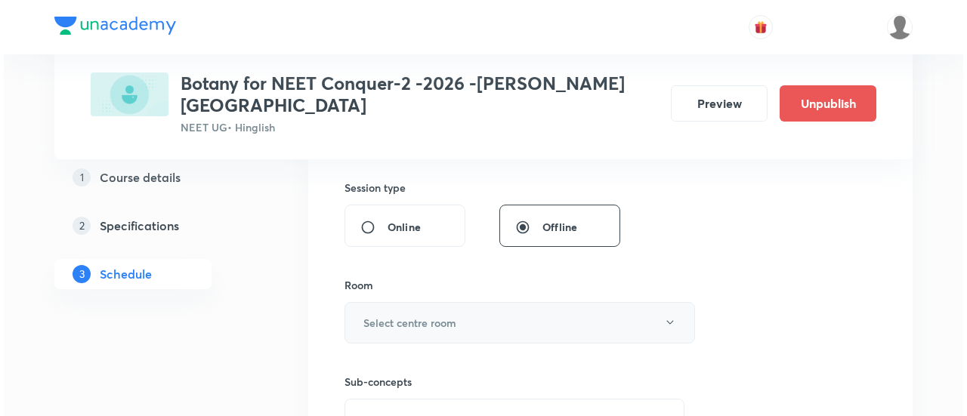
scroll to position [554, 0]
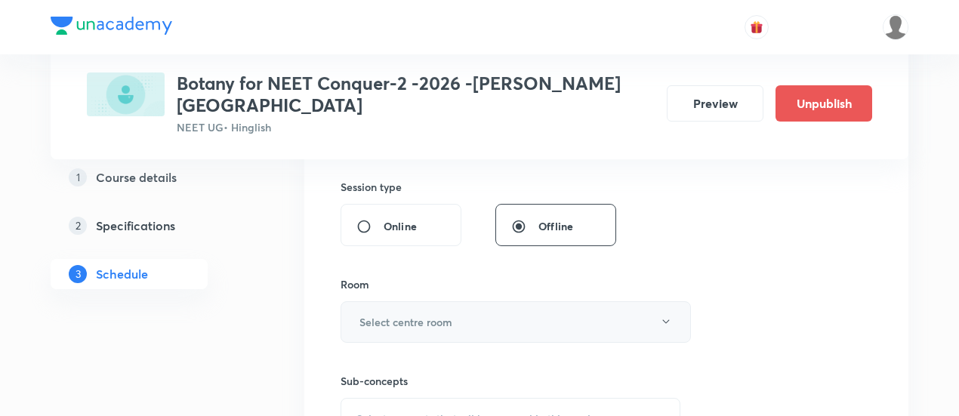
type input "90"
click at [432, 314] on h6 "Select centre room" at bounding box center [406, 322] width 93 height 16
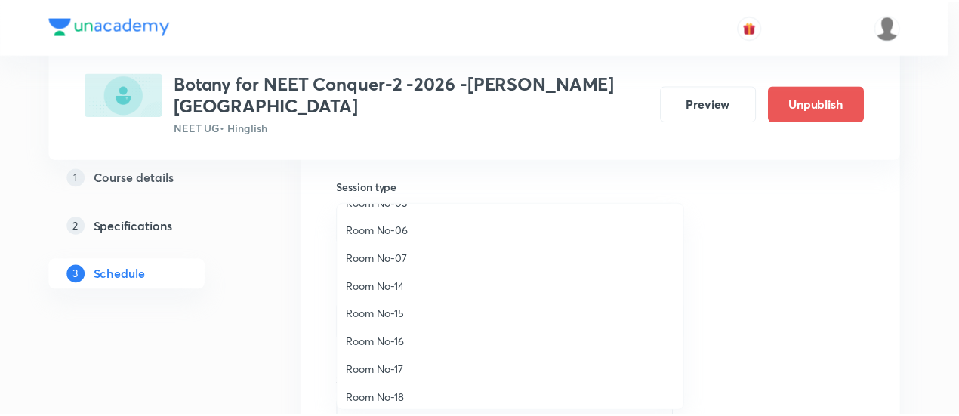
scroll to position [168, 0]
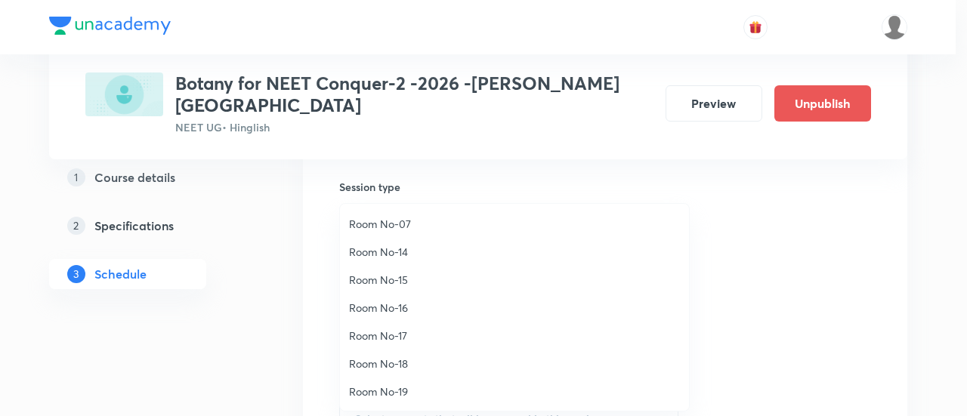
click at [383, 392] on span "Room No-19" at bounding box center [514, 392] width 331 height 16
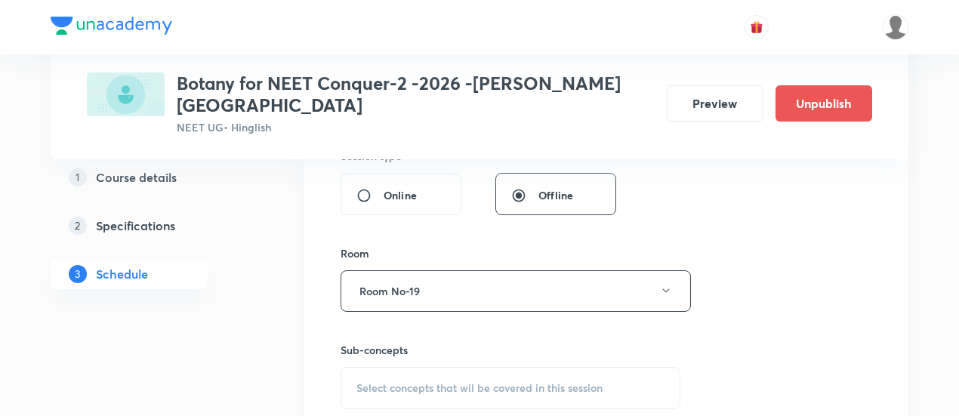
scroll to position [629, 0]
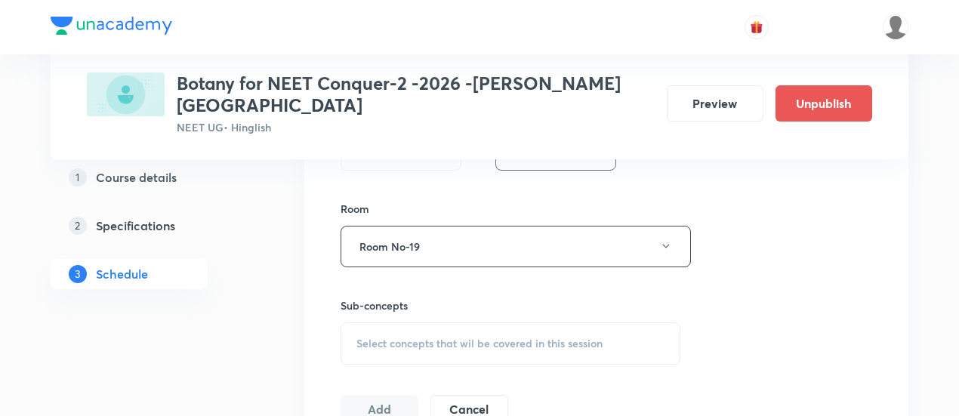
click at [485, 338] on span "Select concepts that wil be covered in this session" at bounding box center [479, 344] width 246 height 12
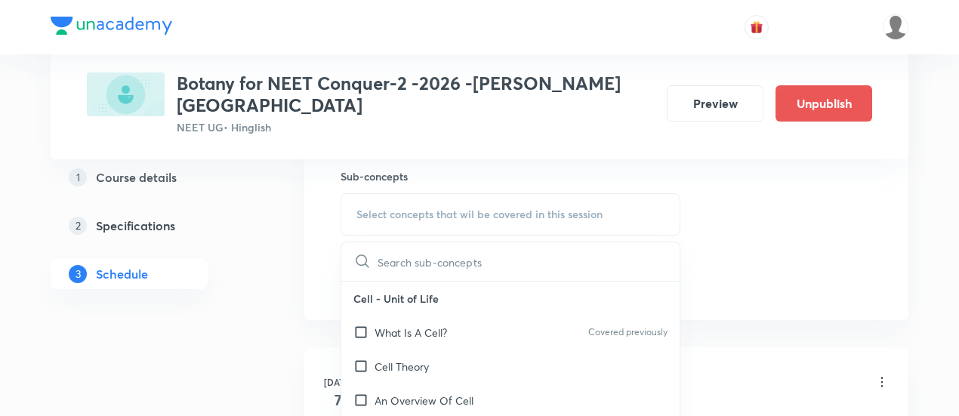
scroll to position [760, 0]
click at [443, 323] on p "What Is A Cell?" at bounding box center [411, 331] width 73 height 16
checkbox input "true"
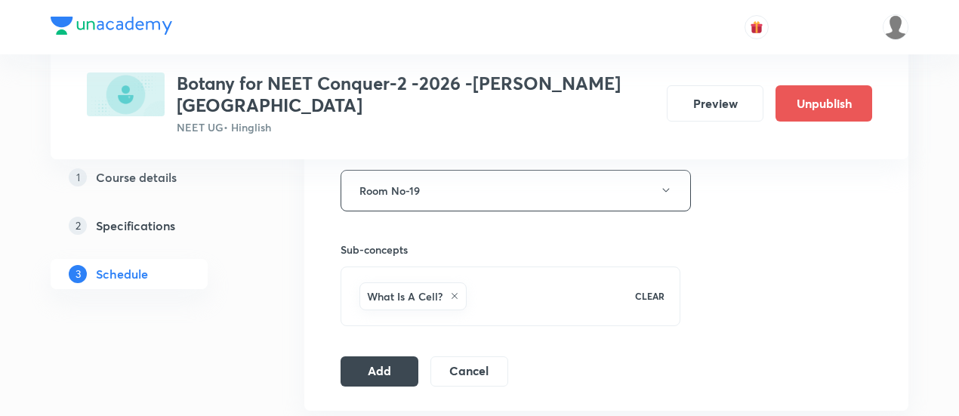
scroll to position [687, 0]
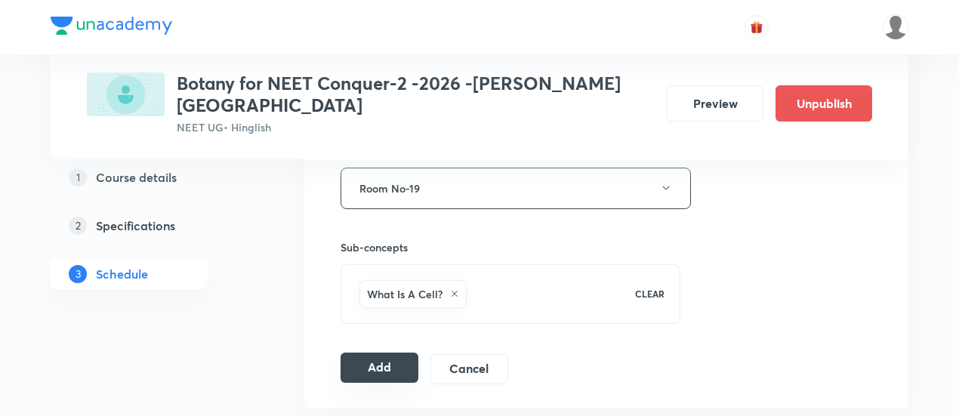
click at [358, 353] on button "Add" at bounding box center [380, 368] width 78 height 30
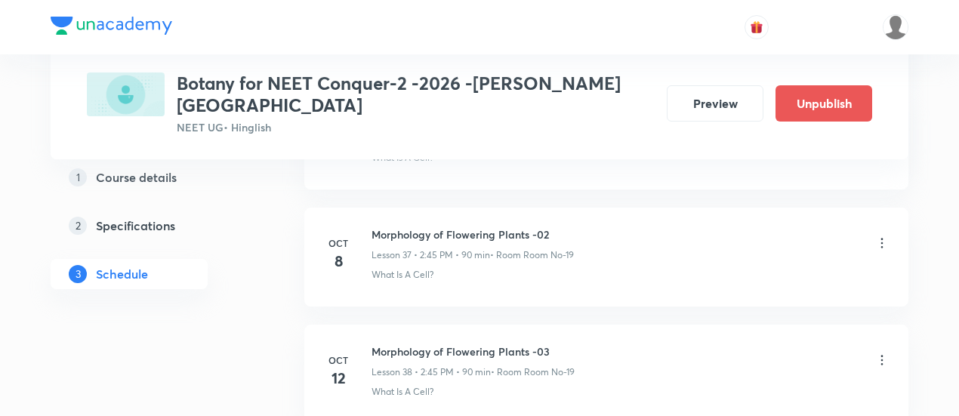
scroll to position [4530, 0]
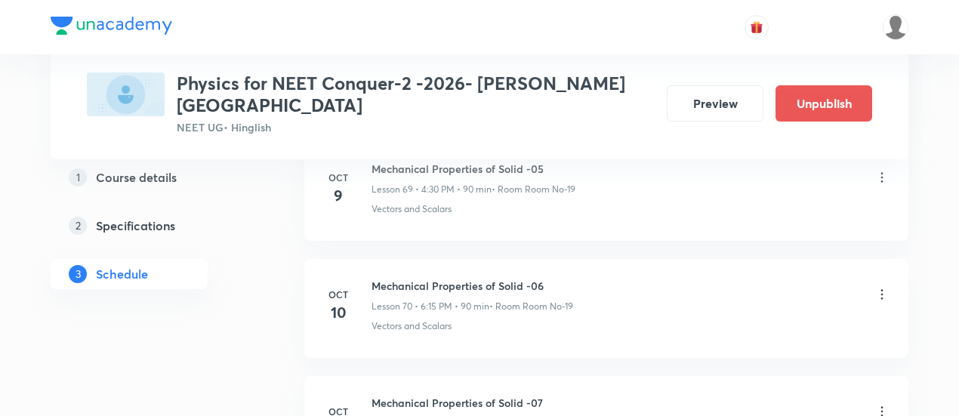
scroll to position [9070, 0]
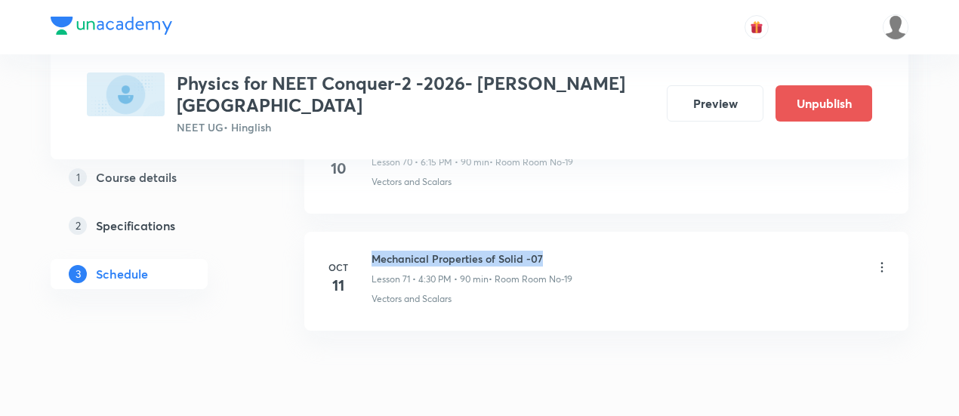
drag, startPoint x: 375, startPoint y: 199, endPoint x: 554, endPoint y: 193, distance: 179.1
click at [554, 232] on li "[DATE] Mechanical Properties of Solid -07 Lesson 71 • 4:30 PM • 90 min • Room R…" at bounding box center [606, 281] width 604 height 99
copy h6 "Mechanical Properties of Solid -07"
click at [554, 232] on li "[DATE] Mechanical Properties of Solid -07 Lesson 71 • 4:30 PM • 90 min • Room R…" at bounding box center [606, 281] width 604 height 99
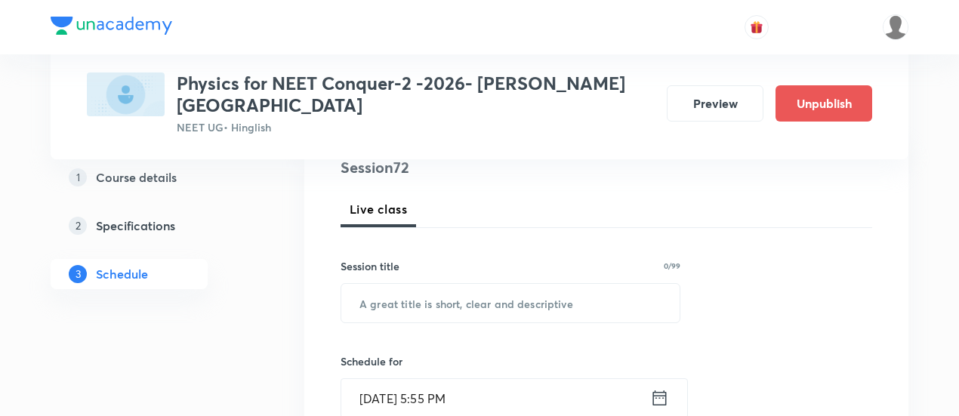
scroll to position [236, 0]
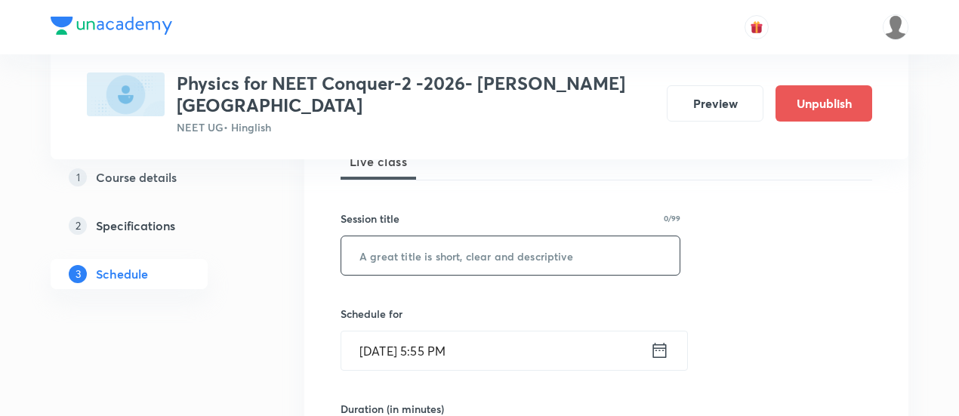
click at [505, 236] on input "text" at bounding box center [510, 255] width 338 height 39
paste input "Mechanical Properties of Solid -07"
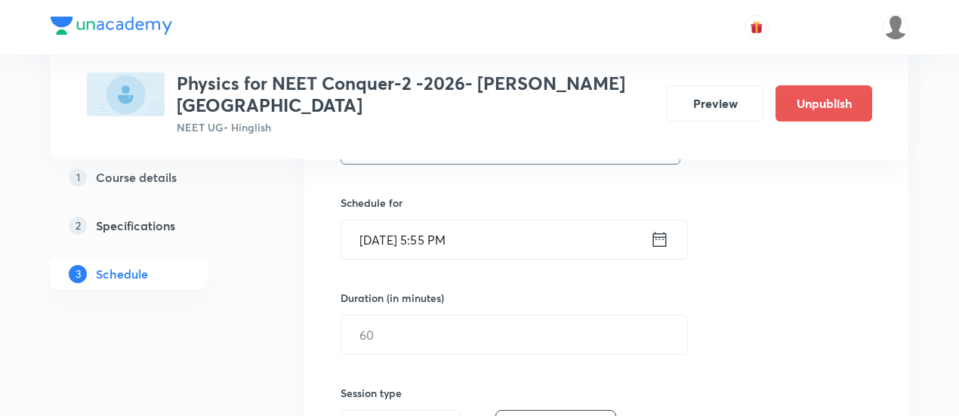
scroll to position [350, 0]
type input "Mechanical Properties of Solid -08"
click at [659, 227] on icon at bounding box center [659, 237] width 19 height 21
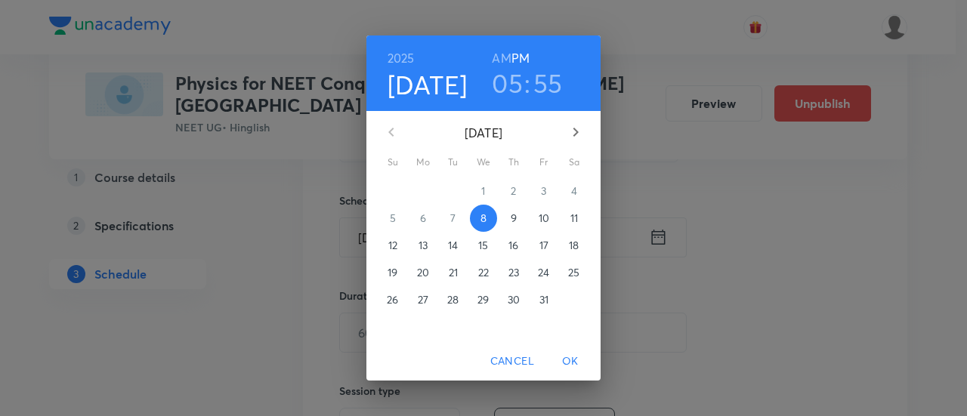
click at [397, 242] on span "12" at bounding box center [392, 245] width 27 height 15
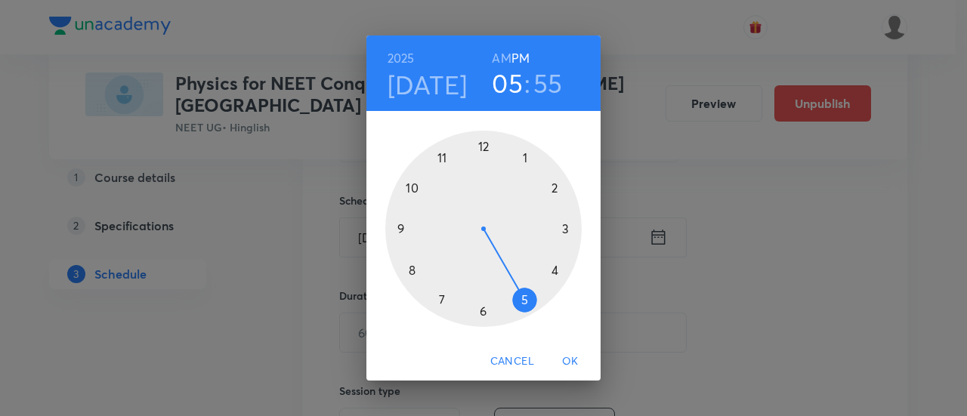
click at [556, 267] on div at bounding box center [483, 229] width 196 height 196
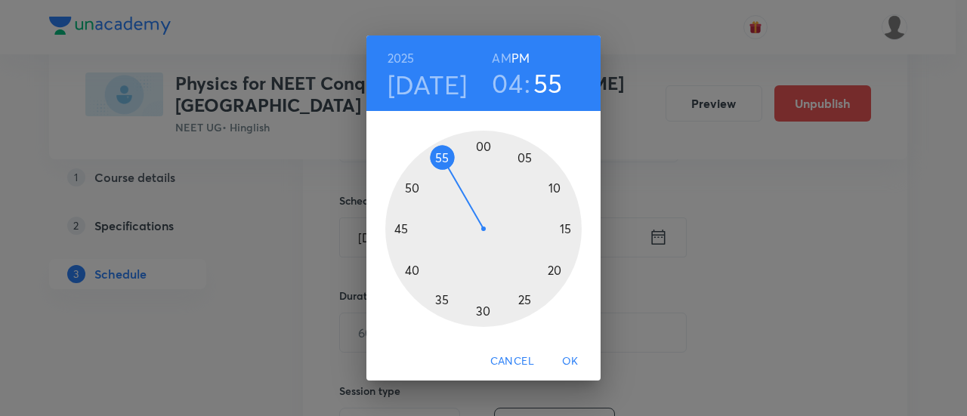
click at [481, 313] on div at bounding box center [483, 229] width 196 height 196
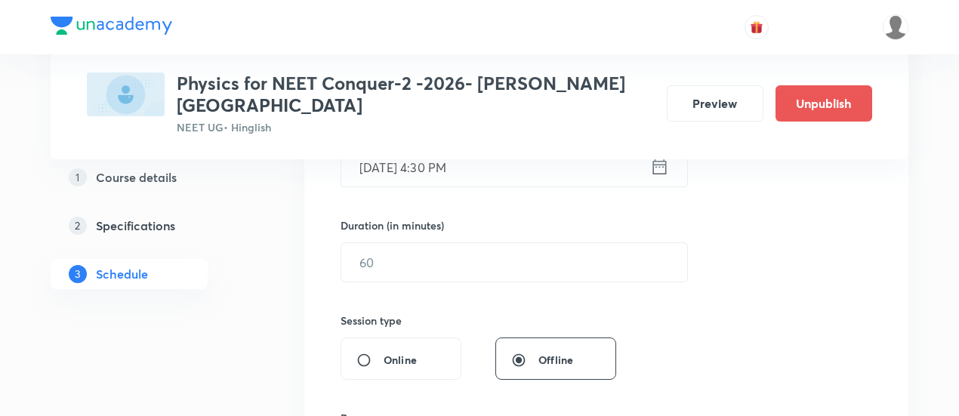
scroll to position [433, 0]
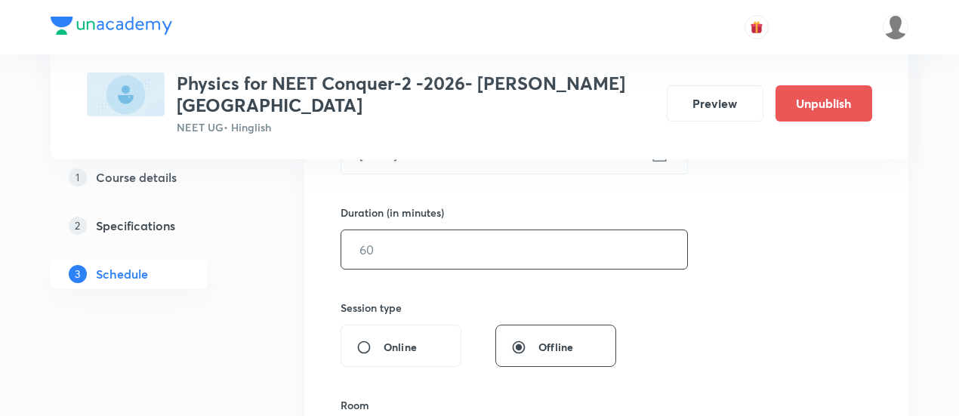
click at [549, 236] on input "text" at bounding box center [514, 249] width 346 height 39
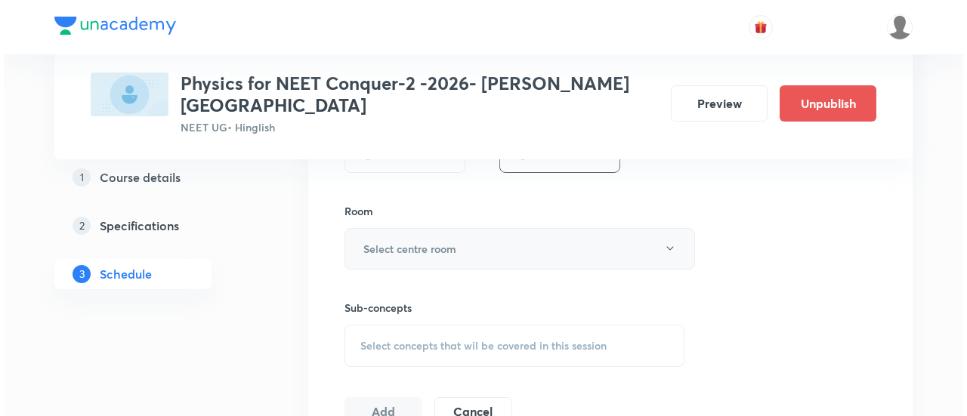
scroll to position [629, 0]
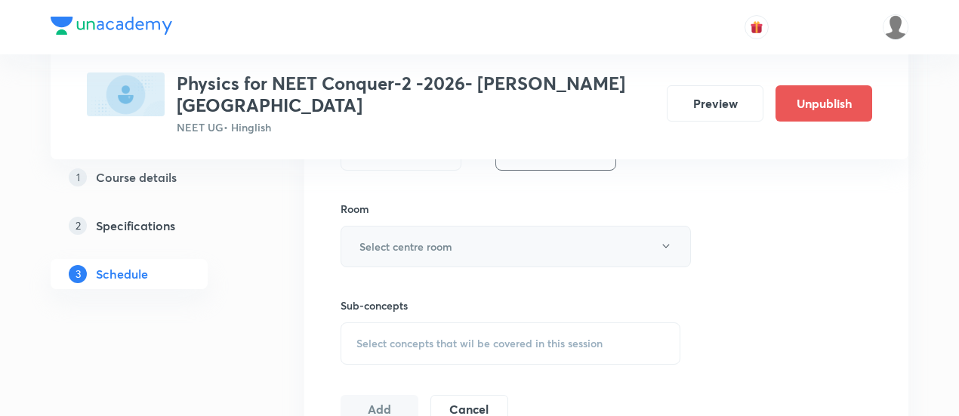
type input "90"
click at [502, 226] on button "Select centre room" at bounding box center [516, 247] width 350 height 42
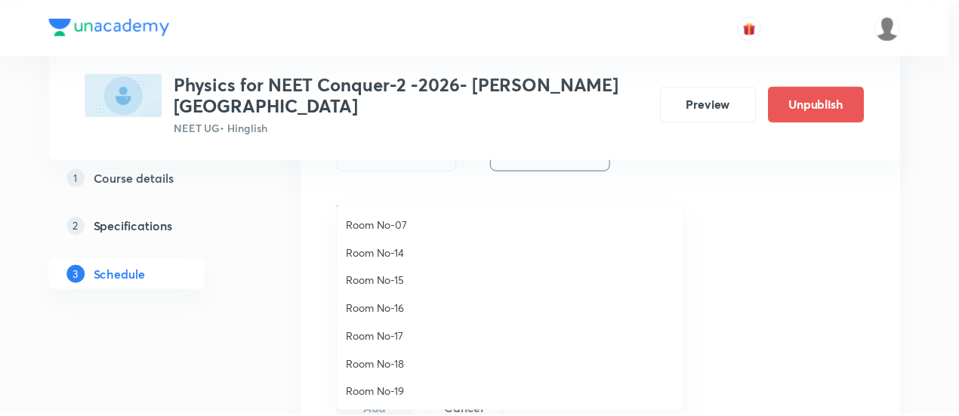
scroll to position [168, 0]
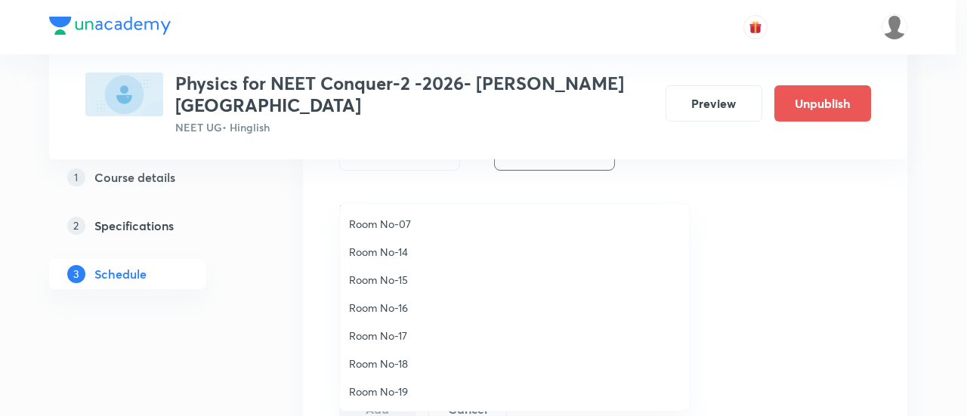
click at [400, 384] on span "Room No-19" at bounding box center [514, 392] width 331 height 16
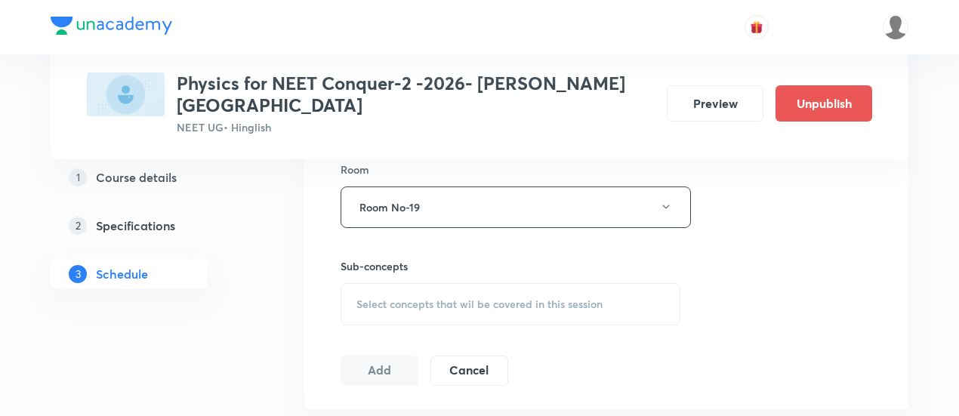
scroll to position [669, 0]
click at [531, 298] on span "Select concepts that wil be covered in this session" at bounding box center [479, 304] width 246 height 12
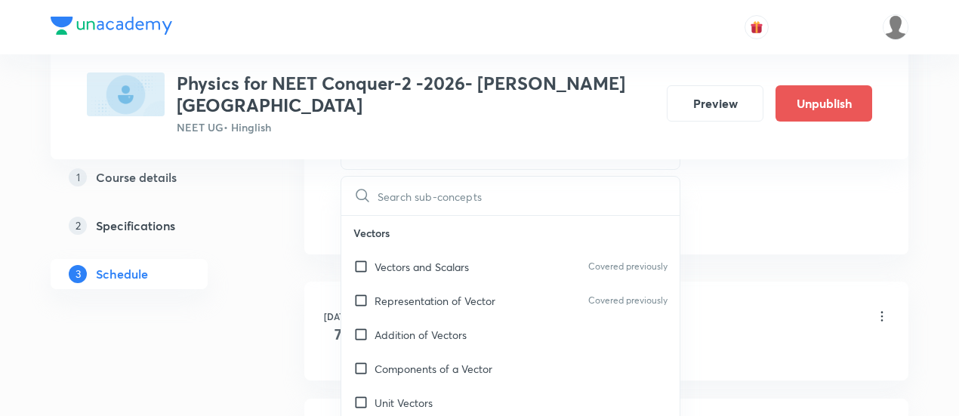
scroll to position [828, 0]
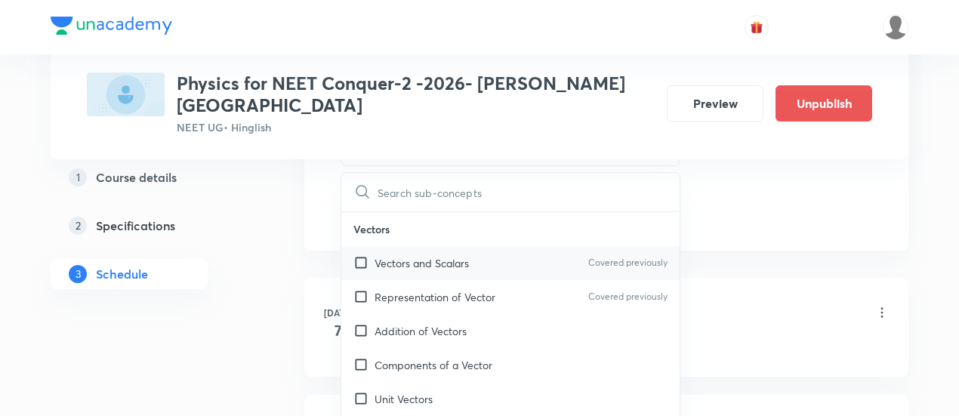
click at [414, 255] on p "Vectors and Scalars" at bounding box center [422, 263] width 94 height 16
checkbox input "true"
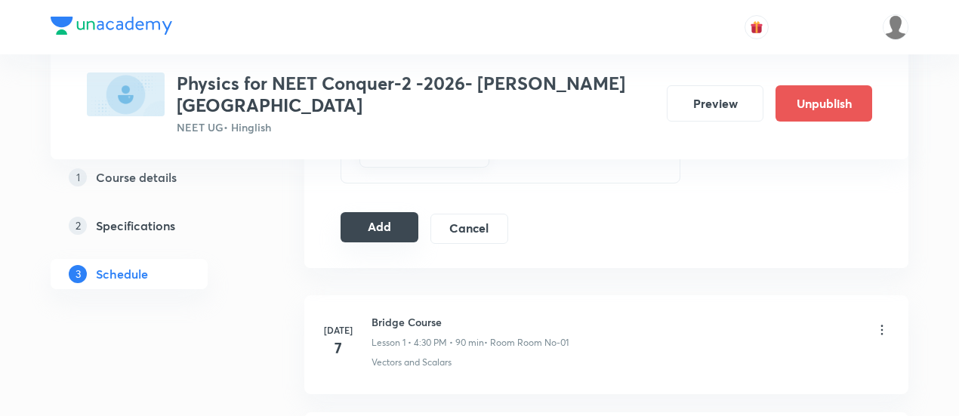
click at [390, 212] on button "Add" at bounding box center [380, 227] width 78 height 30
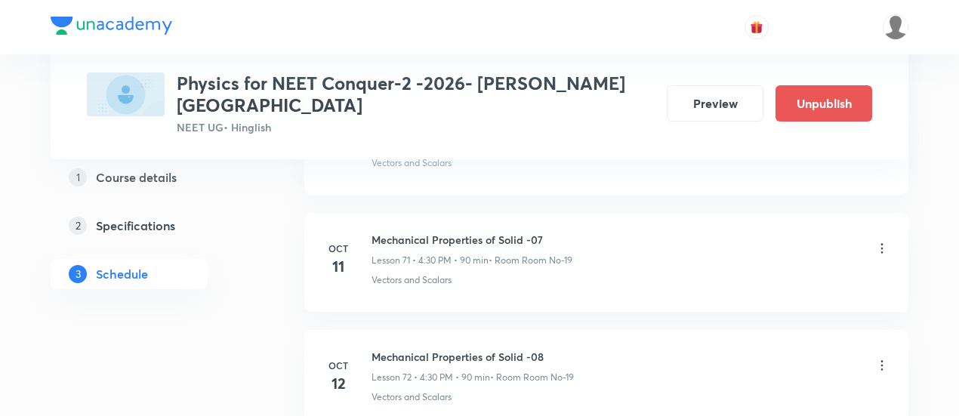
scroll to position [8495, 0]
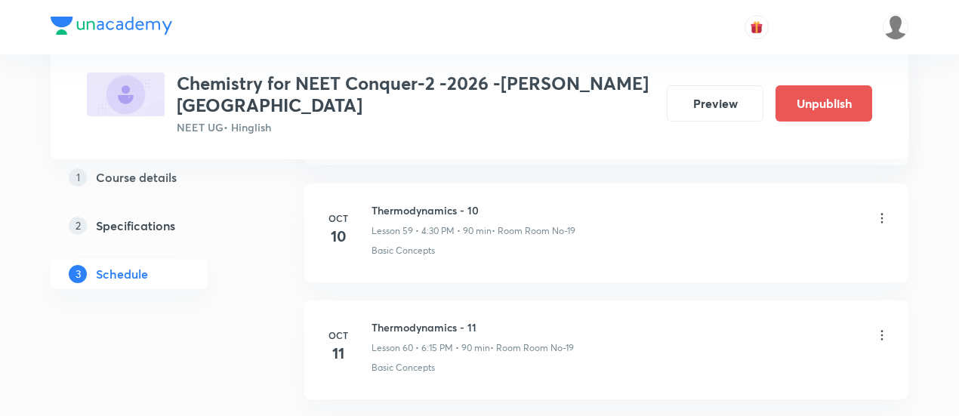
scroll to position [7787, 0]
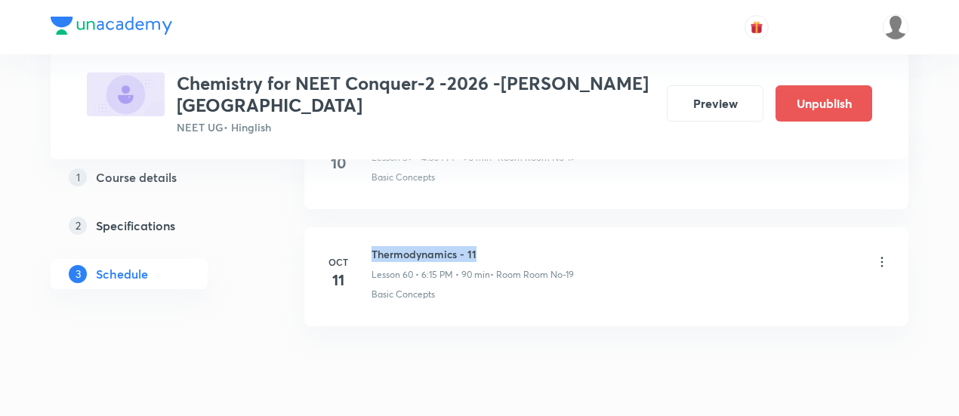
drag, startPoint x: 369, startPoint y: 199, endPoint x: 488, endPoint y: 195, distance: 118.6
click at [488, 246] on div "[DATE] Thermodynamics - 11 Lesson 60 • 6:15 PM • 90 min • Room Room No-19 Basic…" at bounding box center [606, 273] width 566 height 55
copy h6 "Thermodynamics - 11"
click at [518, 246] on h6 "Thermodynamics - 11" at bounding box center [473, 254] width 202 height 16
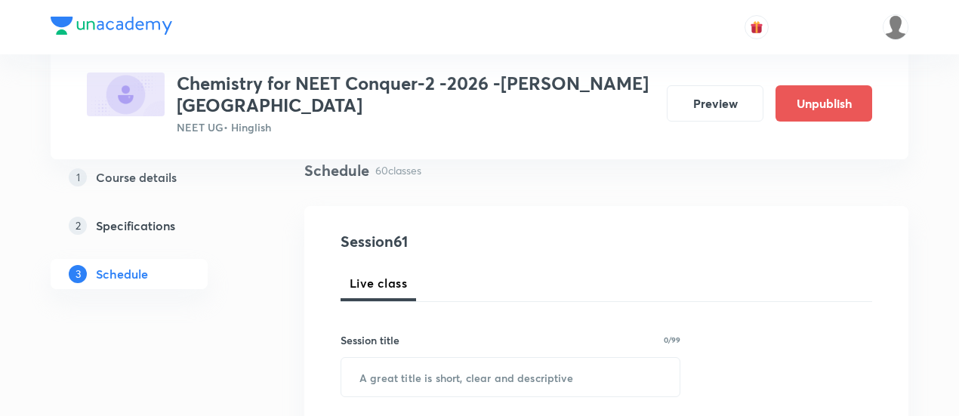
scroll to position [151, 0]
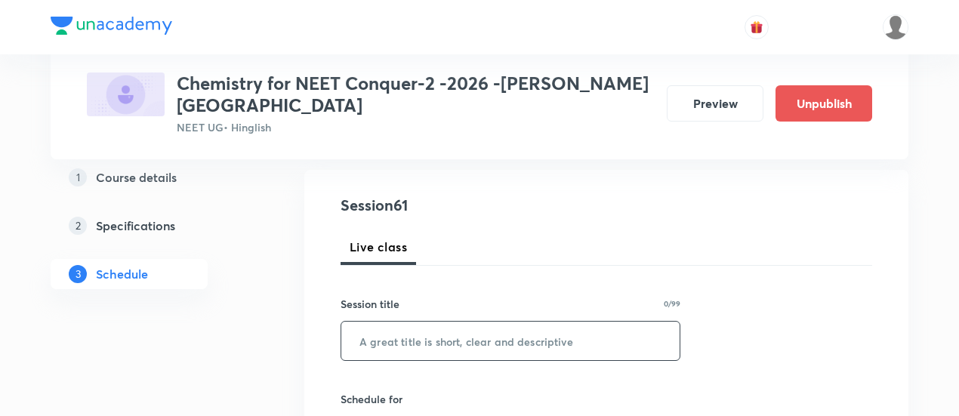
click at [484, 322] on input "text" at bounding box center [510, 341] width 338 height 39
paste input "Thermodynamics - 11"
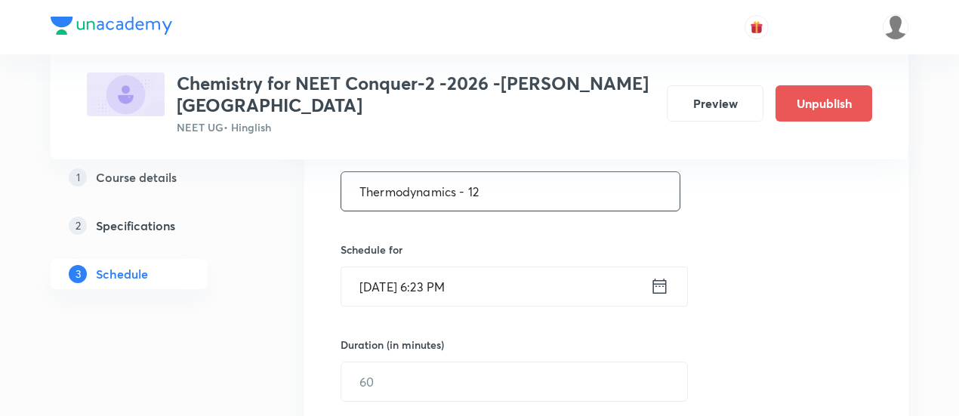
scroll to position [304, 0]
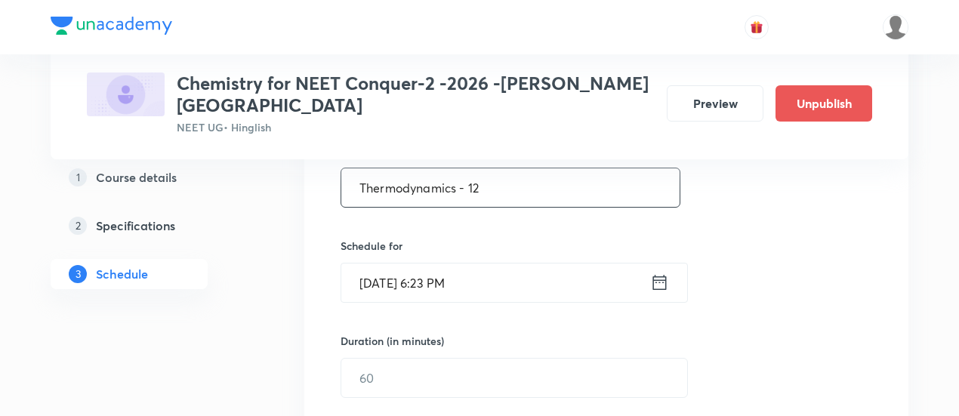
type input "Thermodynamics - 12"
click at [656, 272] on icon at bounding box center [659, 282] width 19 height 21
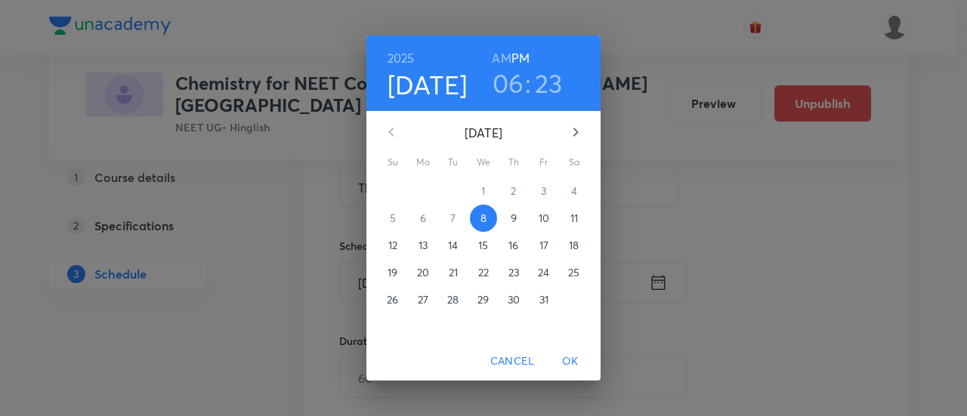
click at [389, 246] on p "12" at bounding box center [392, 245] width 9 height 15
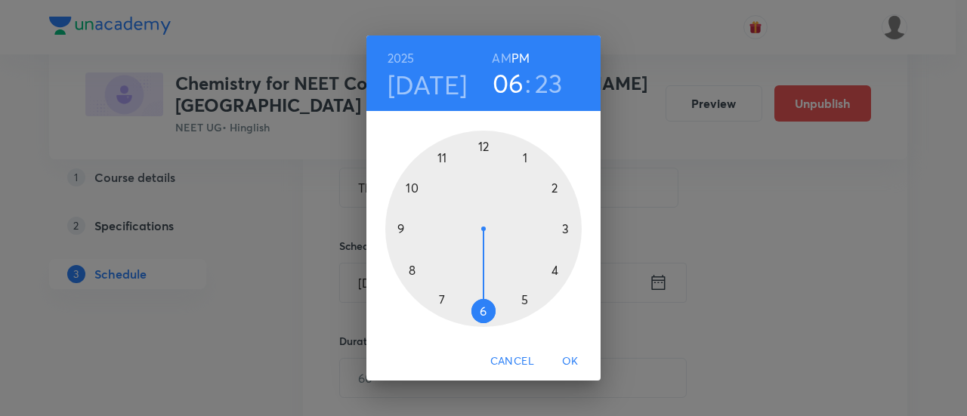
click at [478, 311] on div at bounding box center [483, 229] width 196 height 196
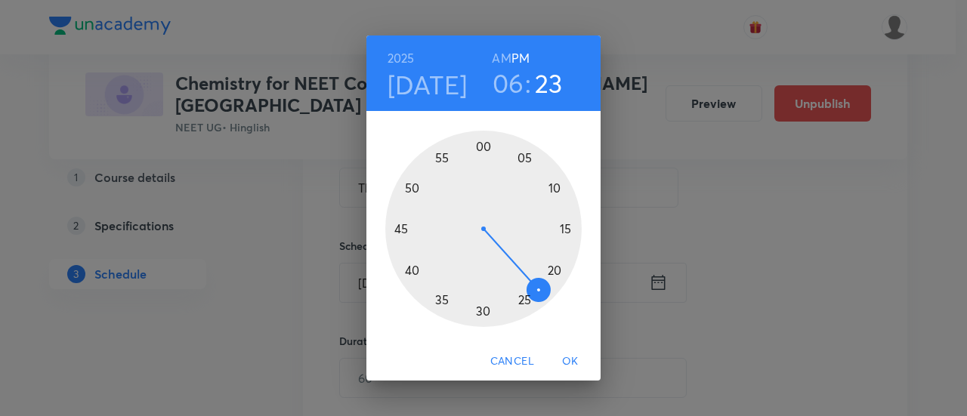
click at [565, 225] on div at bounding box center [483, 229] width 196 height 196
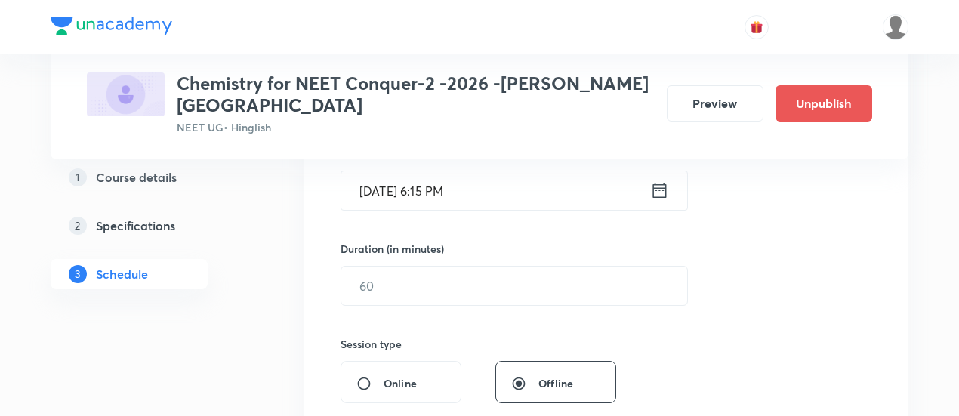
scroll to position [400, 0]
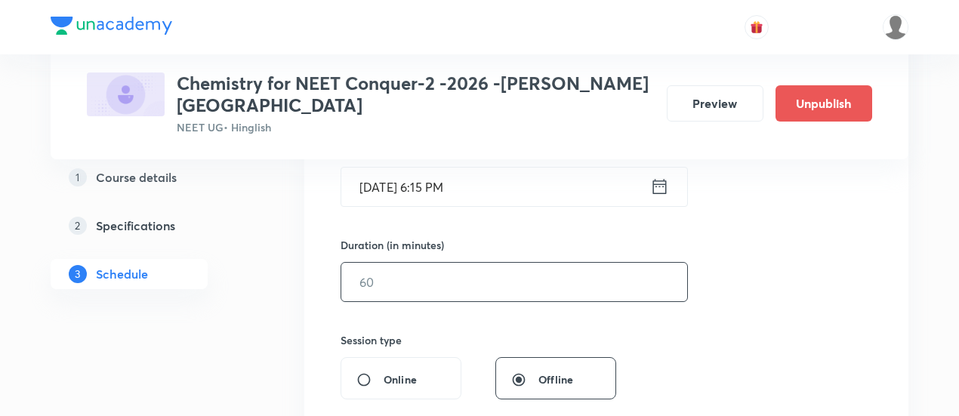
click at [514, 263] on input "text" at bounding box center [514, 282] width 346 height 39
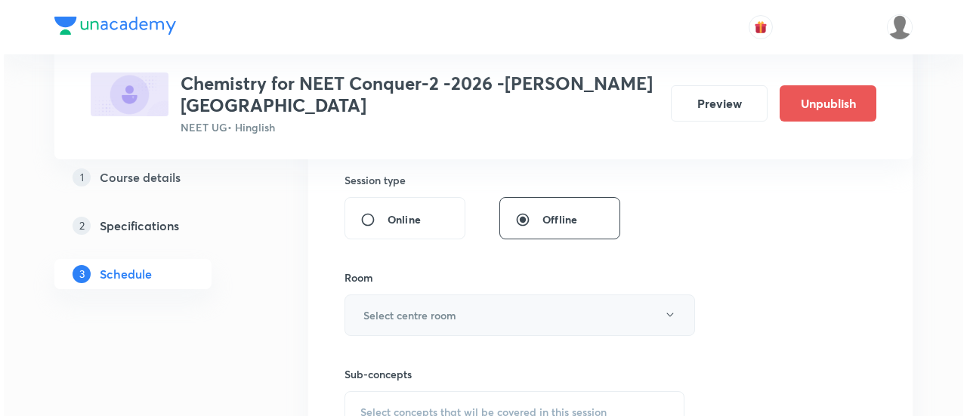
scroll to position [563, 0]
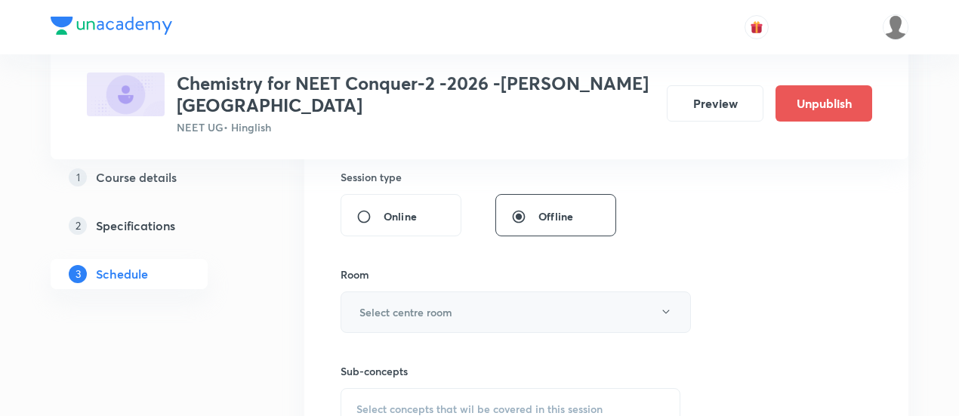
type input "90"
click at [452, 304] on h6 "Select centre room" at bounding box center [406, 312] width 93 height 16
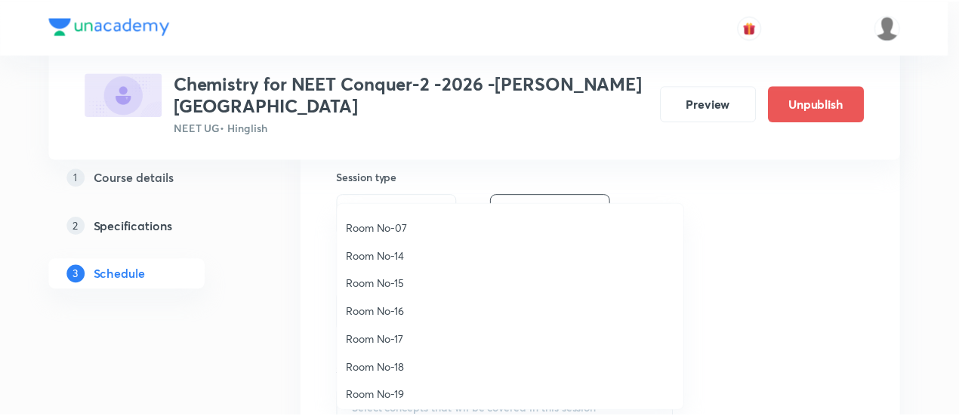
scroll to position [168, 0]
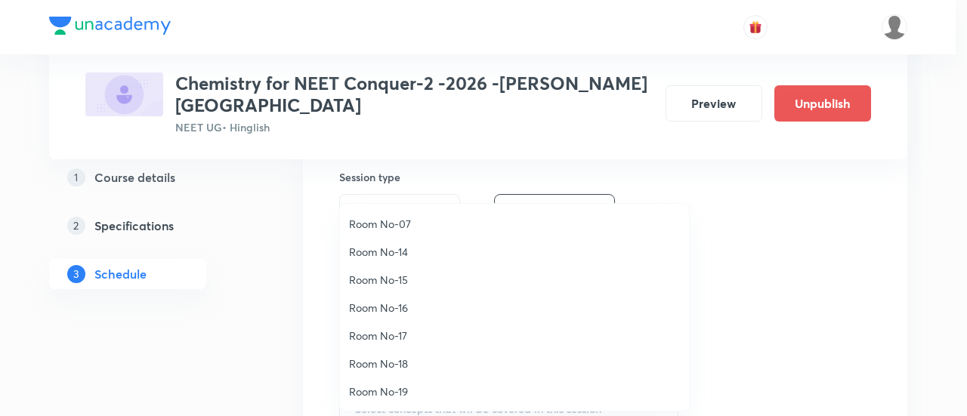
click at [396, 390] on span "Room No-19" at bounding box center [514, 392] width 331 height 16
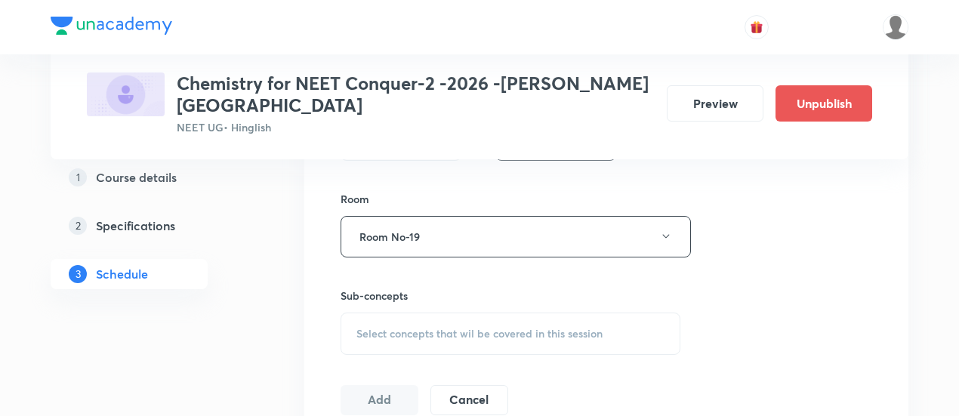
scroll to position [644, 0]
click at [503, 323] on span "Select concepts that wil be covered in this session" at bounding box center [479, 329] width 246 height 12
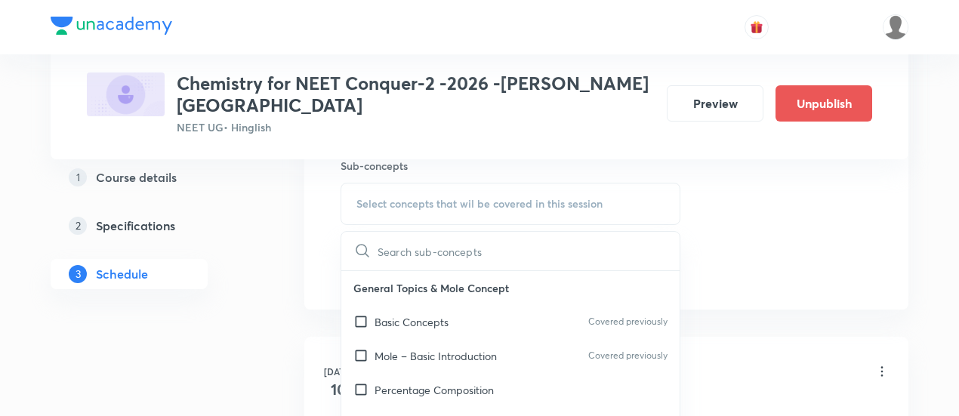
scroll to position [770, 0]
click at [409, 313] on p "Basic Concepts" at bounding box center [412, 321] width 74 height 16
checkbox input "true"
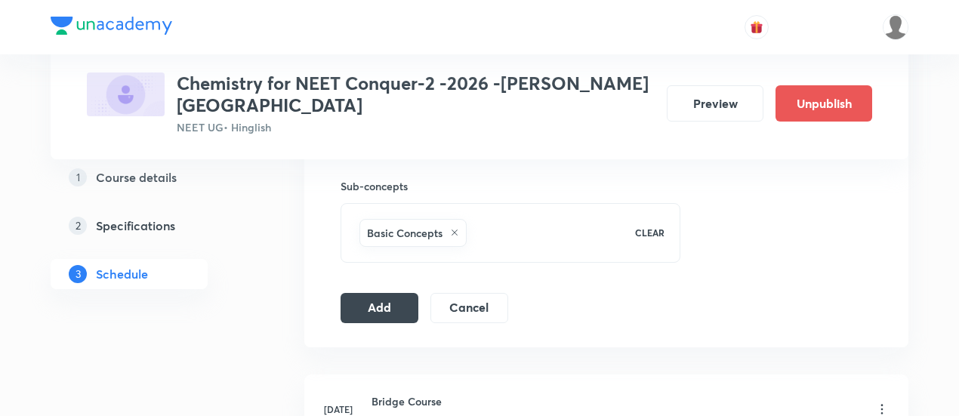
scroll to position [767, 0]
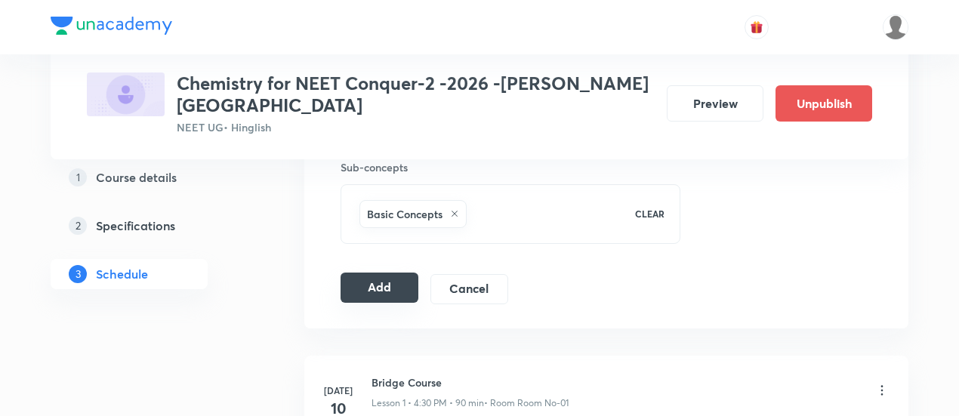
click at [397, 273] on button "Add" at bounding box center [380, 288] width 78 height 30
